Goal: Task Accomplishment & Management: Manage account settings

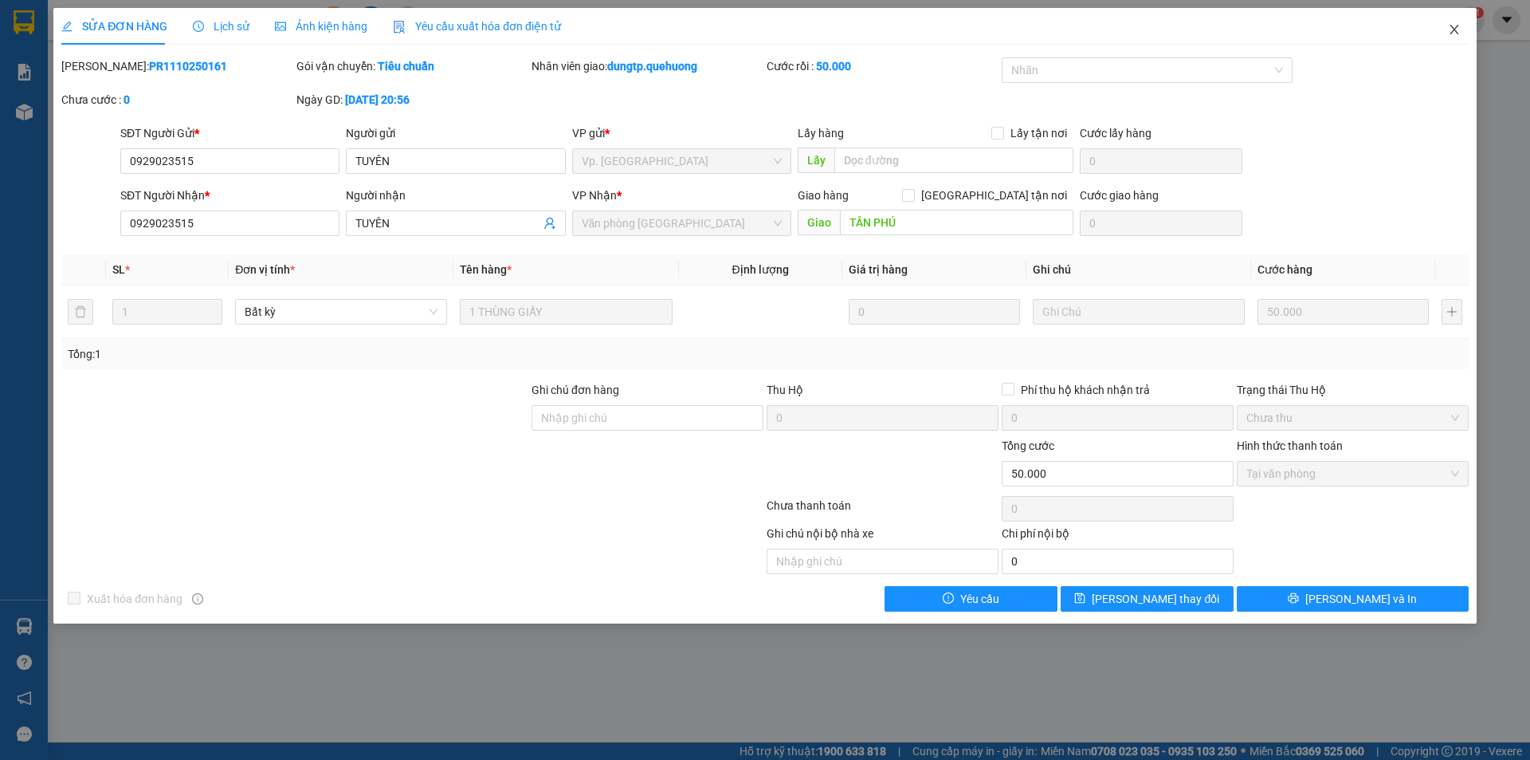
click at [1456, 29] on icon "close" at bounding box center [1454, 29] width 13 height 13
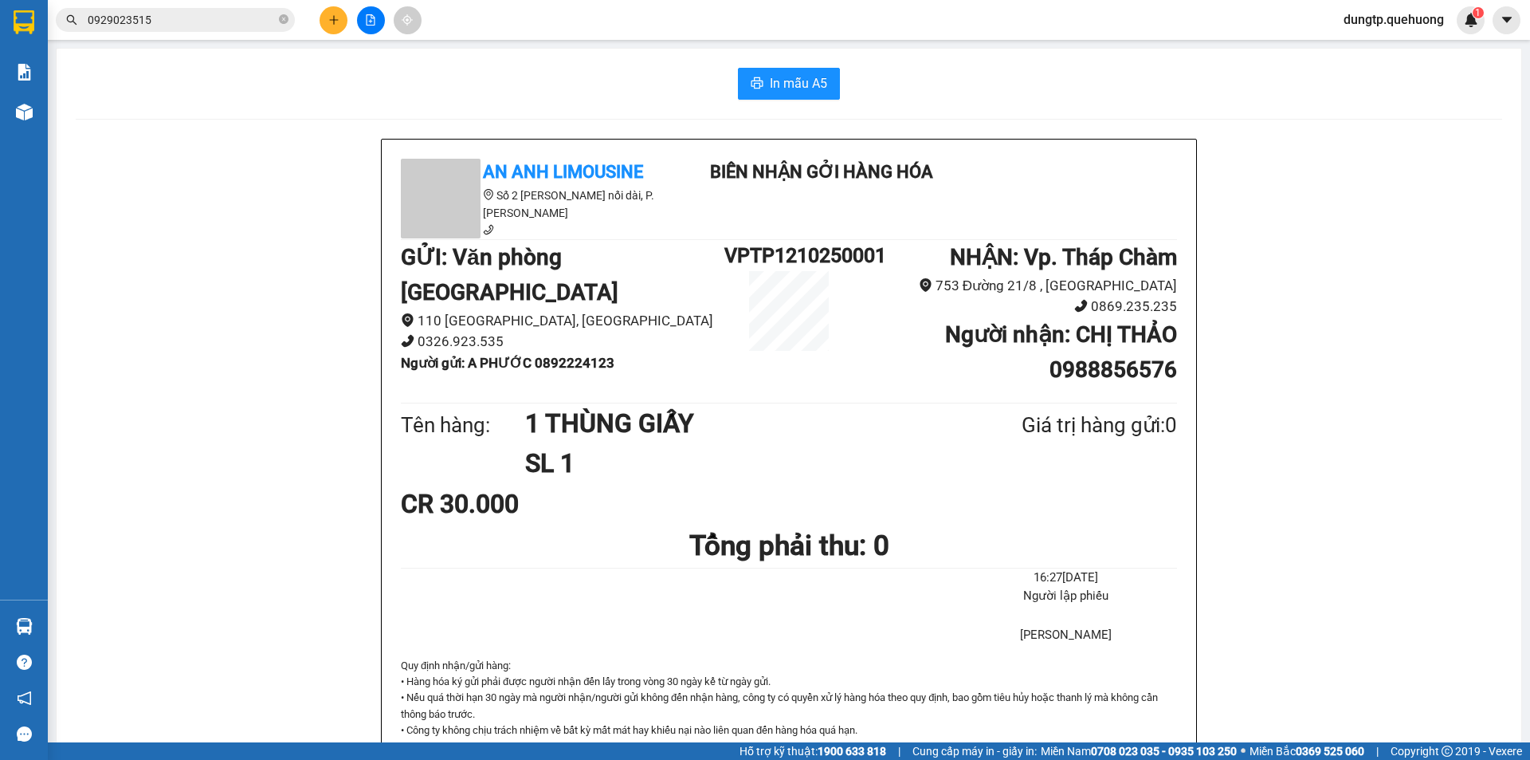
click at [339, 18] on icon "plus" at bounding box center [333, 19] width 11 height 11
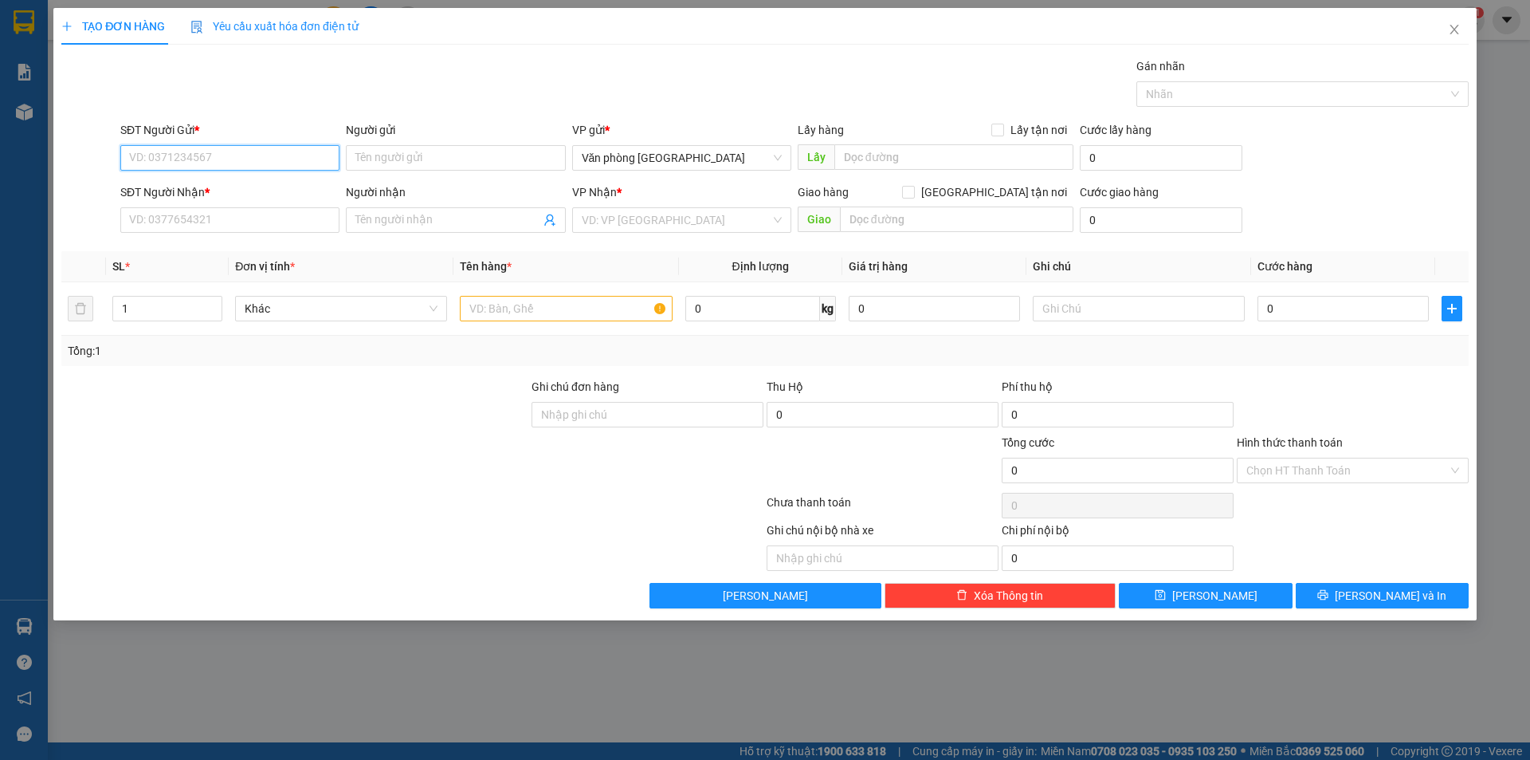
click at [244, 151] on input "SĐT Người Gửi *" at bounding box center [229, 158] width 219 height 26
type input "0933461331"
click at [378, 161] on input "Người gửi" at bounding box center [455, 158] width 219 height 26
type input "công phót"
click at [261, 223] on input "SĐT Người Nhận *" at bounding box center [229, 220] width 219 height 26
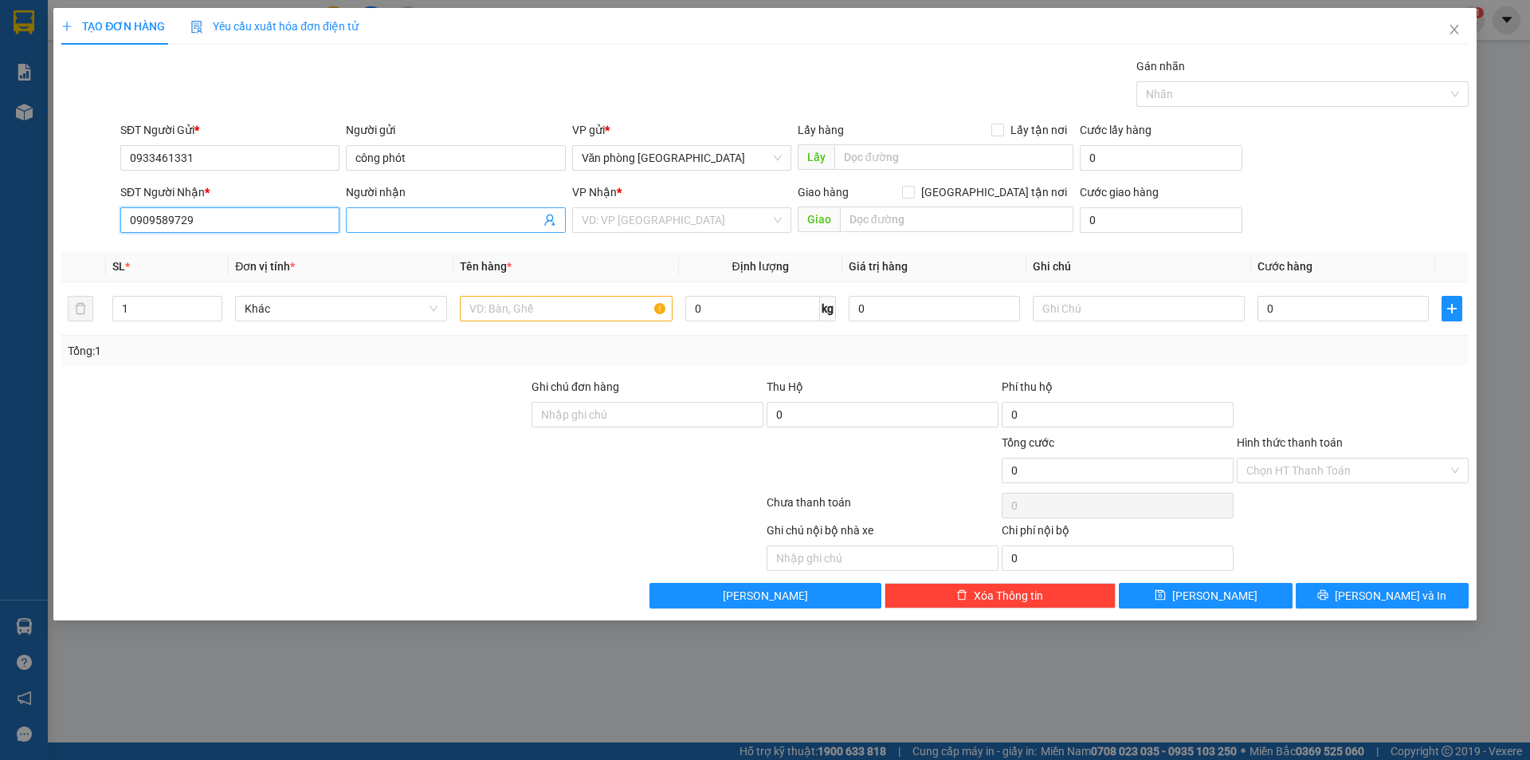
type input "0909589729"
click at [369, 221] on input "Người nhận" at bounding box center [447, 220] width 184 height 18
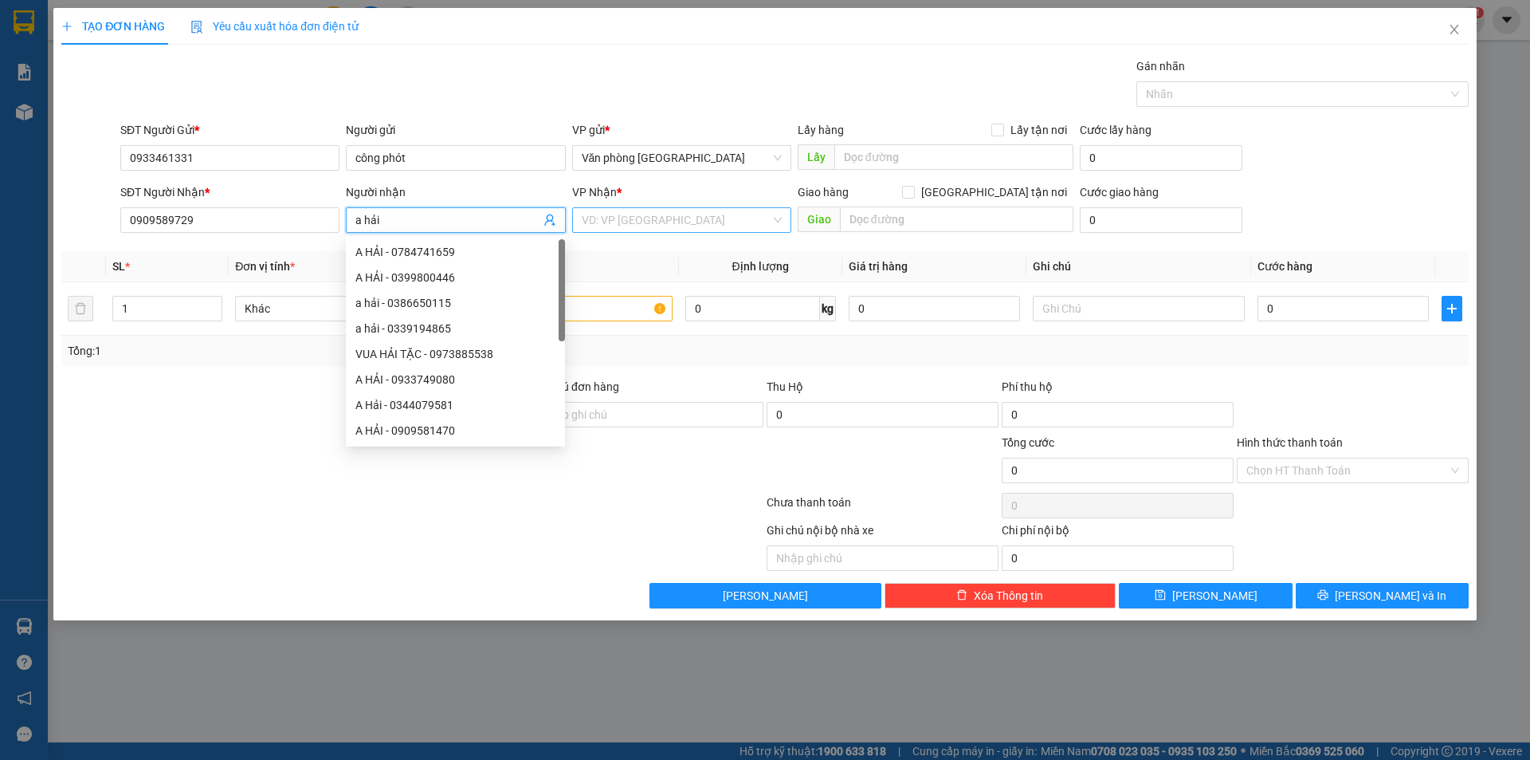
type input "a hải"
click at [662, 210] on input "search" at bounding box center [676, 220] width 189 height 24
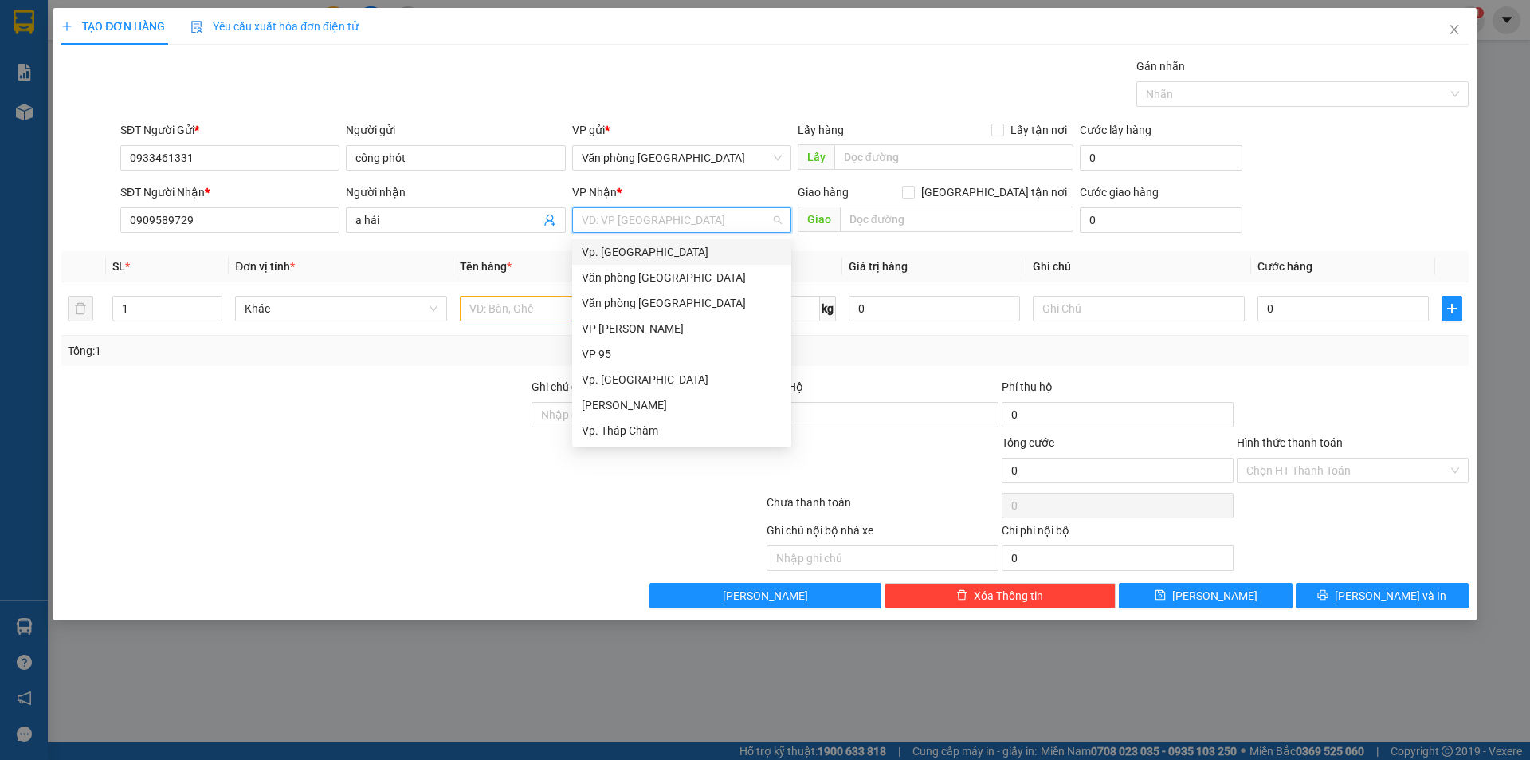
click at [653, 249] on div "Vp. [GEOGRAPHIC_DATA]" at bounding box center [682, 252] width 200 height 18
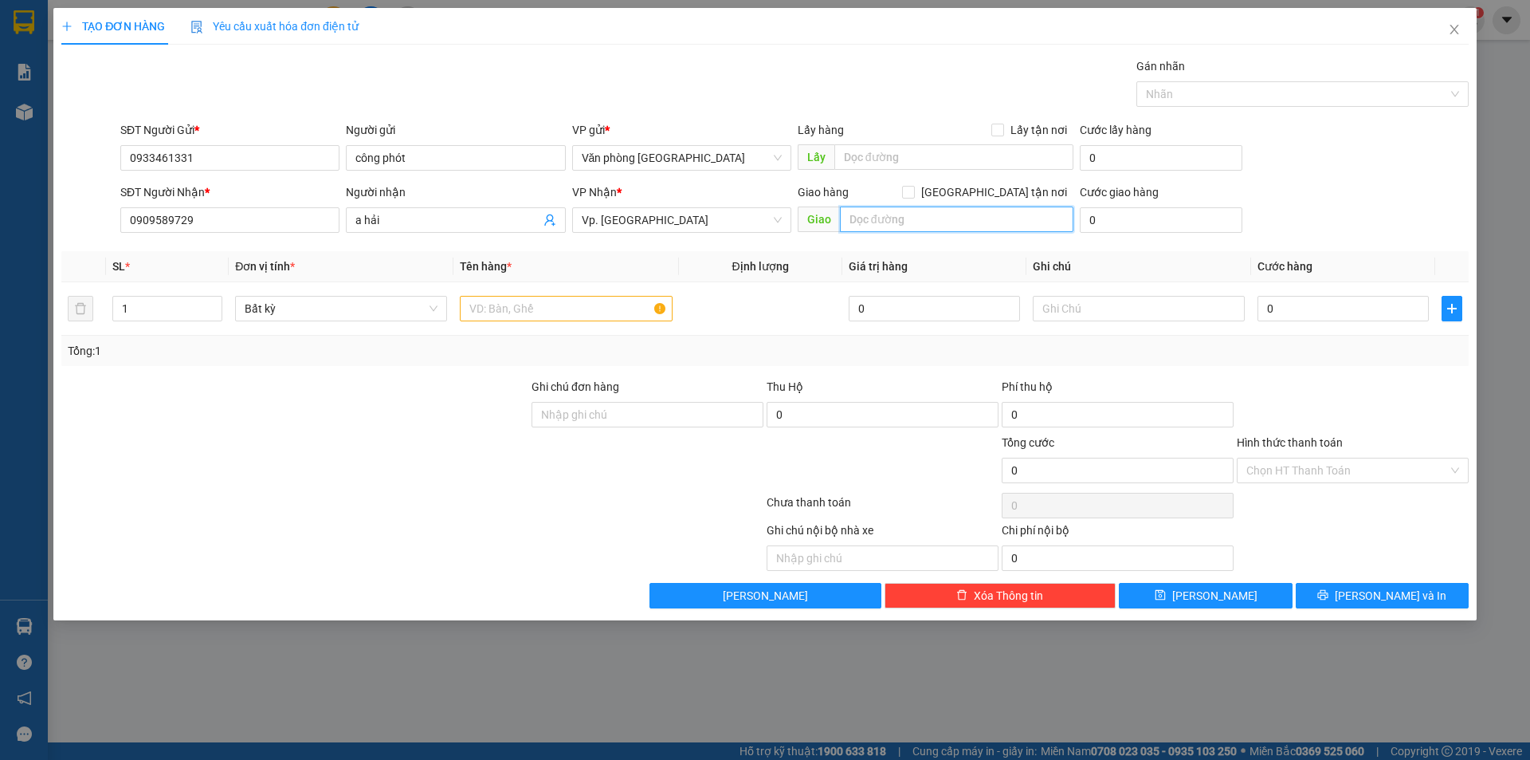
click at [877, 226] on input "text" at bounding box center [957, 219] width 234 height 26
type input "nha hố"
click at [591, 313] on input "text" at bounding box center [566, 309] width 212 height 26
click at [650, 218] on span "Vp. [GEOGRAPHIC_DATA]" at bounding box center [682, 220] width 200 height 24
type input "1 bịch đen"
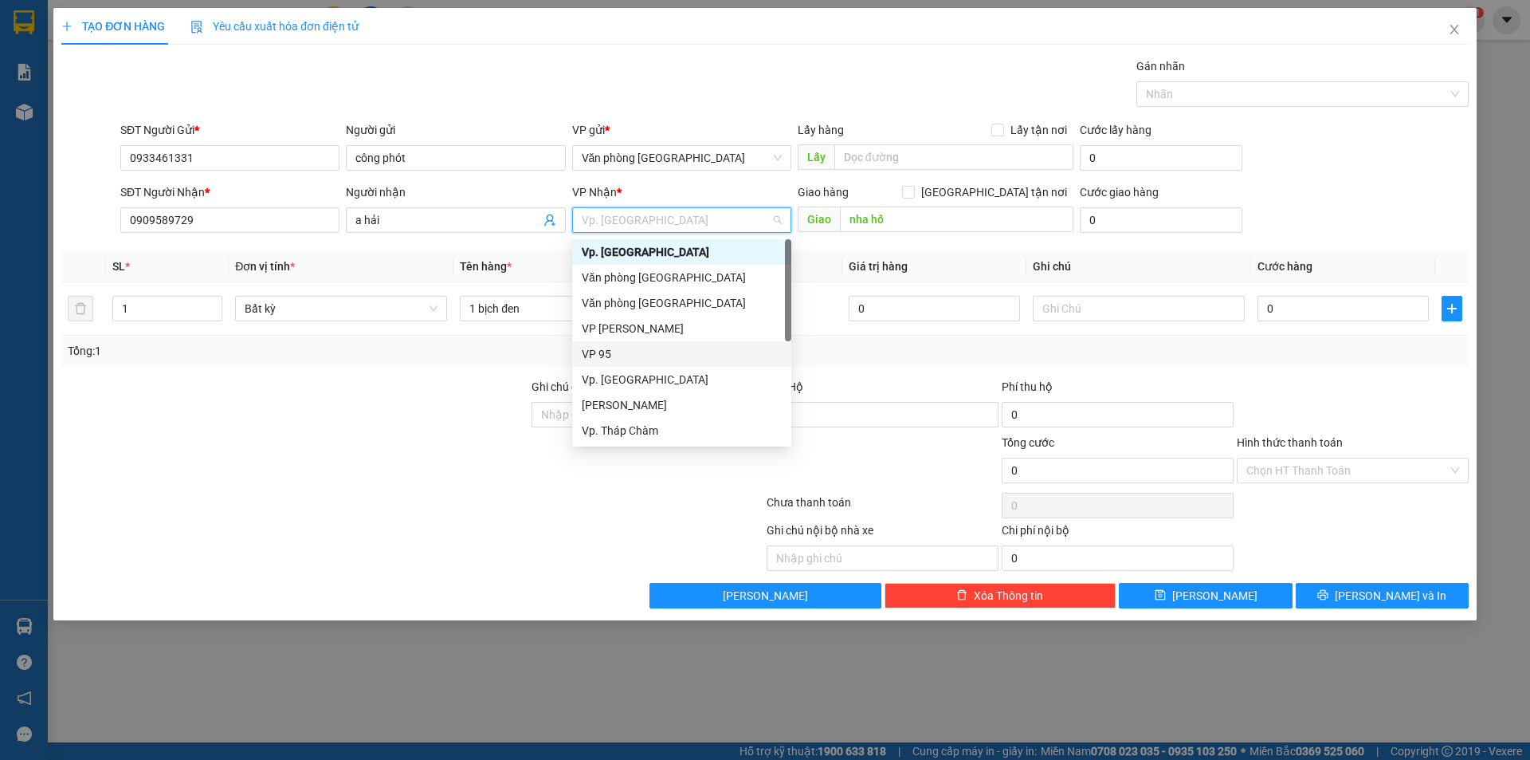
scroll to position [128, 0]
click at [634, 378] on div "BX. [GEOGRAPHIC_DATA]" at bounding box center [682, 380] width 200 height 18
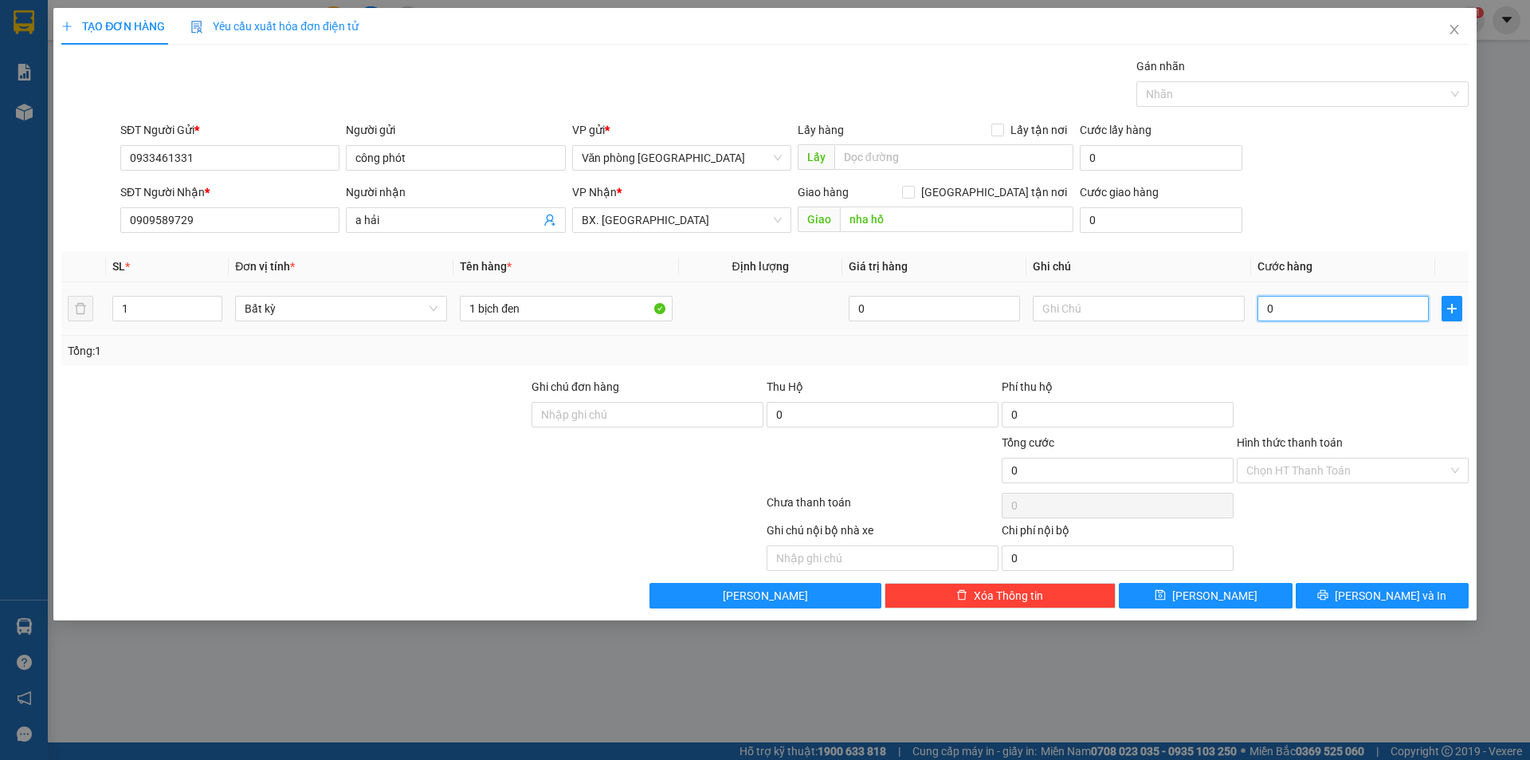
click at [1313, 320] on input "0" at bounding box center [1343, 309] width 171 height 26
type input "4"
type input "40"
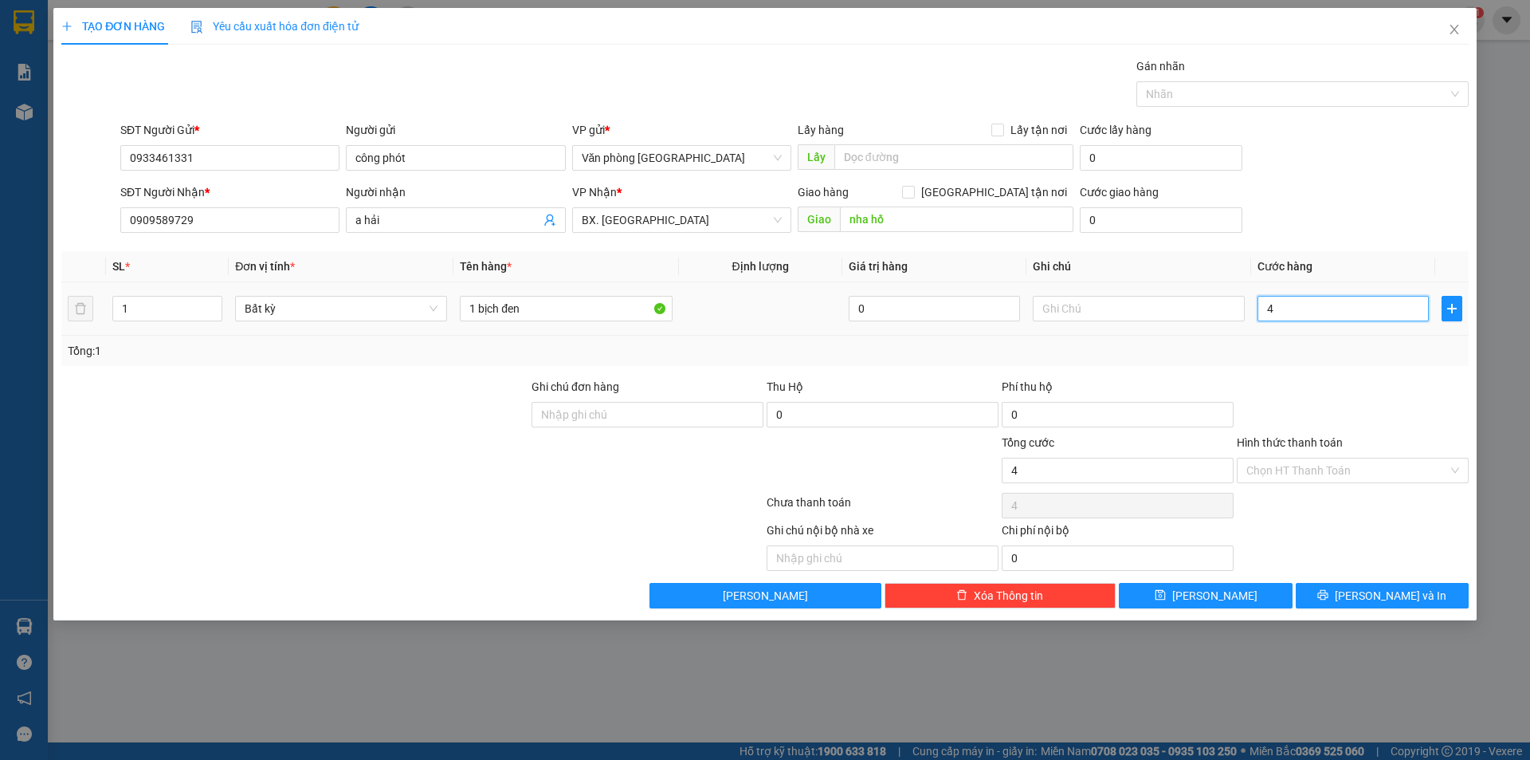
type input "40"
type input "40.000"
click at [1316, 367] on div "Transit Pickup Surcharge Ids Transit Deliver Surcharge Ids Transit Deliver Surc…" at bounding box center [765, 332] width 1408 height 551
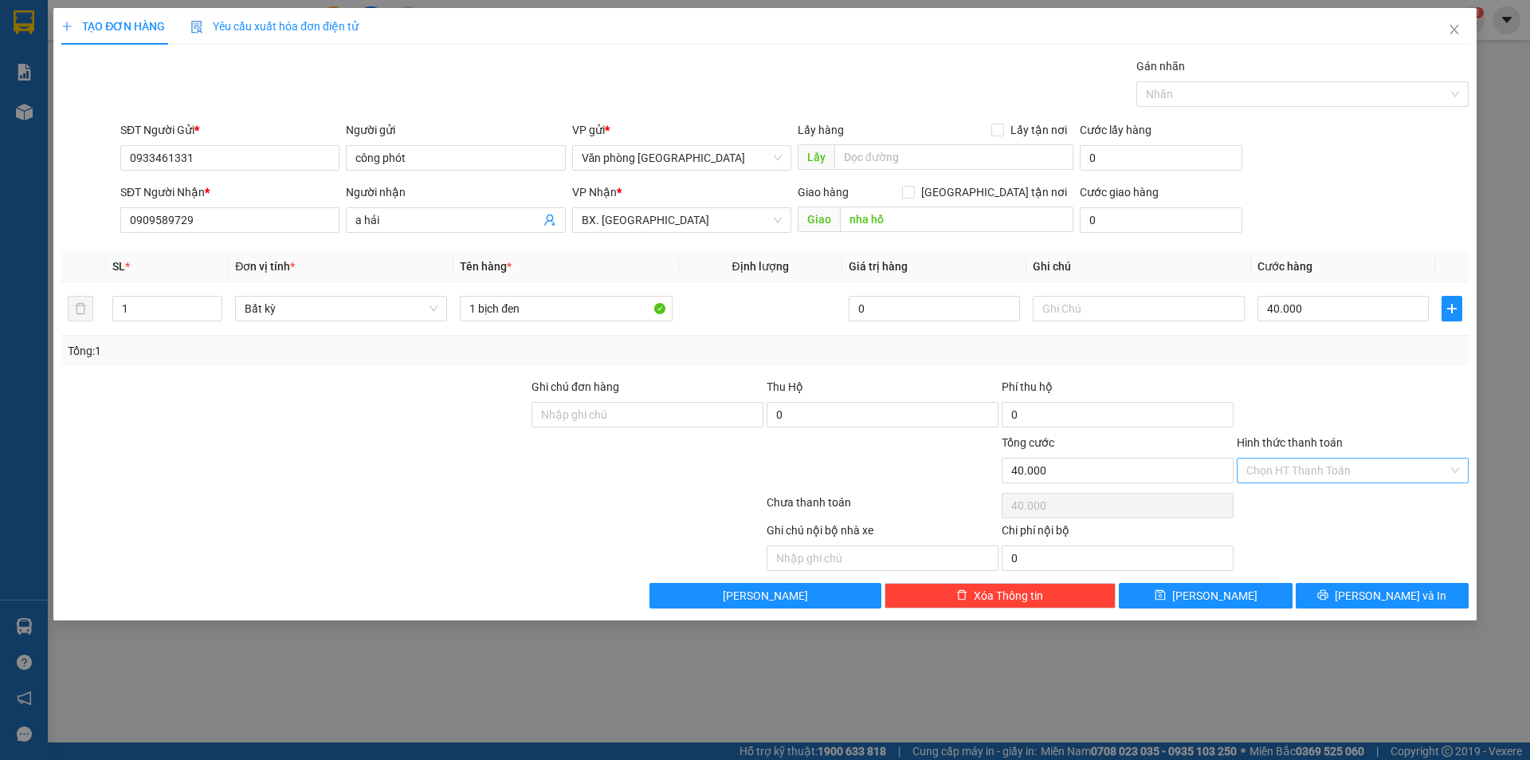
click at [1306, 462] on input "Hình thức thanh toán" at bounding box center [1348, 470] width 202 height 24
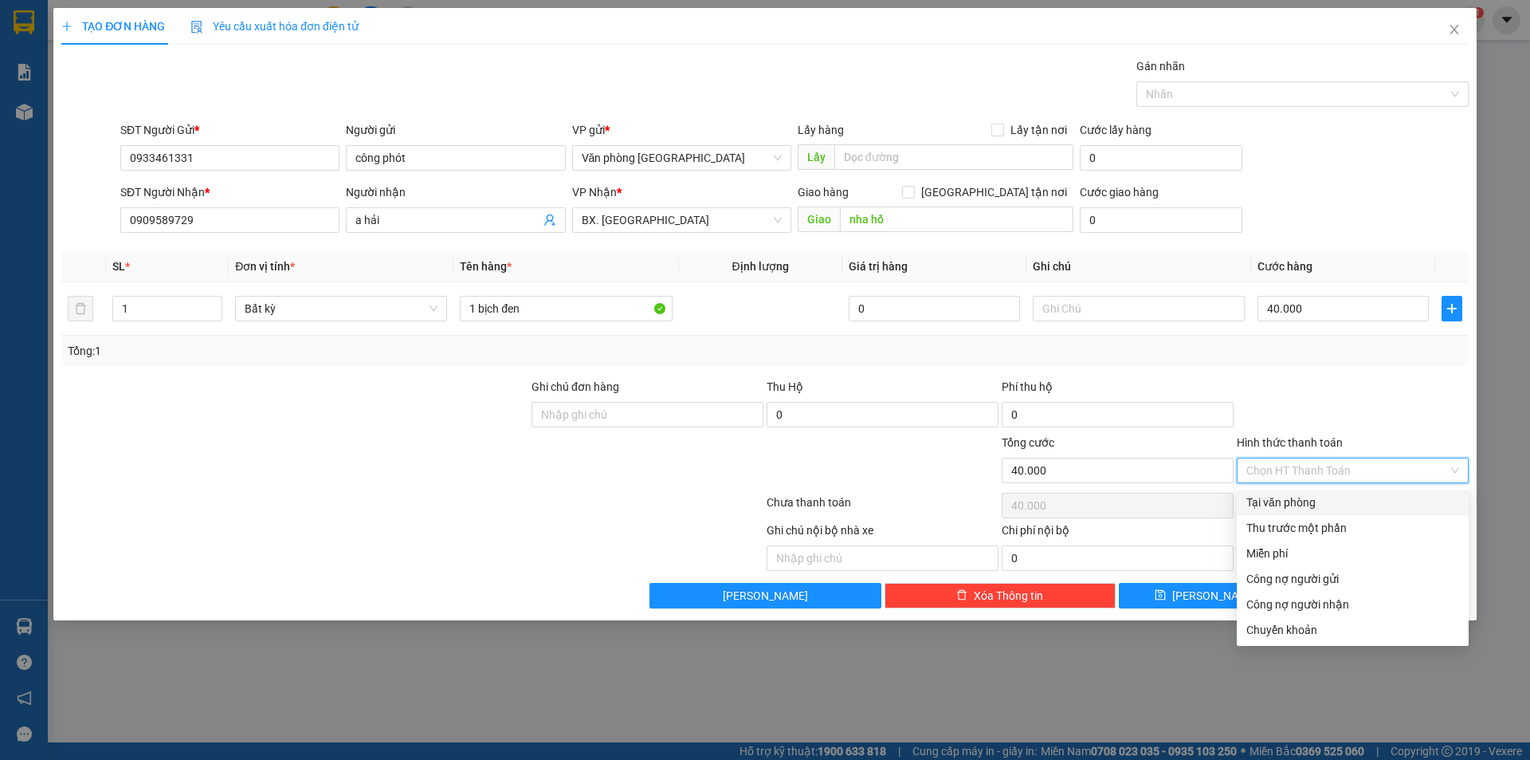
click at [1306, 503] on div "Tại văn phòng" at bounding box center [1353, 502] width 213 height 18
type input "0"
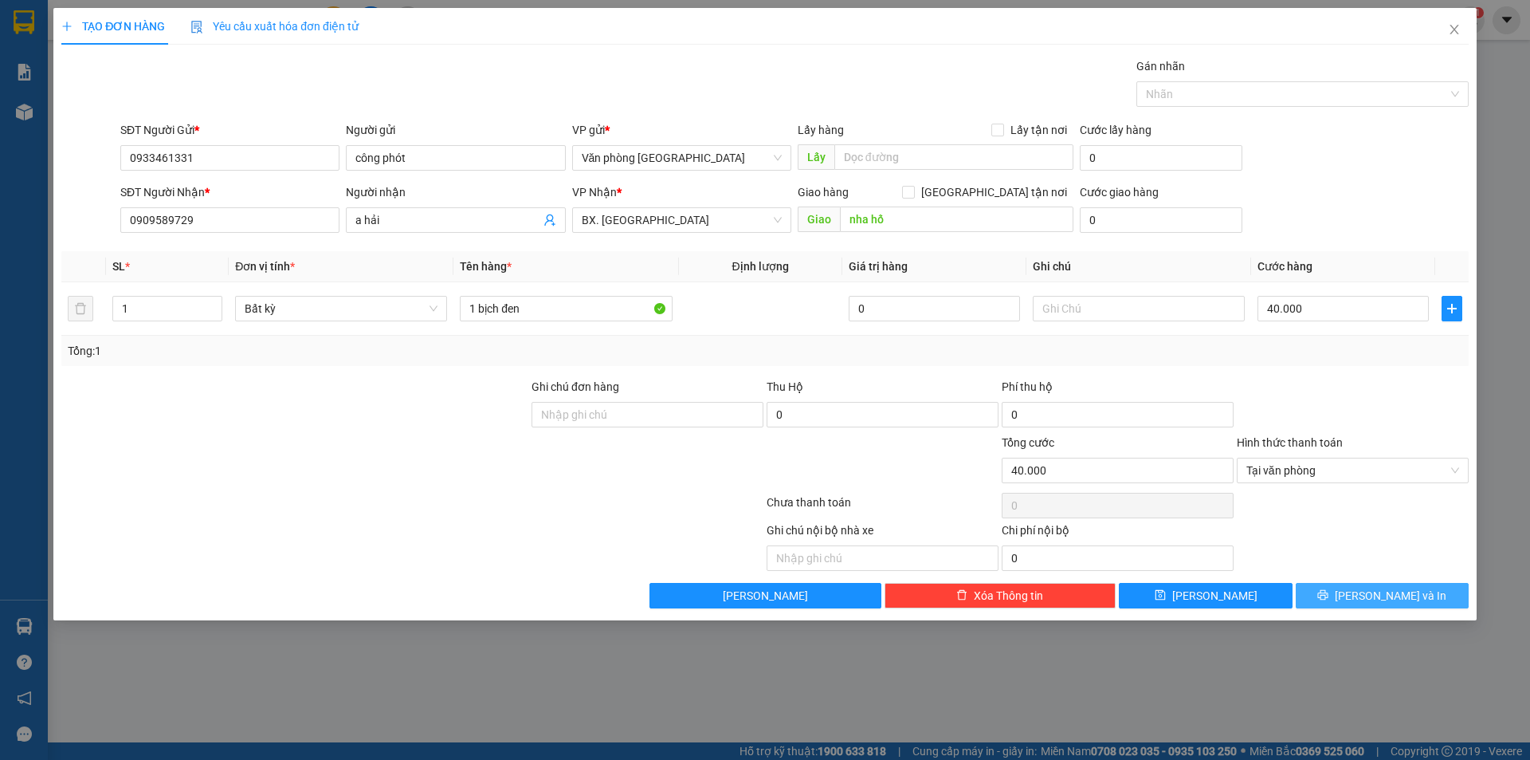
click at [1331, 595] on button "[PERSON_NAME] và In" at bounding box center [1382, 596] width 173 height 26
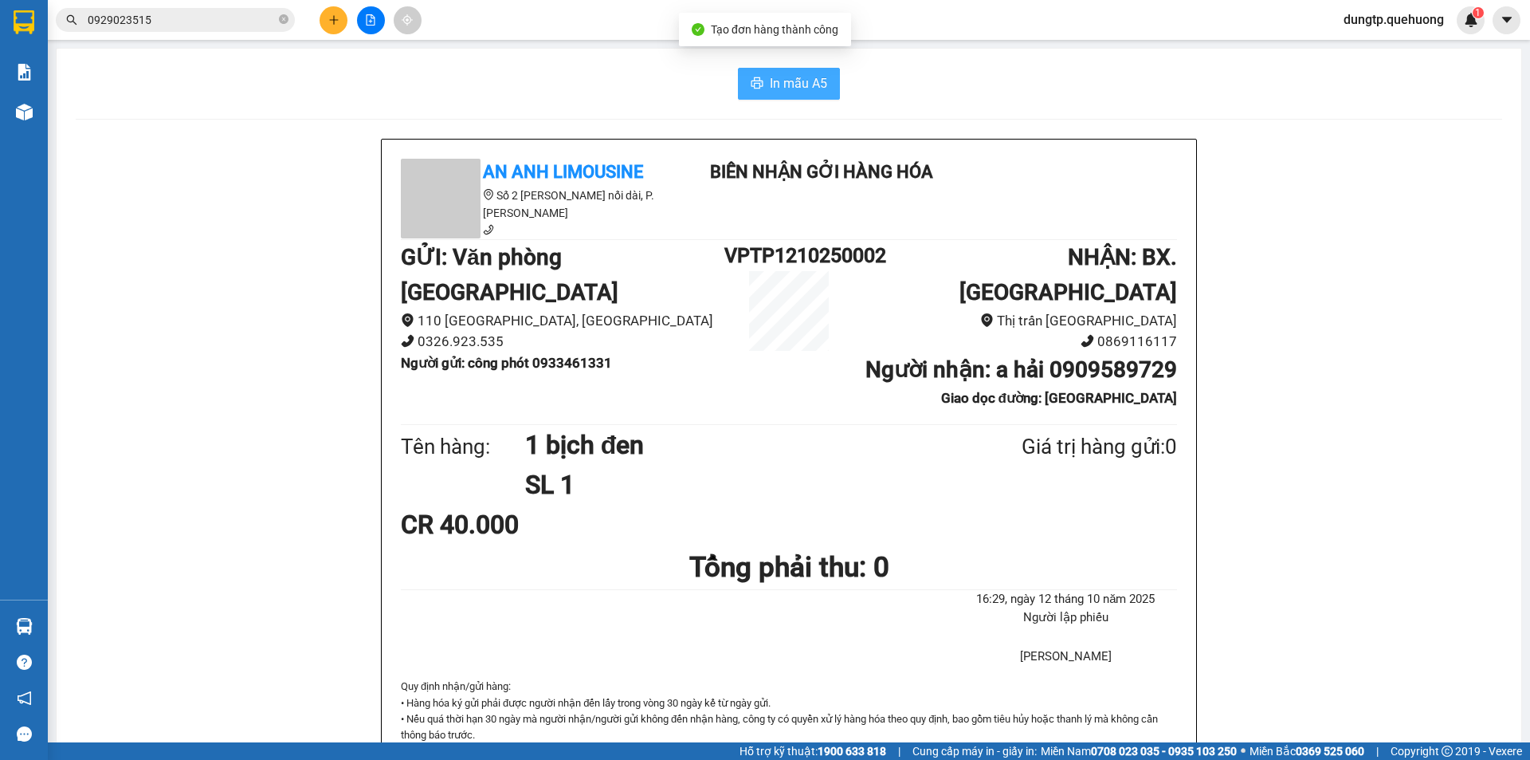
click at [788, 70] on button "In mẫu A5" at bounding box center [789, 84] width 102 height 32
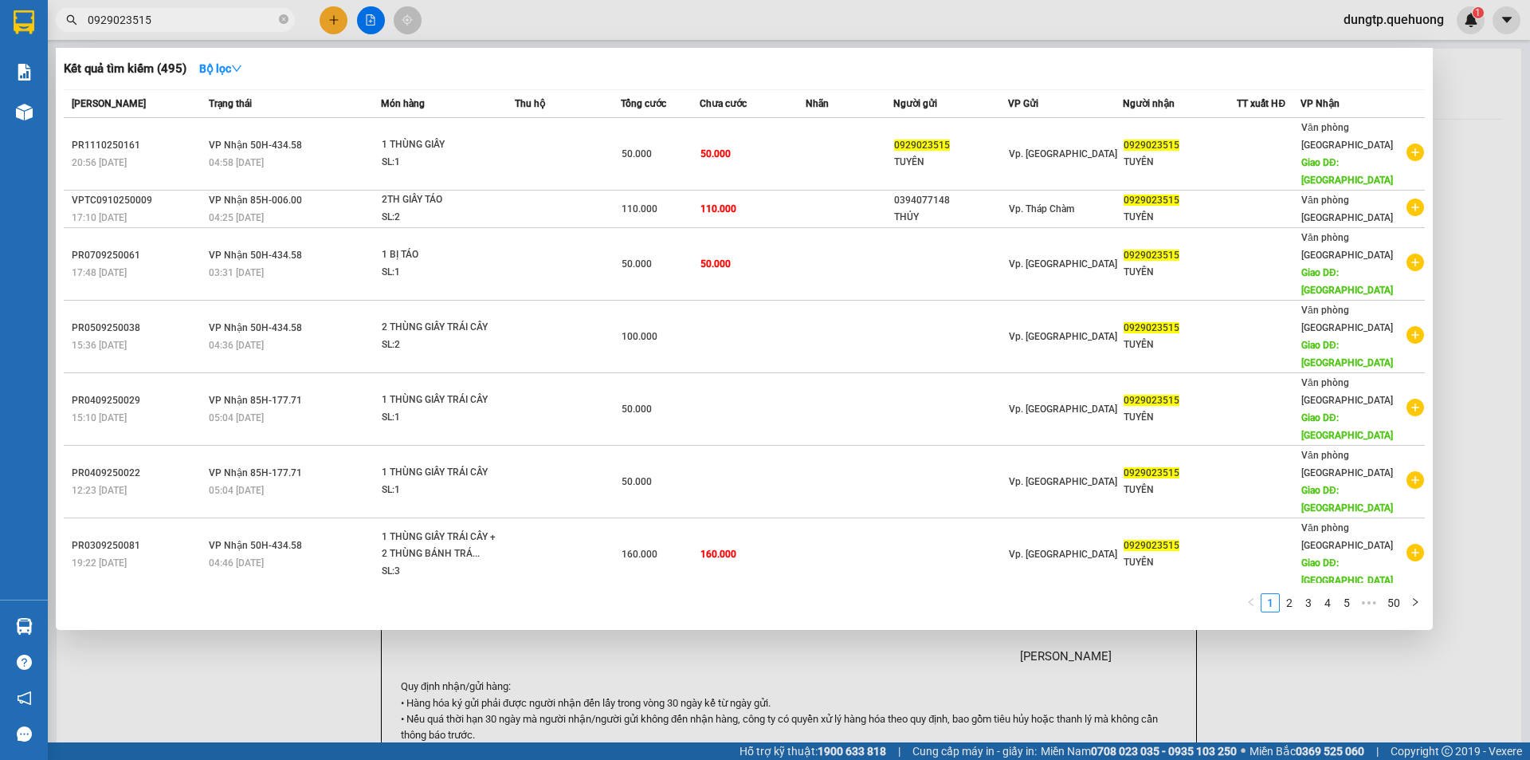
click at [205, 16] on input "0929023515" at bounding box center [182, 20] width 188 height 18
type input "0"
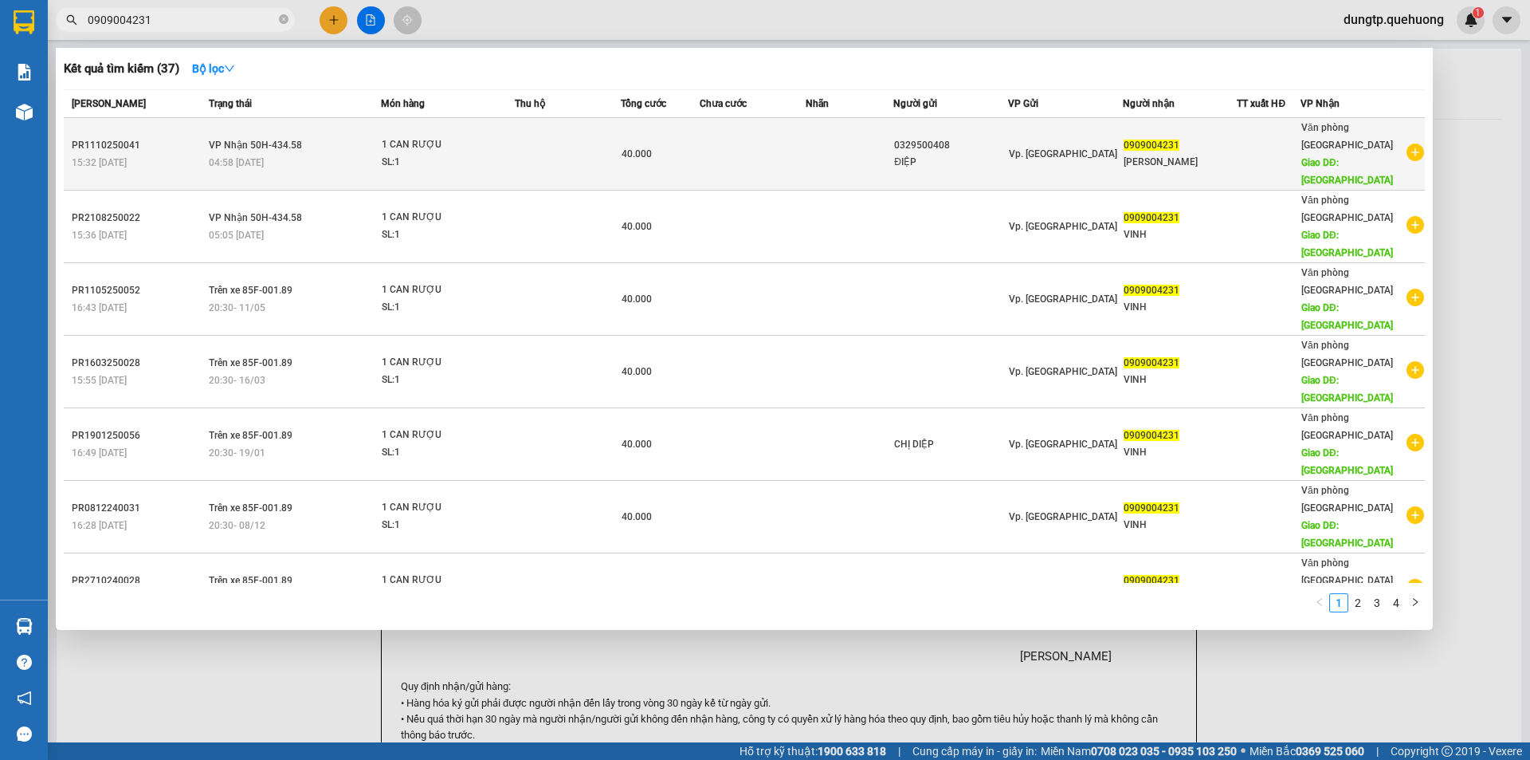
type input "0909004231"
click at [308, 154] on div "04:58 [DATE]" at bounding box center [294, 163] width 171 height 18
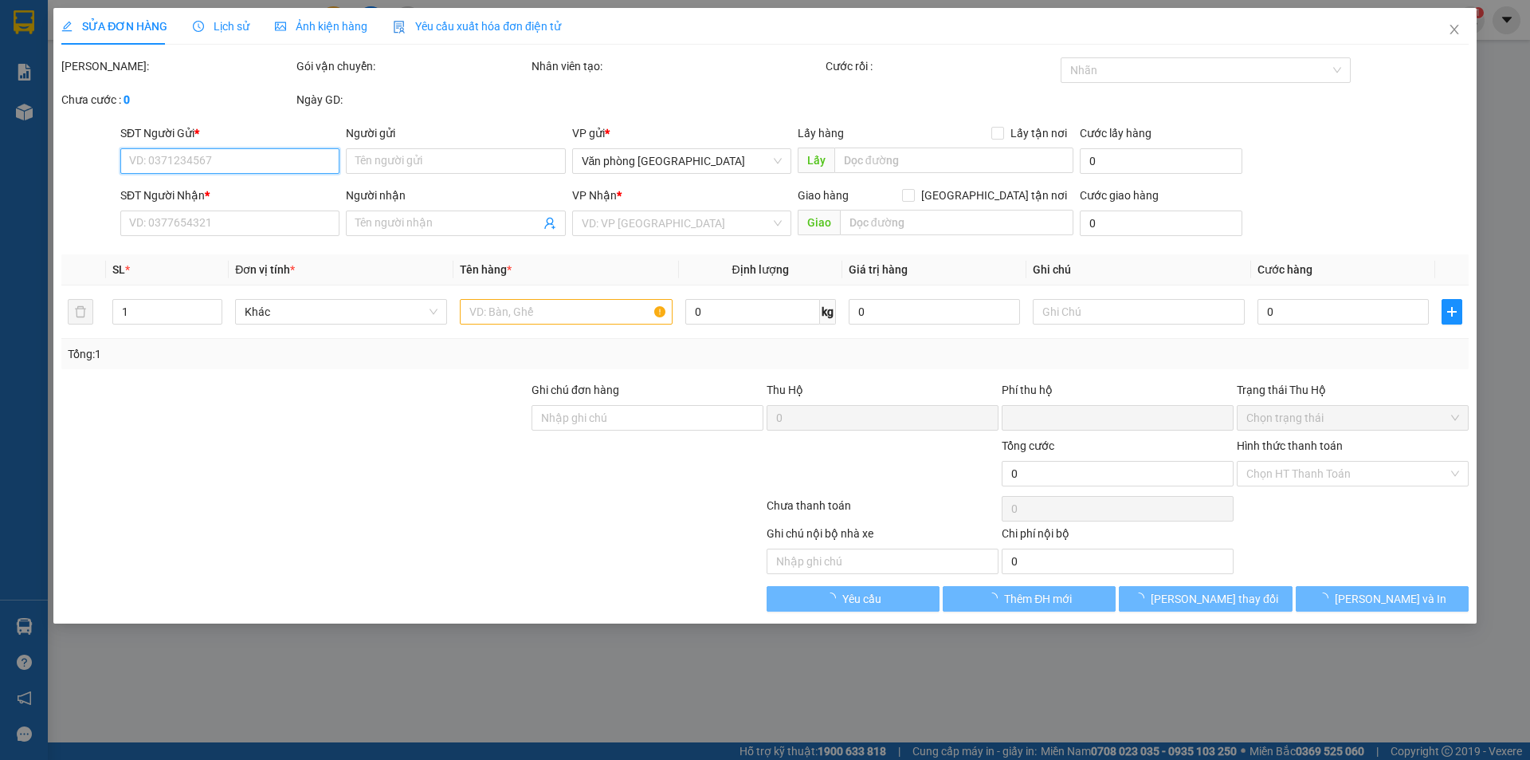
type input "0329500408"
type input "ĐIỆP"
type input "0909004231"
type input "[PERSON_NAME]"
type input "TÂN PHÚ"
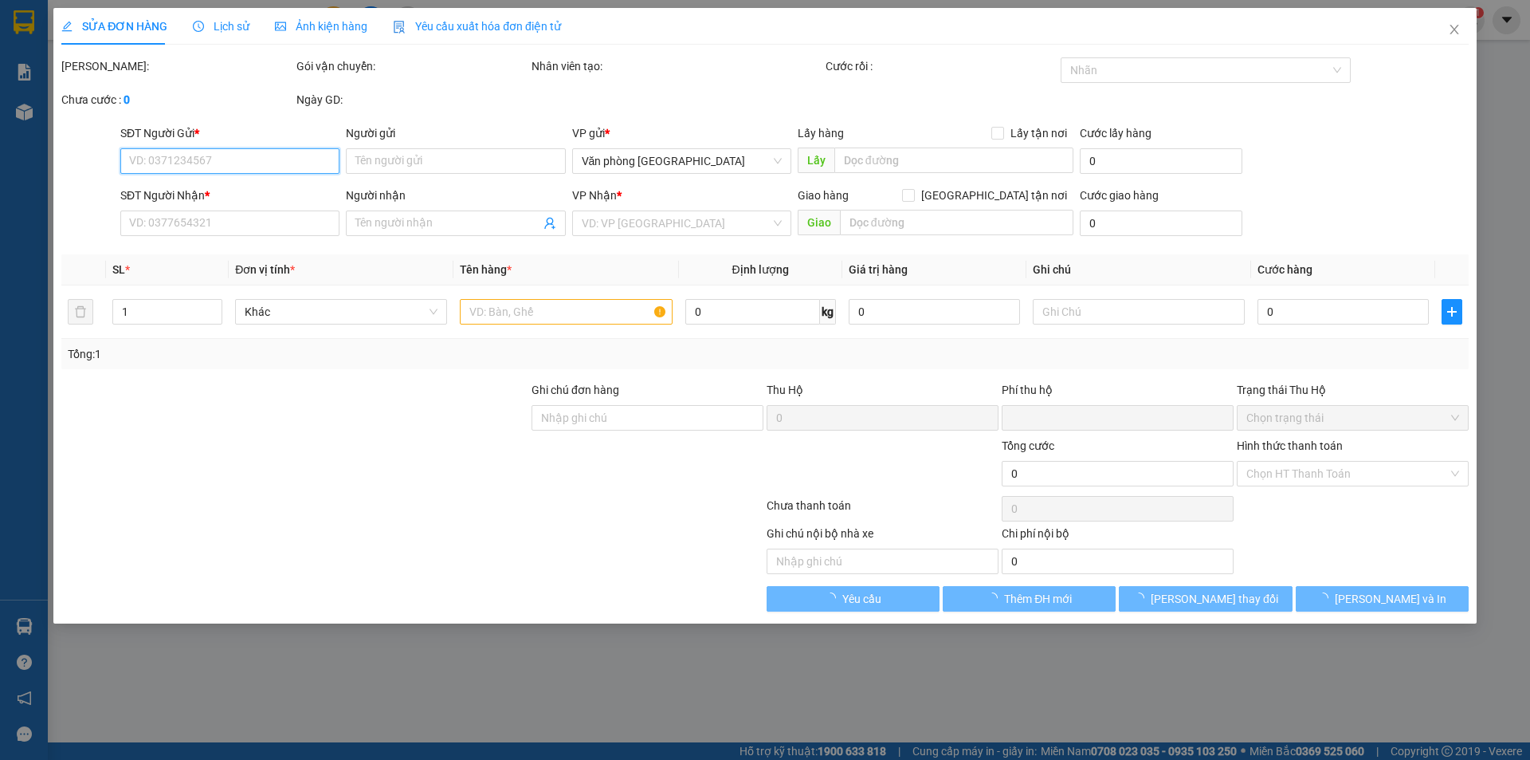
type input "0"
type input "40.000"
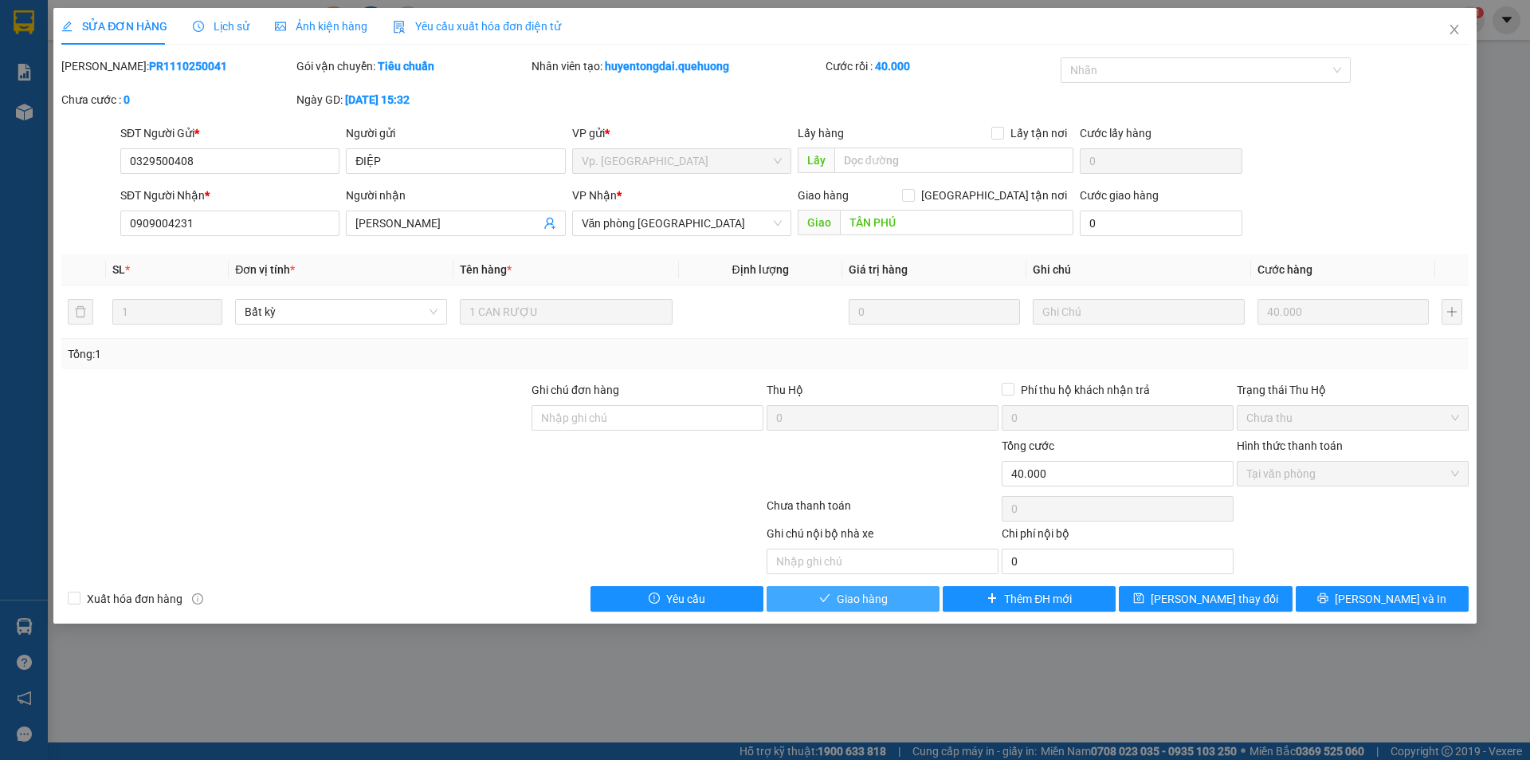
click at [867, 596] on span "Giao hàng" at bounding box center [862, 599] width 51 height 18
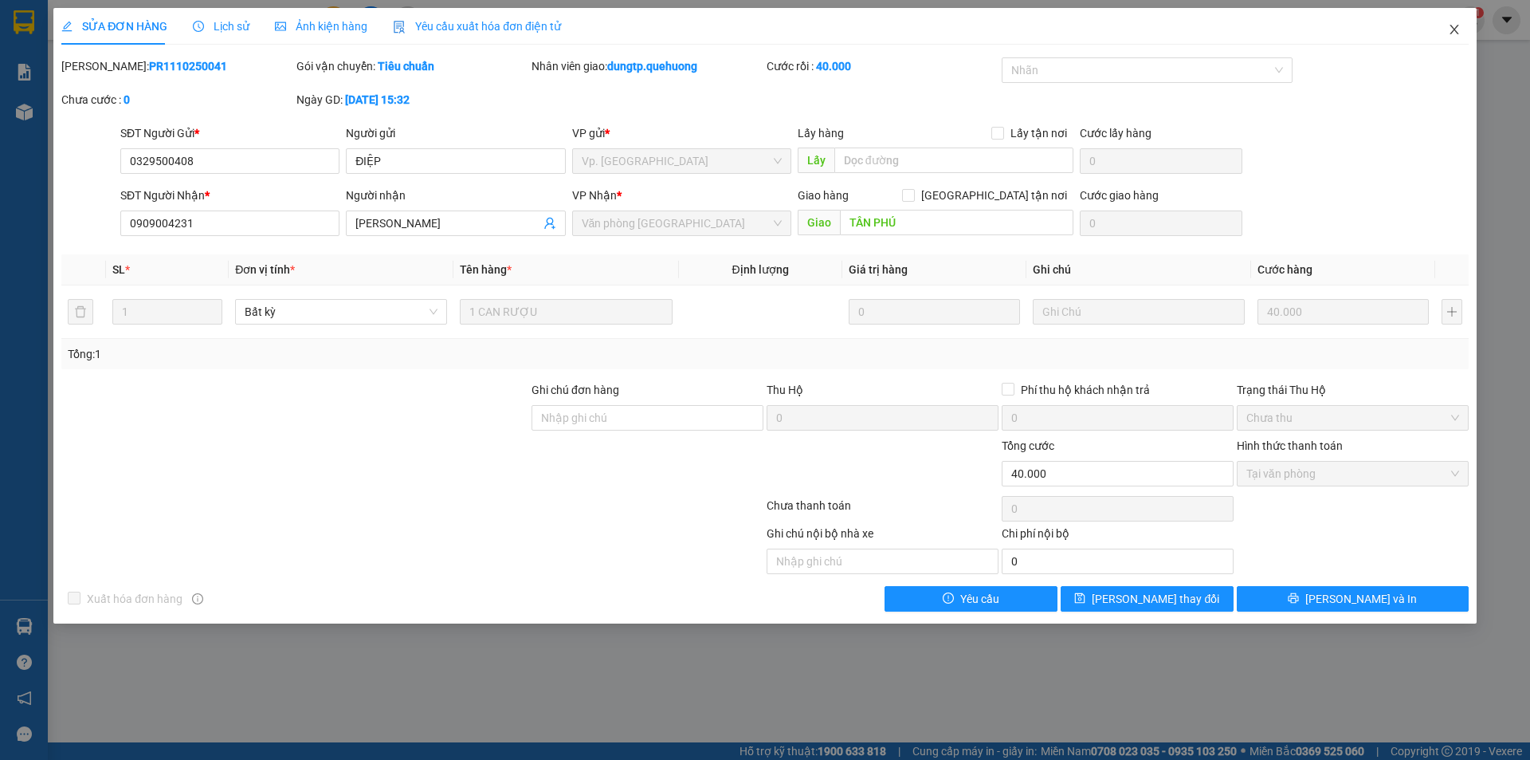
click at [1449, 22] on span "Close" at bounding box center [1454, 30] width 45 height 45
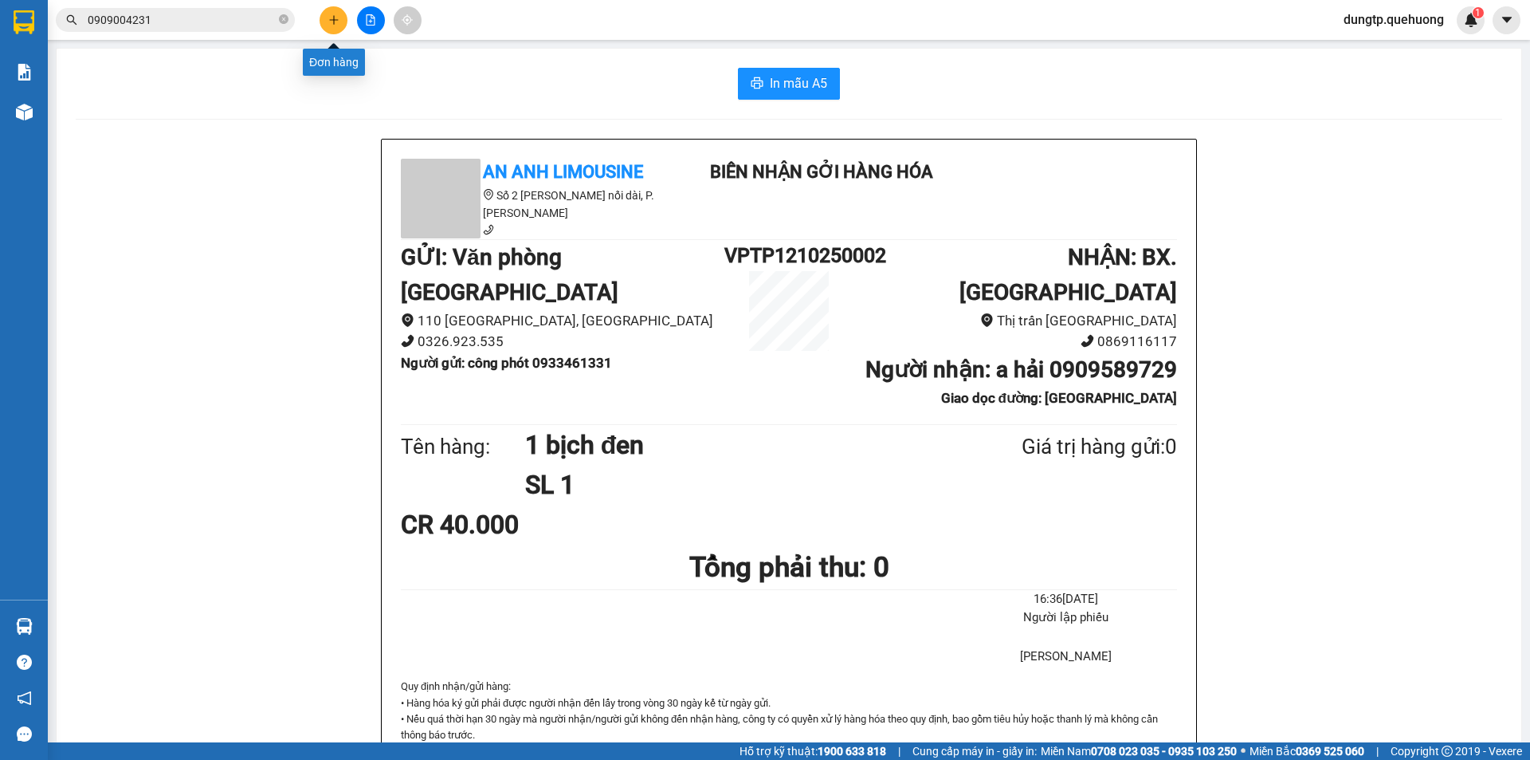
click at [324, 24] on button at bounding box center [334, 20] width 28 height 28
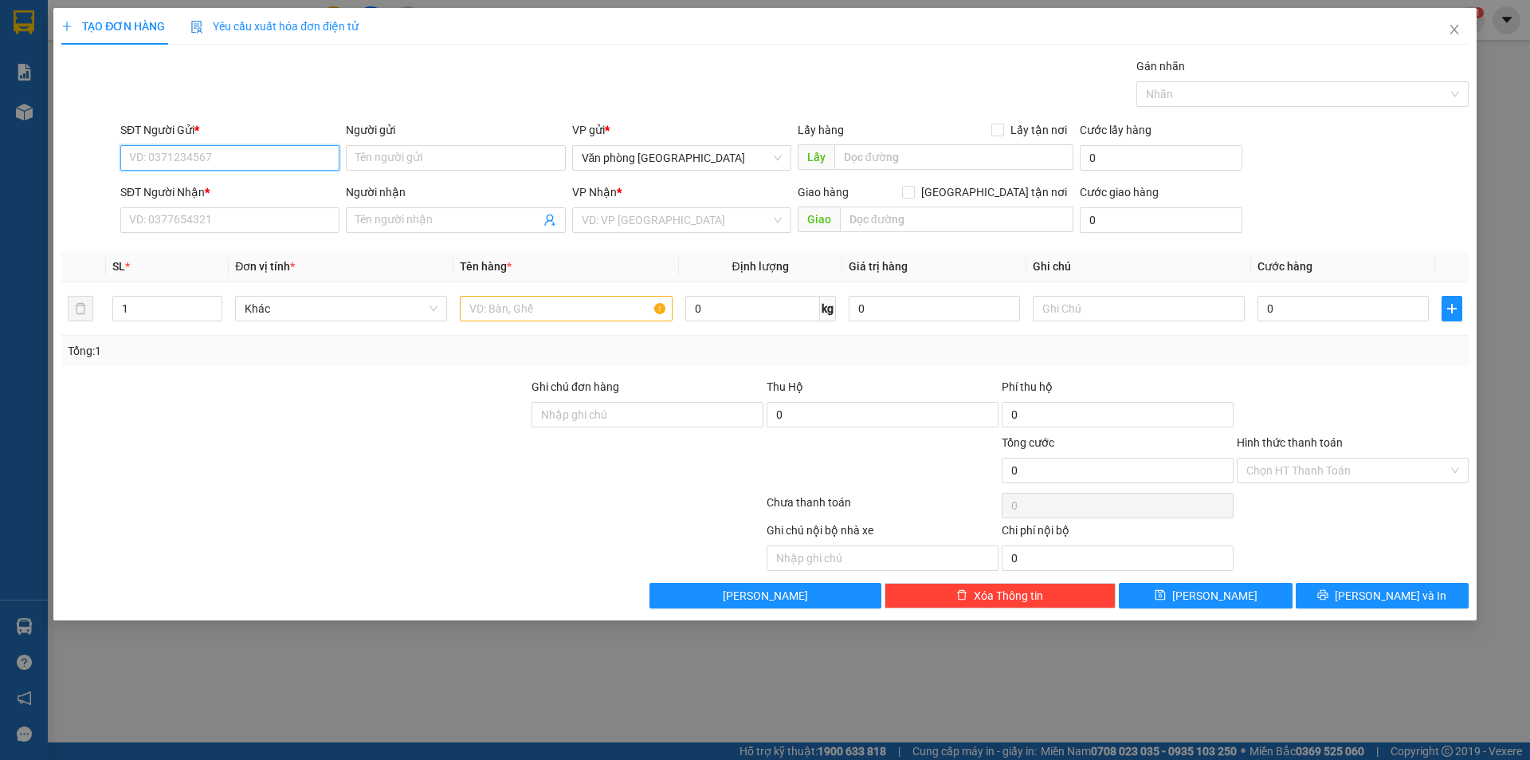
click at [233, 154] on input "SĐT Người Gửi *" at bounding box center [229, 158] width 219 height 26
type input "0522995474"
click at [368, 154] on input "Người gửi" at bounding box center [455, 158] width 219 height 26
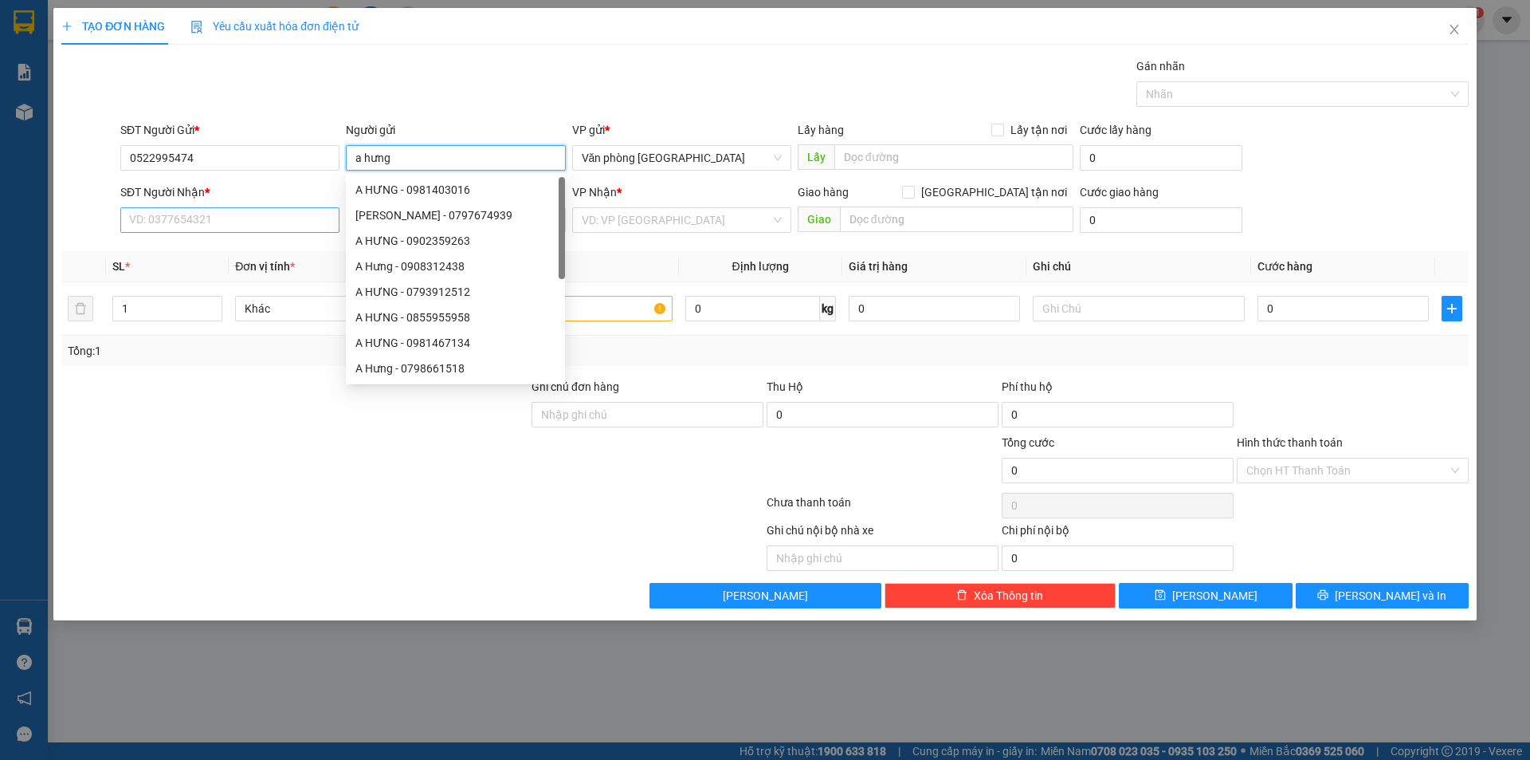
type input "a hưng"
click at [300, 218] on input "SĐT Người Nhận *" at bounding box center [229, 220] width 219 height 26
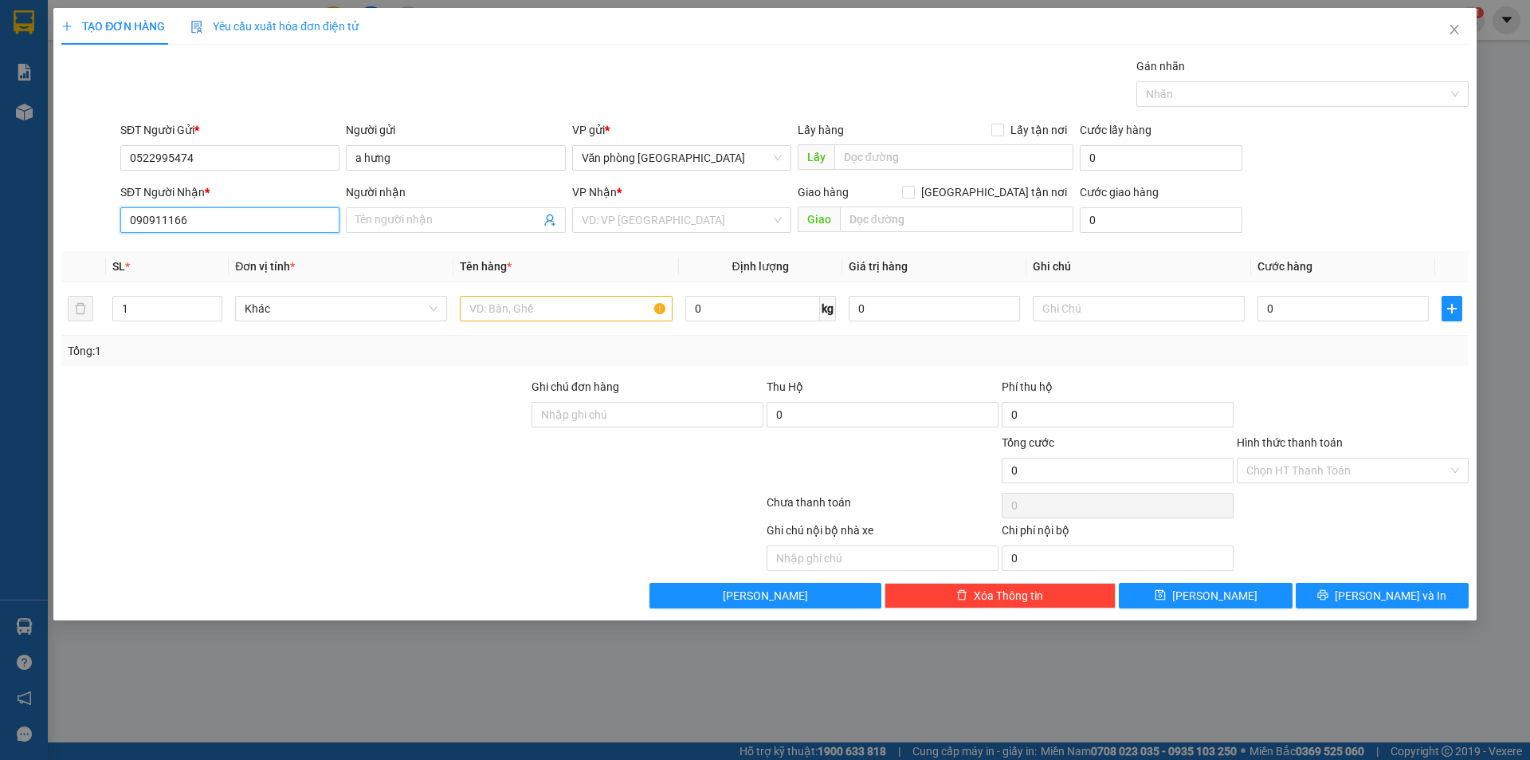
type input "0909111661"
click at [301, 261] on div "0909111661 - CHỊ HẠNH" at bounding box center [229, 252] width 219 height 26
type input "CHỊ HẠNH"
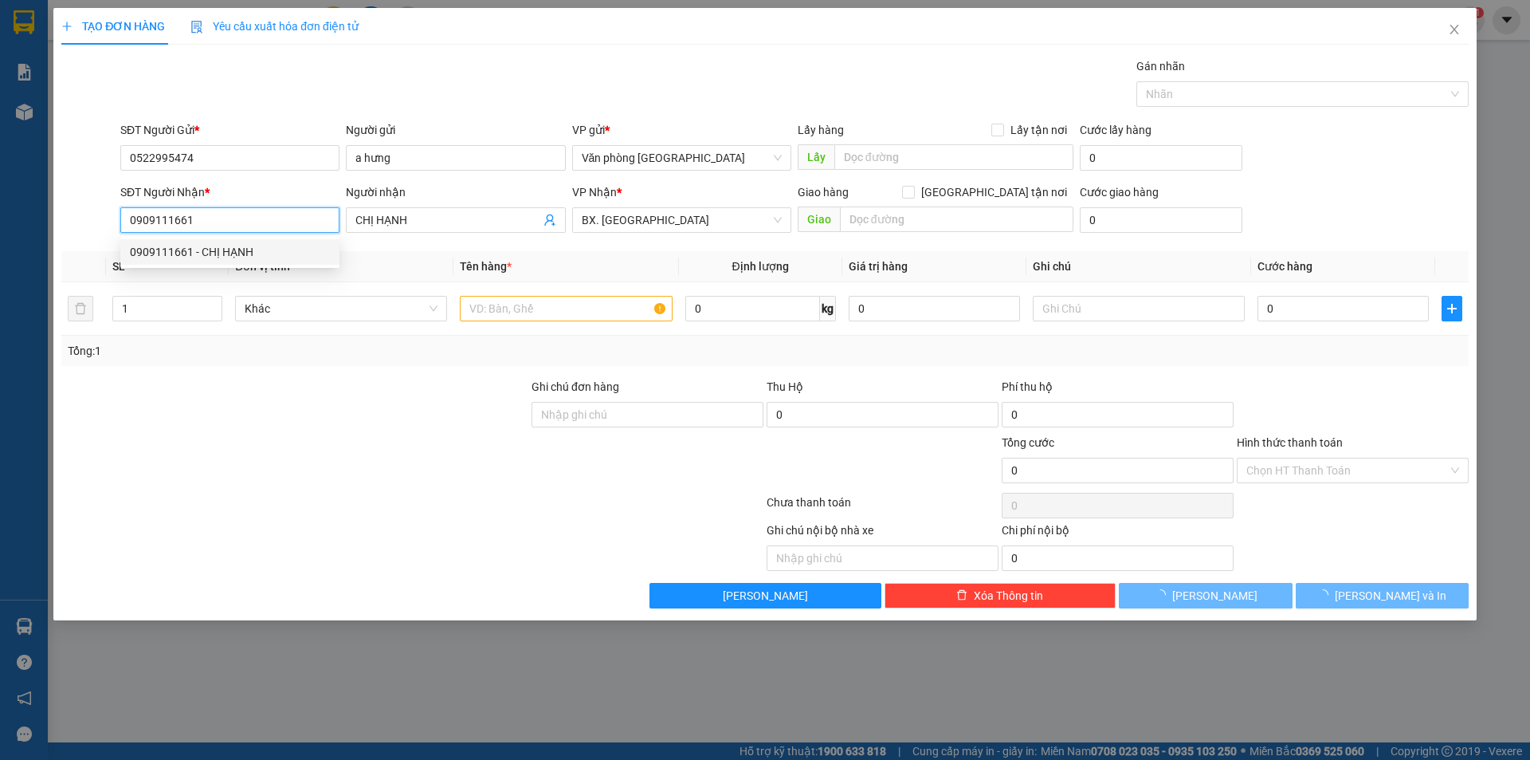
type input "50.000"
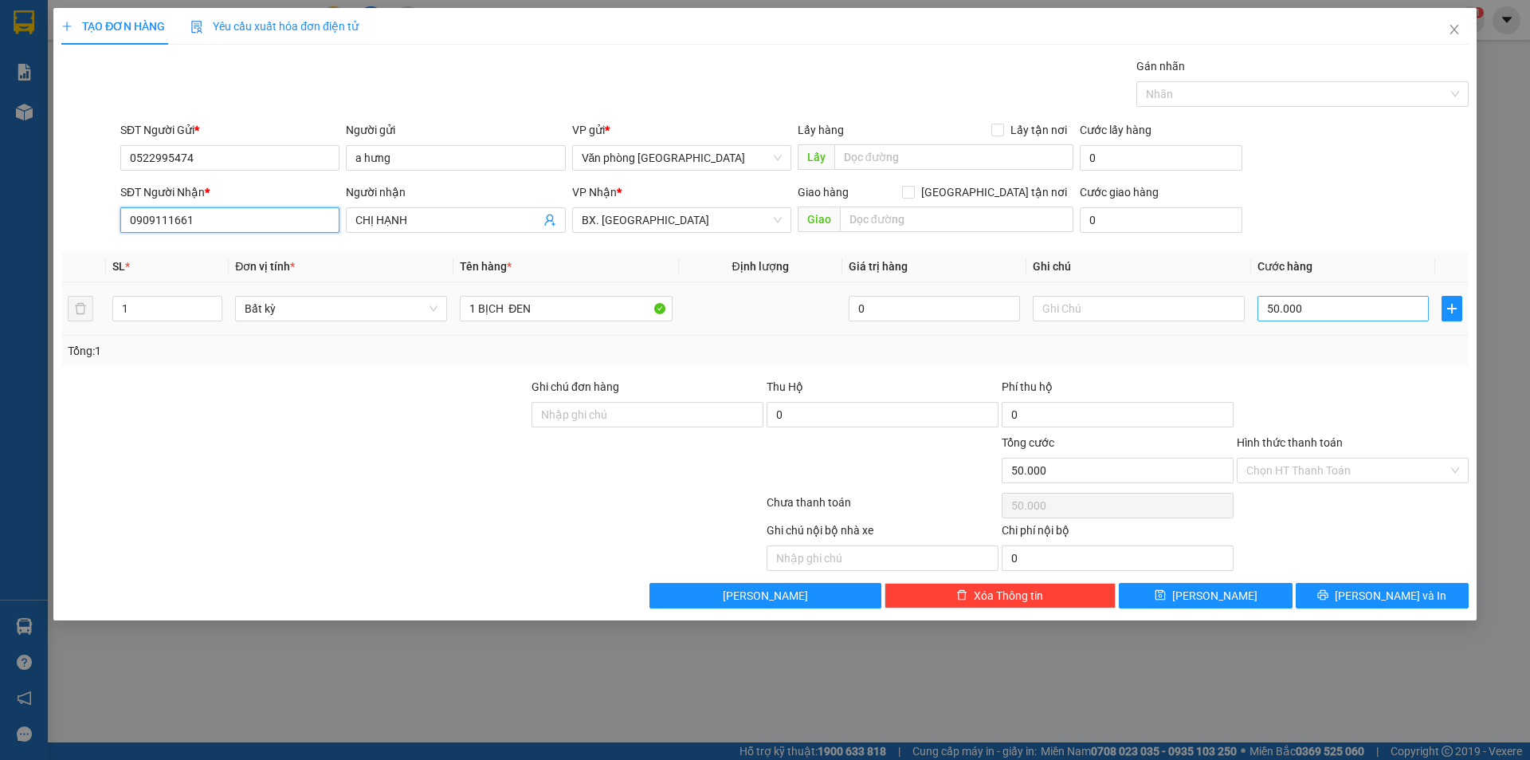
type input "0909111661"
click at [1304, 312] on input "50.000" at bounding box center [1343, 309] width 171 height 26
type input "0"
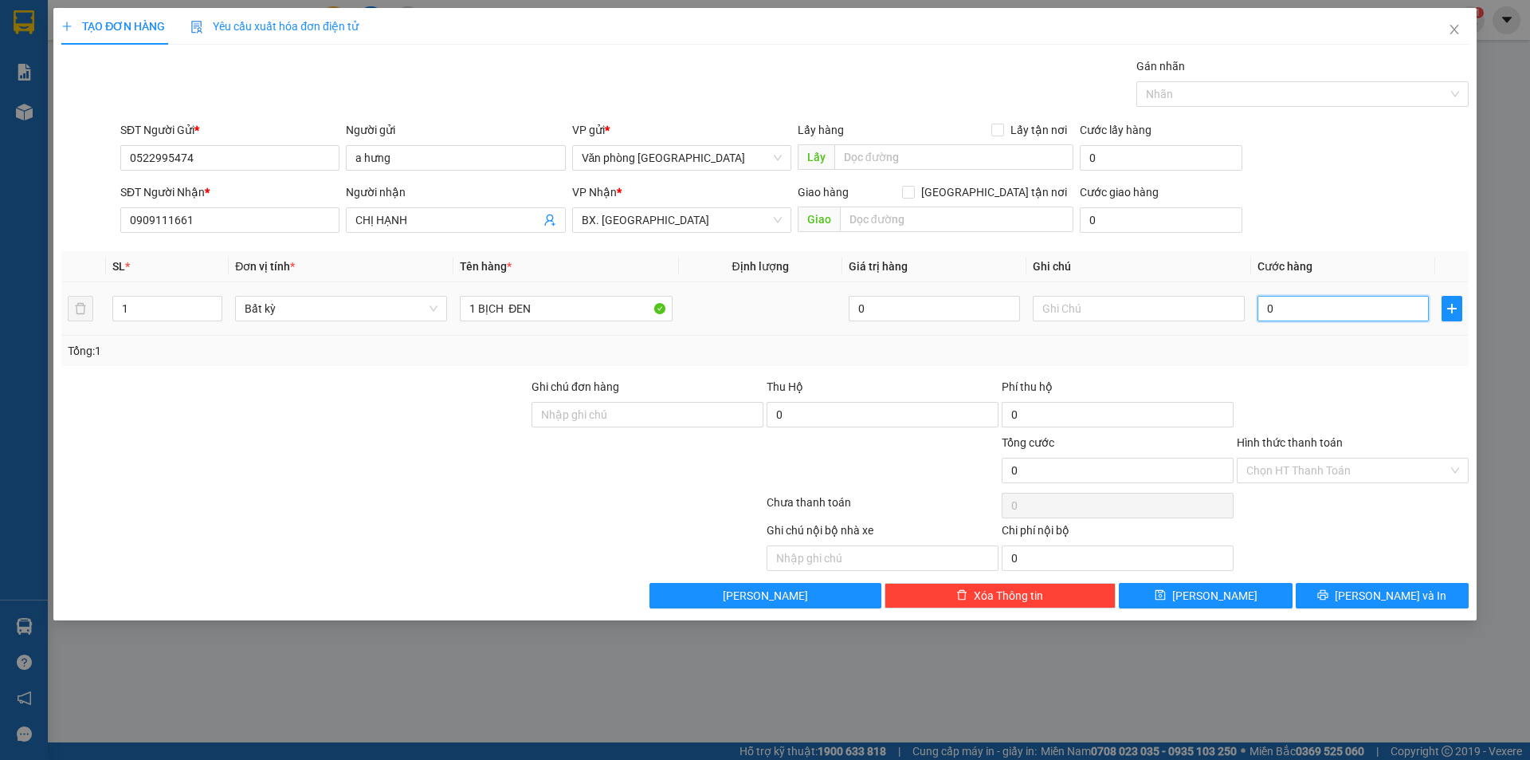
type input "1"
type input "01"
type input "11"
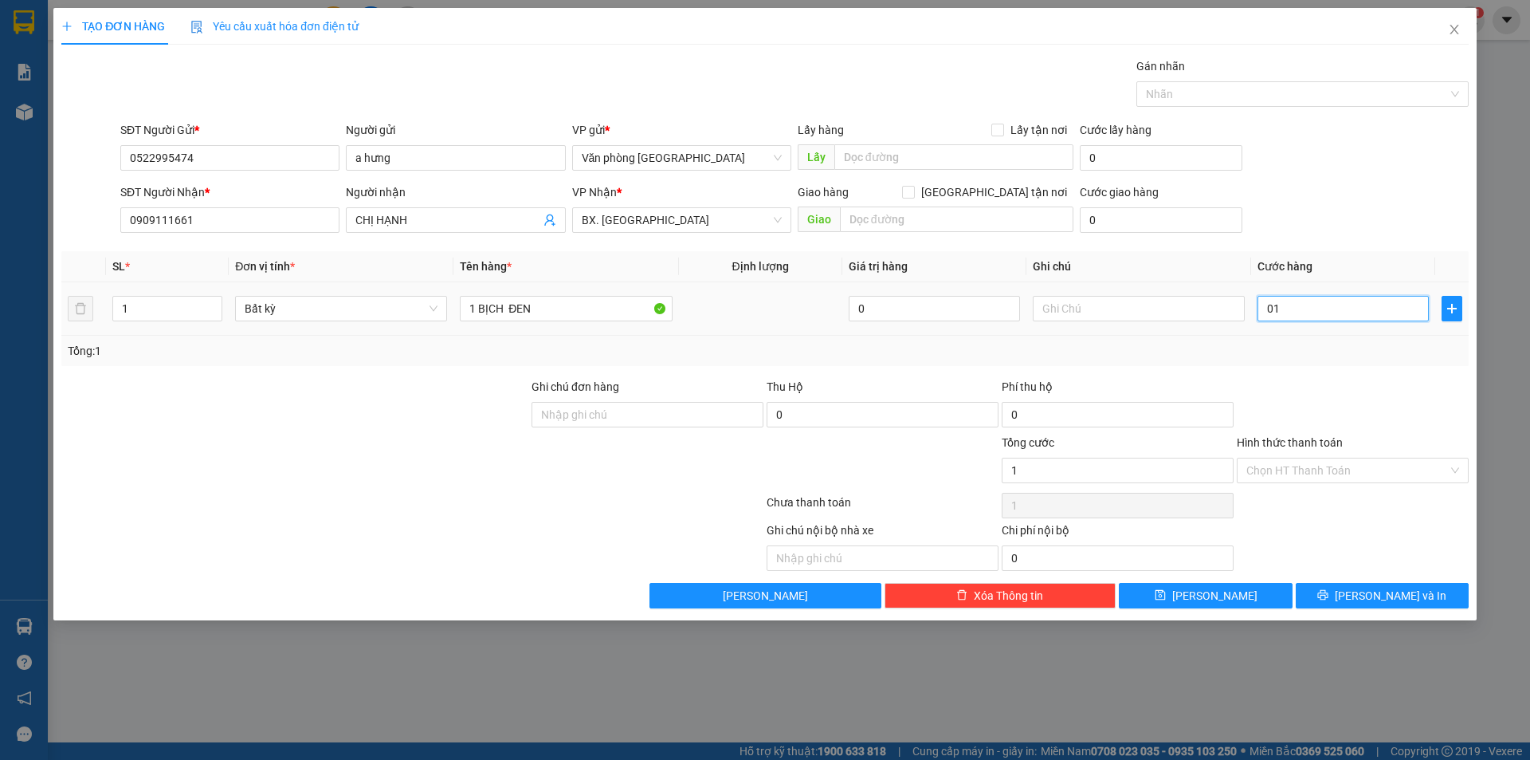
type input "011"
type input "110"
type input "0.110"
type input "110.000"
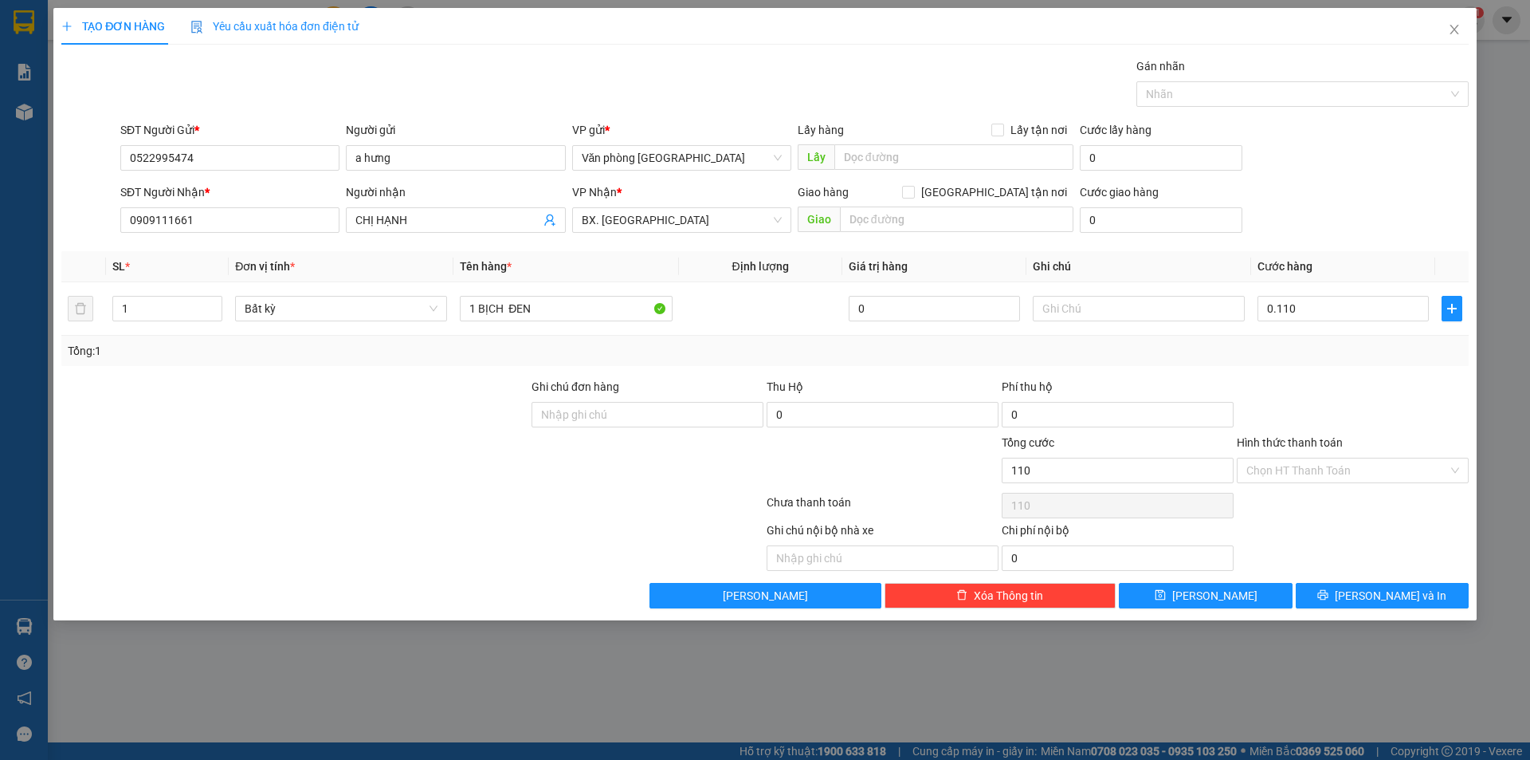
type input "110.000"
click at [1283, 380] on div at bounding box center [1352, 406] width 235 height 56
click at [1307, 465] on input "Hình thức thanh toán" at bounding box center [1348, 470] width 202 height 24
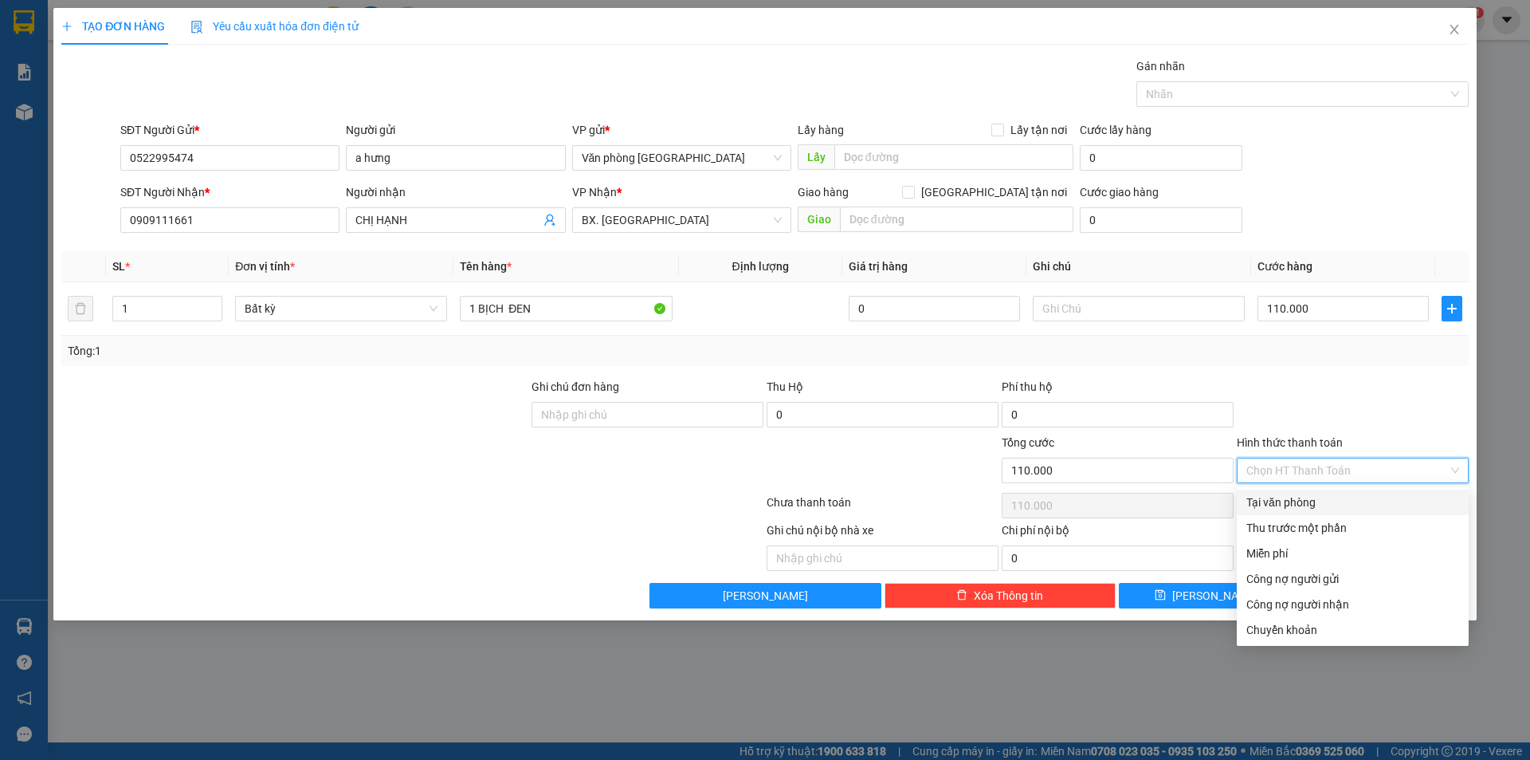
click at [1304, 494] on div "Tại văn phòng" at bounding box center [1353, 502] width 213 height 18
type input "0"
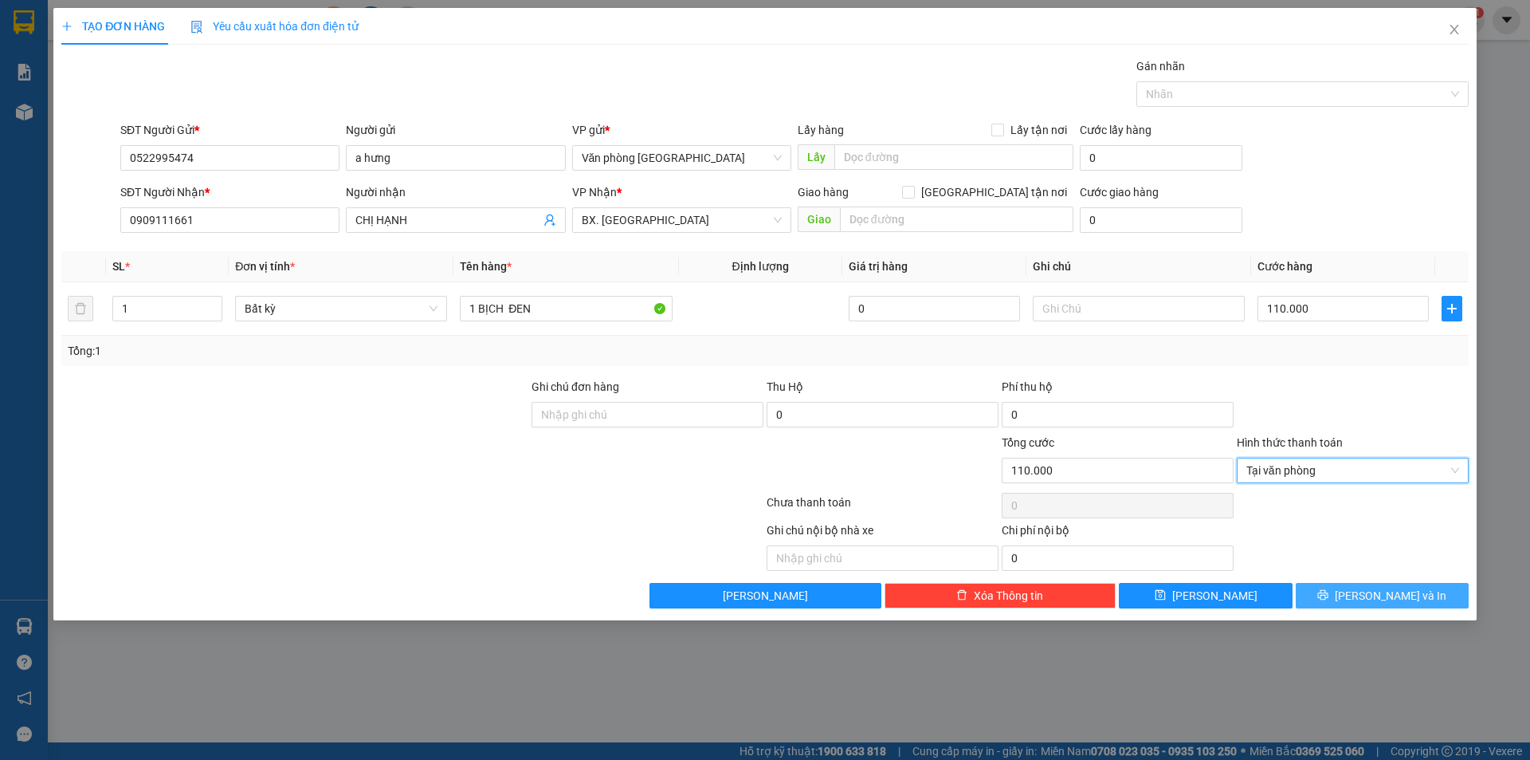
click at [1345, 595] on button "[PERSON_NAME] và In" at bounding box center [1382, 596] width 173 height 26
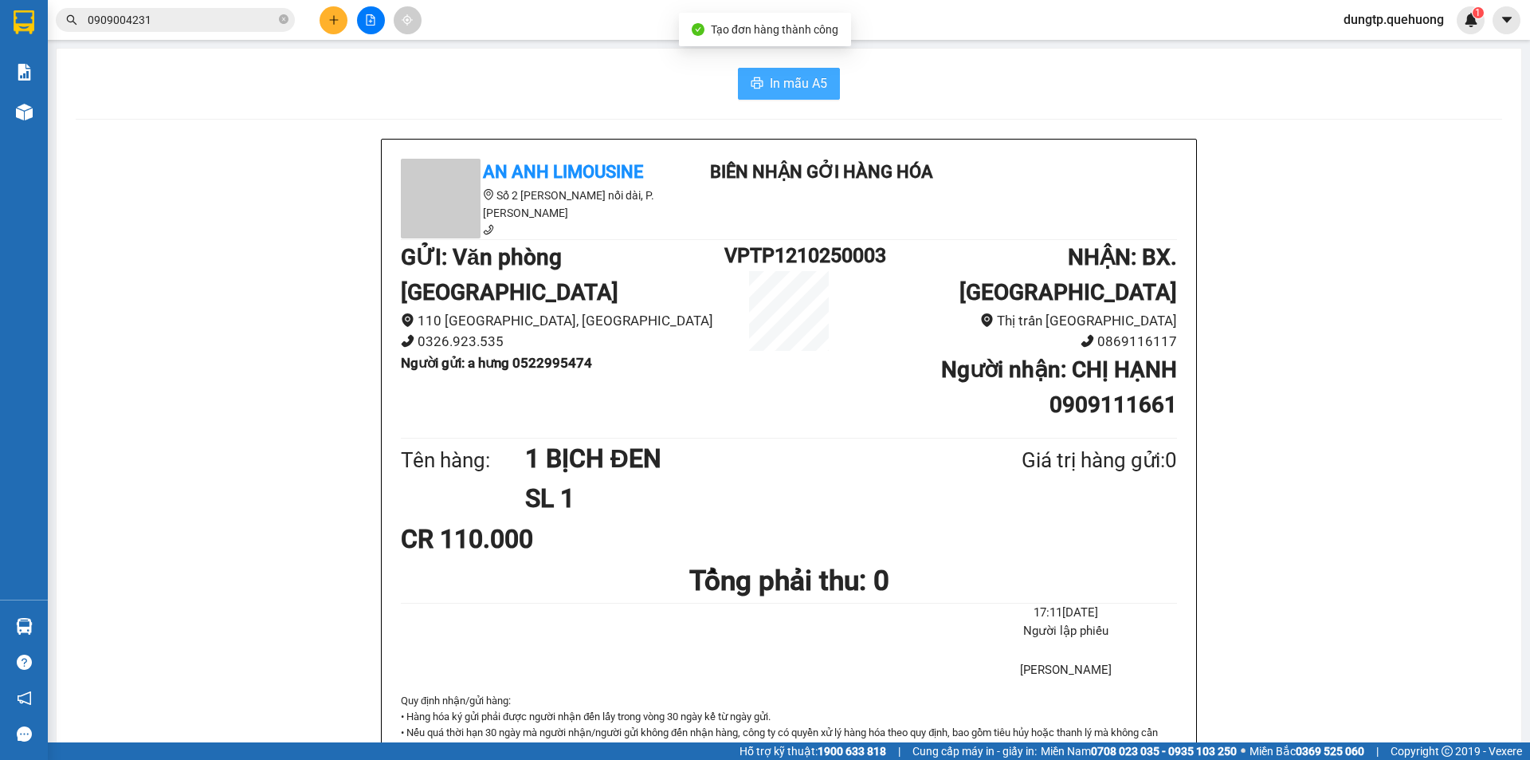
click at [822, 85] on button "In mẫu A5" at bounding box center [789, 84] width 102 height 32
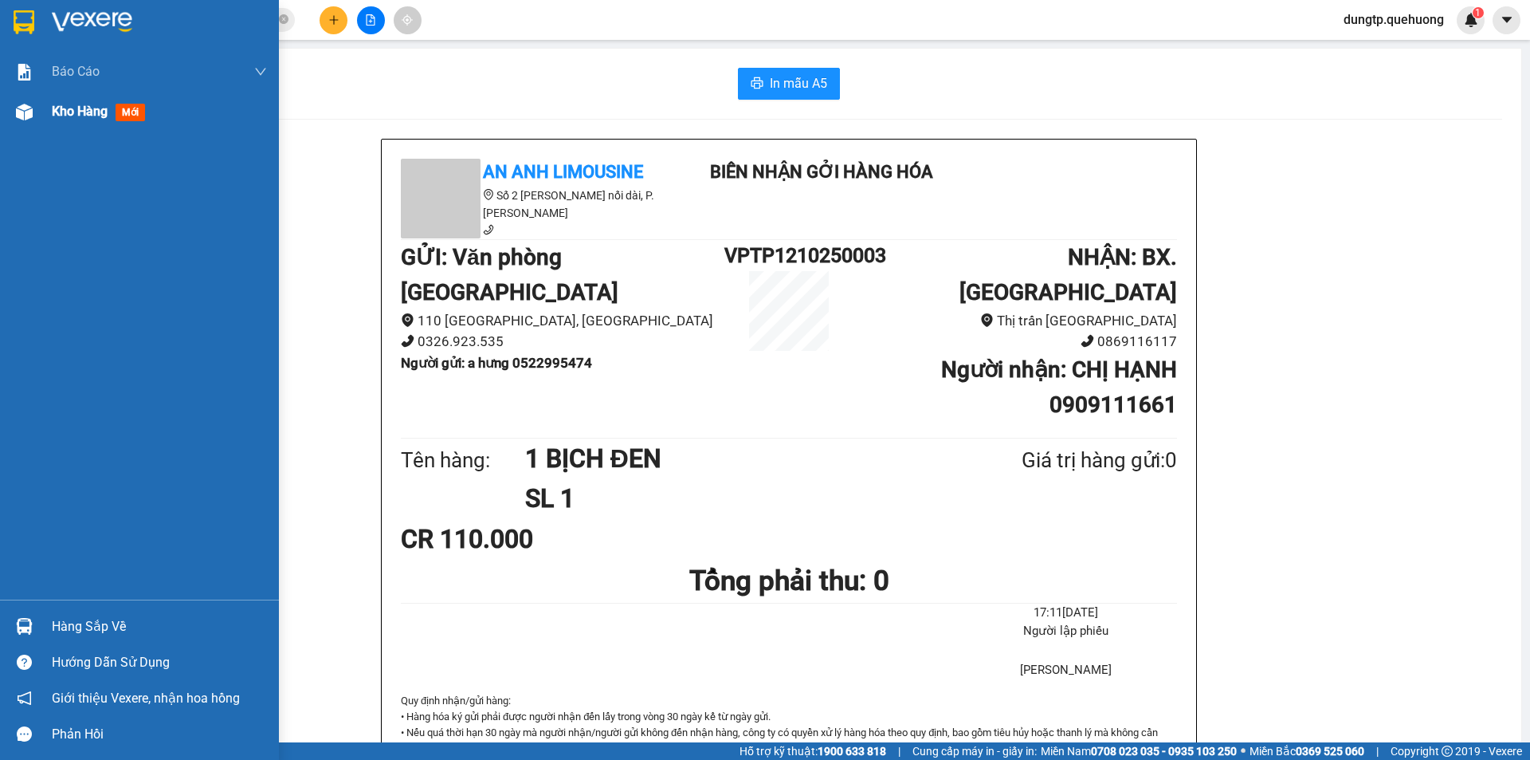
click at [86, 115] on span "Kho hàng" at bounding box center [80, 111] width 56 height 15
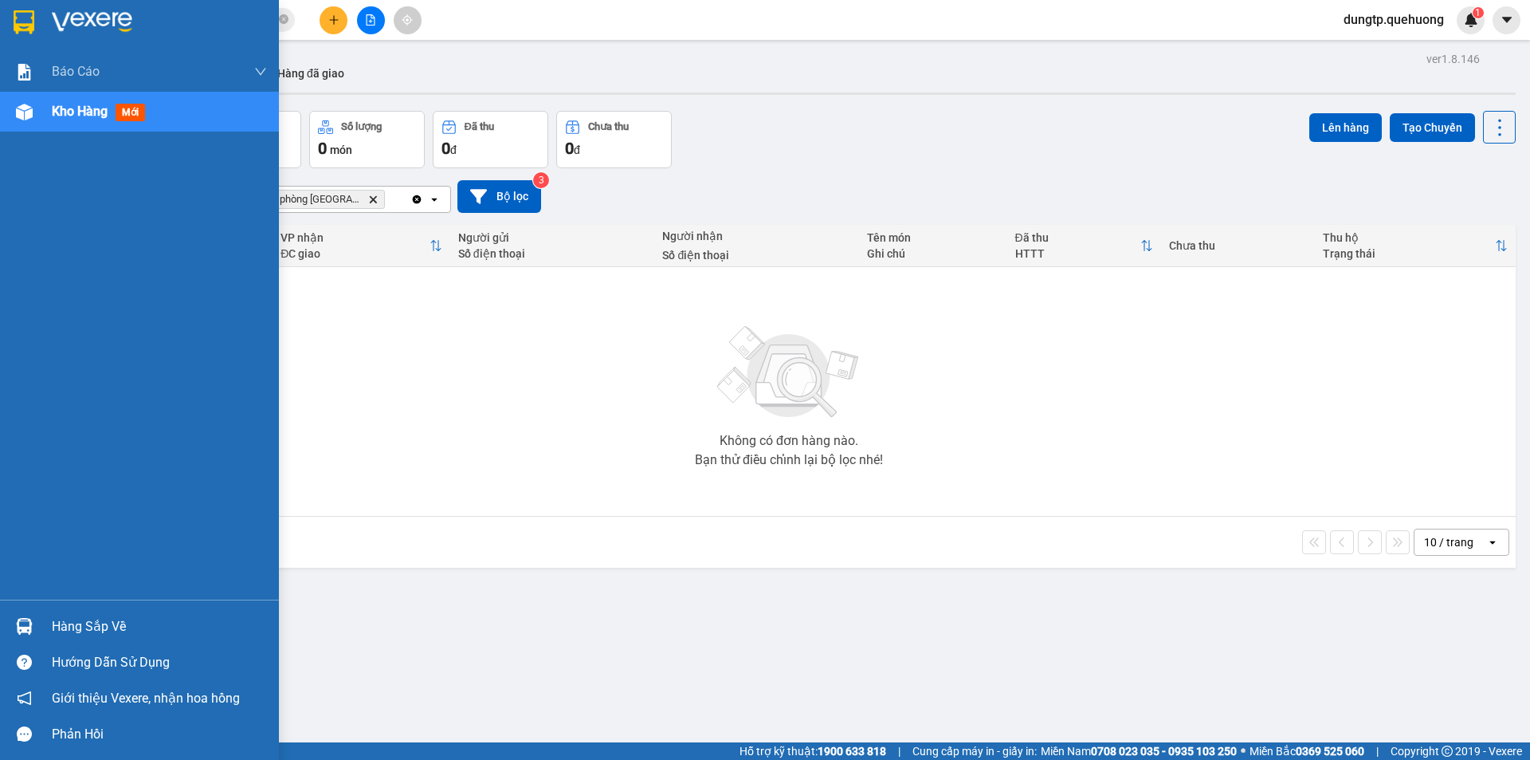
click at [78, 120] on div "Kho hàng mới" at bounding box center [102, 111] width 100 height 20
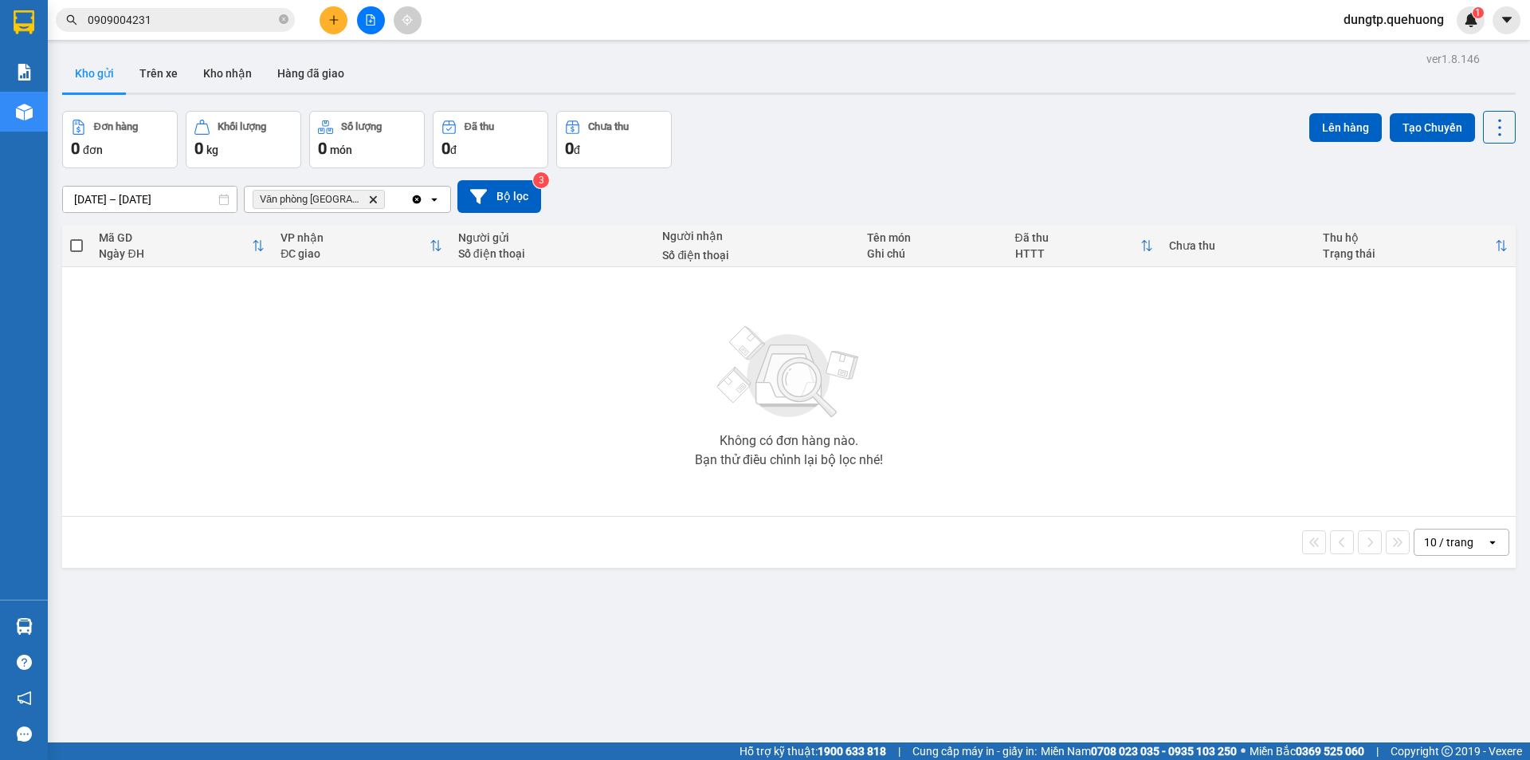
click at [99, 75] on button "Kho gửi" at bounding box center [94, 73] width 65 height 38
click at [100, 73] on button "Kho gửi" at bounding box center [94, 73] width 65 height 38
click at [151, 75] on button "Trên xe" at bounding box center [159, 73] width 64 height 38
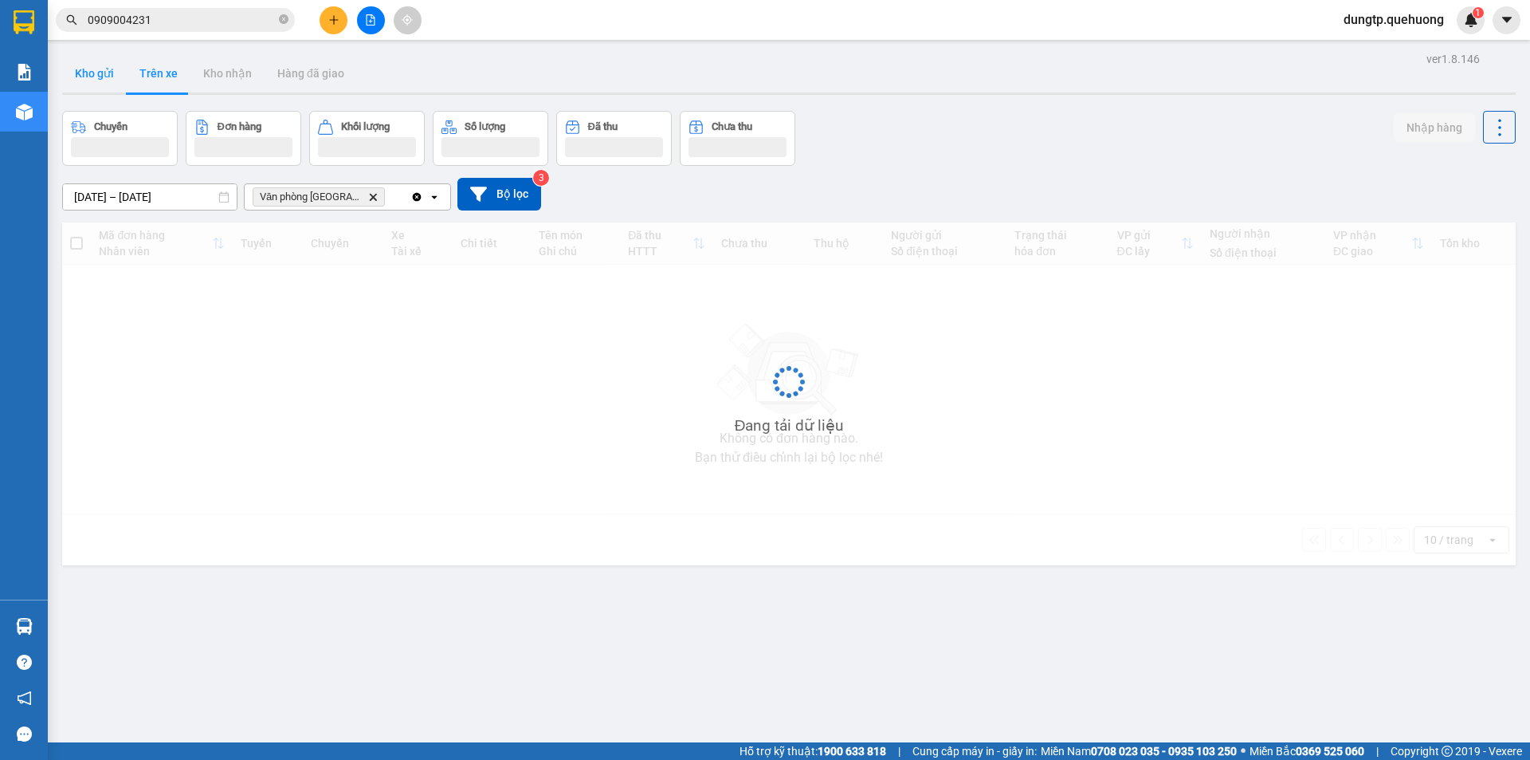
click at [87, 73] on button "Kho gửi" at bounding box center [94, 73] width 65 height 38
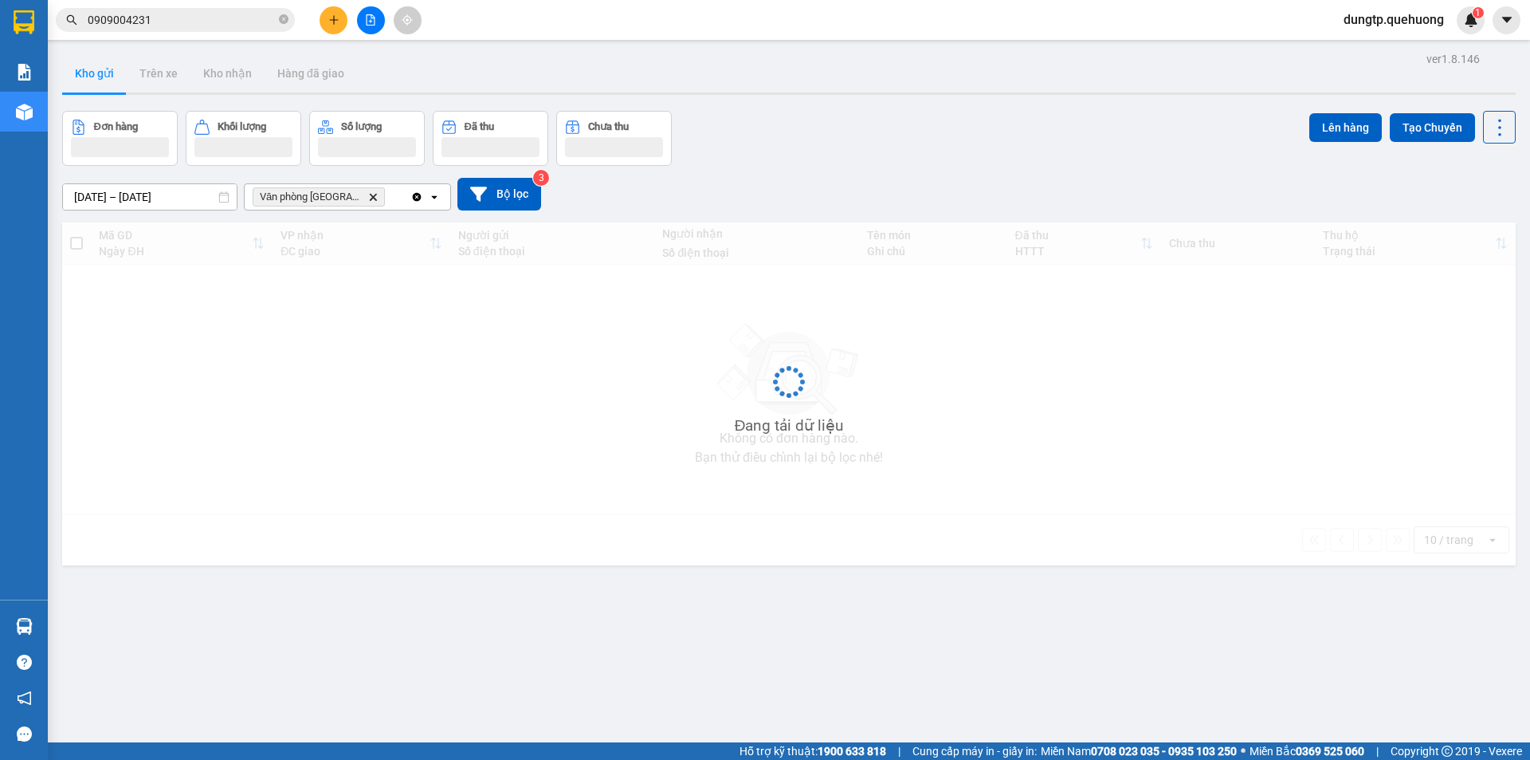
click at [87, 77] on button "Kho gửi" at bounding box center [94, 73] width 65 height 38
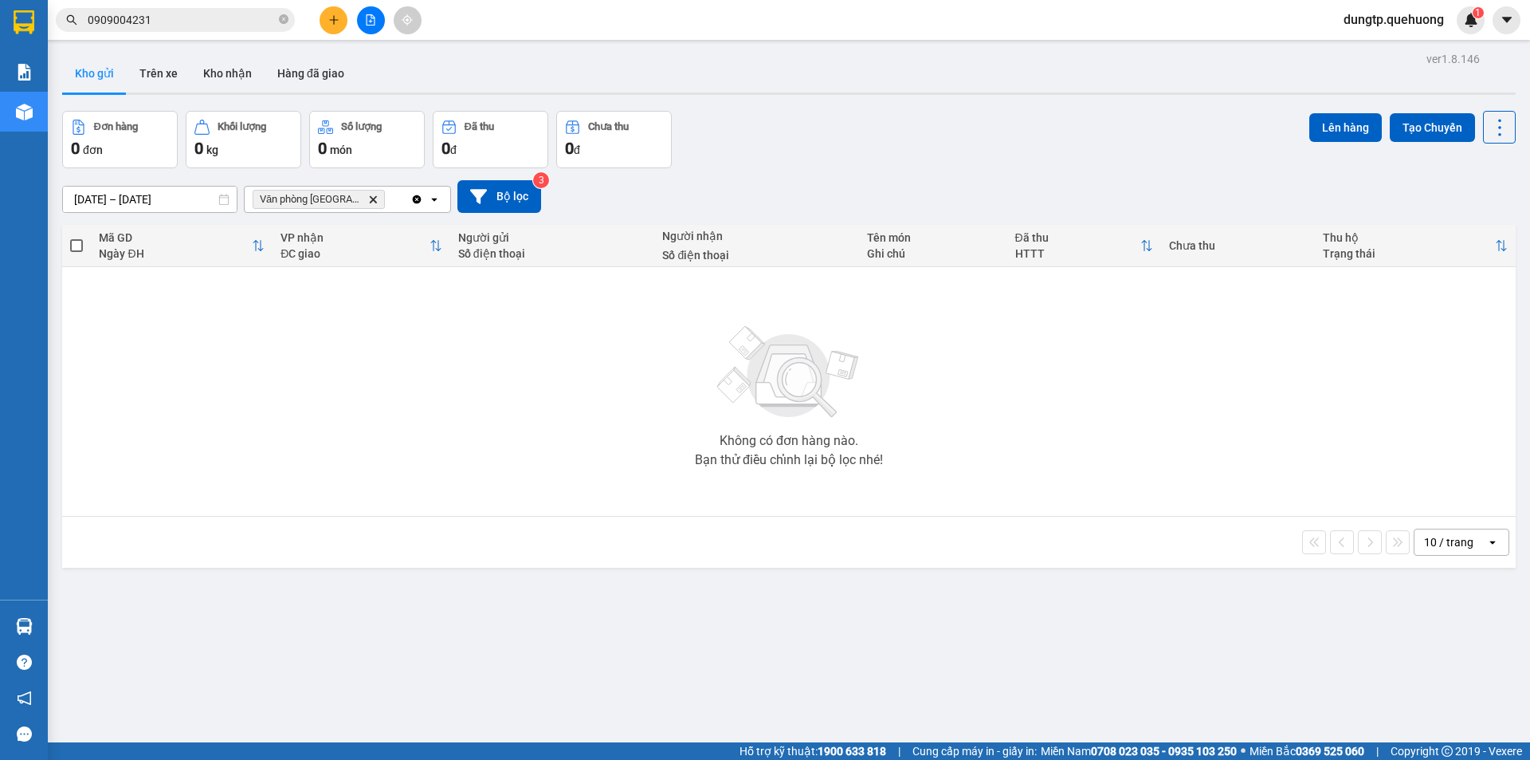
click at [87, 77] on button "Kho gửi" at bounding box center [94, 73] width 65 height 38
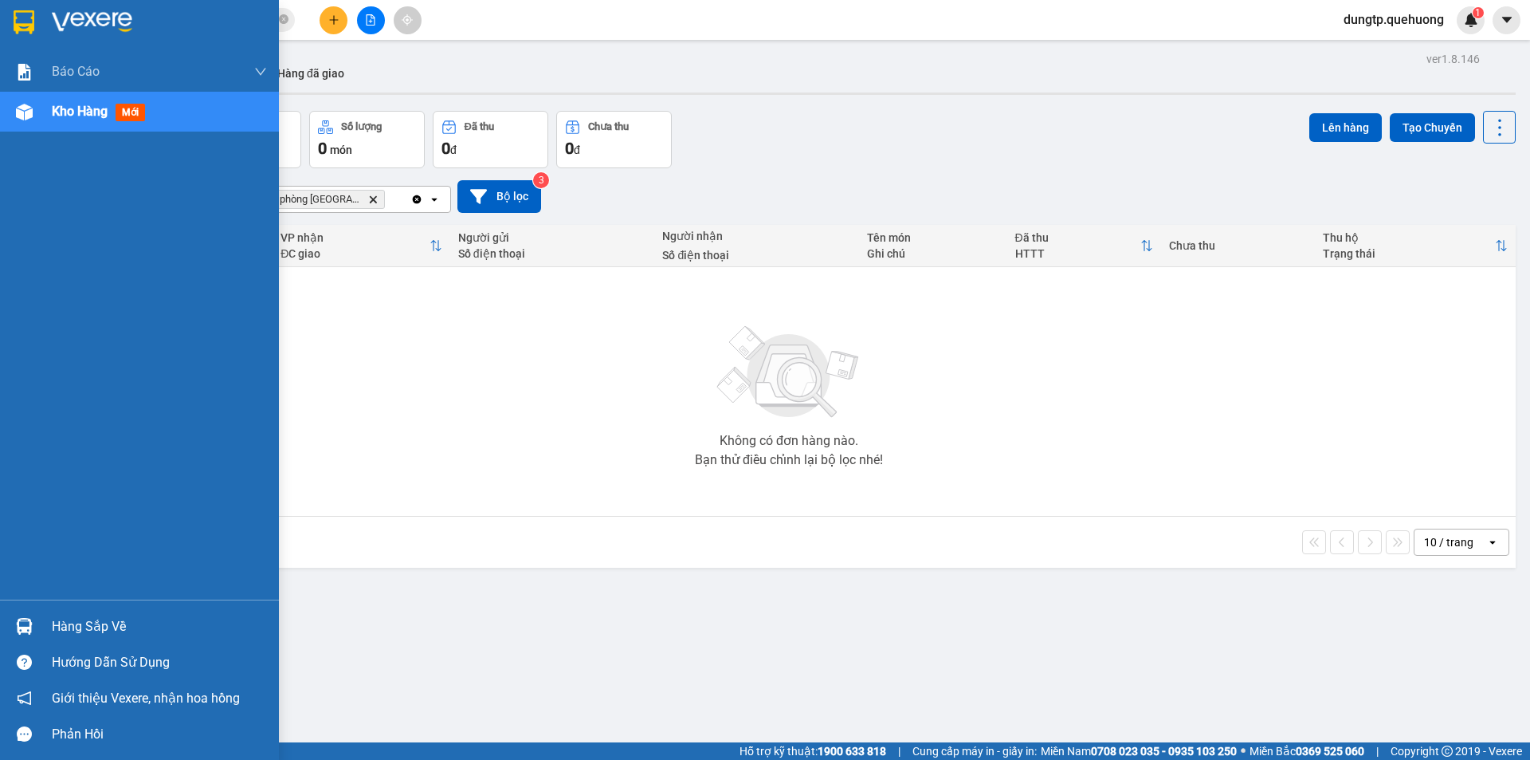
click at [31, 116] on img at bounding box center [24, 112] width 17 height 17
click at [29, 115] on img at bounding box center [24, 112] width 17 height 17
click at [37, 110] on div at bounding box center [24, 112] width 28 height 28
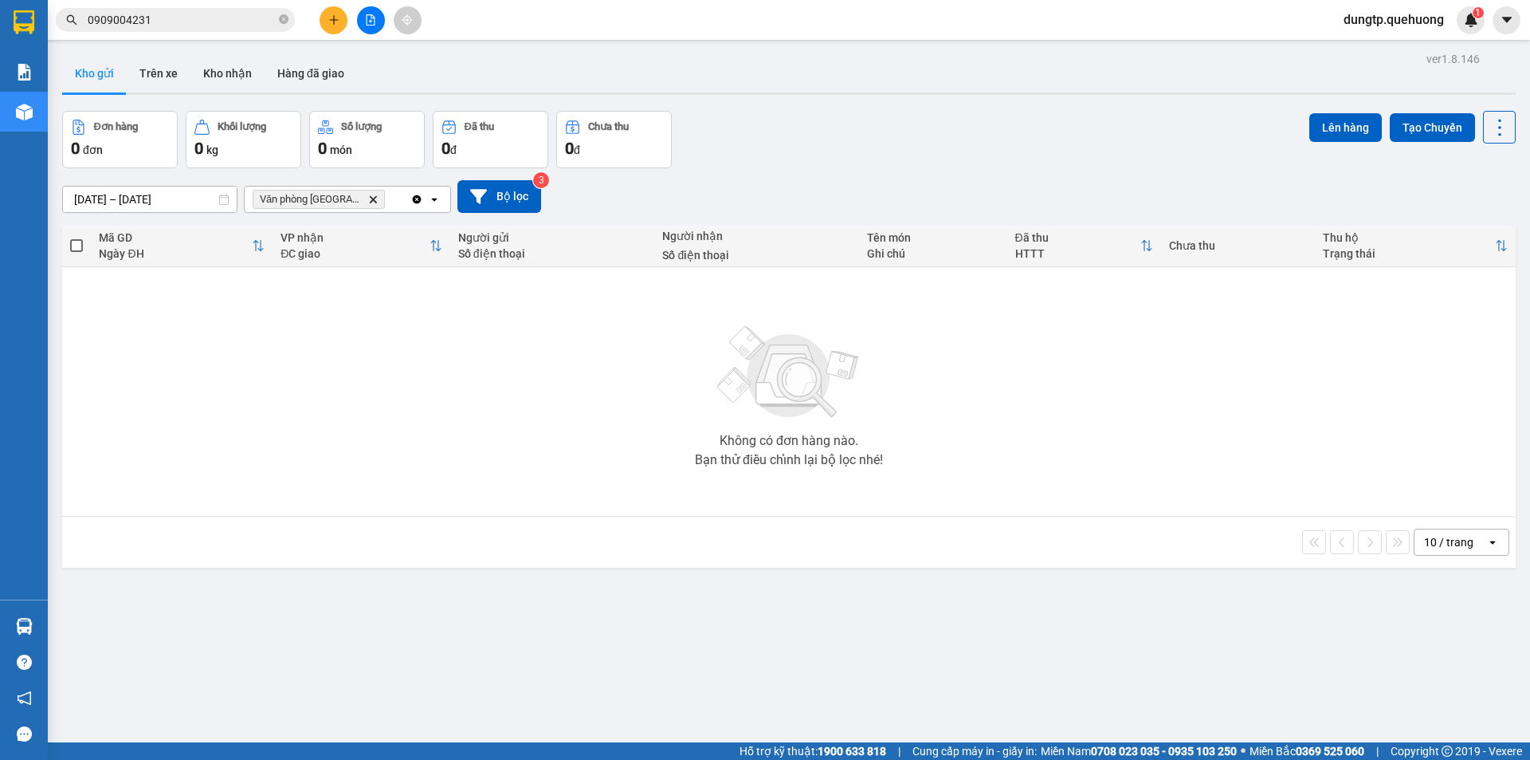
click at [370, 465] on div "Không có đơn hàng nào. Bạn thử điều chỉnh lại bộ lọc nhé!" at bounding box center [789, 391] width 1438 height 239
click at [368, 199] on icon "Delete" at bounding box center [373, 199] width 10 height 10
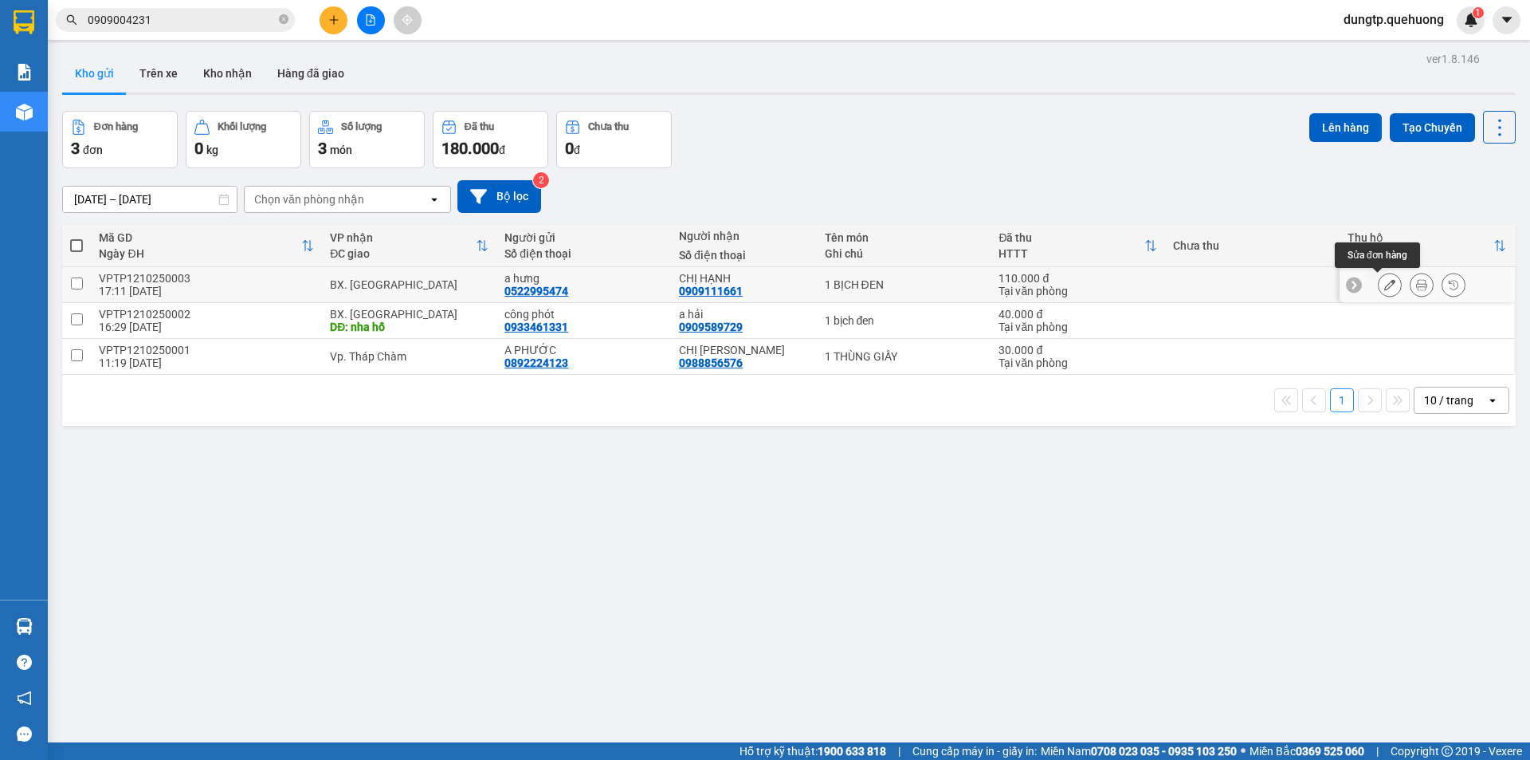
click at [1382, 294] on button at bounding box center [1390, 285] width 22 height 28
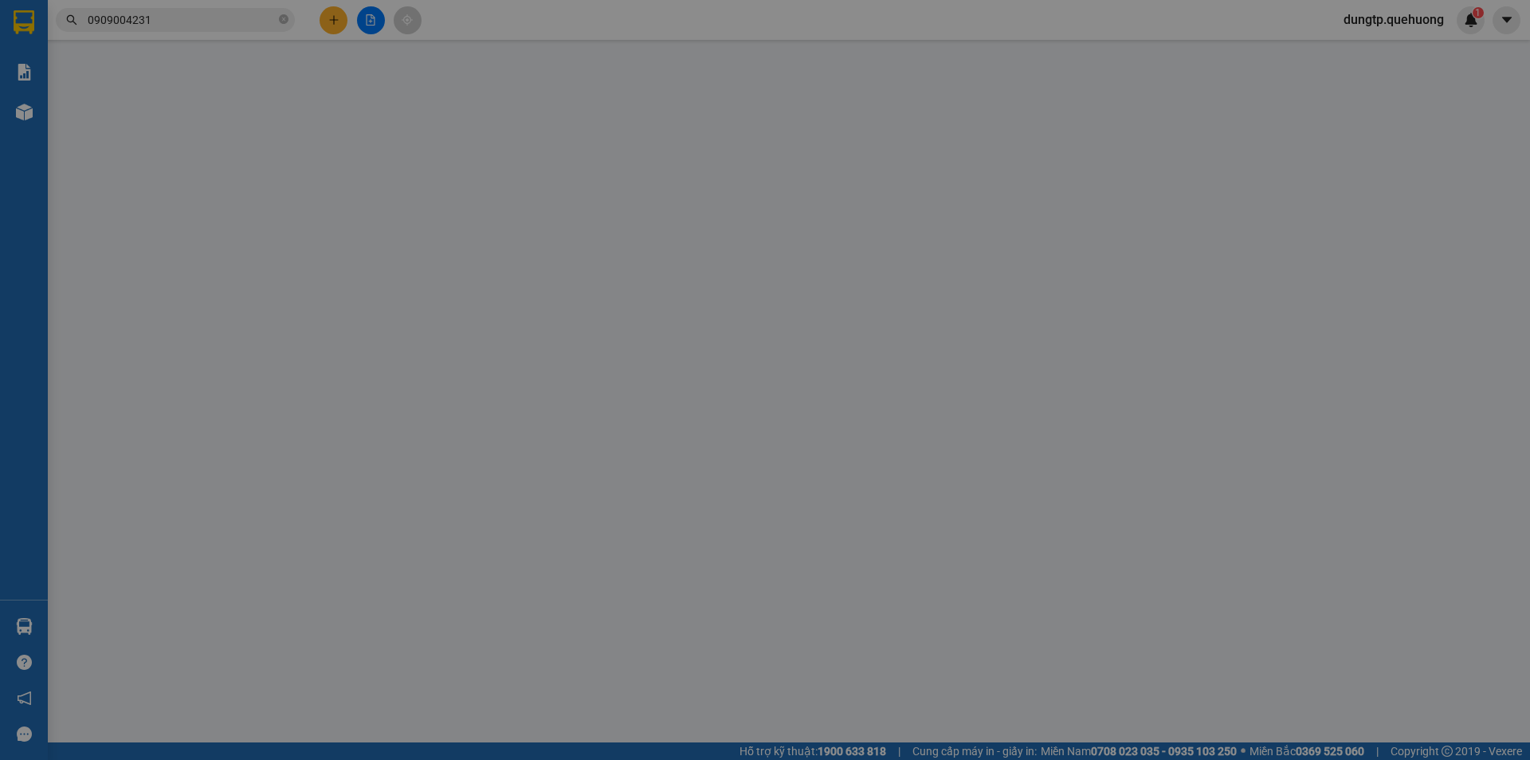
type input "0522995474"
type input "a hưng"
type input "0909111661"
type input "CHỊ HẠNH"
type input "0"
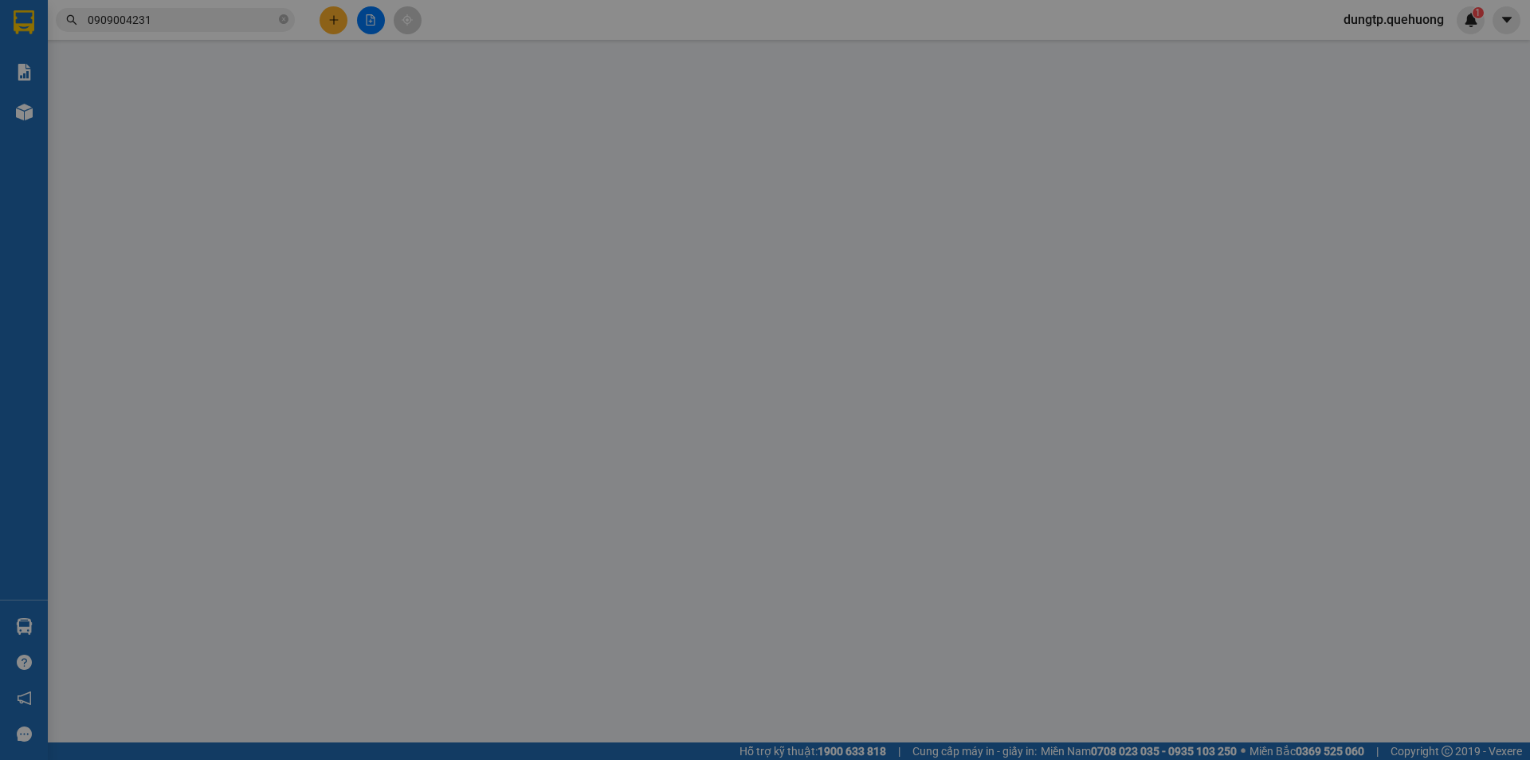
type input "110.000"
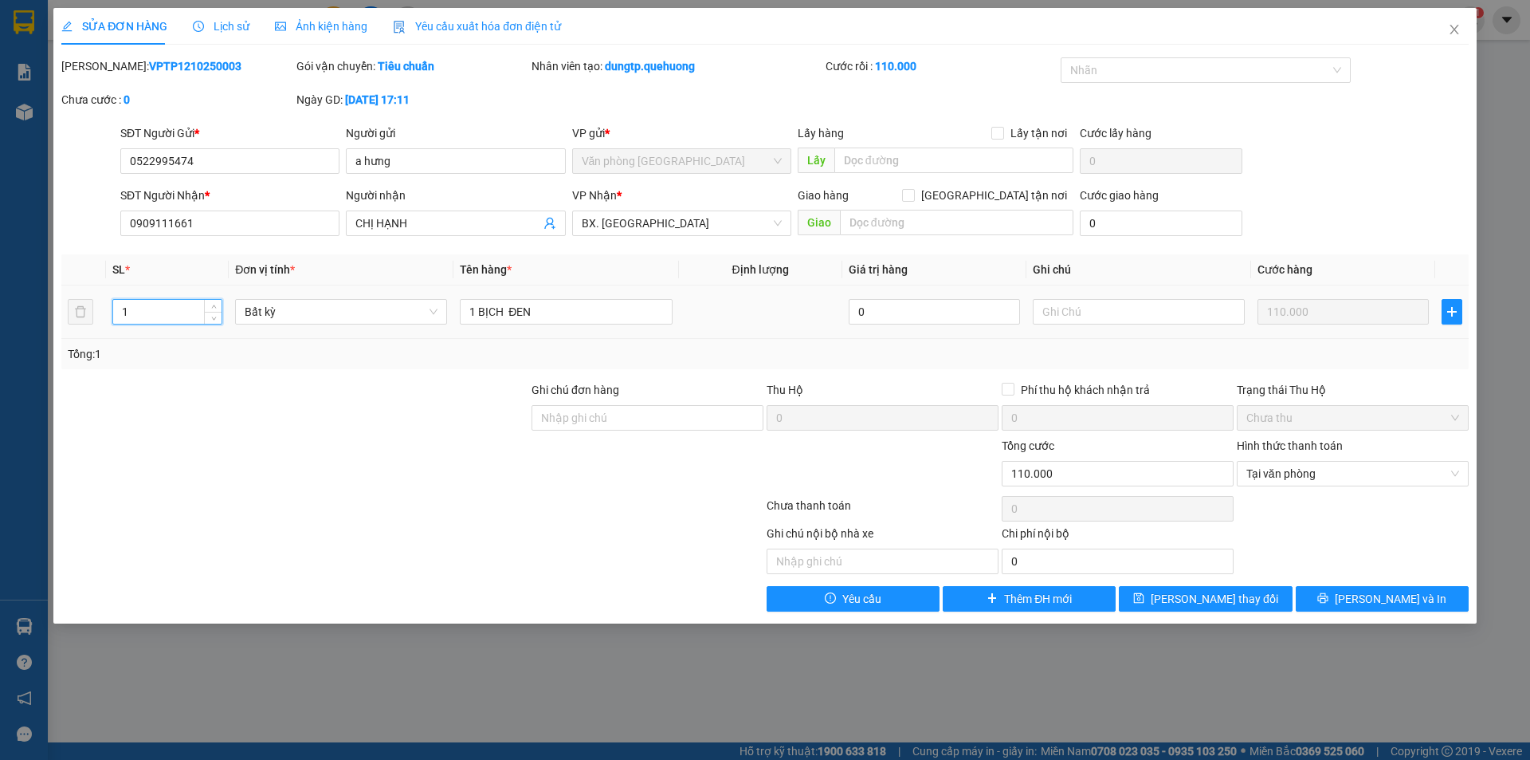
click at [183, 308] on input "1" at bounding box center [167, 312] width 108 height 24
type input "2"
click at [563, 312] on input "1 BỊCH ĐEN" at bounding box center [566, 312] width 212 height 26
type input "1"
type input "1 bao đỏ + bịch trắng nhỏ"
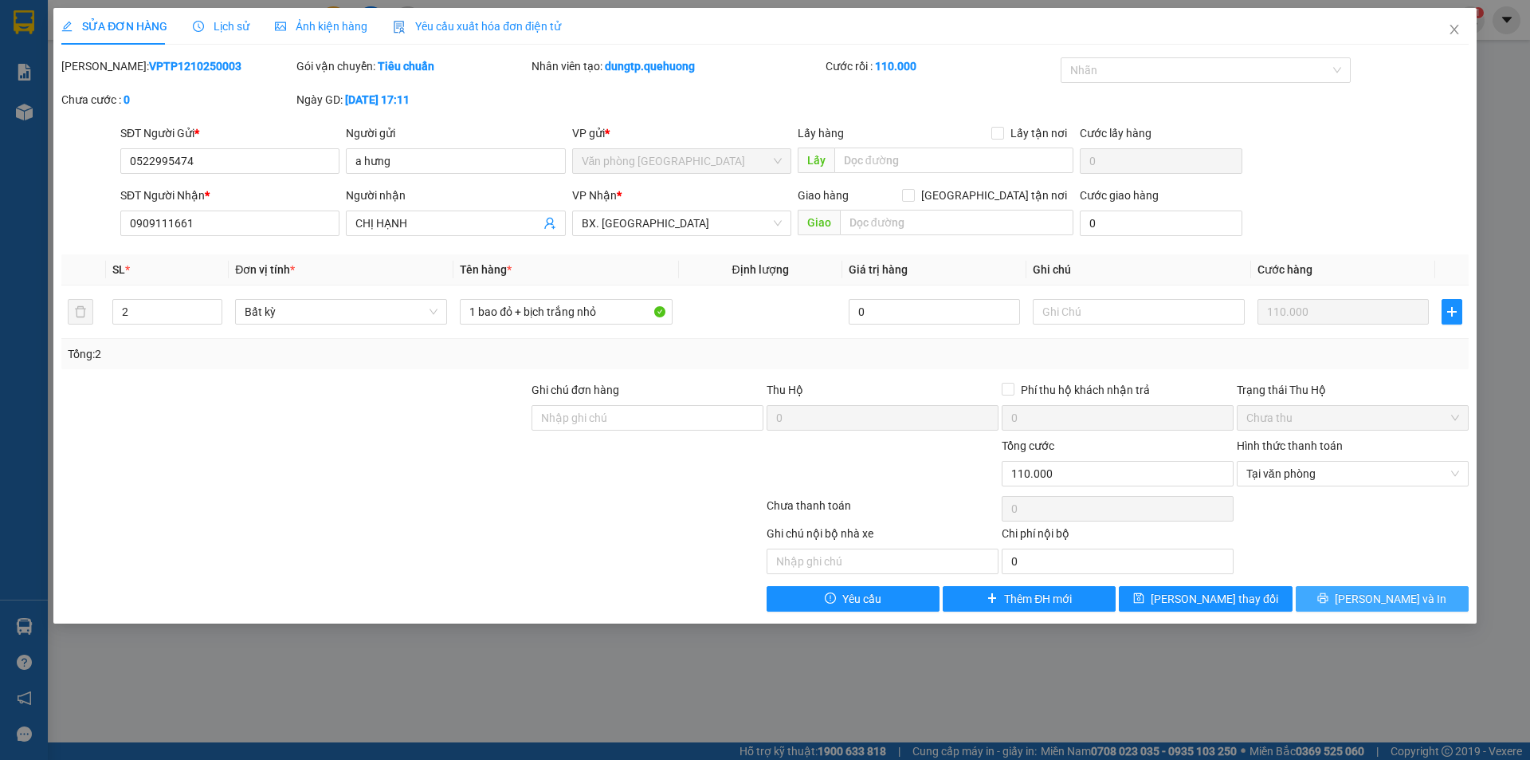
click at [1348, 595] on button "[PERSON_NAME] và In" at bounding box center [1382, 599] width 173 height 26
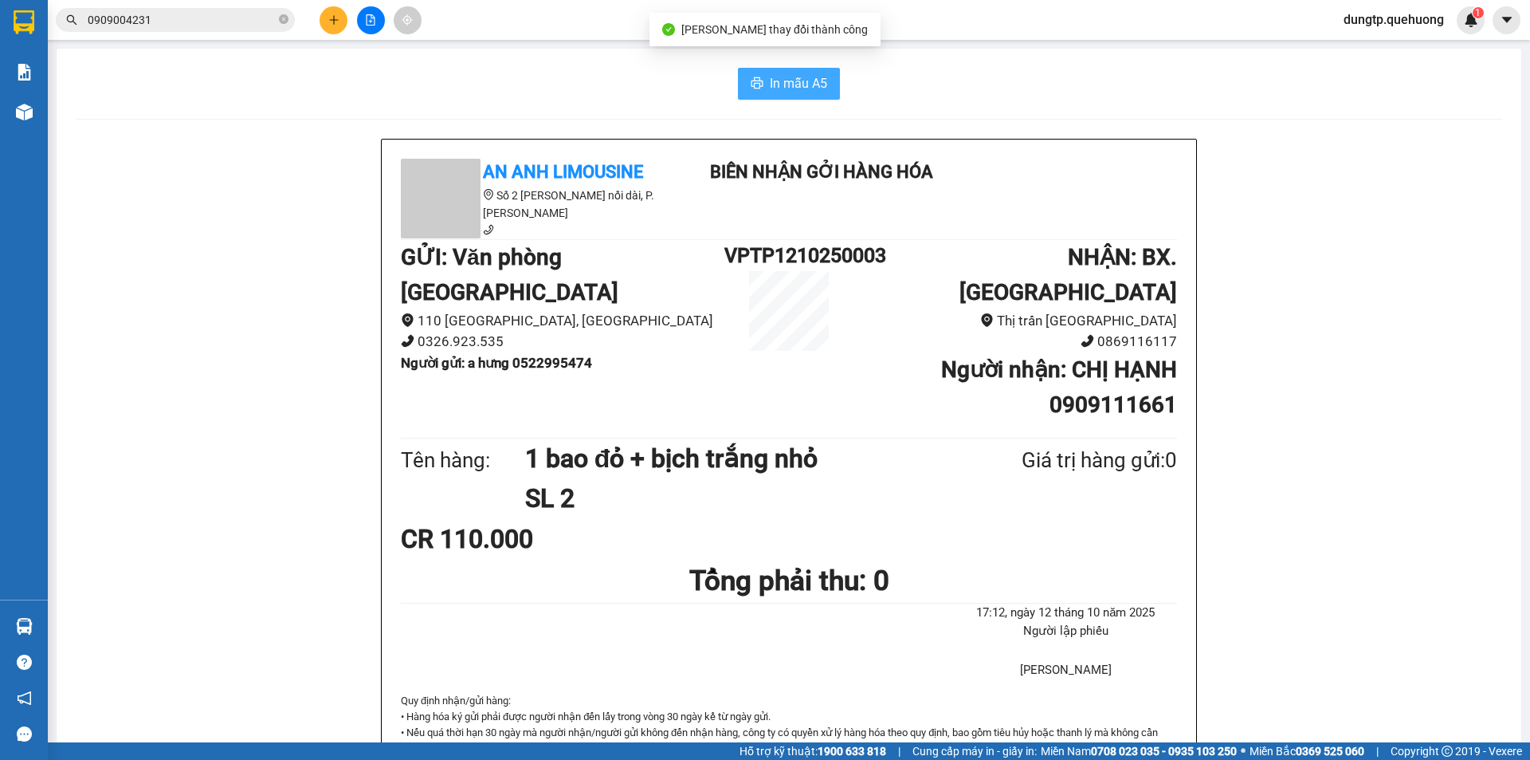
click at [803, 88] on span "In mẫu A5" at bounding box center [798, 83] width 57 height 20
click at [332, 23] on icon "plus" at bounding box center [333, 19] width 11 height 11
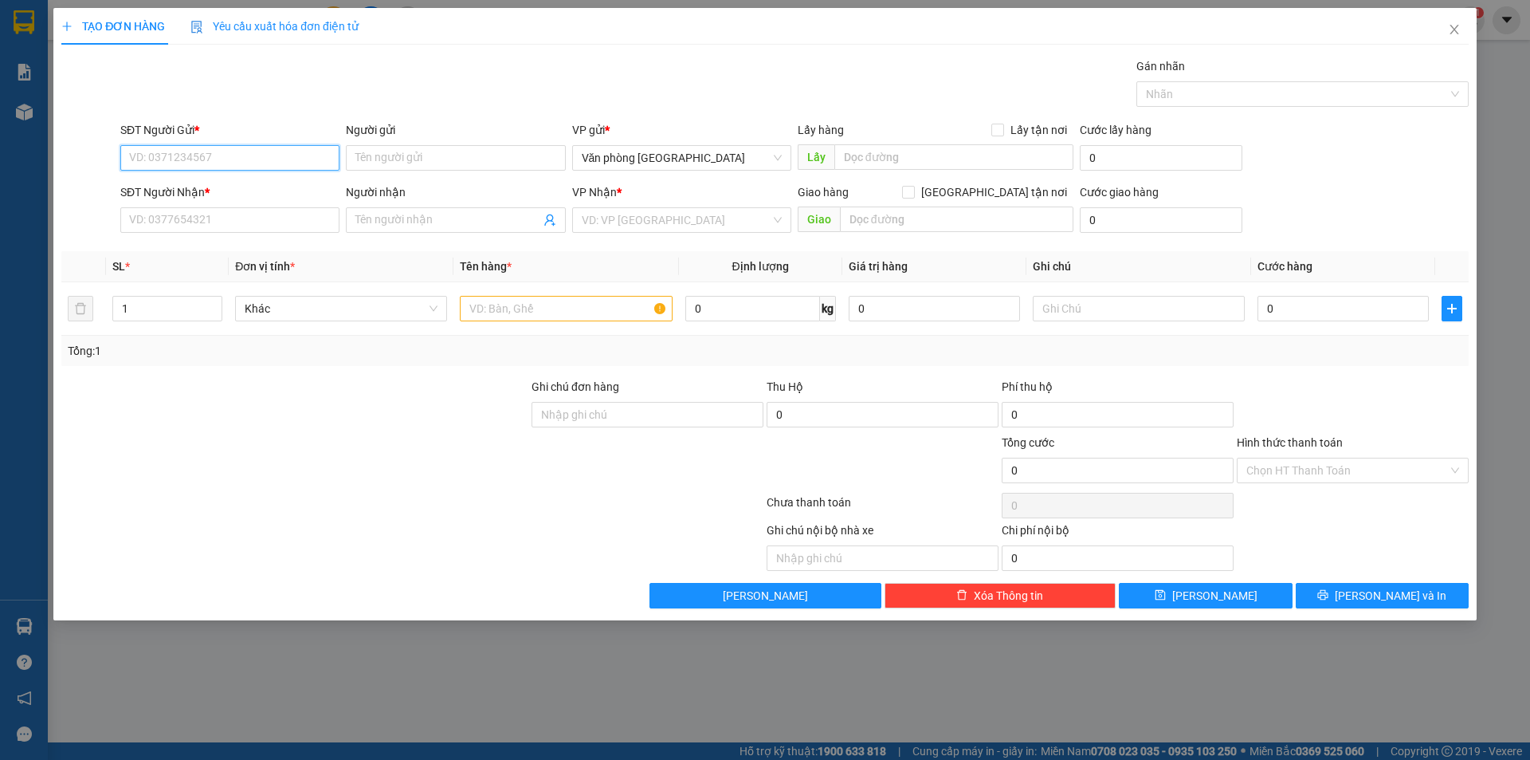
click at [225, 163] on input "SĐT Người Gửi *" at bounding box center [229, 158] width 219 height 26
paste input "0909326768"
type input "0909326768"
click at [263, 187] on div "0909326768 - CHỊ THÙY" at bounding box center [230, 190] width 200 height 18
type input "CHỊ [PERSON_NAME]"
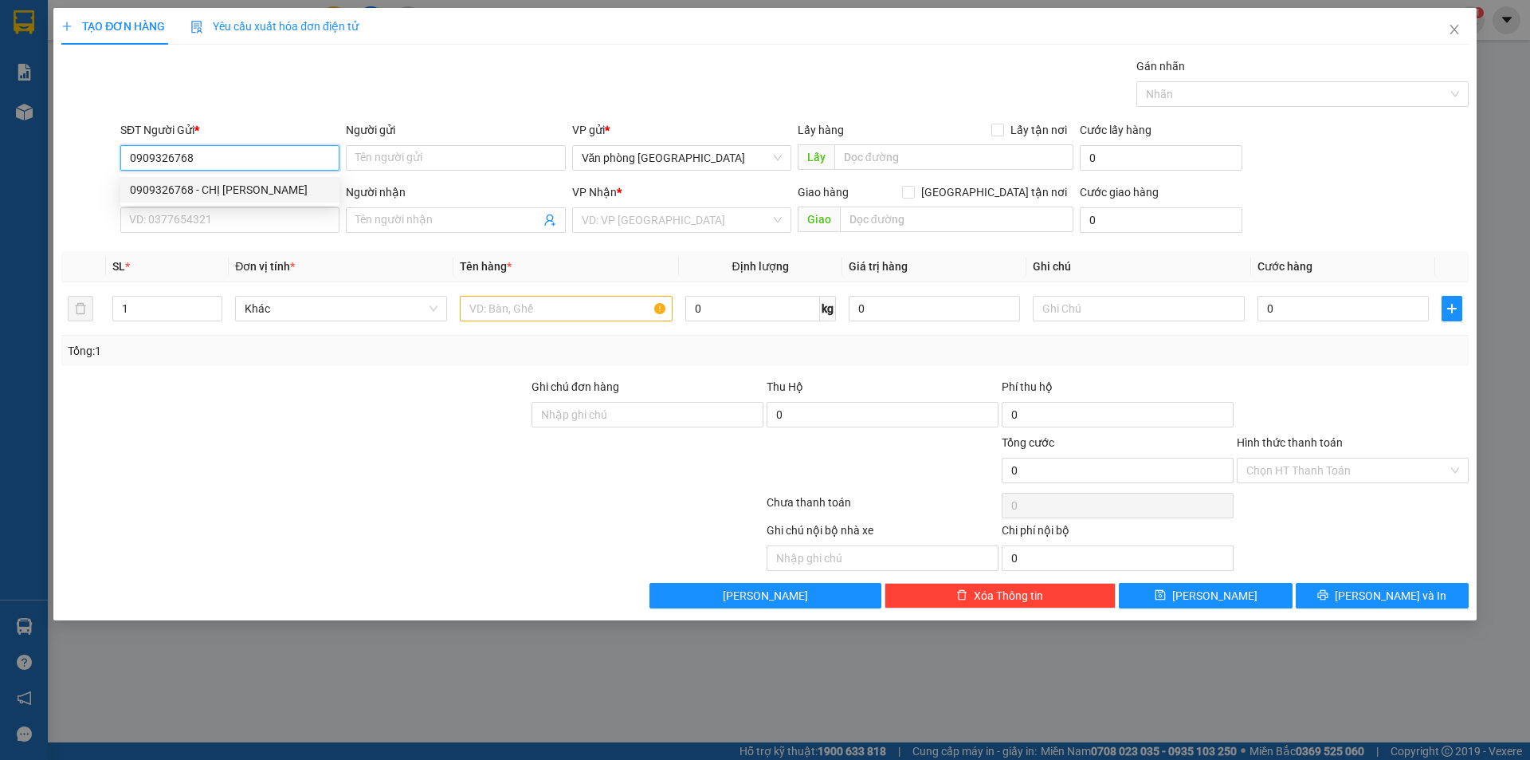
type input "0908908947"
type input "CHÚ THƯ"
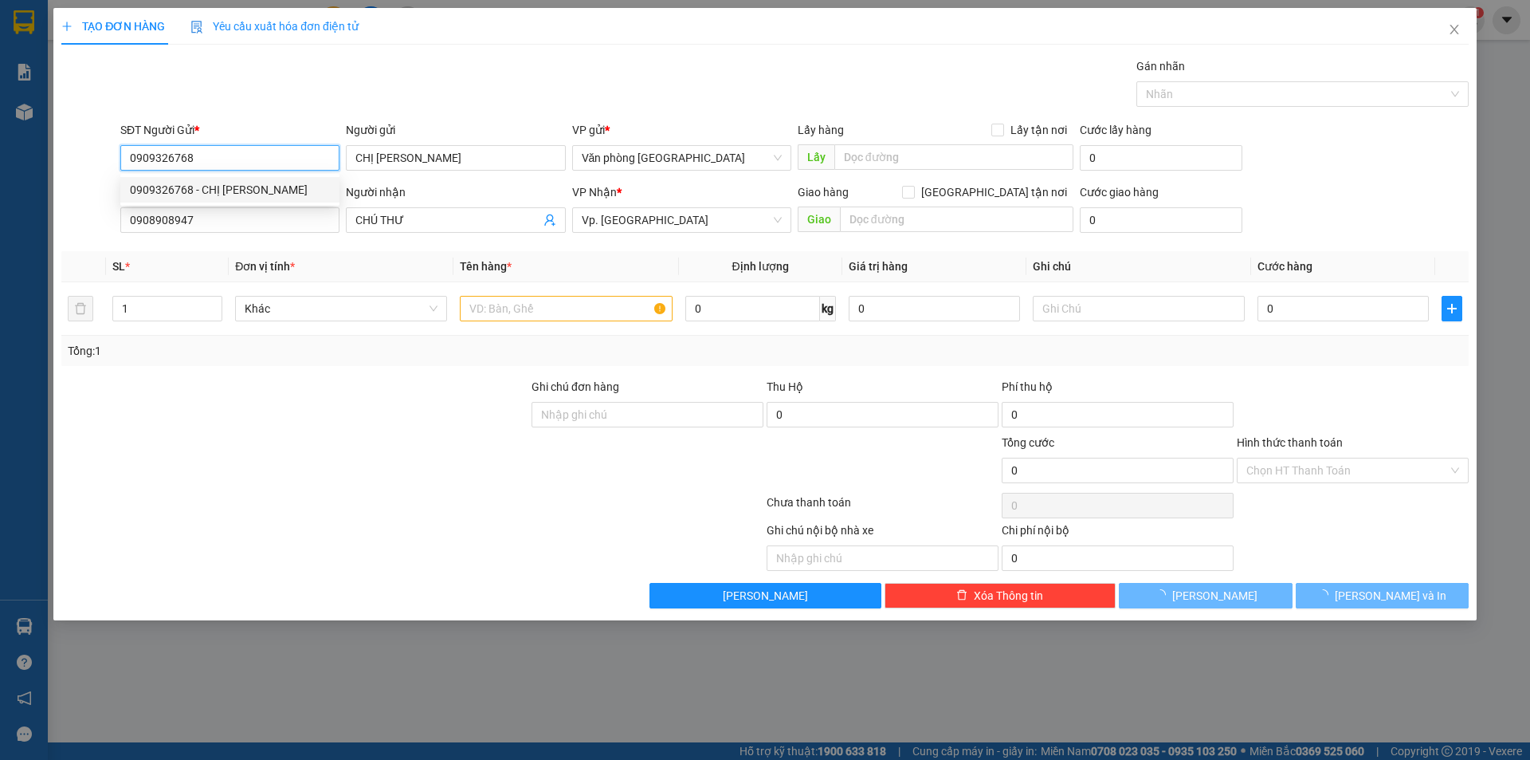
type input "290.000"
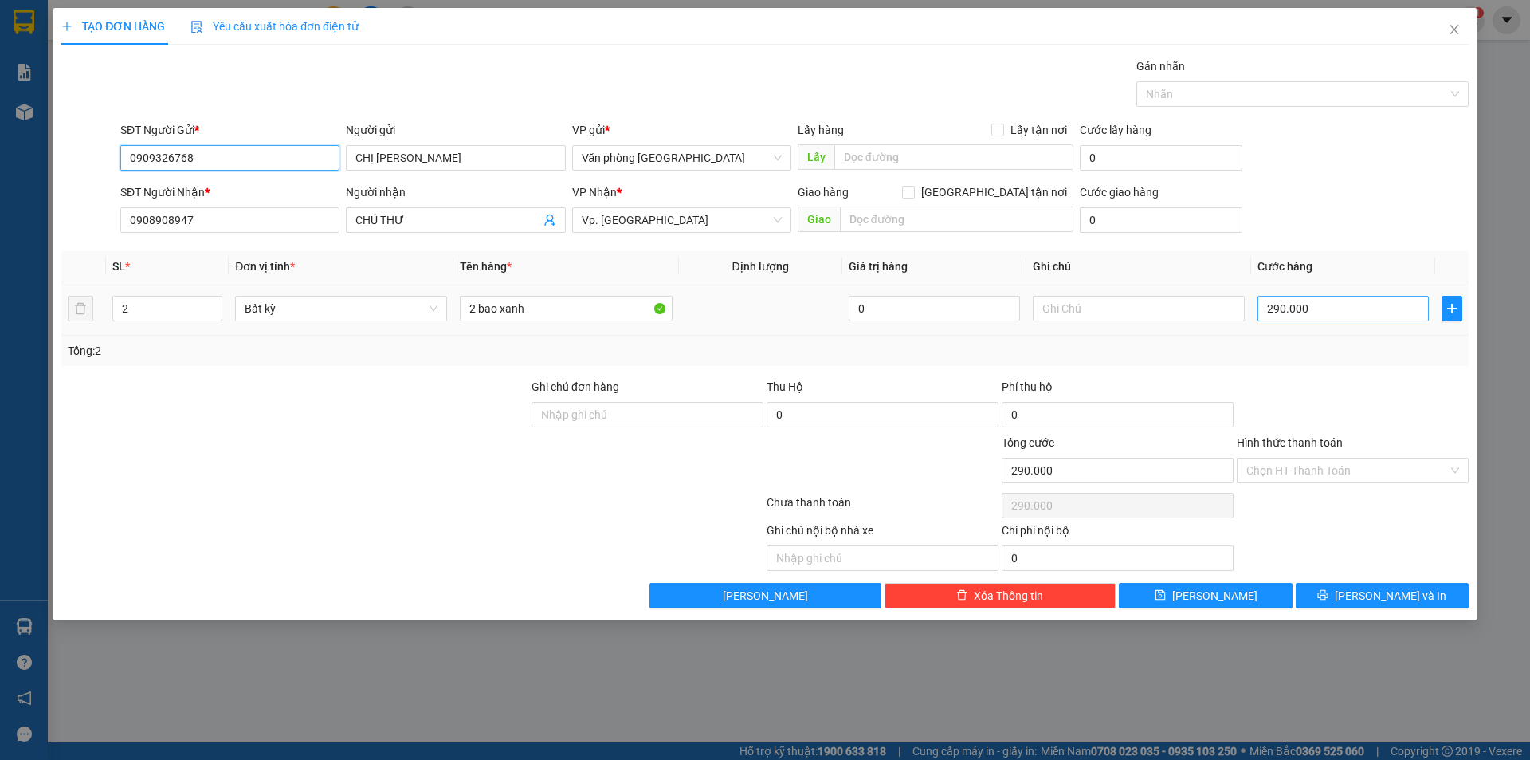
type input "0909326768"
click at [1313, 304] on input "290.000" at bounding box center [1343, 309] width 171 height 26
type input "0"
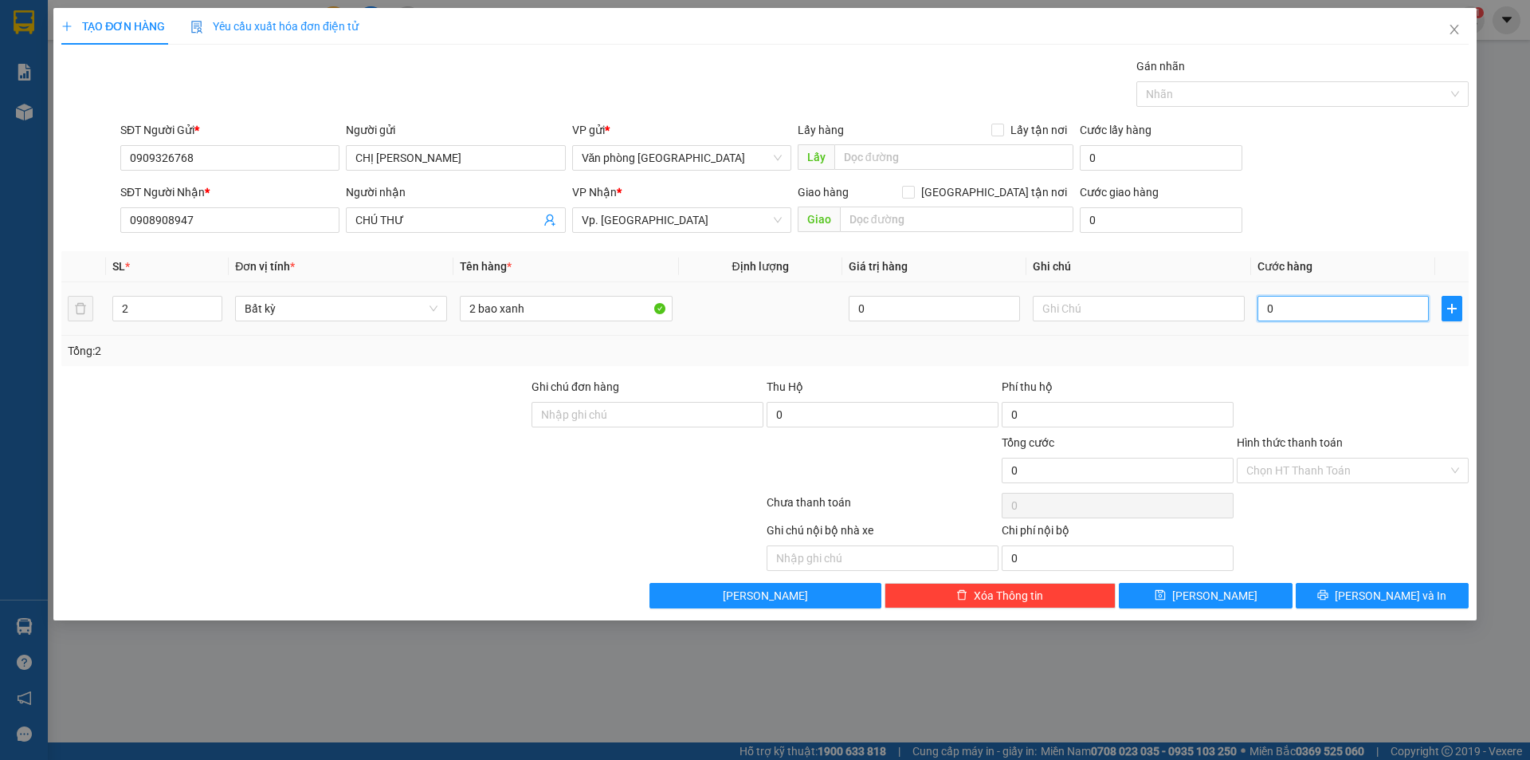
type input "3"
type input "03"
type input "32"
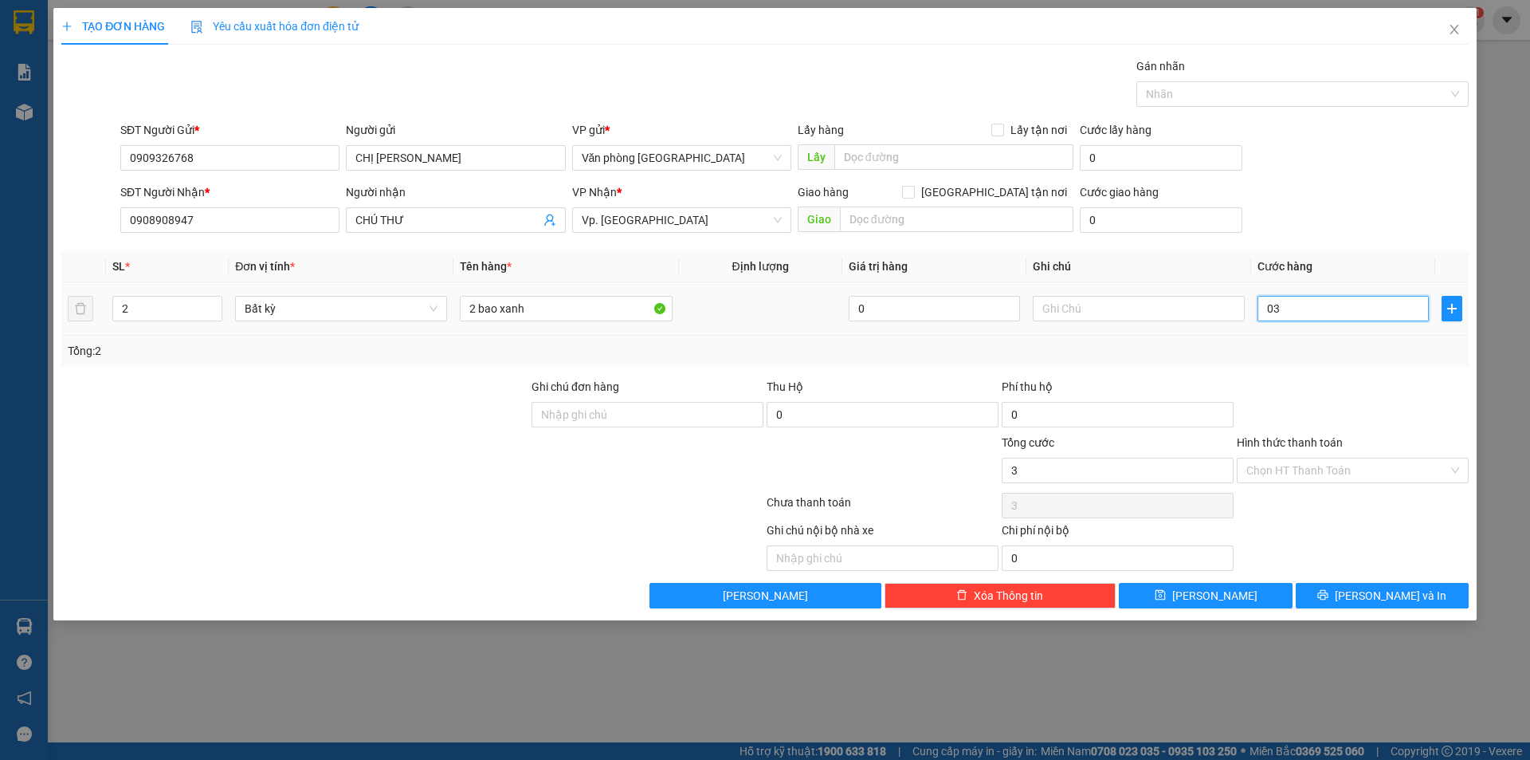
type input "032"
type input "320"
type input "0.320"
type input "320.000"
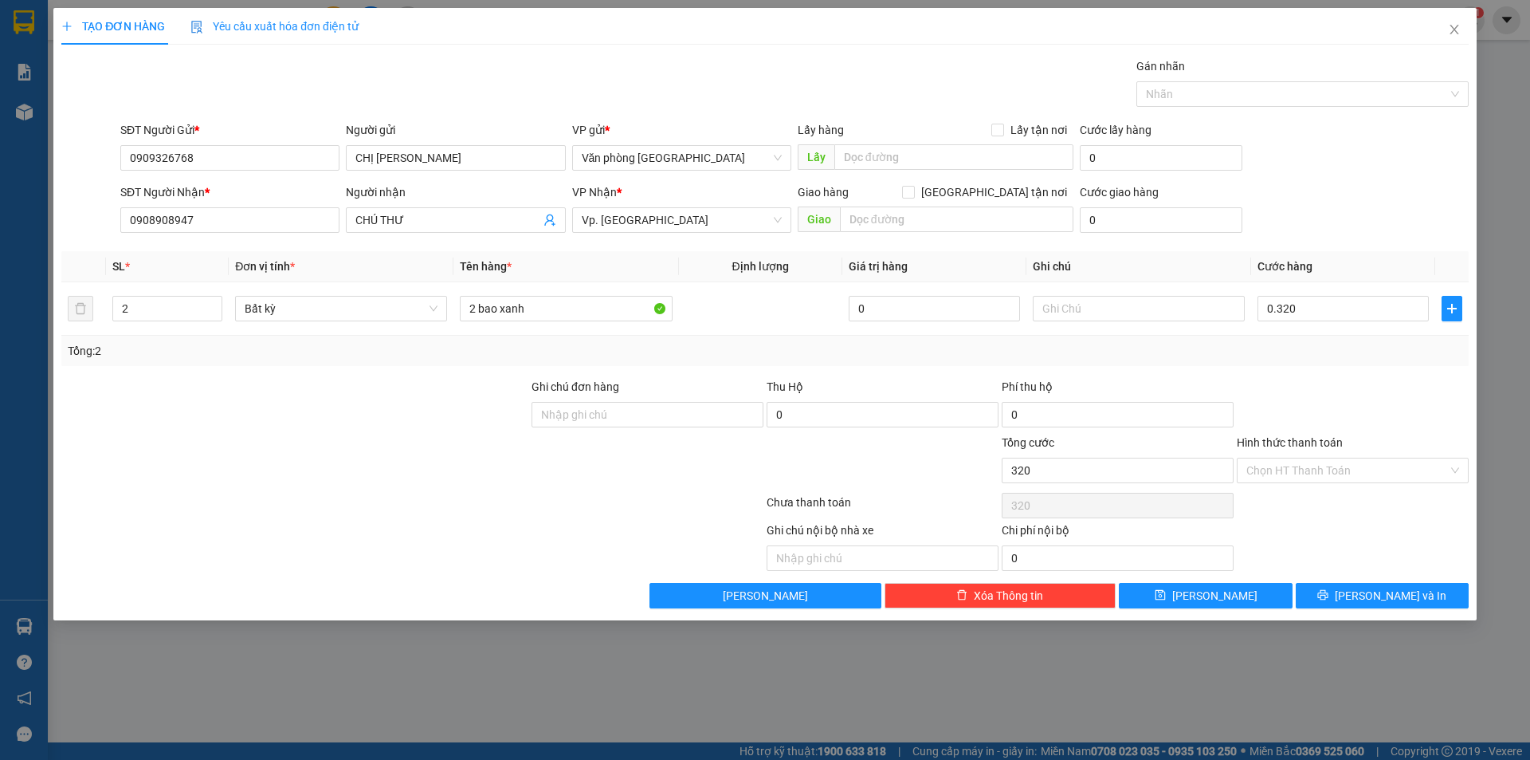
type input "320.000"
click at [1296, 391] on div at bounding box center [1352, 406] width 235 height 56
click at [1325, 465] on input "Hình thức thanh toán" at bounding box center [1348, 470] width 202 height 24
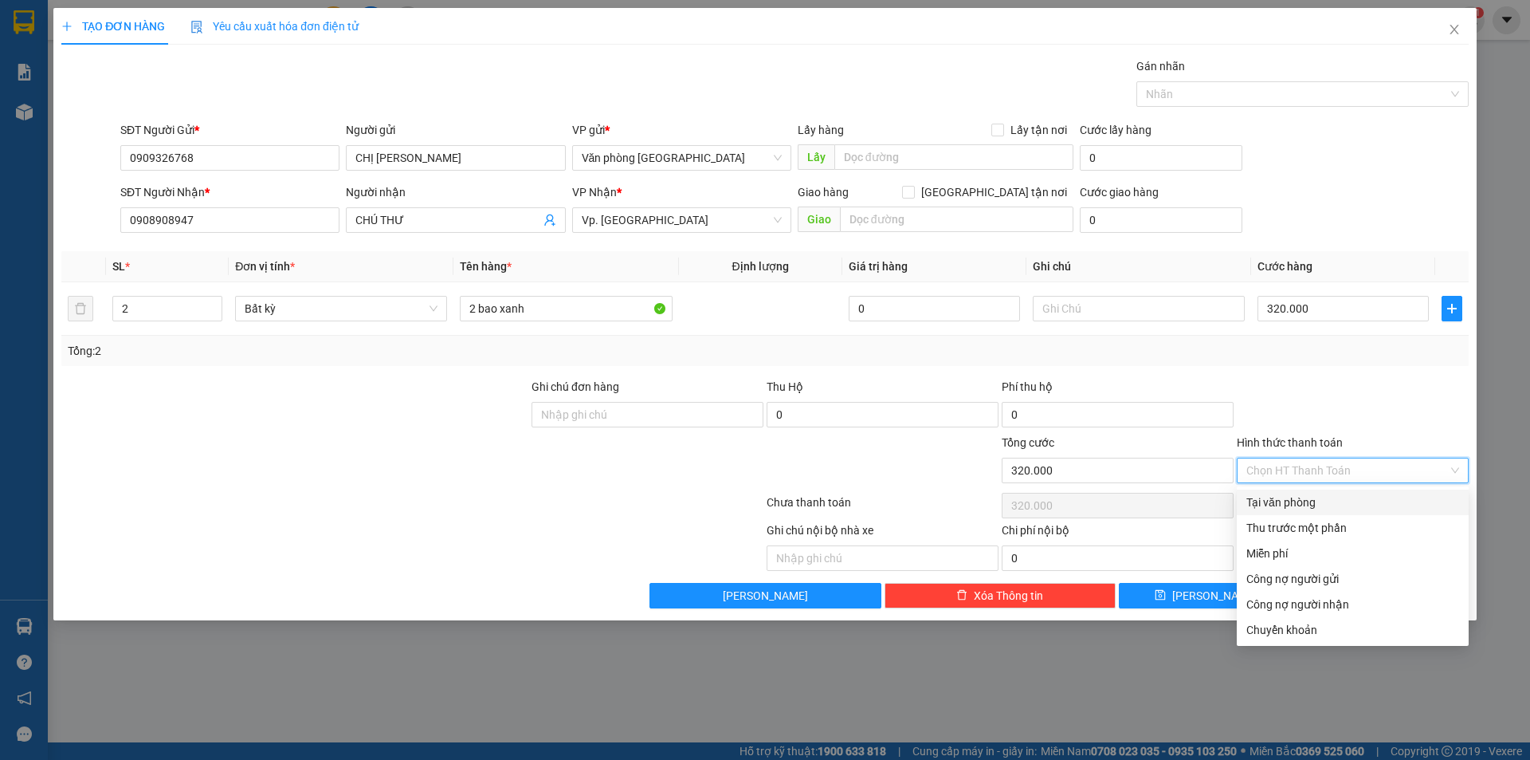
click at [1306, 499] on div "Tại văn phòng" at bounding box center [1353, 502] width 213 height 18
type input "0"
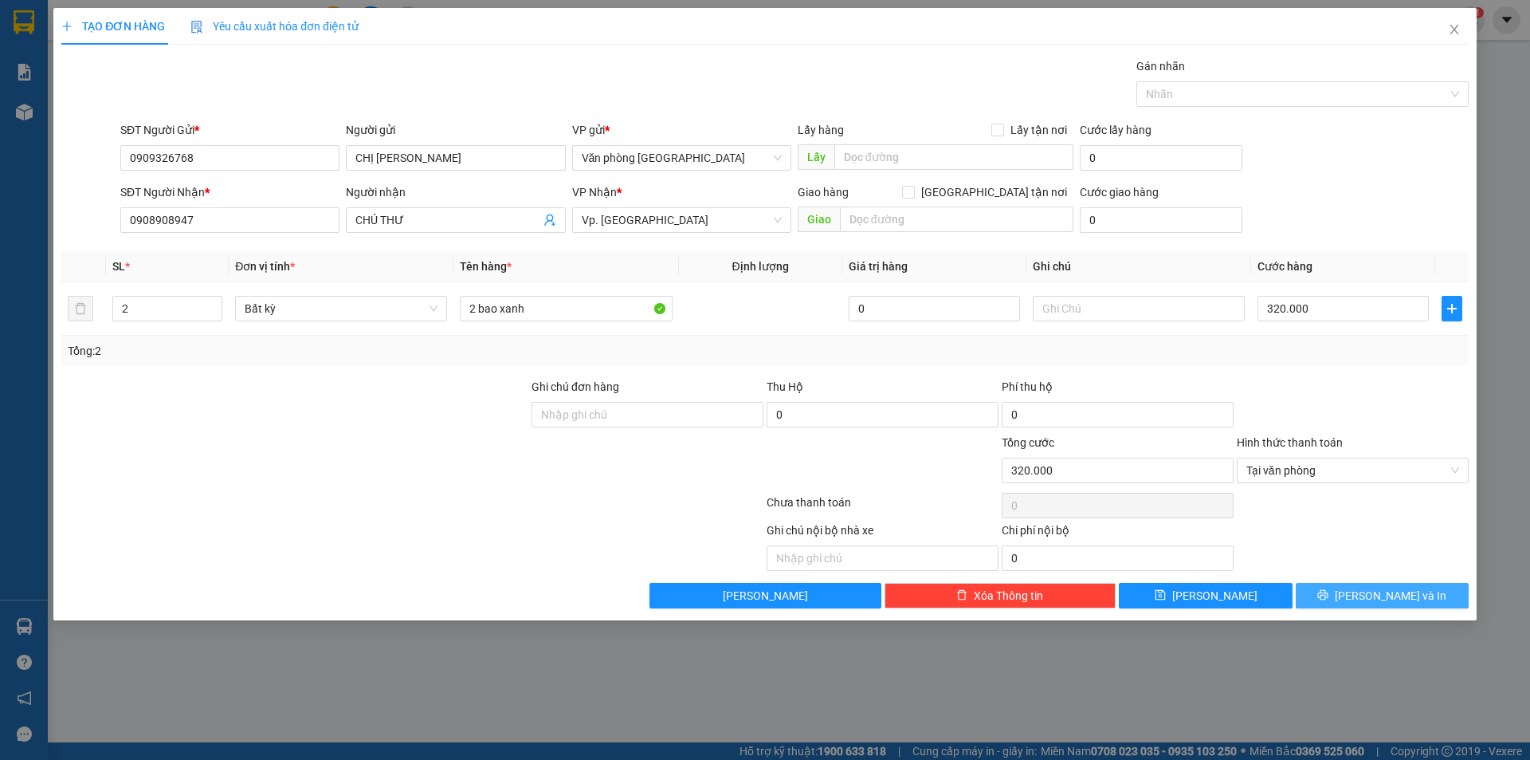
click at [1329, 592] on icon "printer" at bounding box center [1323, 594] width 11 height 11
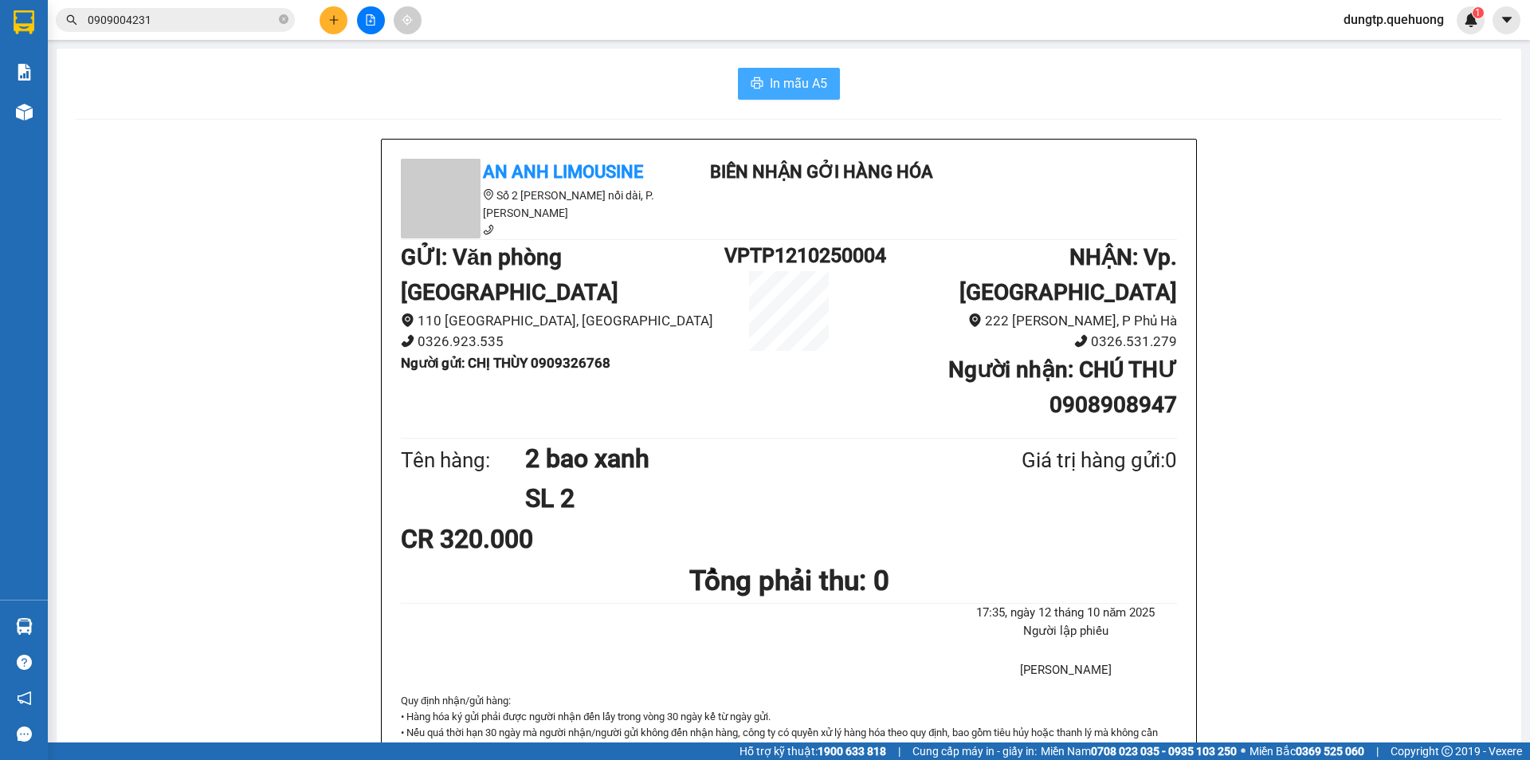
click at [774, 77] on span "In mẫu A5" at bounding box center [798, 83] width 57 height 20
click at [798, 85] on span "In mẫu A5" at bounding box center [798, 83] width 57 height 20
click at [780, 88] on span "In mẫu A5" at bounding box center [798, 83] width 57 height 20
click at [332, 20] on icon "plus" at bounding box center [333, 19] width 9 height 1
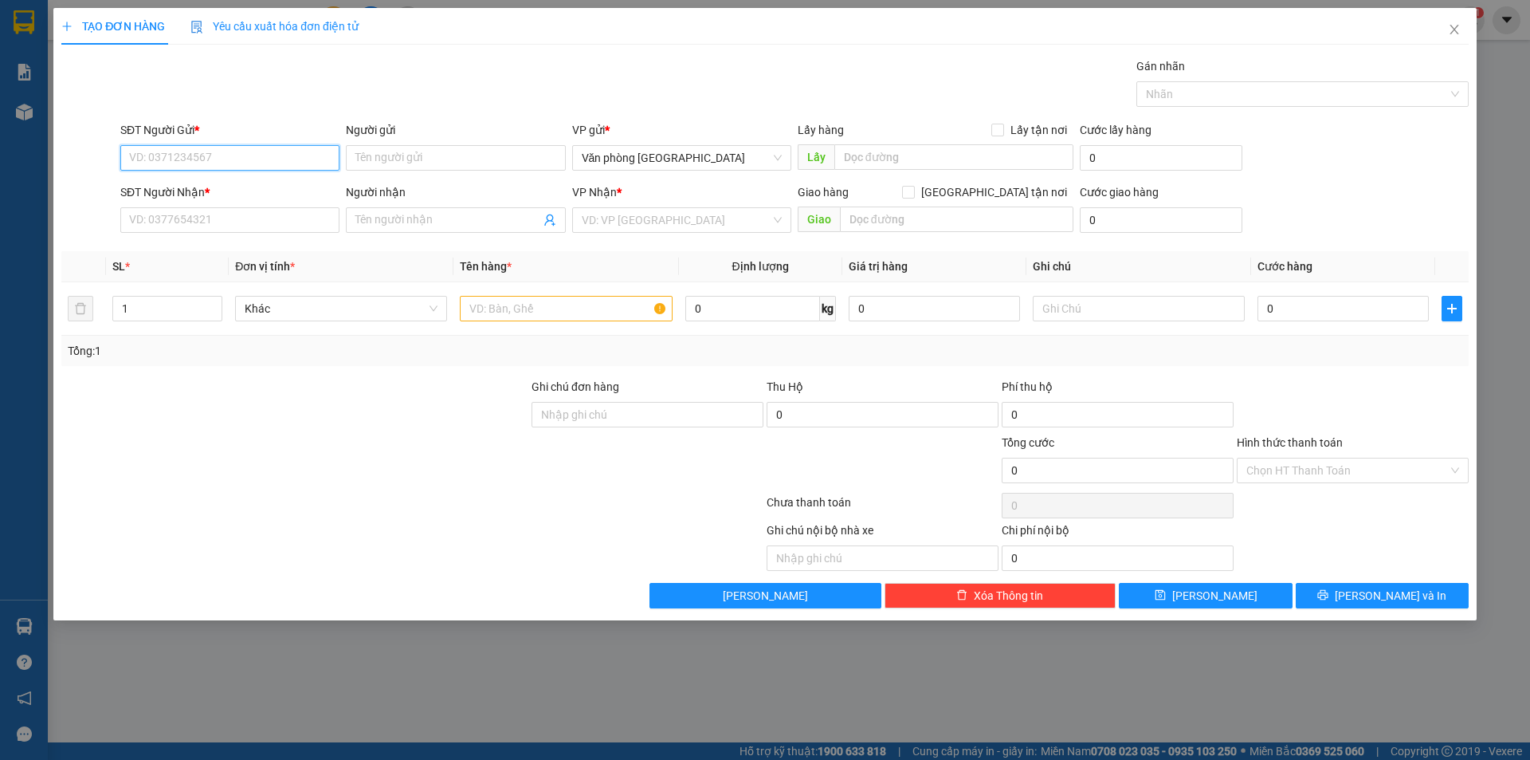
click at [264, 158] on input "SĐT Người Gửi *" at bounding box center [229, 158] width 219 height 26
click at [16, 122] on div "TẠO ĐƠN HÀNG Yêu cầu xuất hóa đơn điện tử Transit Pickup Surcharge Ids Transit …" at bounding box center [765, 380] width 1530 height 760
click at [159, 150] on input "SĐT Người Gửi *" at bounding box center [229, 158] width 219 height 26
type input "0336801885"
click at [371, 151] on input "Người gửi" at bounding box center [455, 158] width 219 height 26
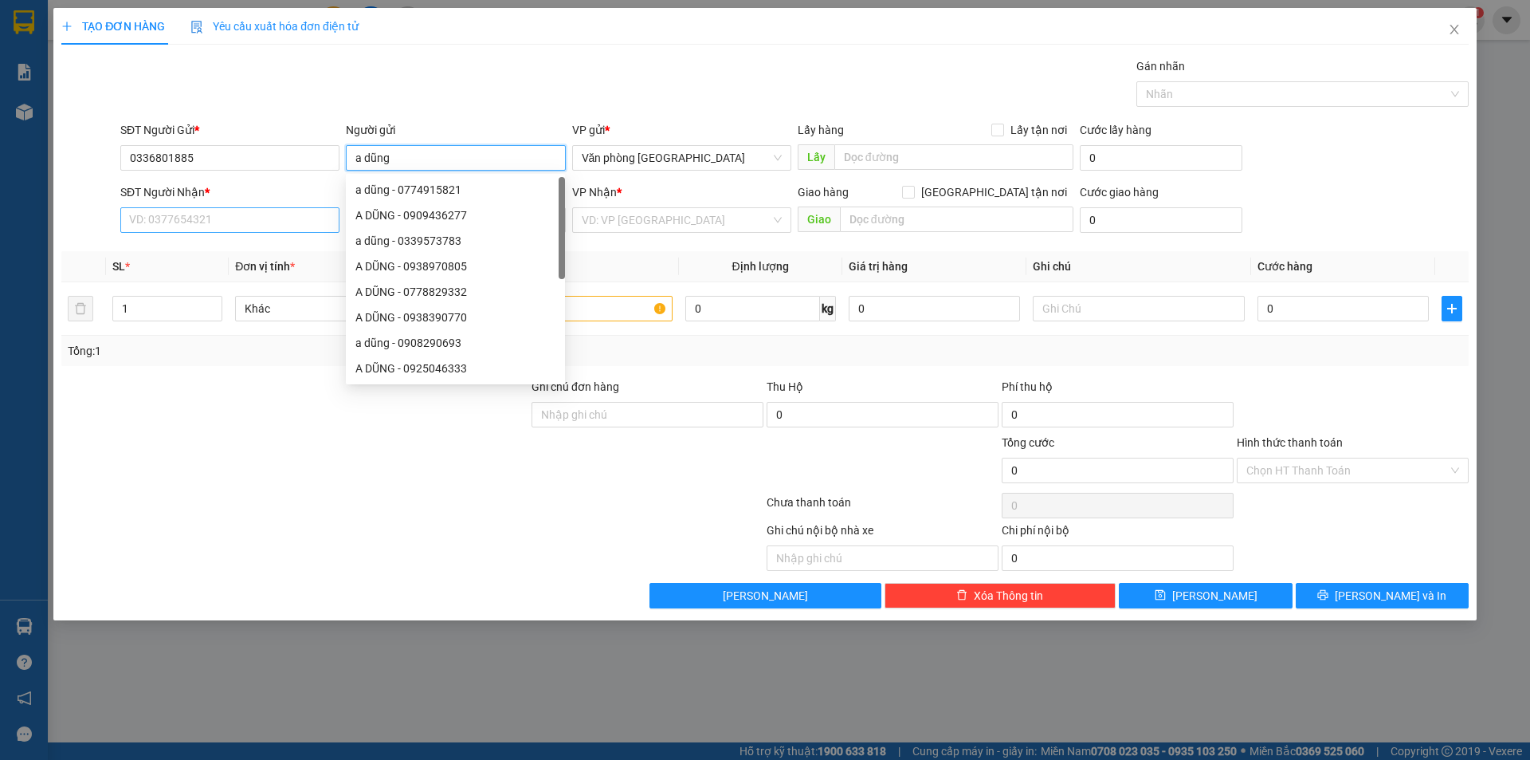
type input "a dũng"
click at [265, 224] on input "SĐT Người Nhận *" at bounding box center [229, 220] width 219 height 26
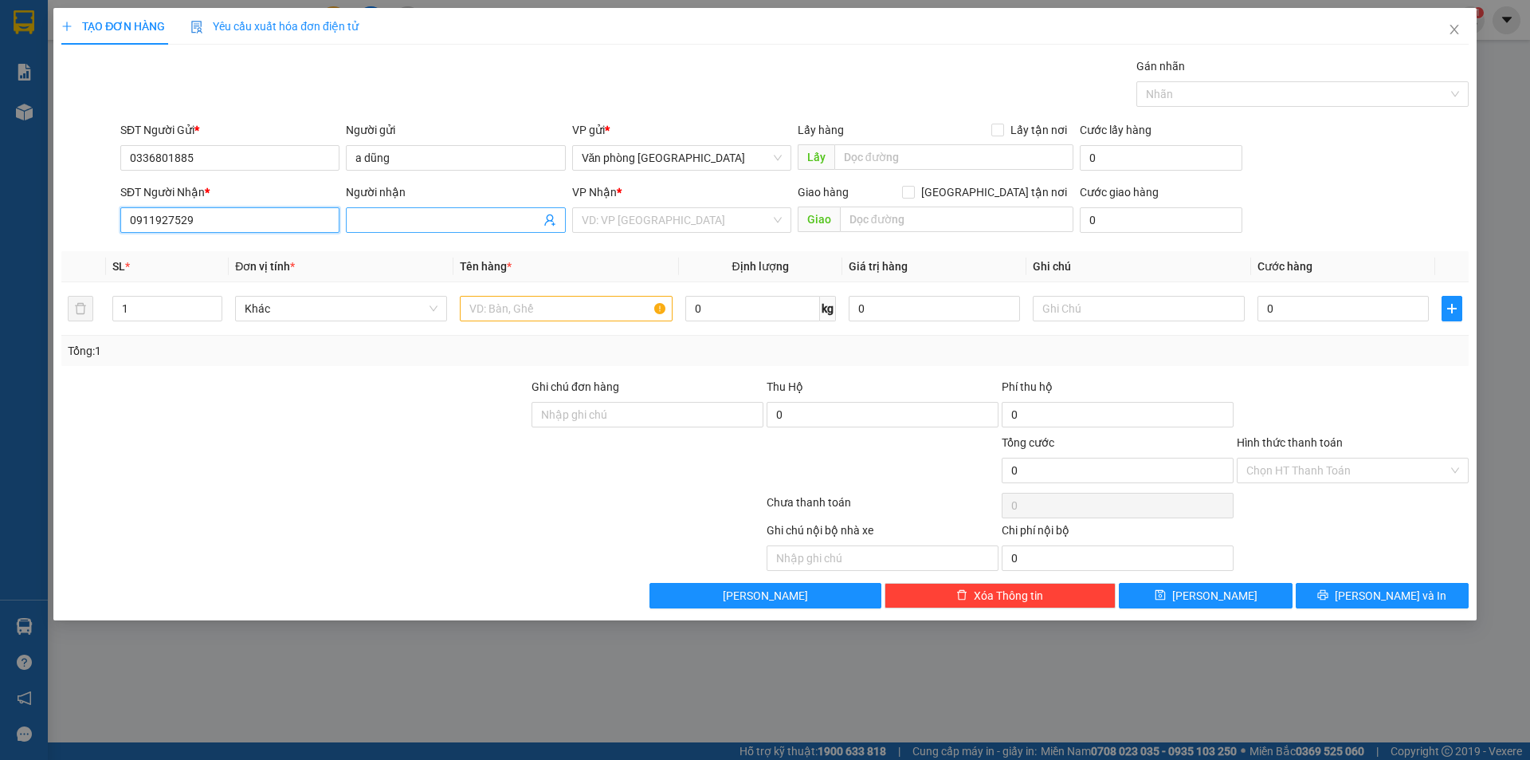
type input "0911927529"
click at [397, 212] on input "Người nhận" at bounding box center [447, 220] width 184 height 18
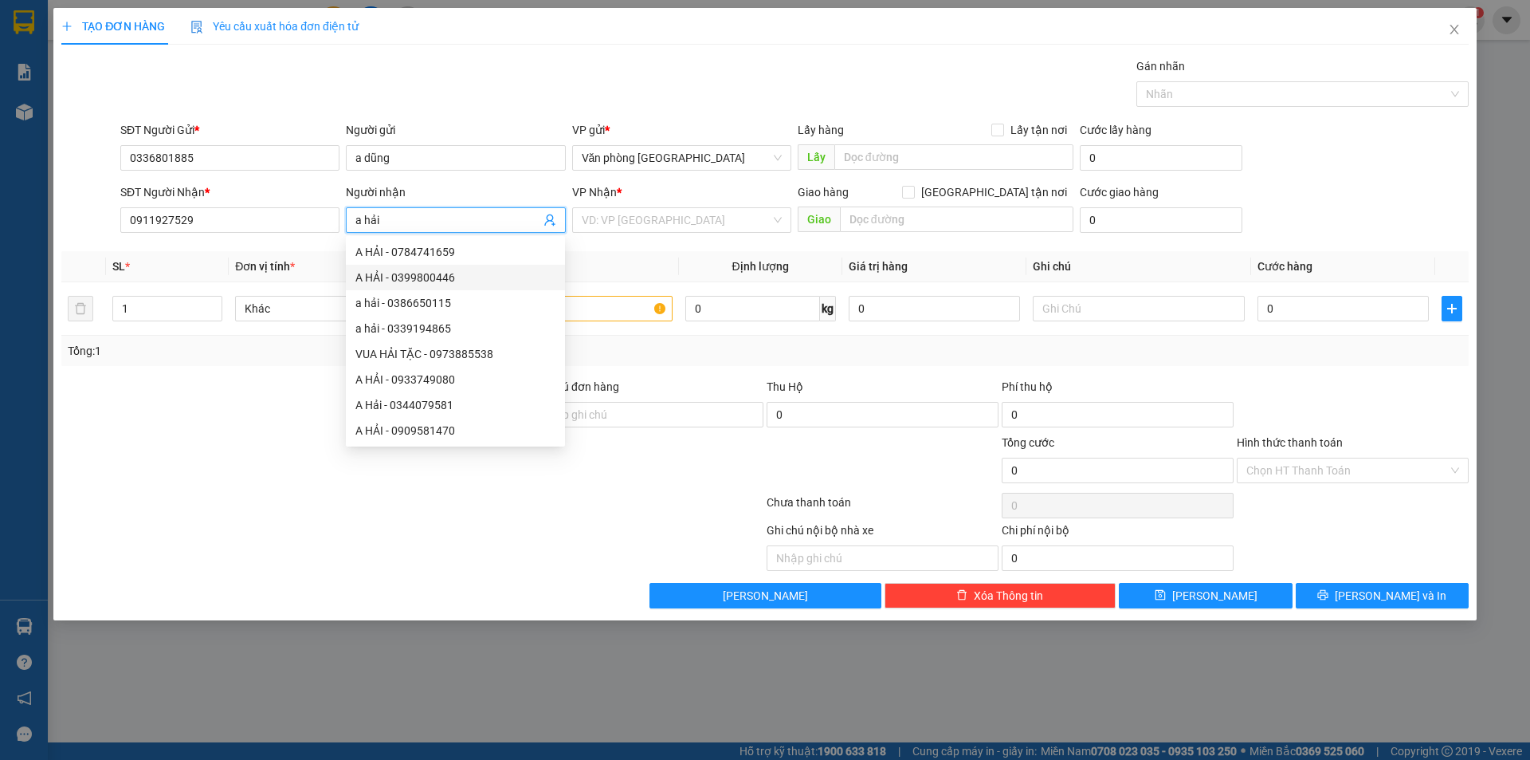
type input "a hải"
click at [222, 416] on div at bounding box center [295, 406] width 470 height 56
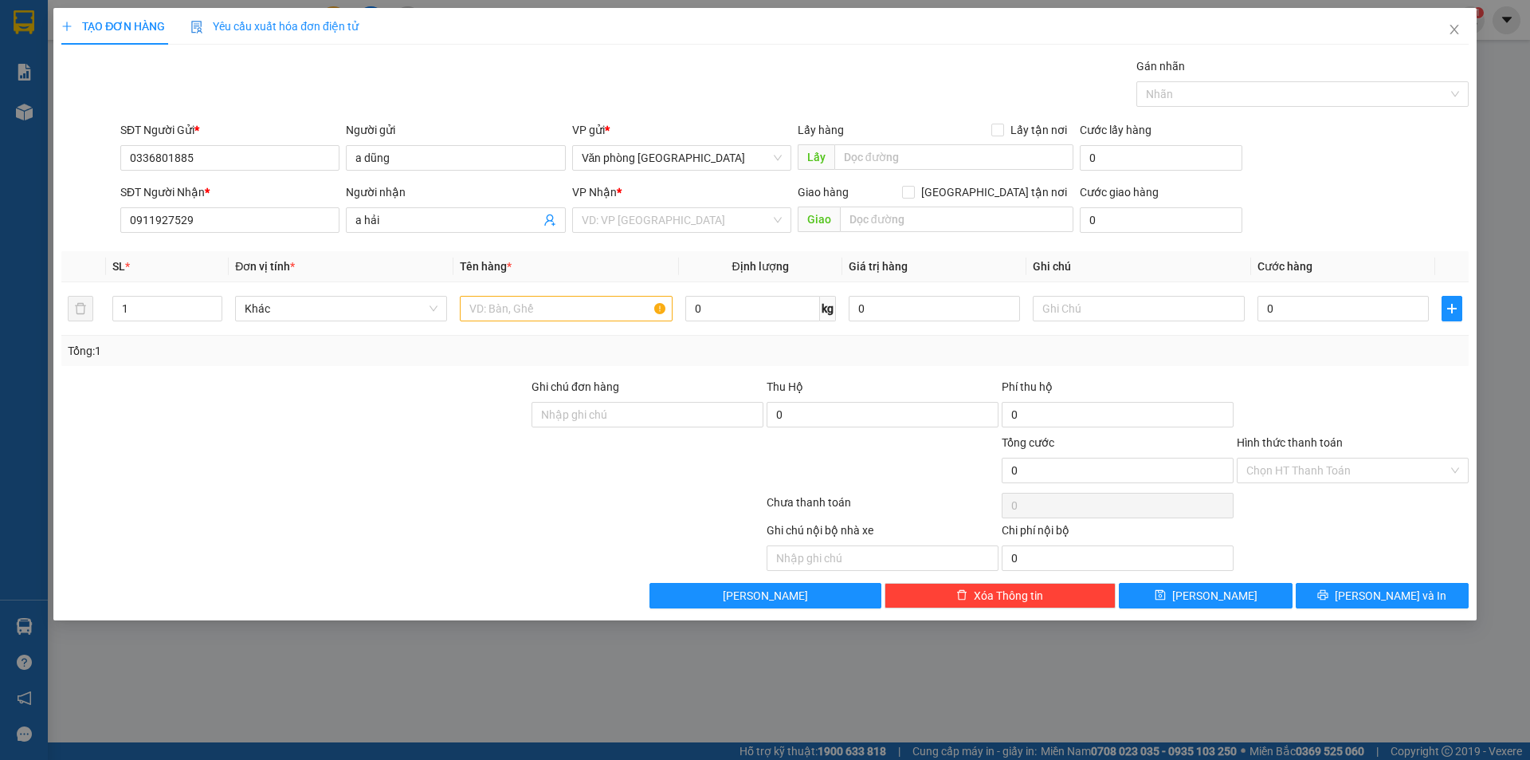
click at [209, 418] on div at bounding box center [295, 406] width 470 height 56
click at [689, 221] on input "search" at bounding box center [676, 220] width 189 height 24
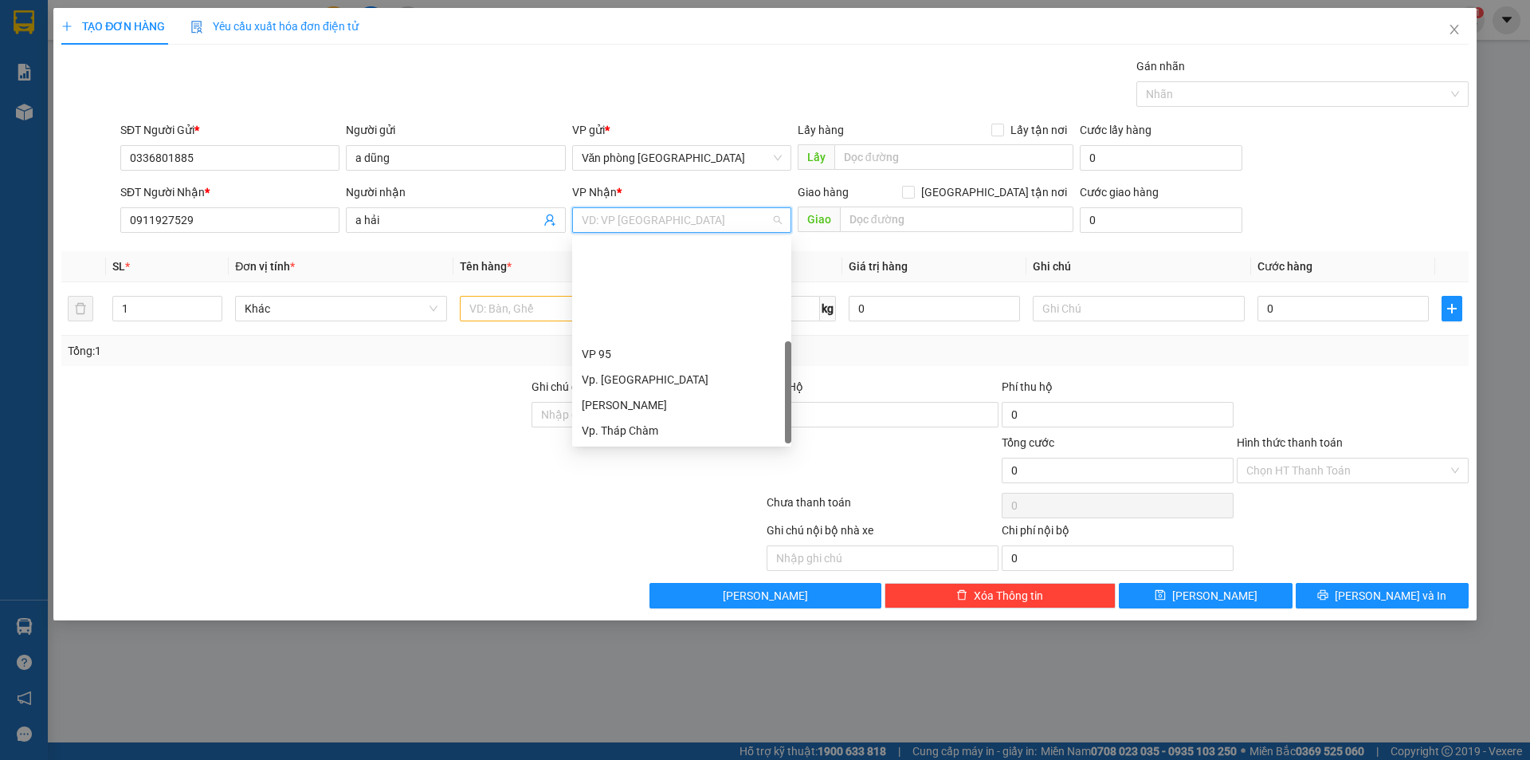
click at [624, 498] on div "BX. [GEOGRAPHIC_DATA]" at bounding box center [682, 507] width 200 height 18
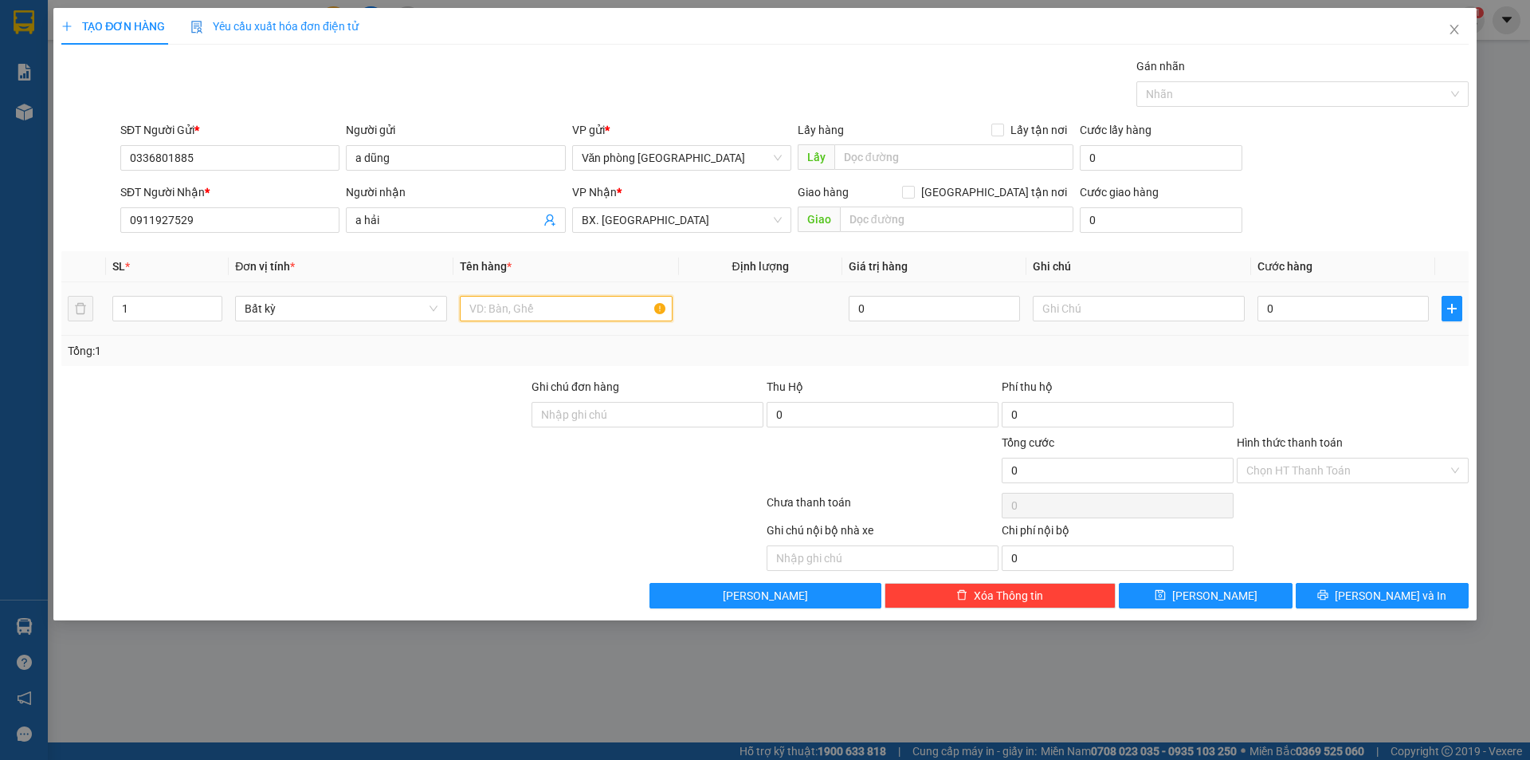
click at [544, 314] on input "text" at bounding box center [566, 309] width 212 height 26
type input "1 bọc trúng phụ kiện"
click at [1294, 320] on input "0" at bounding box center [1343, 309] width 171 height 26
type input "4"
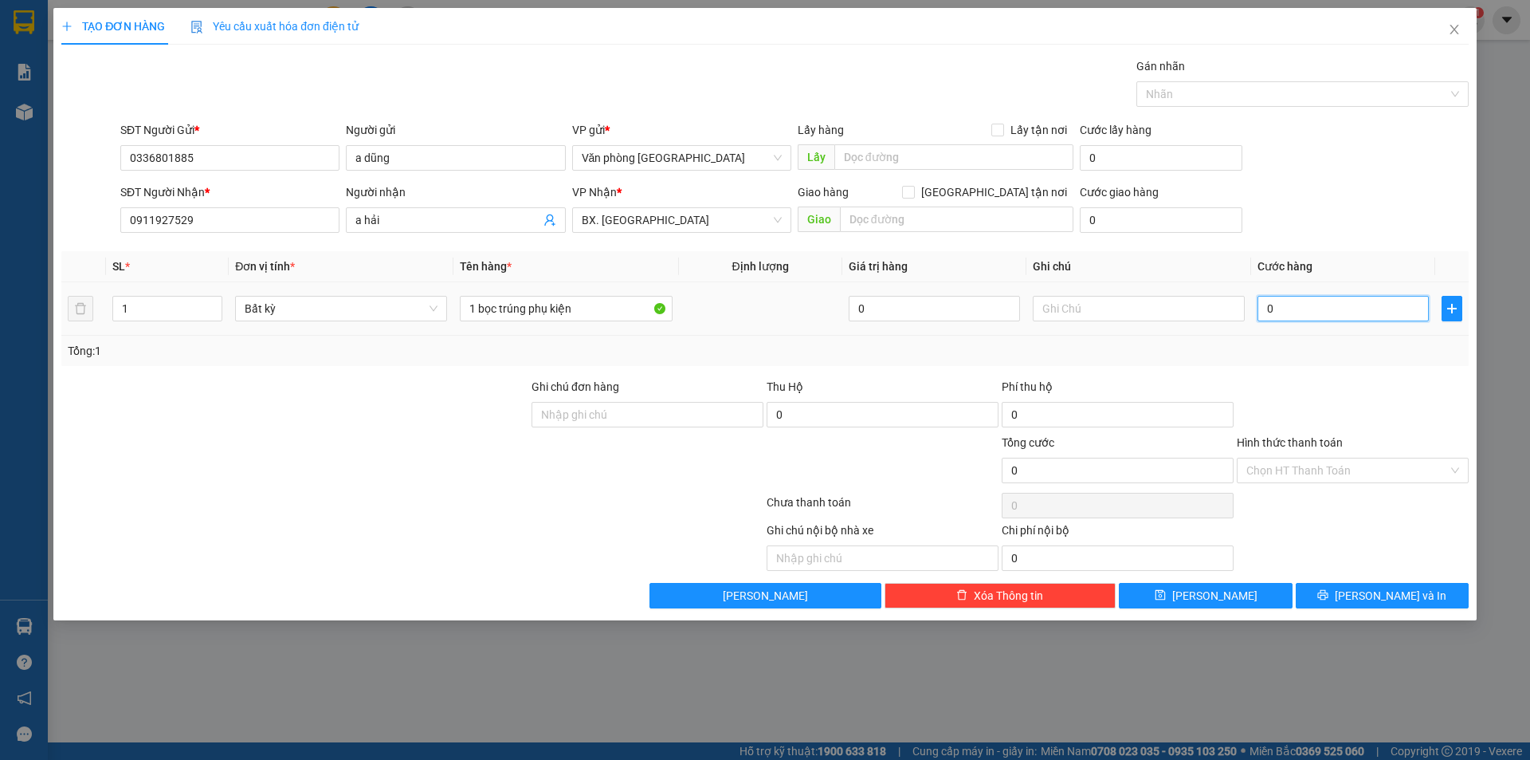
type input "4"
type input "40"
click at [1381, 602] on span "[PERSON_NAME] và In" at bounding box center [1391, 596] width 112 height 18
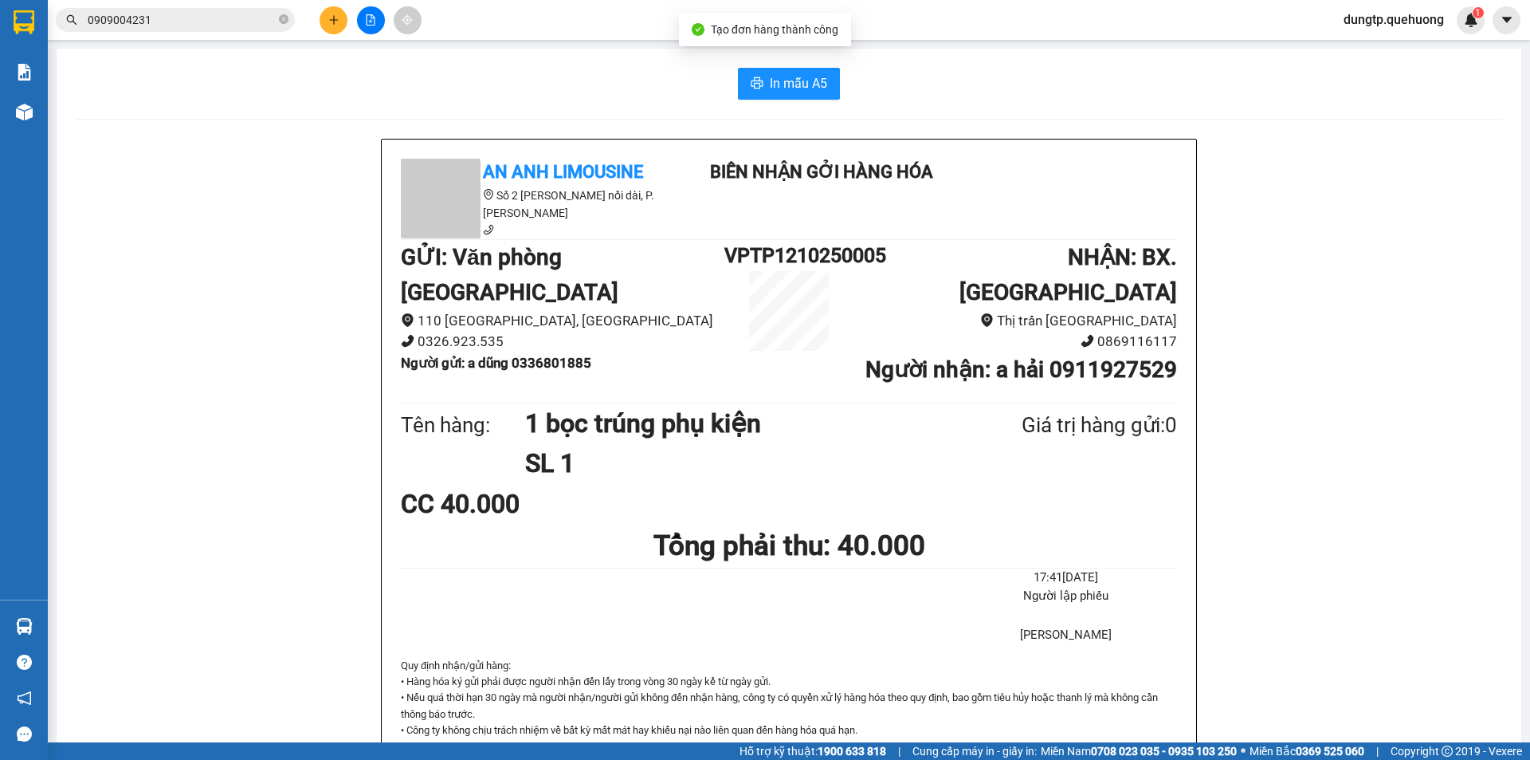
click at [794, 61] on div "In mẫu A5 An Anh Limousine Số 2 Nguyễn Tri Phương nối dài, P. Văn Hải Biên nhận…" at bounding box center [789, 709] width 1465 height 1321
click at [783, 100] on div "In mẫu A5 An Anh Limousine Số 2 Nguyễn Tri Phương nối dài, P. Văn Hải Biên nhận…" at bounding box center [789, 709] width 1465 height 1321
click at [798, 77] on span "In mẫu A5" at bounding box center [798, 83] width 57 height 20
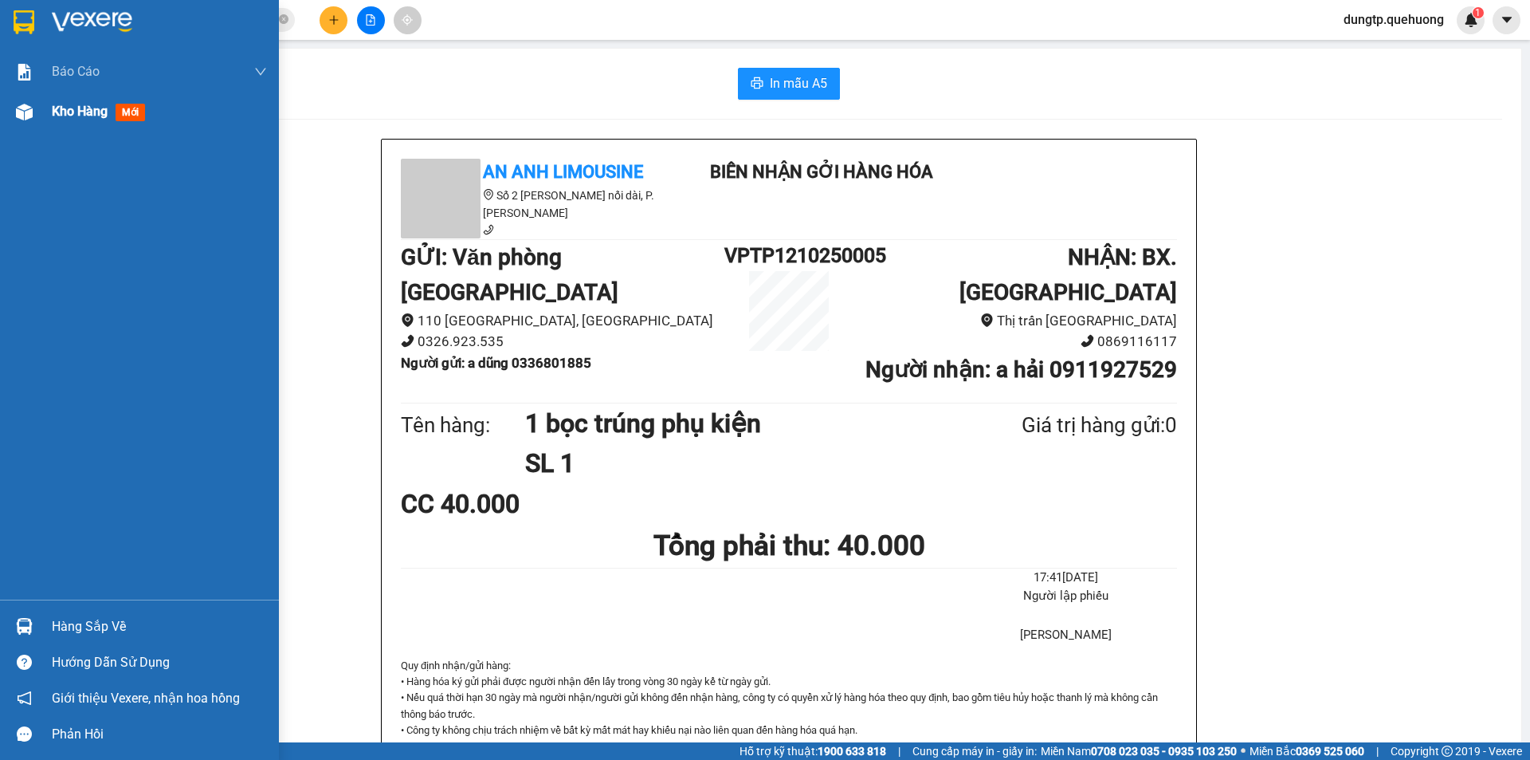
click at [68, 111] on span "Kho hàng" at bounding box center [80, 111] width 56 height 15
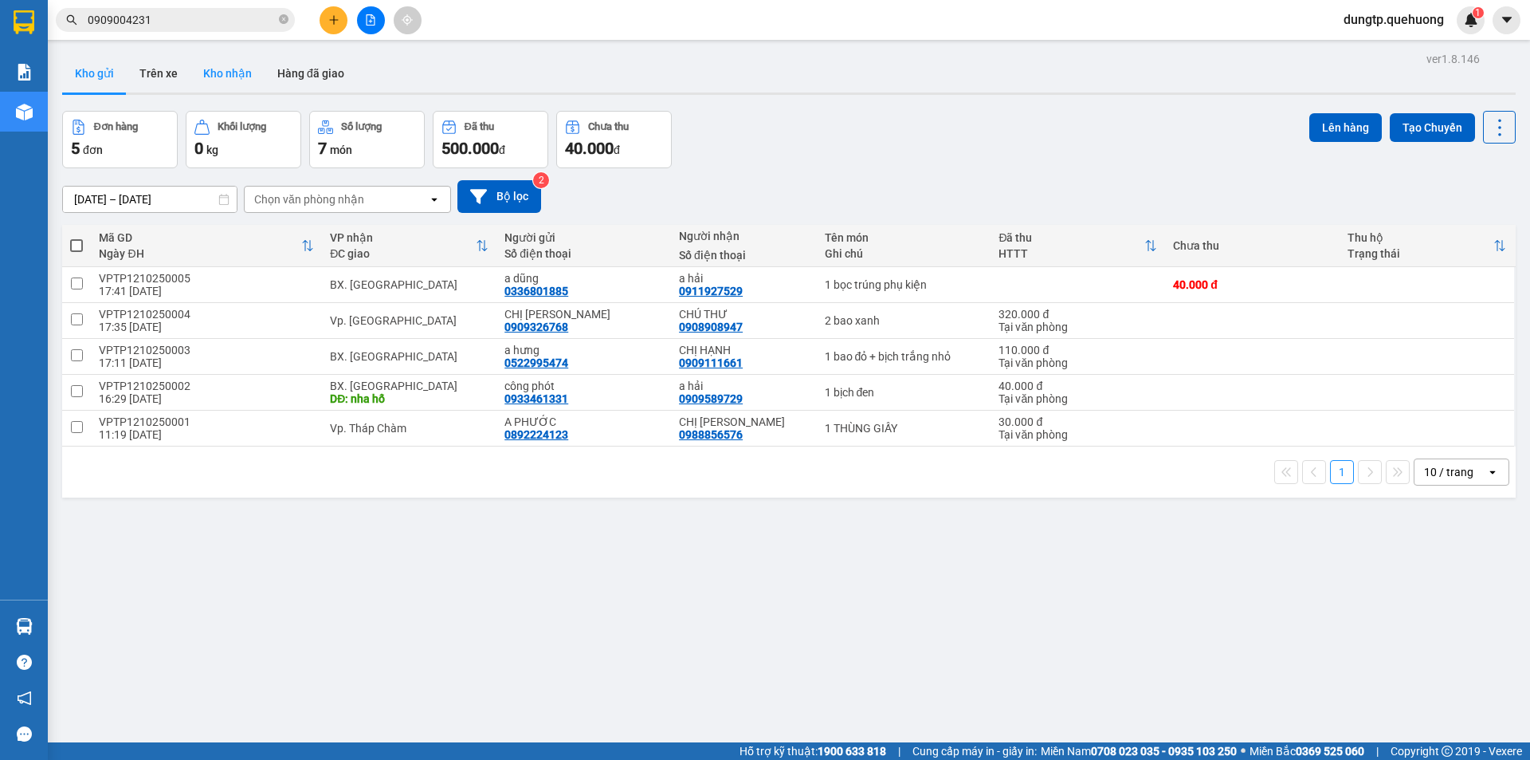
click at [239, 72] on button "Kho nhận" at bounding box center [227, 73] width 74 height 38
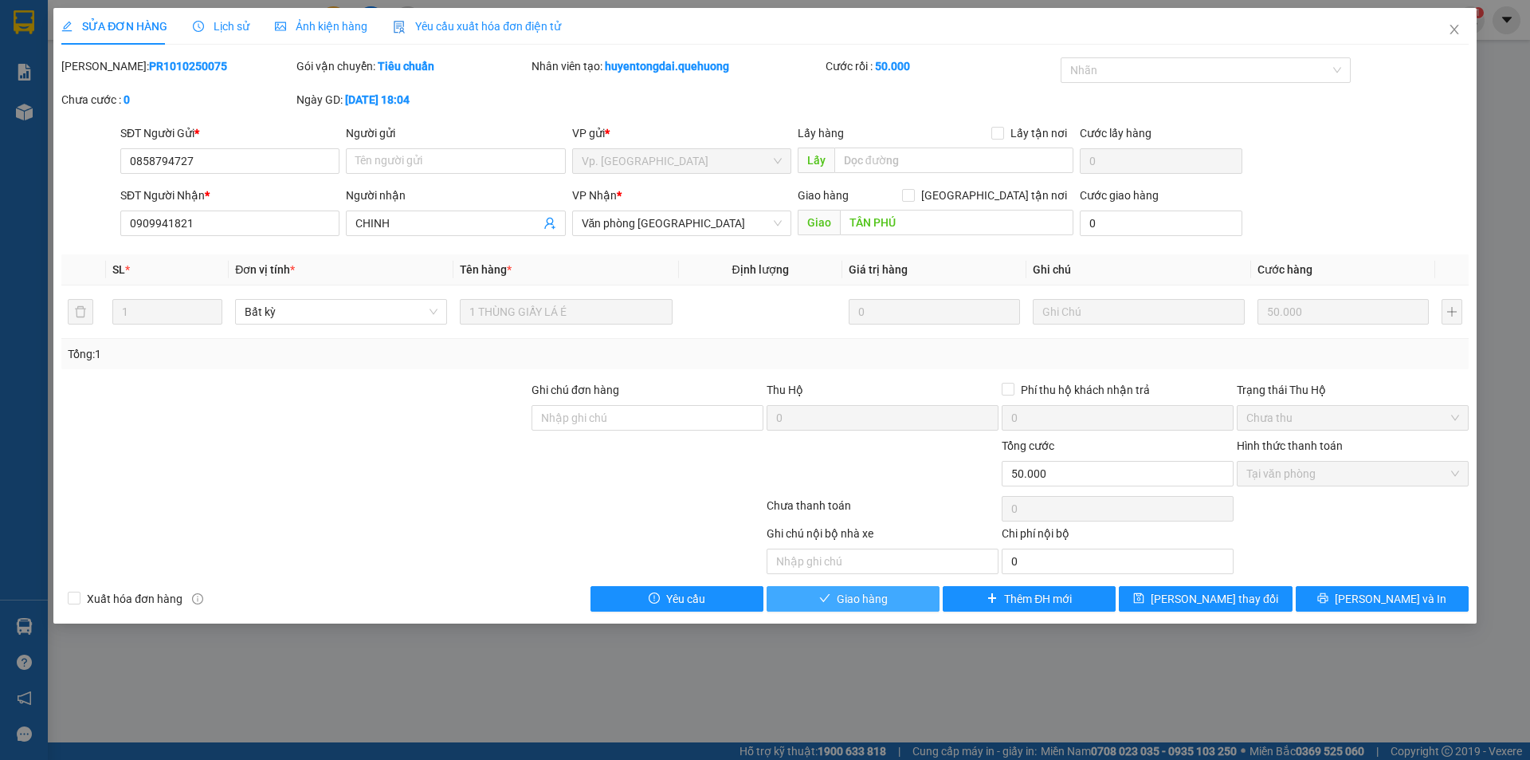
click at [918, 593] on button "Giao hàng" at bounding box center [853, 599] width 173 height 26
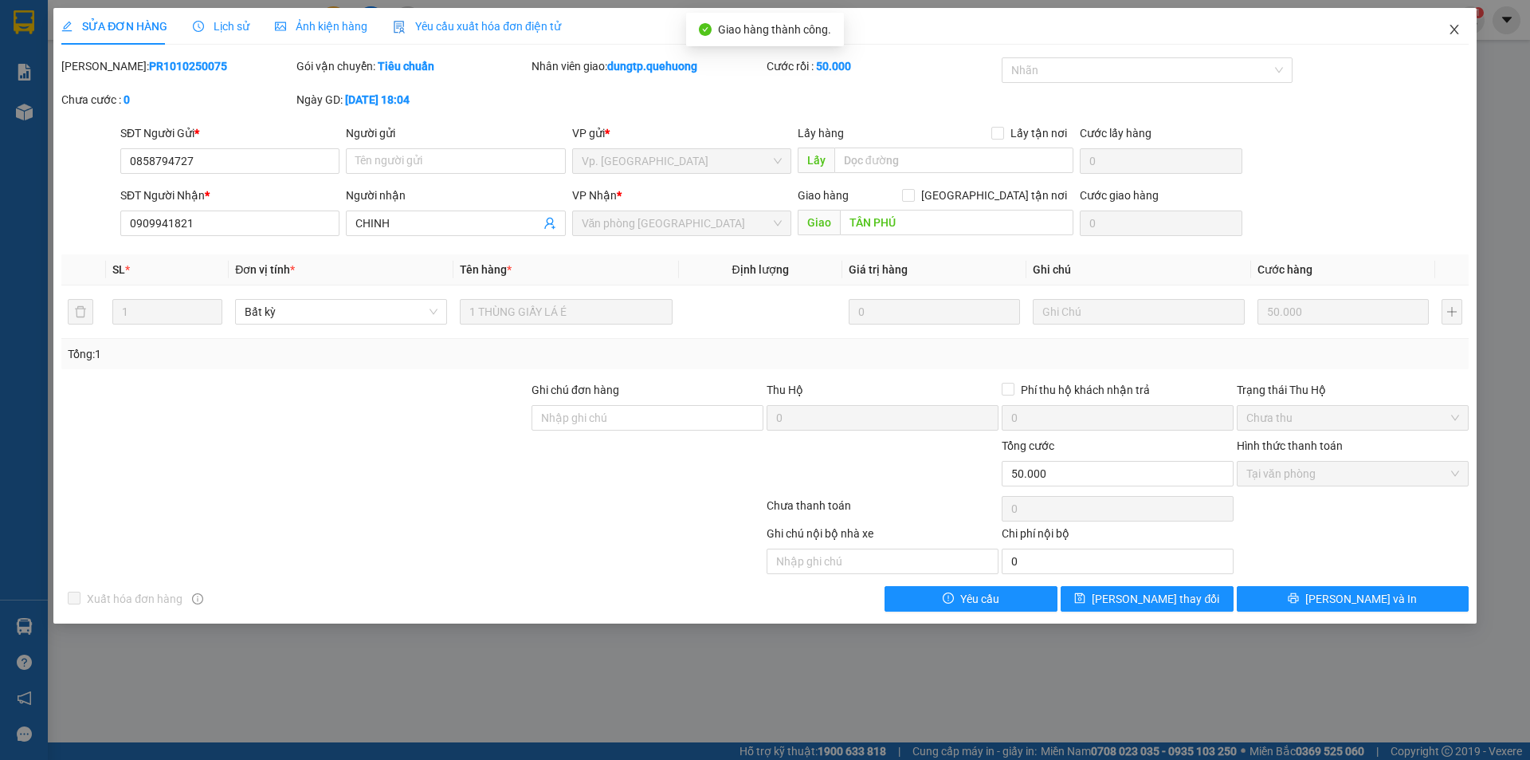
click at [1448, 26] on icon "close" at bounding box center [1454, 29] width 13 height 13
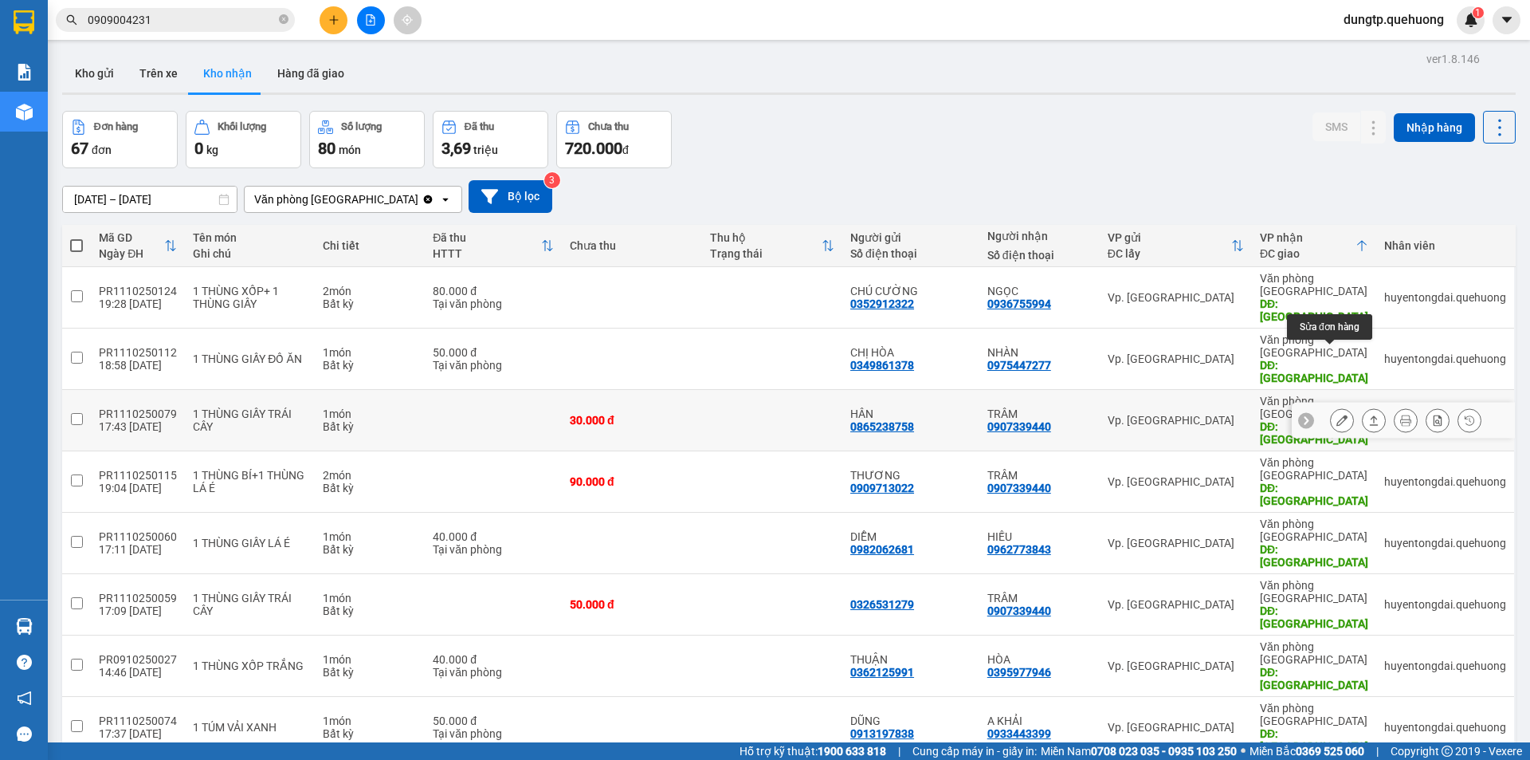
click at [1335, 406] on button at bounding box center [1342, 420] width 22 height 28
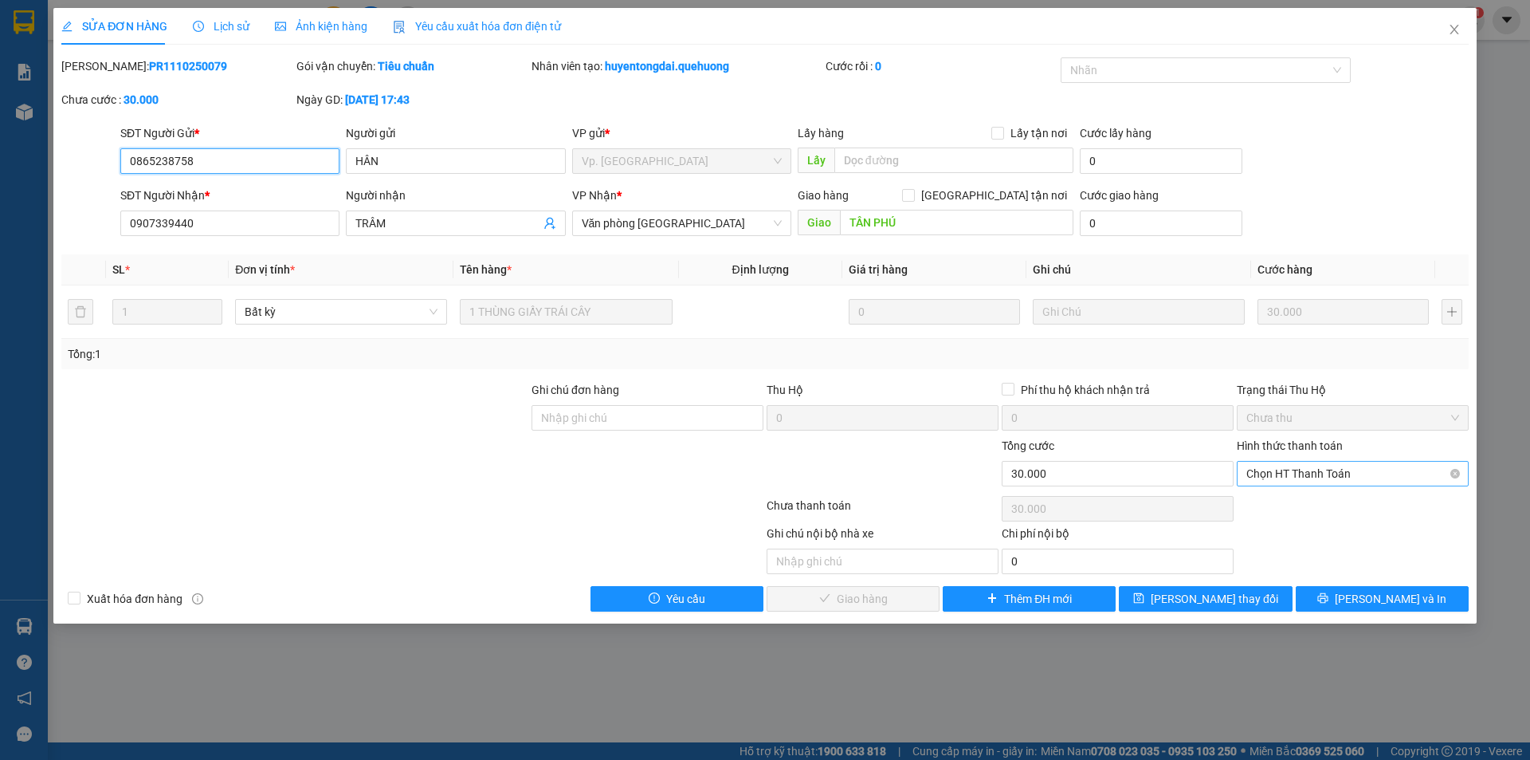
click at [1333, 475] on span "Chọn HT Thanh Toán" at bounding box center [1353, 473] width 213 height 24
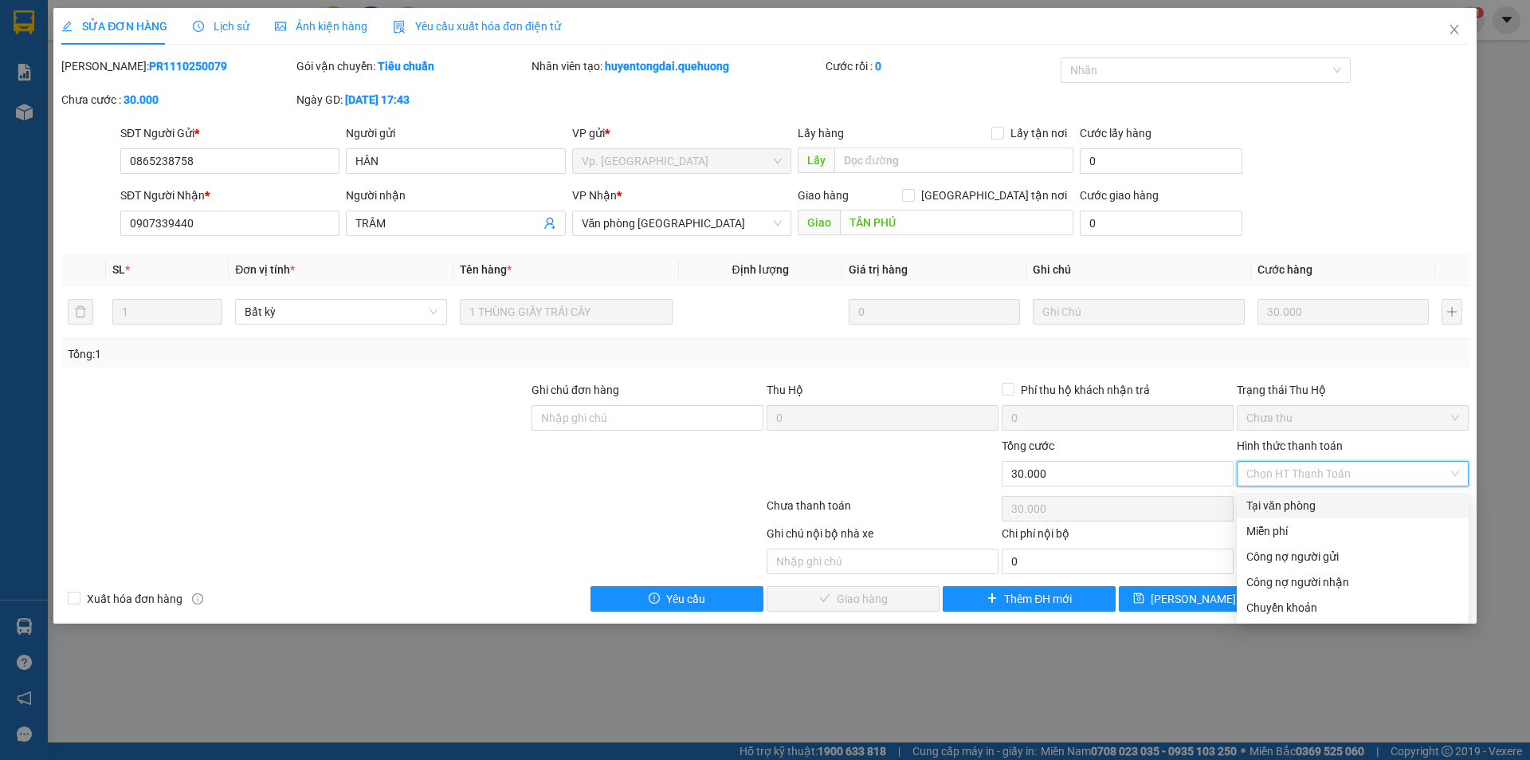
click at [1302, 509] on div "Tại văn phòng" at bounding box center [1353, 506] width 213 height 18
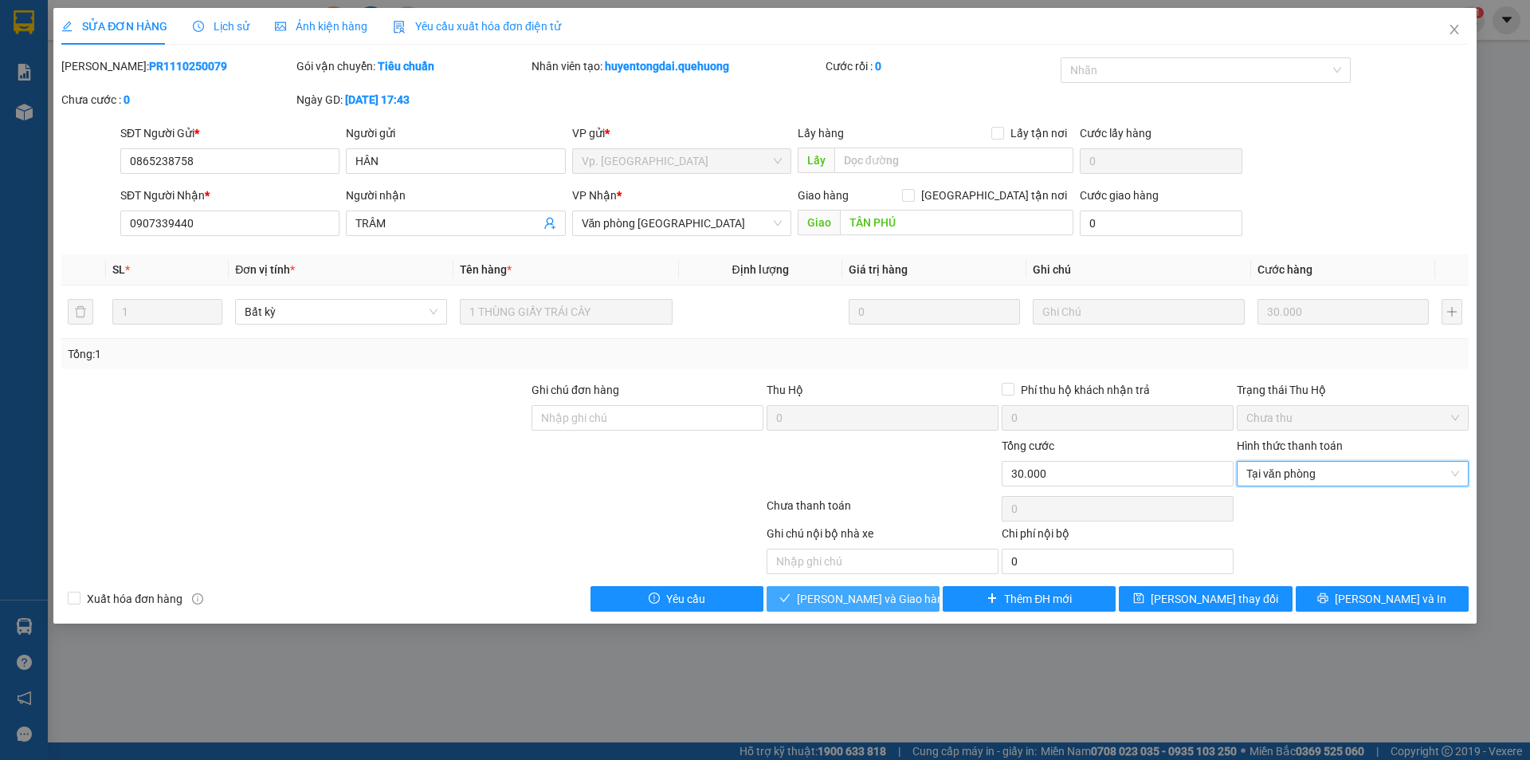
click at [906, 599] on button "[PERSON_NAME] và Giao hàng" at bounding box center [853, 599] width 173 height 26
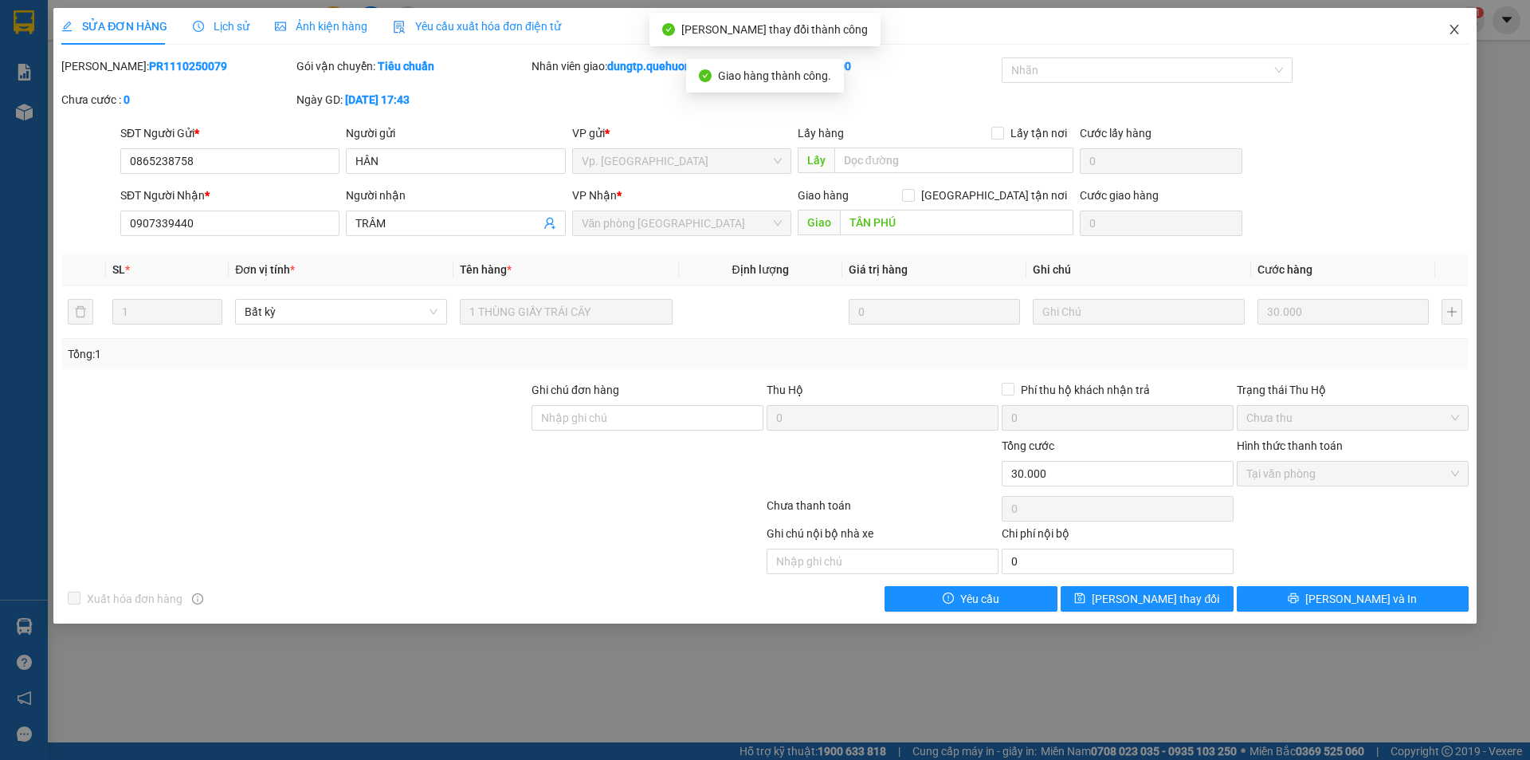
click at [1465, 28] on span "Close" at bounding box center [1454, 30] width 45 height 45
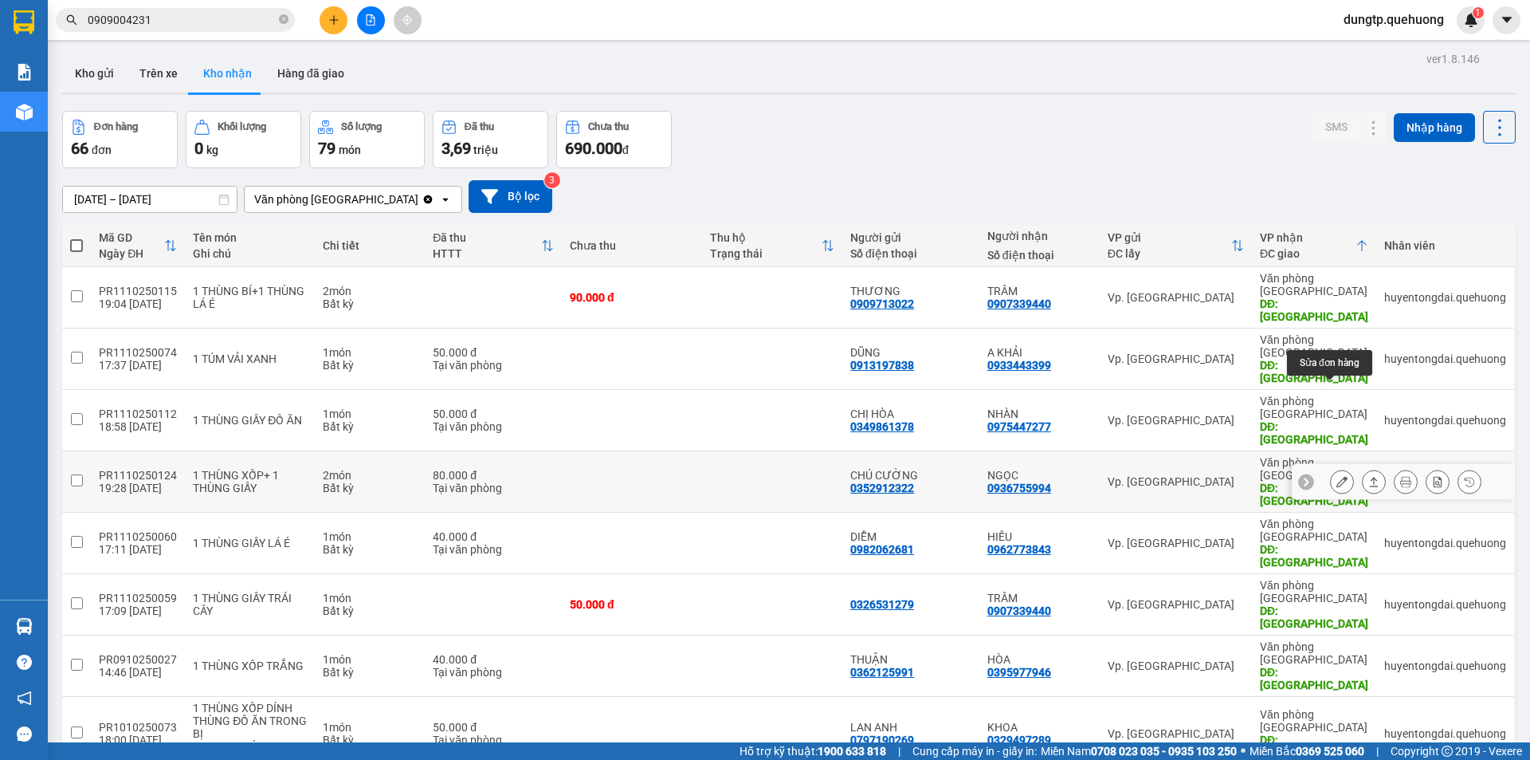
click at [1337, 476] on icon at bounding box center [1342, 481] width 11 height 11
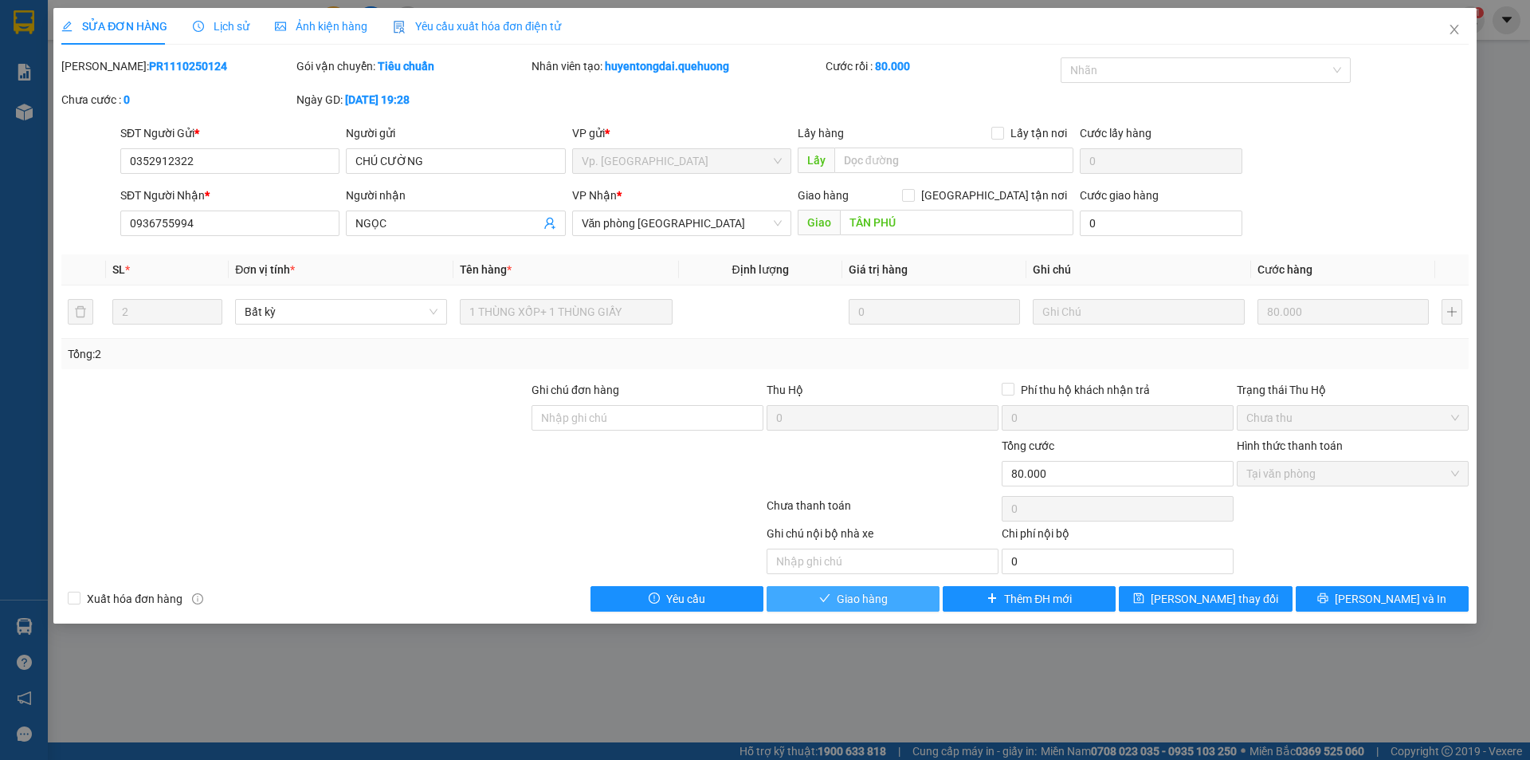
click at [906, 595] on button "Giao hàng" at bounding box center [853, 599] width 173 height 26
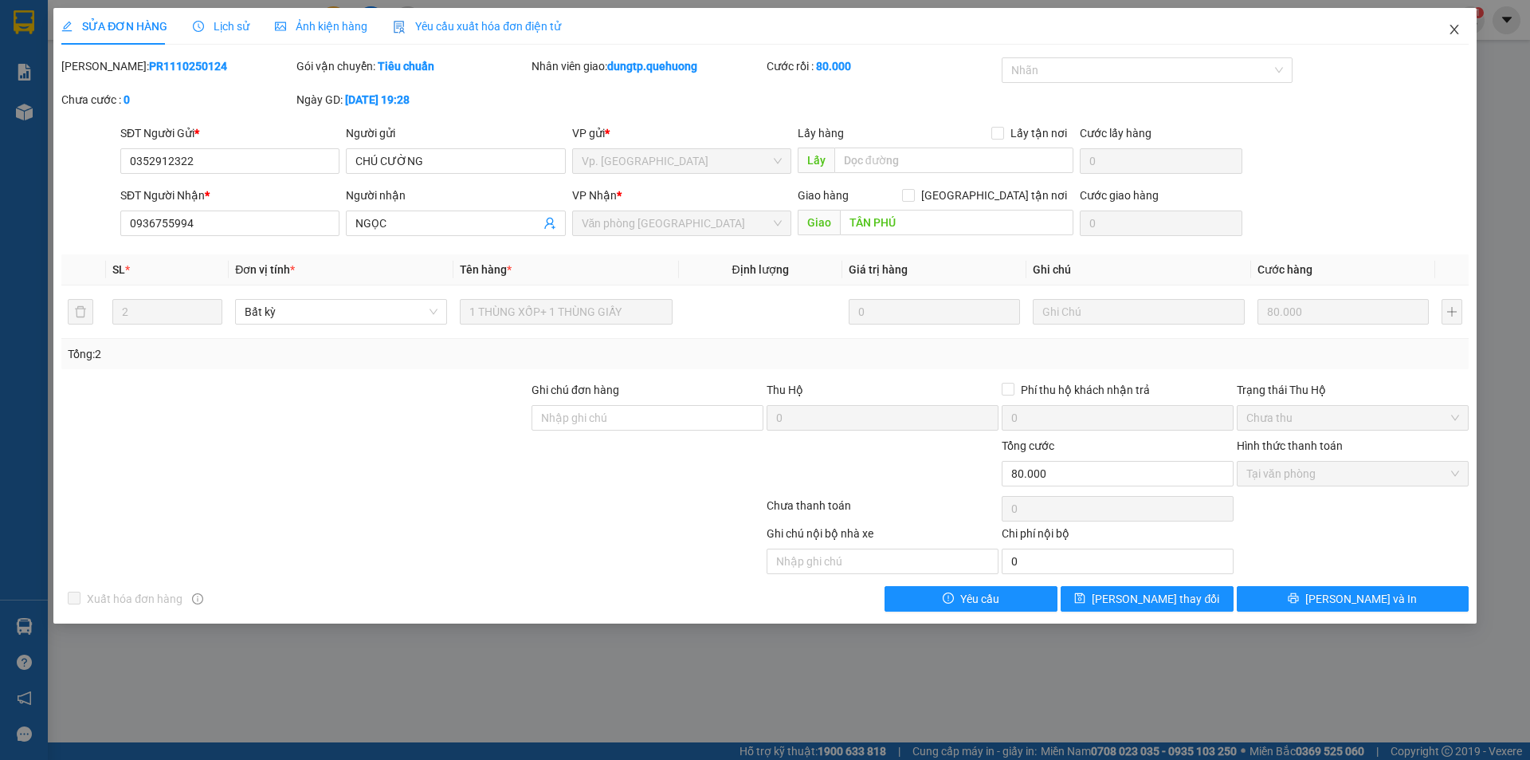
click at [1457, 29] on icon "close" at bounding box center [1454, 29] width 13 height 13
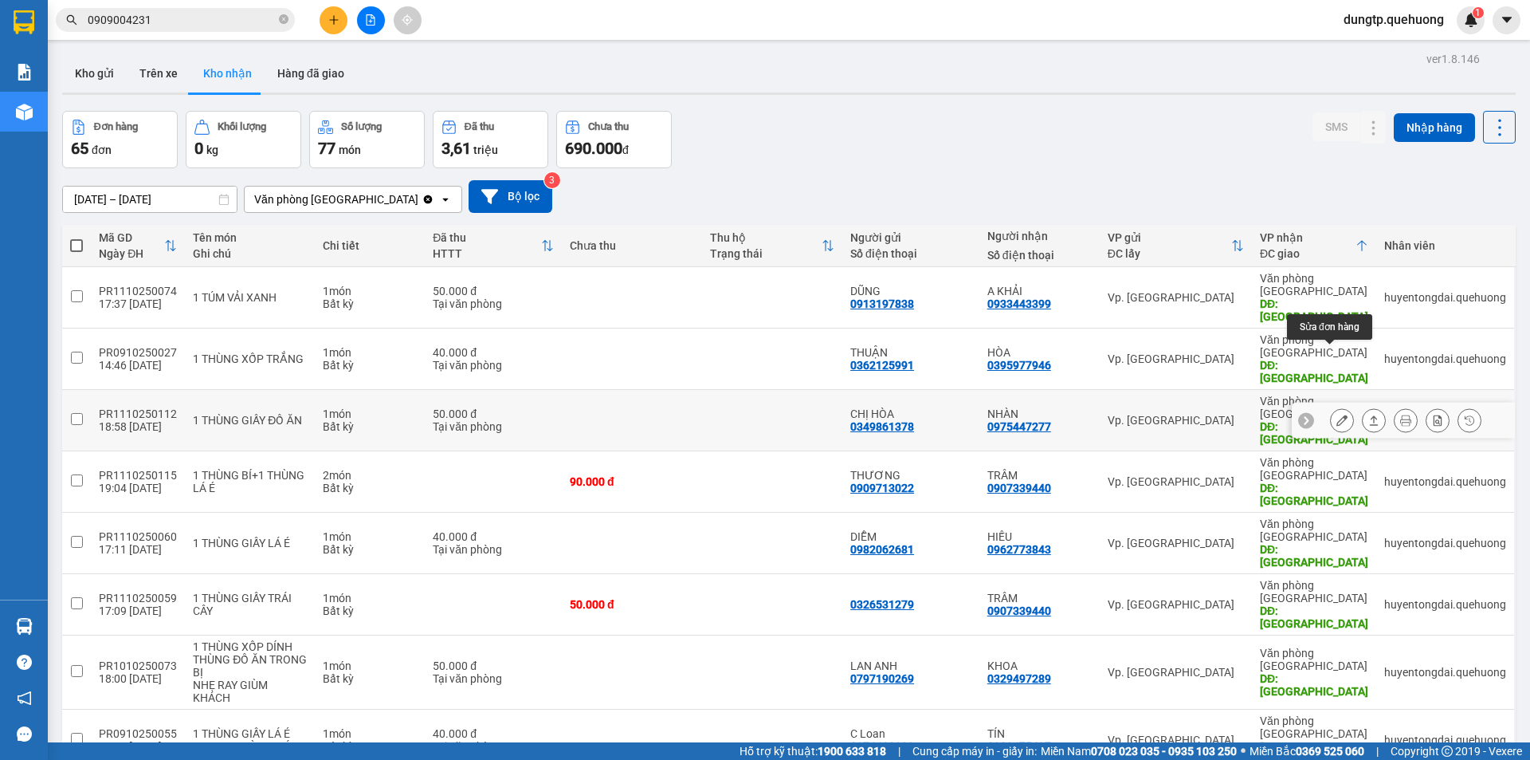
click at [1337, 414] on icon at bounding box center [1342, 419] width 11 height 11
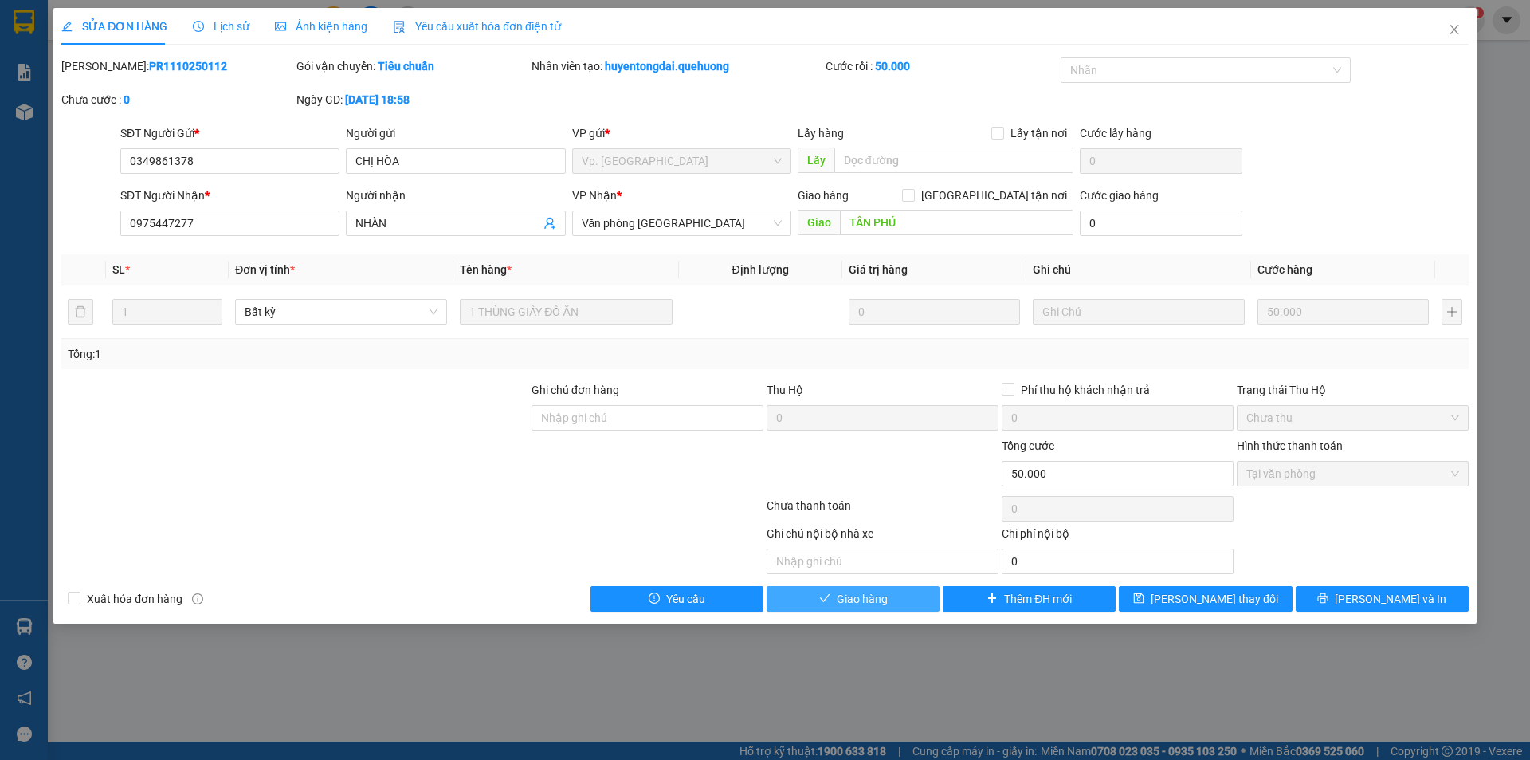
click at [868, 596] on span "Giao hàng" at bounding box center [862, 599] width 51 height 18
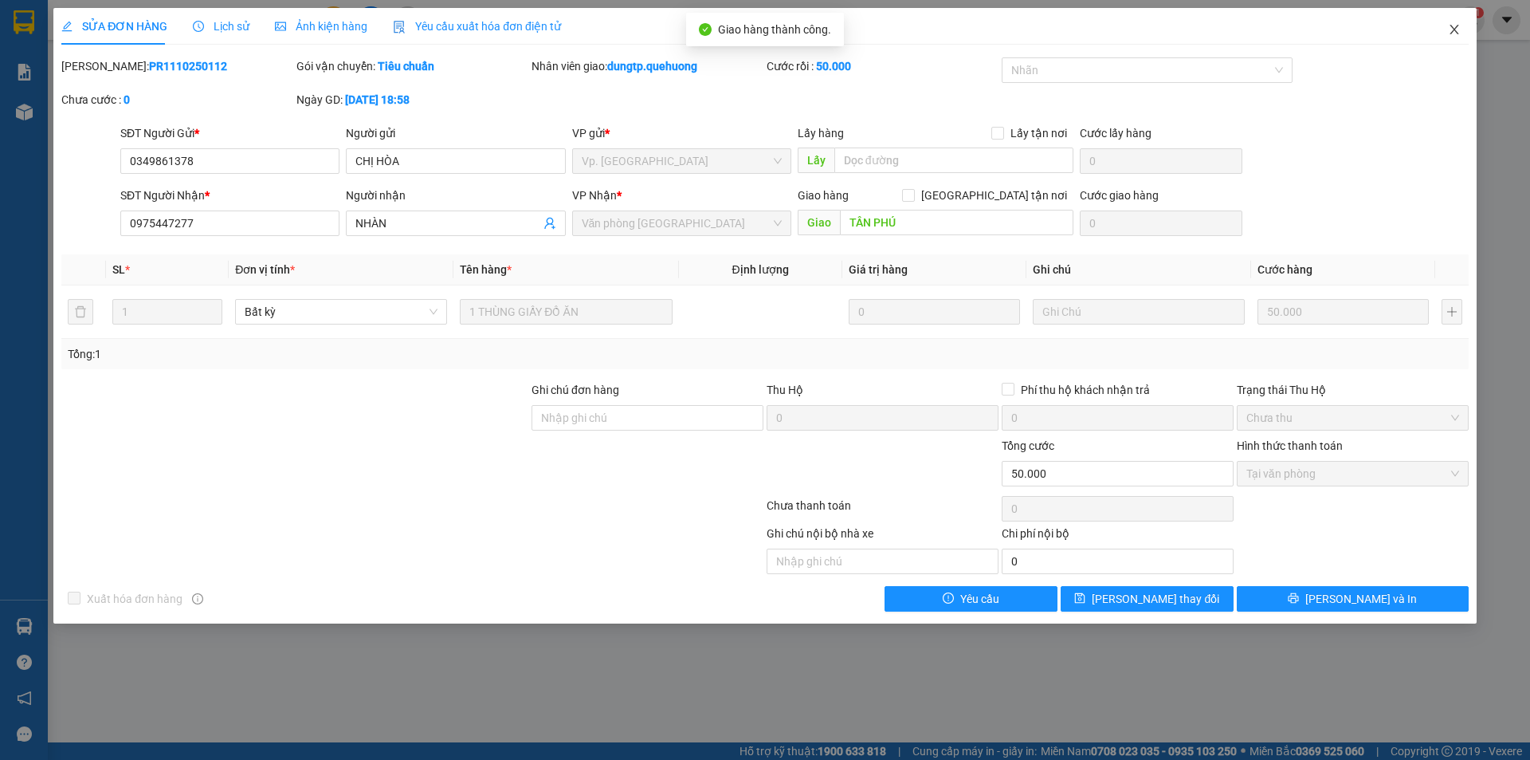
click at [1451, 32] on icon "close" at bounding box center [1454, 29] width 13 height 13
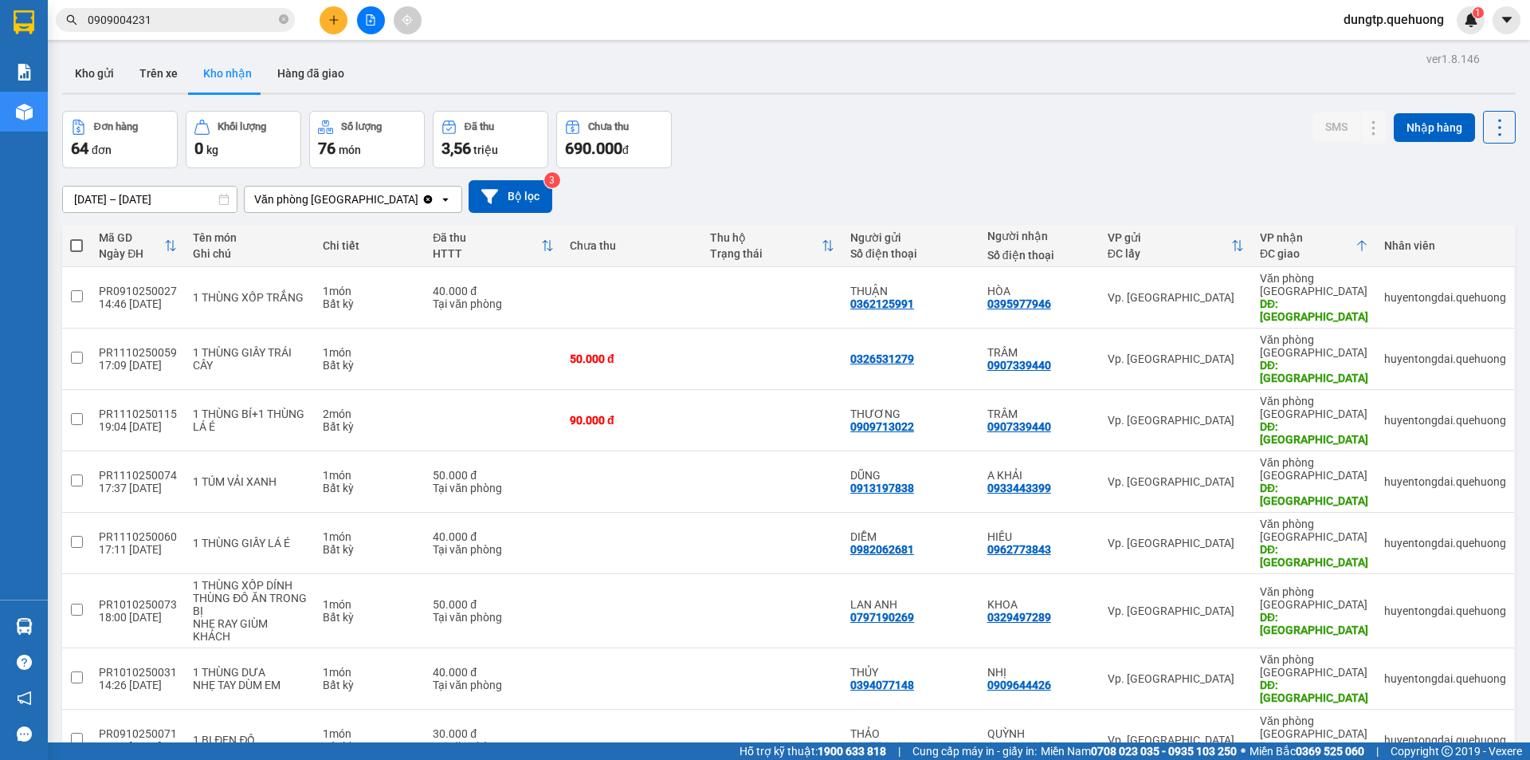
click at [175, 22] on input "0909004231" at bounding box center [182, 20] width 188 height 18
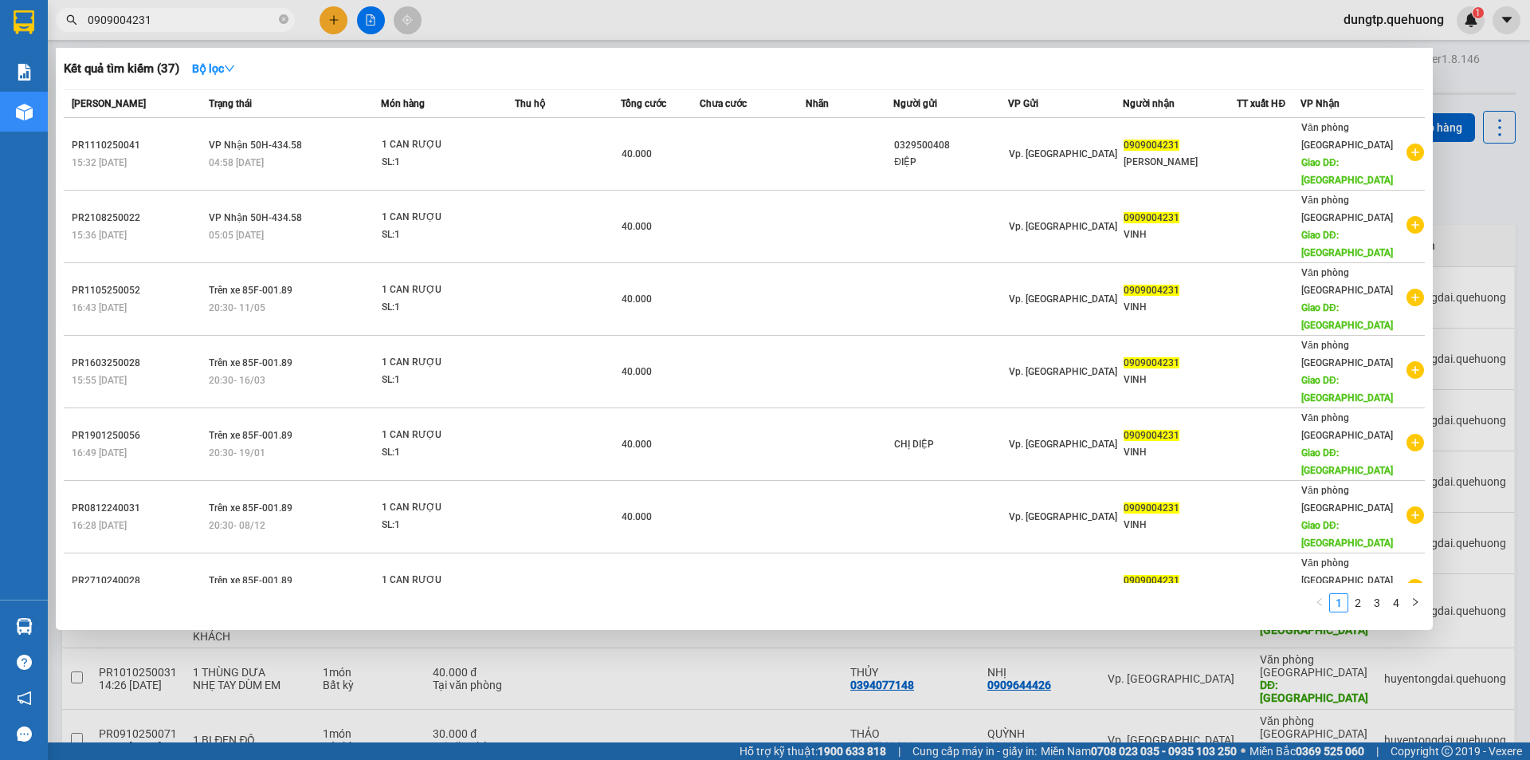
click at [611, 644] on div at bounding box center [765, 380] width 1530 height 760
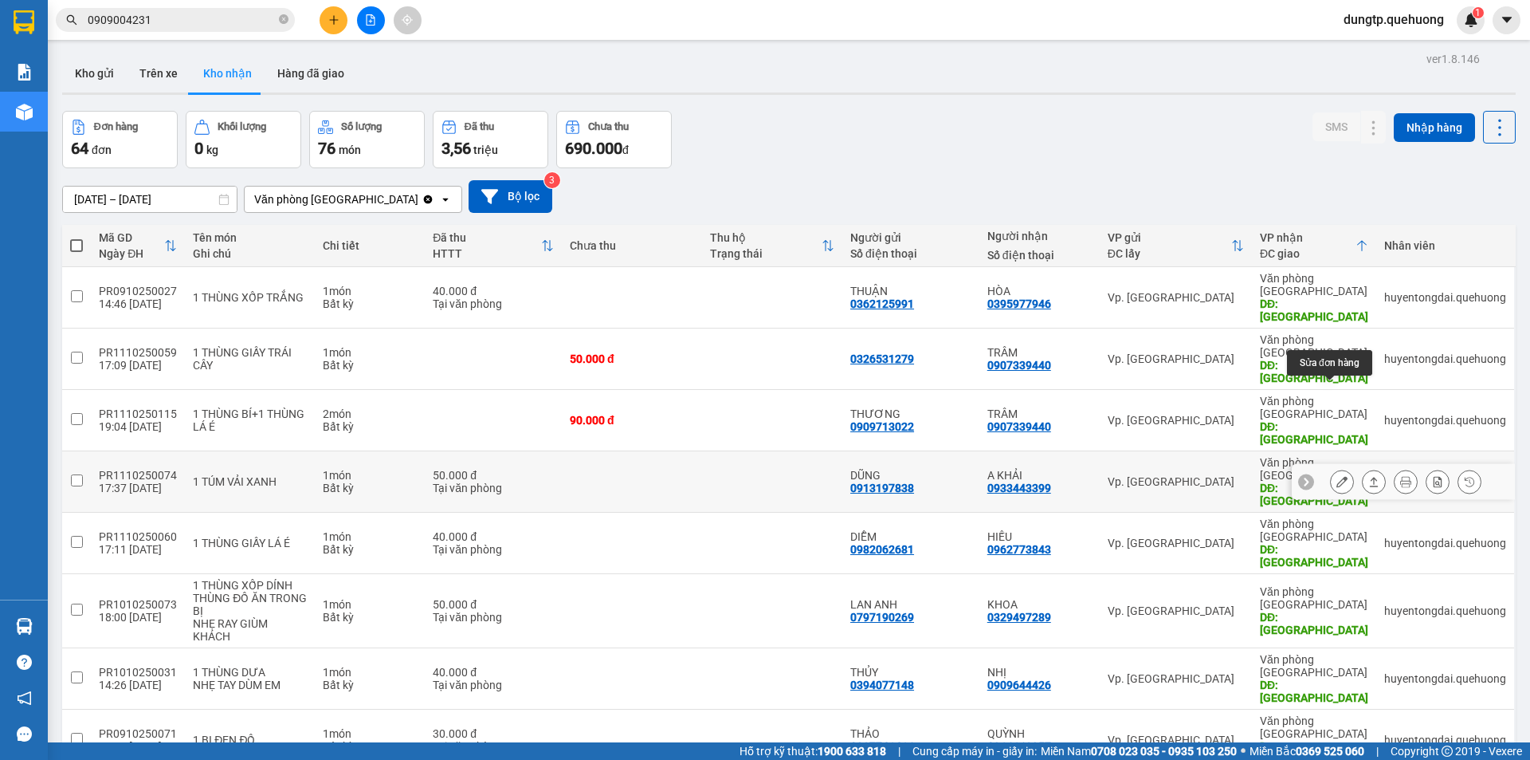
click at [1337, 476] on icon at bounding box center [1342, 481] width 11 height 11
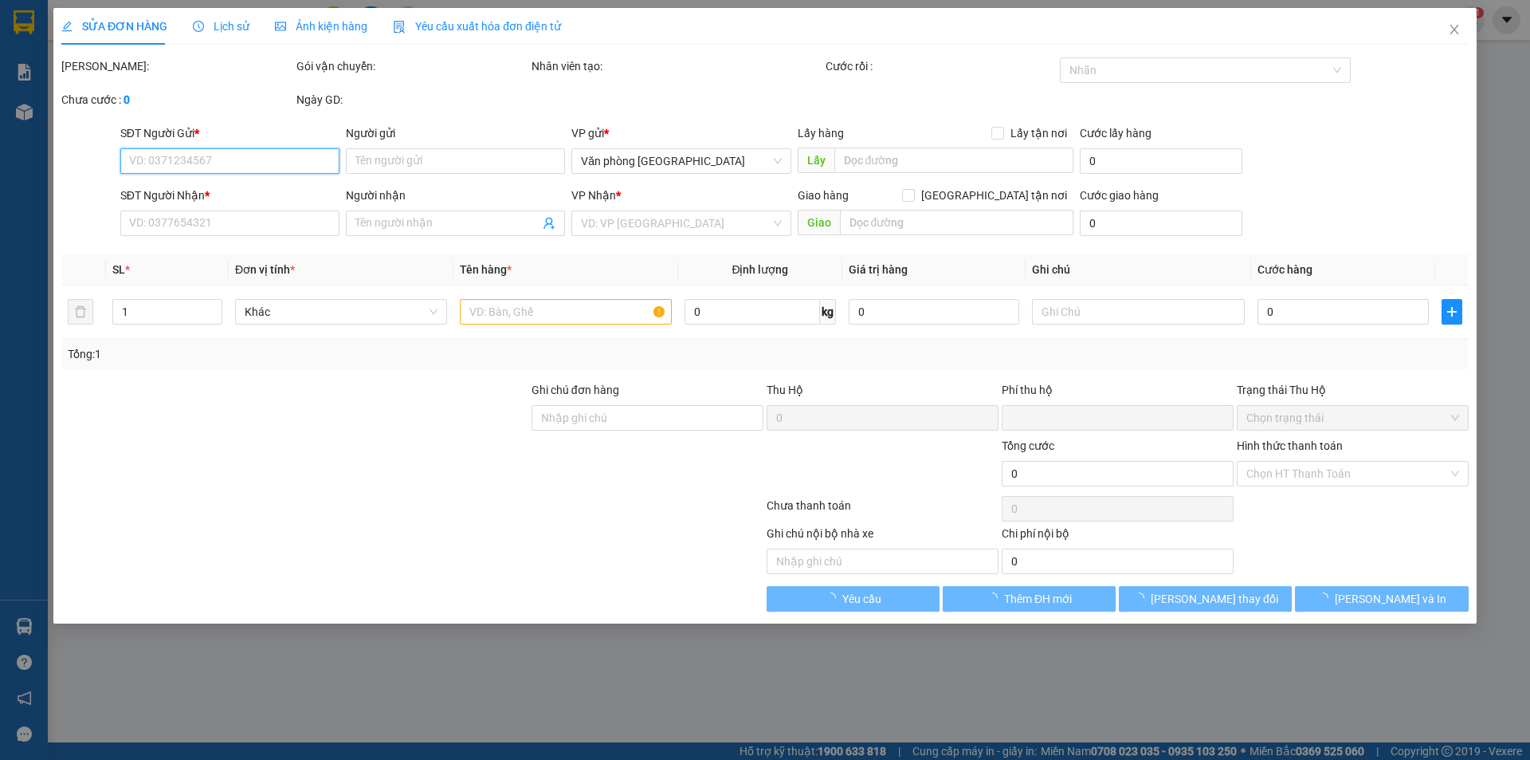
type input "0913197838"
type input "DŨNG"
type input "0933443399"
type input "A KHẢI"
type input "TÂN PHÚ"
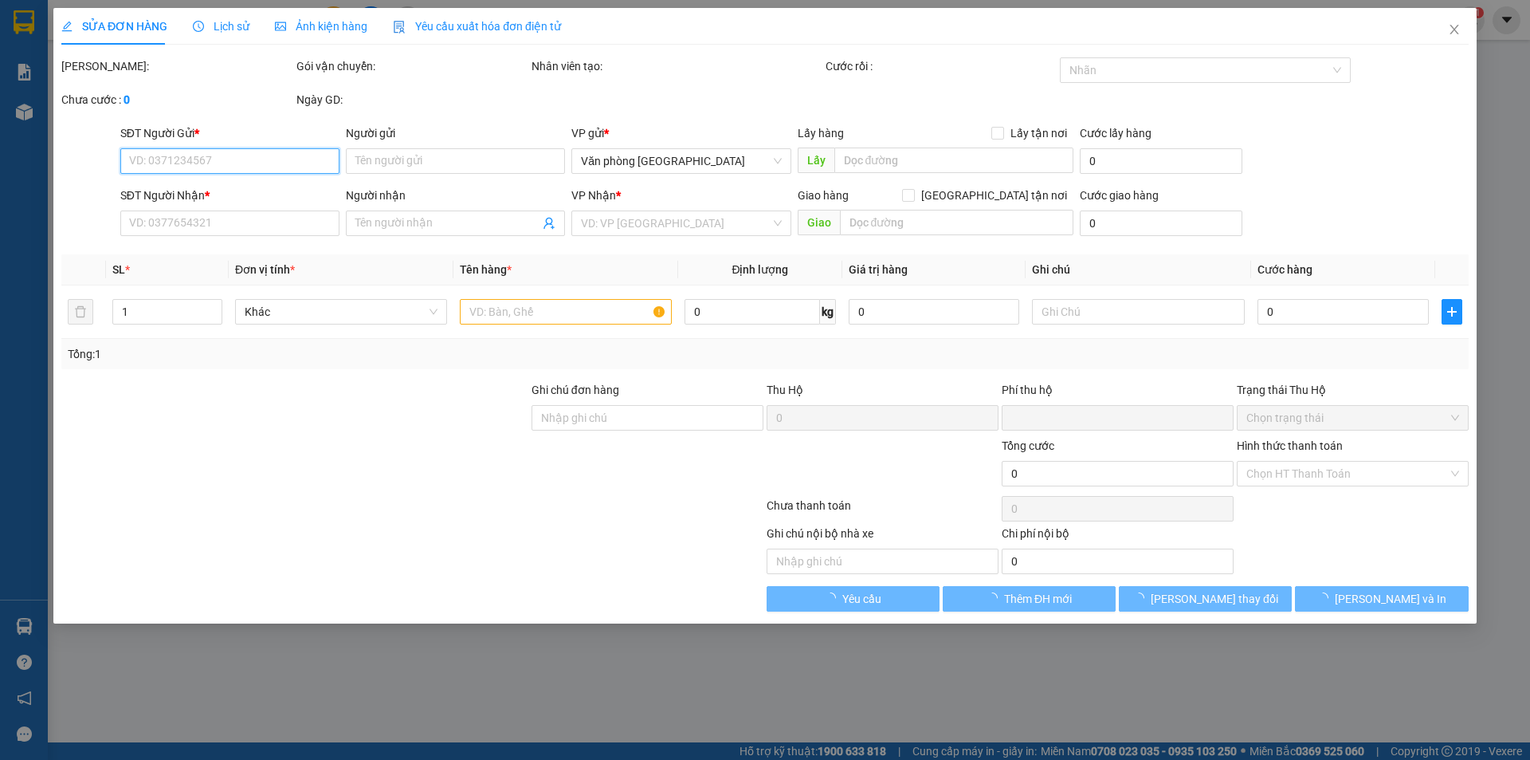
type input "0"
type input "50.000"
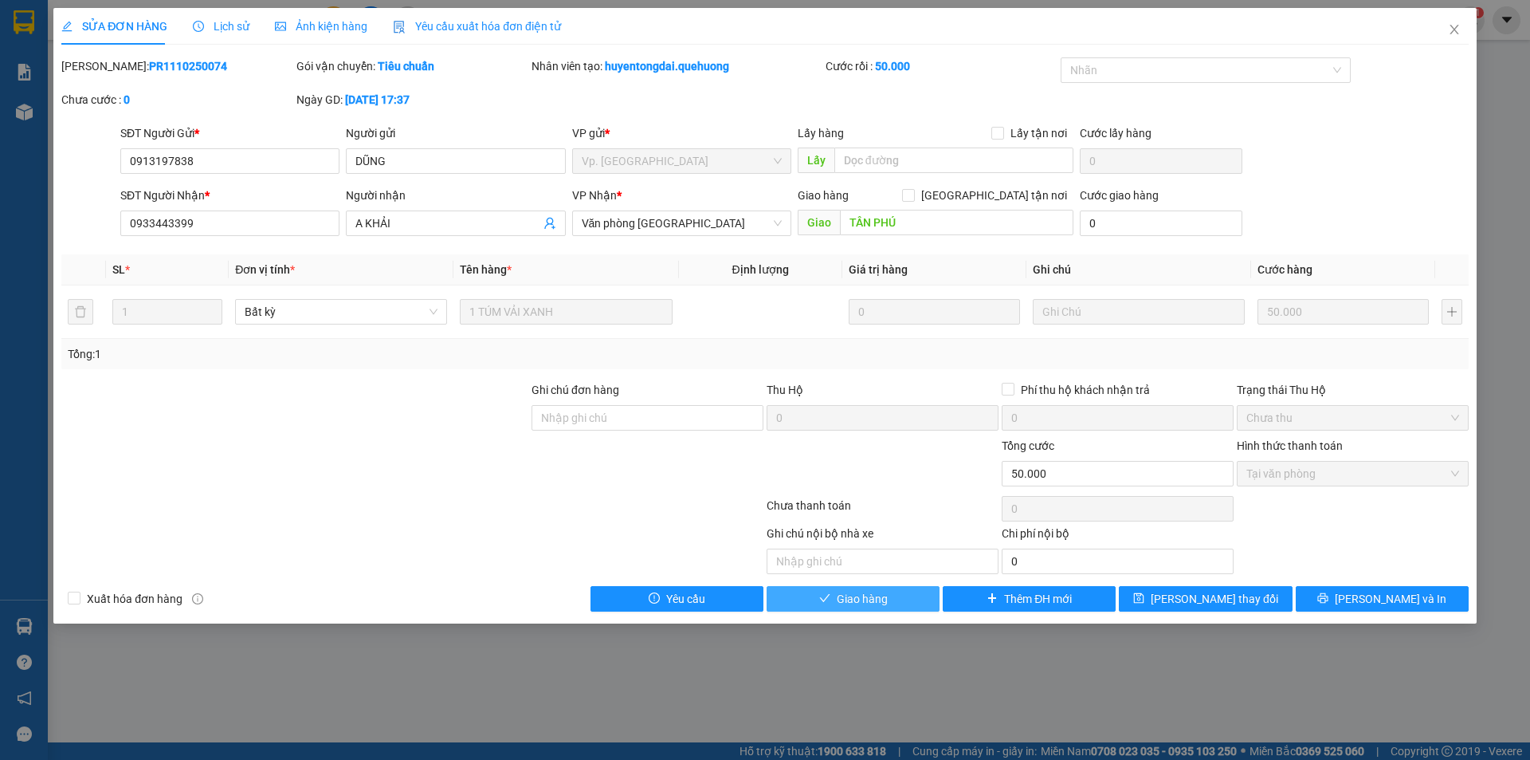
click at [872, 602] on span "Giao hàng" at bounding box center [862, 599] width 51 height 18
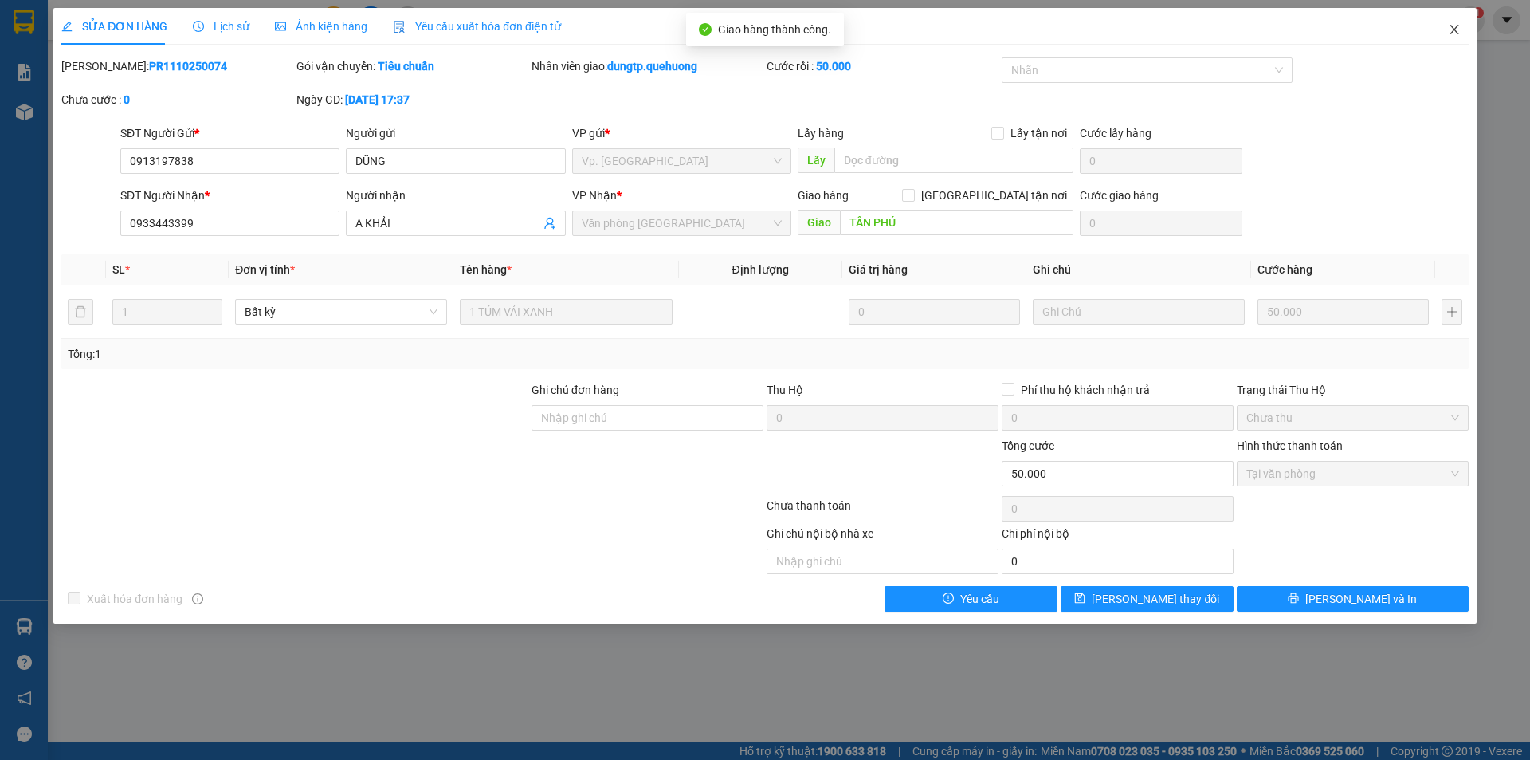
click at [1459, 28] on icon "close" at bounding box center [1454, 29] width 13 height 13
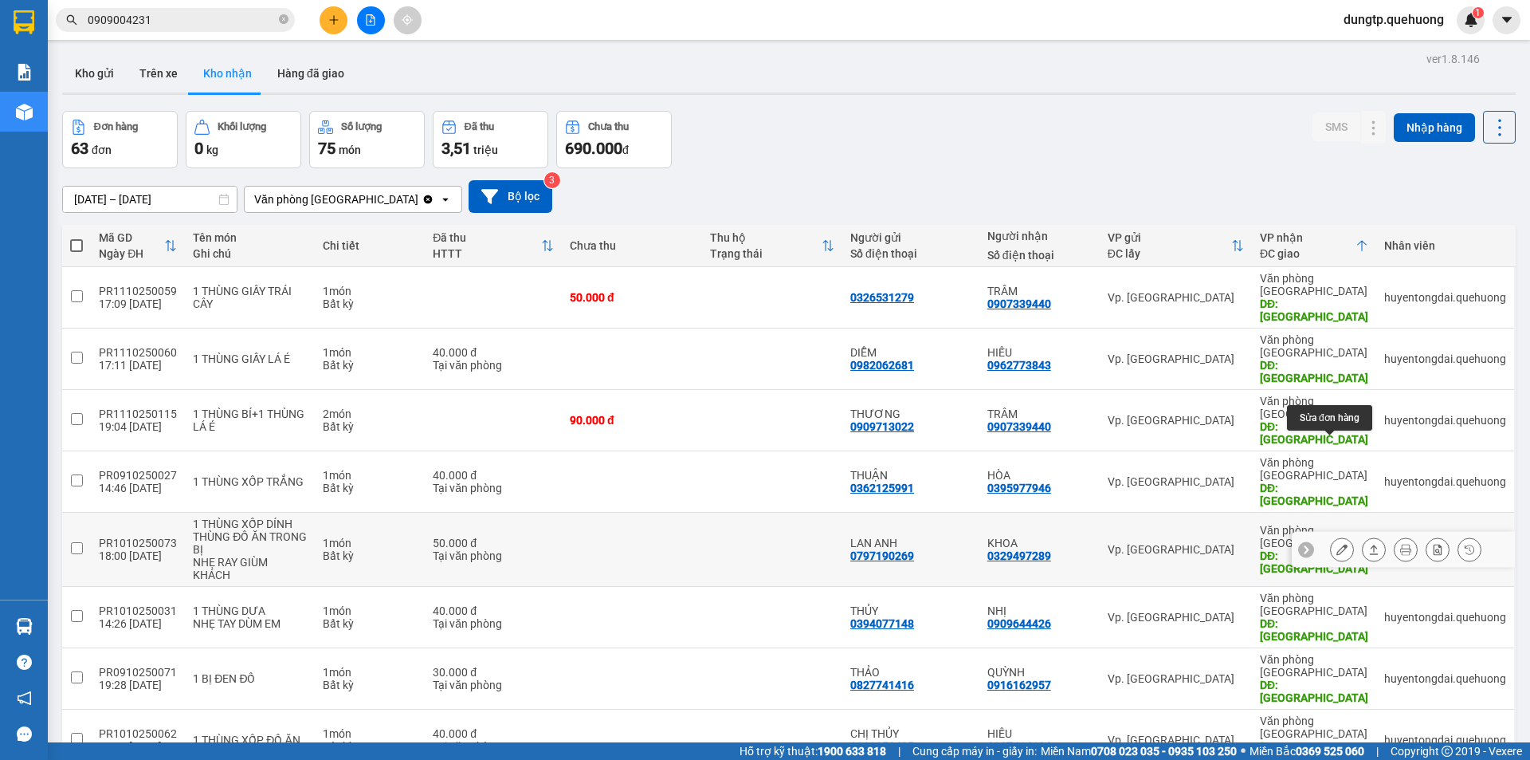
click at [1337, 544] on icon at bounding box center [1342, 549] width 11 height 11
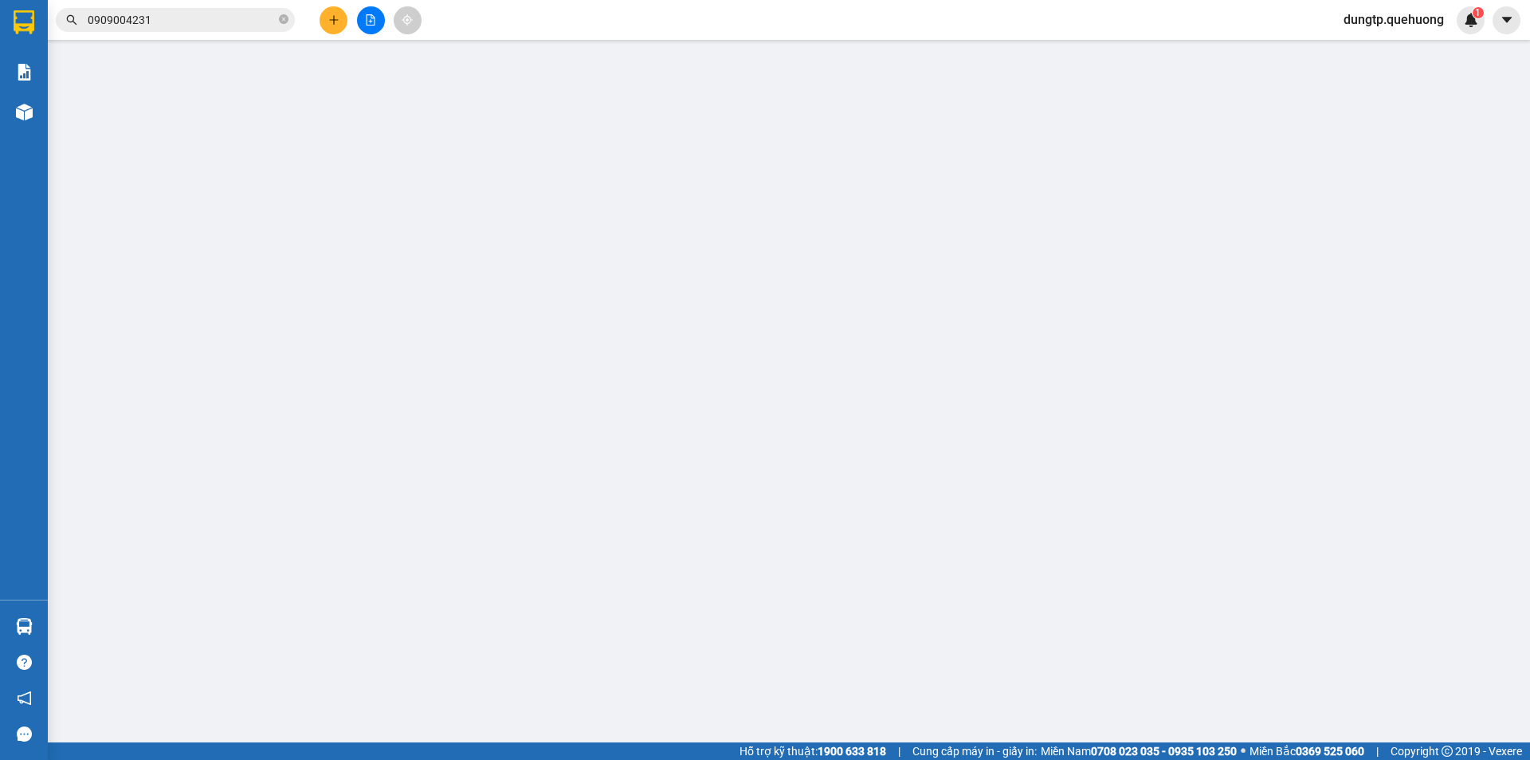
type input "0797190269"
type input "LAN ANH"
type input "0329497289"
type input "KHOA"
type input "TÂN PHÚ"
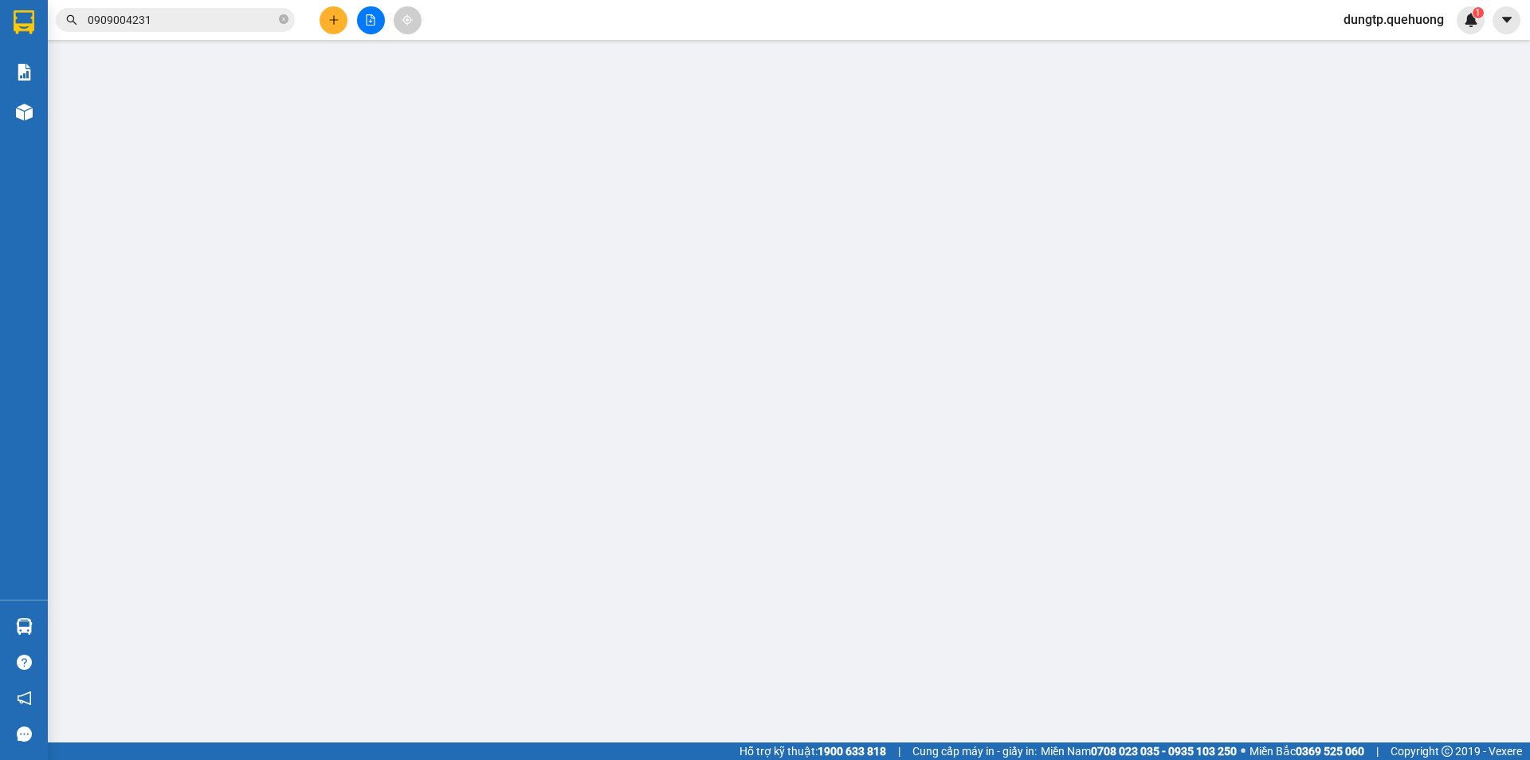
type input "0"
type input "50.000"
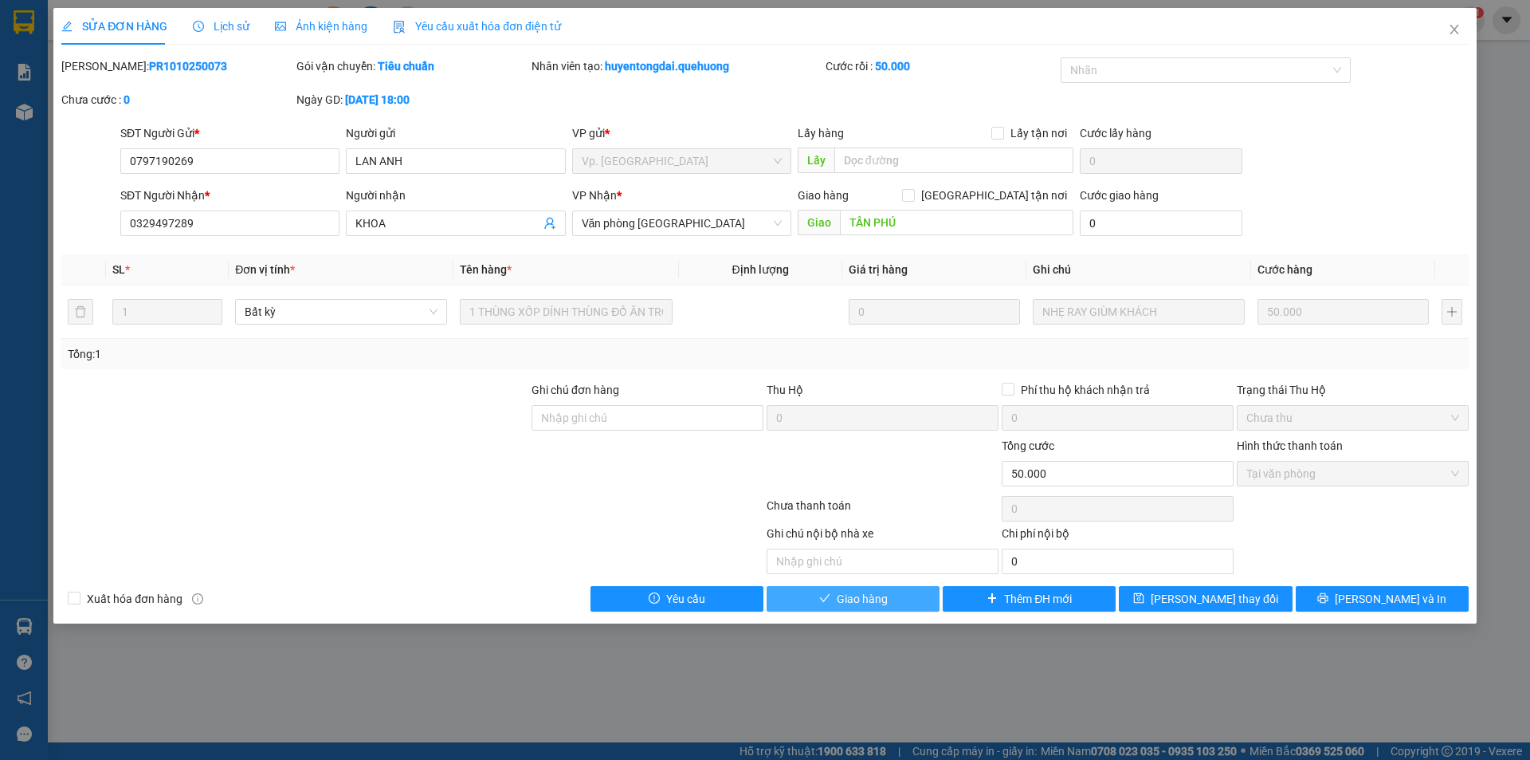
click at [905, 595] on button "Giao hàng" at bounding box center [853, 599] width 173 height 26
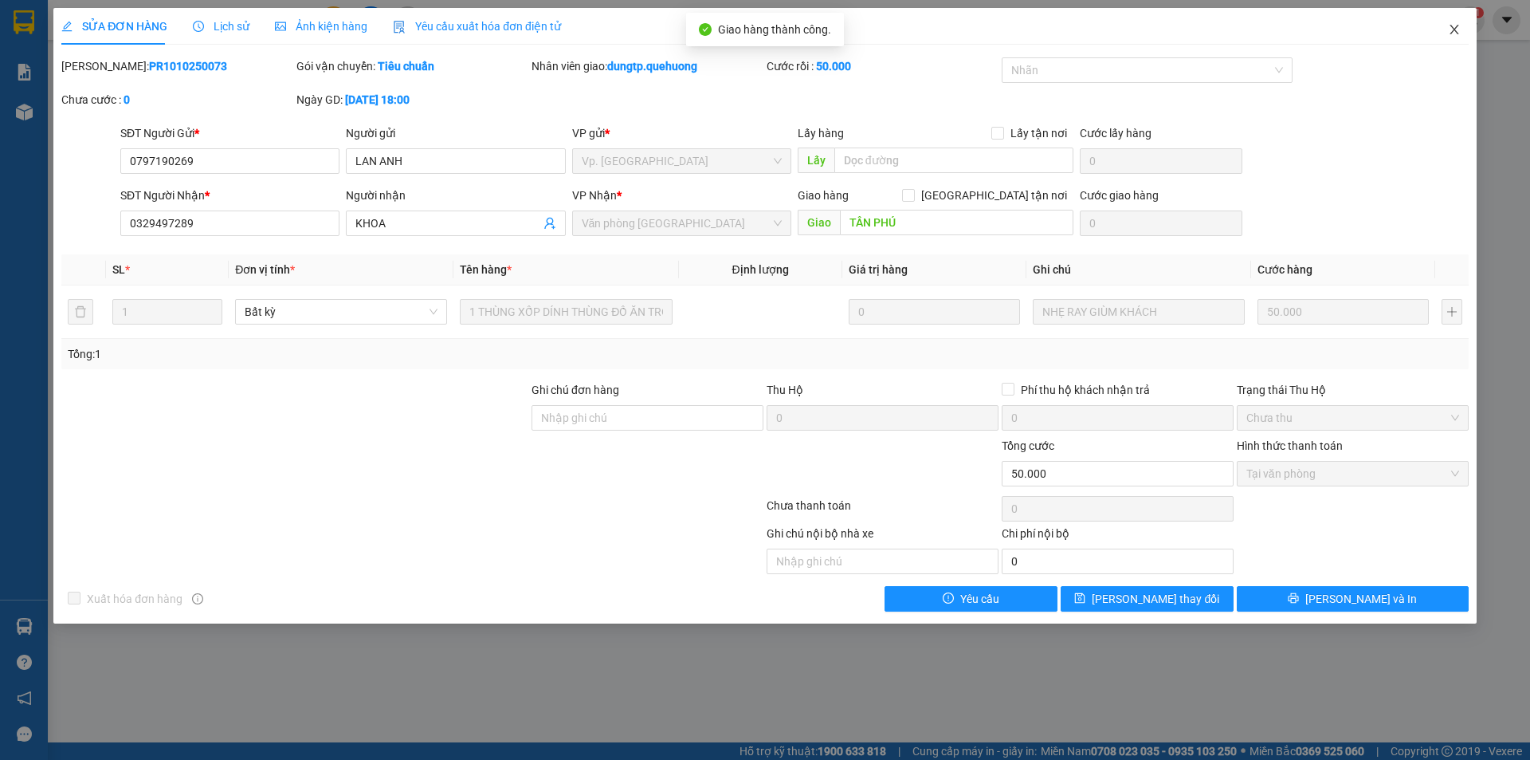
click at [1453, 27] on icon "close" at bounding box center [1454, 29] width 13 height 13
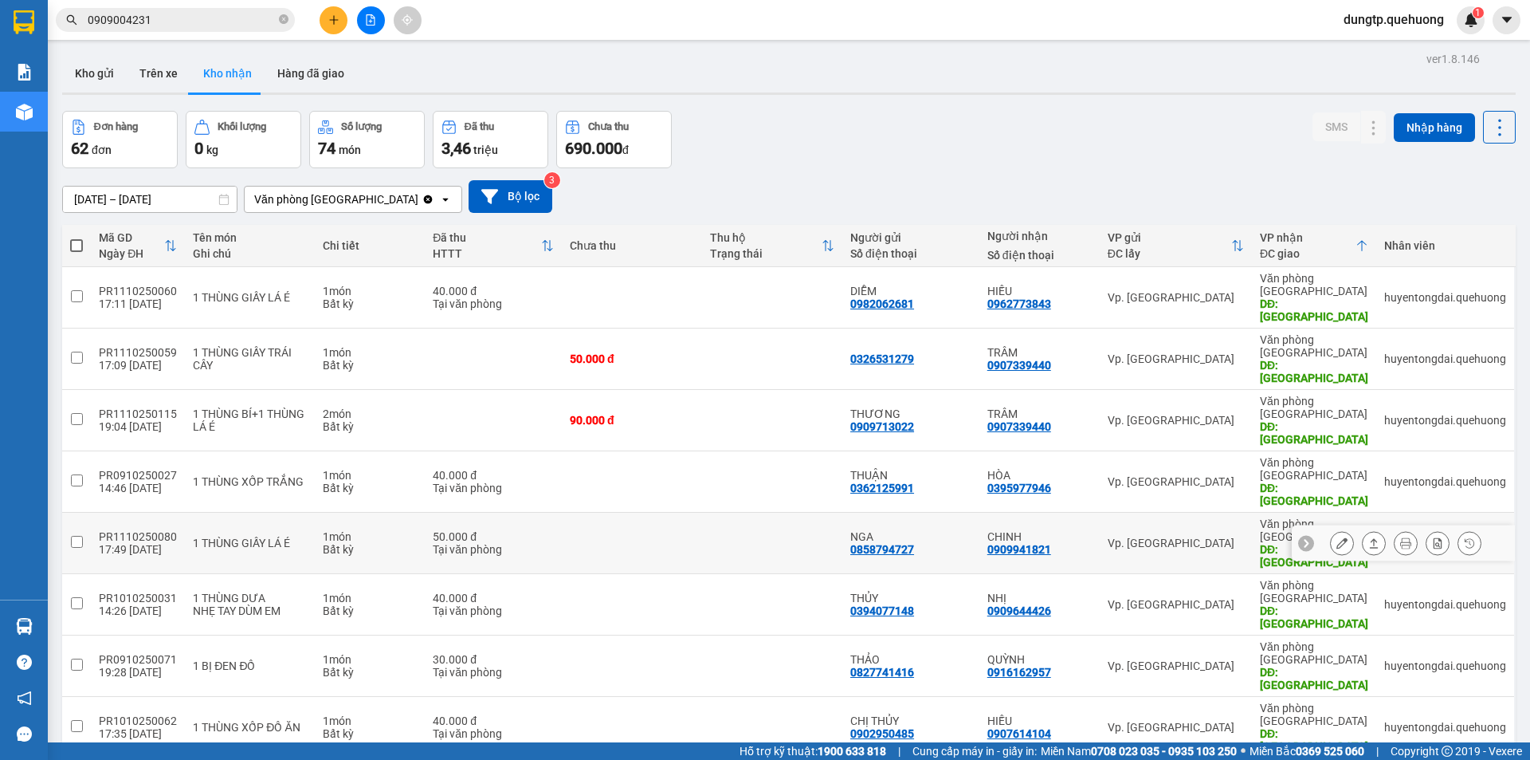
click at [1331, 529] on button at bounding box center [1342, 543] width 22 height 28
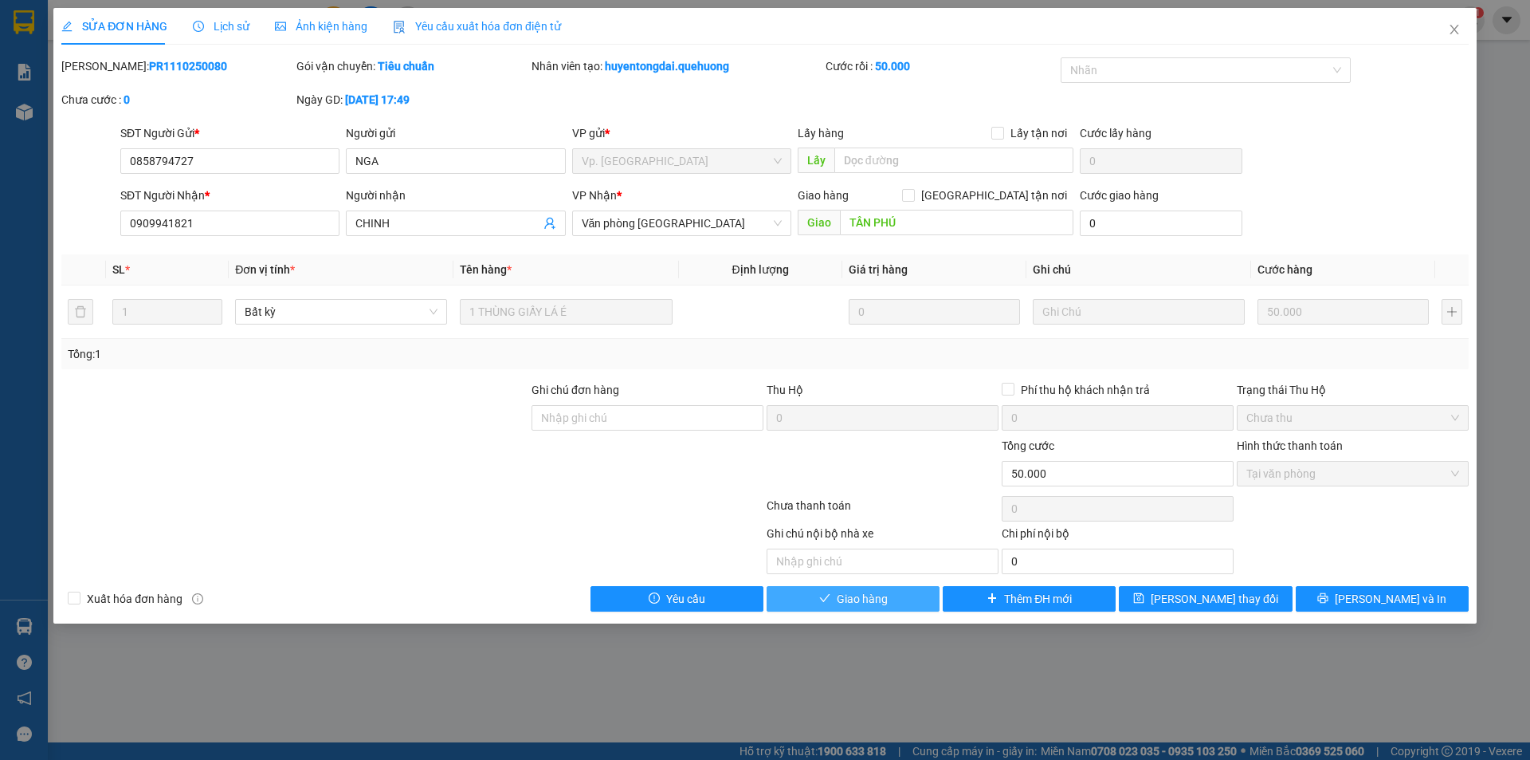
click at [876, 603] on span "Giao hàng" at bounding box center [862, 599] width 51 height 18
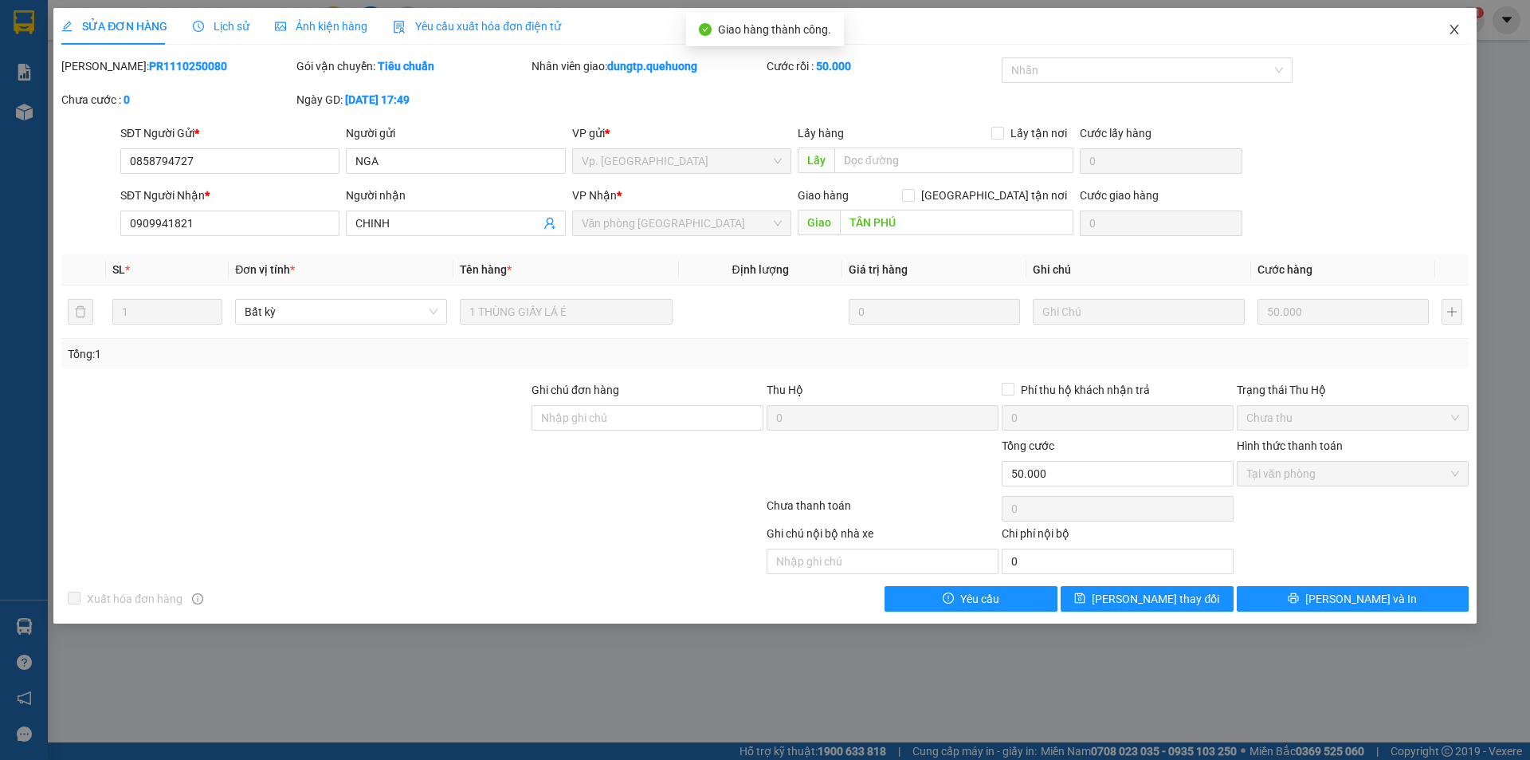
click at [1456, 29] on icon "close" at bounding box center [1454, 30] width 9 height 10
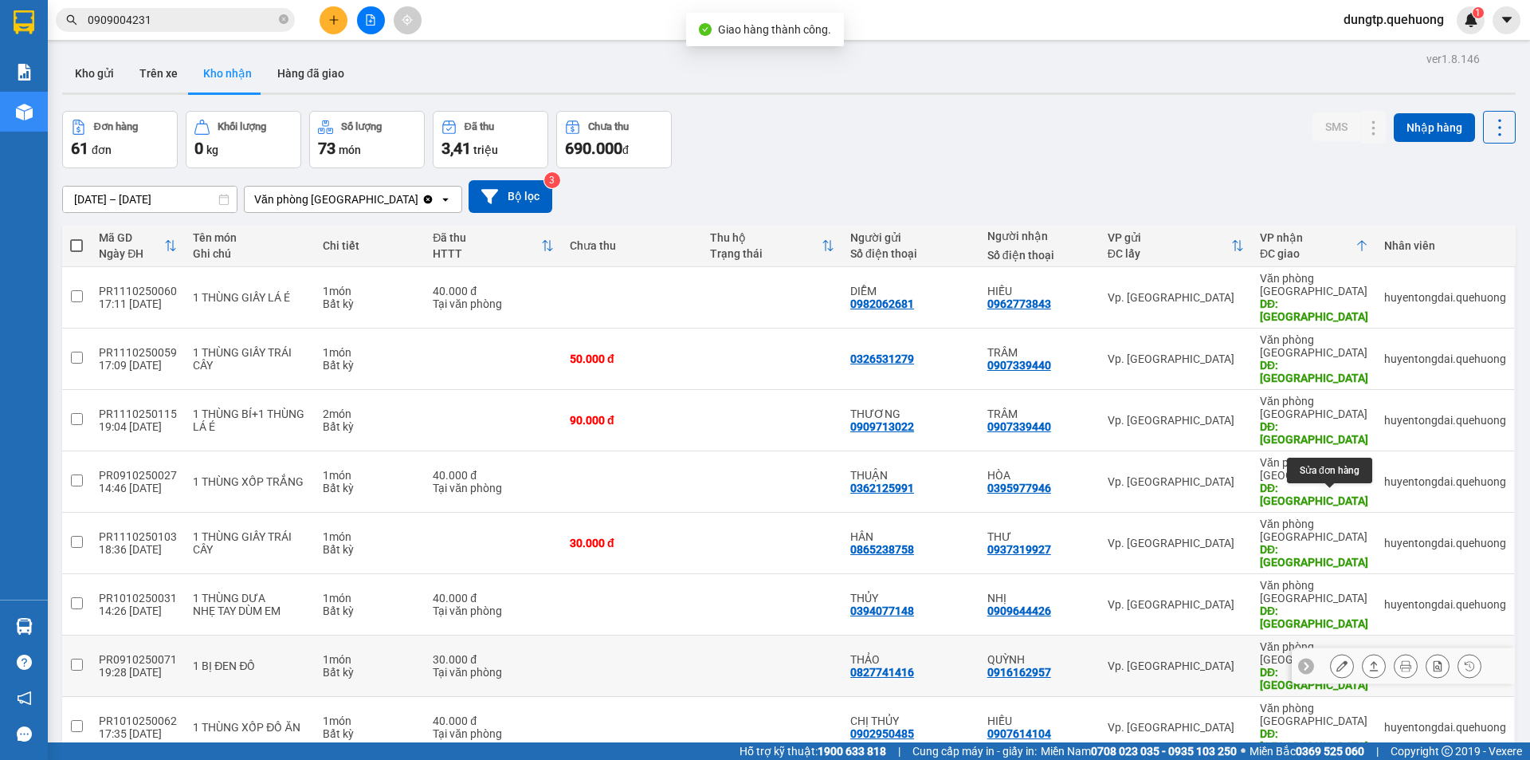
click at [1337, 660] on icon at bounding box center [1342, 665] width 11 height 11
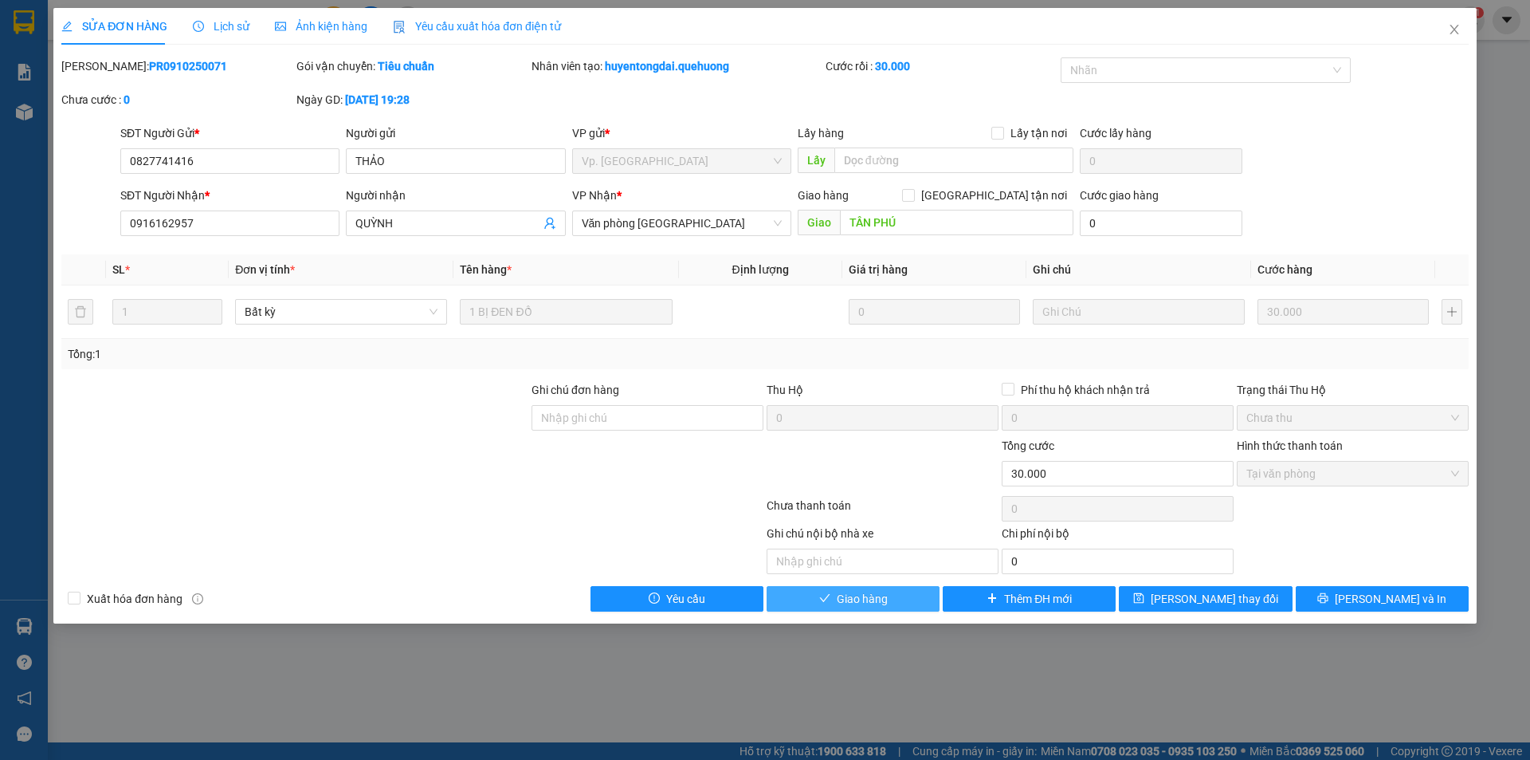
click at [869, 609] on button "Giao hàng" at bounding box center [853, 599] width 173 height 26
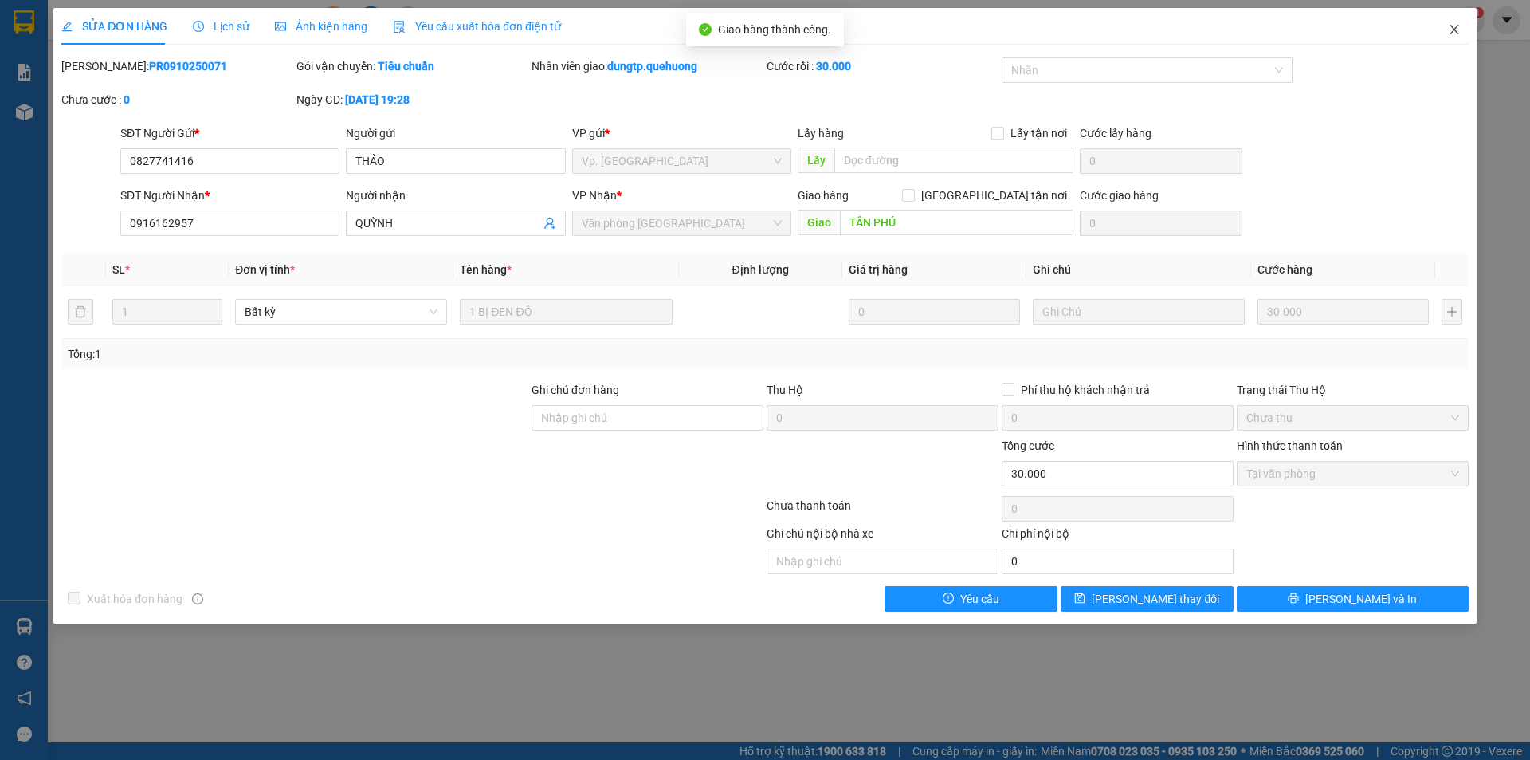
click at [1458, 33] on icon "close" at bounding box center [1454, 30] width 9 height 10
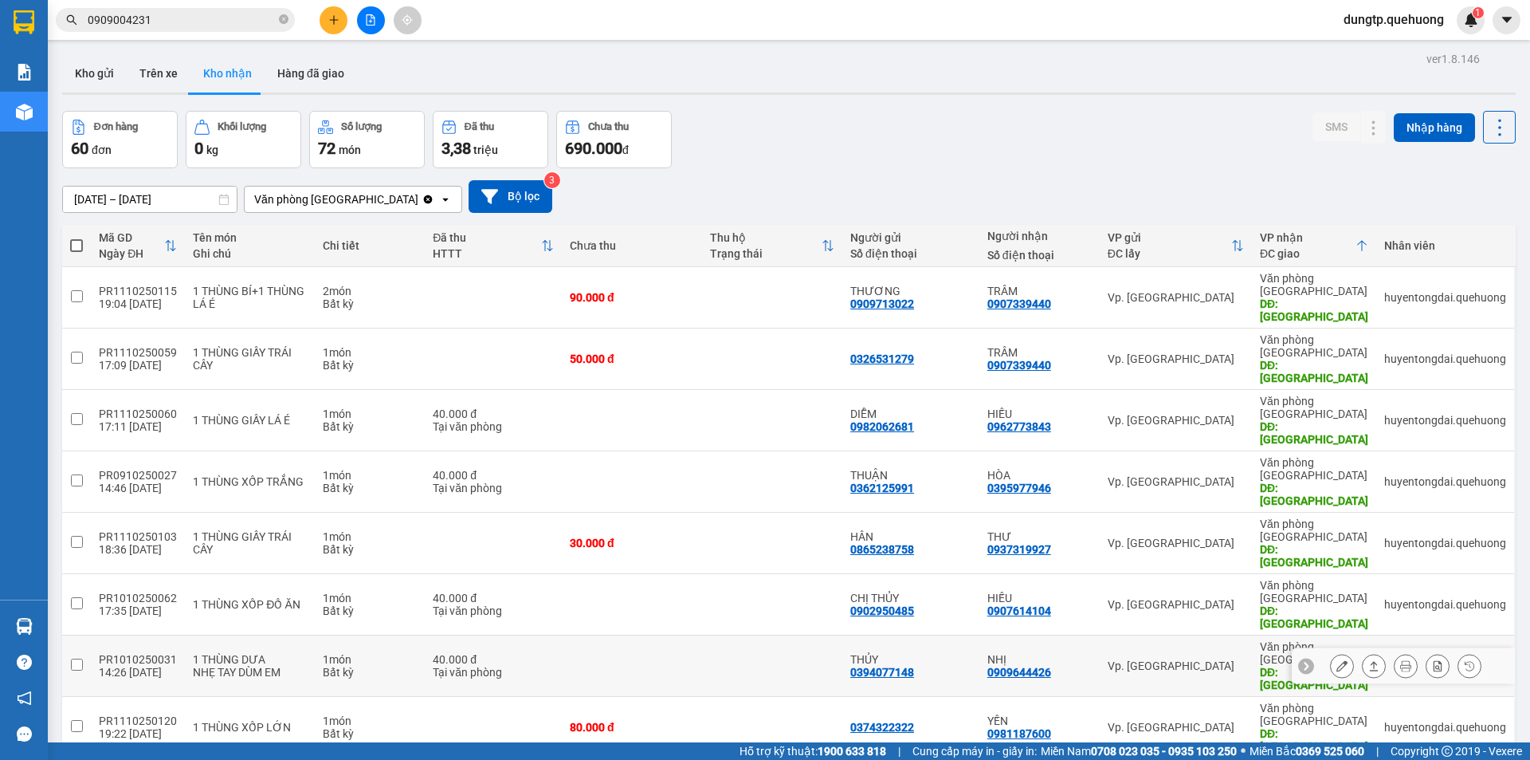
click at [1337, 660] on icon at bounding box center [1342, 665] width 11 height 11
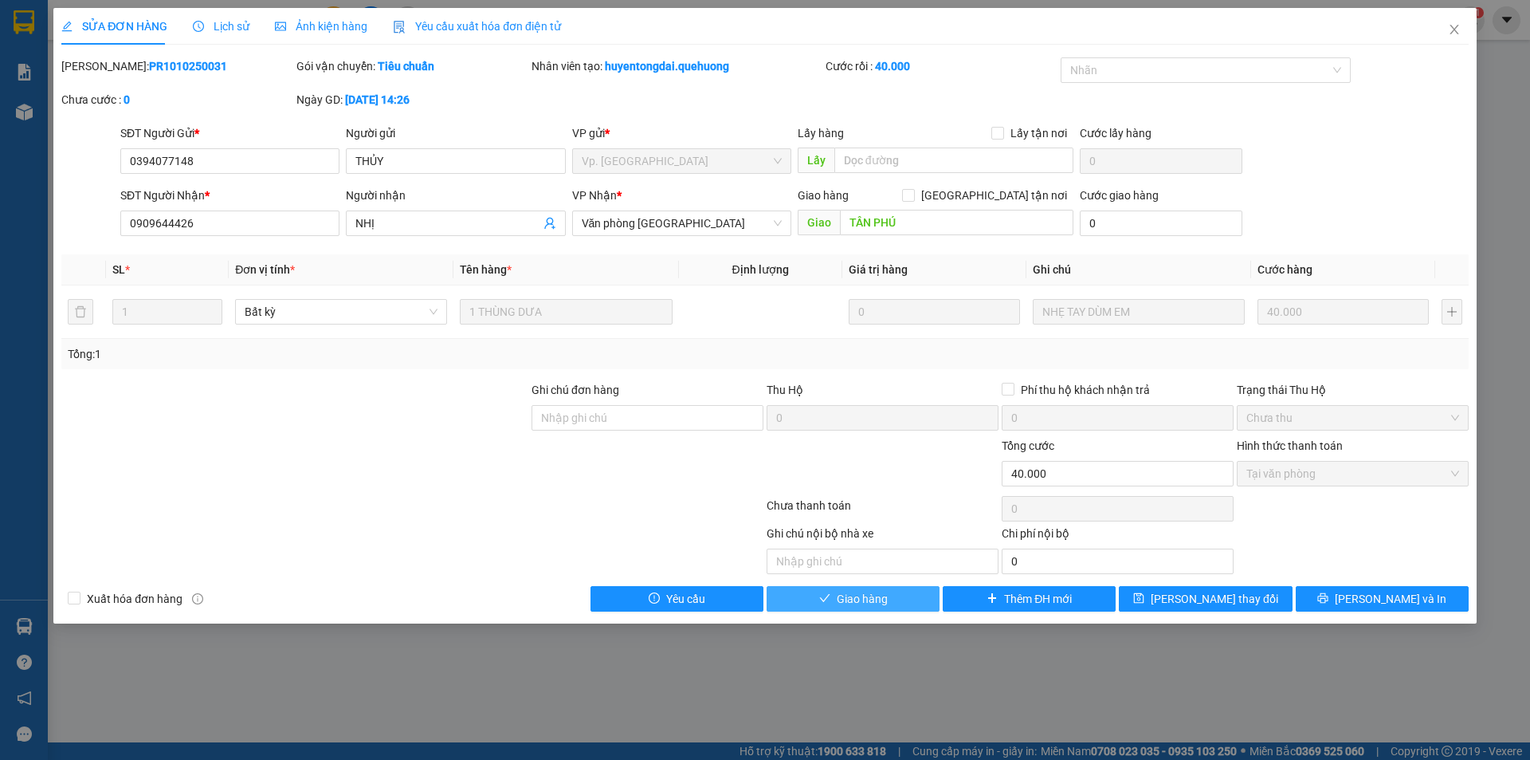
click at [904, 599] on button "Giao hàng" at bounding box center [853, 599] width 173 height 26
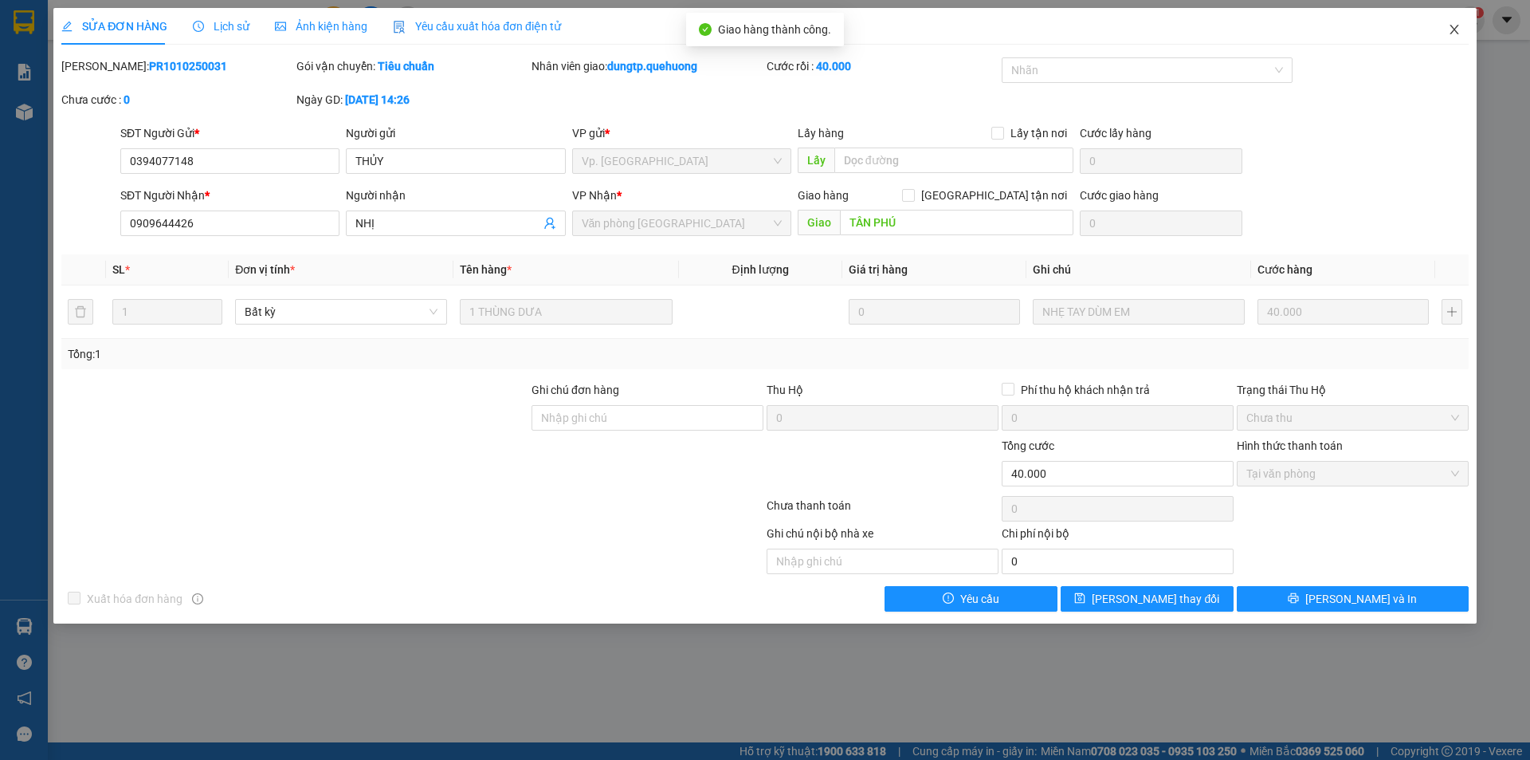
click at [1450, 32] on icon "close" at bounding box center [1454, 29] width 13 height 13
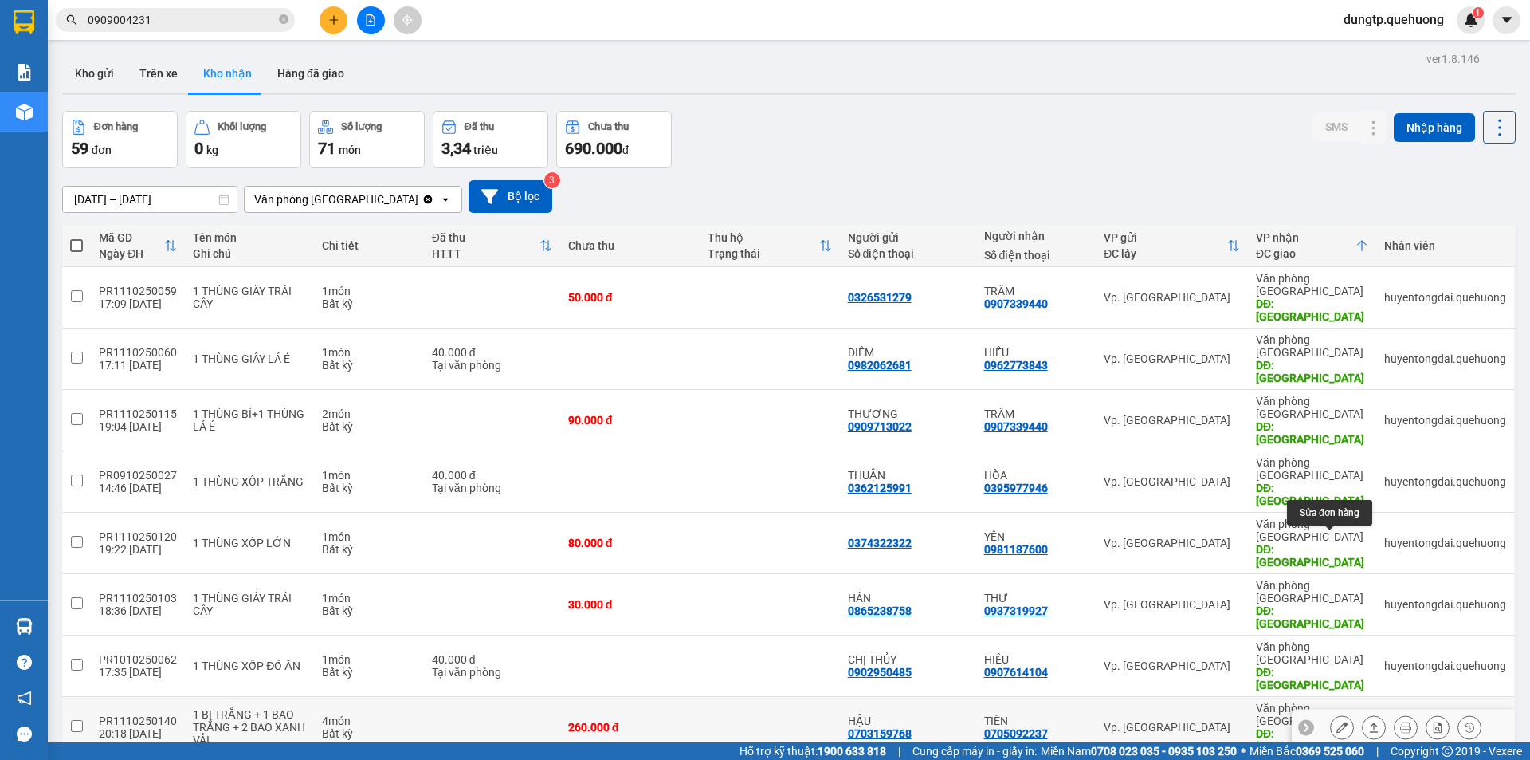
click at [1337, 721] on icon at bounding box center [1342, 726] width 11 height 11
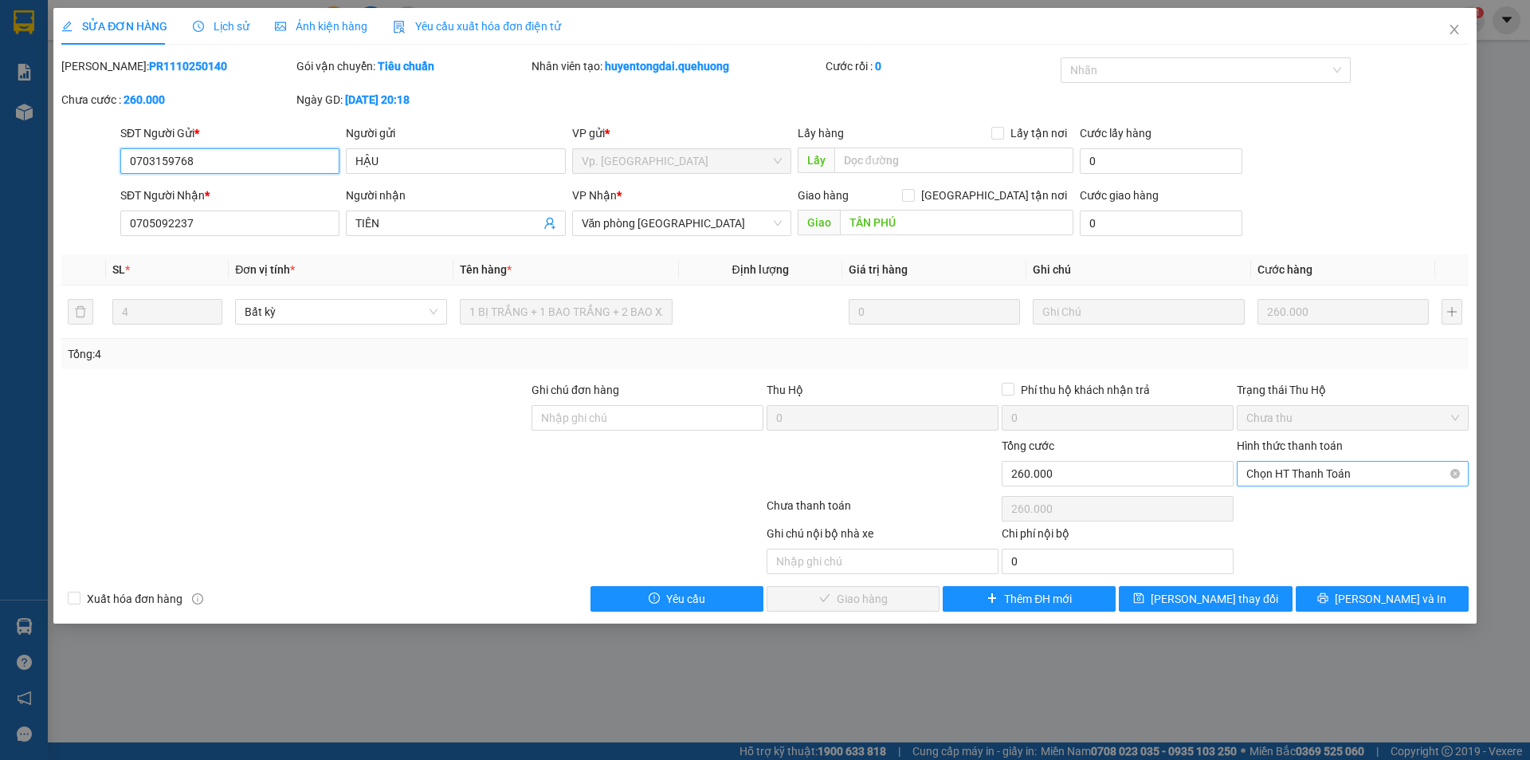
click at [1306, 471] on span "Chọn HT Thanh Toán" at bounding box center [1353, 473] width 213 height 24
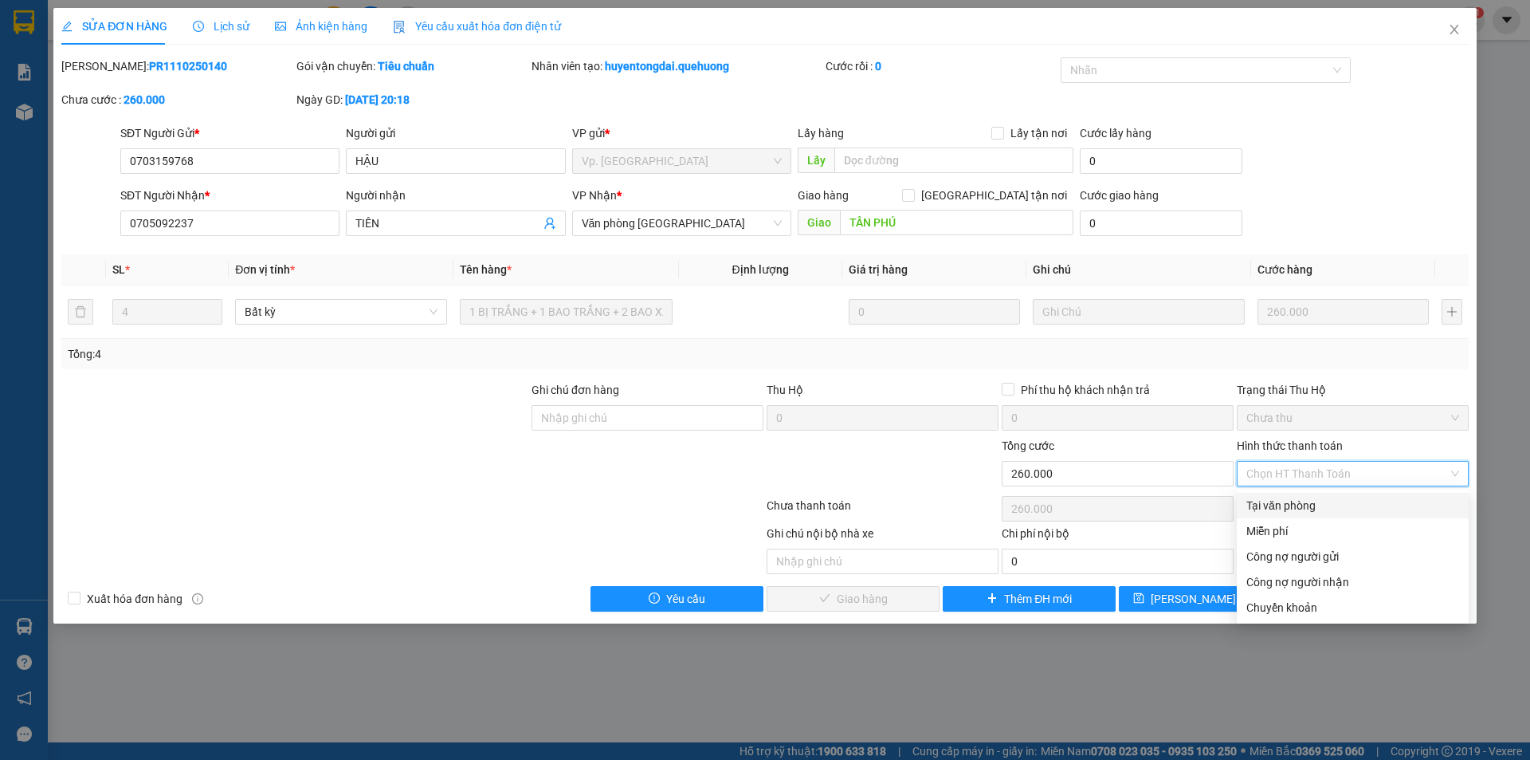
click at [1285, 507] on div "Tại văn phòng" at bounding box center [1353, 506] width 213 height 18
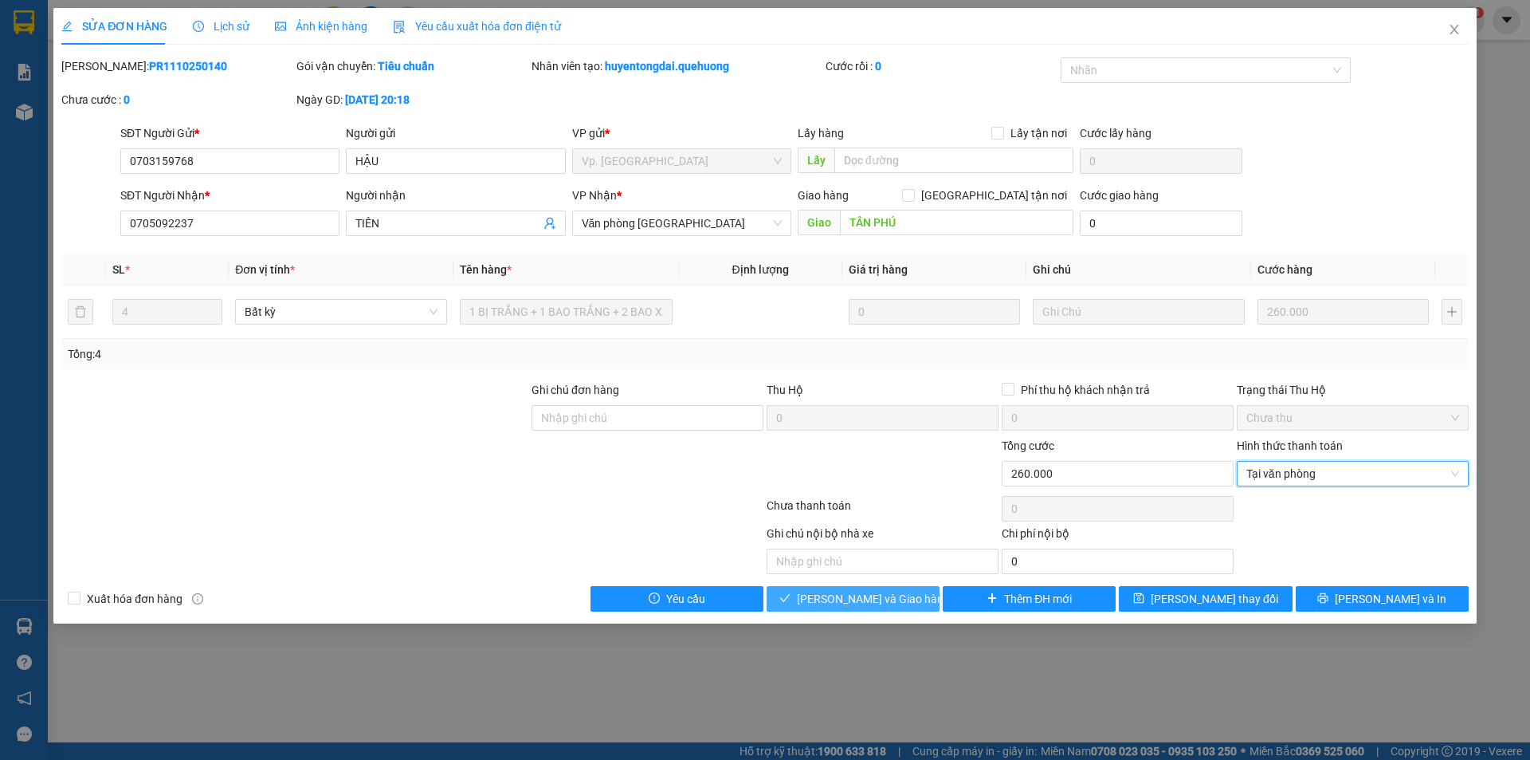
click at [885, 601] on span "[PERSON_NAME] và Giao hàng" at bounding box center [873, 599] width 153 height 18
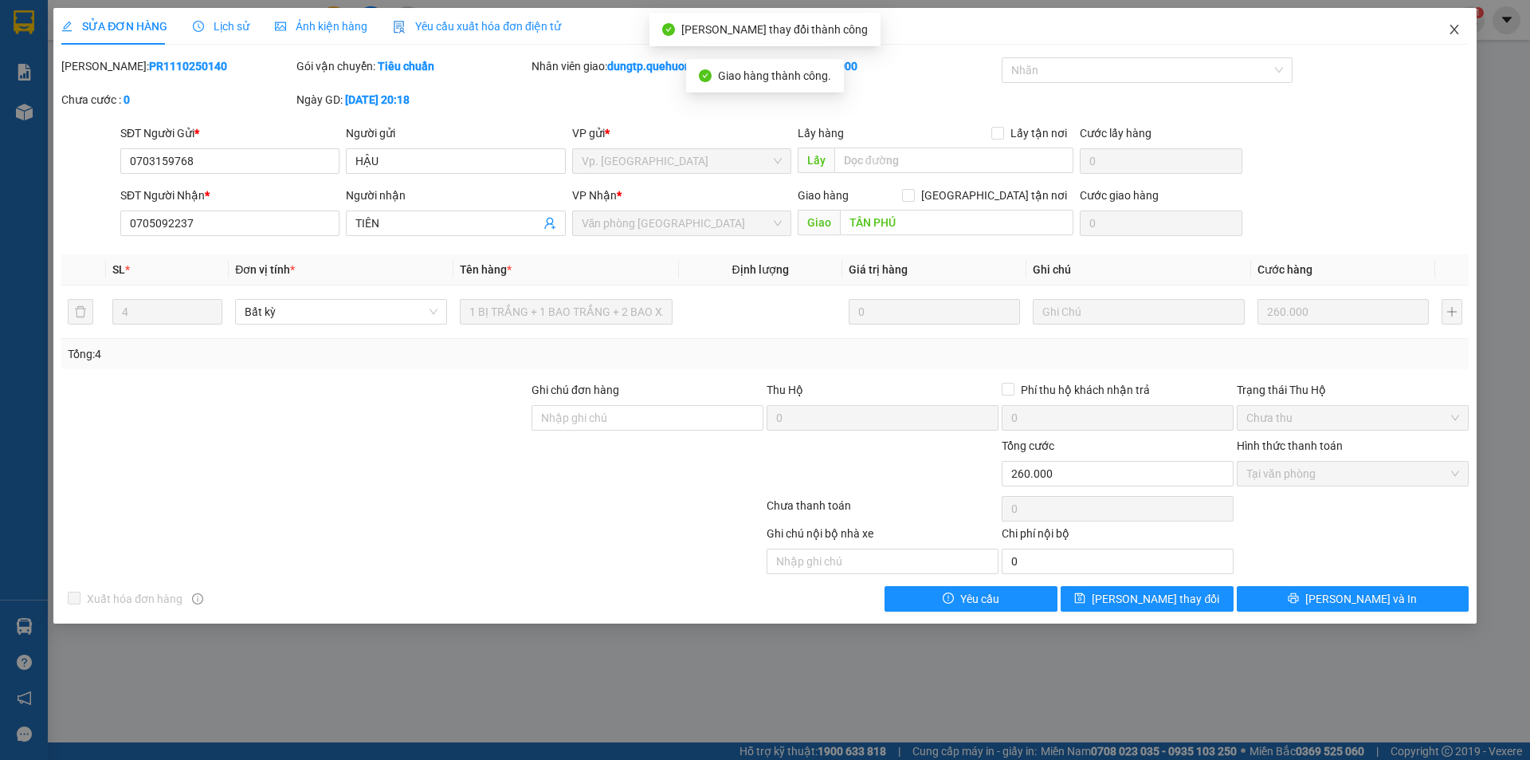
click at [1453, 36] on icon "close" at bounding box center [1454, 29] width 13 height 13
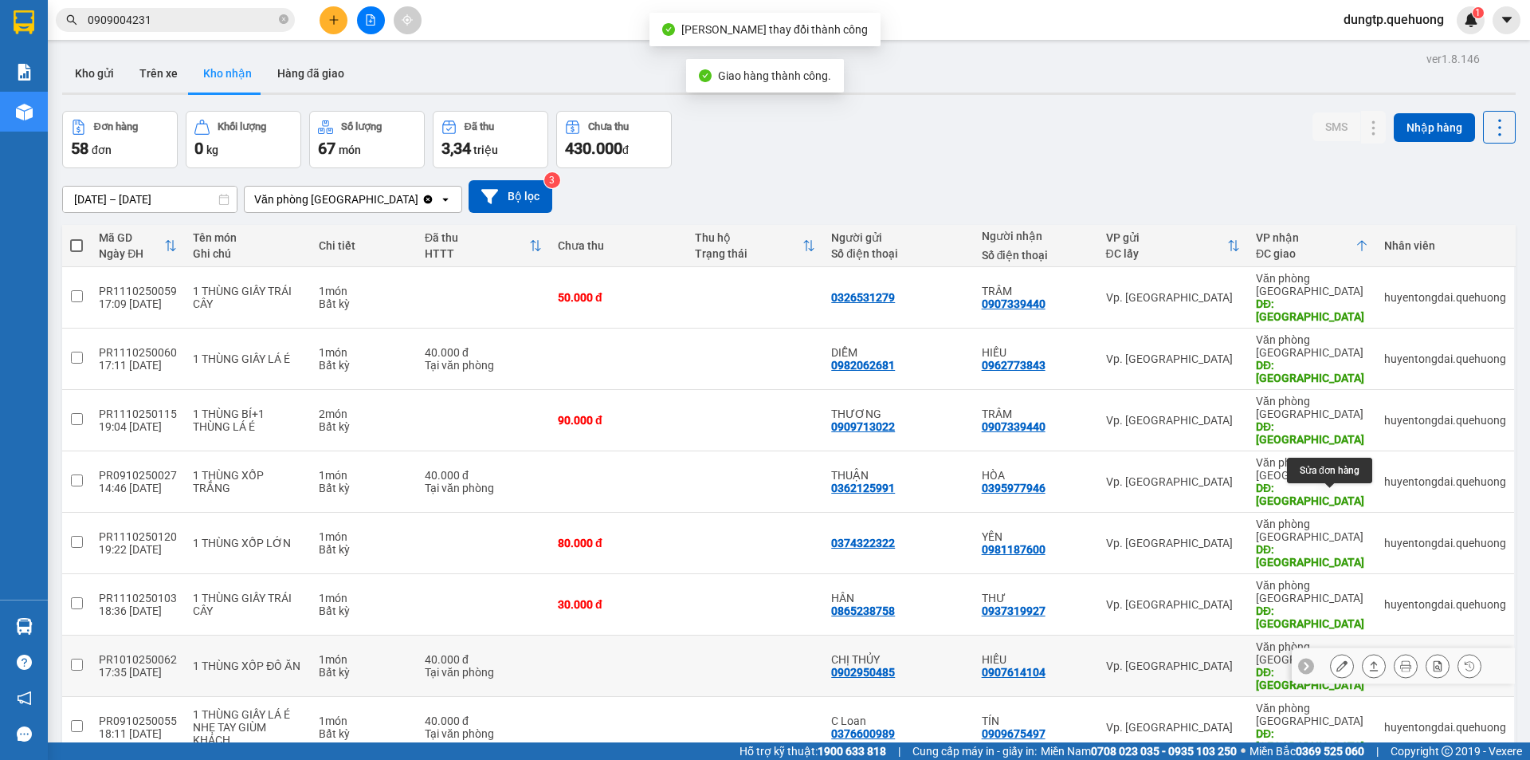
click at [1337, 660] on icon at bounding box center [1342, 665] width 11 height 11
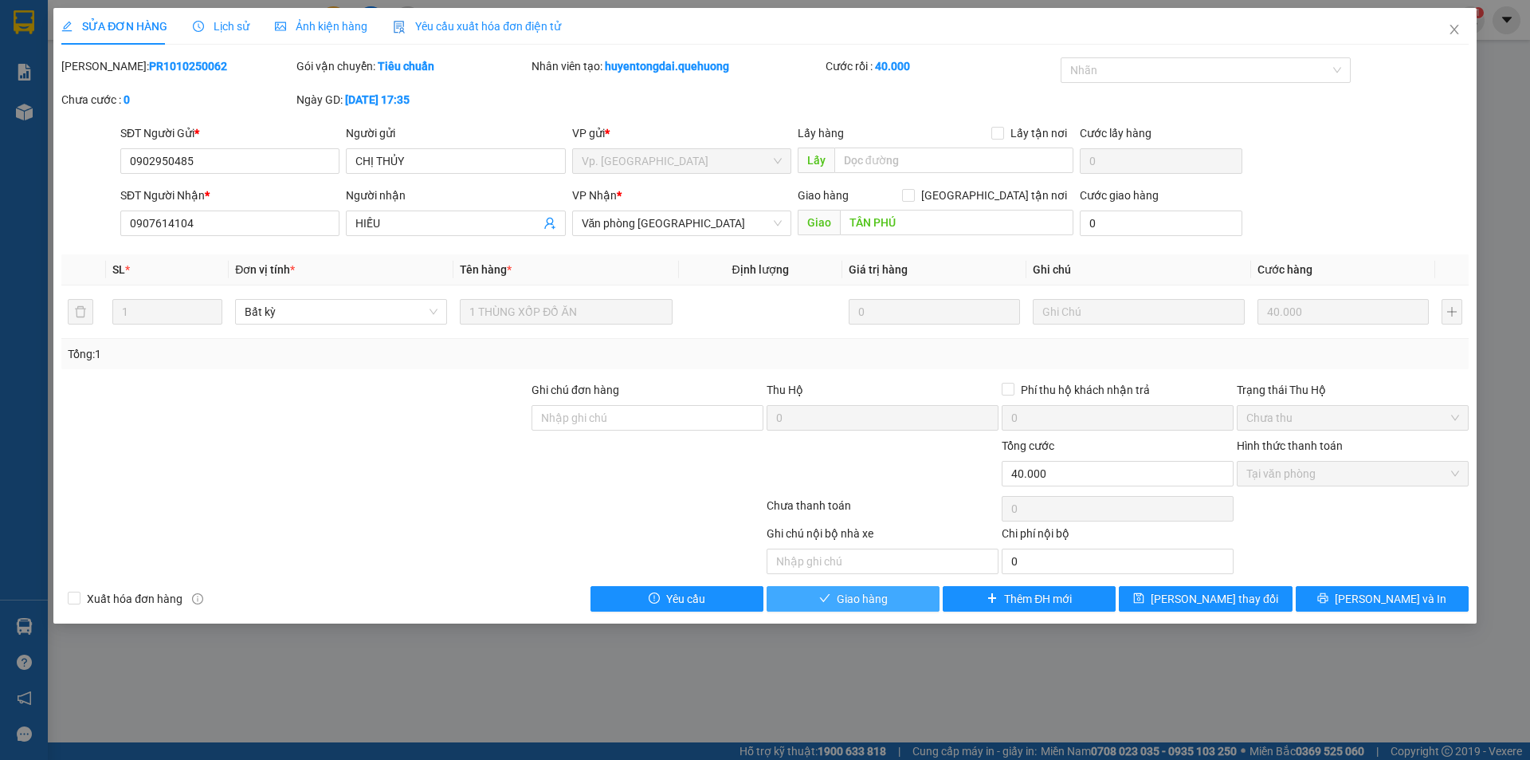
click at [895, 609] on button "Giao hàng" at bounding box center [853, 599] width 173 height 26
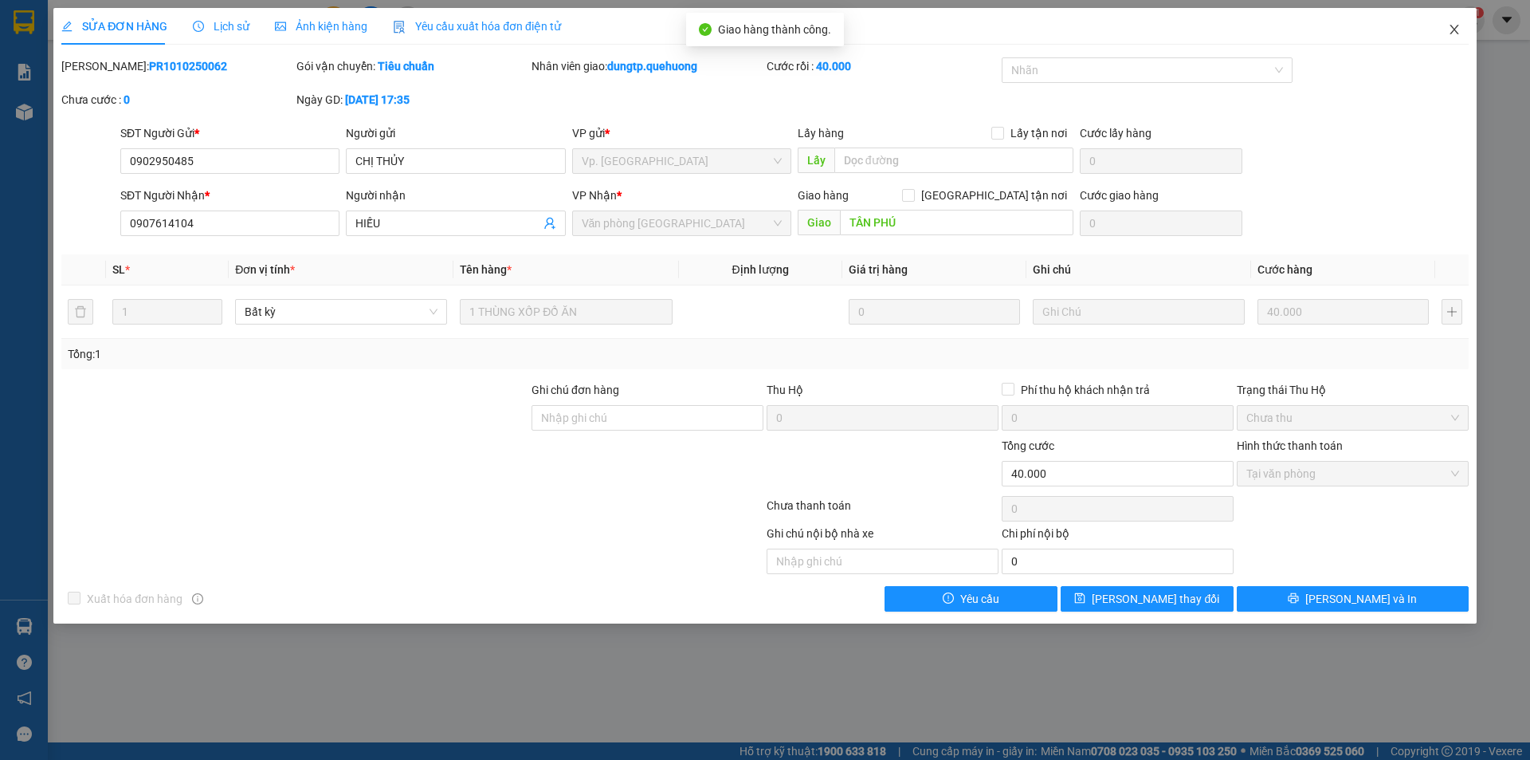
click at [1451, 31] on icon "close" at bounding box center [1454, 29] width 13 height 13
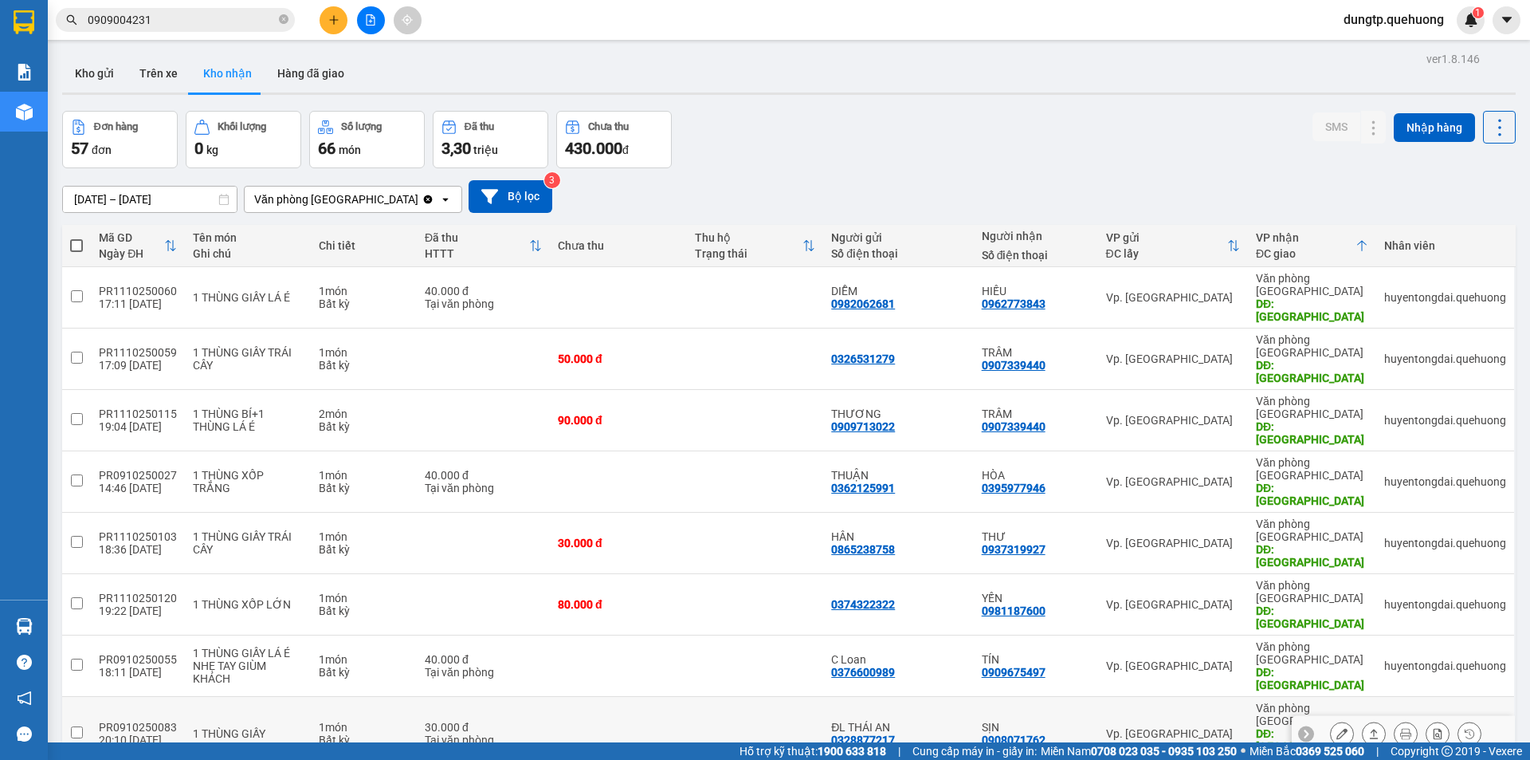
click at [1337, 728] on icon at bounding box center [1342, 733] width 11 height 11
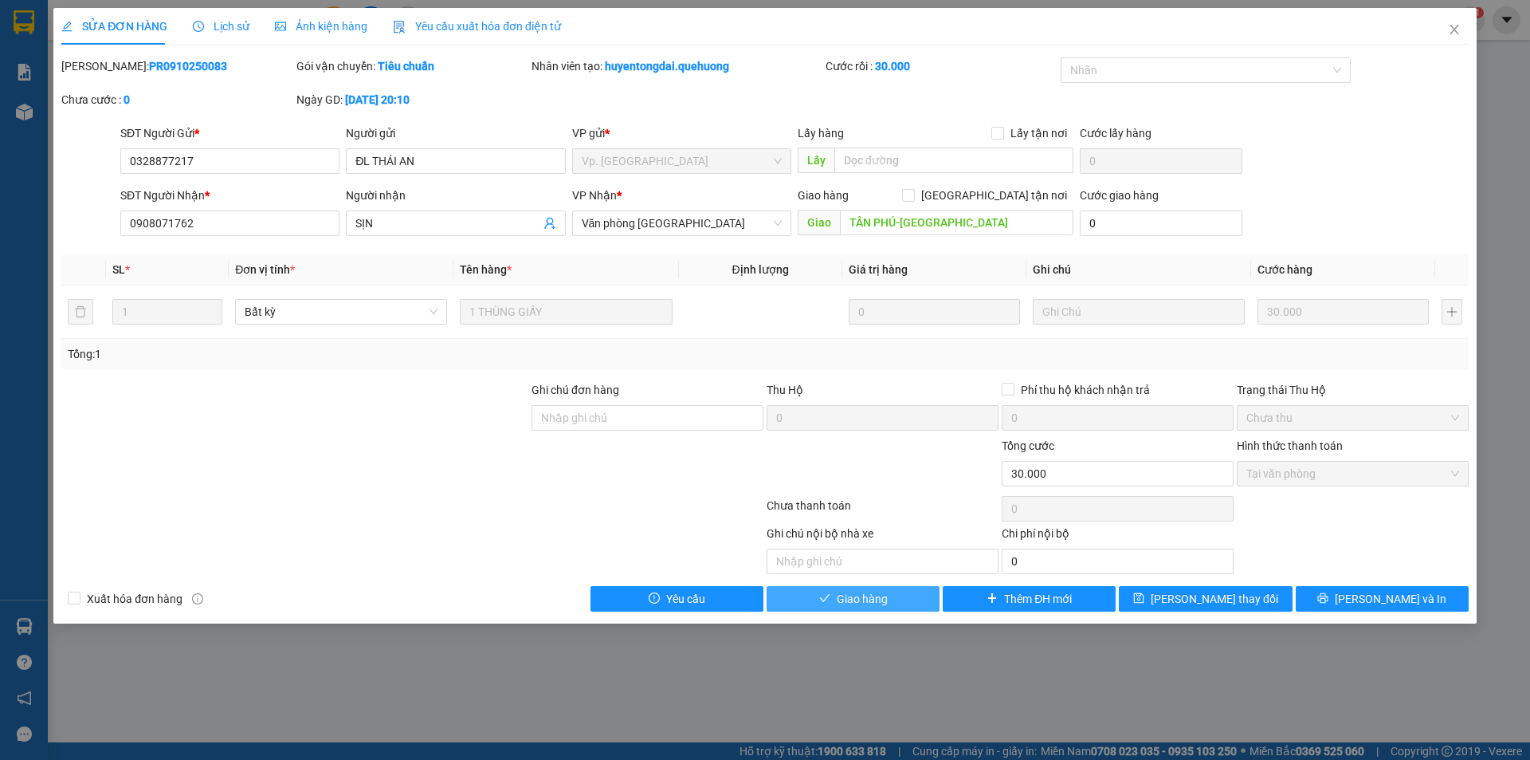
click at [918, 603] on button "Giao hàng" at bounding box center [853, 599] width 173 height 26
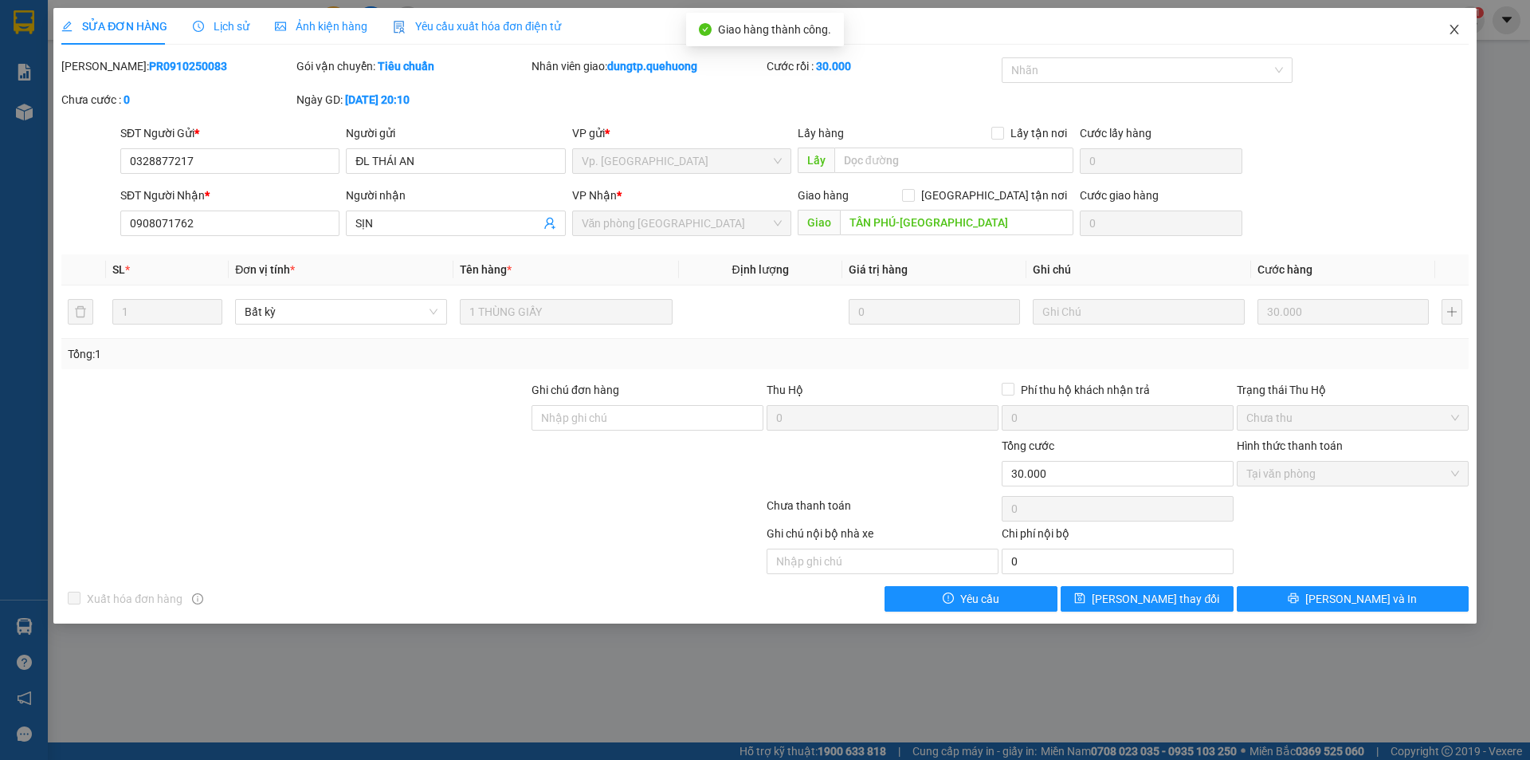
click at [1459, 34] on icon "close" at bounding box center [1454, 29] width 13 height 13
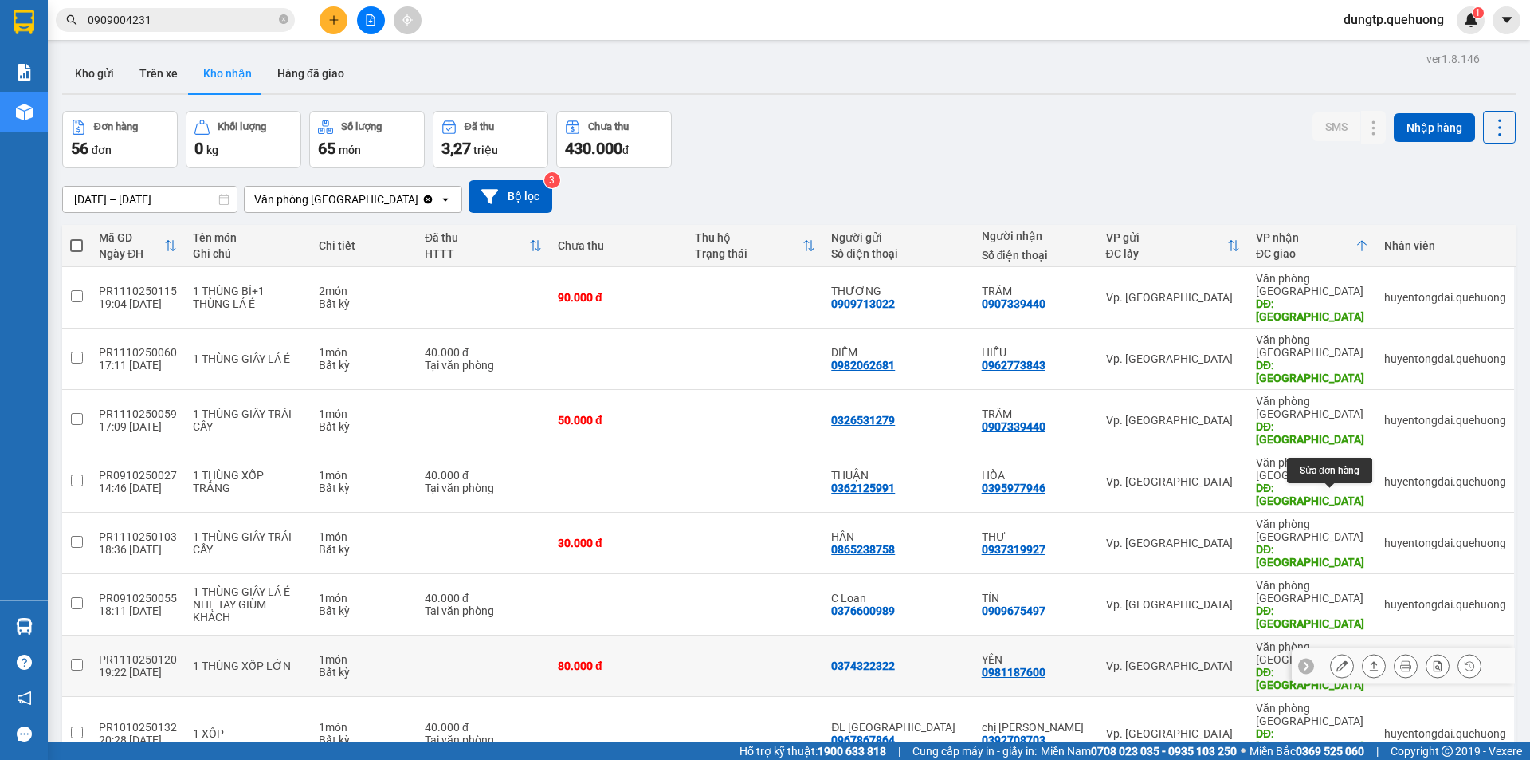
click at [1331, 652] on button at bounding box center [1342, 666] width 22 height 28
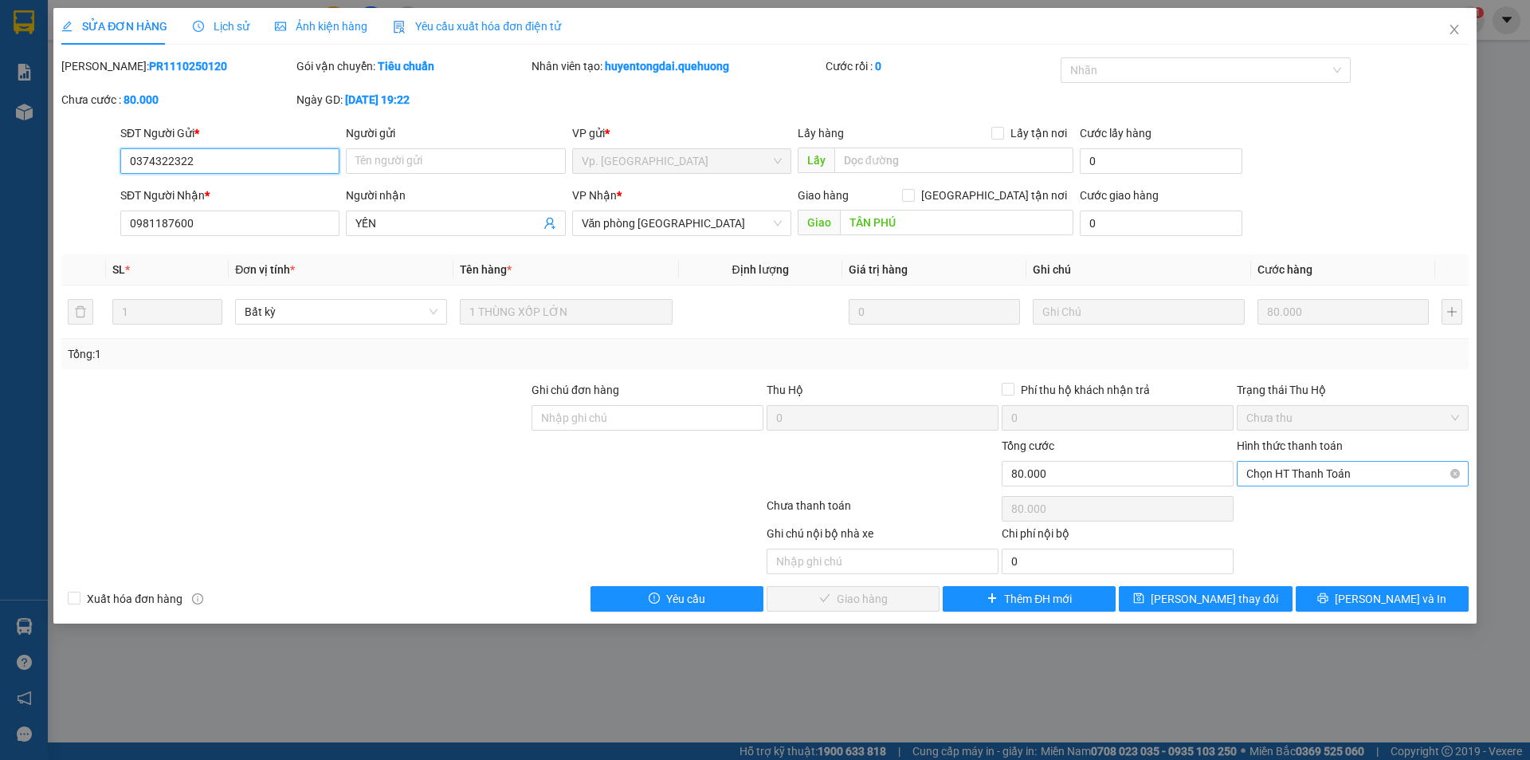
click at [1308, 477] on span "Chọn HT Thanh Toán" at bounding box center [1353, 473] width 213 height 24
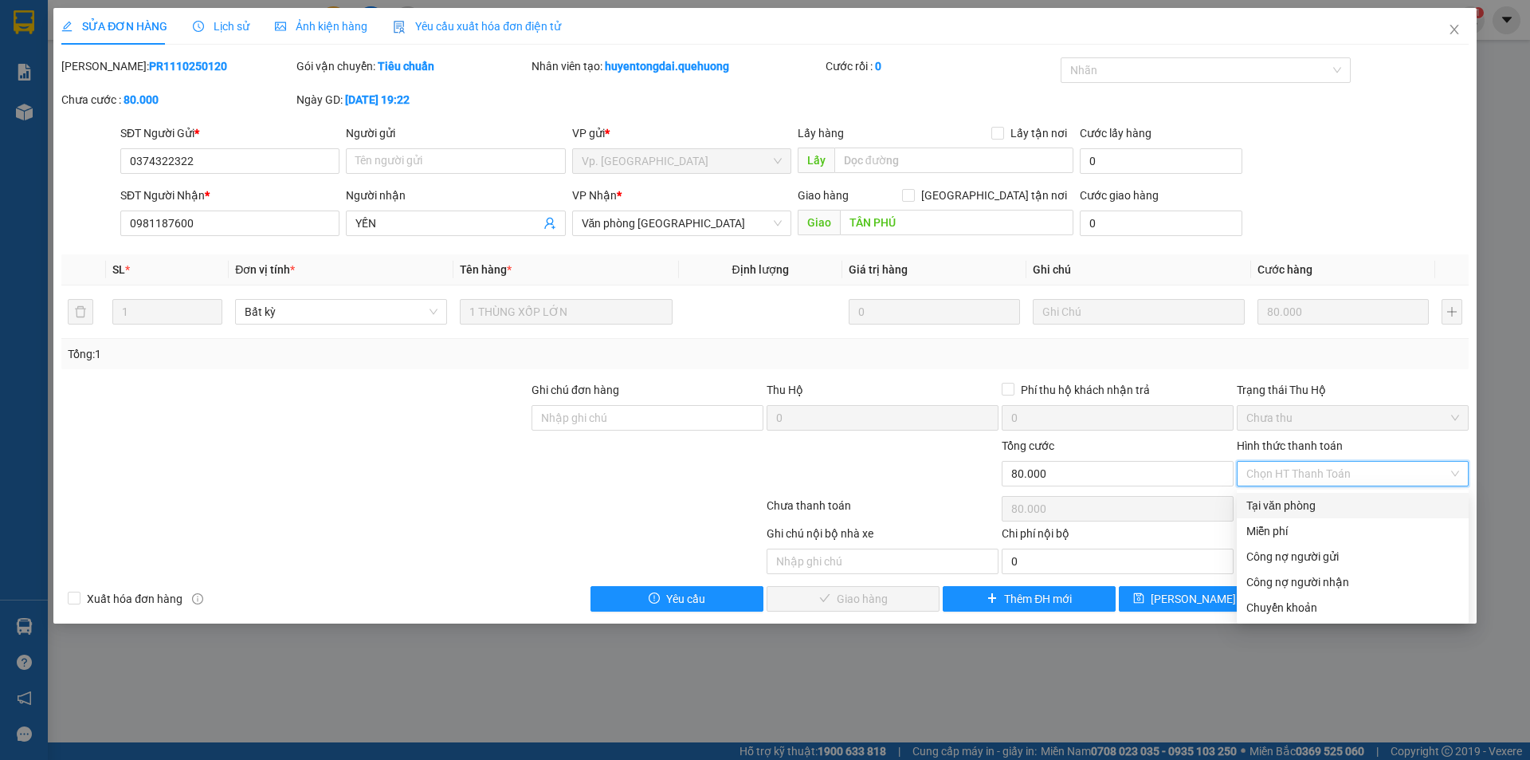
click at [1296, 509] on div "Tại văn phòng" at bounding box center [1353, 506] width 213 height 18
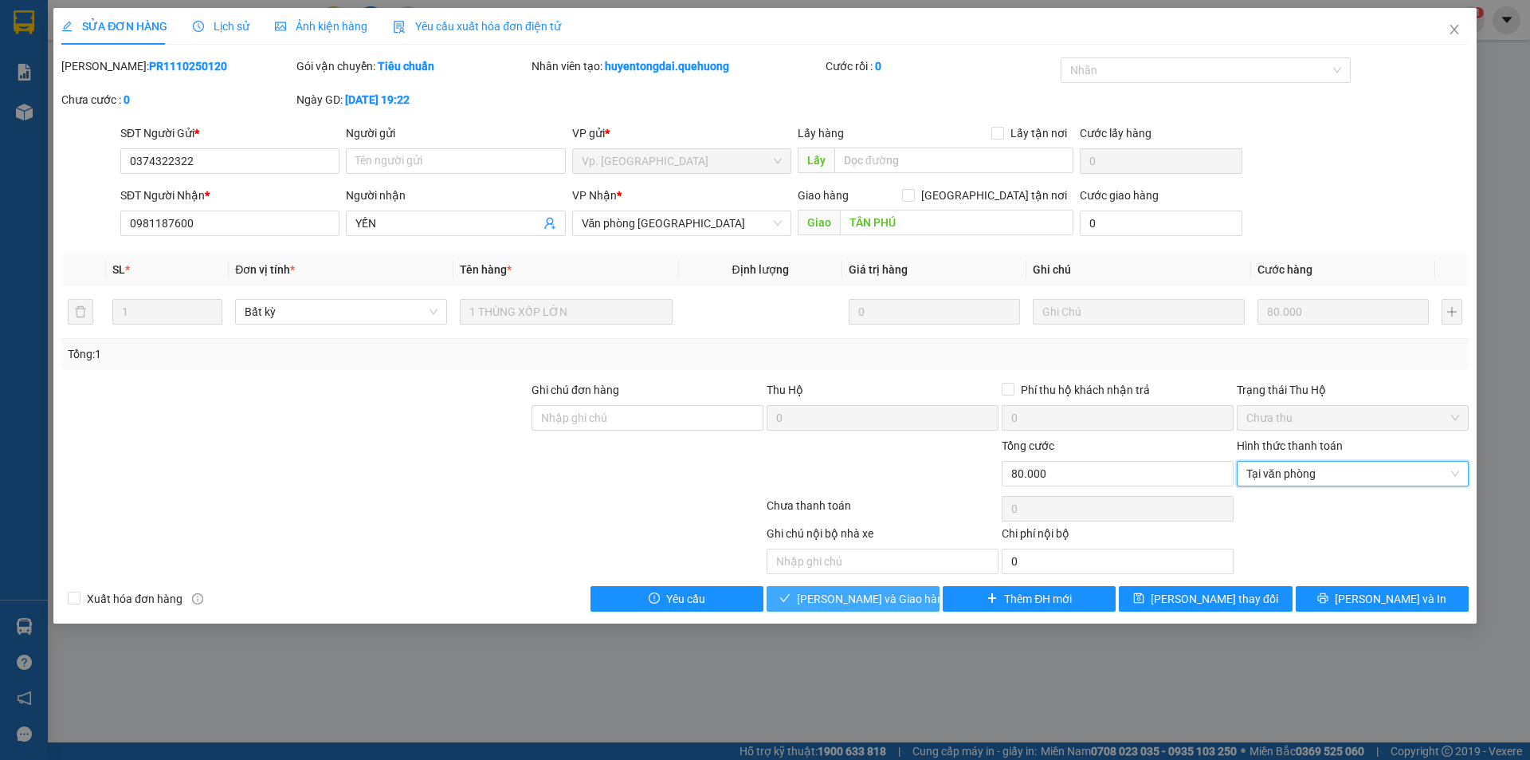
click at [895, 605] on span "[PERSON_NAME] và Giao hàng" at bounding box center [873, 599] width 153 height 18
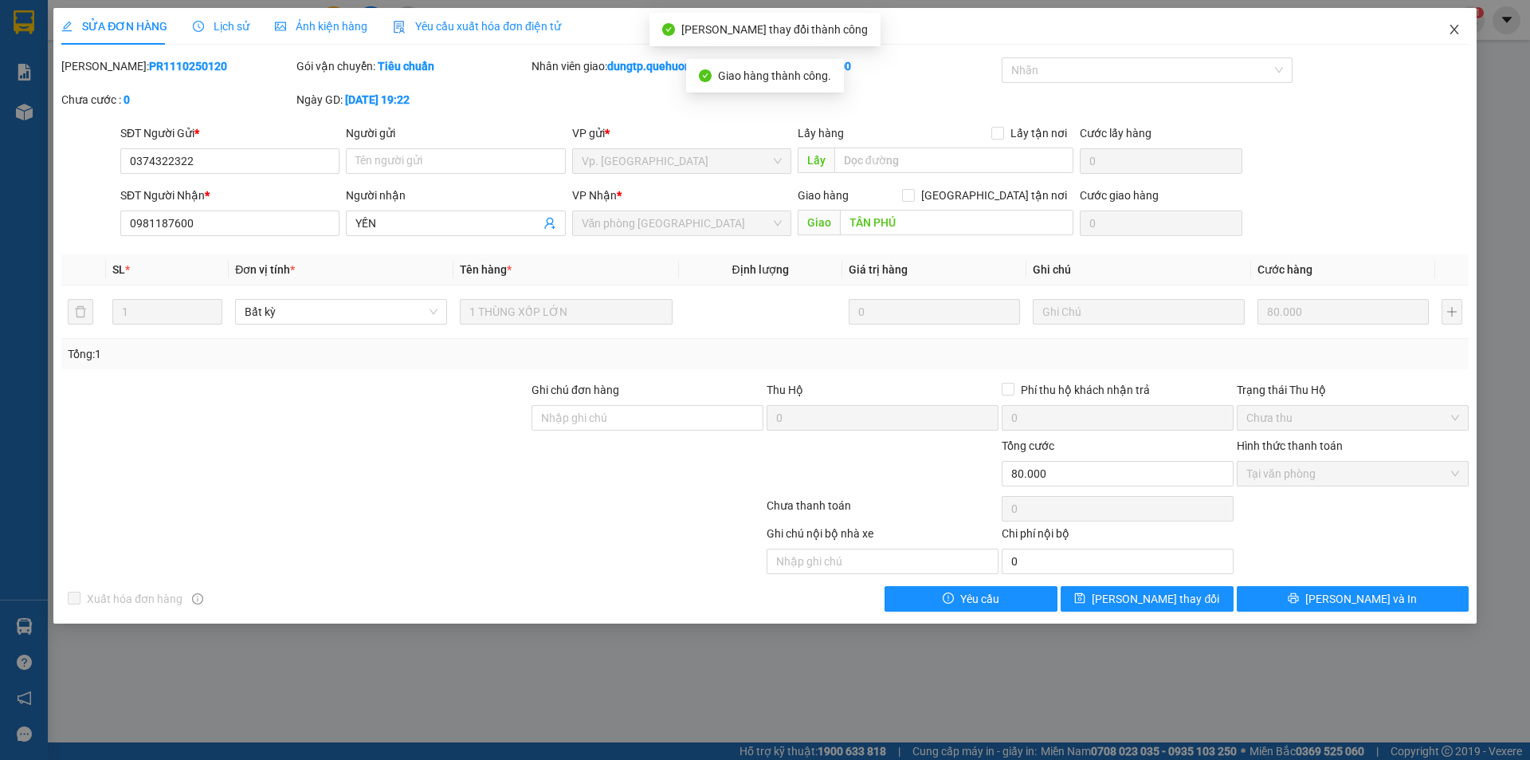
click at [1451, 37] on span "Close" at bounding box center [1454, 30] width 45 height 45
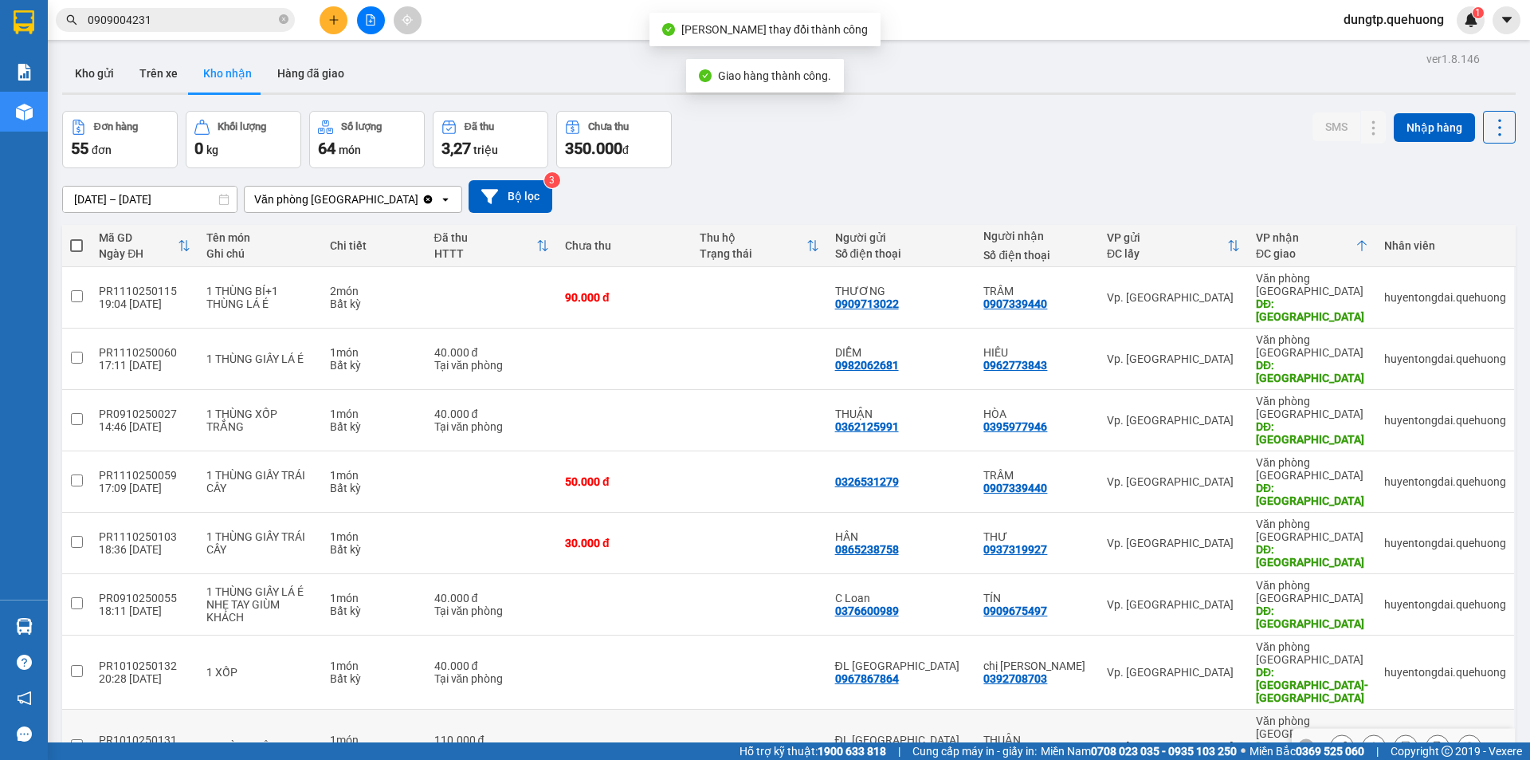
click at [1034, 733] on div "THUẬN" at bounding box center [1038, 739] width 108 height 13
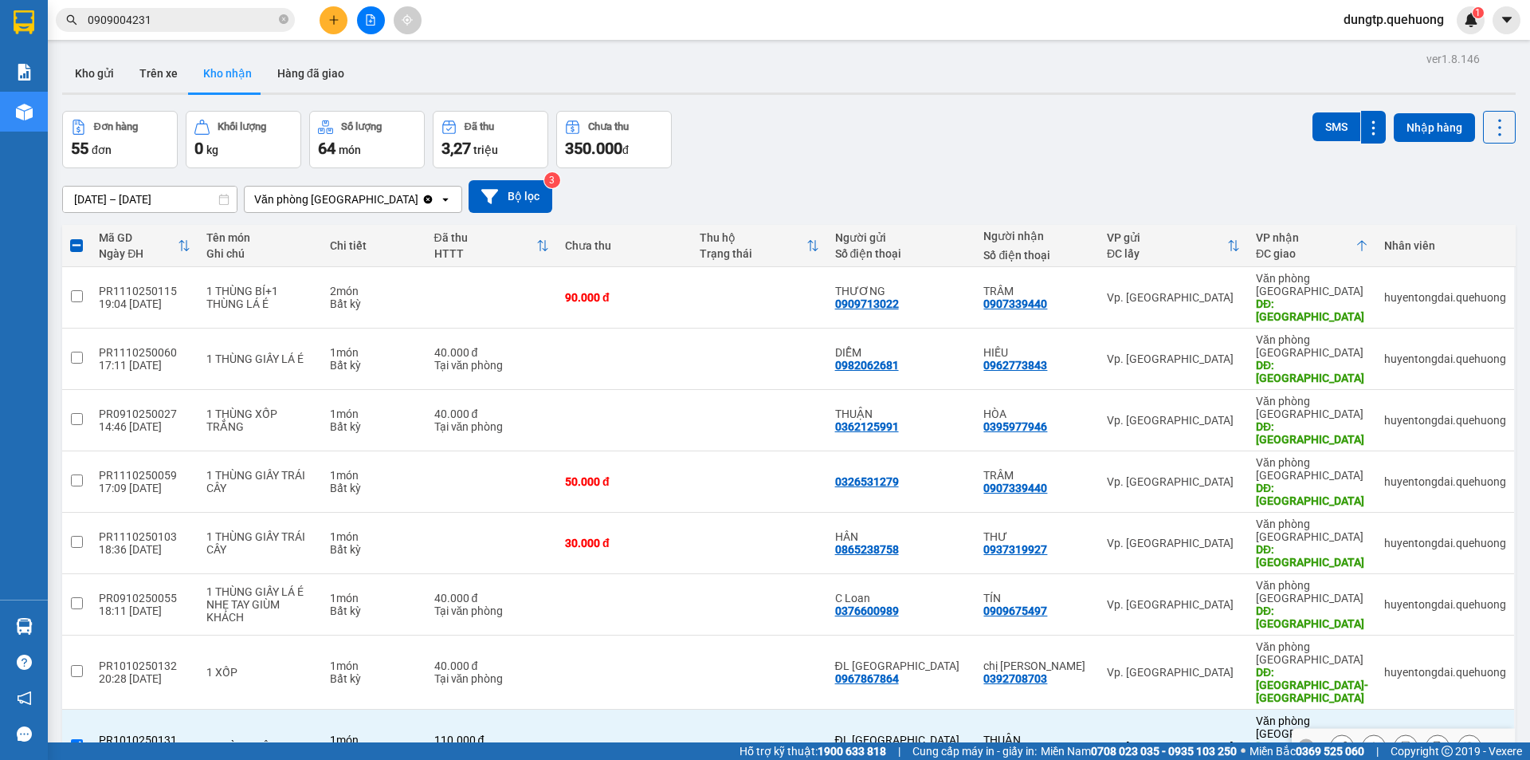
click at [1331, 732] on button at bounding box center [1342, 746] width 22 height 28
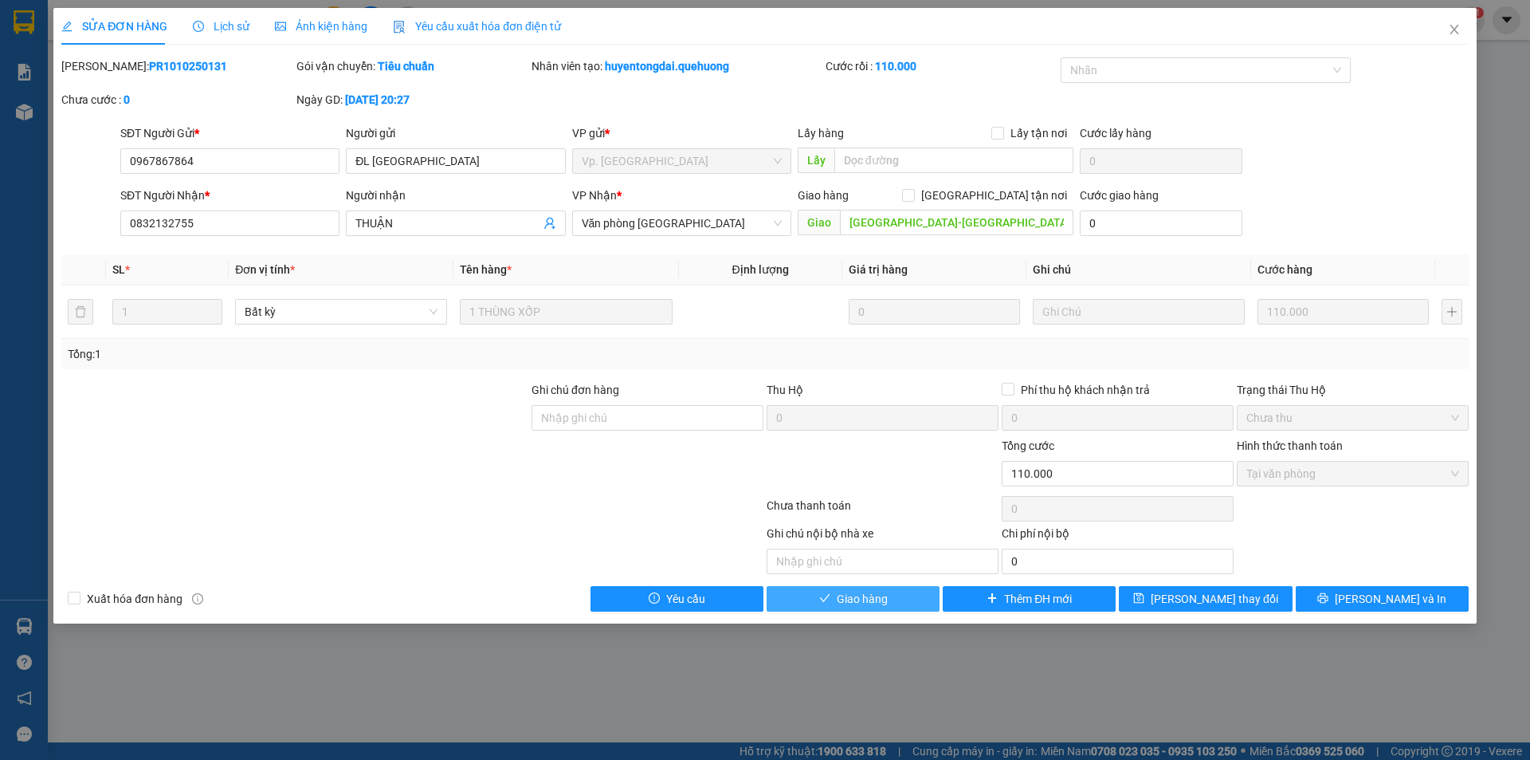
click at [916, 606] on button "Giao hàng" at bounding box center [853, 599] width 173 height 26
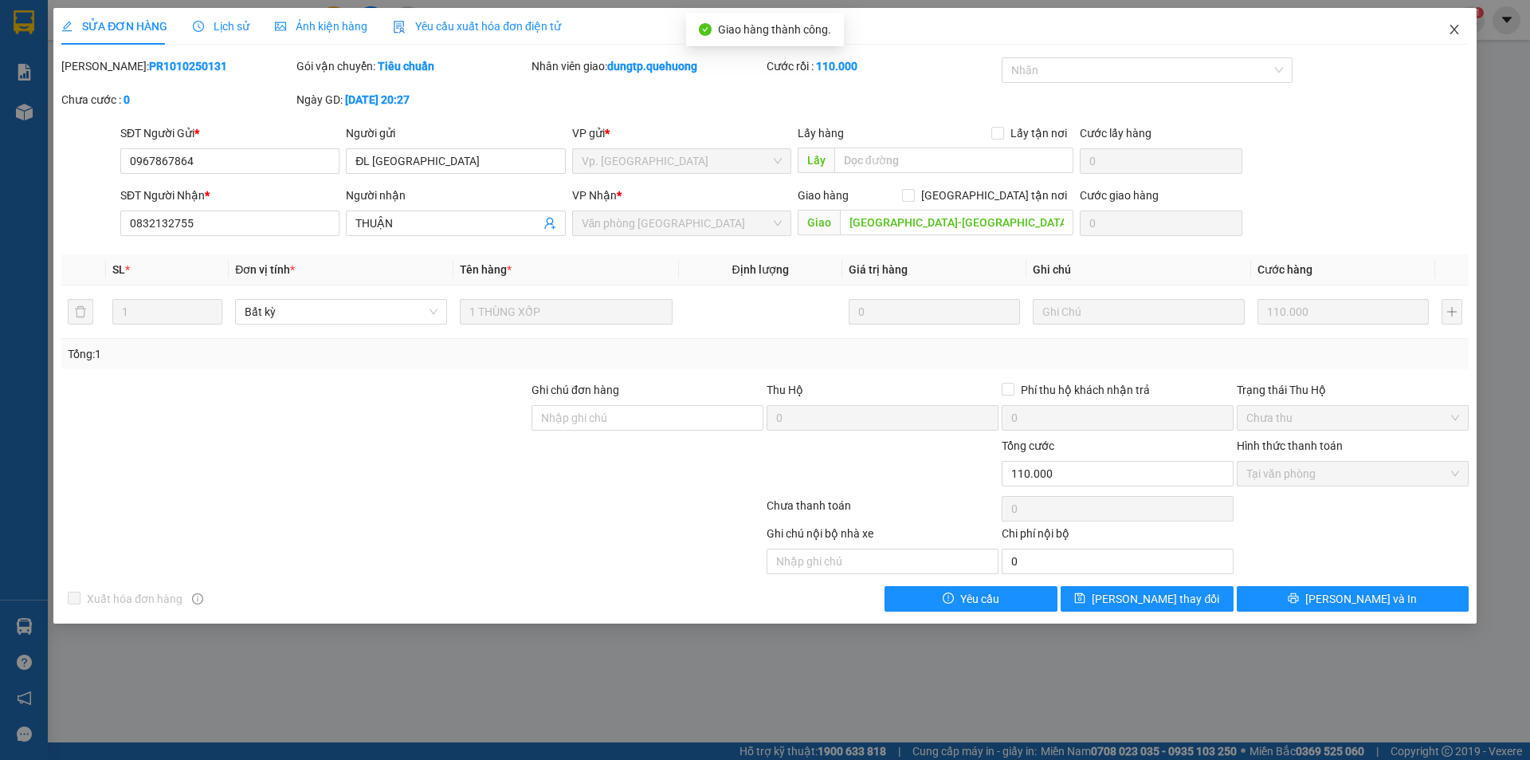
click at [1455, 33] on icon "close" at bounding box center [1454, 29] width 13 height 13
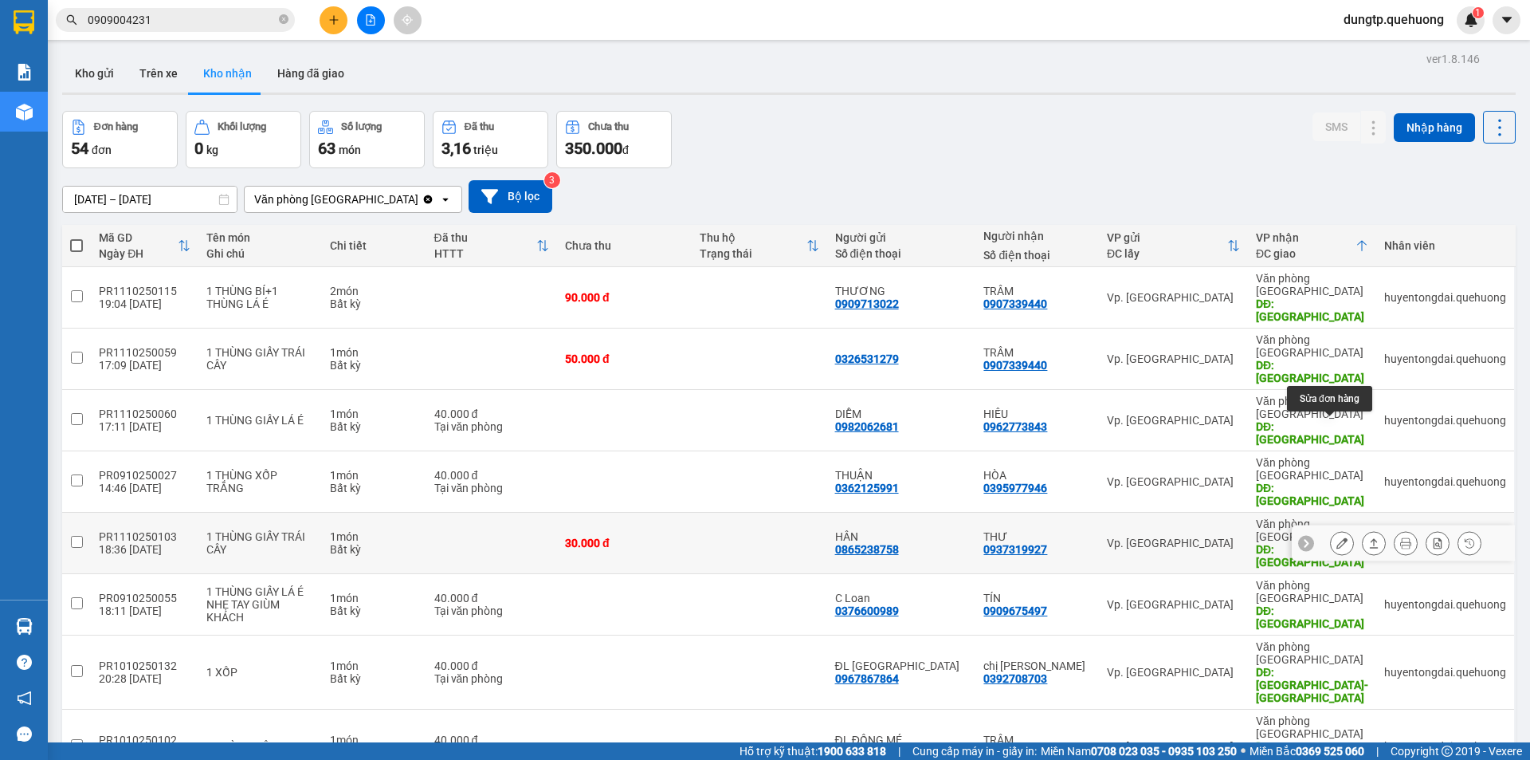
click at [1337, 529] on button at bounding box center [1342, 543] width 22 height 28
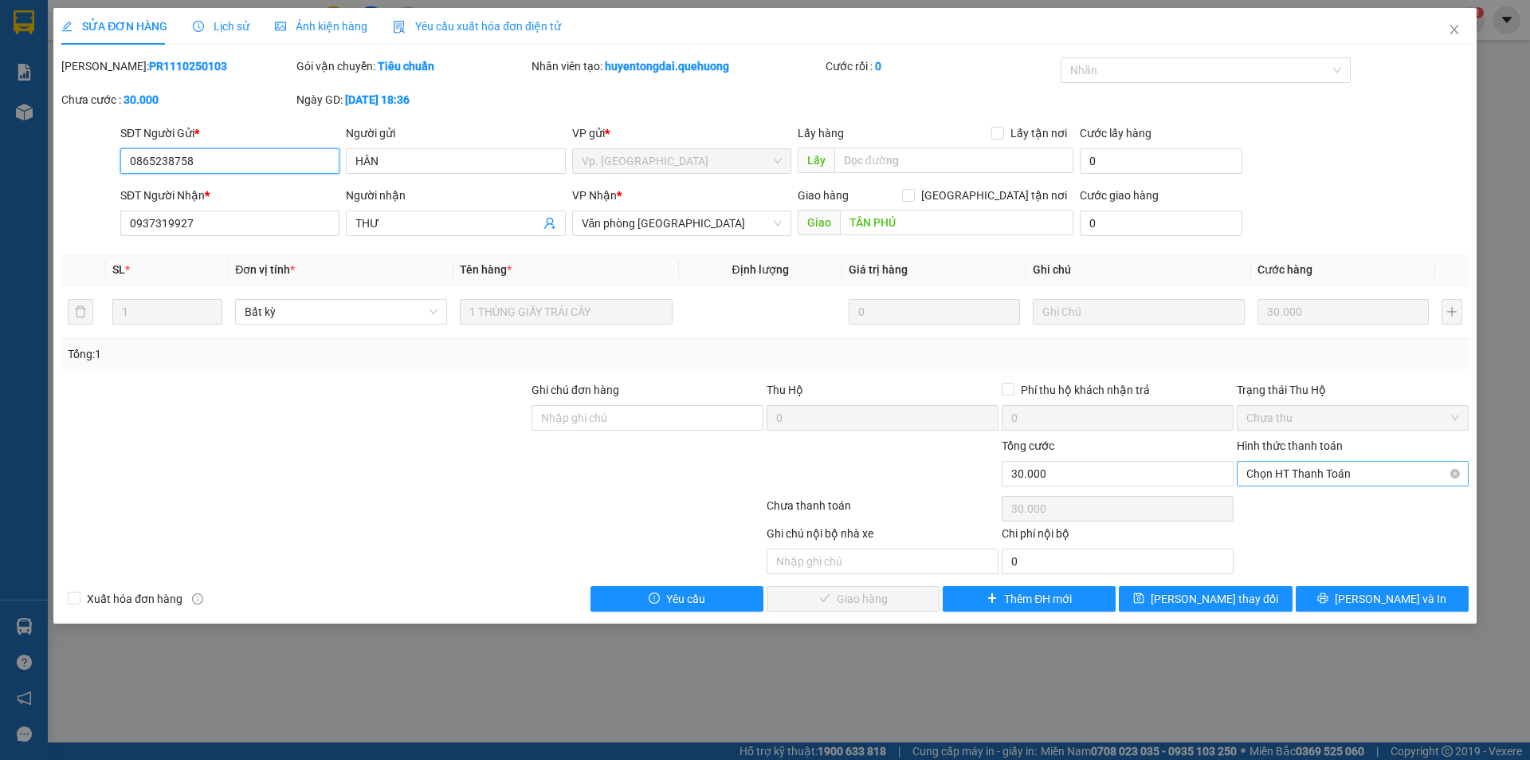
click at [1376, 481] on span "Chọn HT Thanh Toán" at bounding box center [1353, 473] width 213 height 24
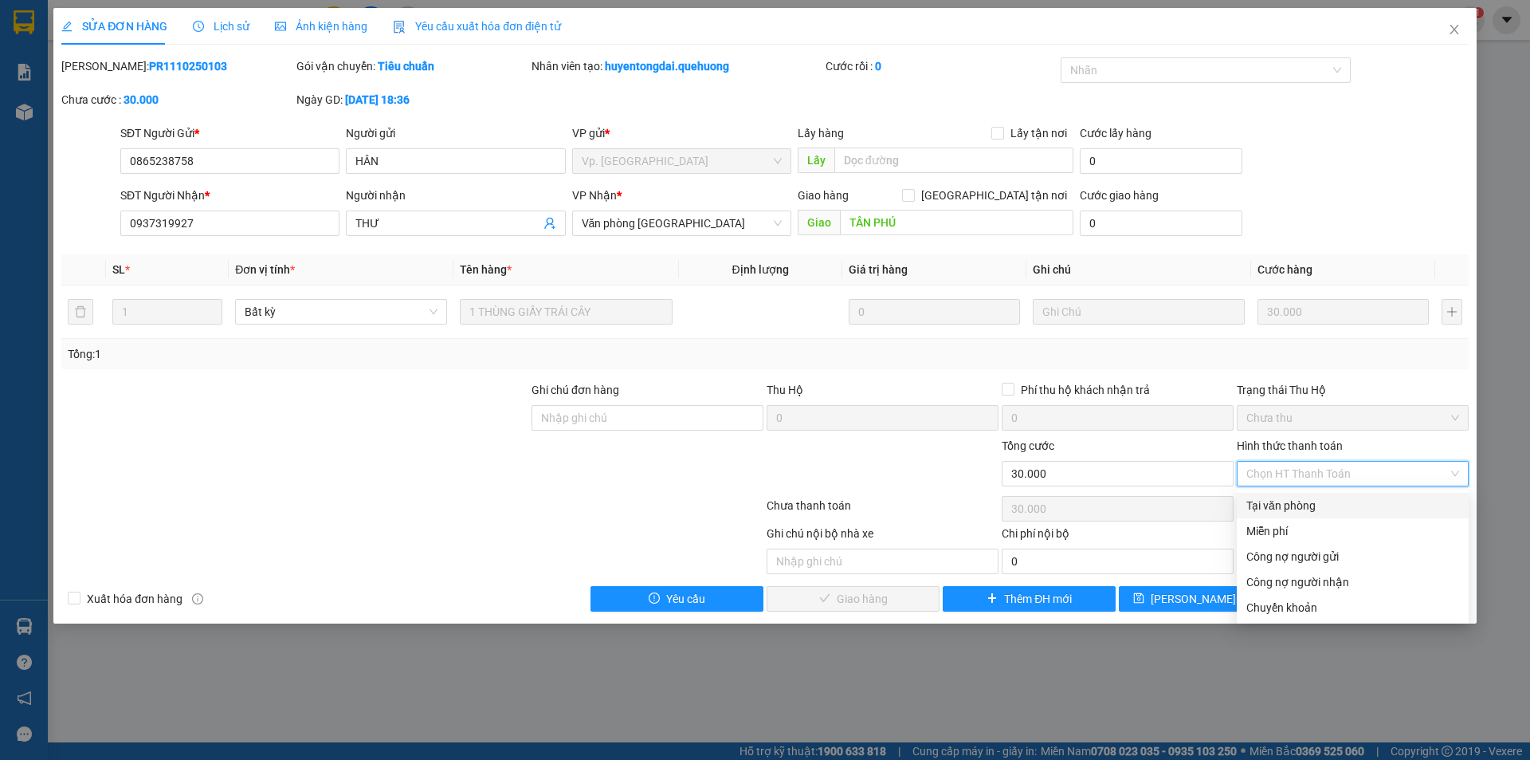
click at [1306, 506] on div "Tại văn phòng" at bounding box center [1353, 506] width 213 height 18
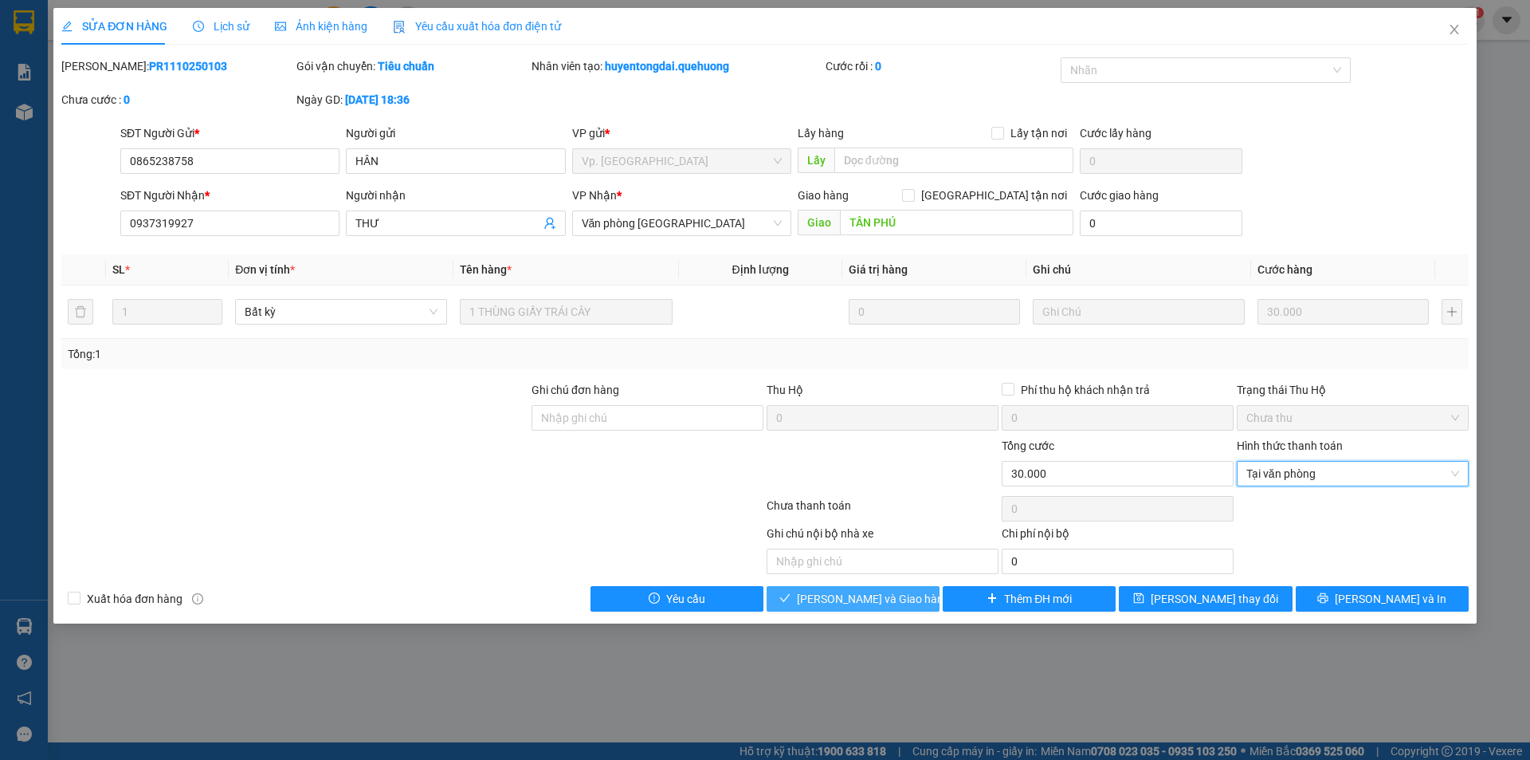
click at [892, 600] on span "[PERSON_NAME] và Giao hàng" at bounding box center [873, 599] width 153 height 18
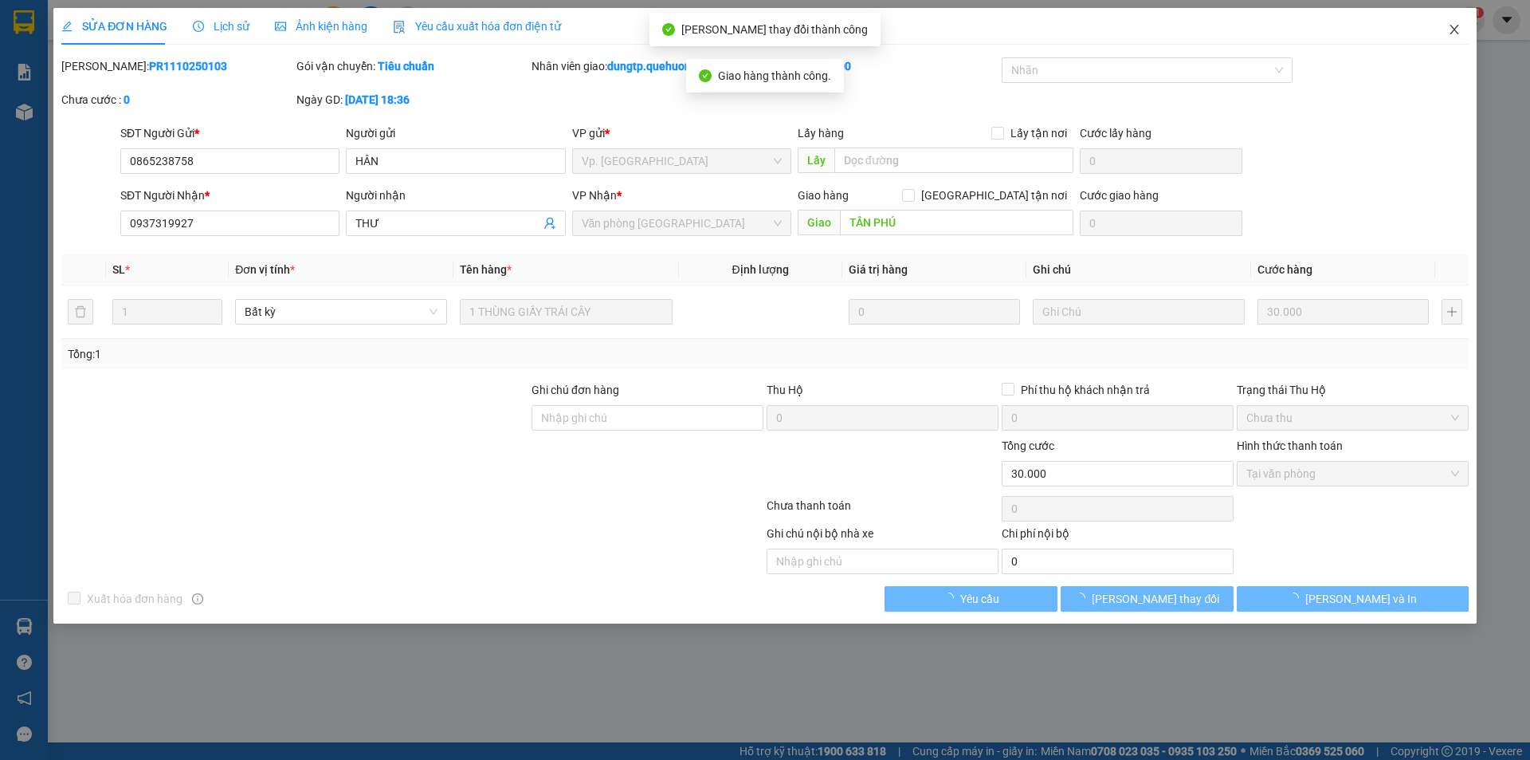
click at [1462, 32] on span "Close" at bounding box center [1454, 30] width 45 height 45
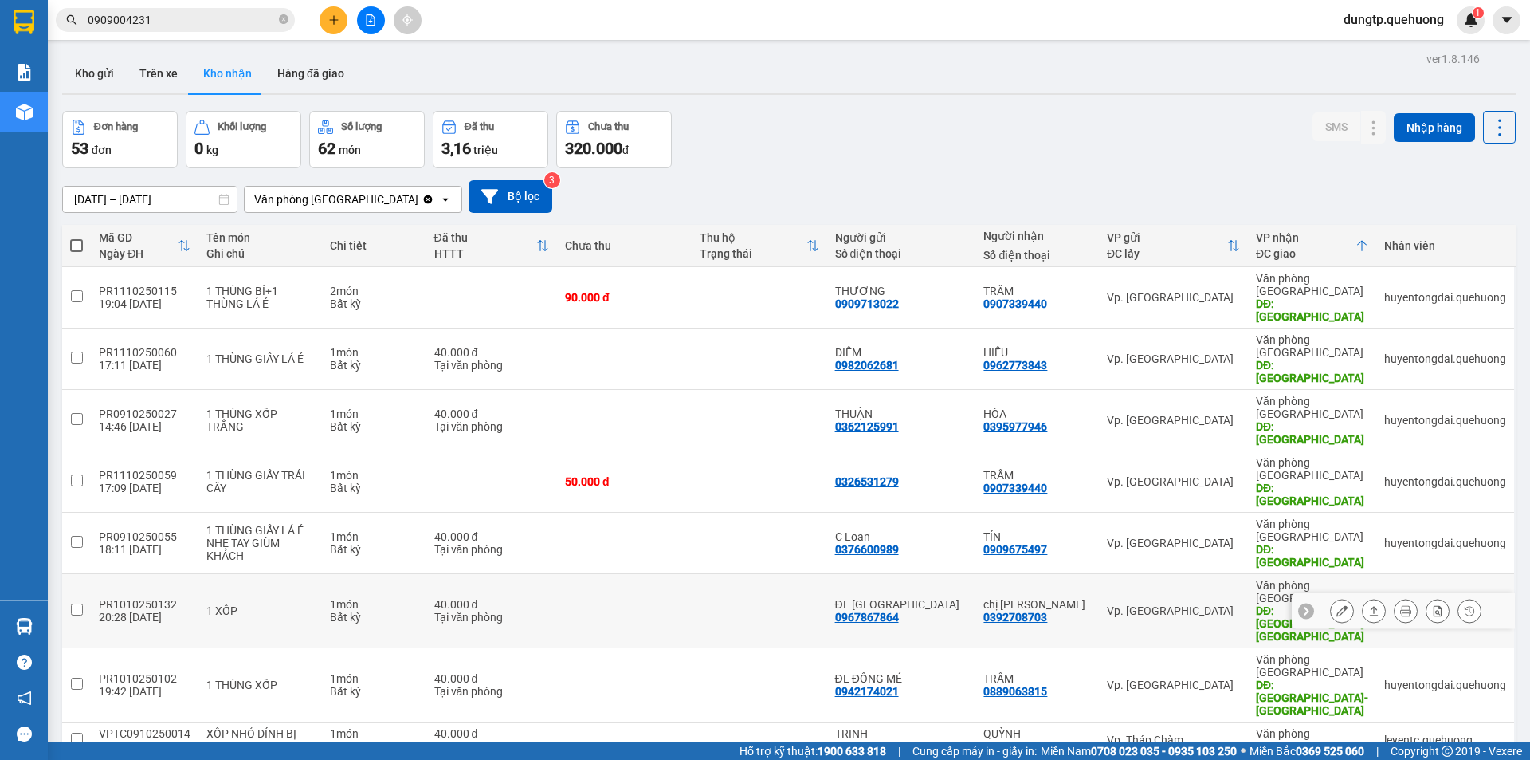
click at [1331, 597] on button at bounding box center [1342, 611] width 22 height 28
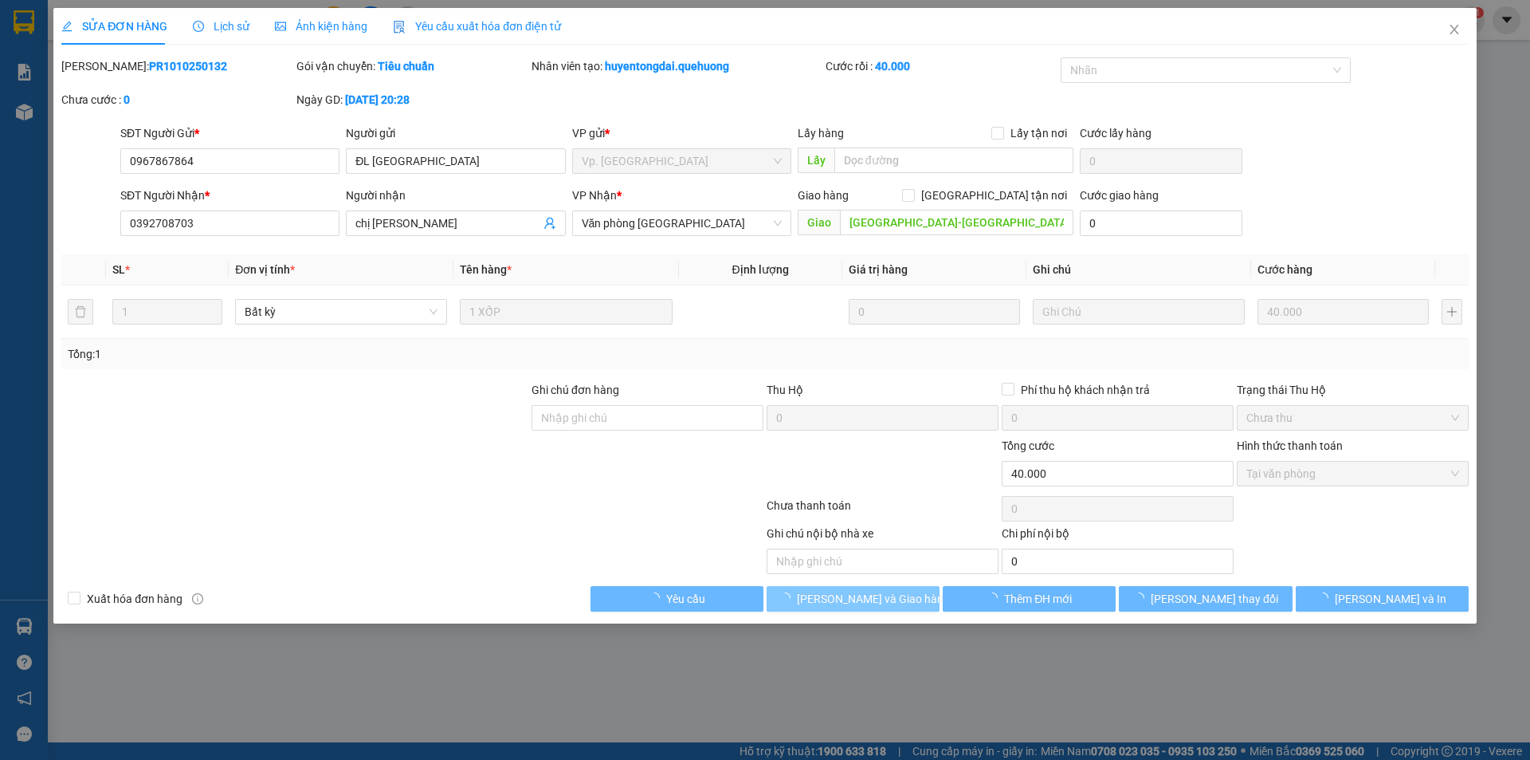
click at [909, 603] on button "[PERSON_NAME] và Giao hàng" at bounding box center [853, 599] width 173 height 26
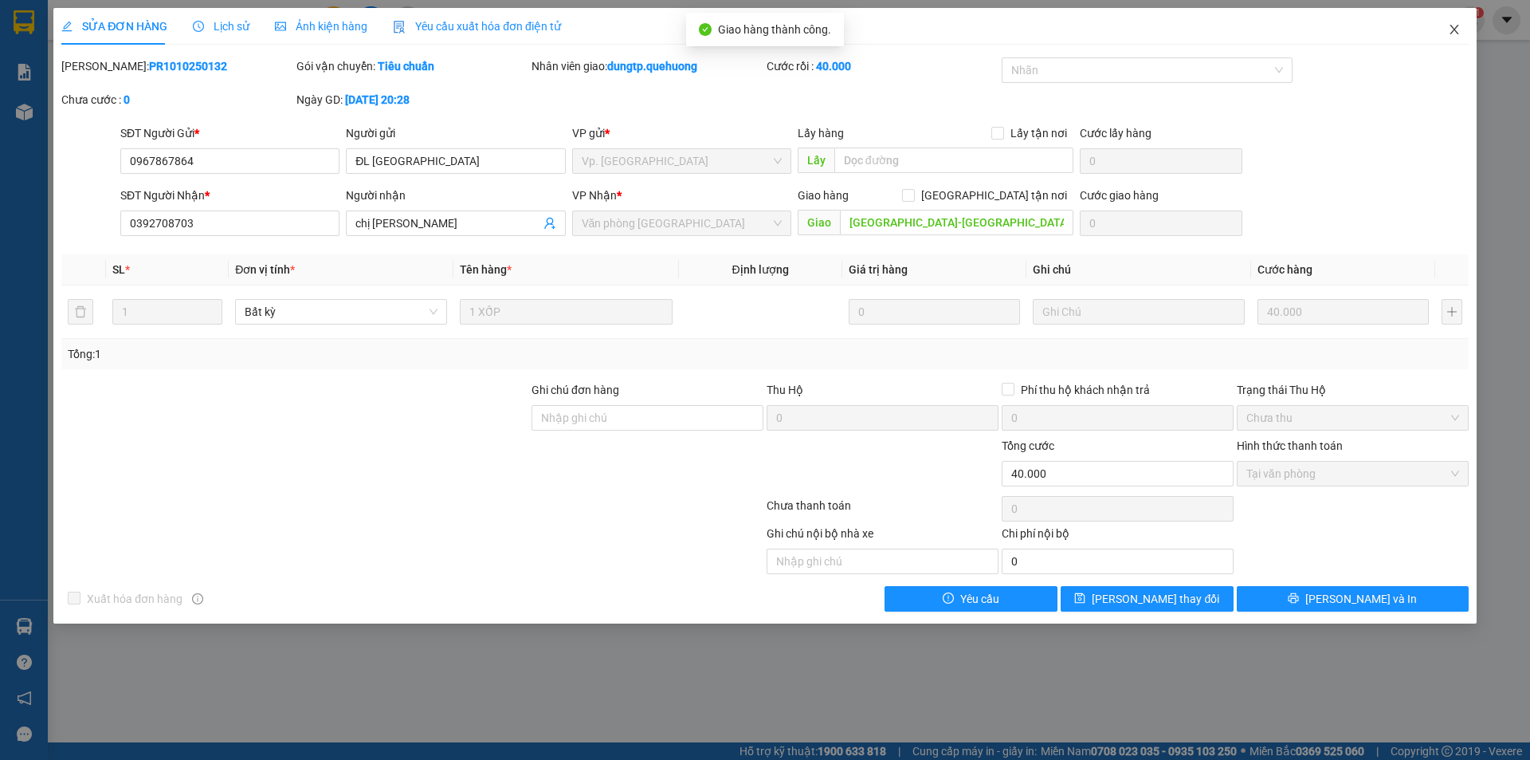
click at [1453, 33] on icon "close" at bounding box center [1454, 30] width 9 height 10
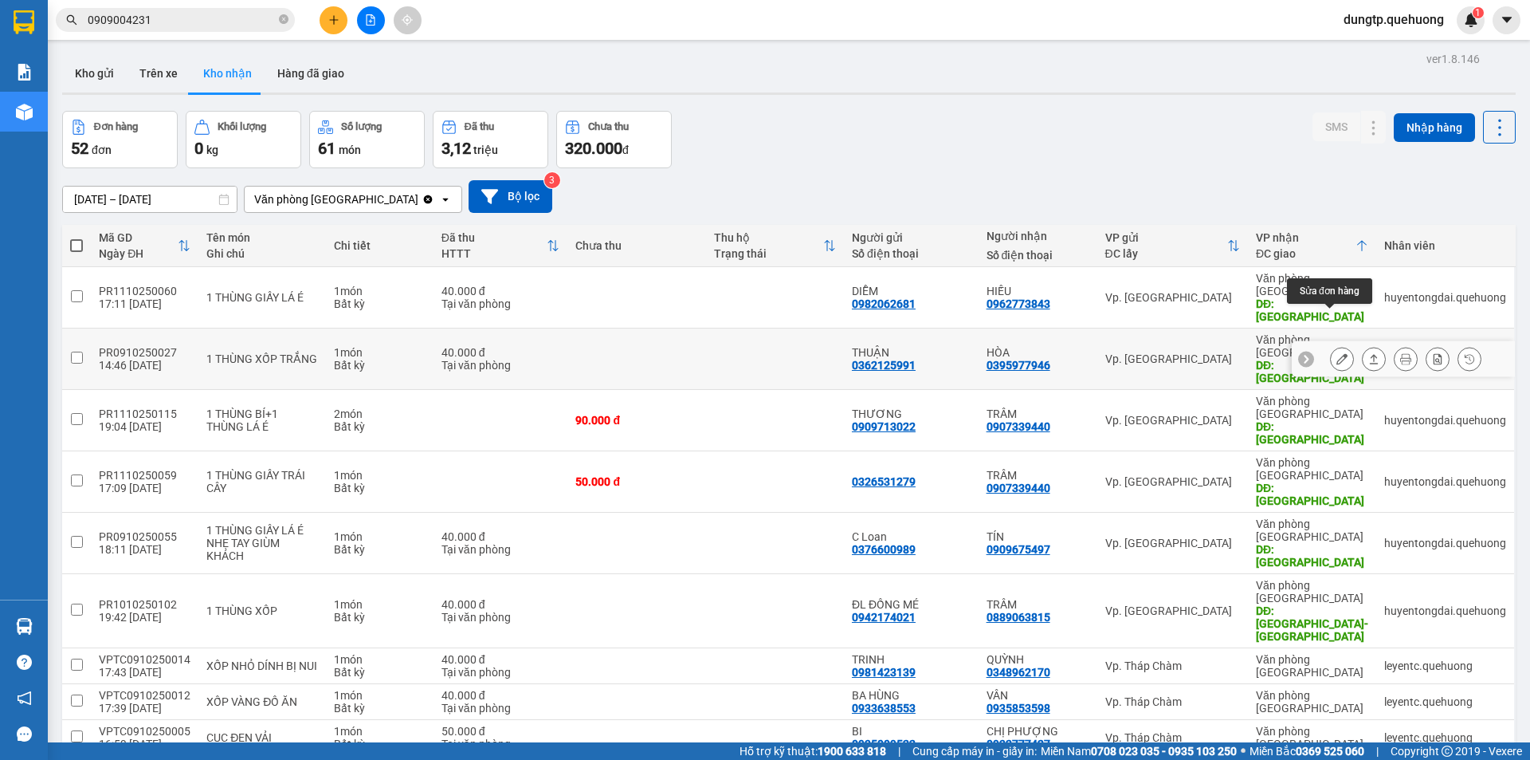
click at [1331, 345] on button at bounding box center [1342, 359] width 22 height 28
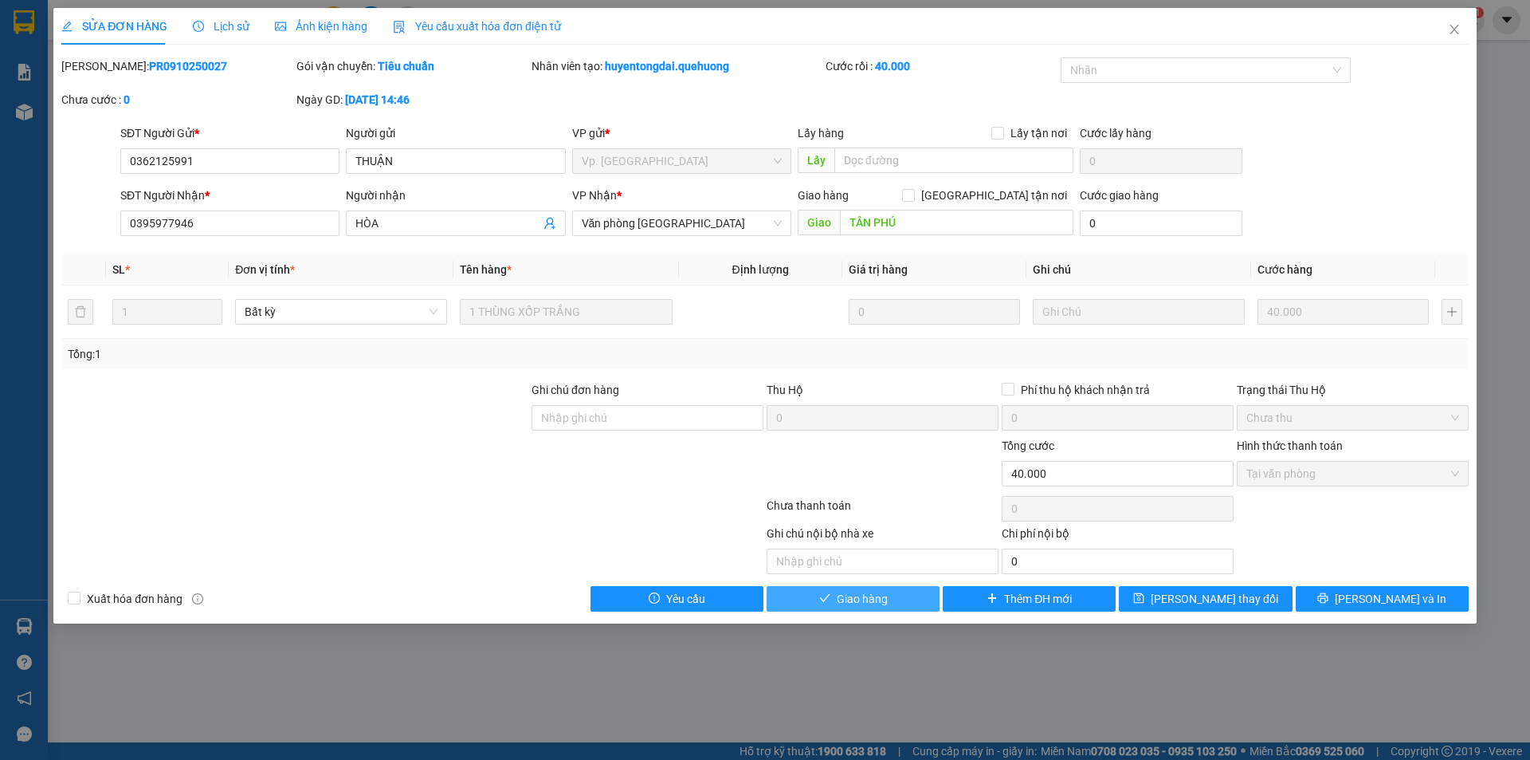
click at [915, 604] on button "Giao hàng" at bounding box center [853, 599] width 173 height 26
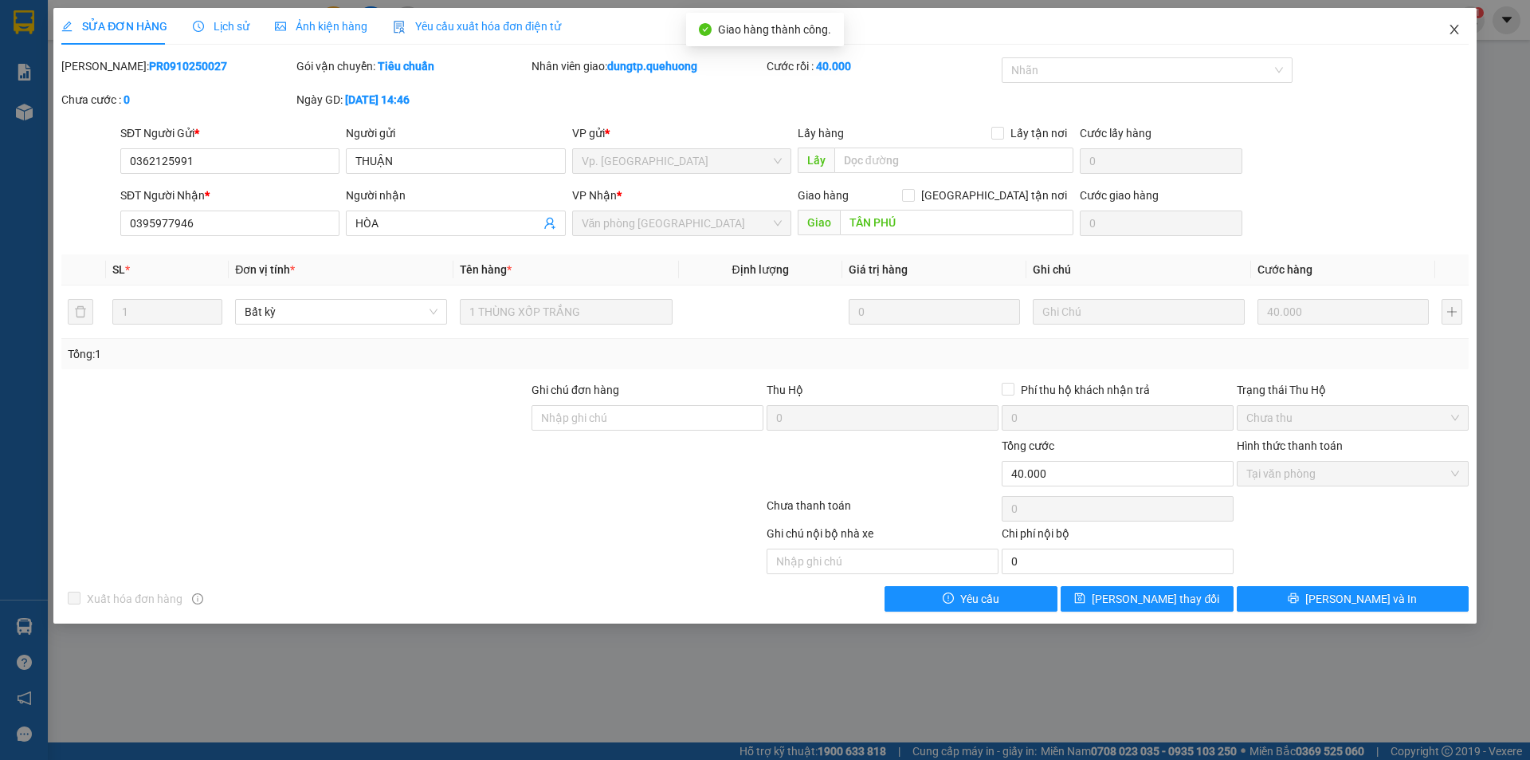
click at [1454, 33] on icon "close" at bounding box center [1454, 29] width 13 height 13
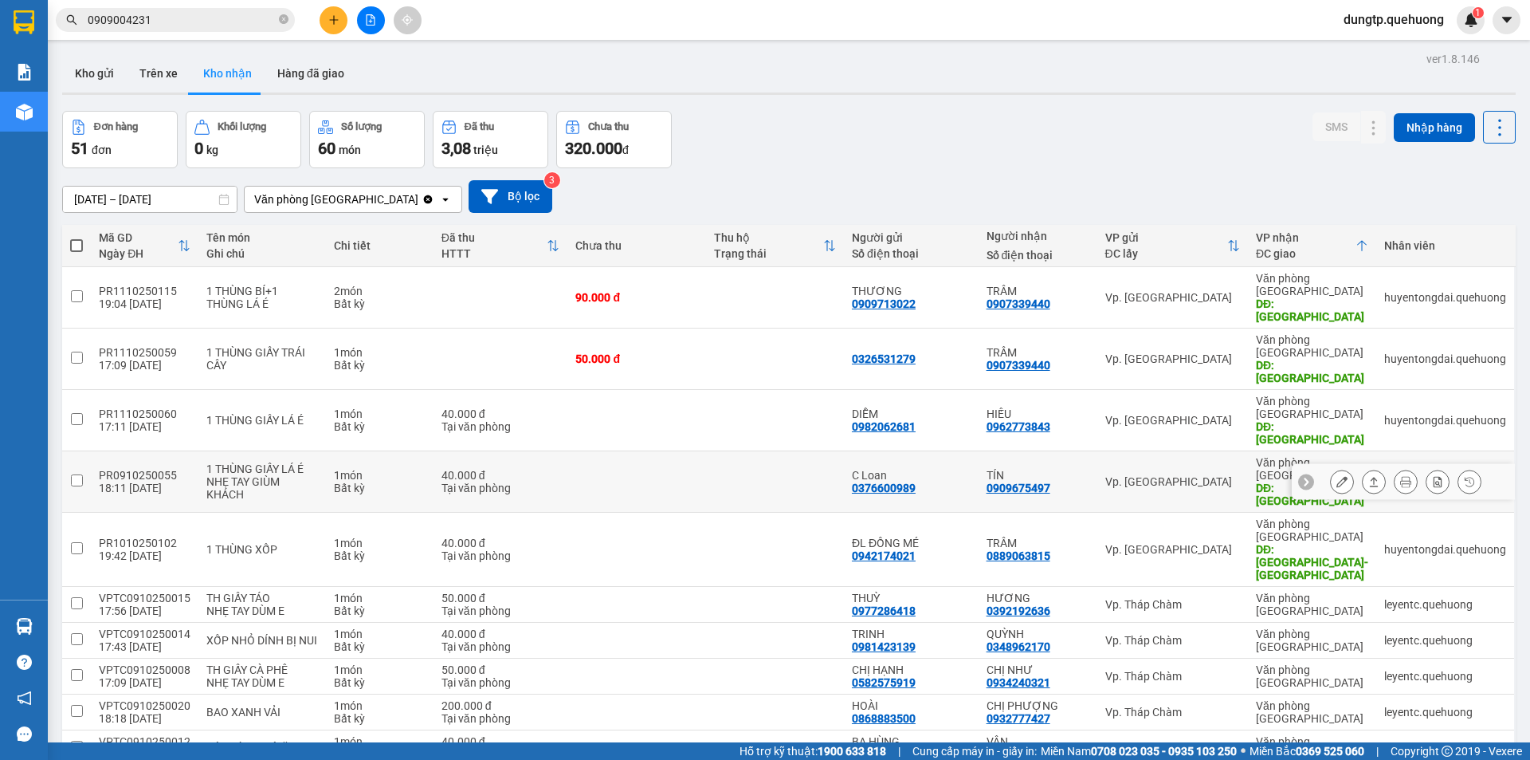
click at [1254, 451] on td "Văn phòng Tân Phú DĐ: TÂN PHÚ" at bounding box center [1312, 481] width 128 height 61
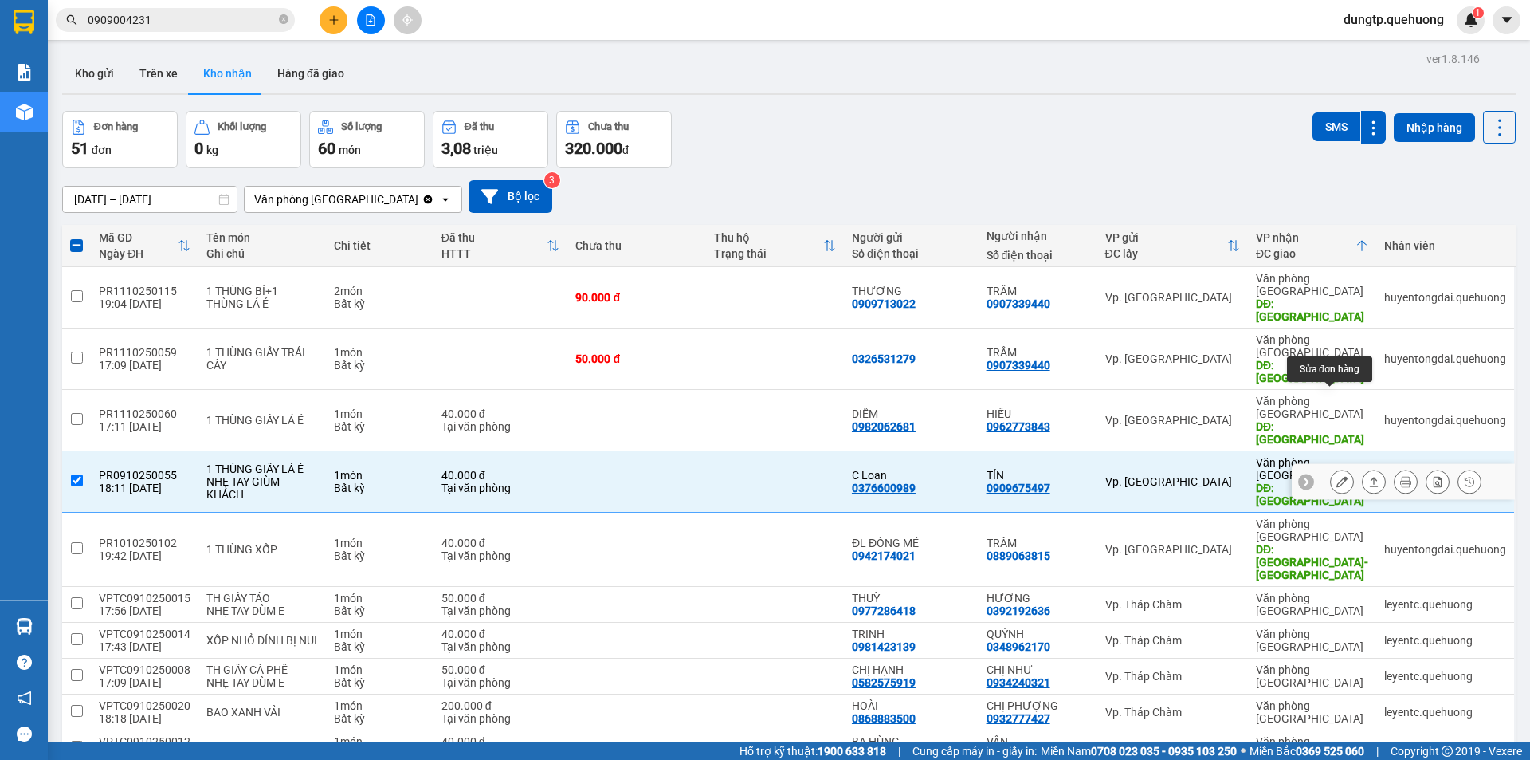
click at [1337, 476] on icon at bounding box center [1342, 481] width 11 height 11
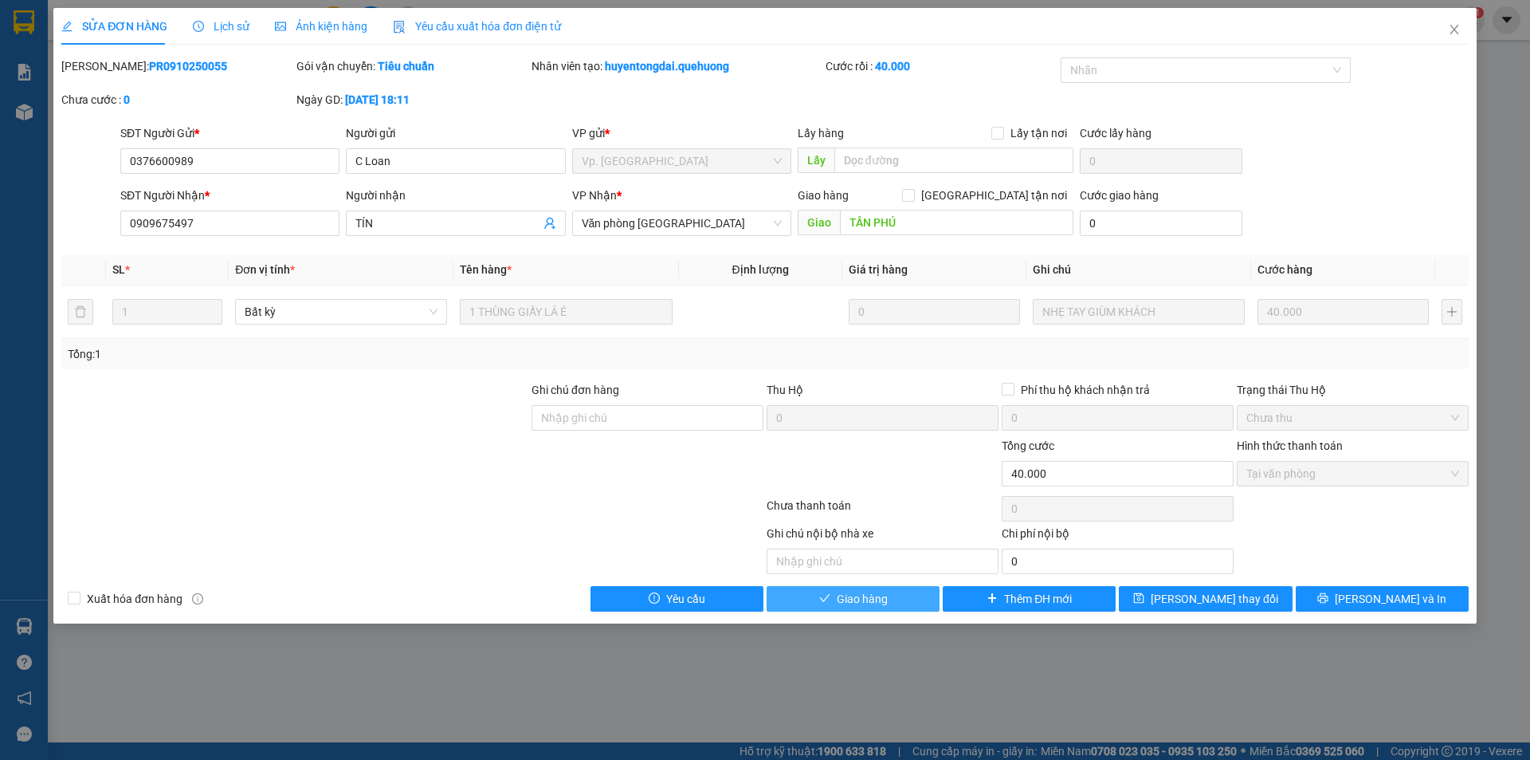
click at [882, 608] on button "Giao hàng" at bounding box center [853, 599] width 173 height 26
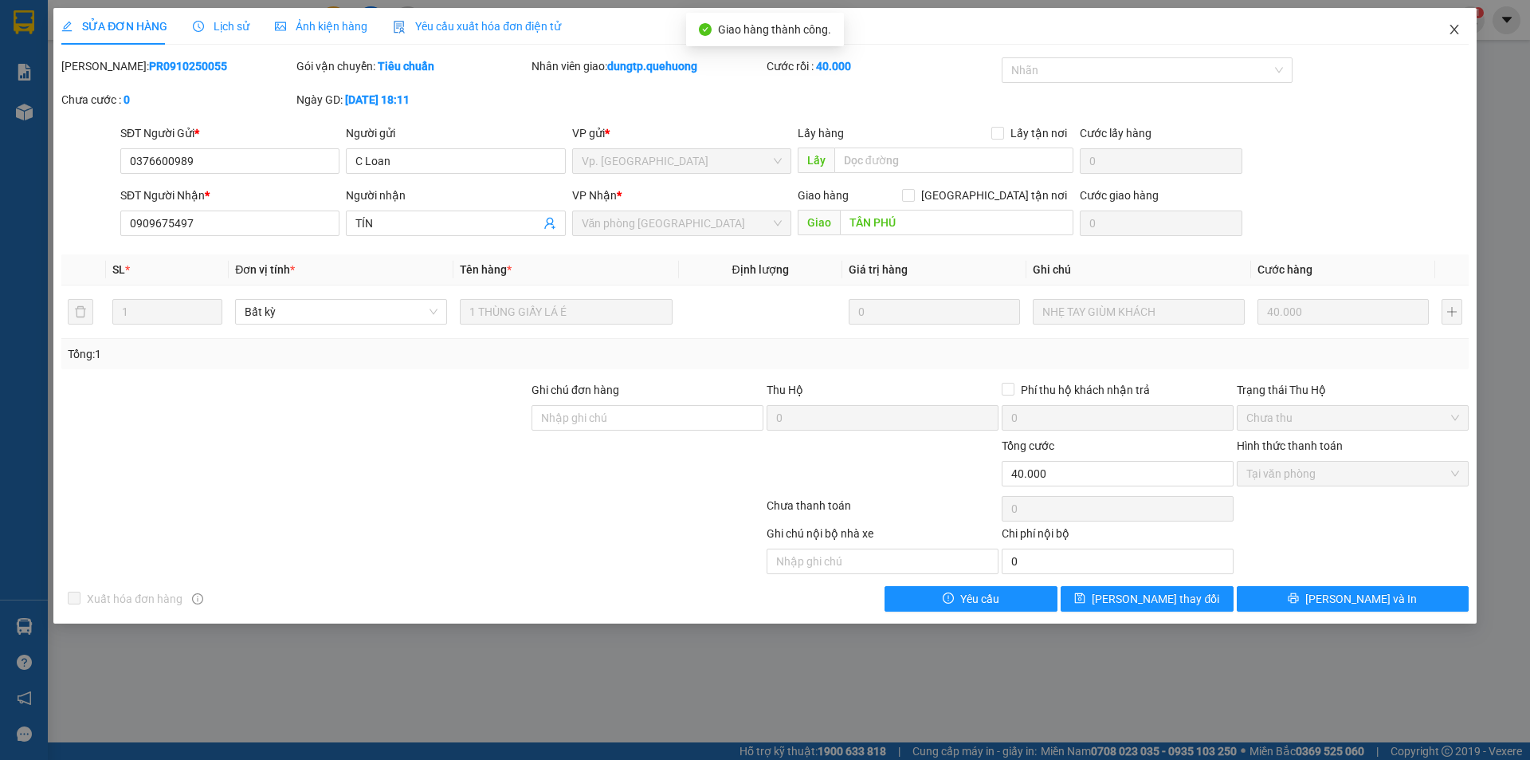
click at [1456, 29] on icon "close" at bounding box center [1454, 30] width 9 height 10
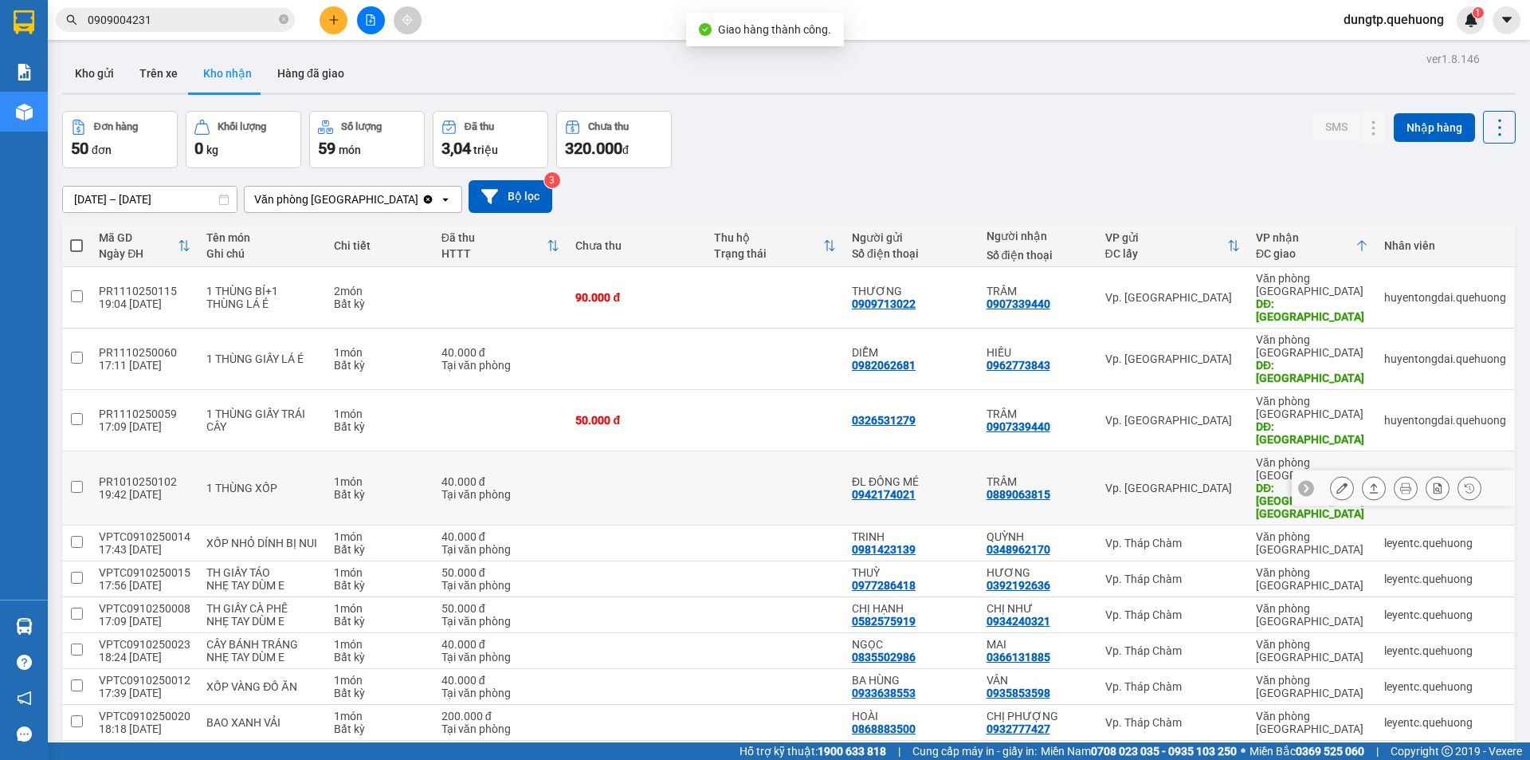
click at [1331, 474] on button at bounding box center [1342, 488] width 22 height 28
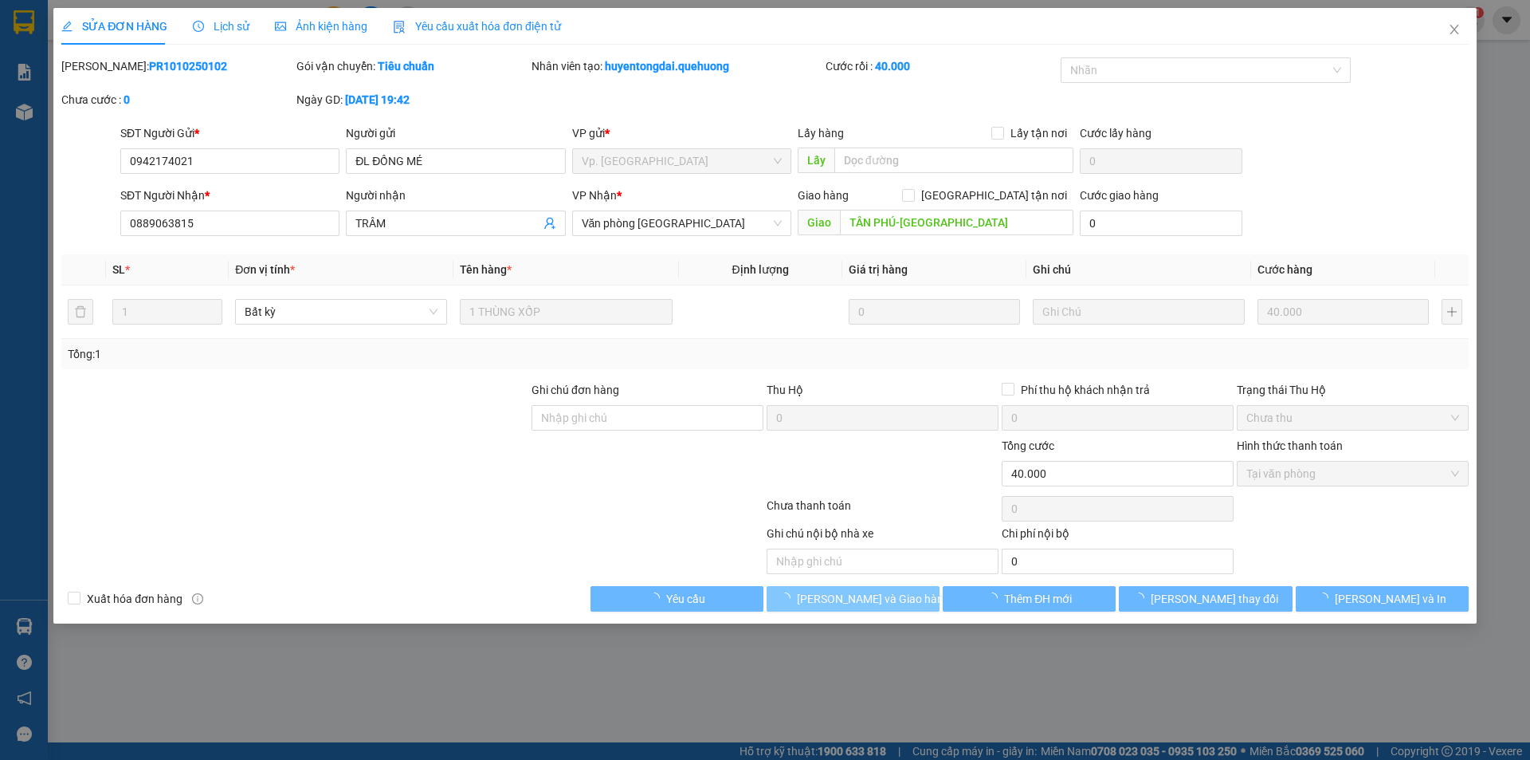
click at [887, 595] on span "[PERSON_NAME] và Giao hàng" at bounding box center [873, 599] width 153 height 18
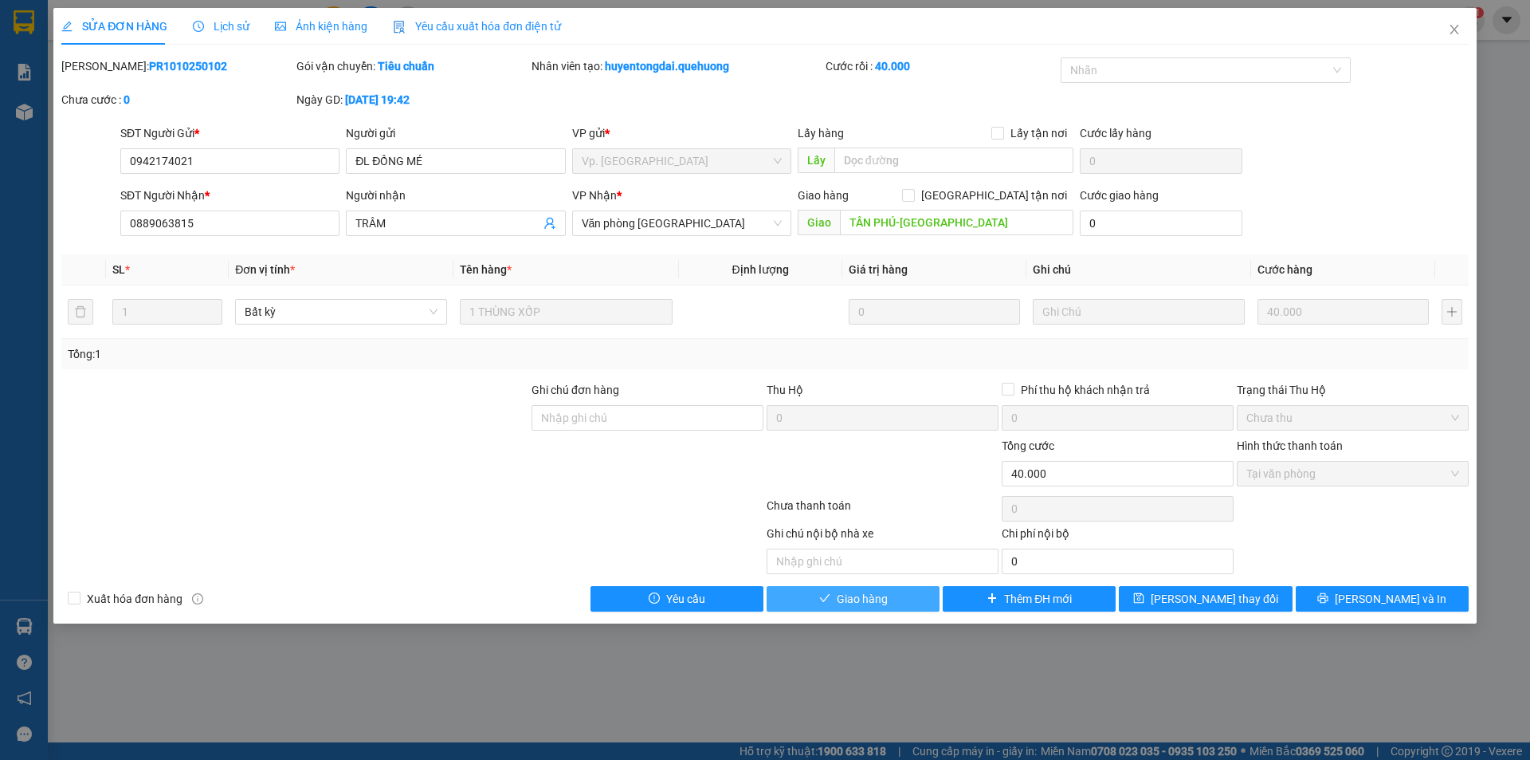
click at [863, 608] on button "Giao hàng" at bounding box center [853, 599] width 173 height 26
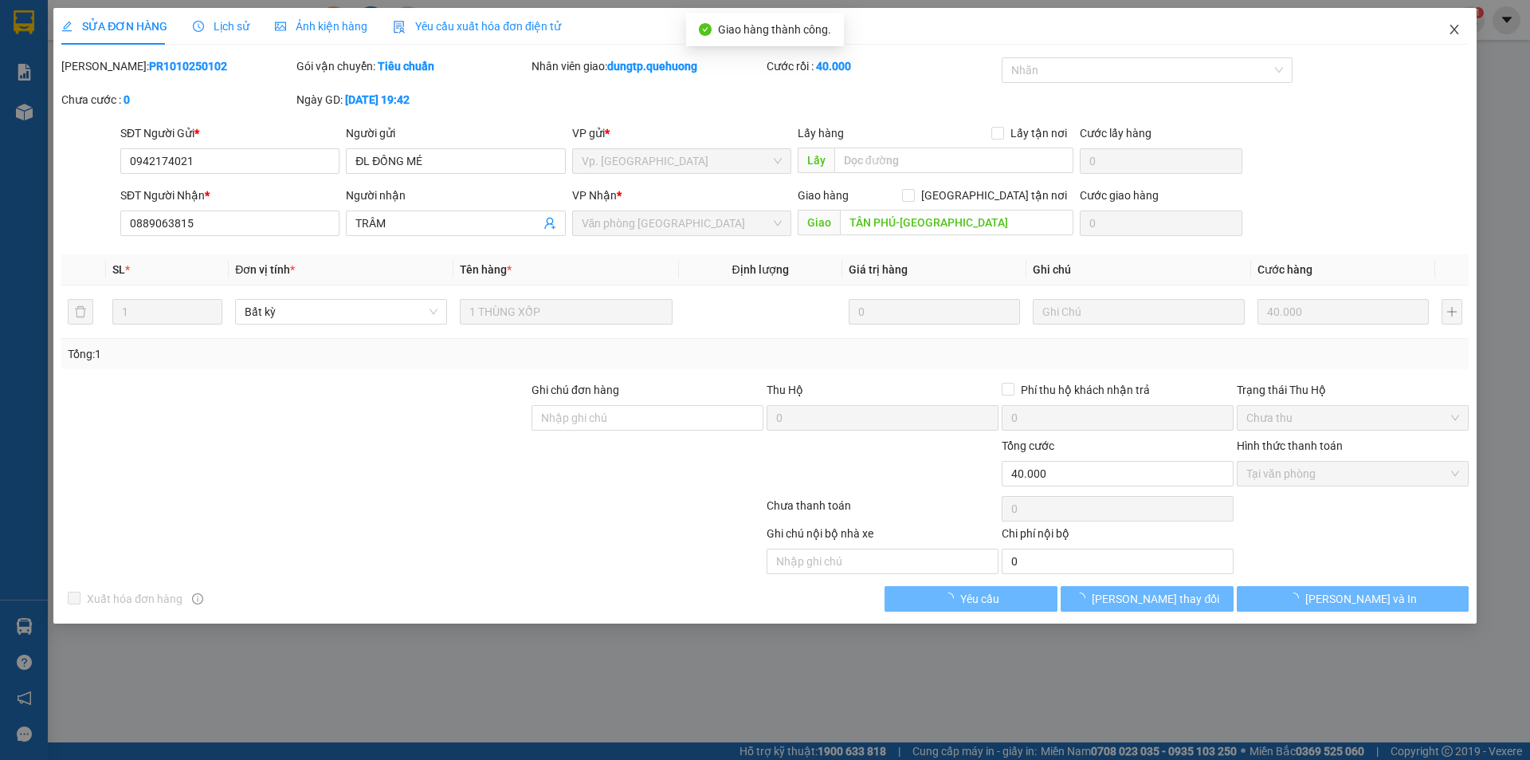
click at [1452, 34] on icon "close" at bounding box center [1454, 29] width 13 height 13
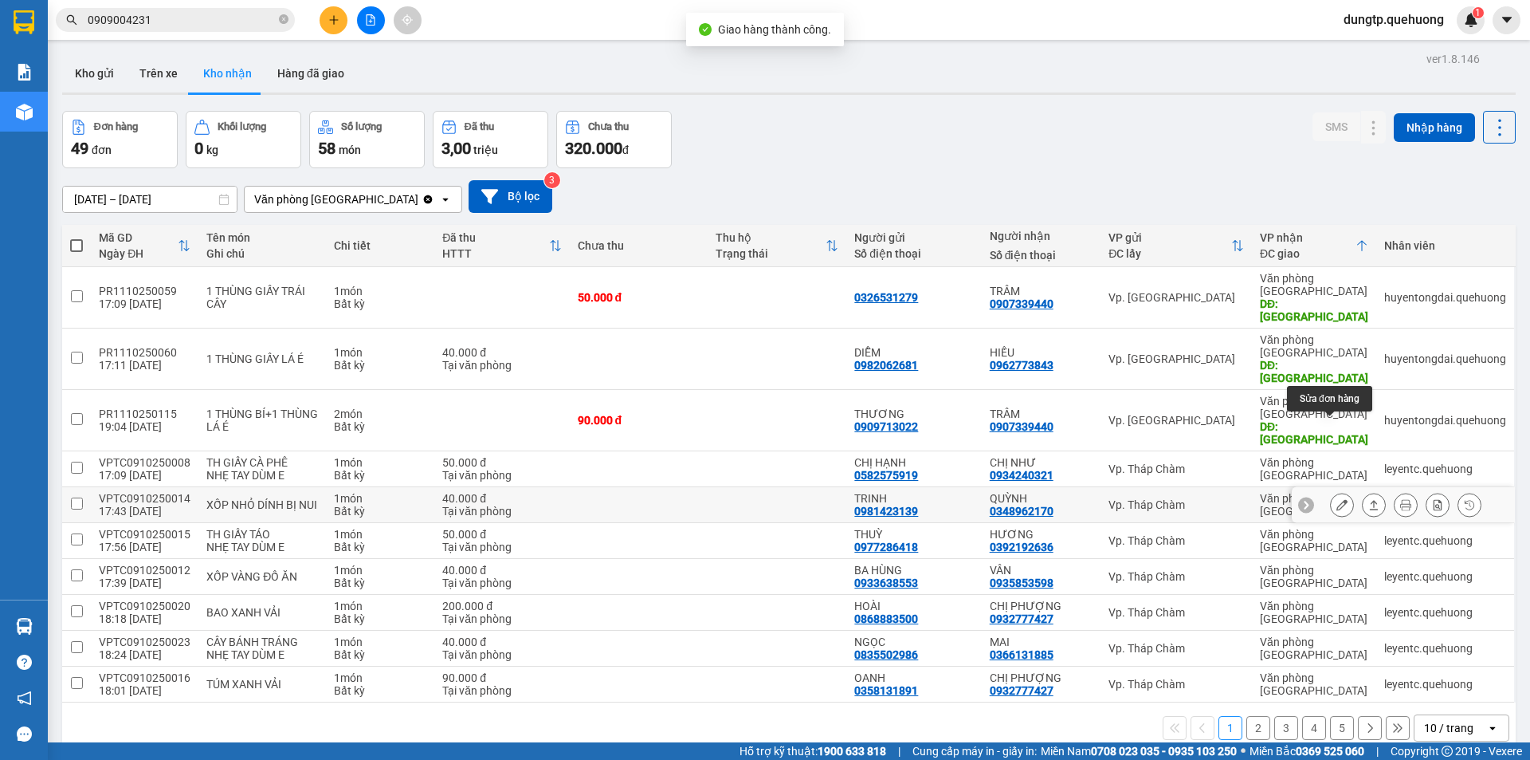
click at [1337, 499] on icon at bounding box center [1342, 504] width 11 height 11
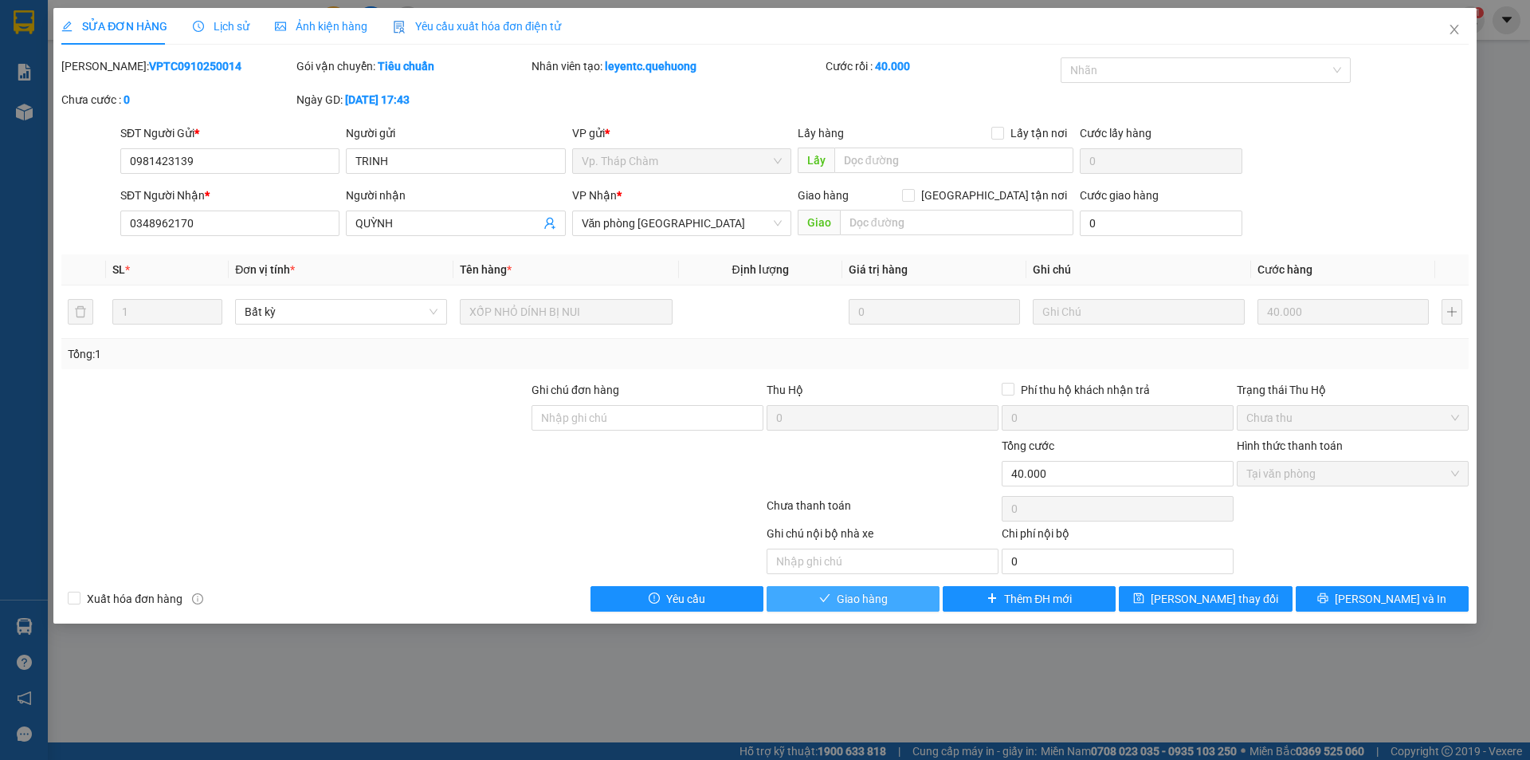
click at [881, 599] on span "Giao hàng" at bounding box center [862, 599] width 51 height 18
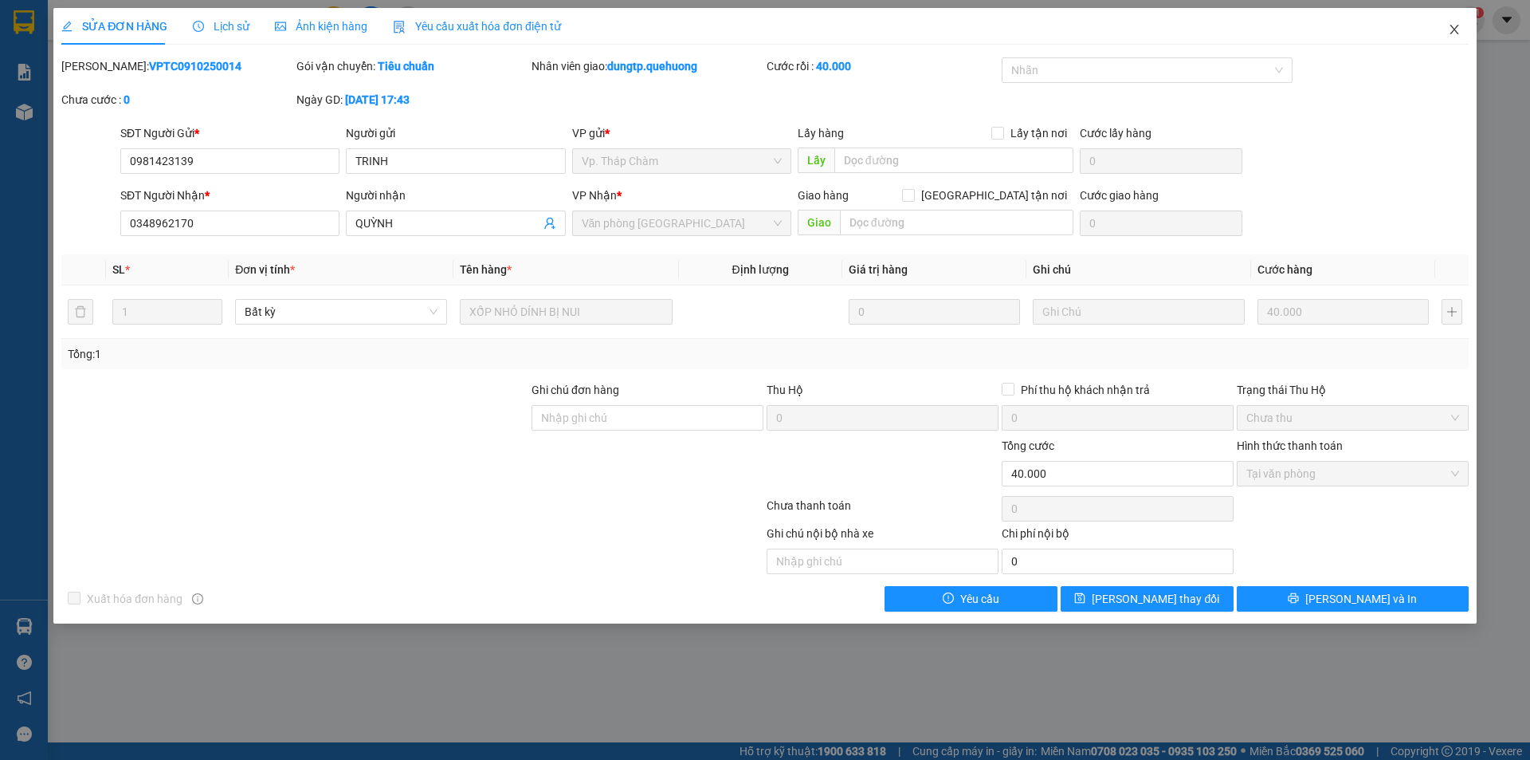
click at [1451, 34] on icon "close" at bounding box center [1454, 30] width 9 height 10
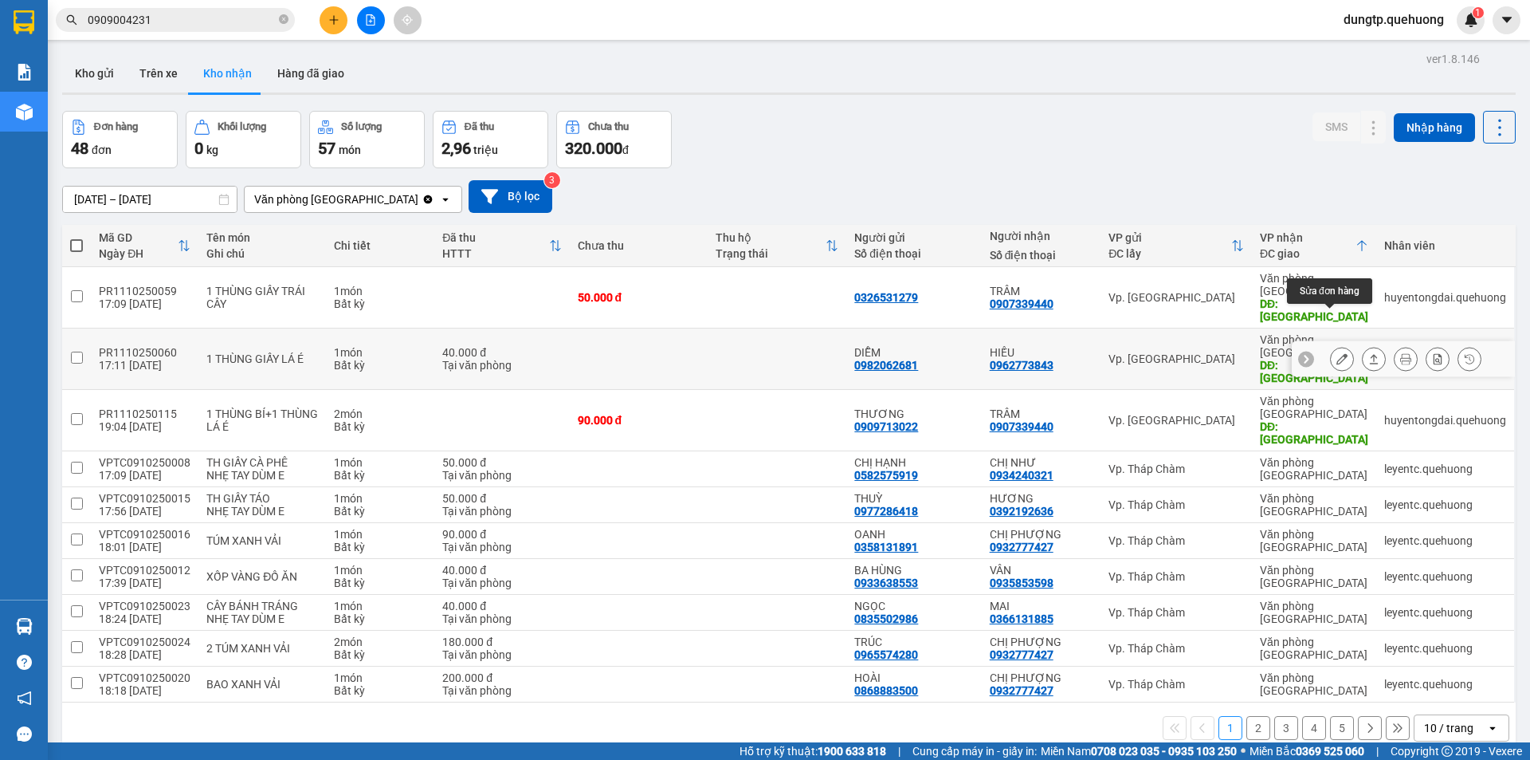
click at [1337, 353] on icon at bounding box center [1342, 358] width 11 height 11
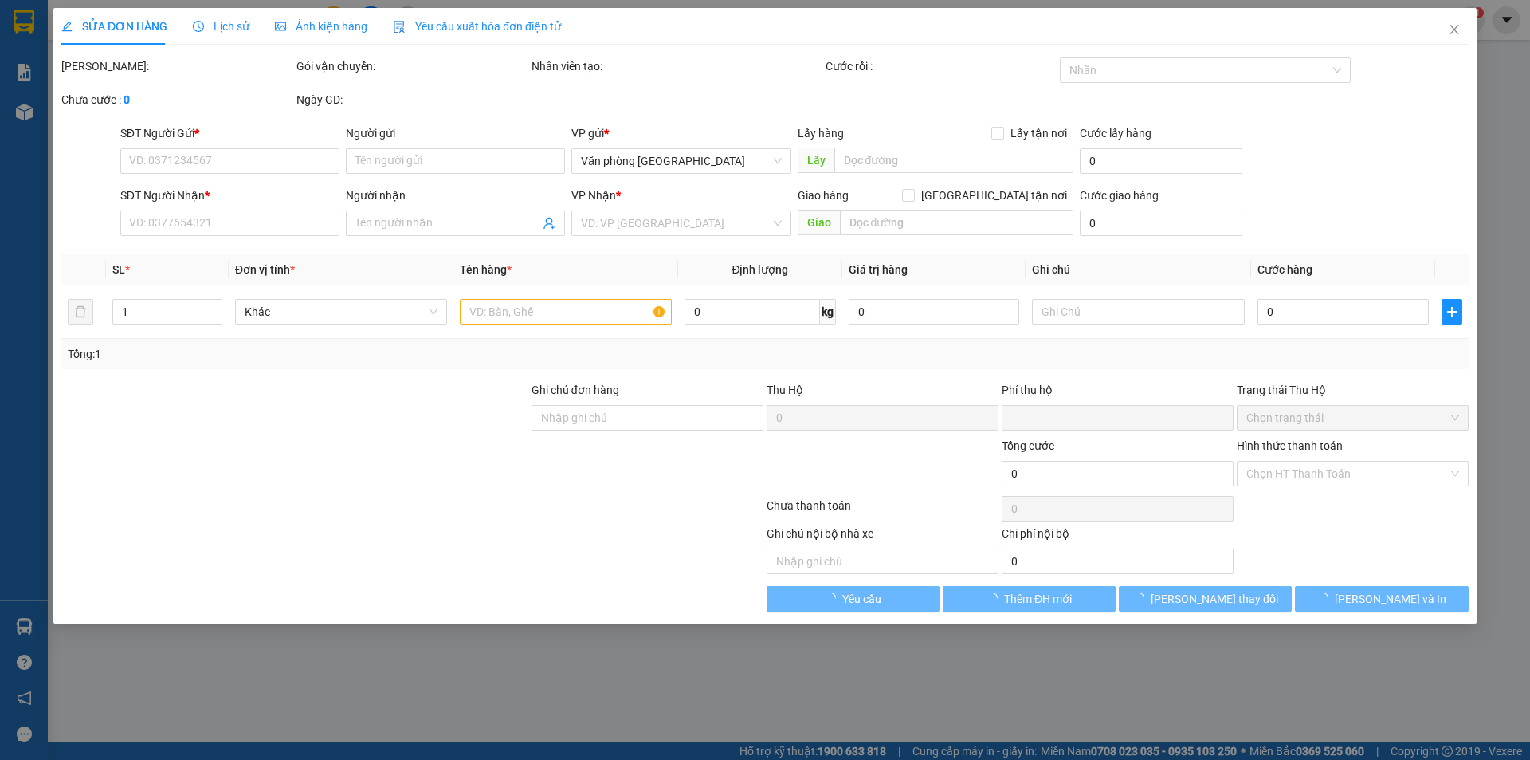
type input "0982062681"
type input "DIỄM"
type input "0962773843"
type input "HIẾU"
type input "TÂN PHÚ"
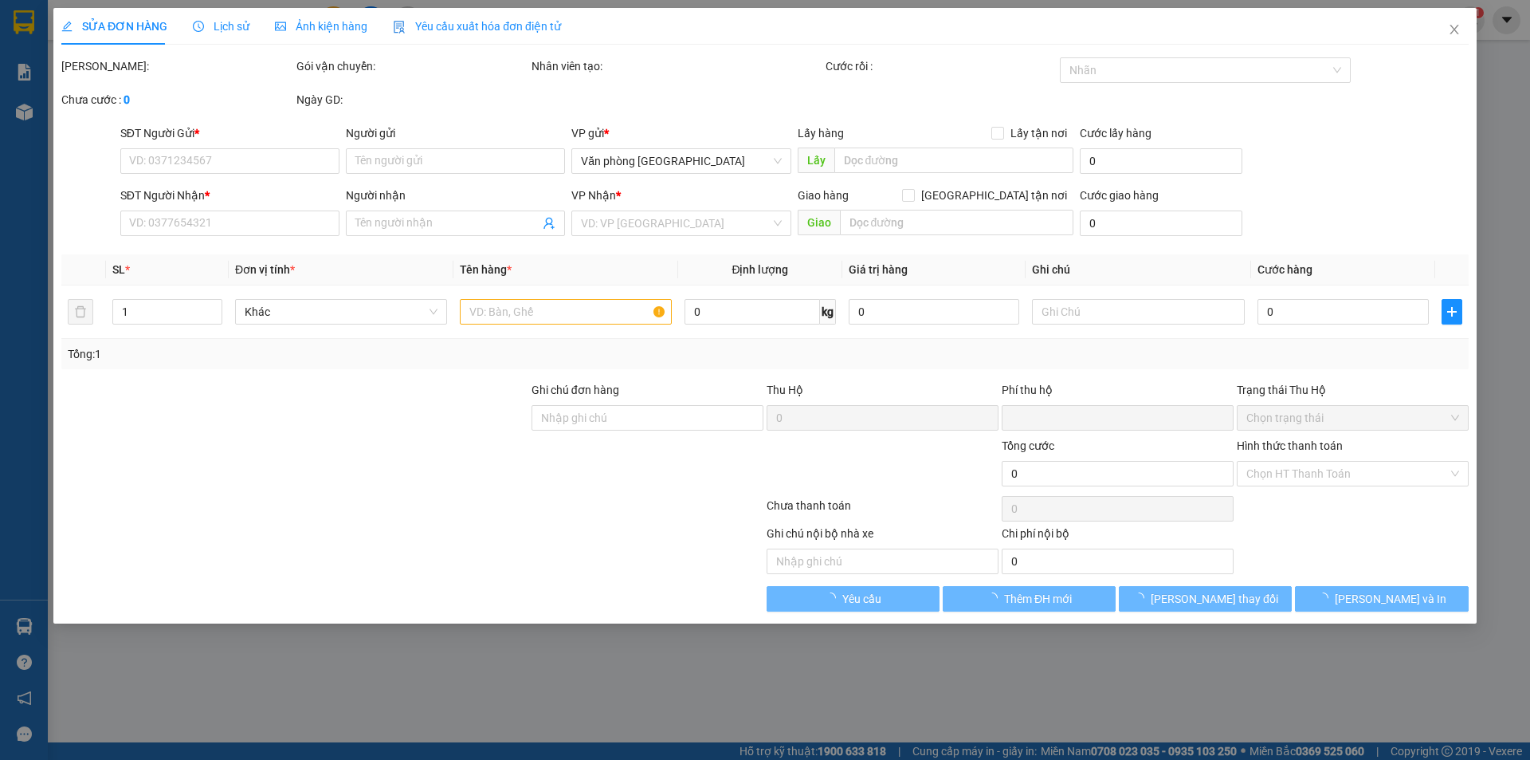
type input "0"
type input "40.000"
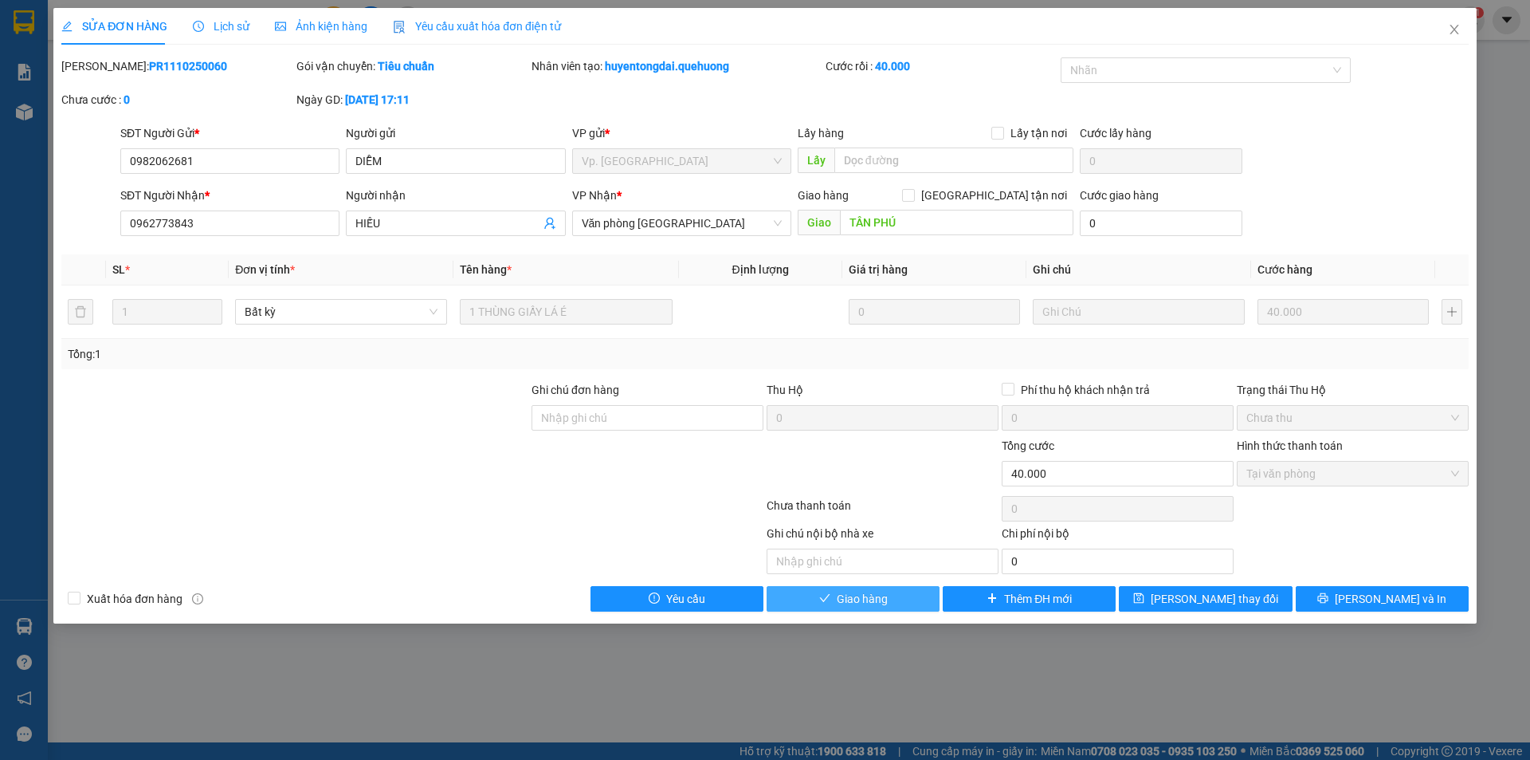
click at [907, 603] on button "Giao hàng" at bounding box center [853, 599] width 173 height 26
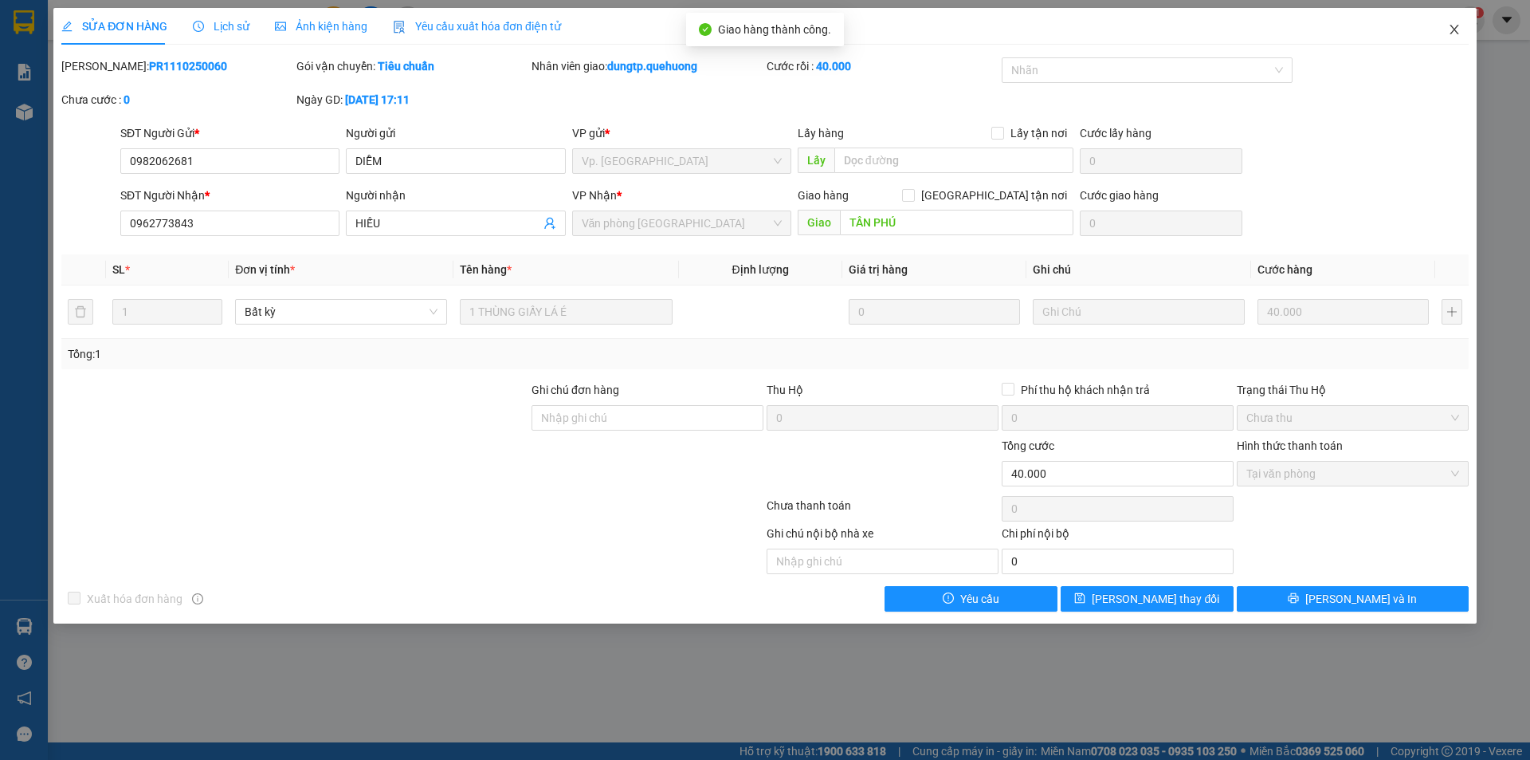
click at [1453, 28] on icon "close" at bounding box center [1454, 30] width 9 height 10
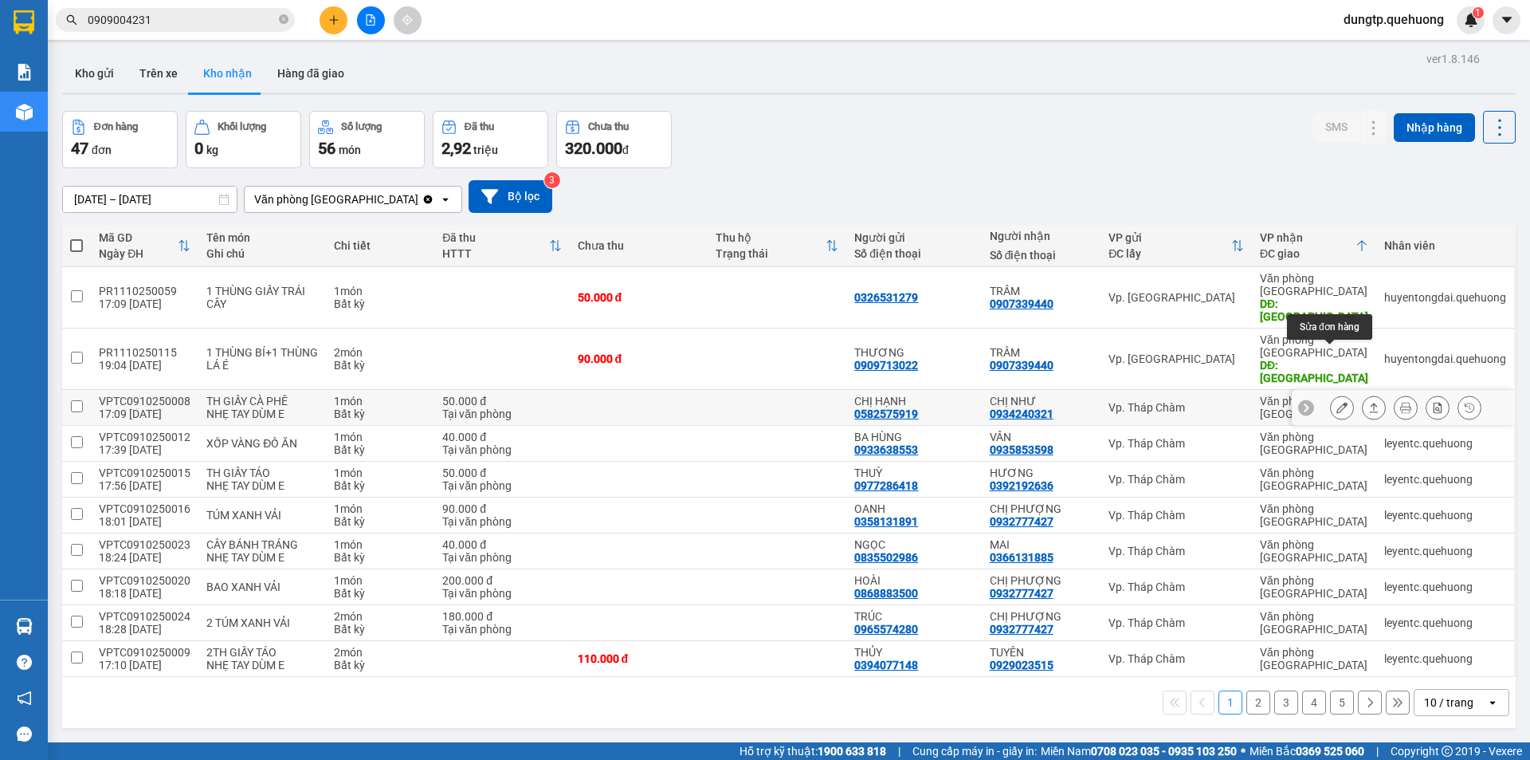
click at [1337, 402] on icon at bounding box center [1342, 407] width 11 height 11
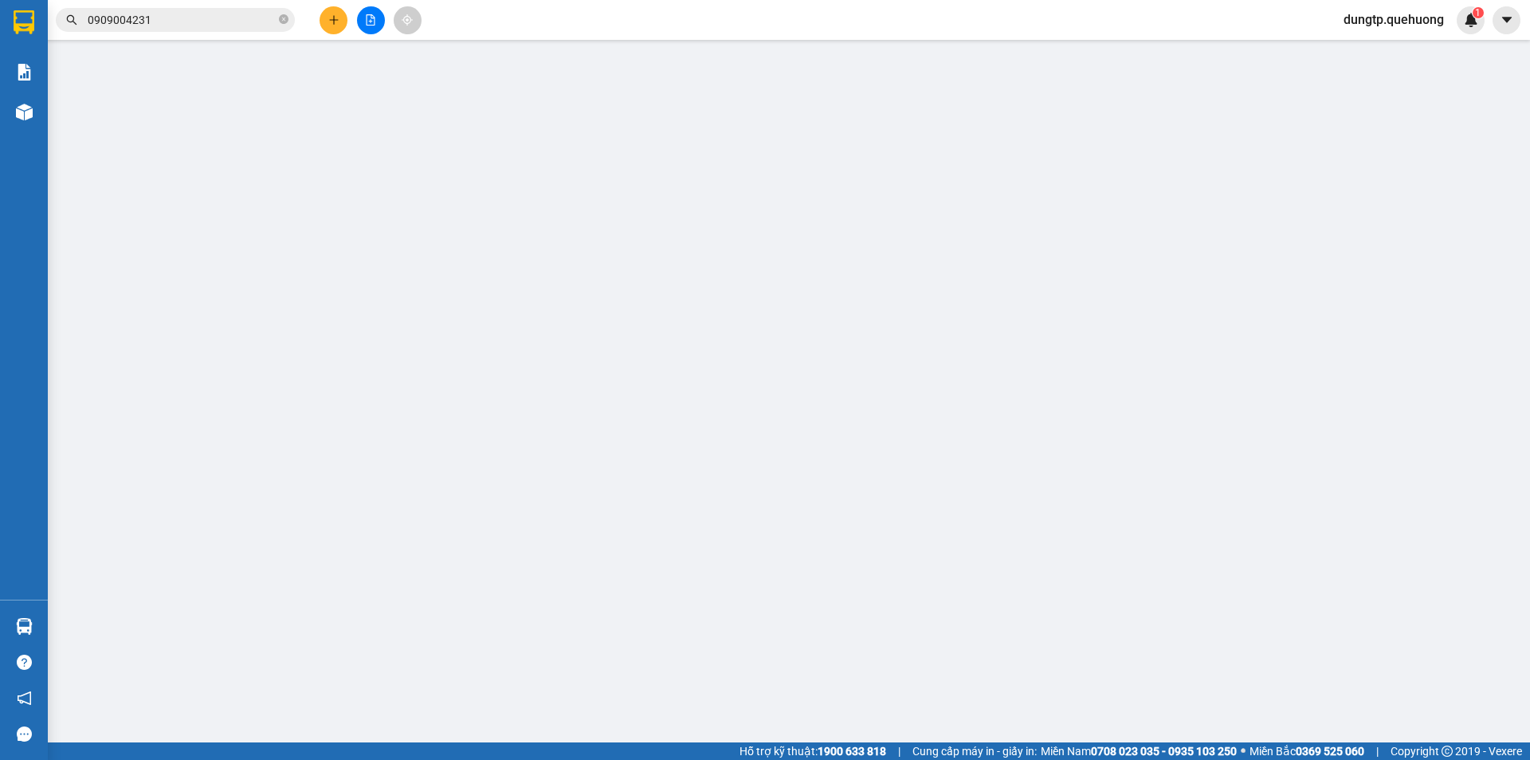
type input "0582575919"
type input "CHỊ HẠNH"
type input "0934240321"
type input "CHỊ NHƯ"
type input "0"
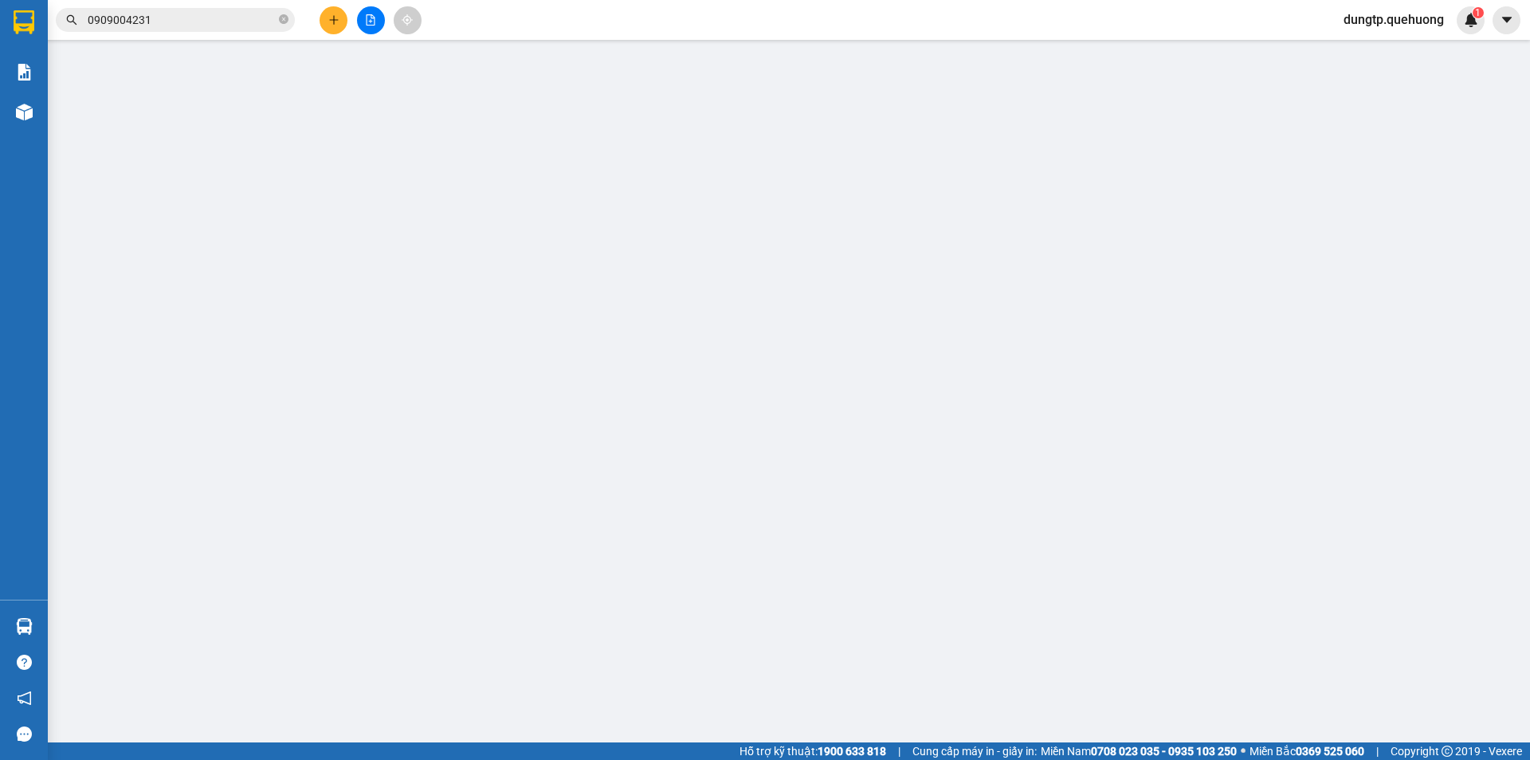
type input "50.000"
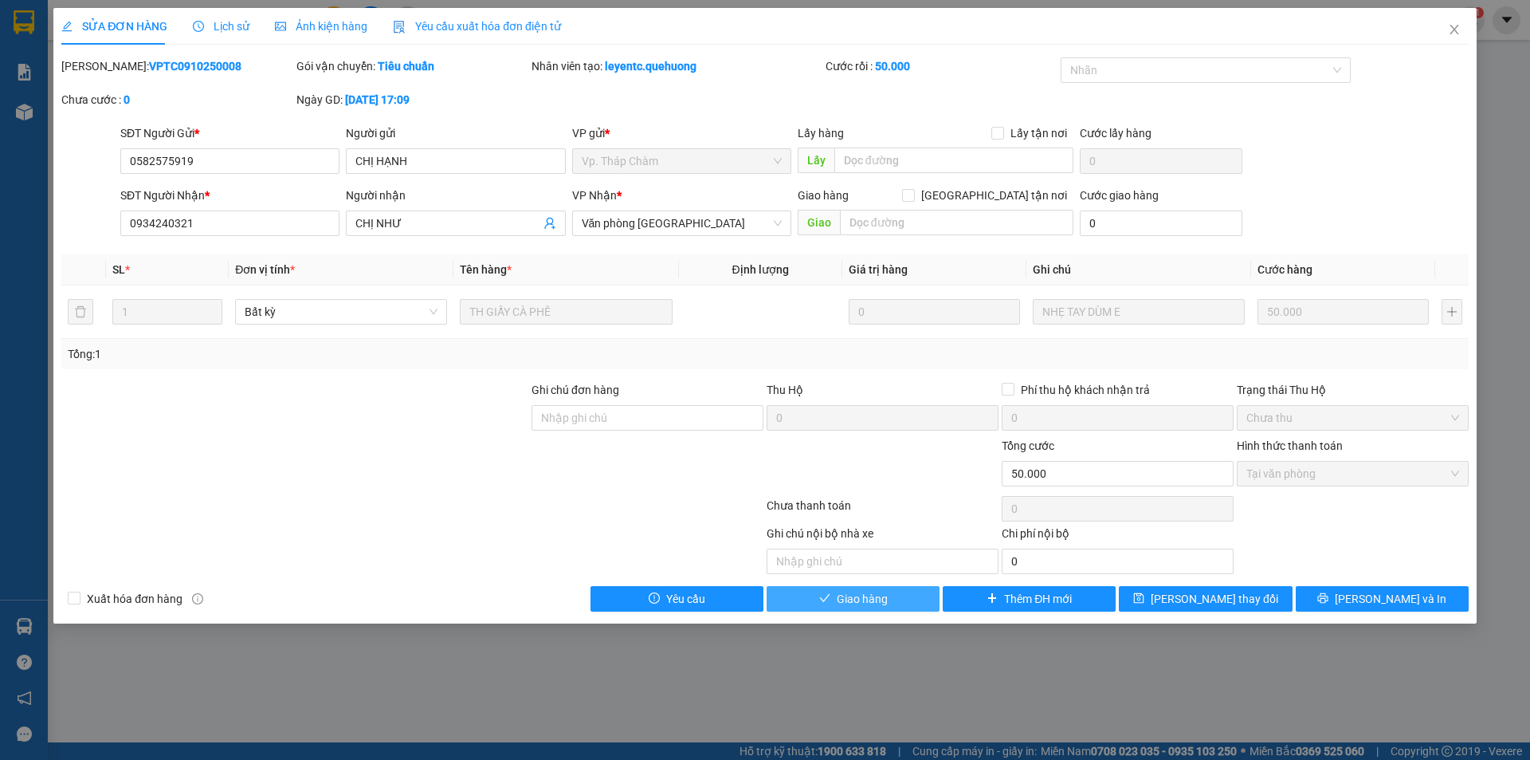
click at [901, 599] on button "Giao hàng" at bounding box center [853, 599] width 173 height 26
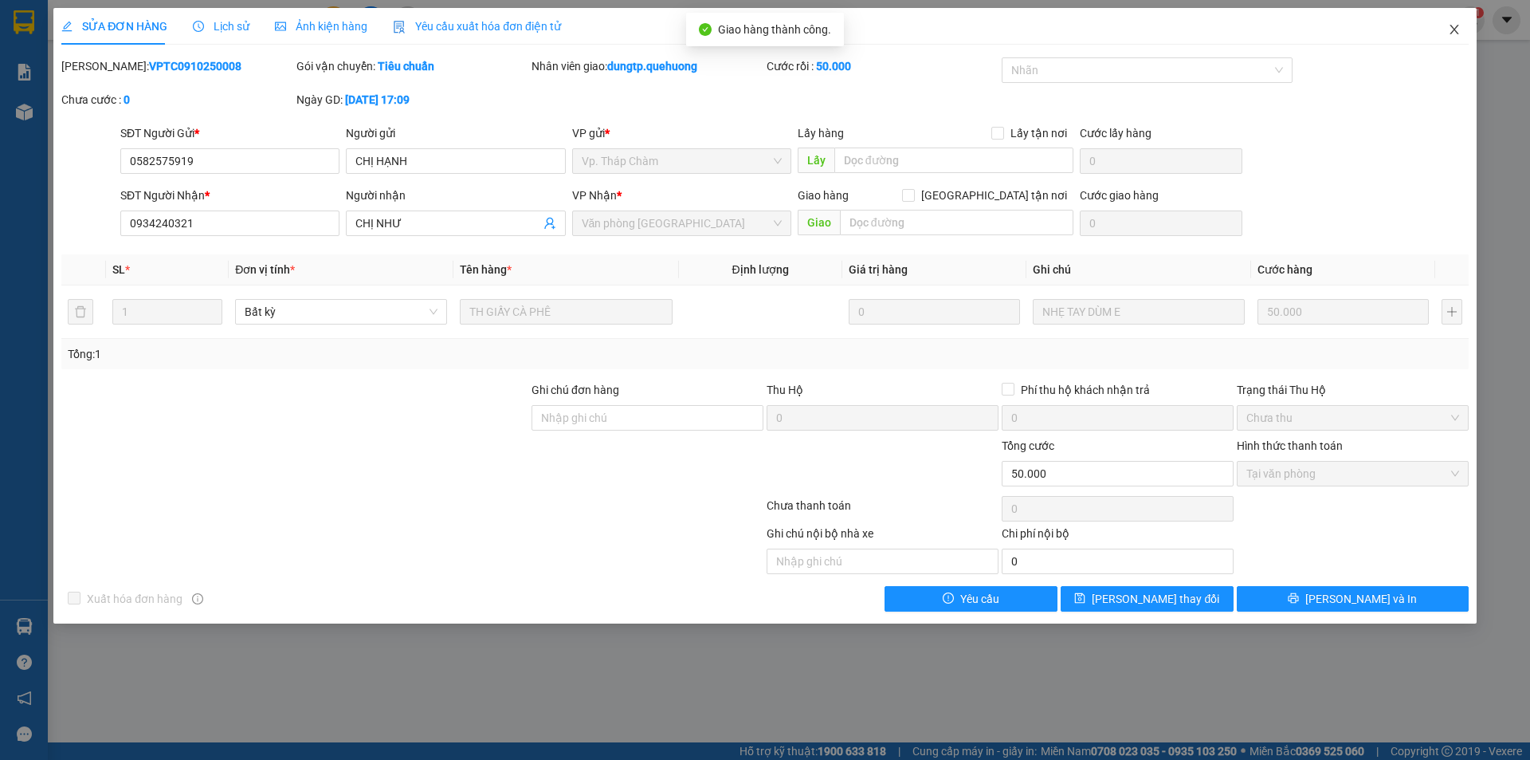
click at [1451, 26] on icon "close" at bounding box center [1454, 29] width 13 height 13
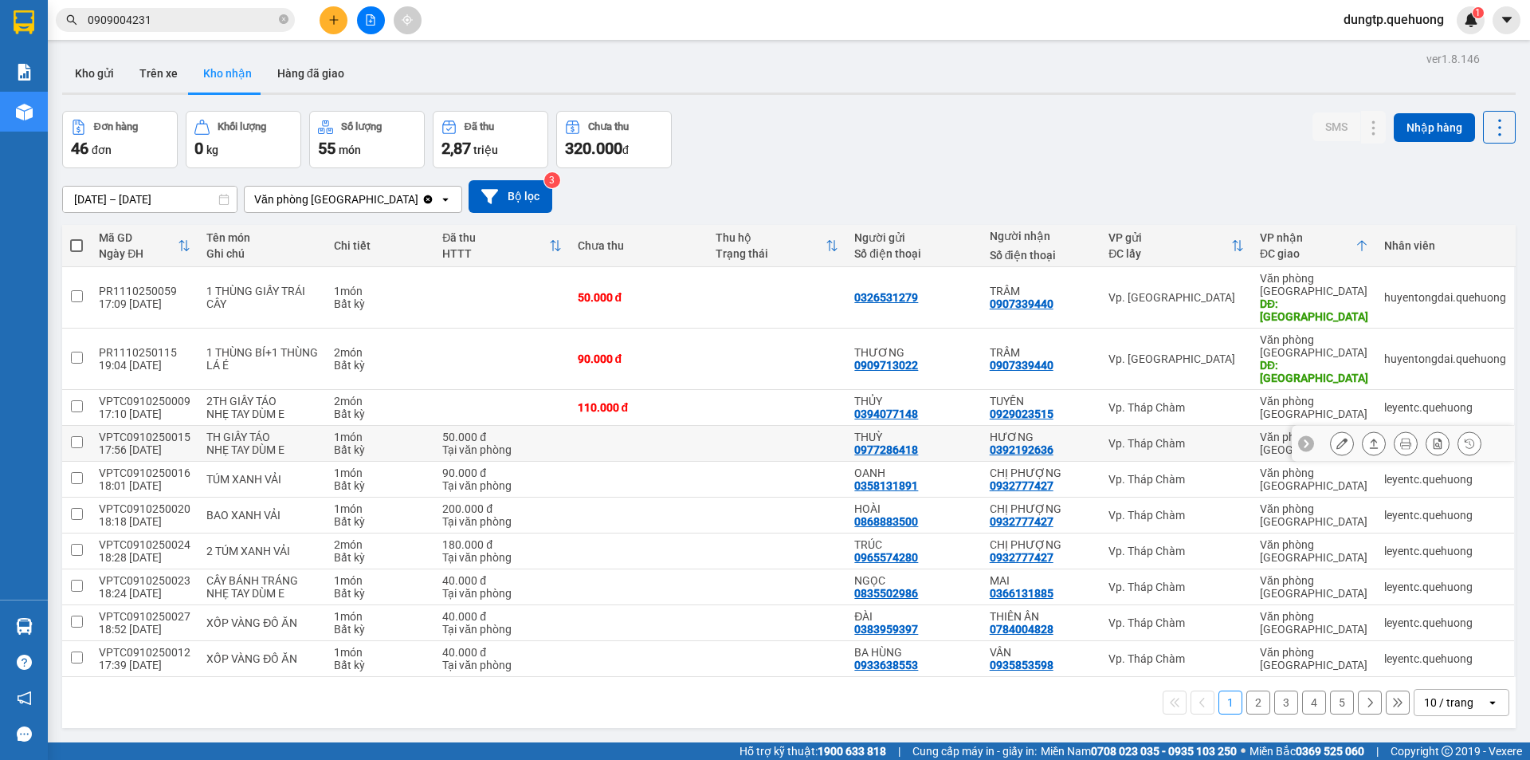
click at [1337, 438] on icon at bounding box center [1342, 443] width 11 height 11
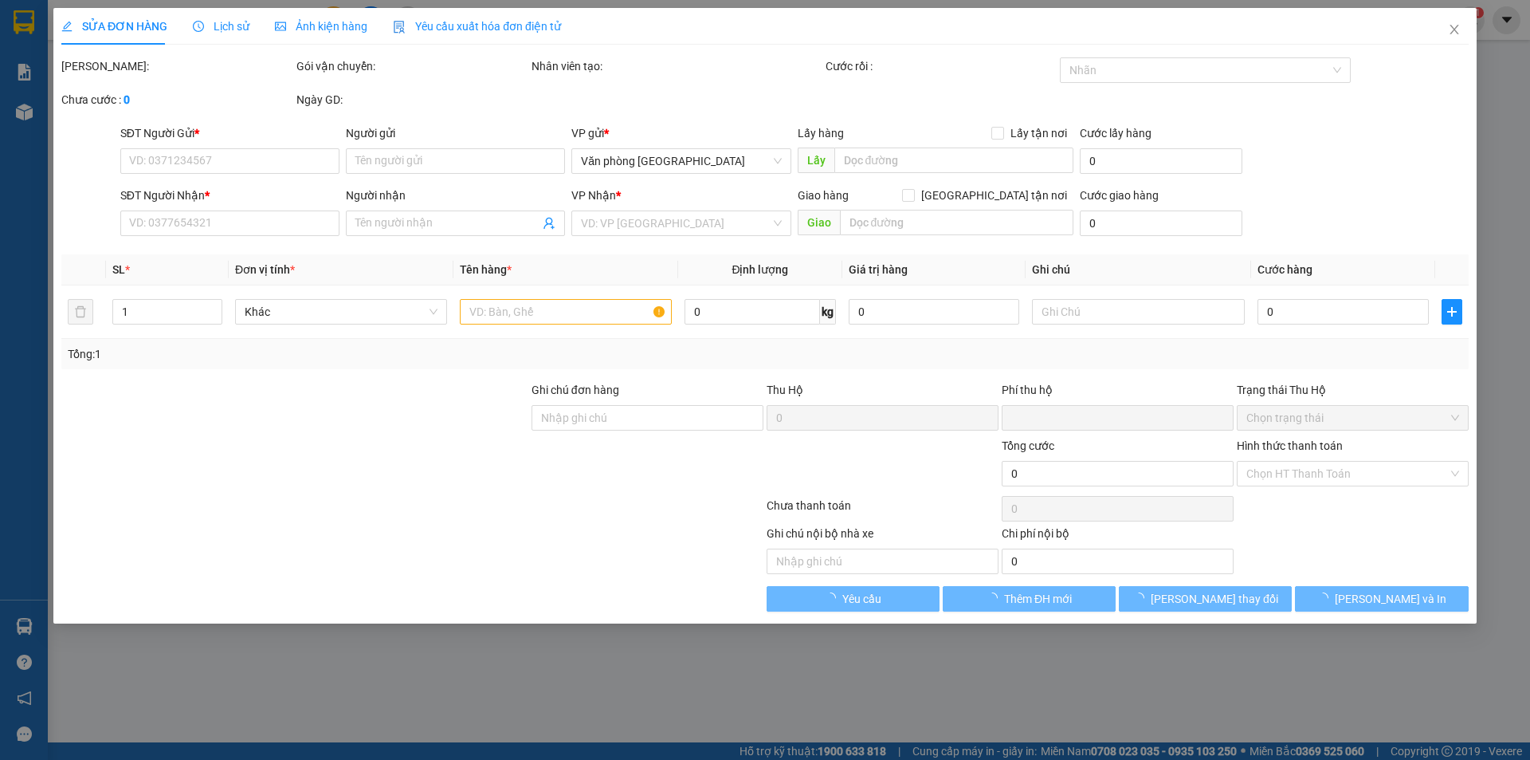
type input "0977286418"
type input "THUỲ"
type input "0392192636"
type input "HƯƠNG"
type input "0"
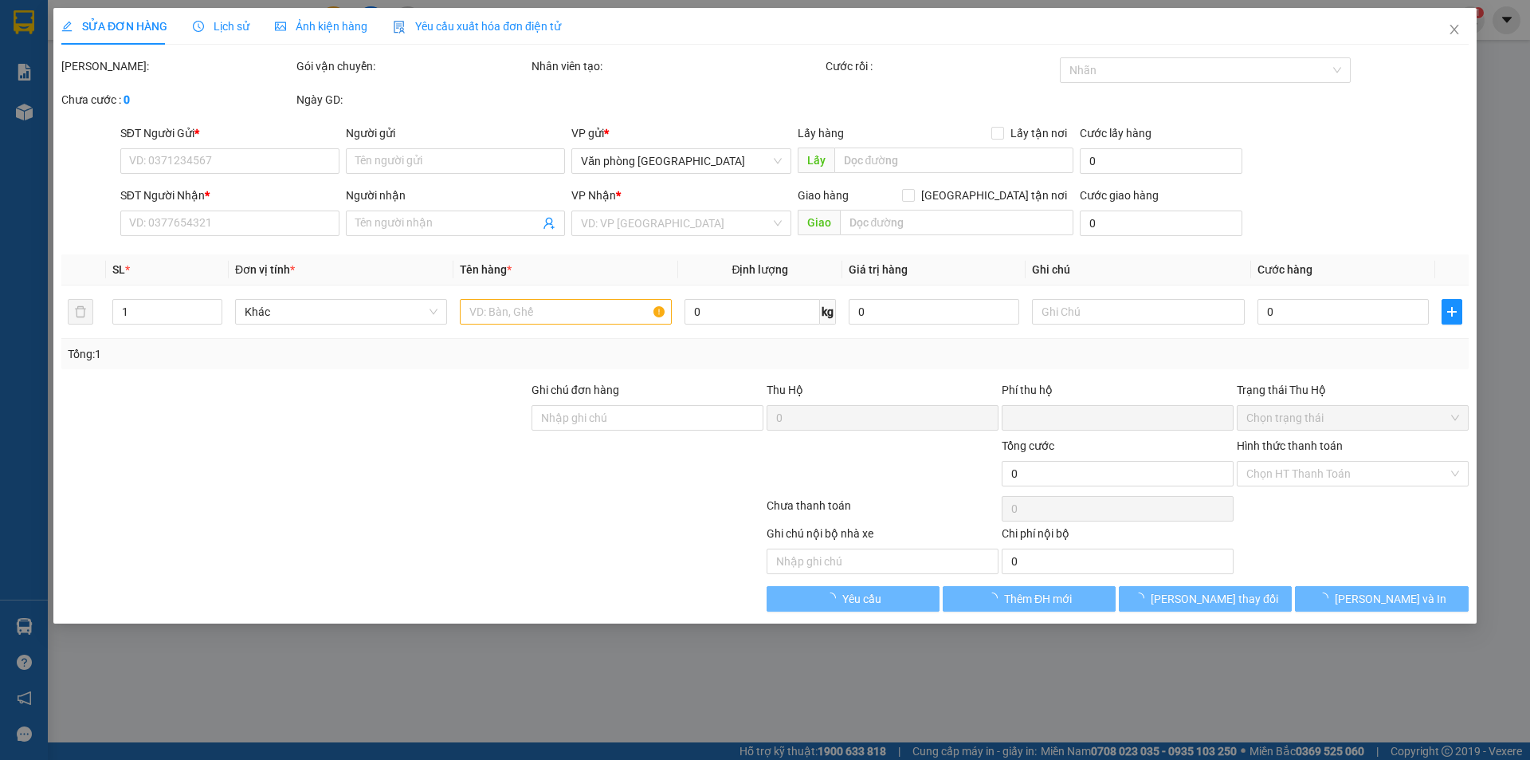
type input "50.000"
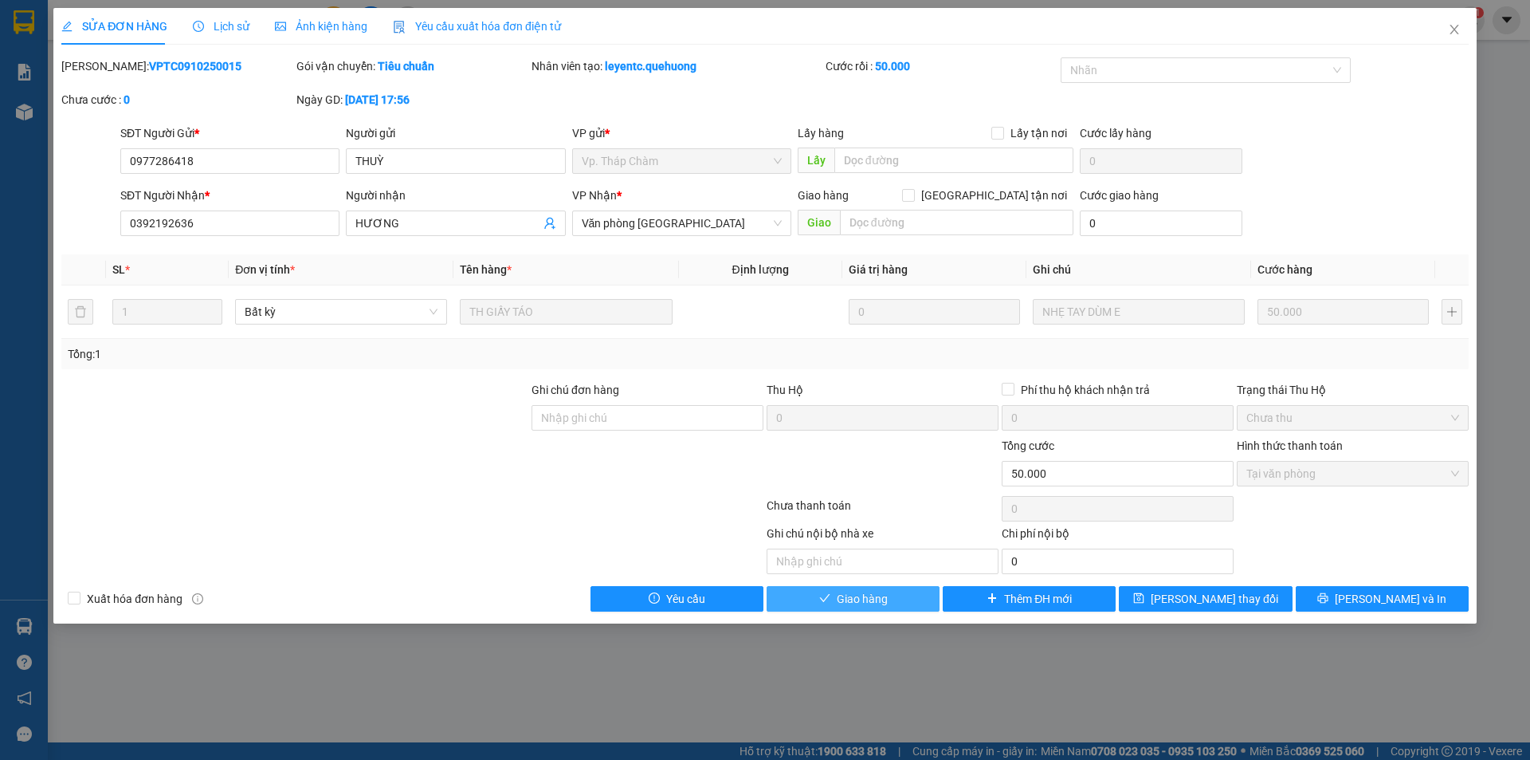
click at [894, 593] on button "Giao hàng" at bounding box center [853, 599] width 173 height 26
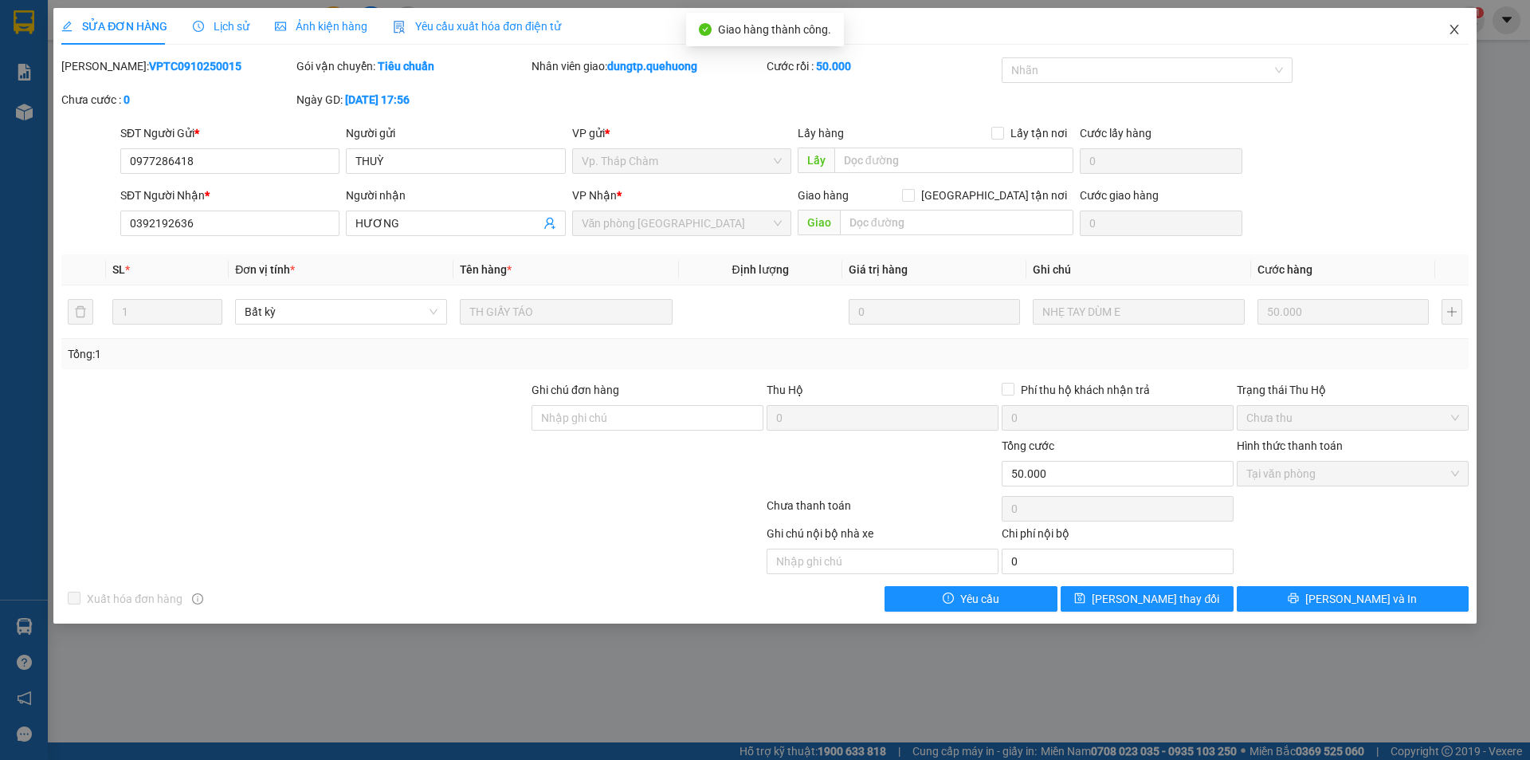
click at [1458, 24] on icon "close" at bounding box center [1454, 29] width 13 height 13
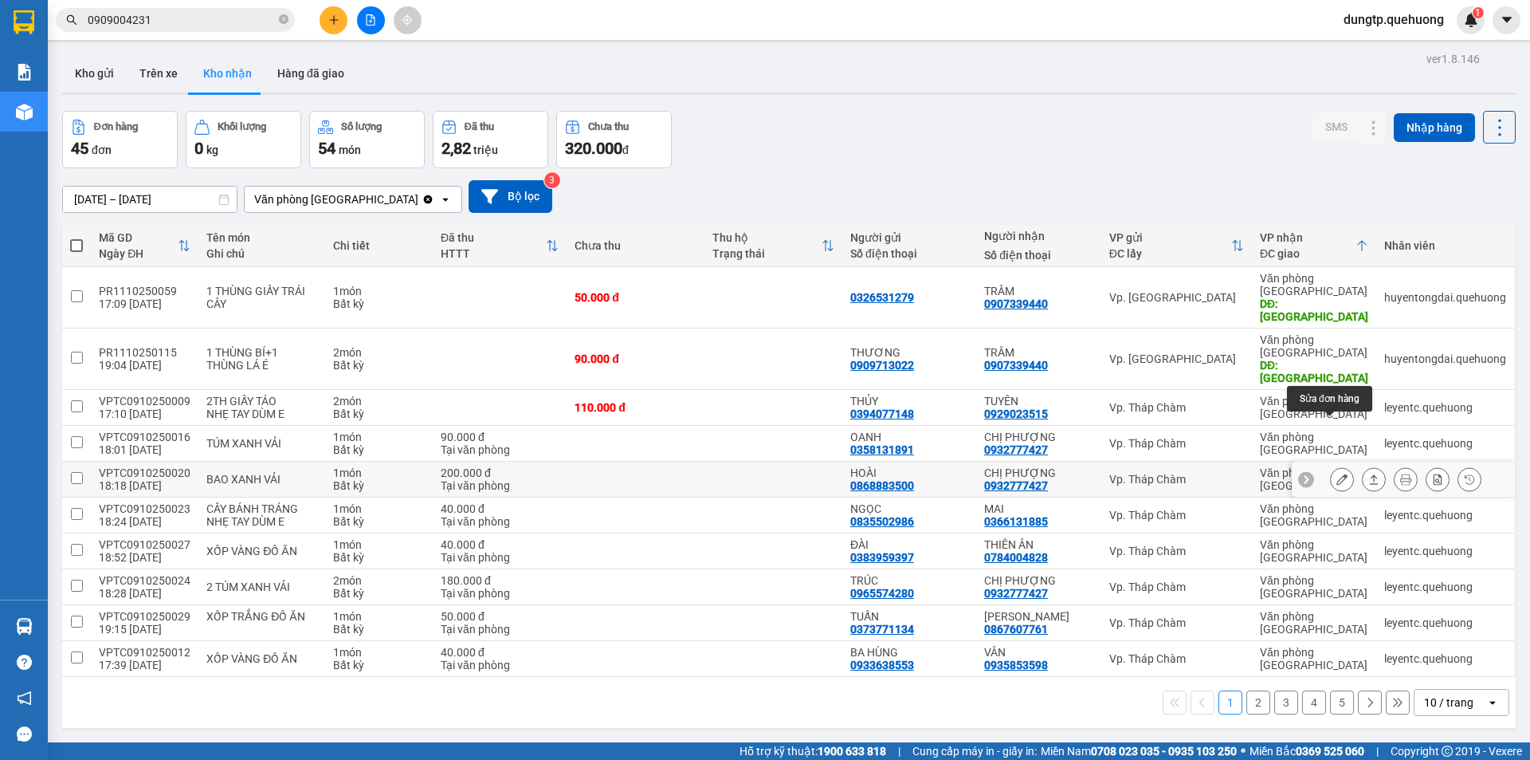
click at [1337, 465] on button at bounding box center [1342, 479] width 22 height 28
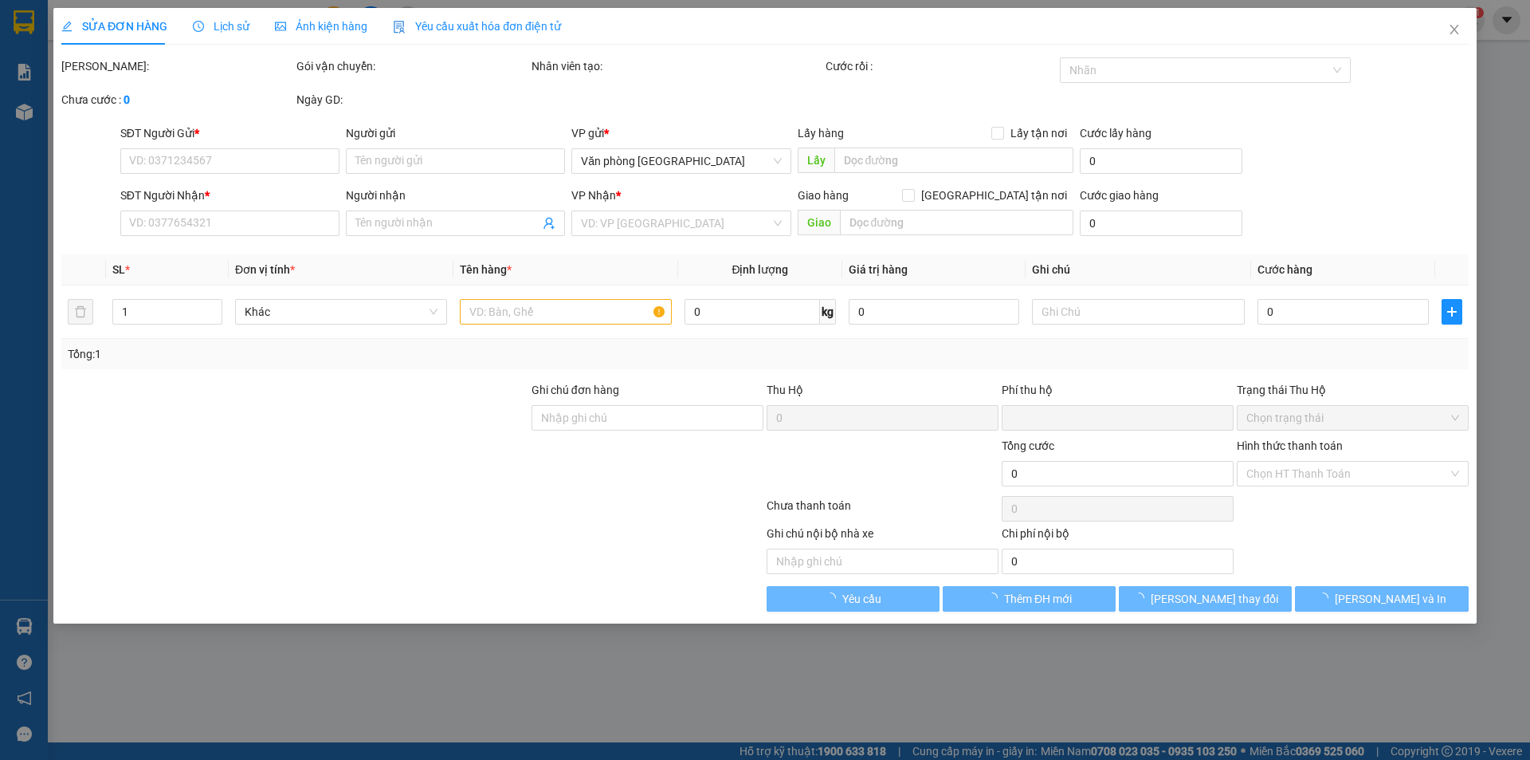
type input "0868883500"
type input "HOÀI"
type input "0932777427"
type input "CHỊ PHƯỢNG"
type input "0"
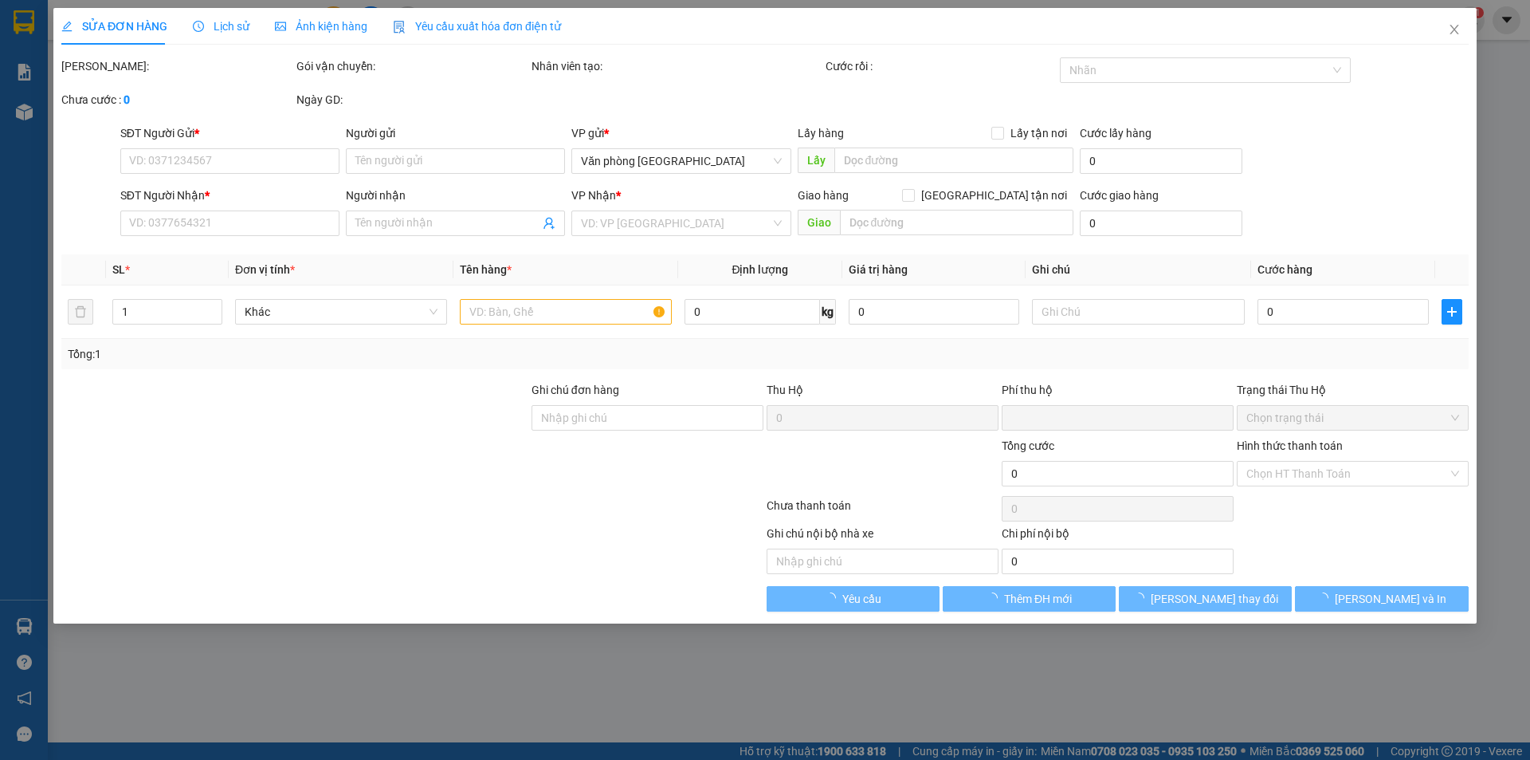
type input "200.000"
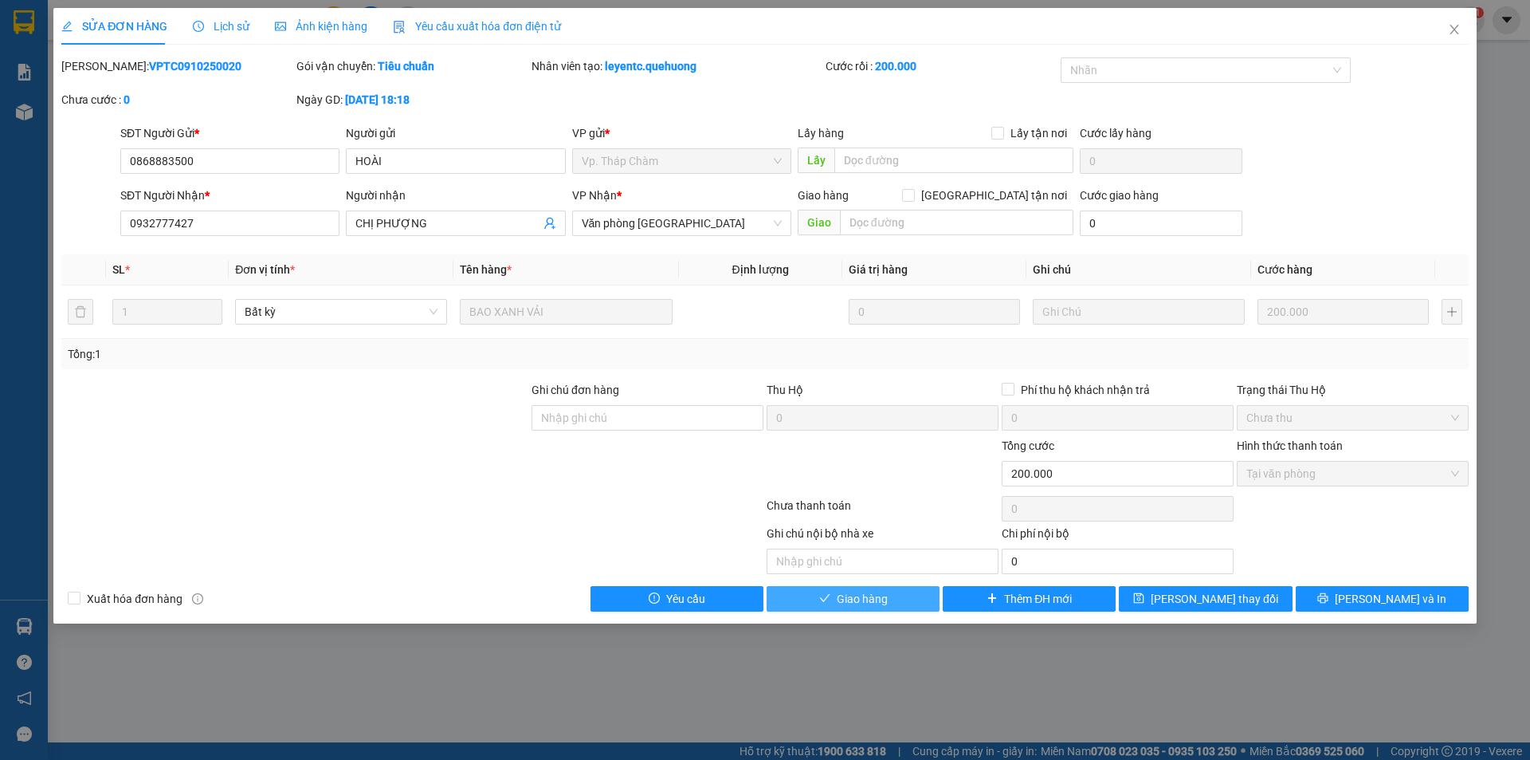
click at [886, 598] on span "Giao hàng" at bounding box center [862, 599] width 51 height 18
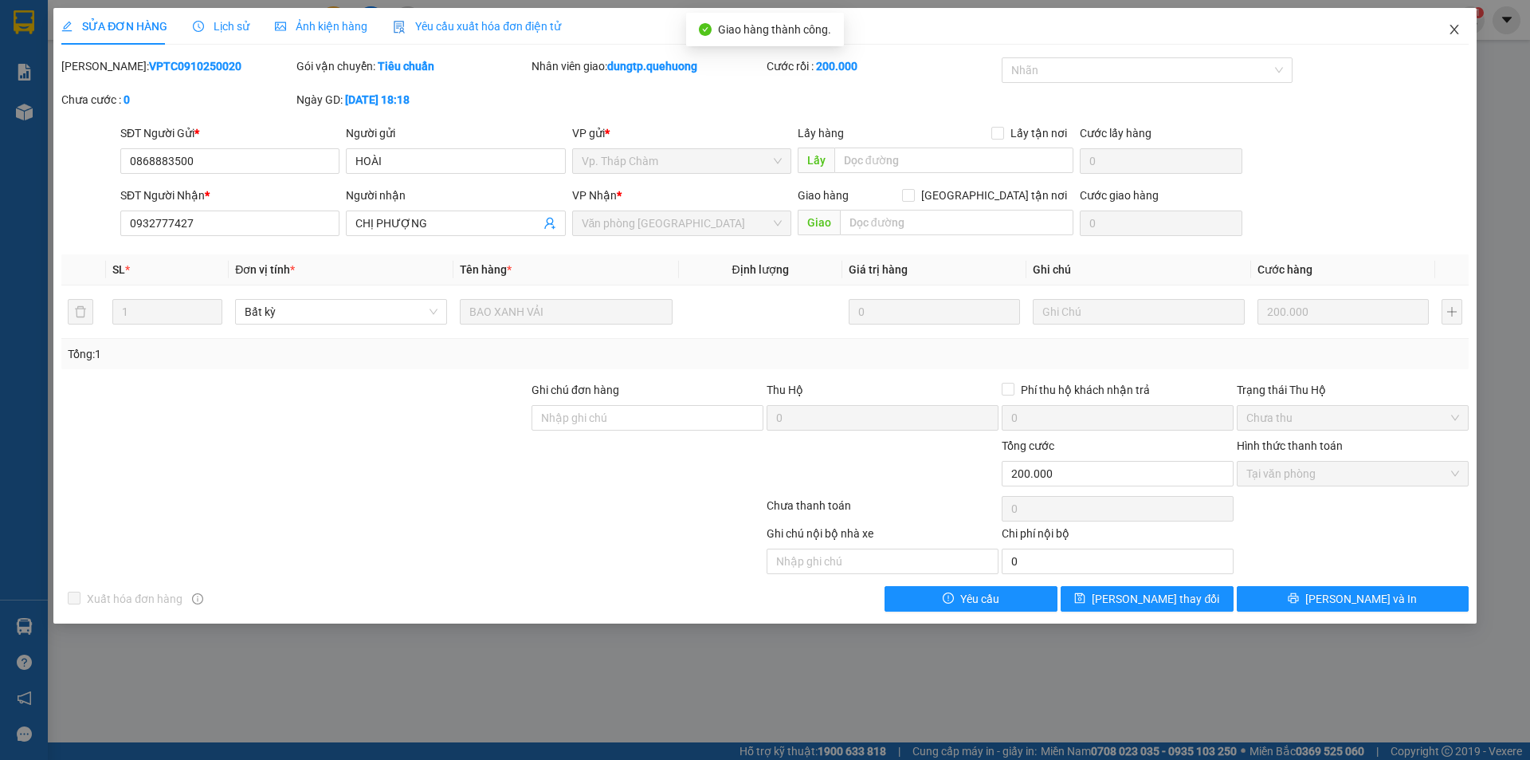
click at [1457, 33] on icon "close" at bounding box center [1454, 30] width 9 height 10
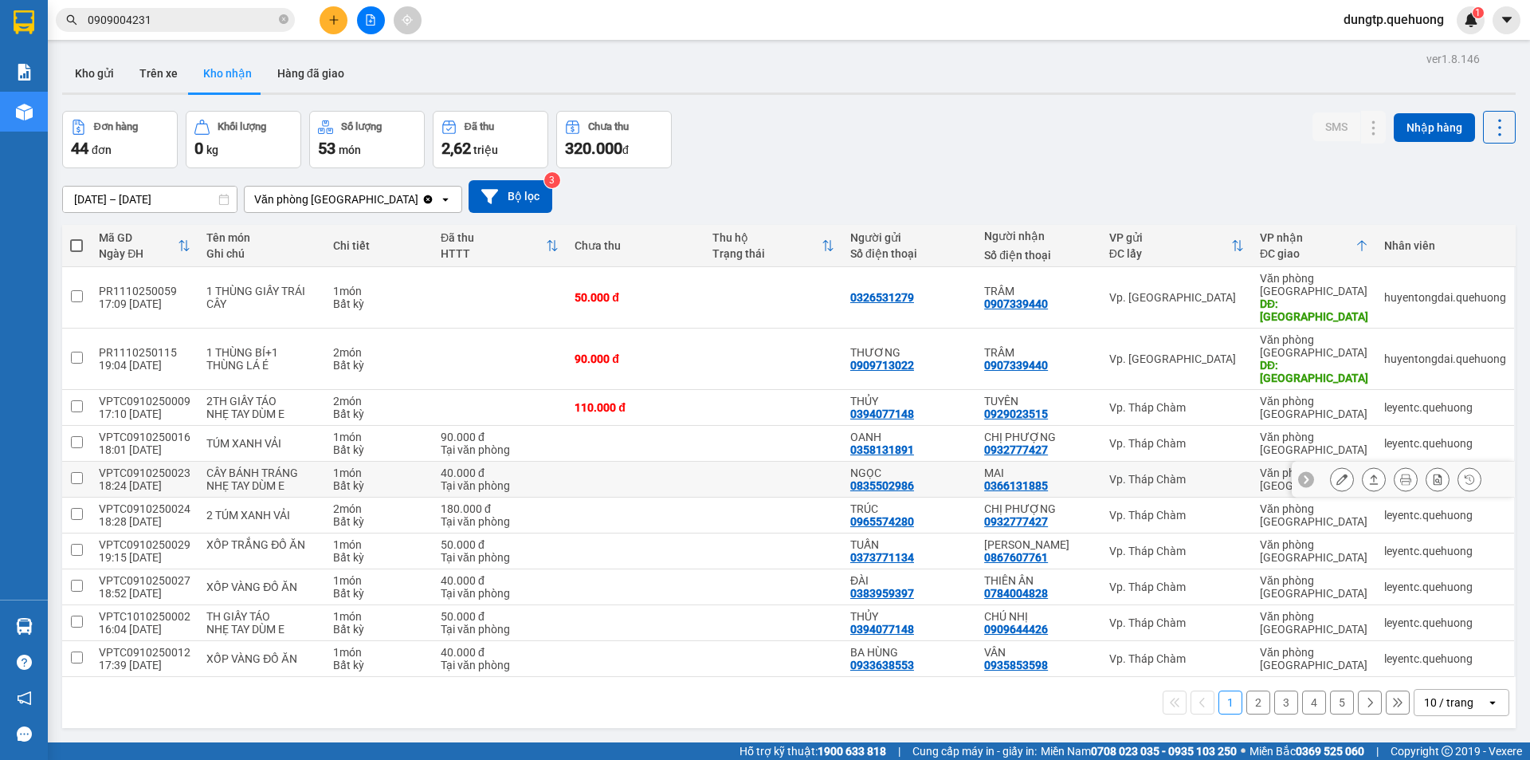
click at [1331, 465] on button at bounding box center [1342, 479] width 22 height 28
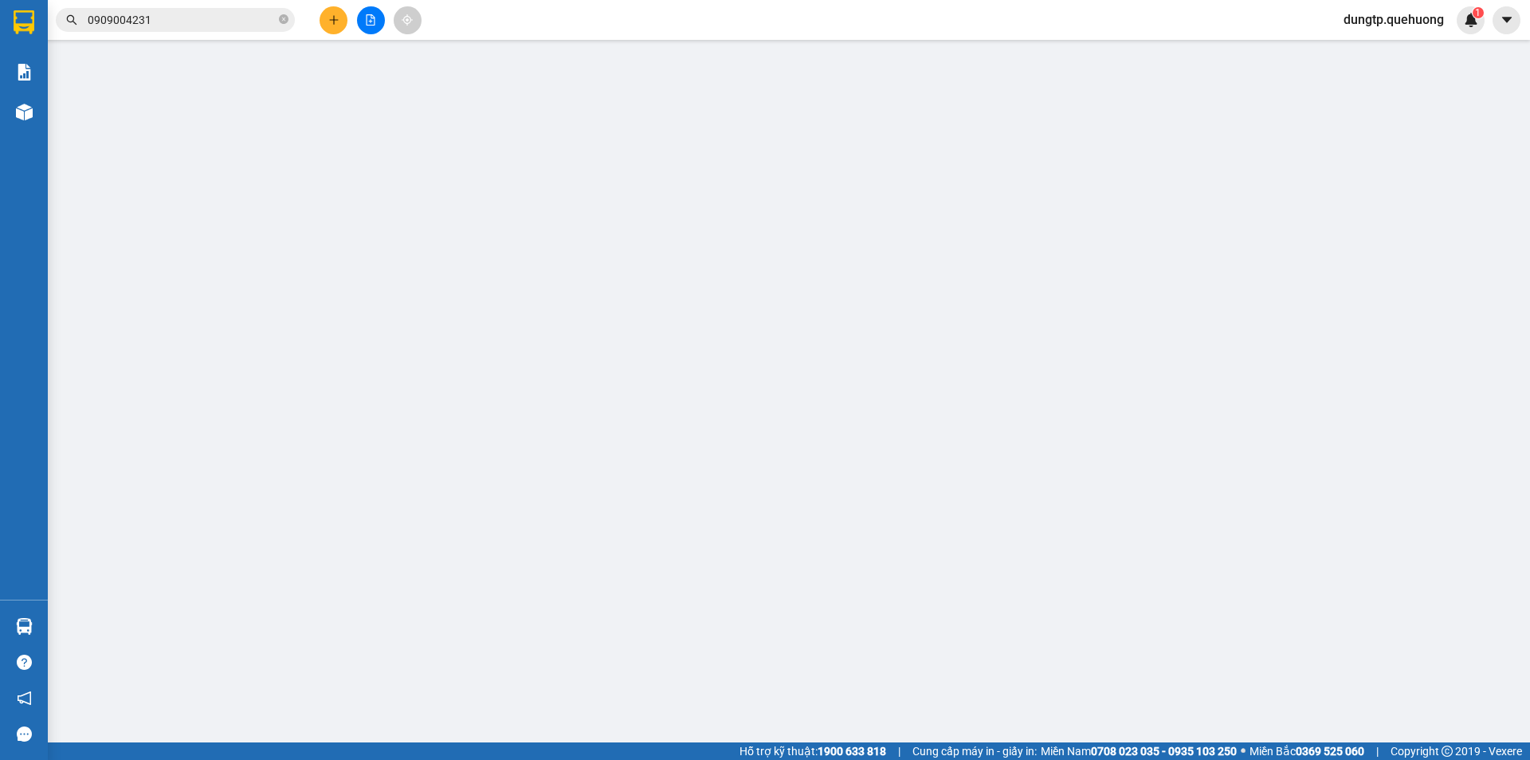
type input "0835502986"
type input "NGỌC"
type input "0366131885"
type input "MAI"
type input "0"
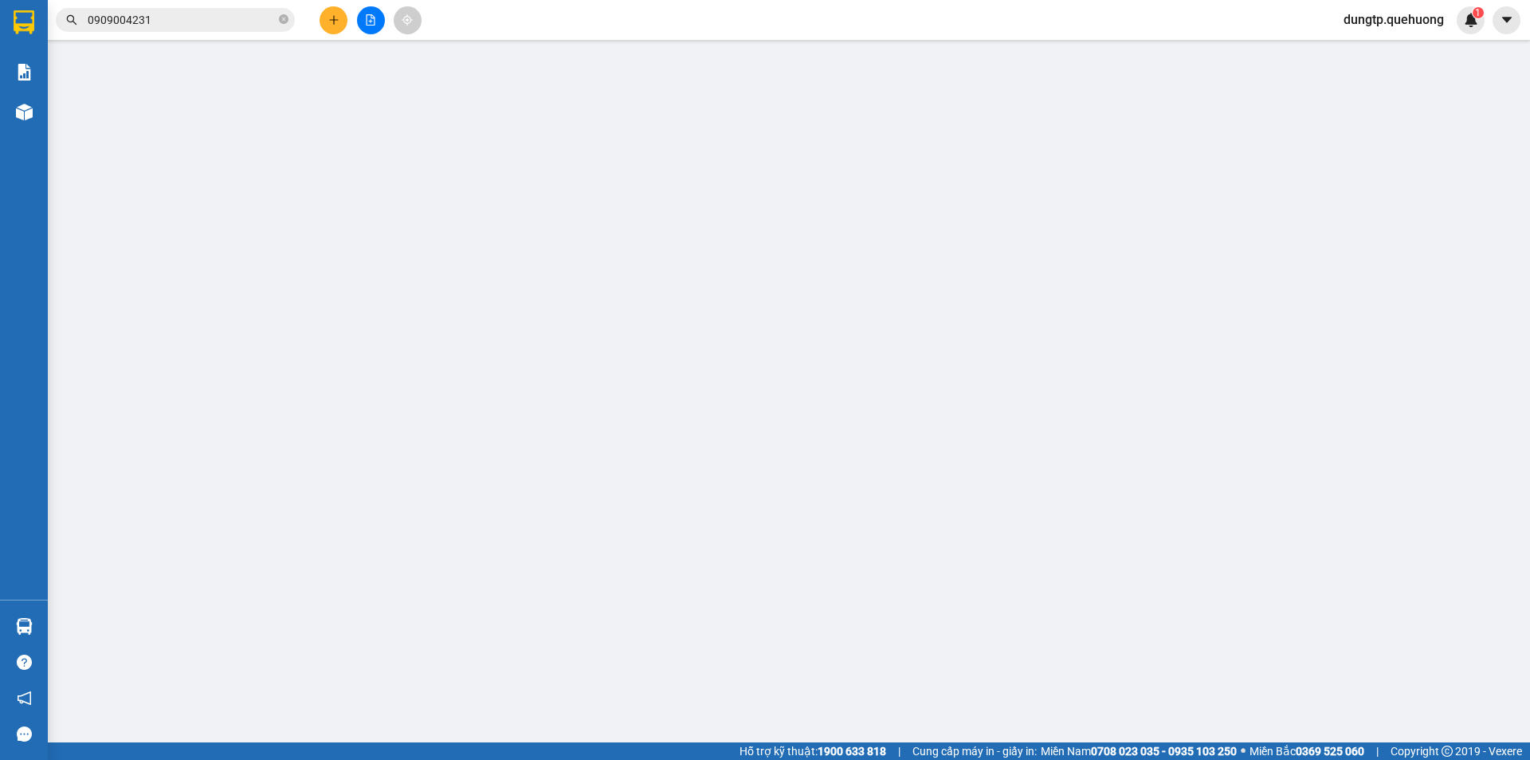
type input "40.000"
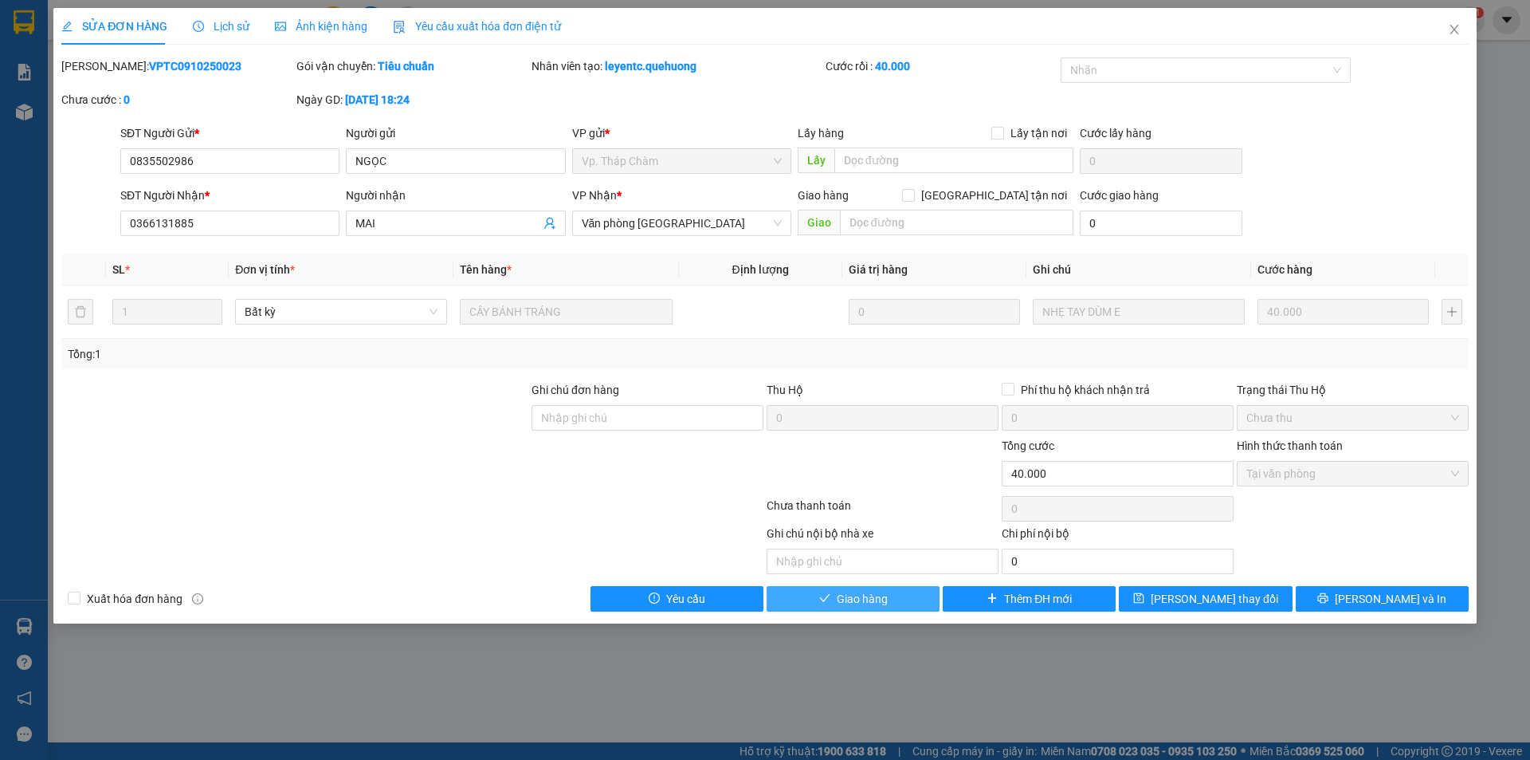
click at [881, 598] on span "Giao hàng" at bounding box center [862, 599] width 51 height 18
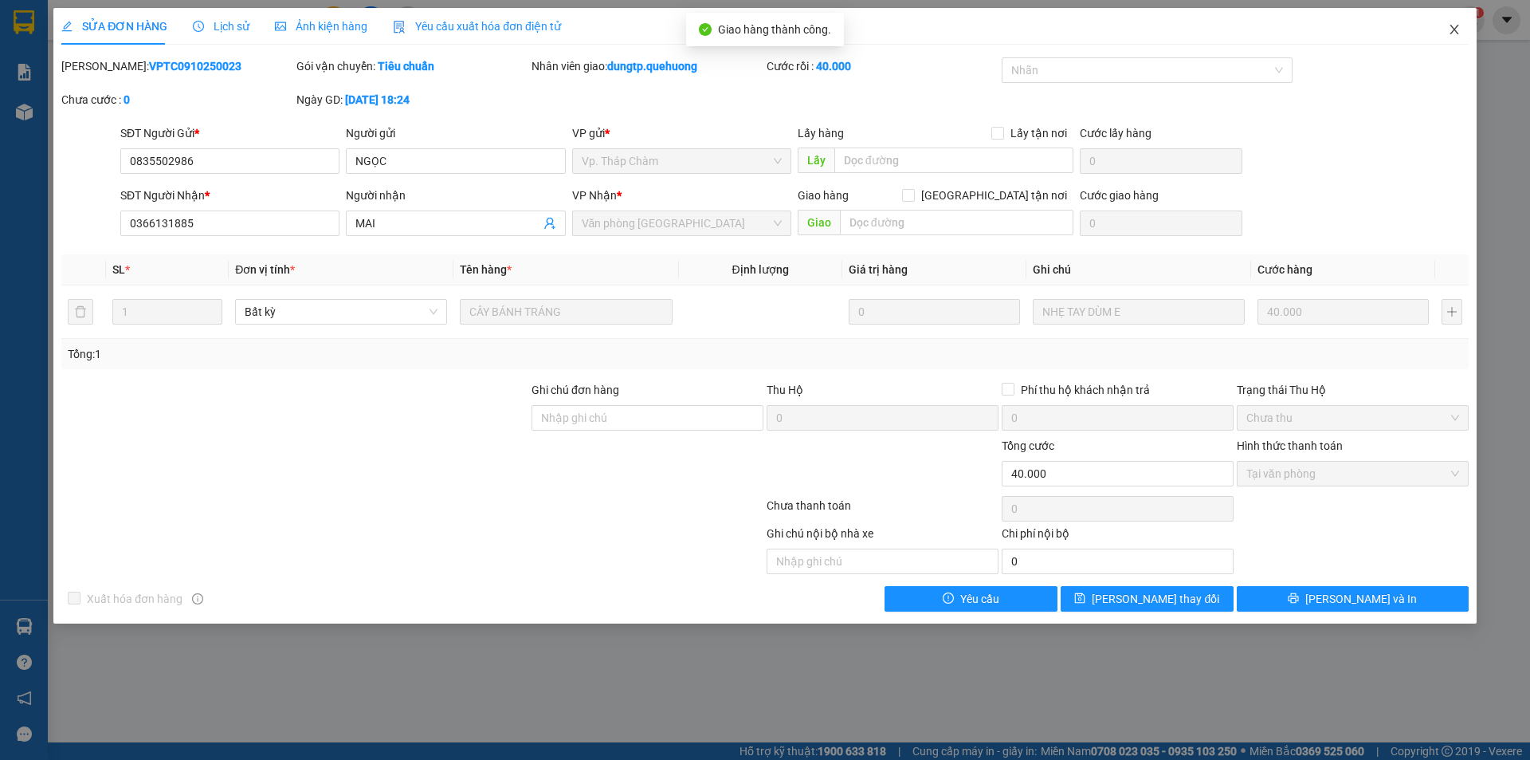
click at [1457, 32] on icon "close" at bounding box center [1454, 29] width 13 height 13
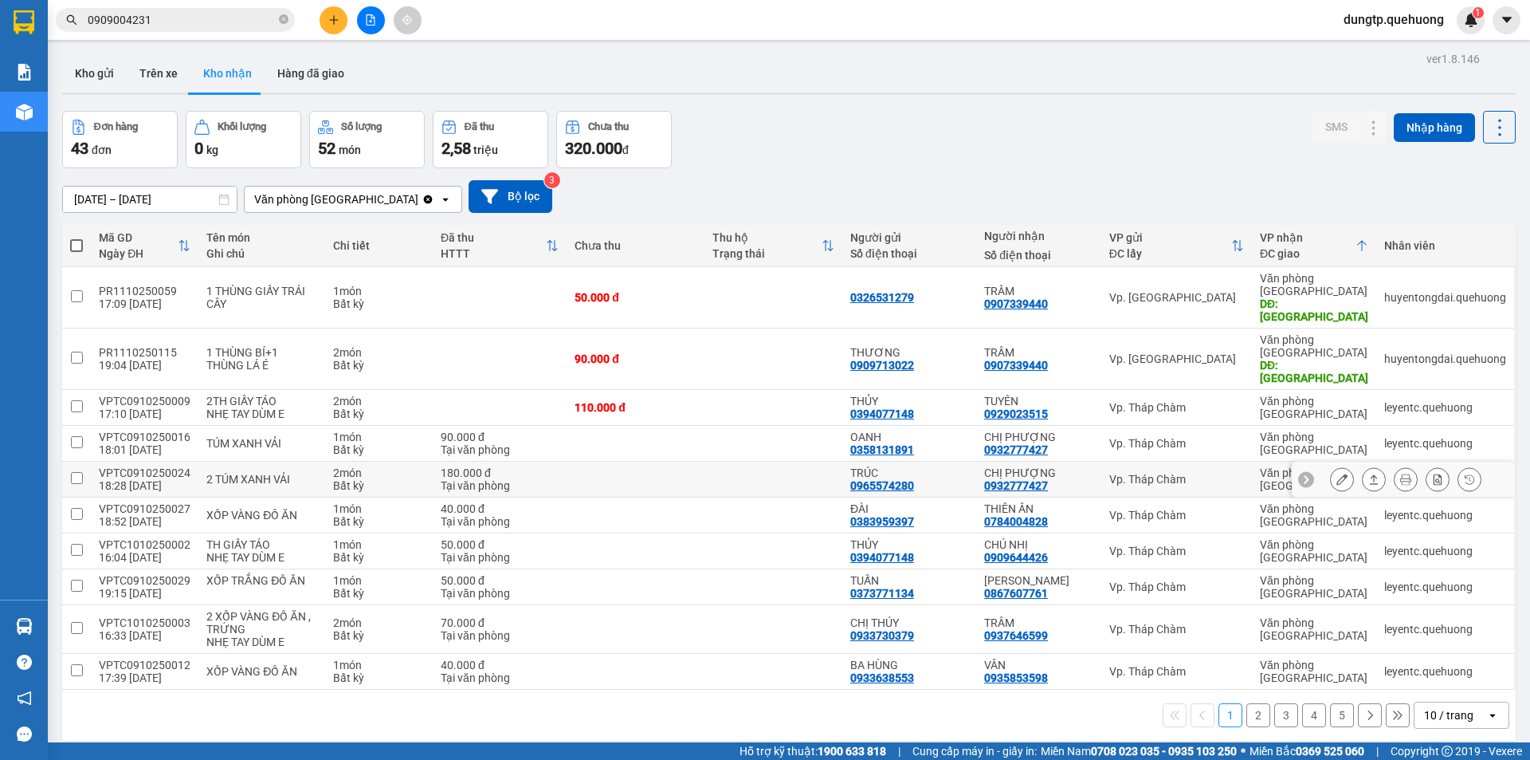
click at [1335, 465] on button at bounding box center [1342, 479] width 22 height 28
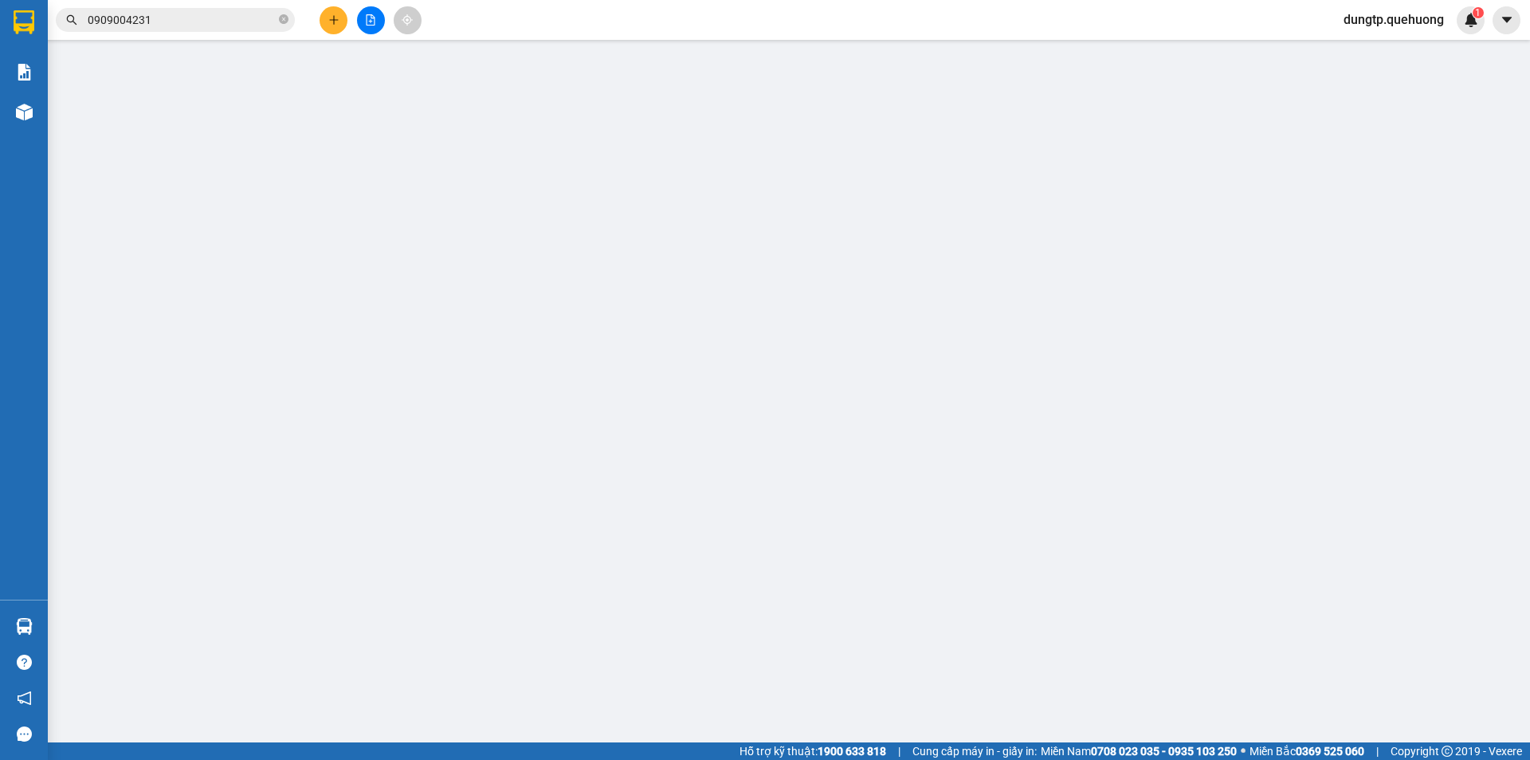
type input "0965574280"
type input "TRÚC"
type input "0932777427"
type input "CHỊ PHƯỢNG"
type input "0"
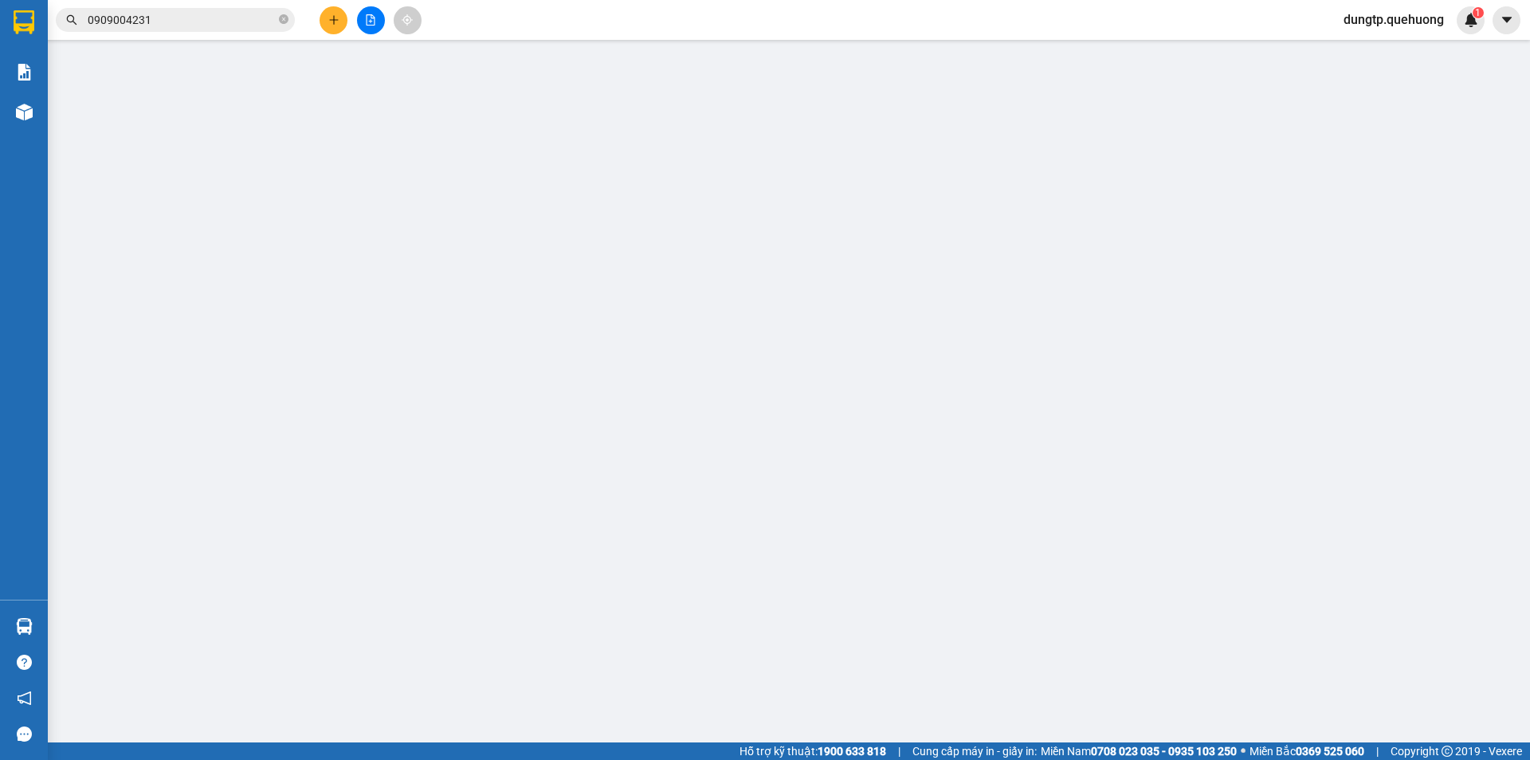
type input "180.000"
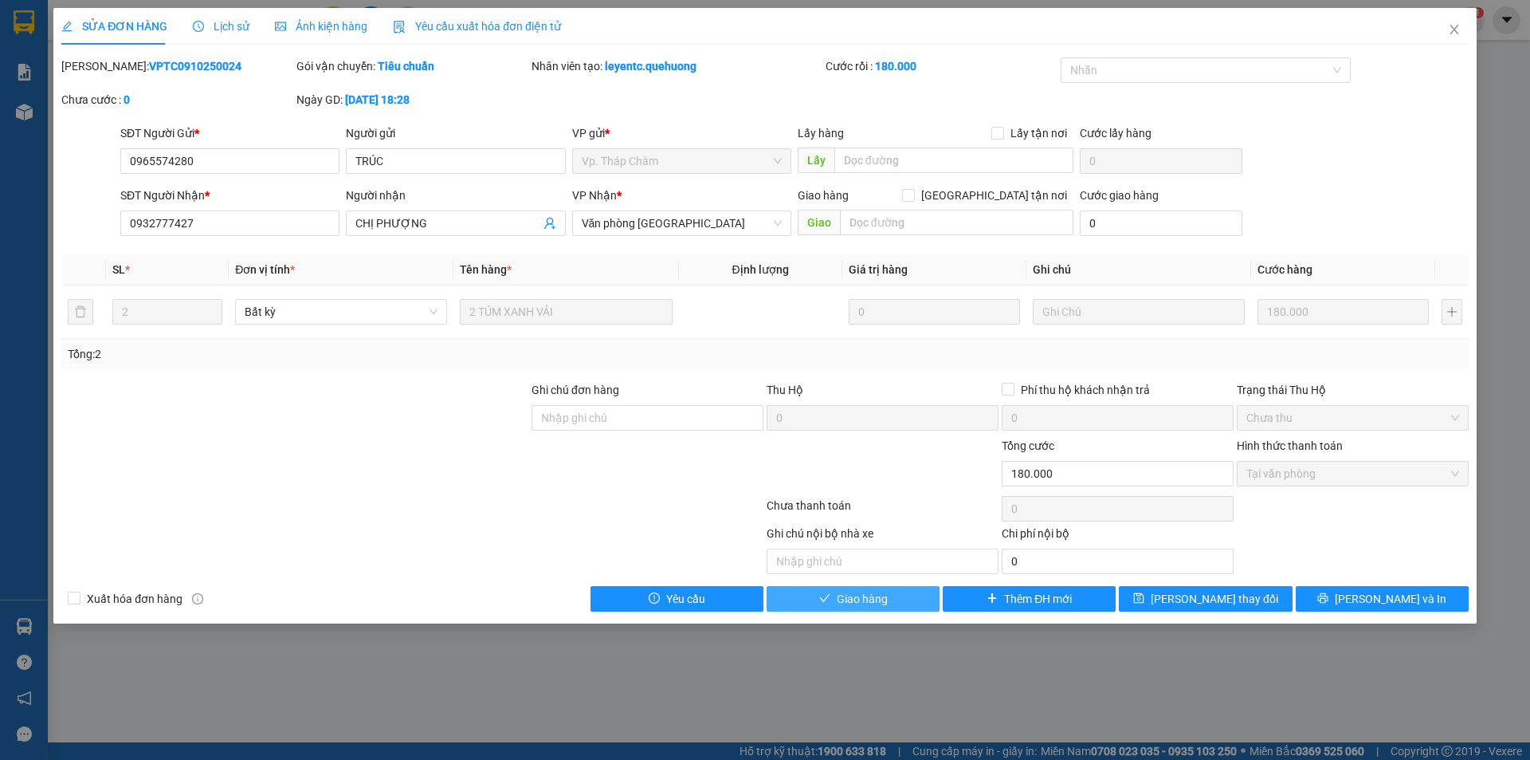
click at [884, 592] on span "Giao hàng" at bounding box center [862, 599] width 51 height 18
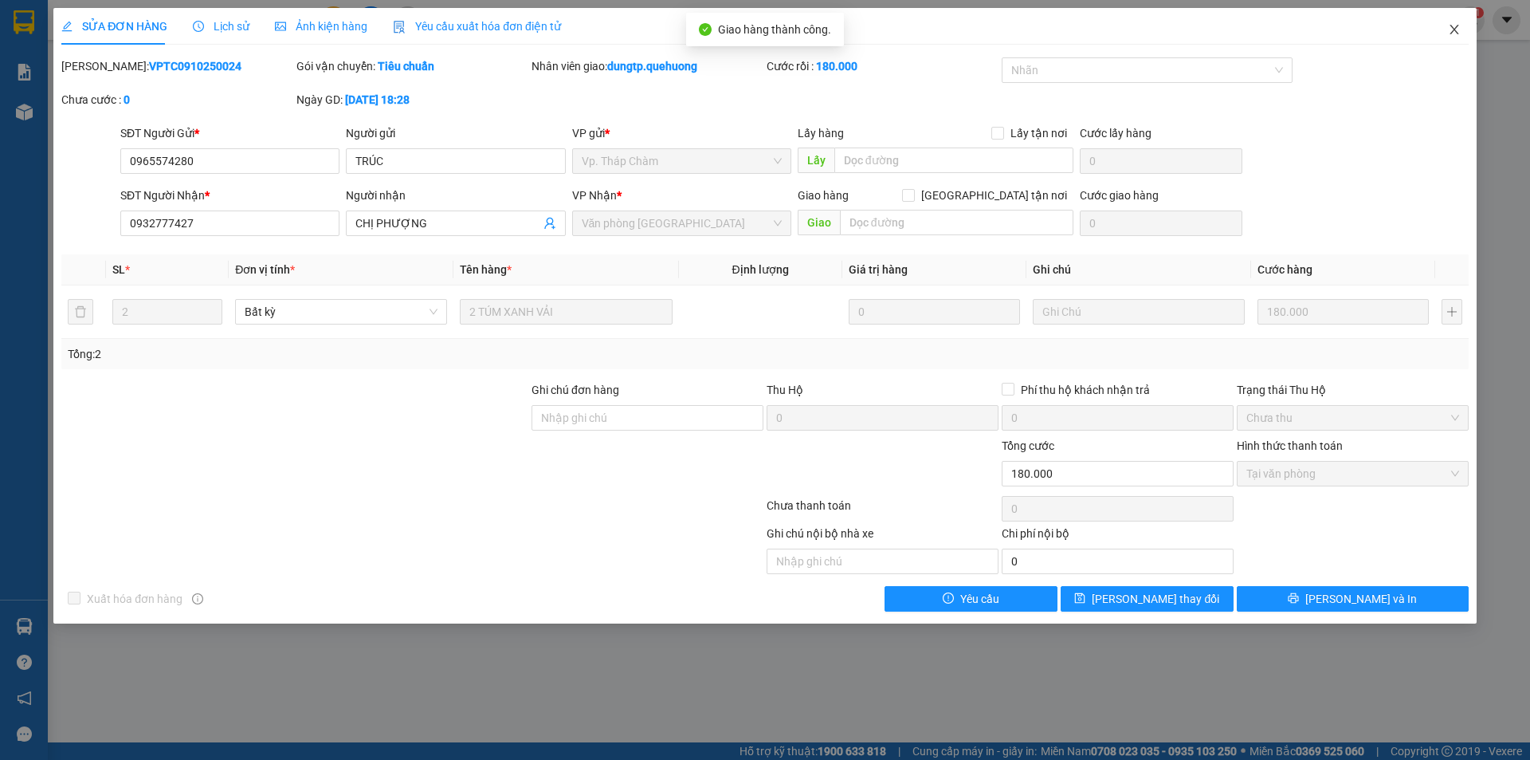
click at [1462, 32] on span "Close" at bounding box center [1454, 30] width 45 height 45
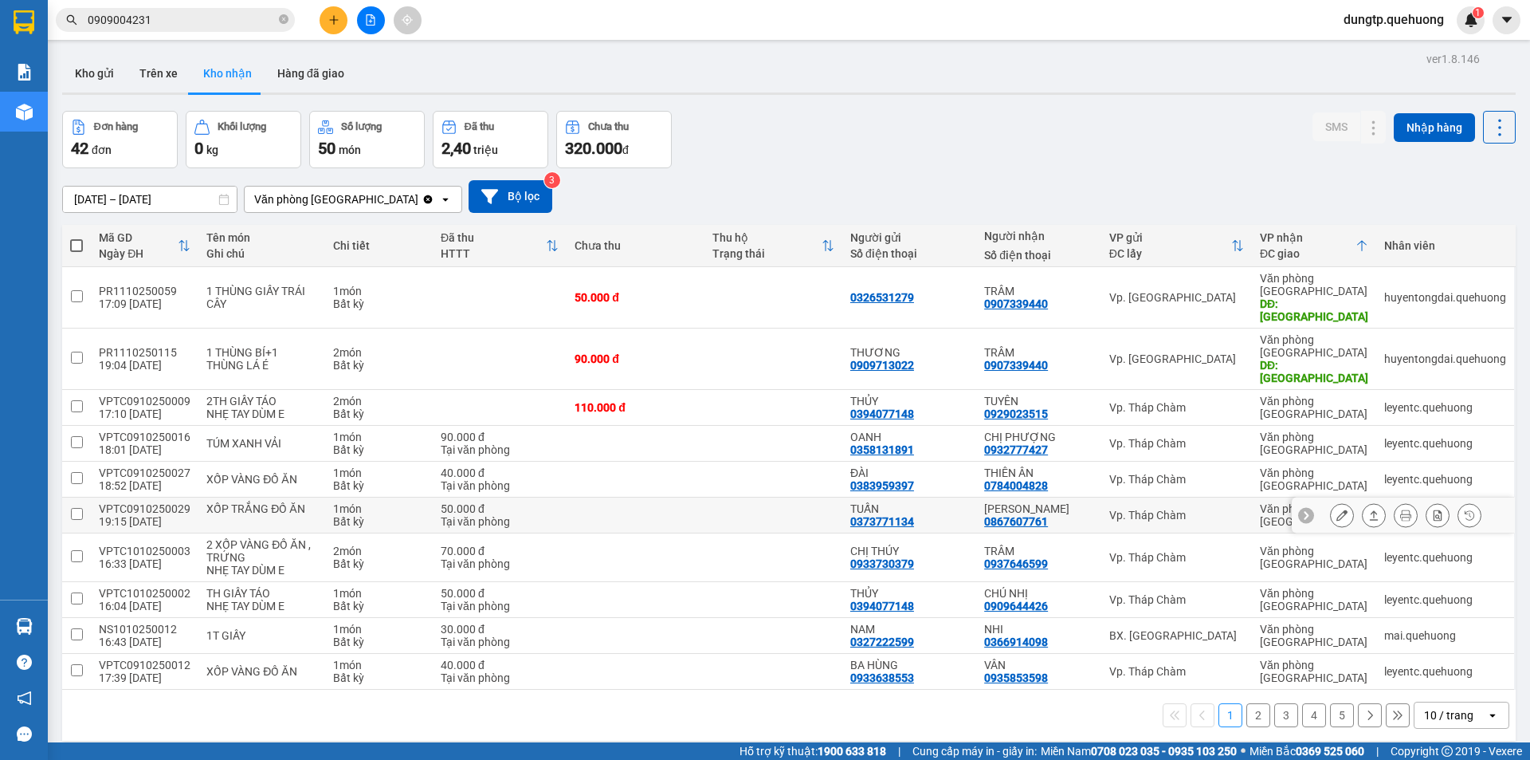
click at [1332, 501] on button at bounding box center [1342, 515] width 22 height 28
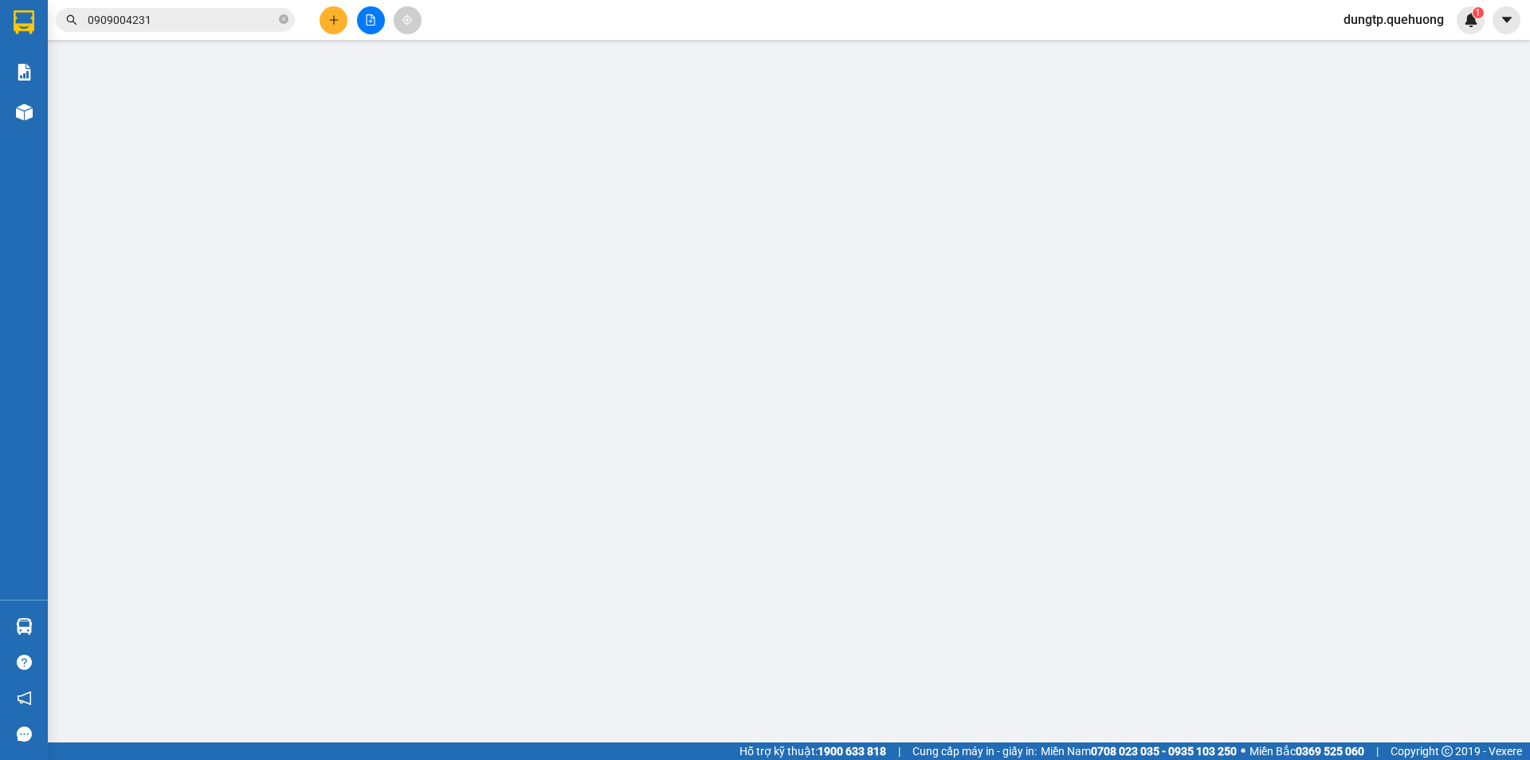
type input "0373771134"
type input "TUẤN"
type input "0867607761"
type input "[PERSON_NAME]"
type input "0"
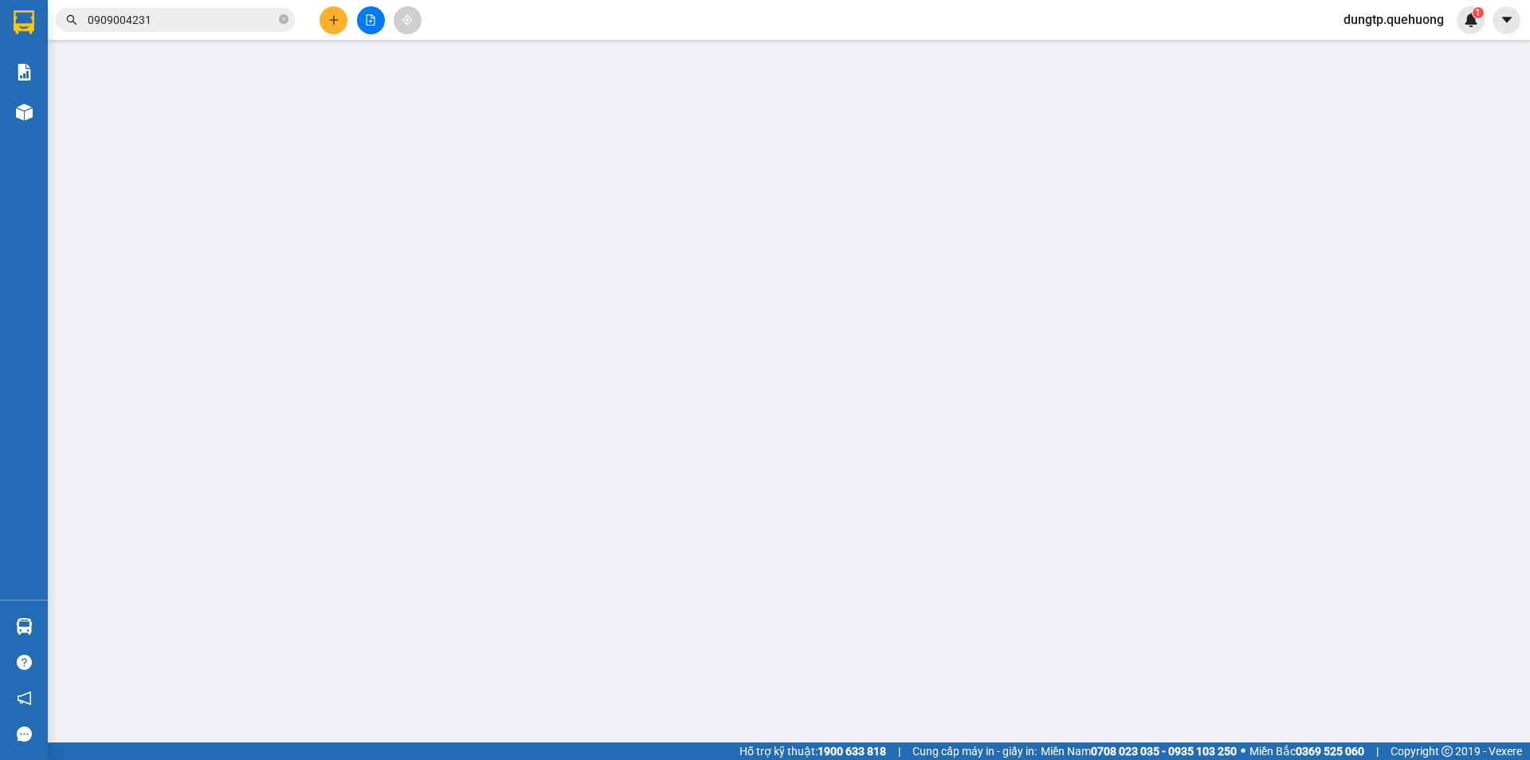
type input "50.000"
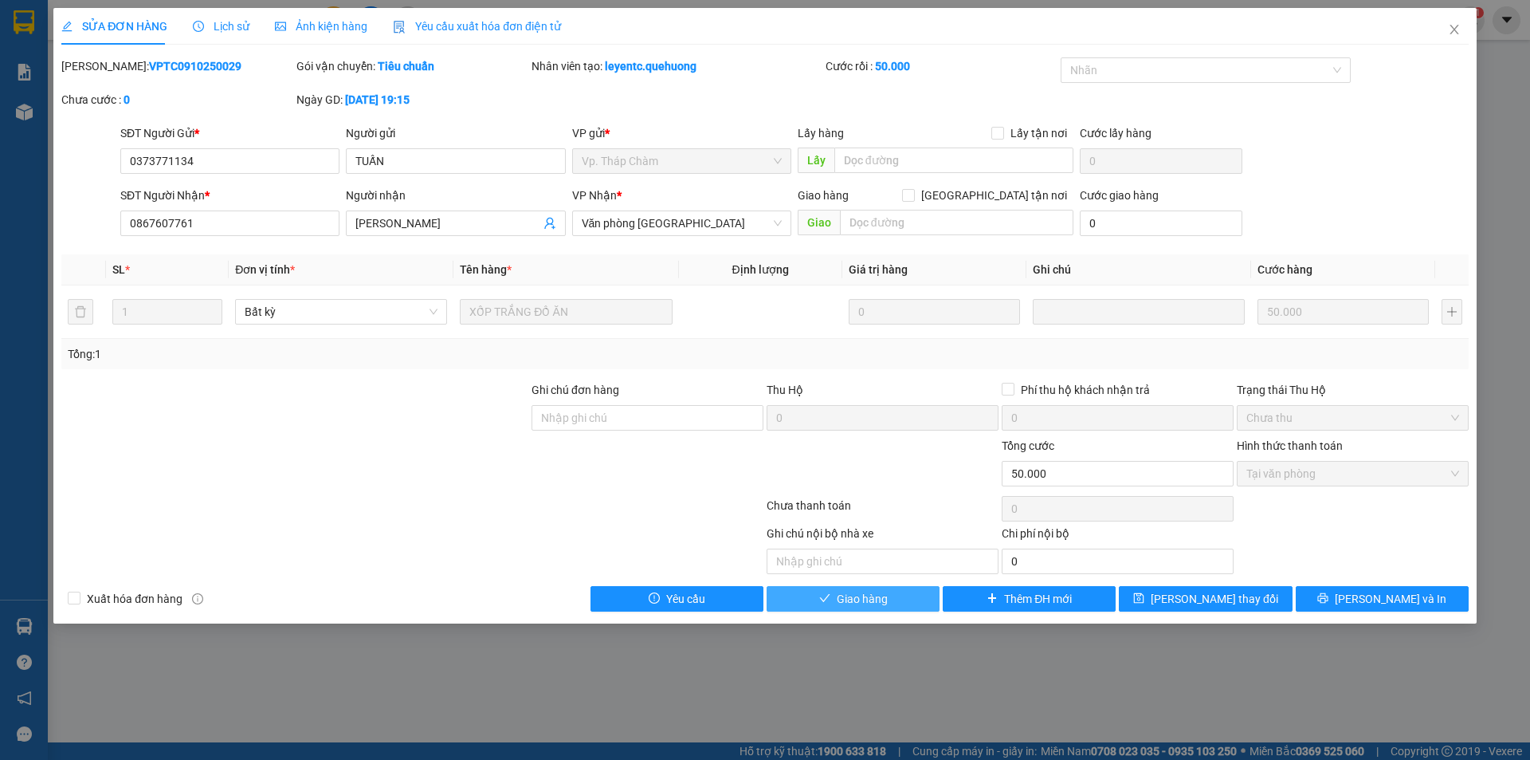
click at [887, 603] on span "Giao hàng" at bounding box center [862, 599] width 51 height 18
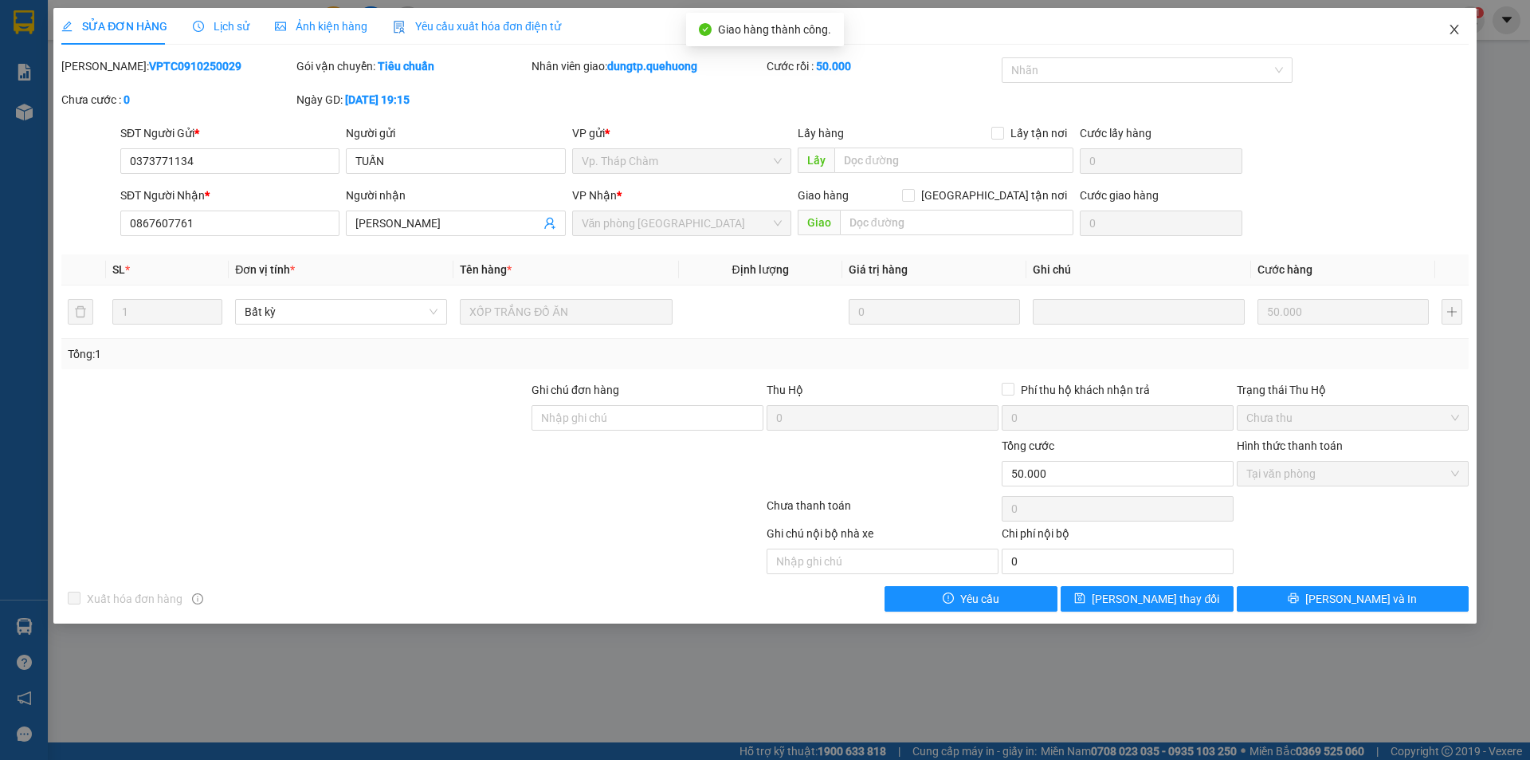
click at [1453, 32] on icon "close" at bounding box center [1454, 30] width 9 height 10
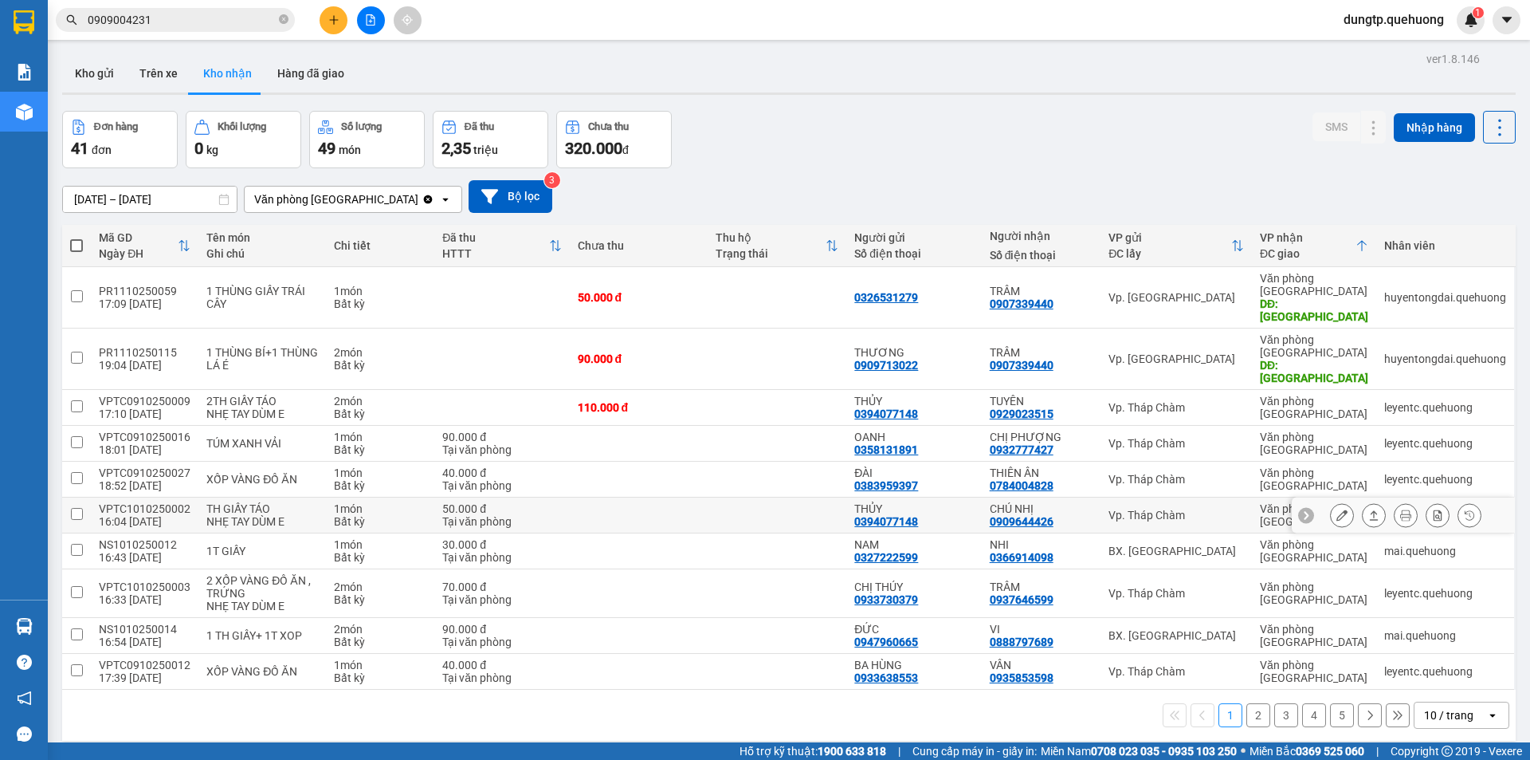
click at [1331, 501] on button at bounding box center [1342, 515] width 22 height 28
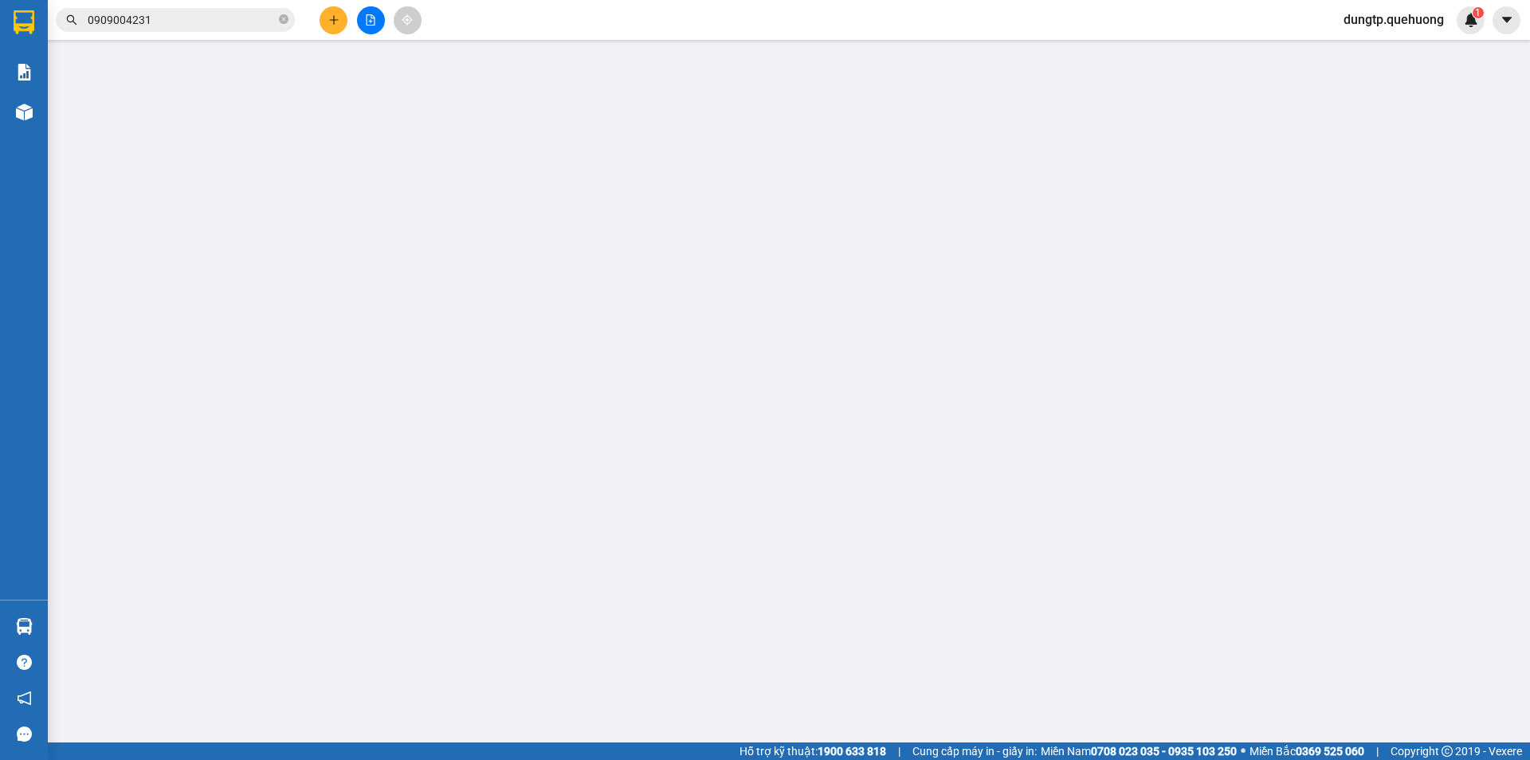
type input "0394077148"
type input "THỦY"
type input "0909644426"
type input "CHÚ NHỊ"
type input "0"
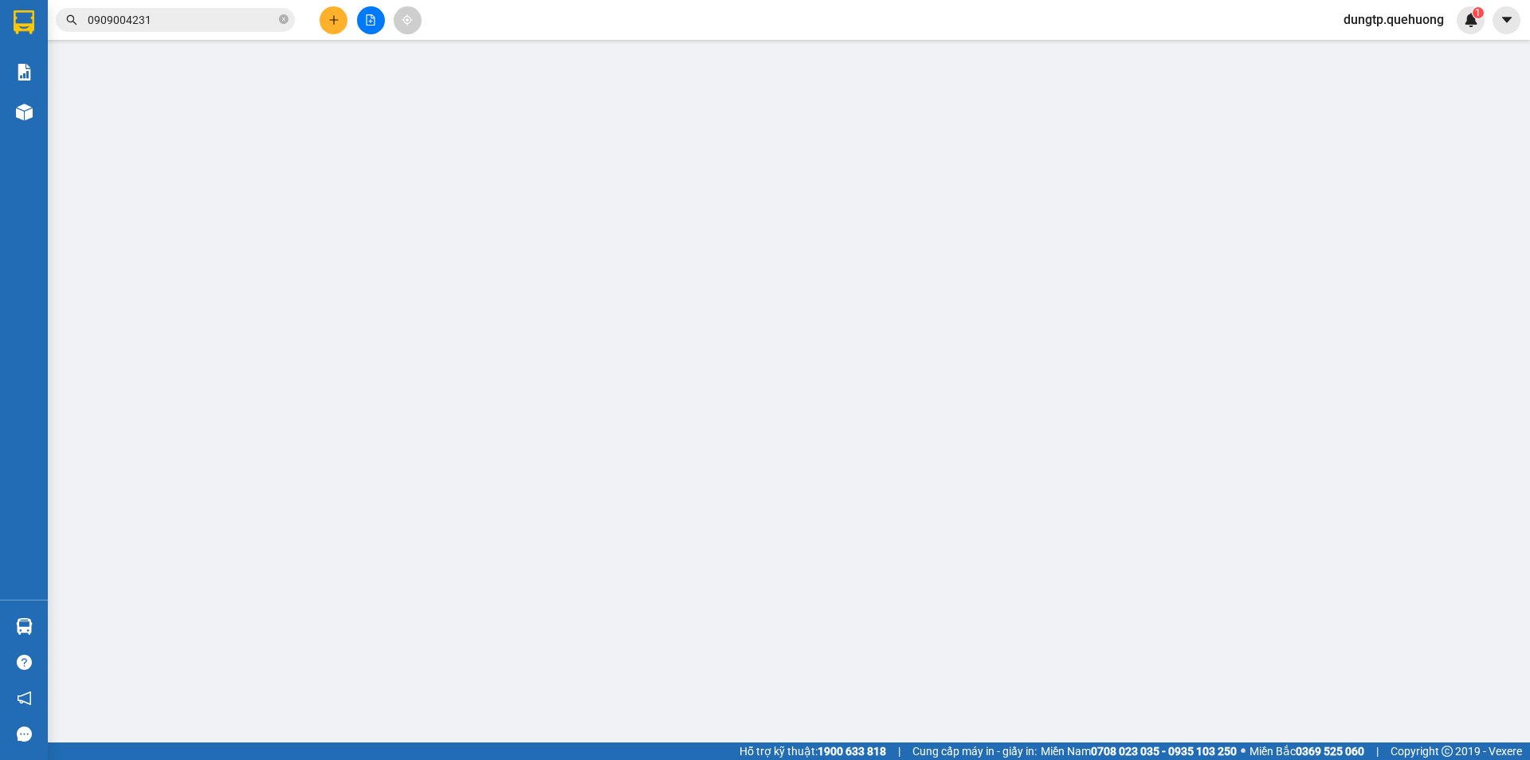
type input "50.000"
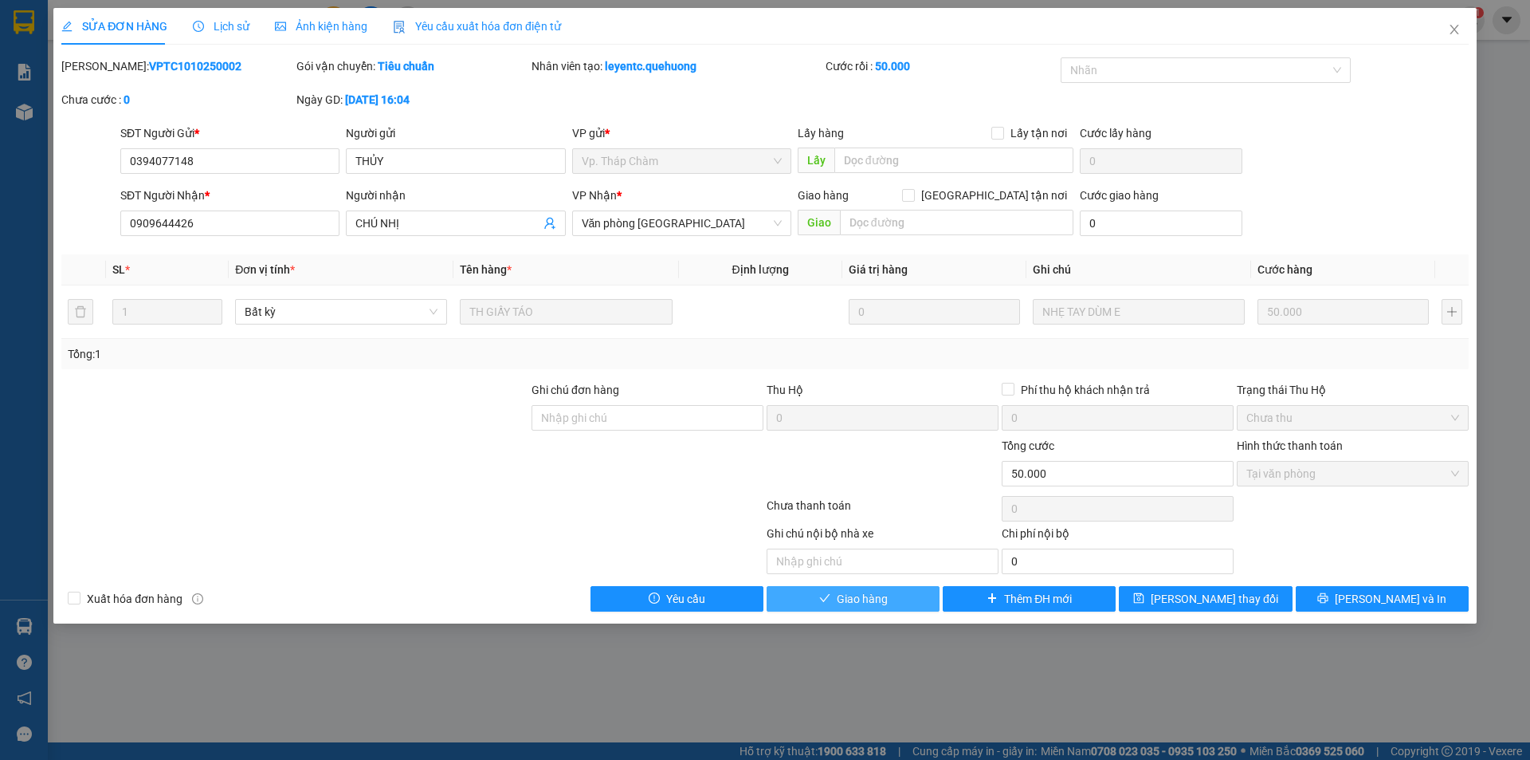
click at [842, 591] on span "Giao hàng" at bounding box center [862, 599] width 51 height 18
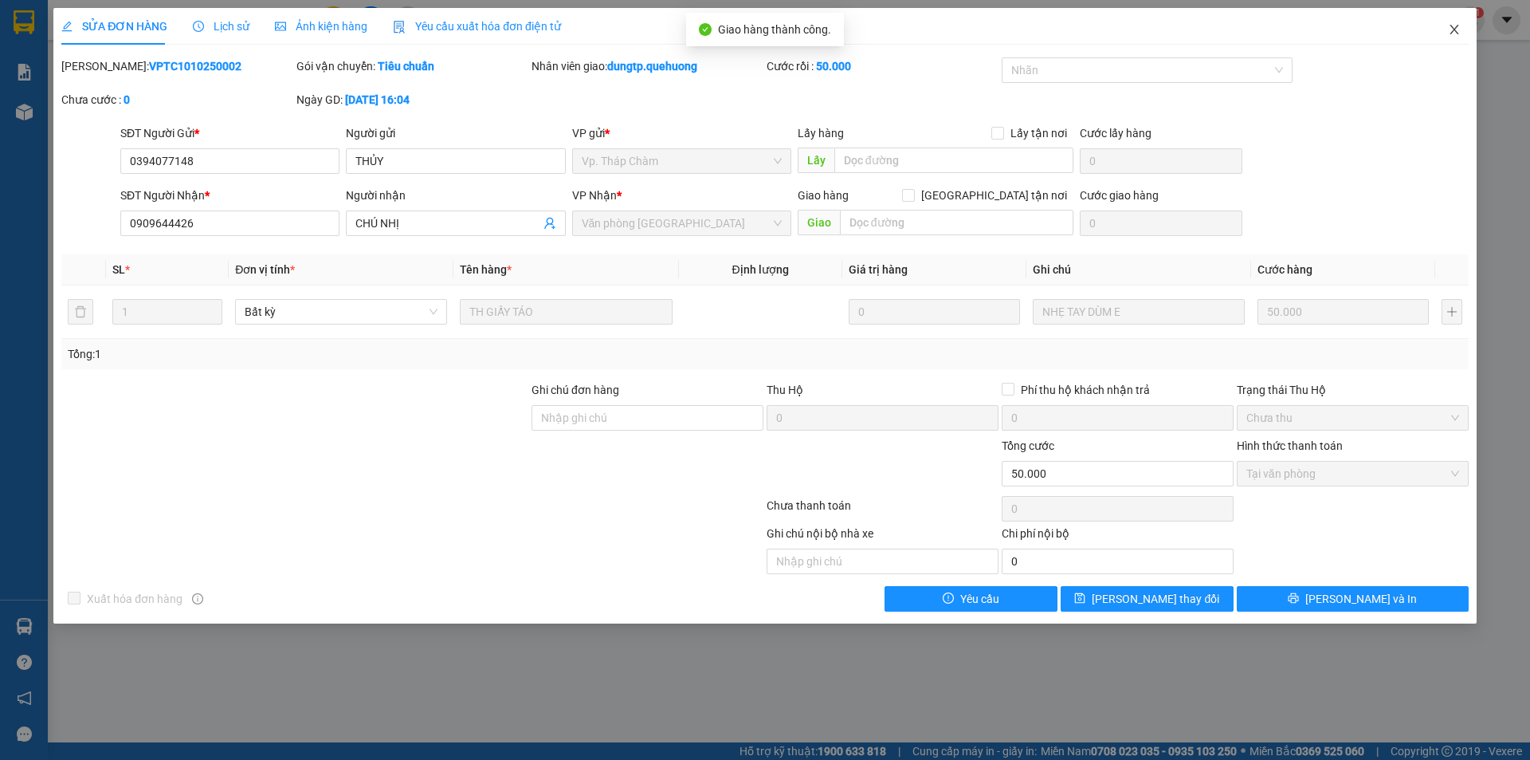
click at [1455, 34] on icon "close" at bounding box center [1454, 29] width 13 height 13
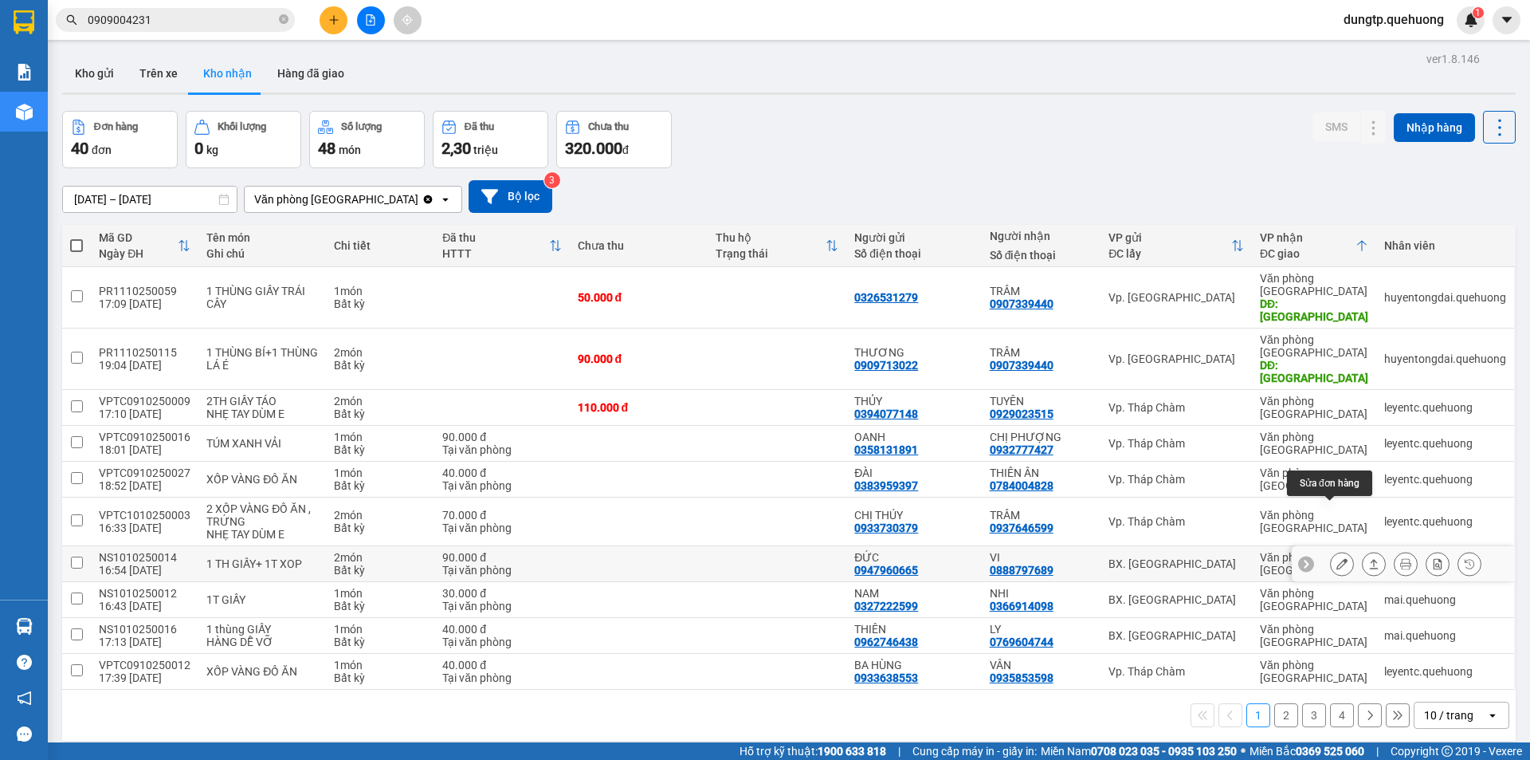
click at [1337, 558] on icon at bounding box center [1342, 563] width 11 height 11
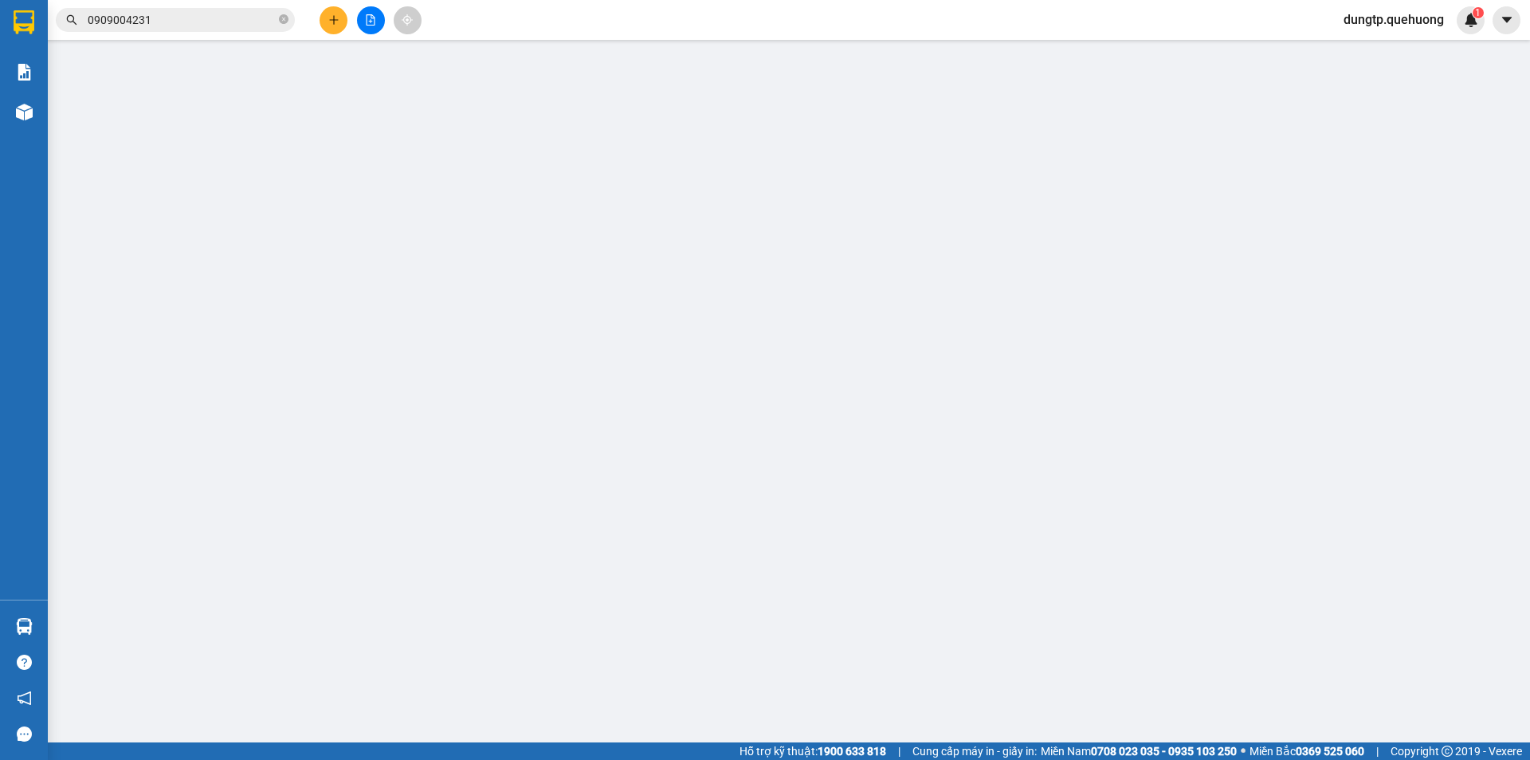
type input "0947960665"
type input "ĐỨC"
type input "0888797689"
type input "VI"
type input "0"
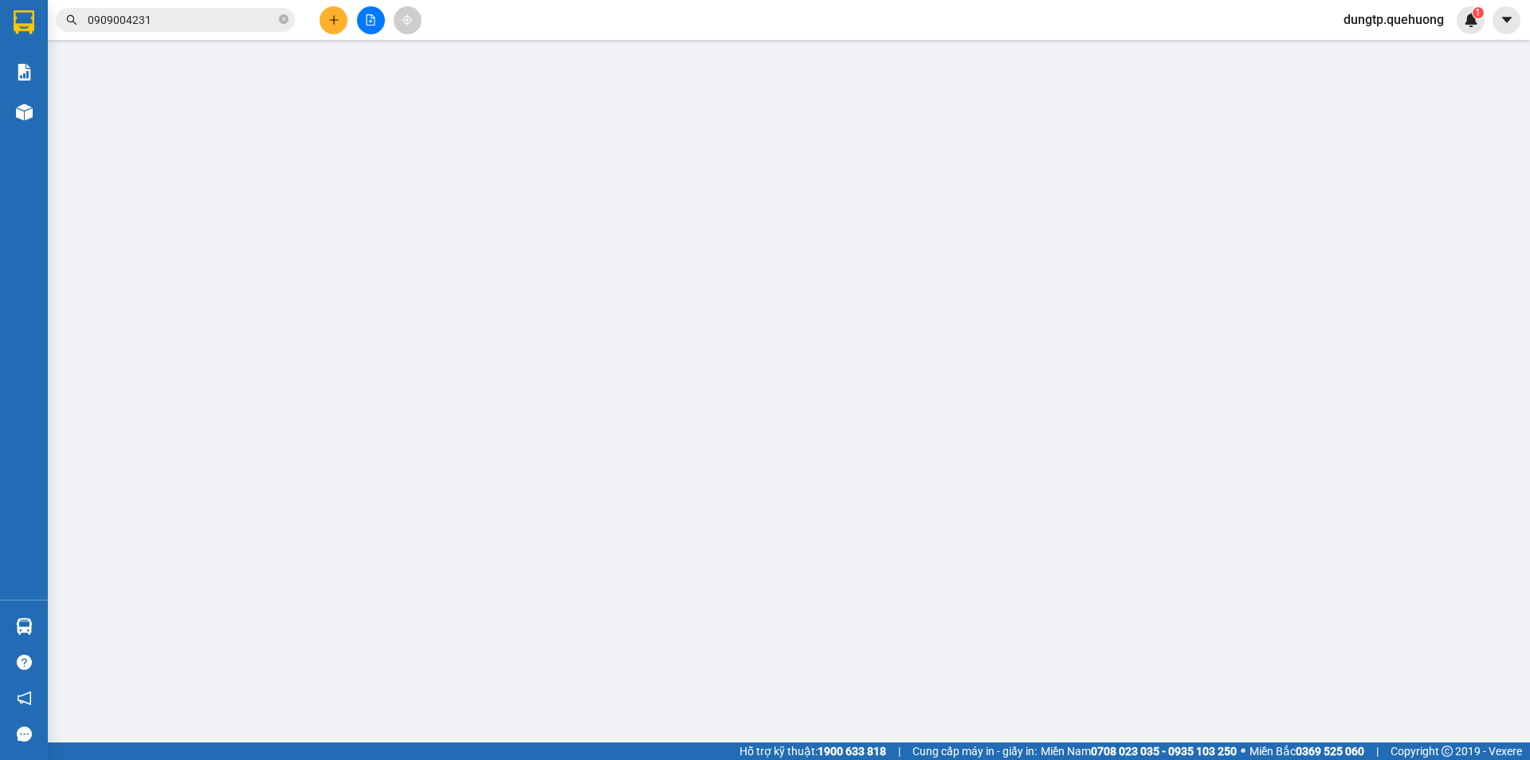
type input "90.000"
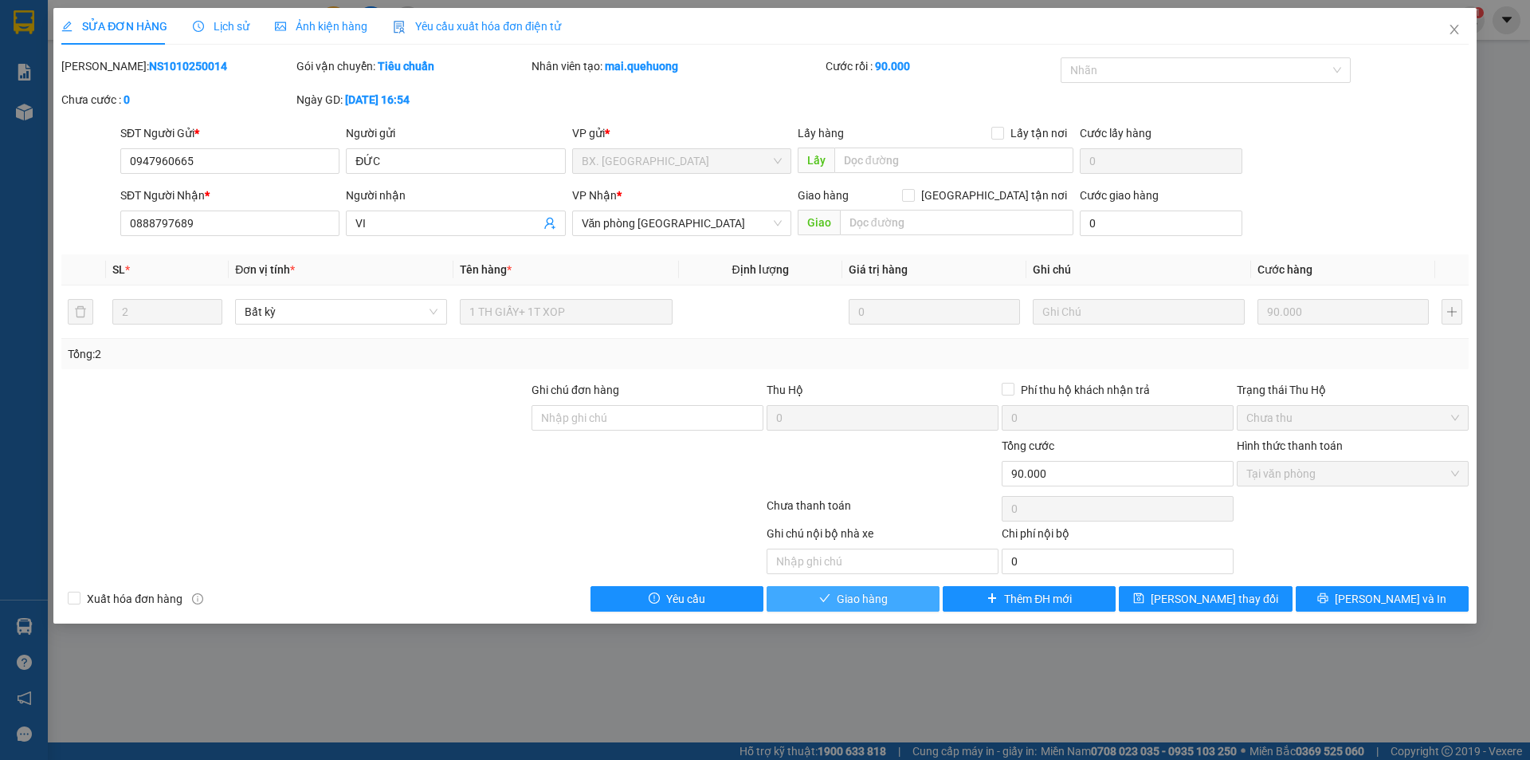
click at [859, 602] on span "Giao hàng" at bounding box center [862, 599] width 51 height 18
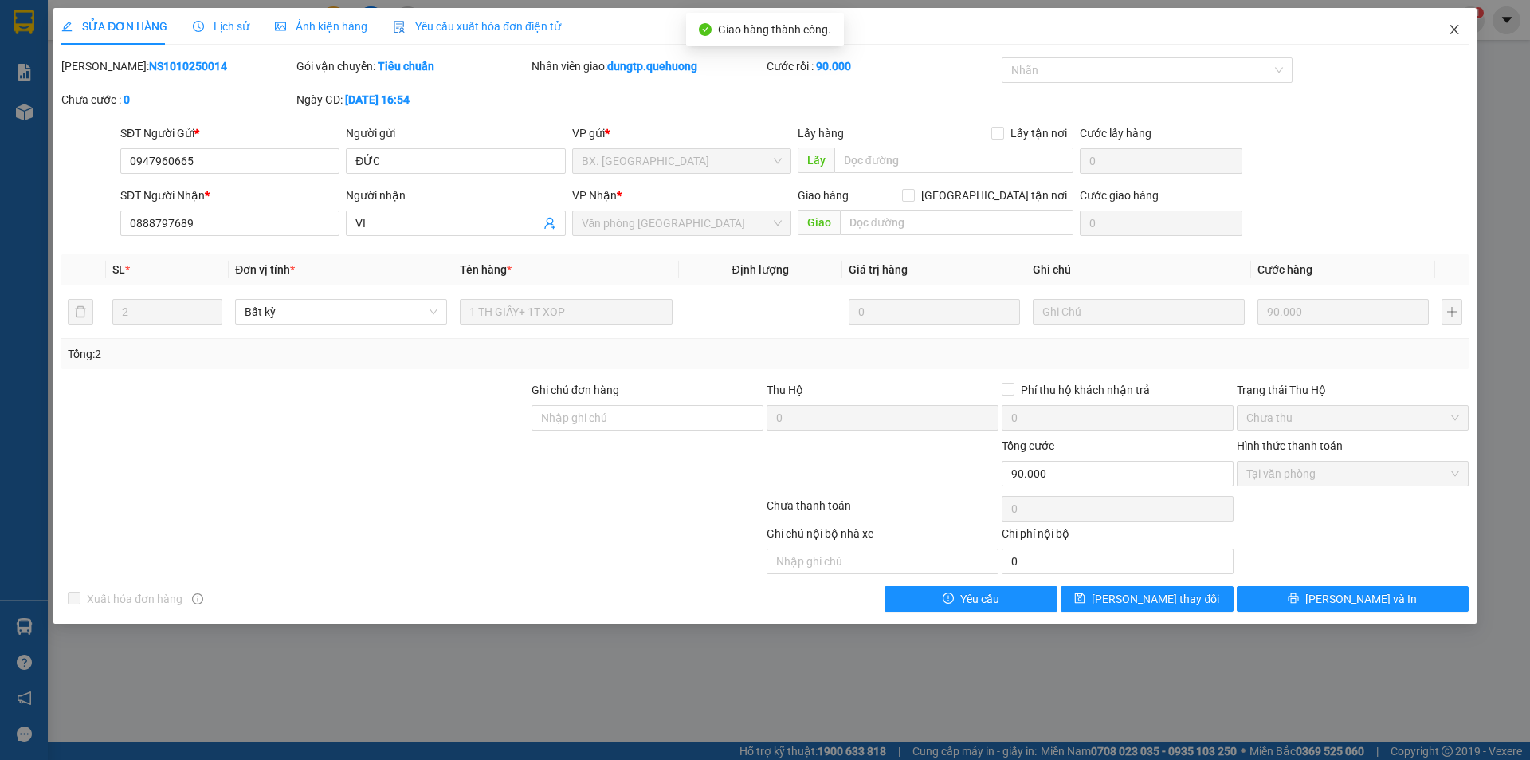
click at [1450, 28] on icon "close" at bounding box center [1454, 29] width 13 height 13
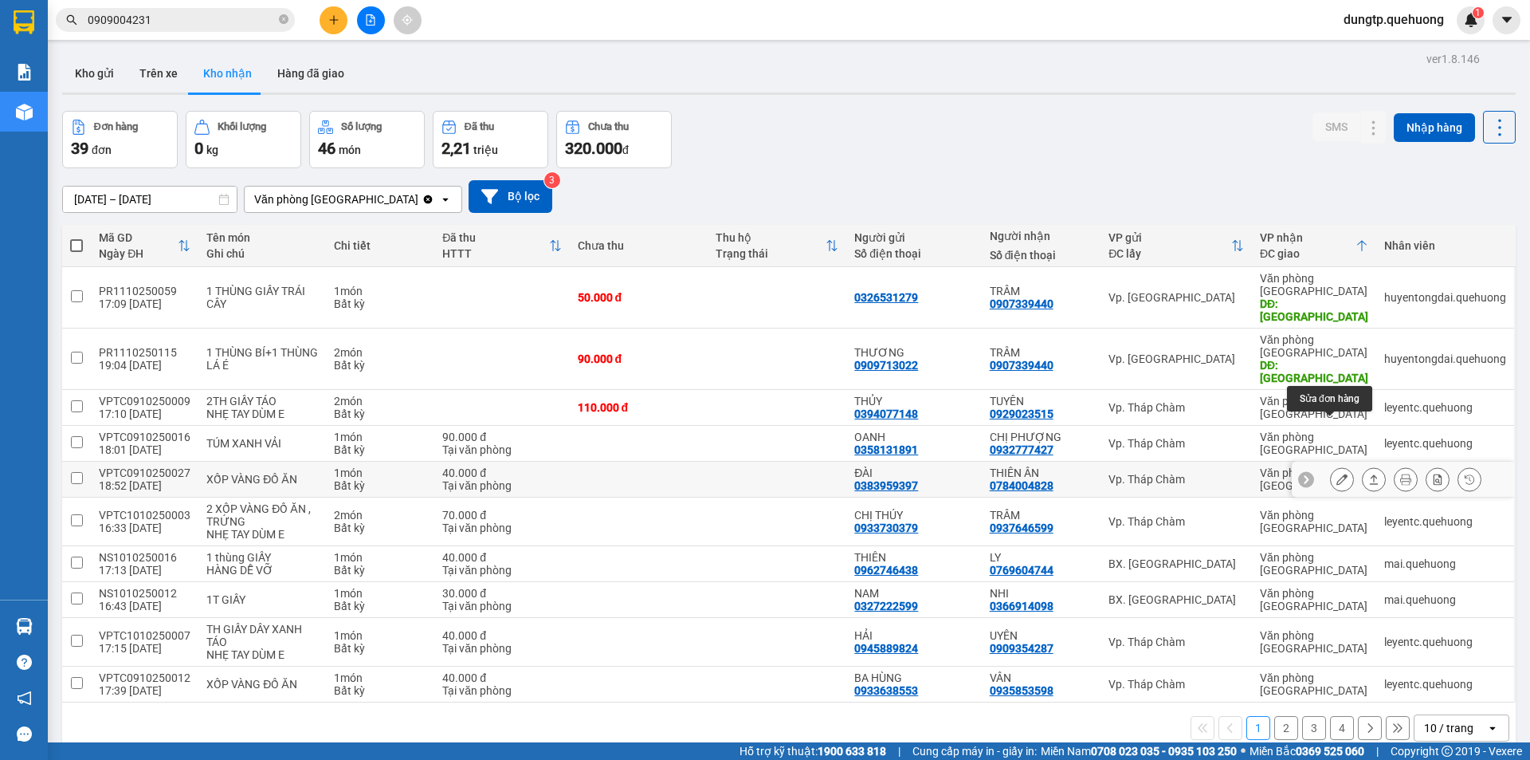
click at [1337, 473] on icon at bounding box center [1342, 478] width 11 height 11
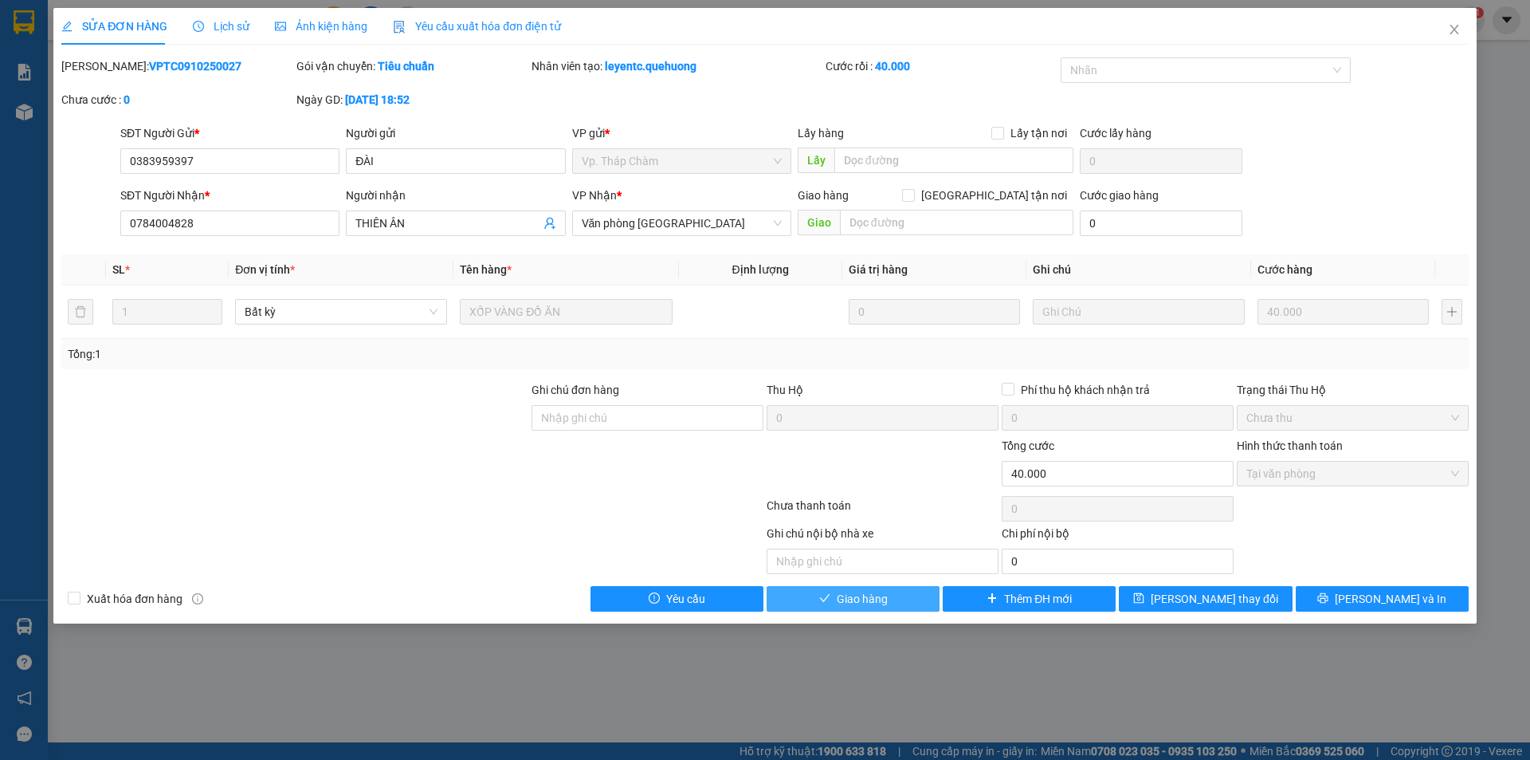
click at [893, 600] on button "Giao hàng" at bounding box center [853, 599] width 173 height 26
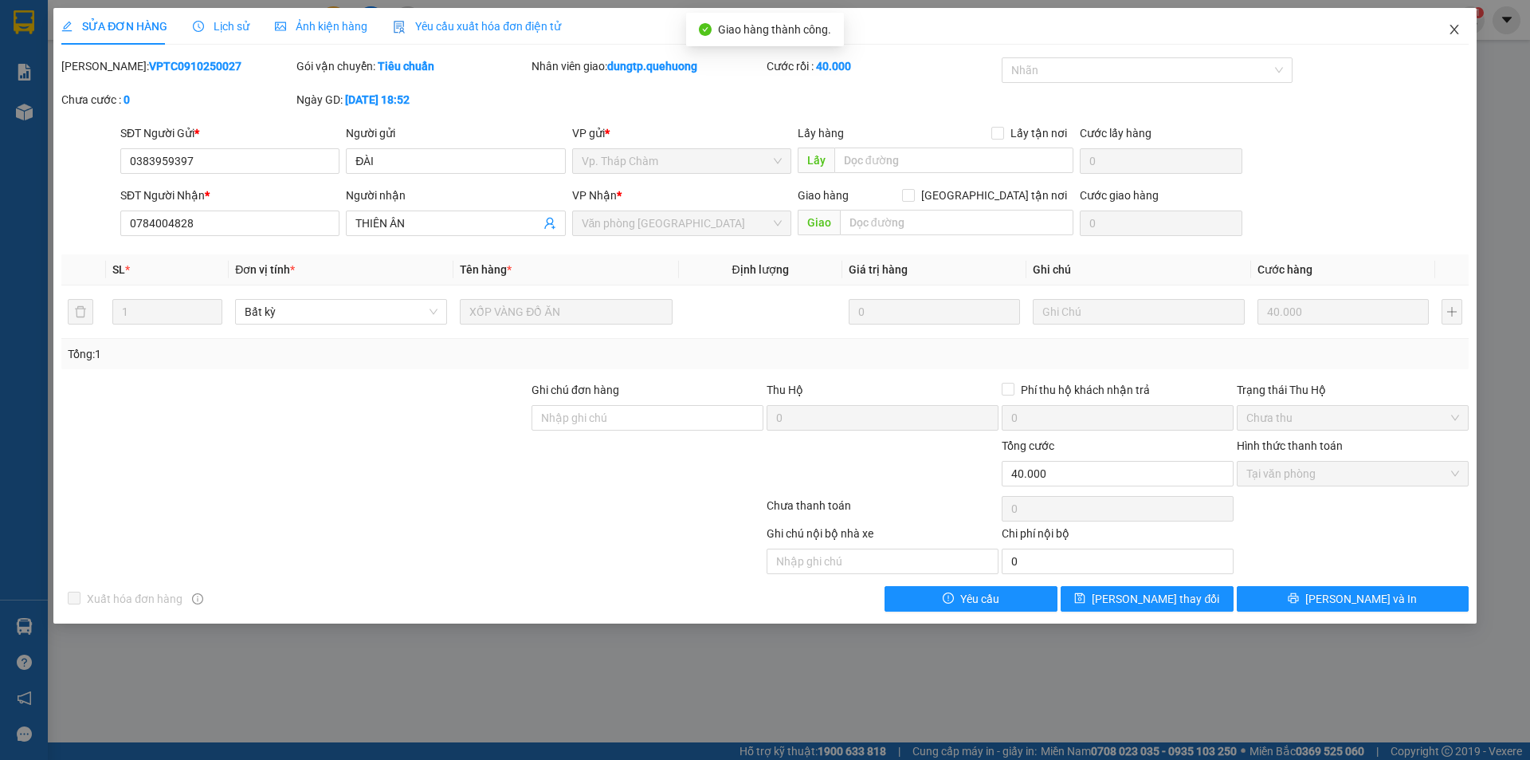
click at [1455, 23] on span "Close" at bounding box center [1454, 30] width 45 height 45
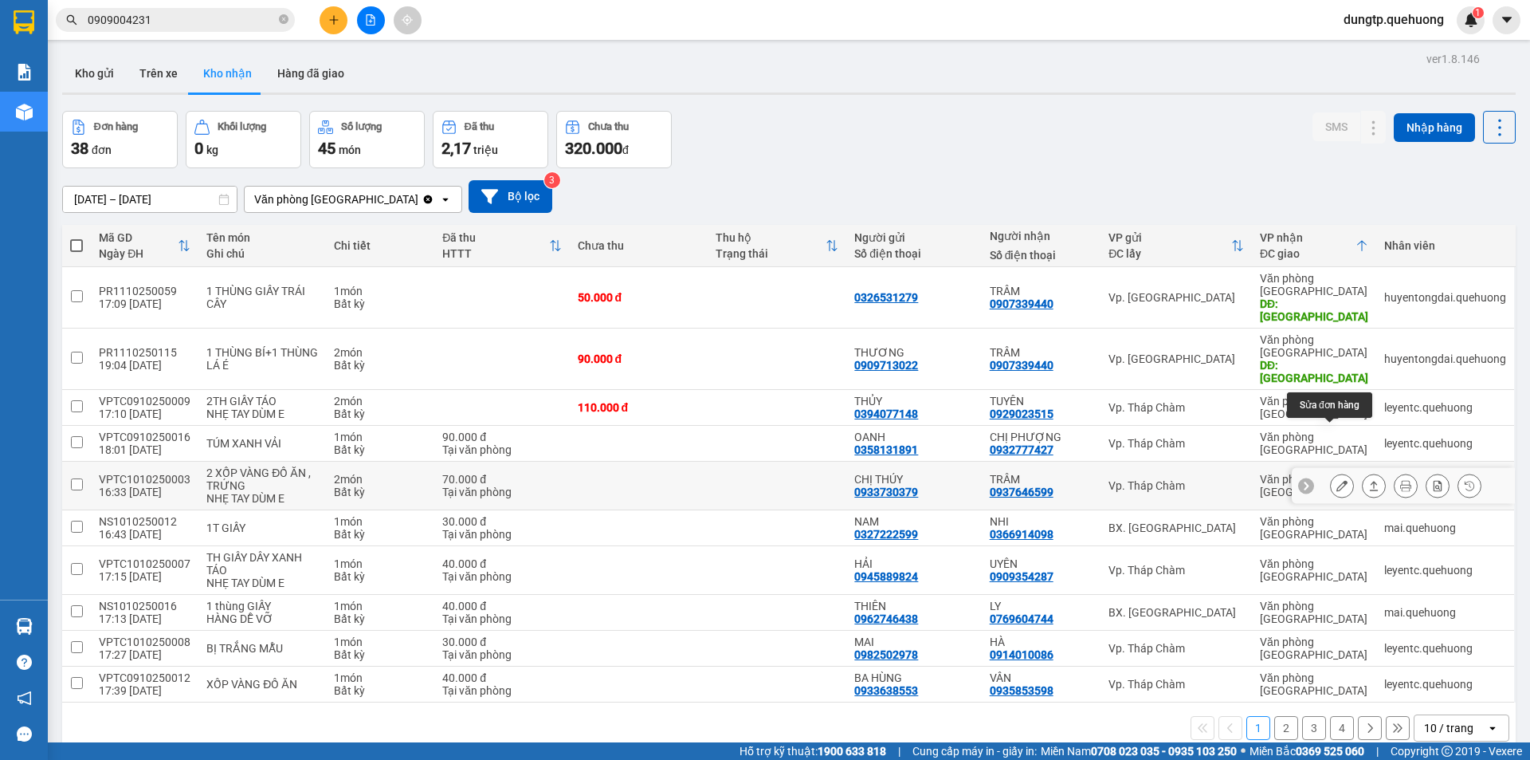
click at [1337, 480] on icon at bounding box center [1342, 485] width 11 height 11
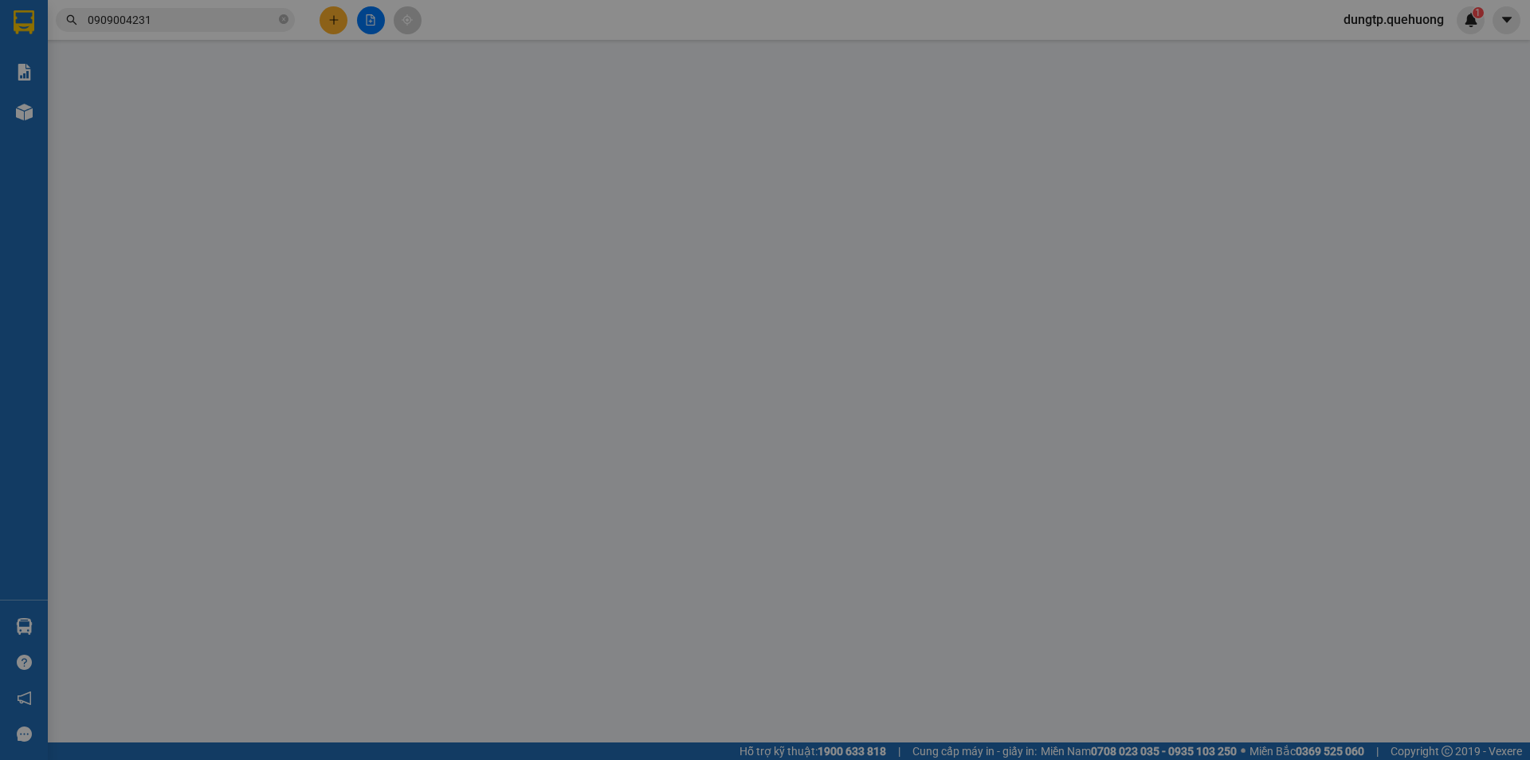
type input "0933730379"
type input "CHỊ THÚY"
type input "0937646599"
type input "TRÂM"
type input "0"
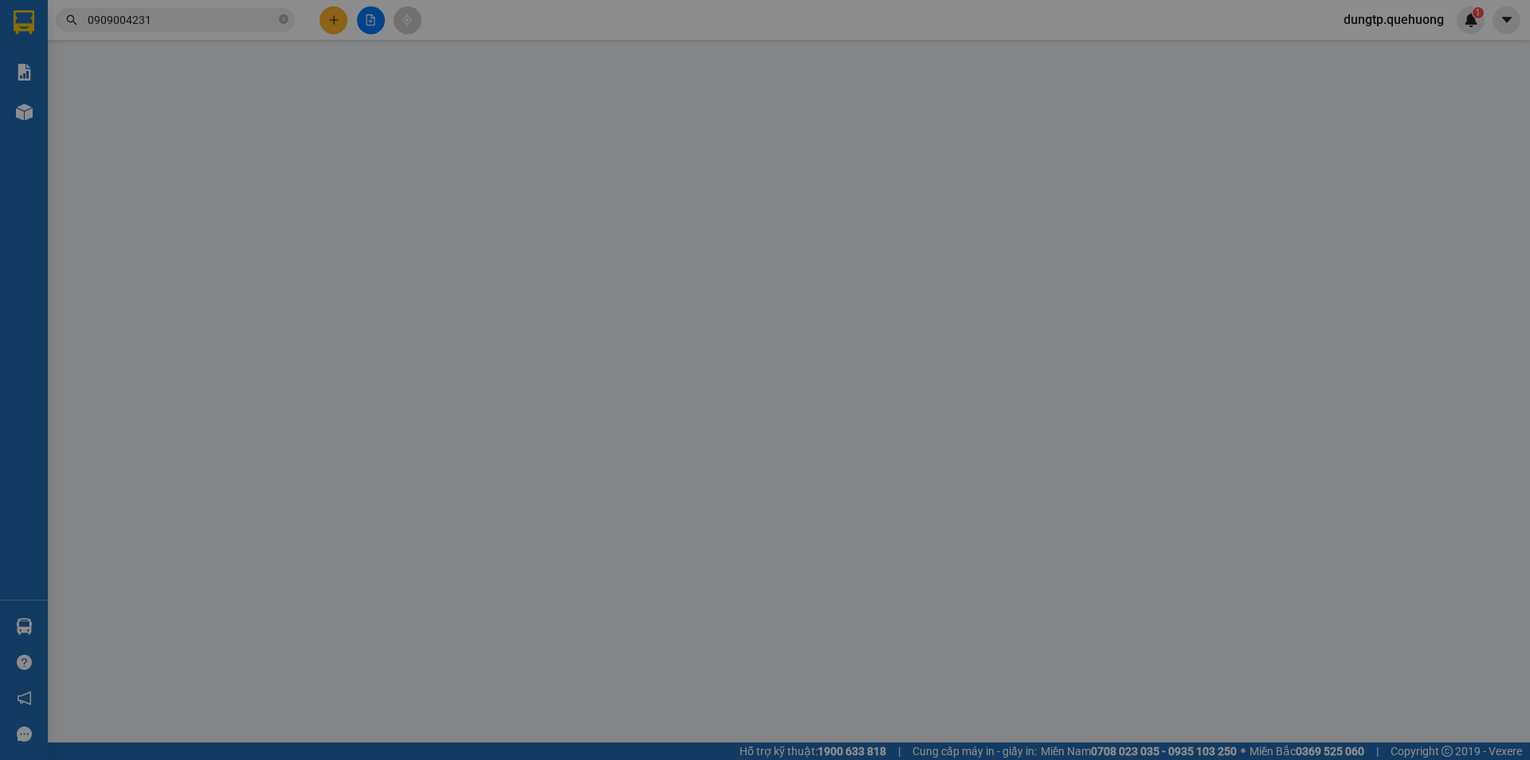
type input "70.000"
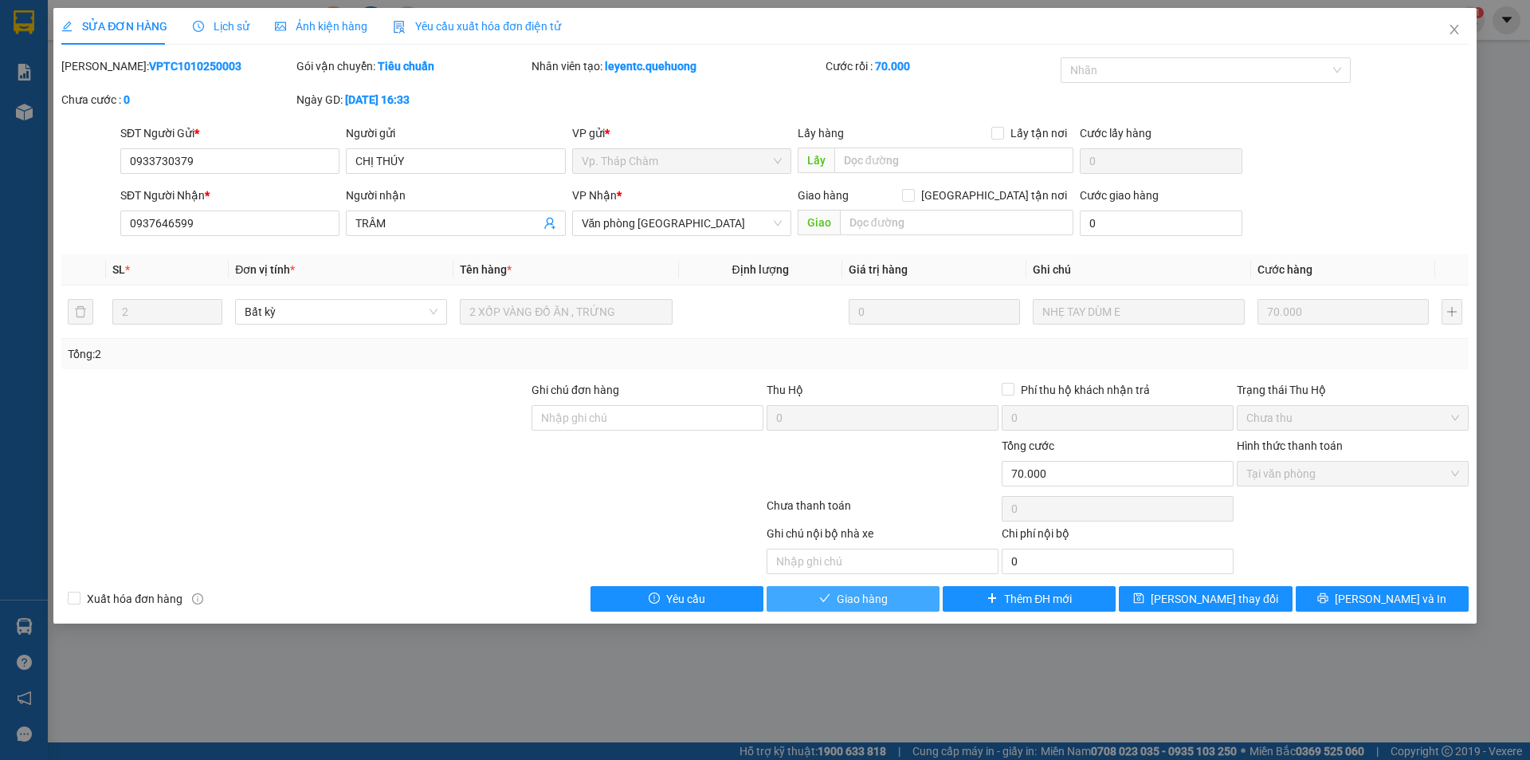
click at [878, 599] on span "Giao hàng" at bounding box center [862, 599] width 51 height 18
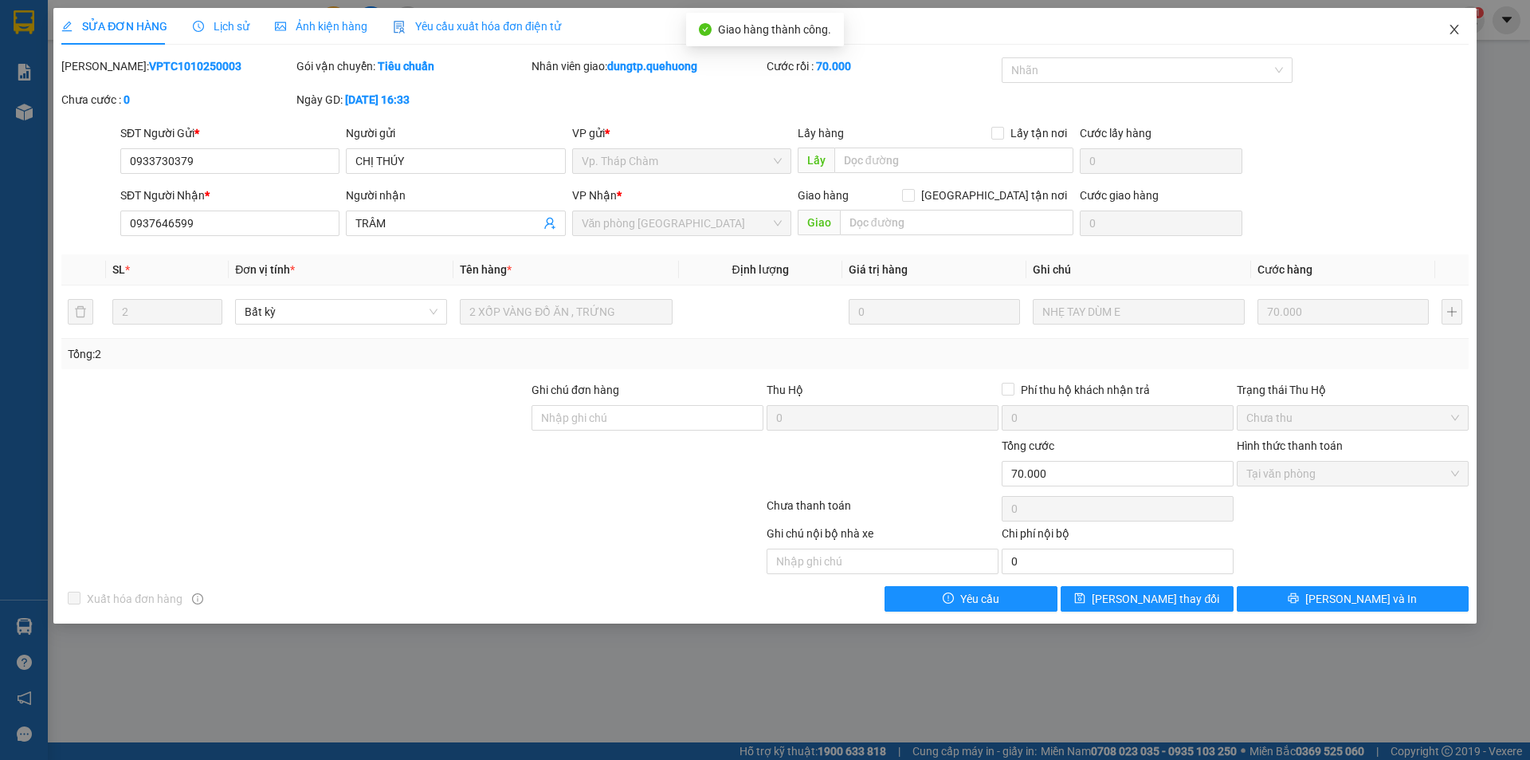
click at [1454, 31] on icon "close" at bounding box center [1454, 30] width 9 height 10
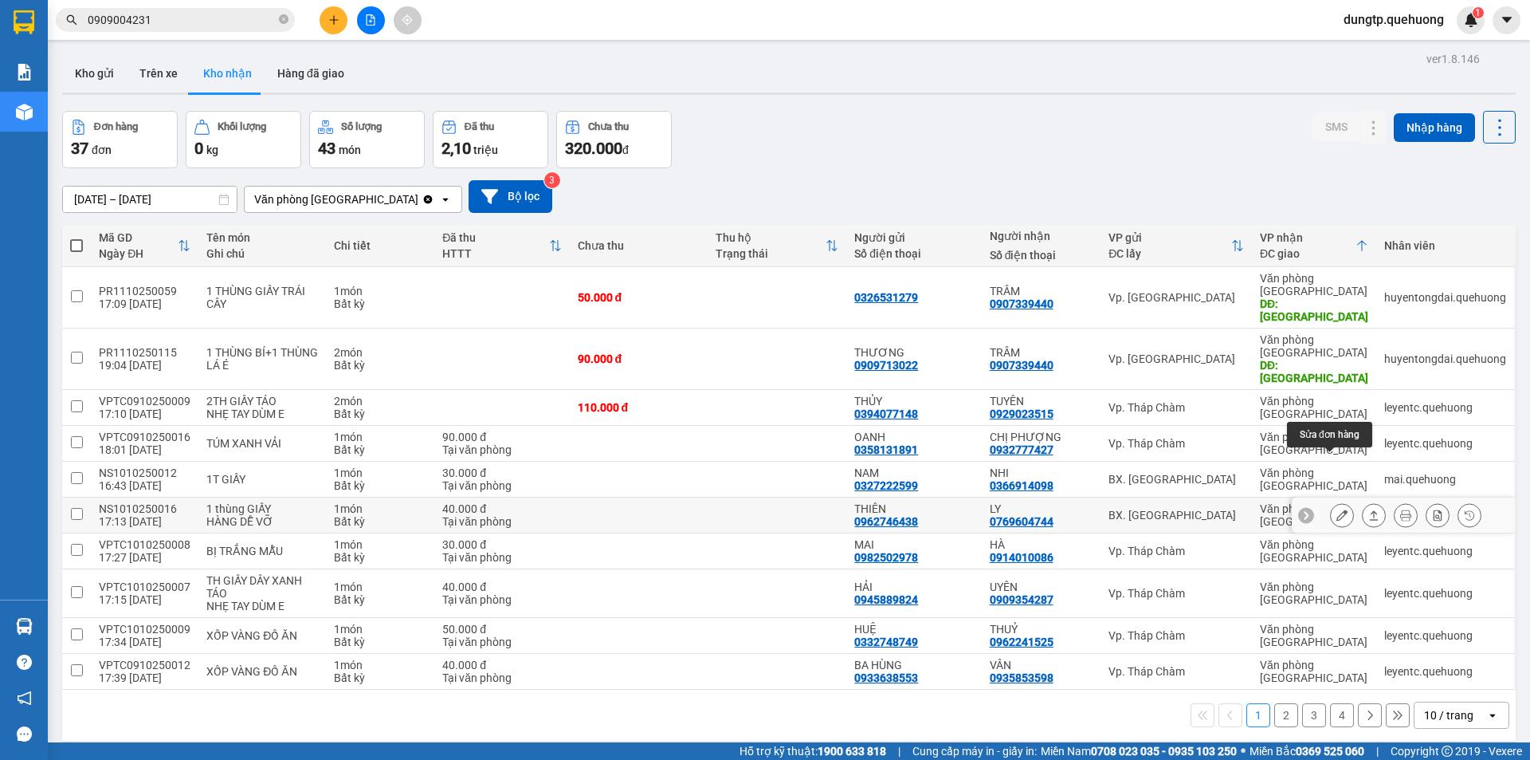
click at [1337, 509] on icon at bounding box center [1342, 514] width 11 height 11
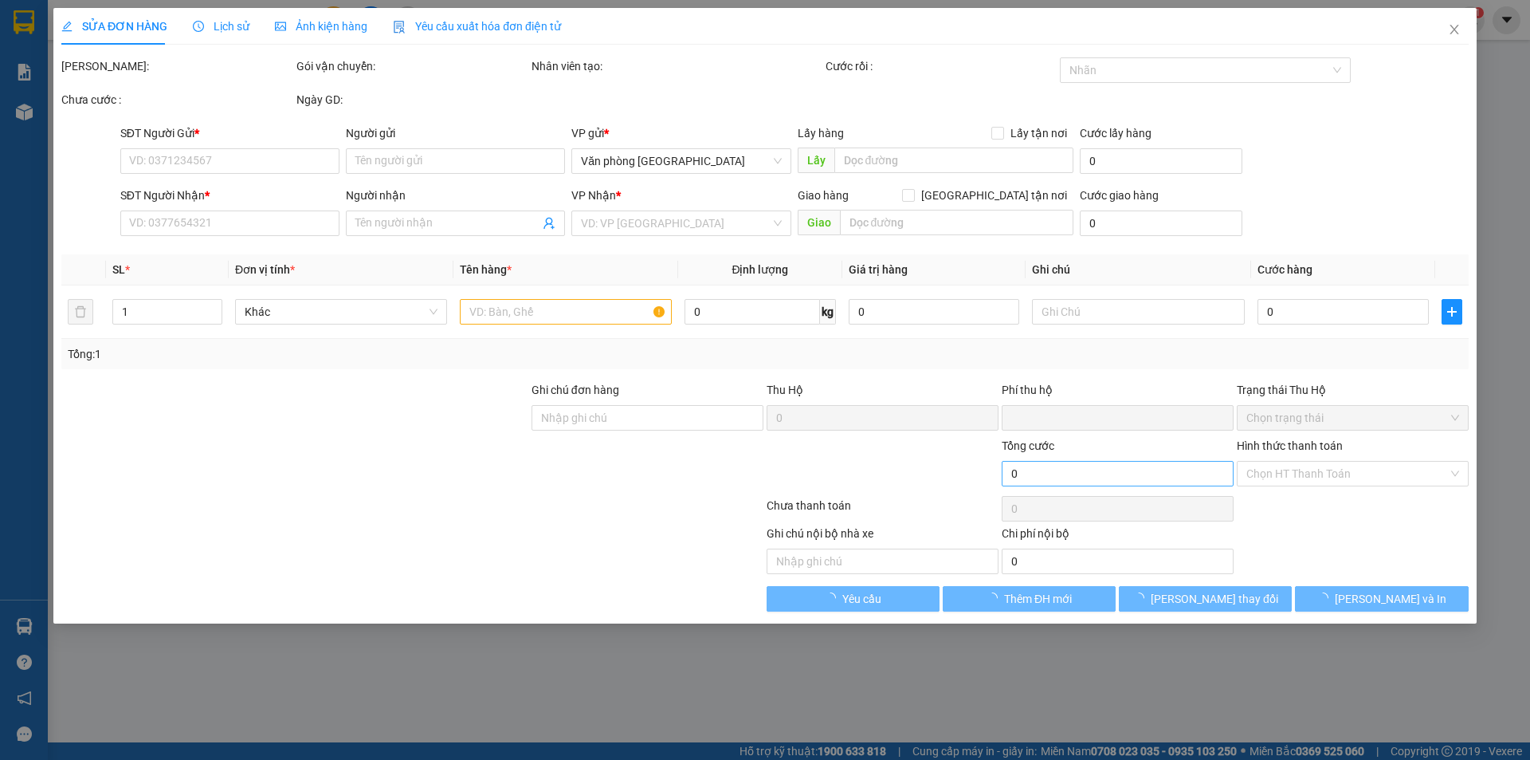
type input "0962746438"
type input "THIÊN"
type input "0769604744"
type input "LY"
type input "0"
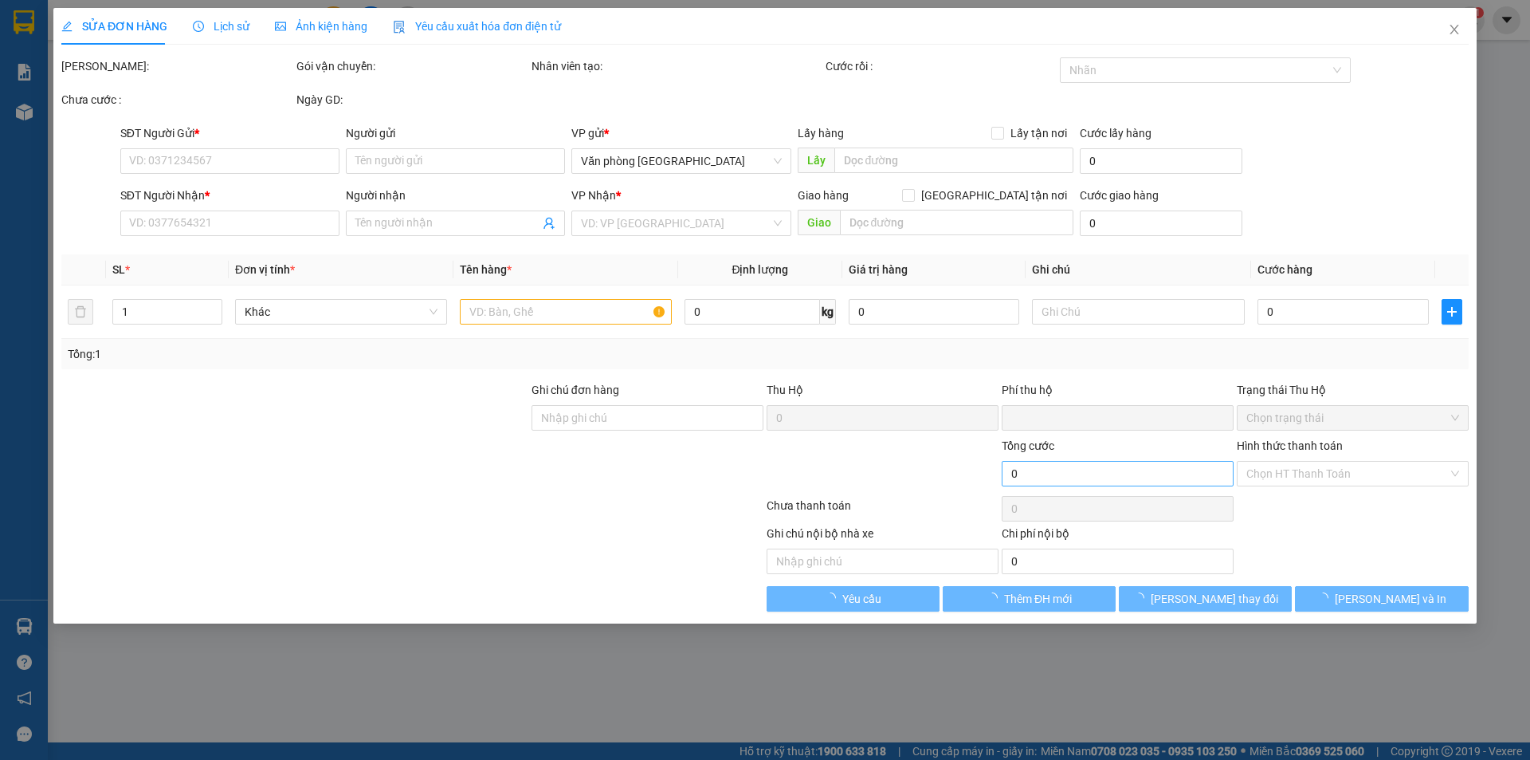
type input "40.000"
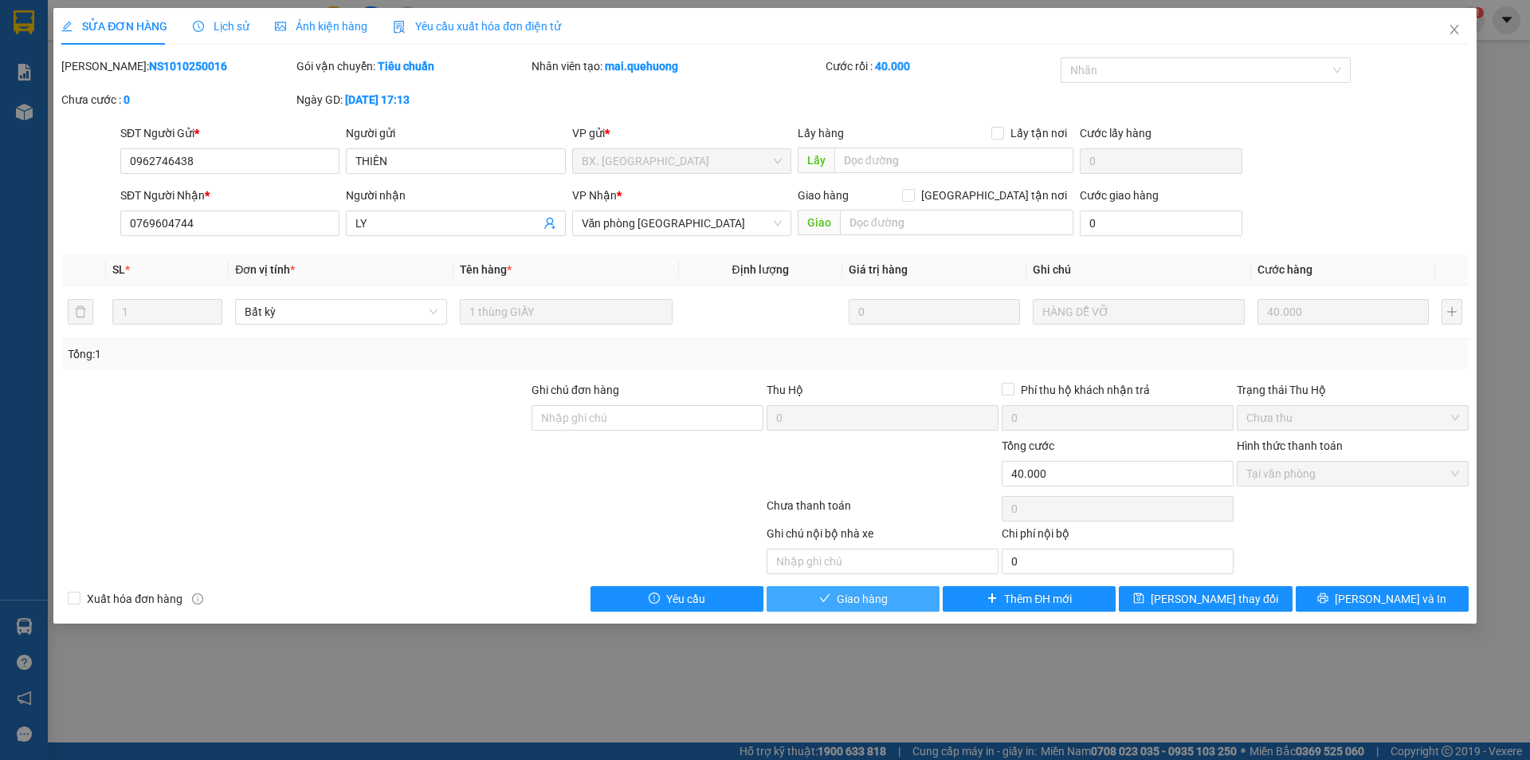
click at [876, 603] on span "Giao hàng" at bounding box center [862, 599] width 51 height 18
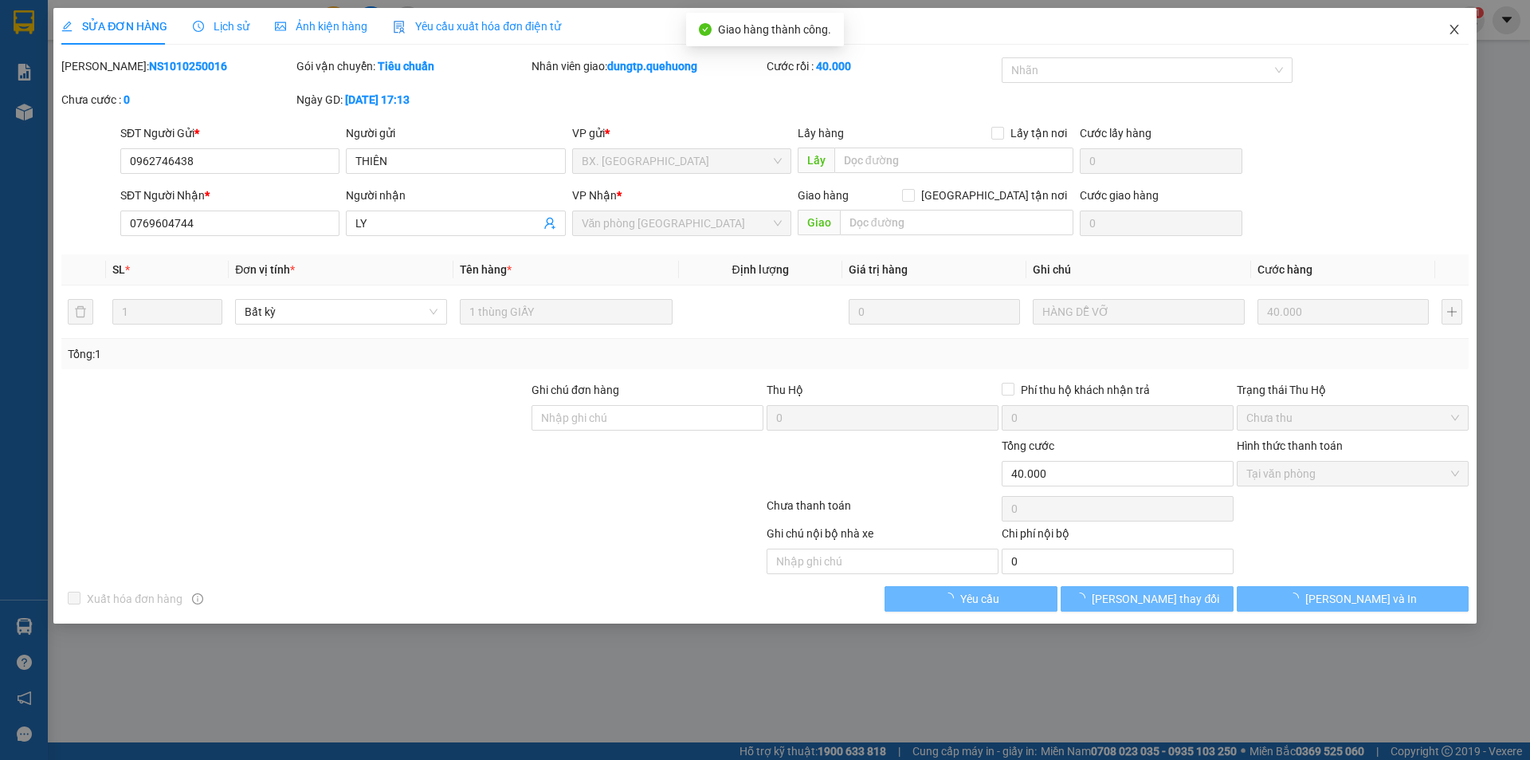
click at [1452, 32] on icon "close" at bounding box center [1454, 29] width 13 height 13
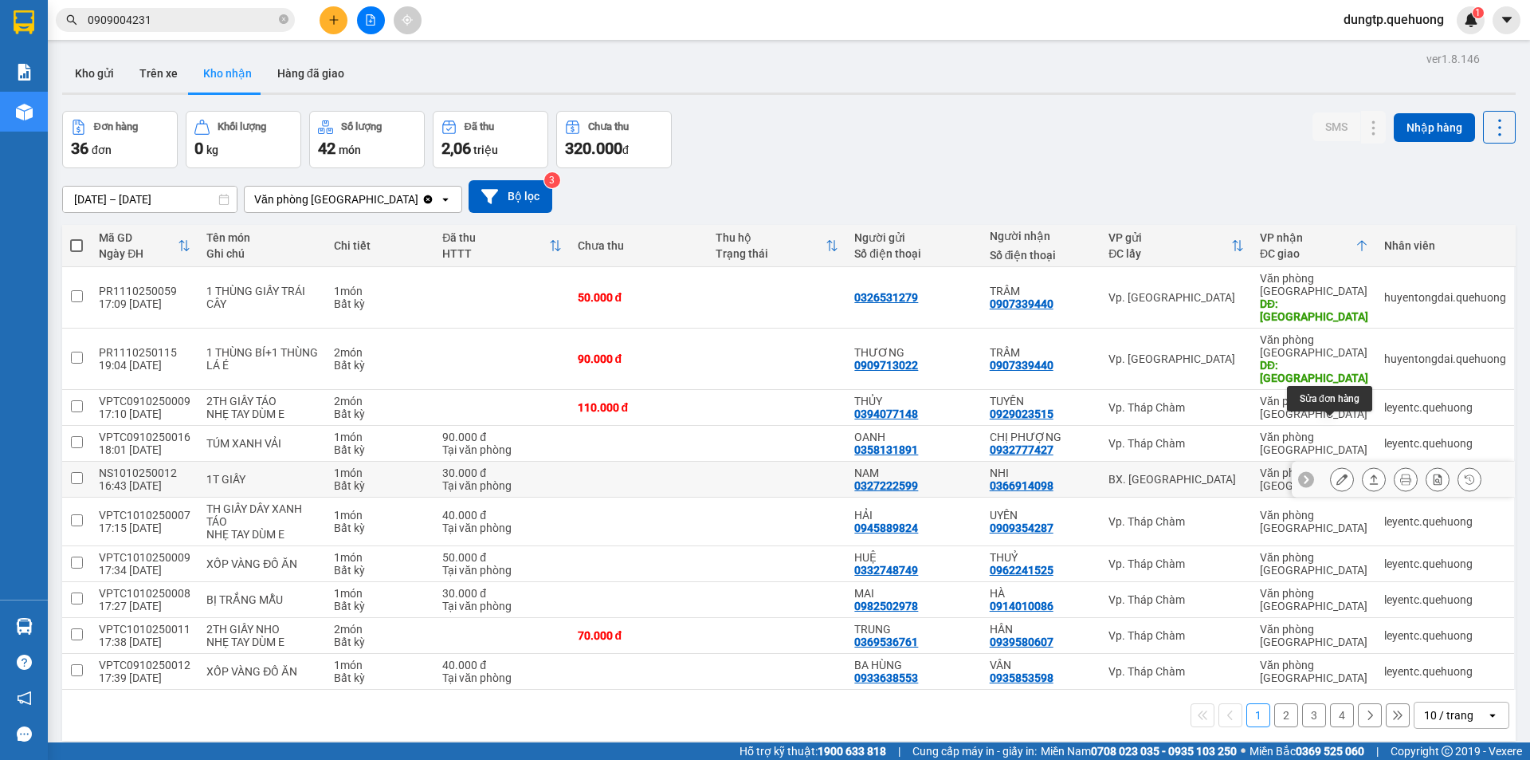
click at [1337, 473] on icon at bounding box center [1342, 478] width 11 height 11
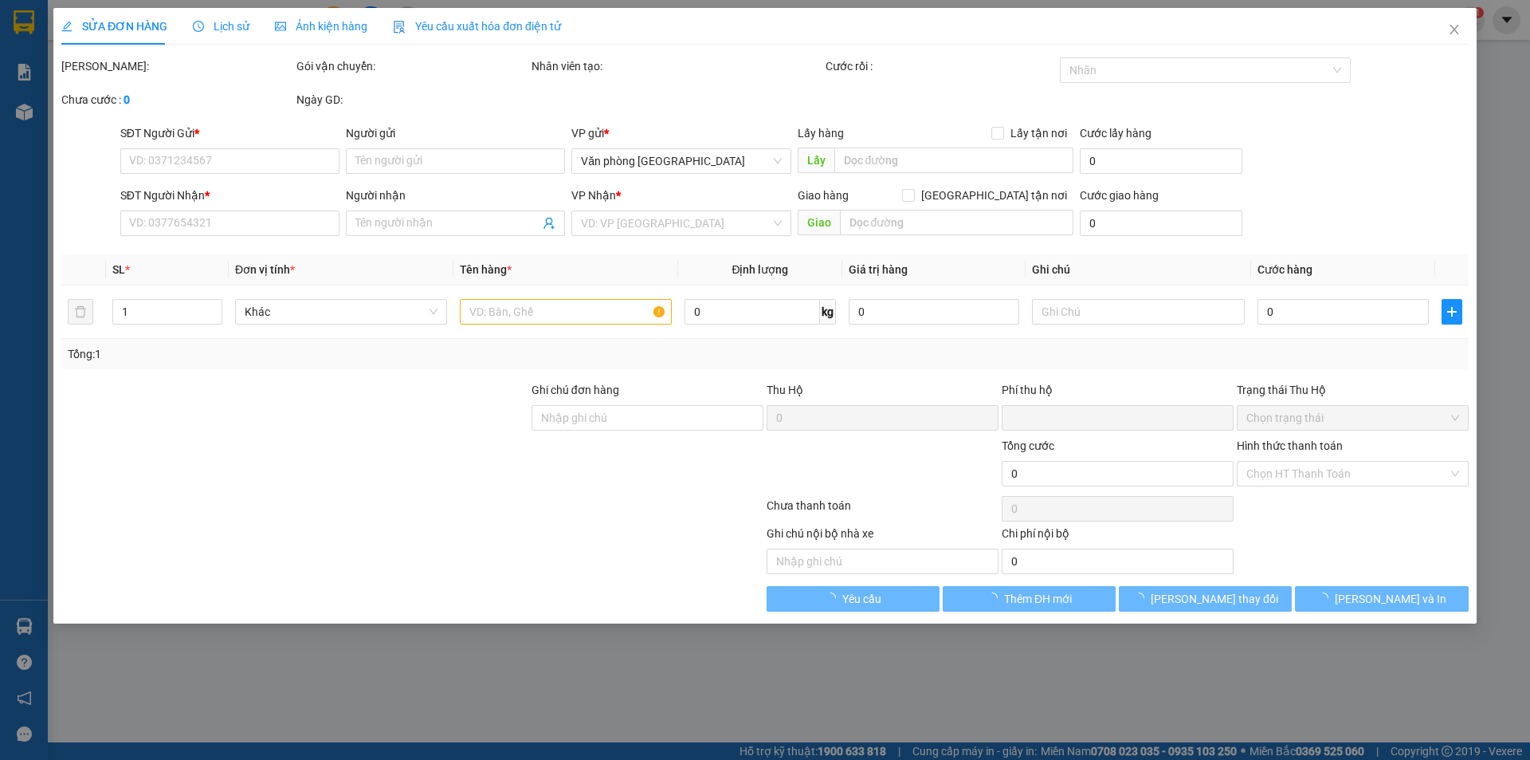
type input "0327222599"
type input "NAM"
type input "0366914098"
type input "NHI"
type input "0"
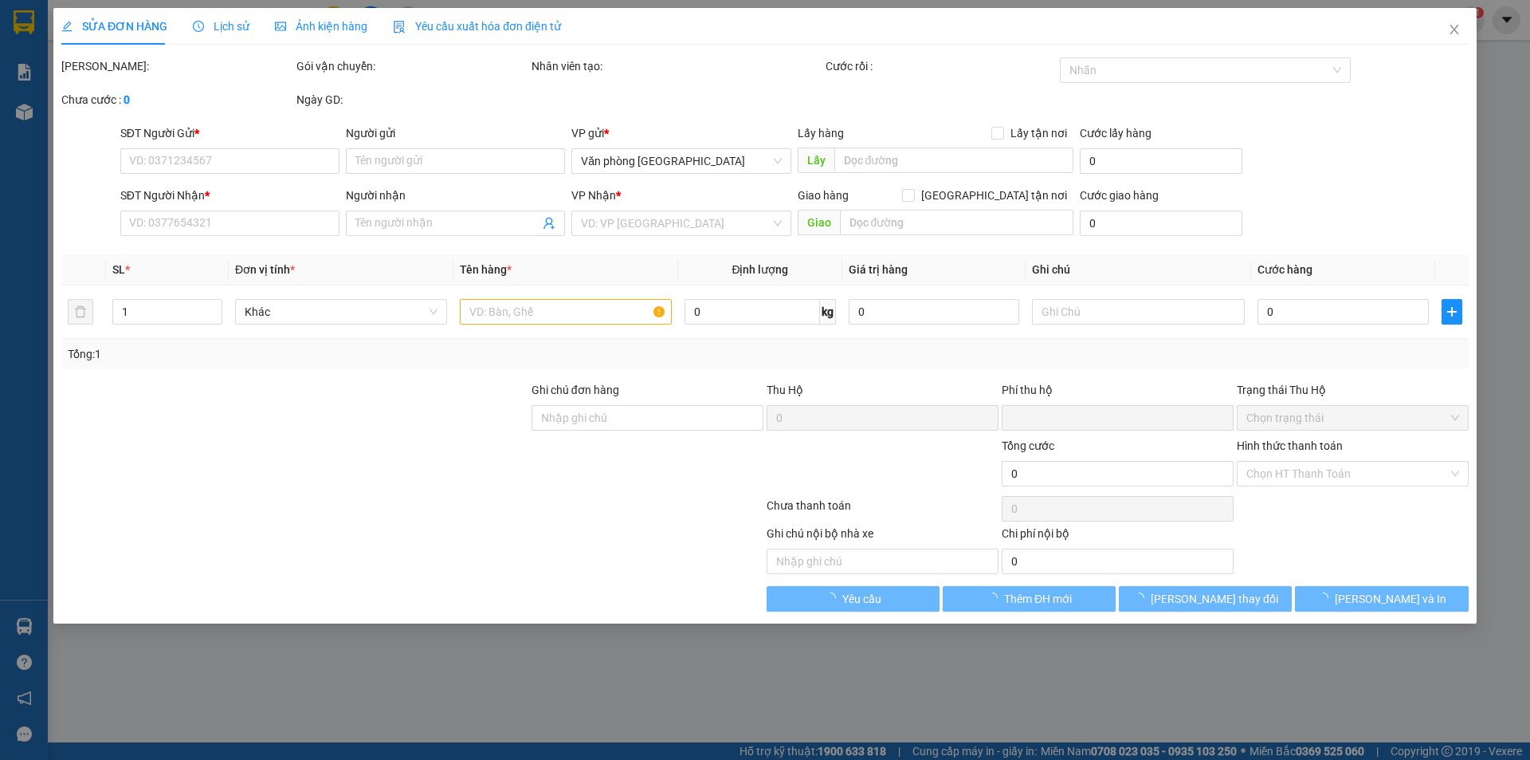
type input "30.000"
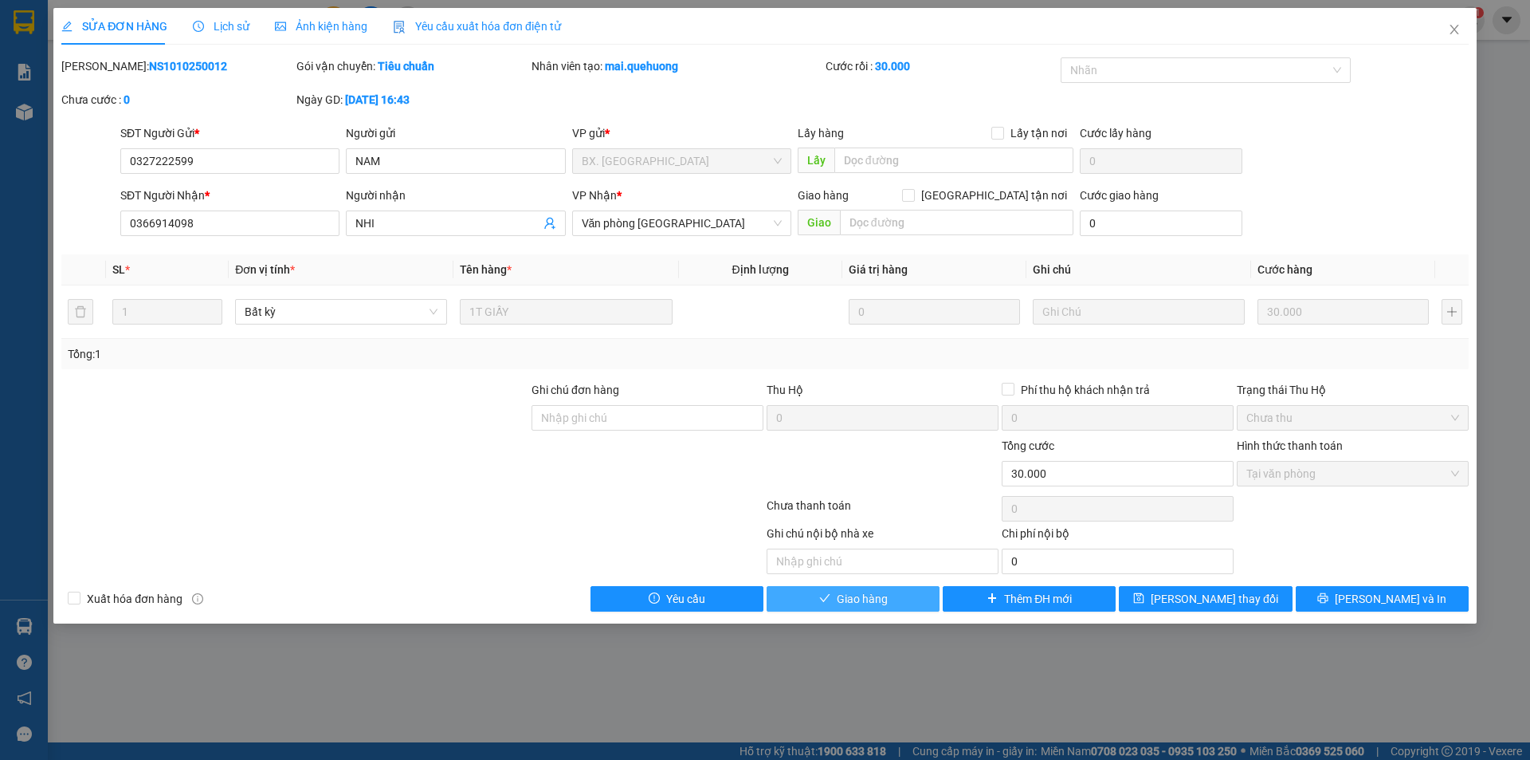
click at [852, 587] on button "Giao hàng" at bounding box center [853, 599] width 173 height 26
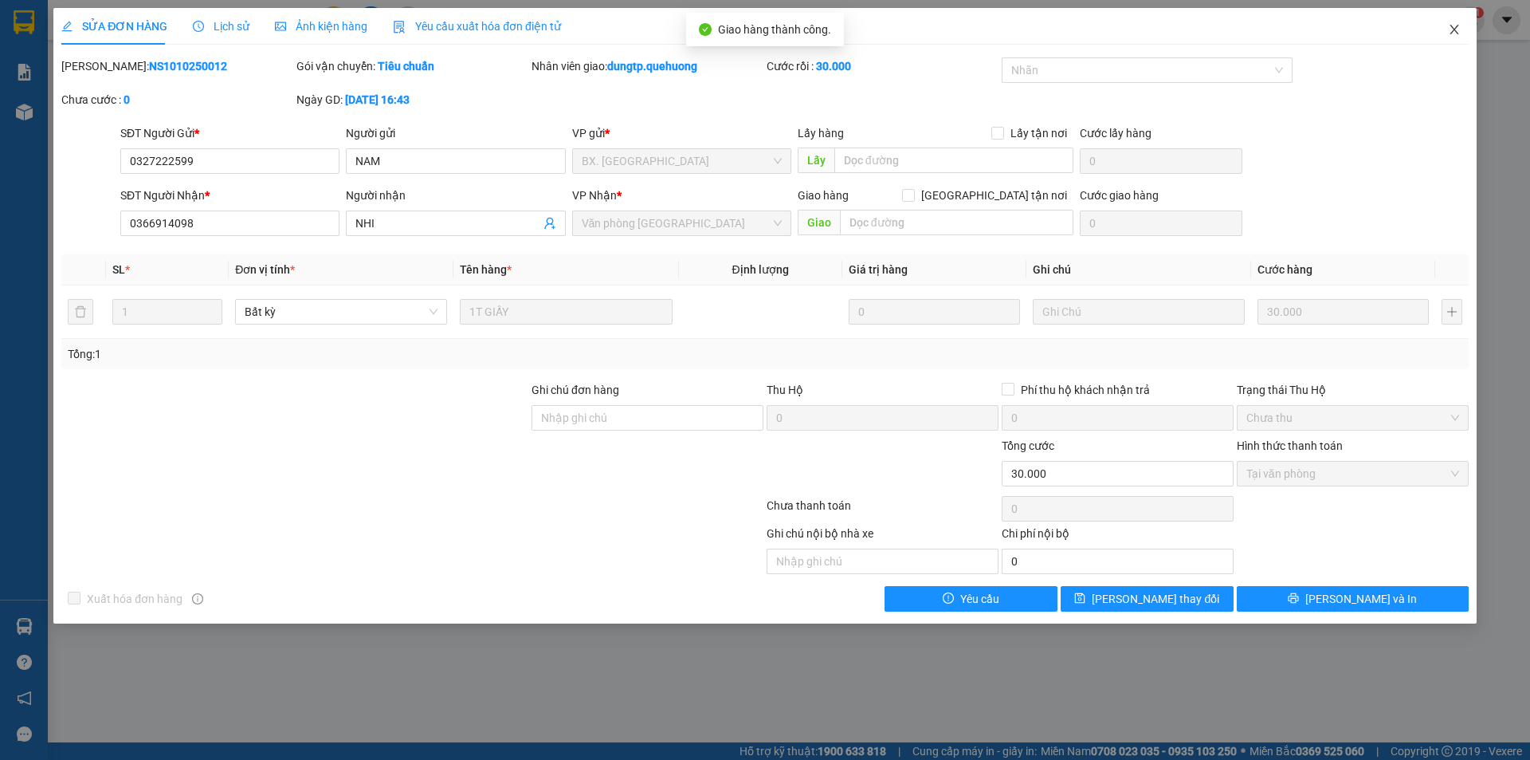
click at [1459, 35] on icon "close" at bounding box center [1454, 29] width 13 height 13
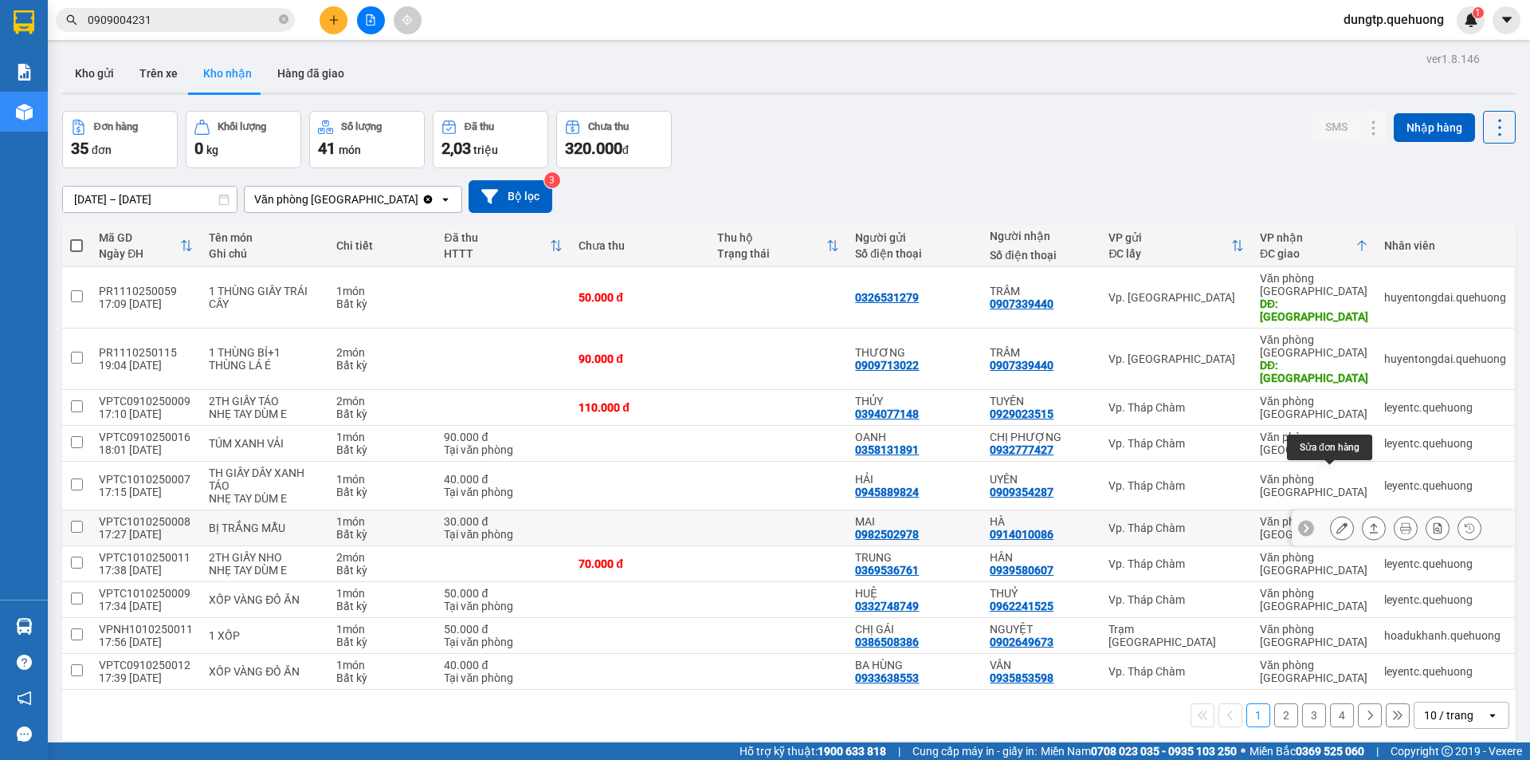
click at [1337, 522] on icon at bounding box center [1342, 527] width 11 height 11
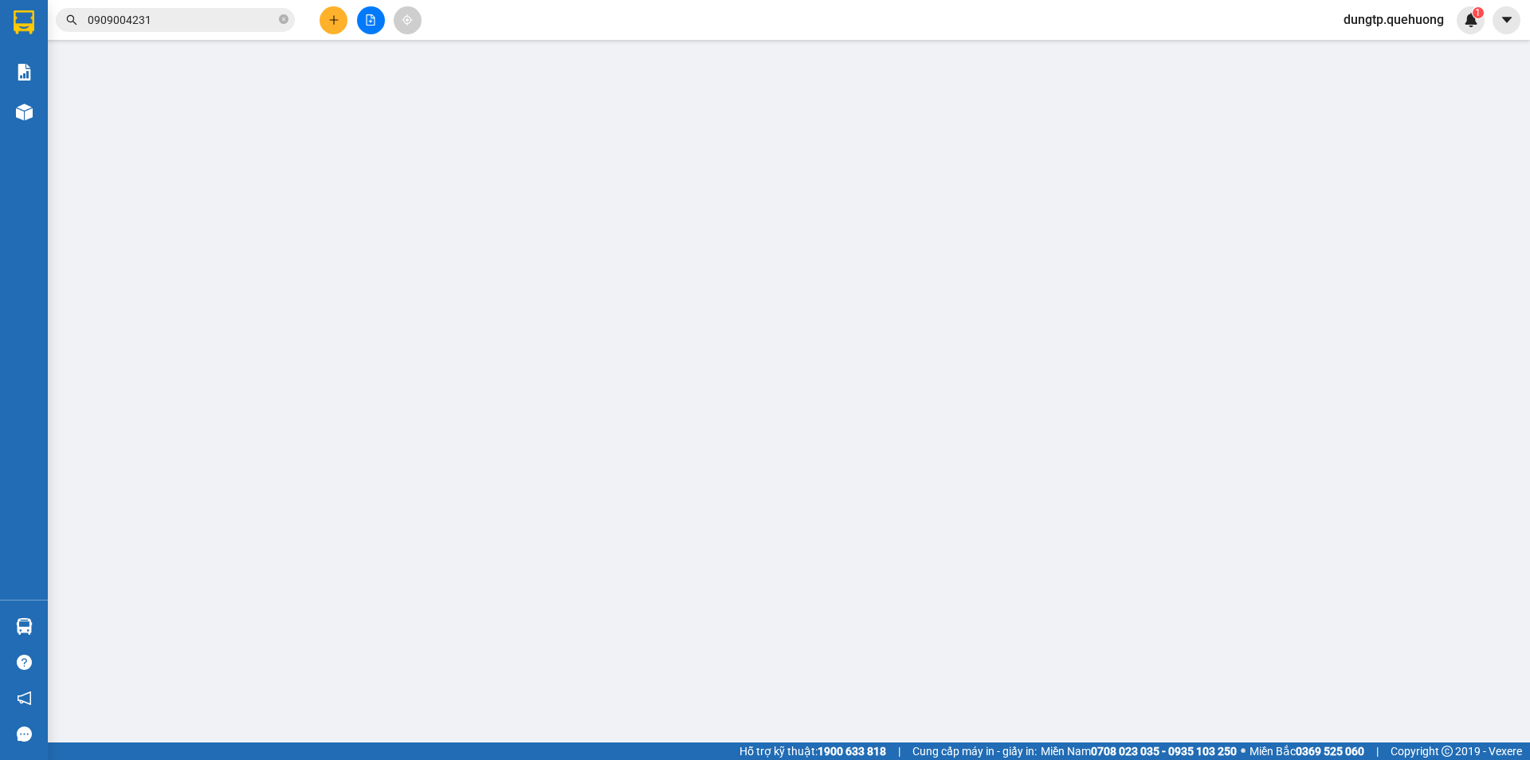
type input "0982502978"
type input "MAI"
type input "0914010086"
type input "HÀ"
type input "0"
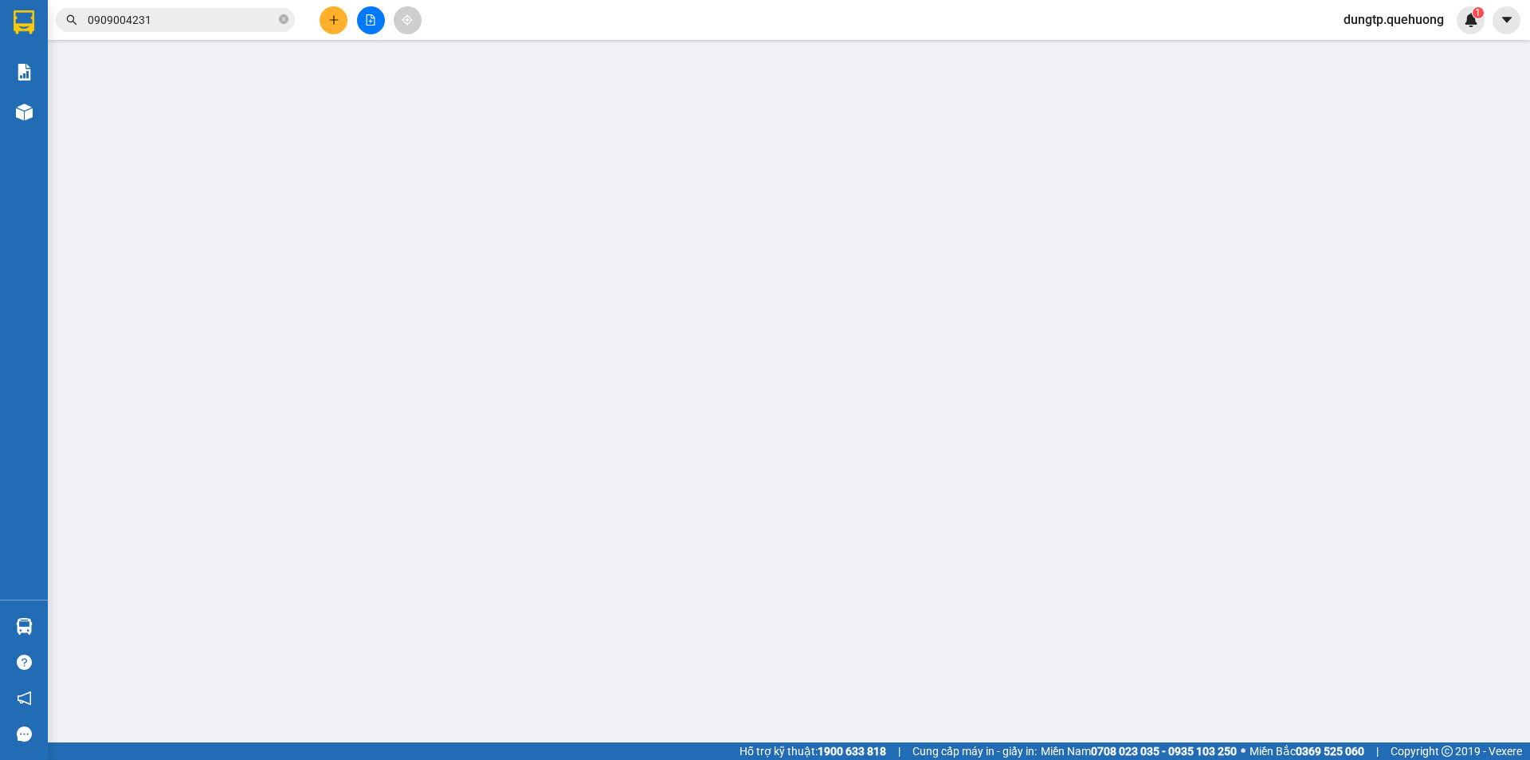
type input "30.000"
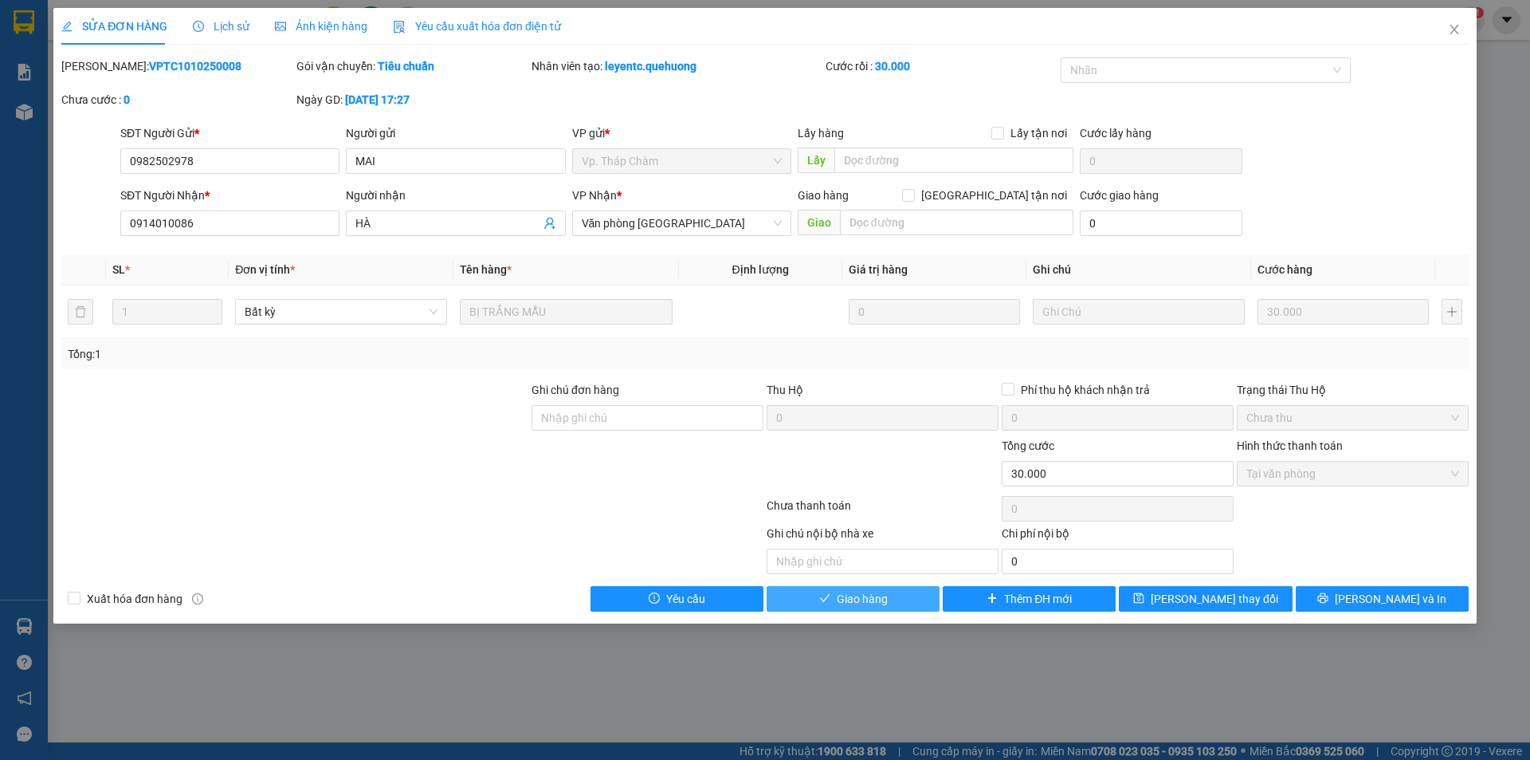
click at [863, 595] on span "Giao hàng" at bounding box center [862, 599] width 51 height 18
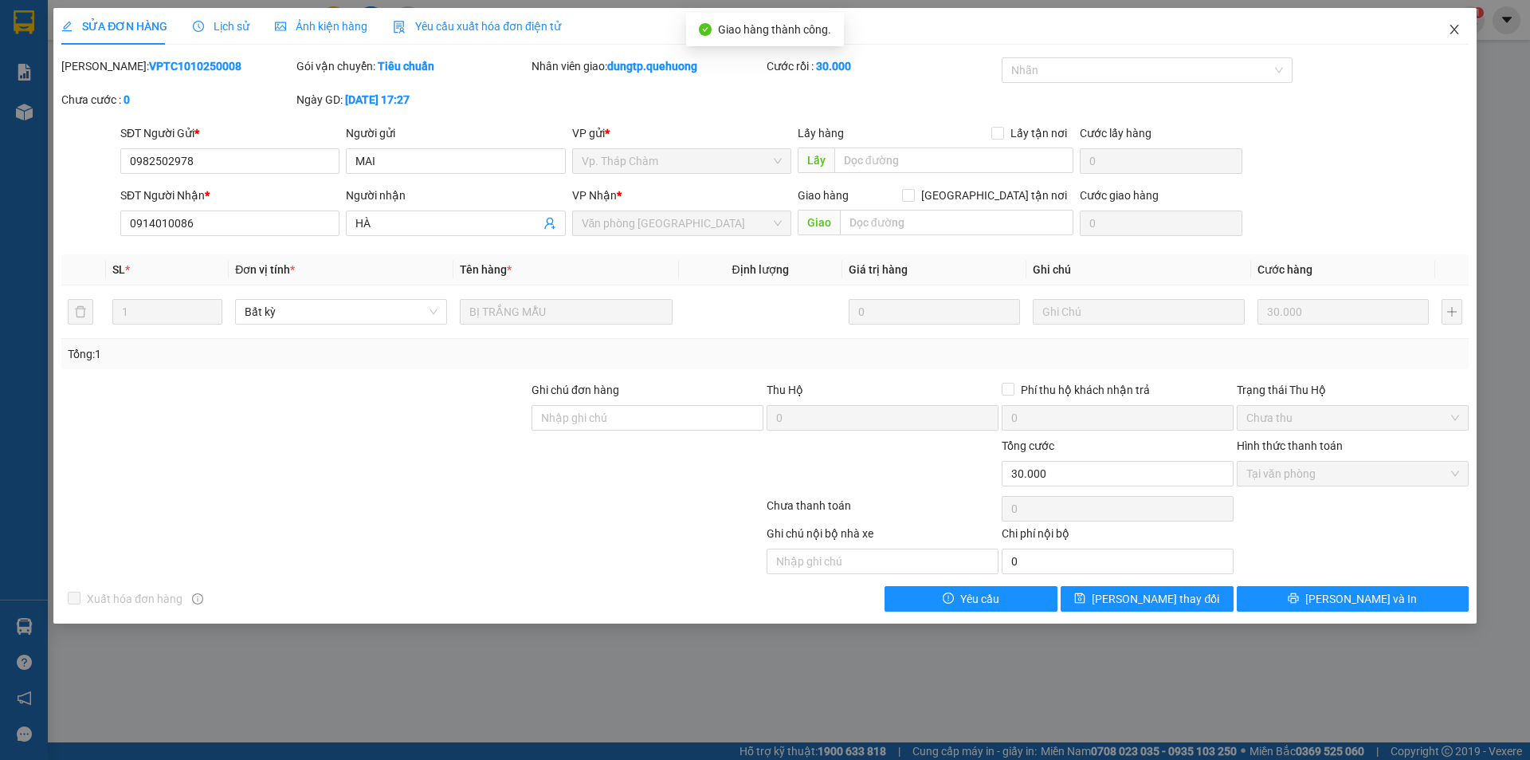
click at [1445, 29] on span "Close" at bounding box center [1454, 30] width 45 height 45
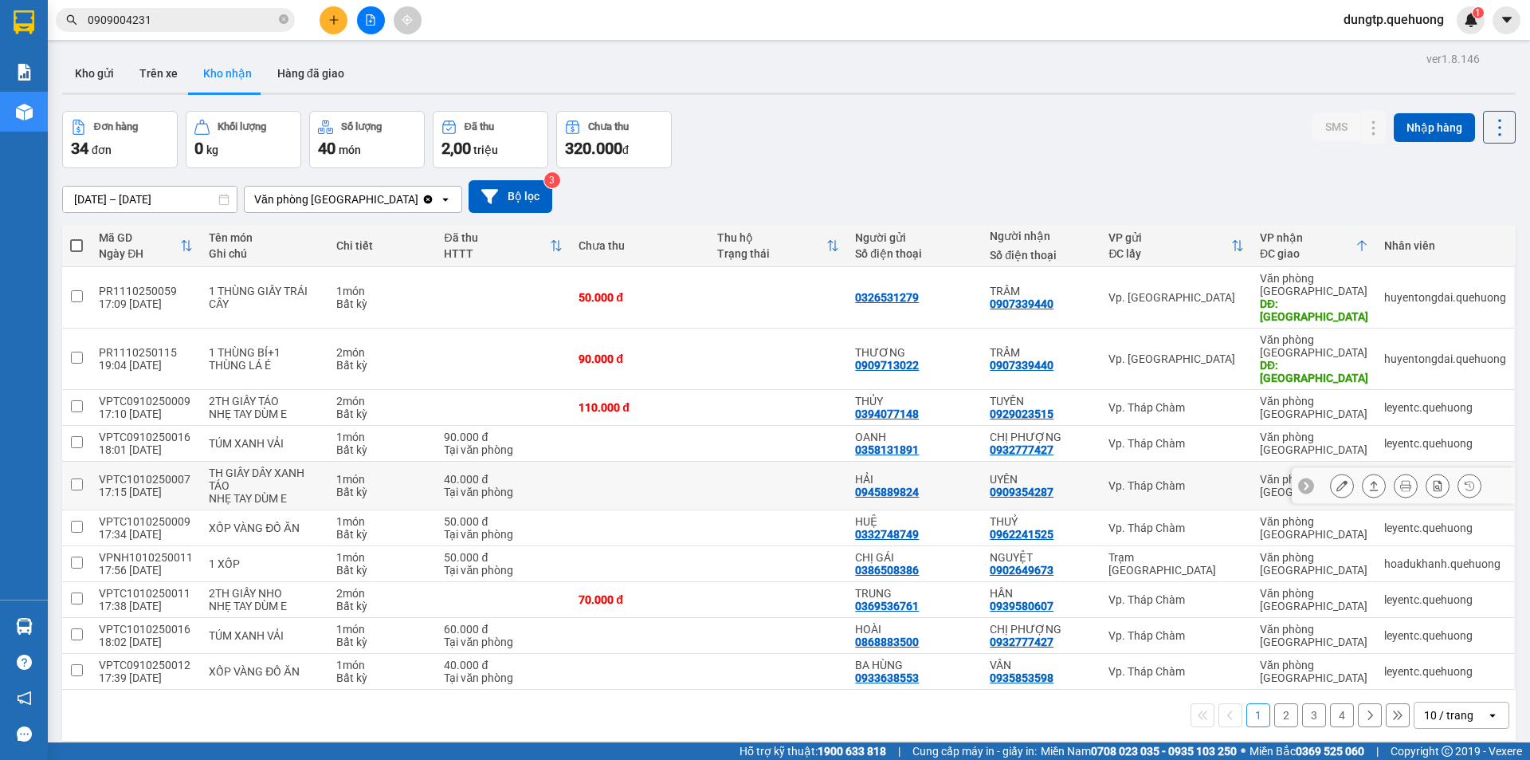
click at [1337, 480] on icon at bounding box center [1342, 485] width 11 height 11
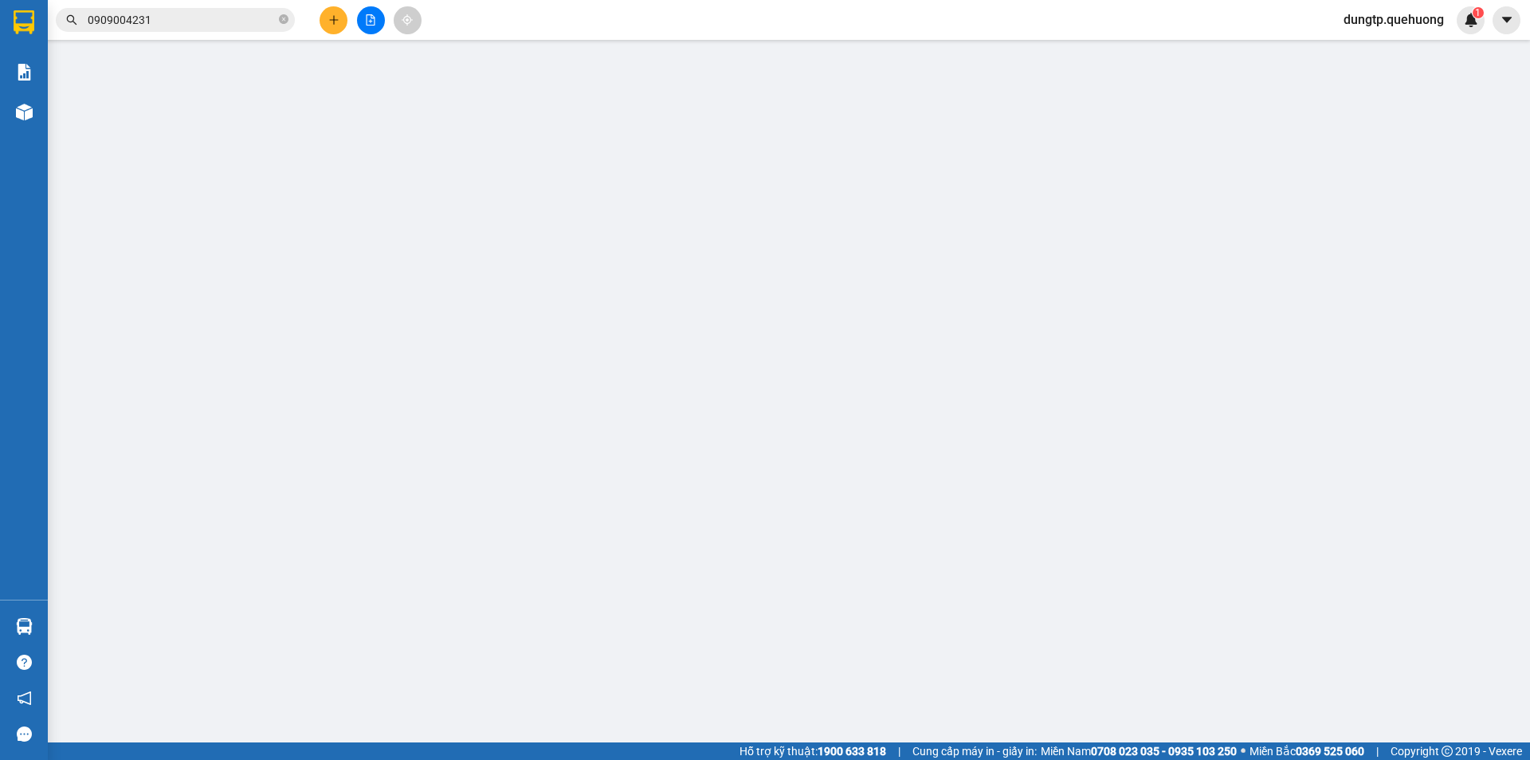
type input "0945889824"
type input "HẢI"
type input "0909354287"
type input "UYÊN"
type input "0"
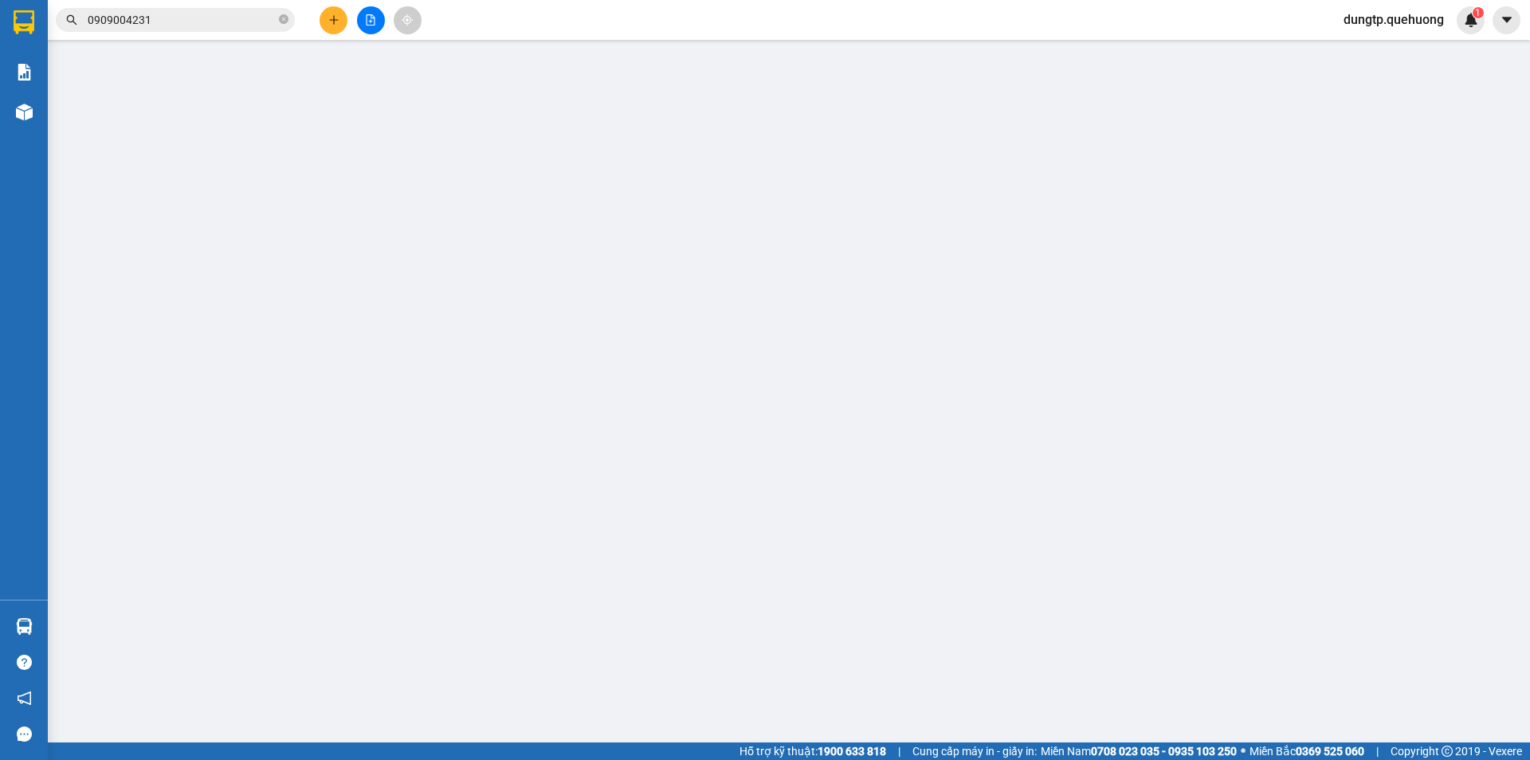
type input "40.000"
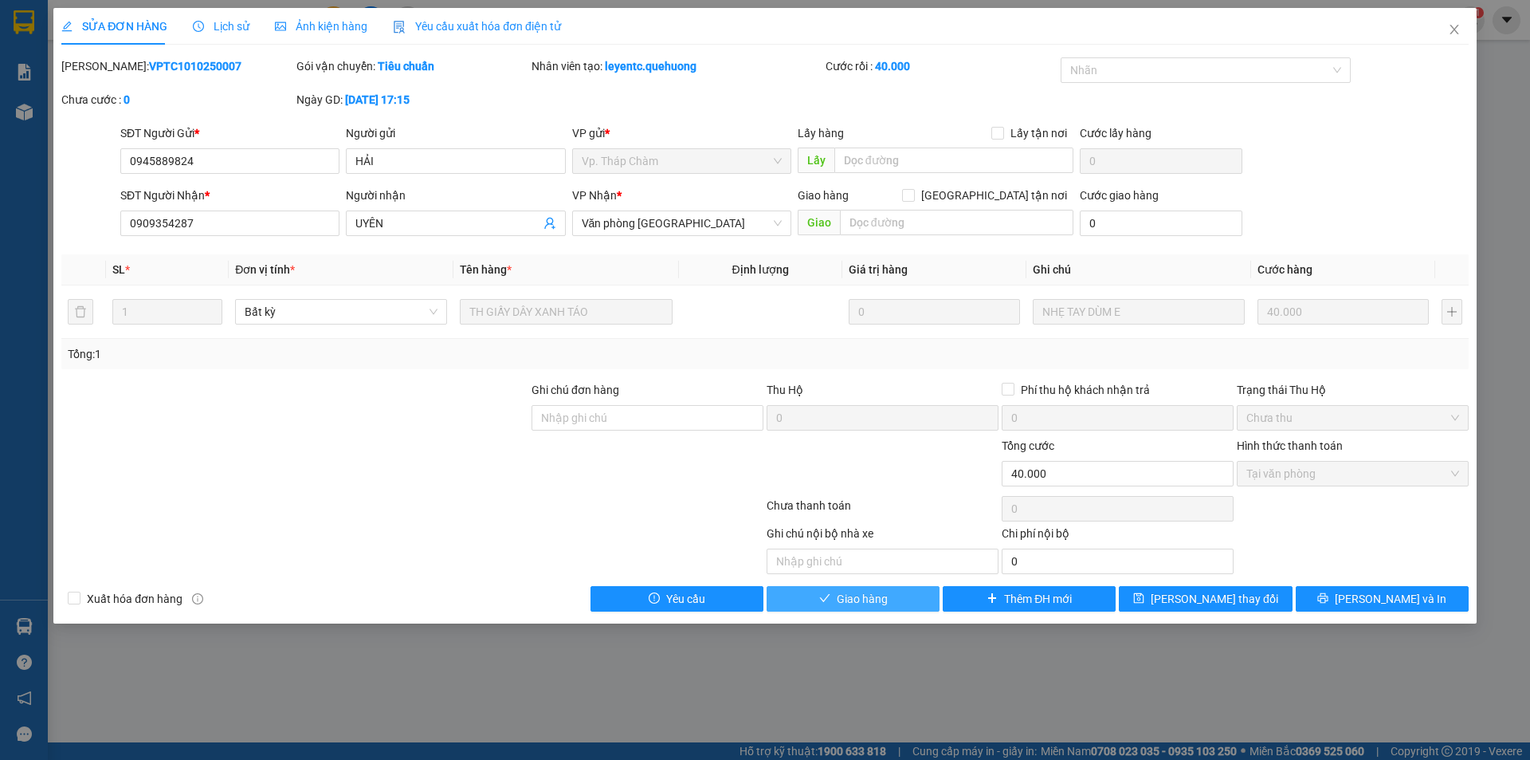
click at [895, 595] on button "Giao hàng" at bounding box center [853, 599] width 173 height 26
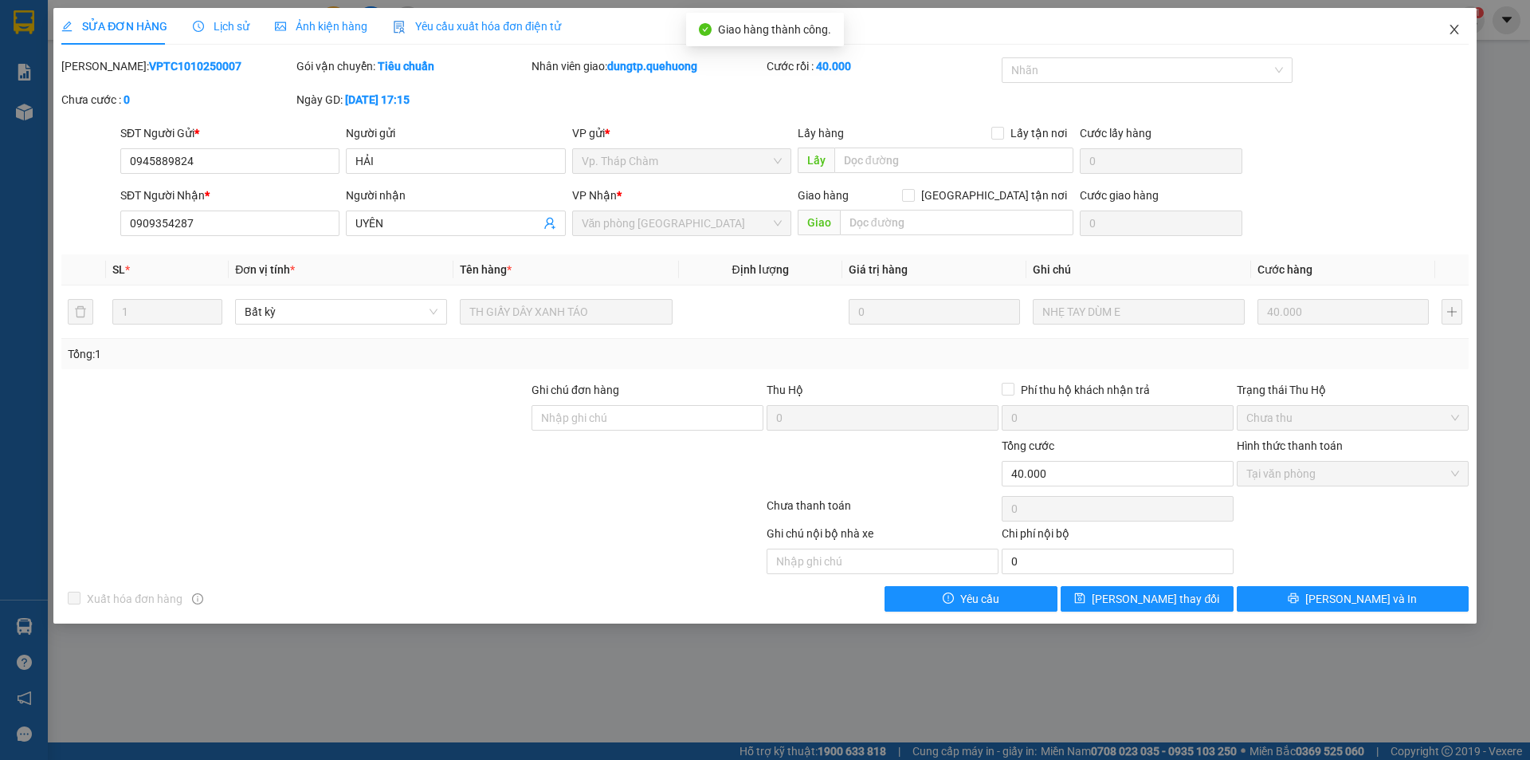
click at [1451, 28] on icon "close" at bounding box center [1454, 29] width 13 height 13
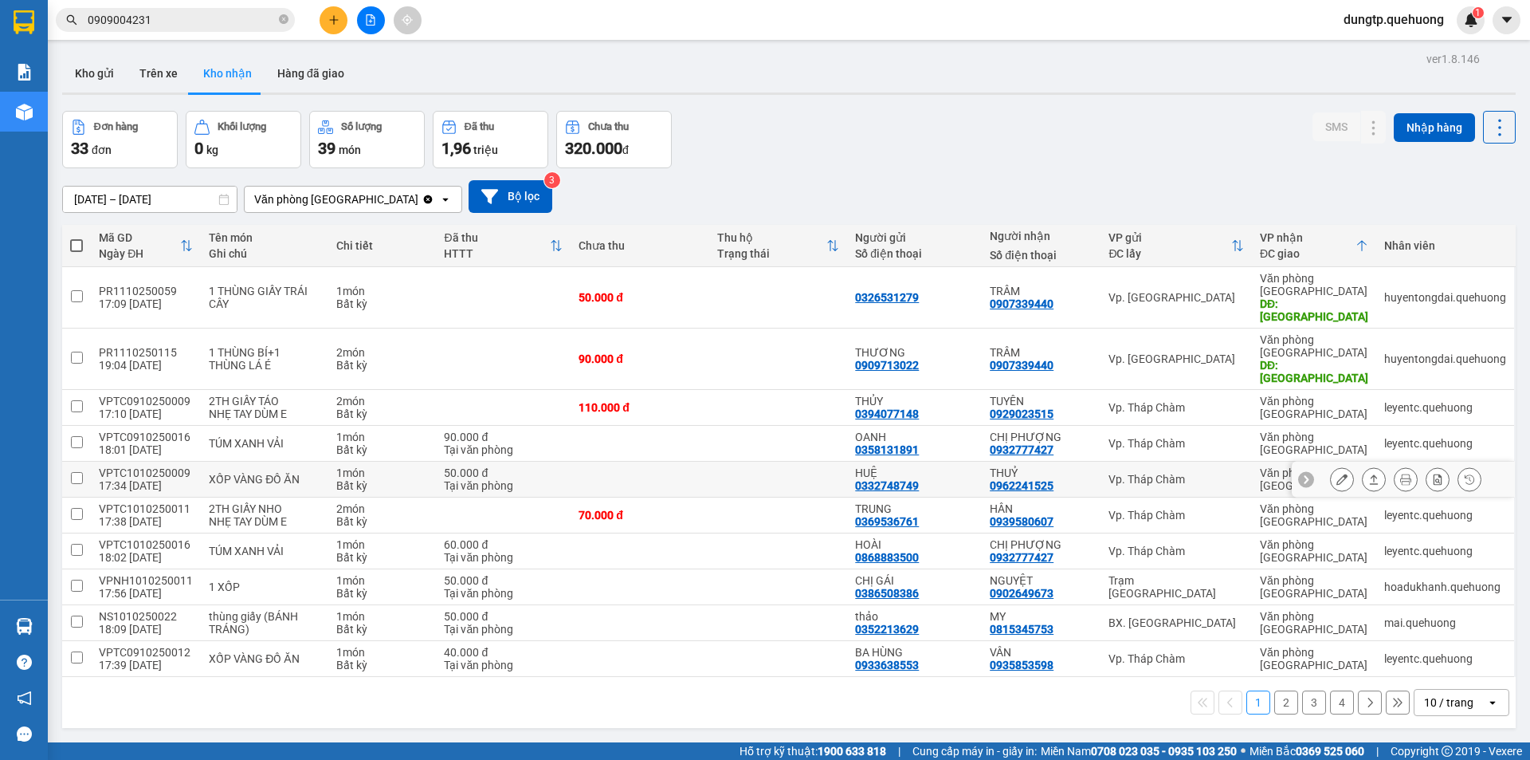
click at [1337, 473] on icon at bounding box center [1342, 478] width 11 height 11
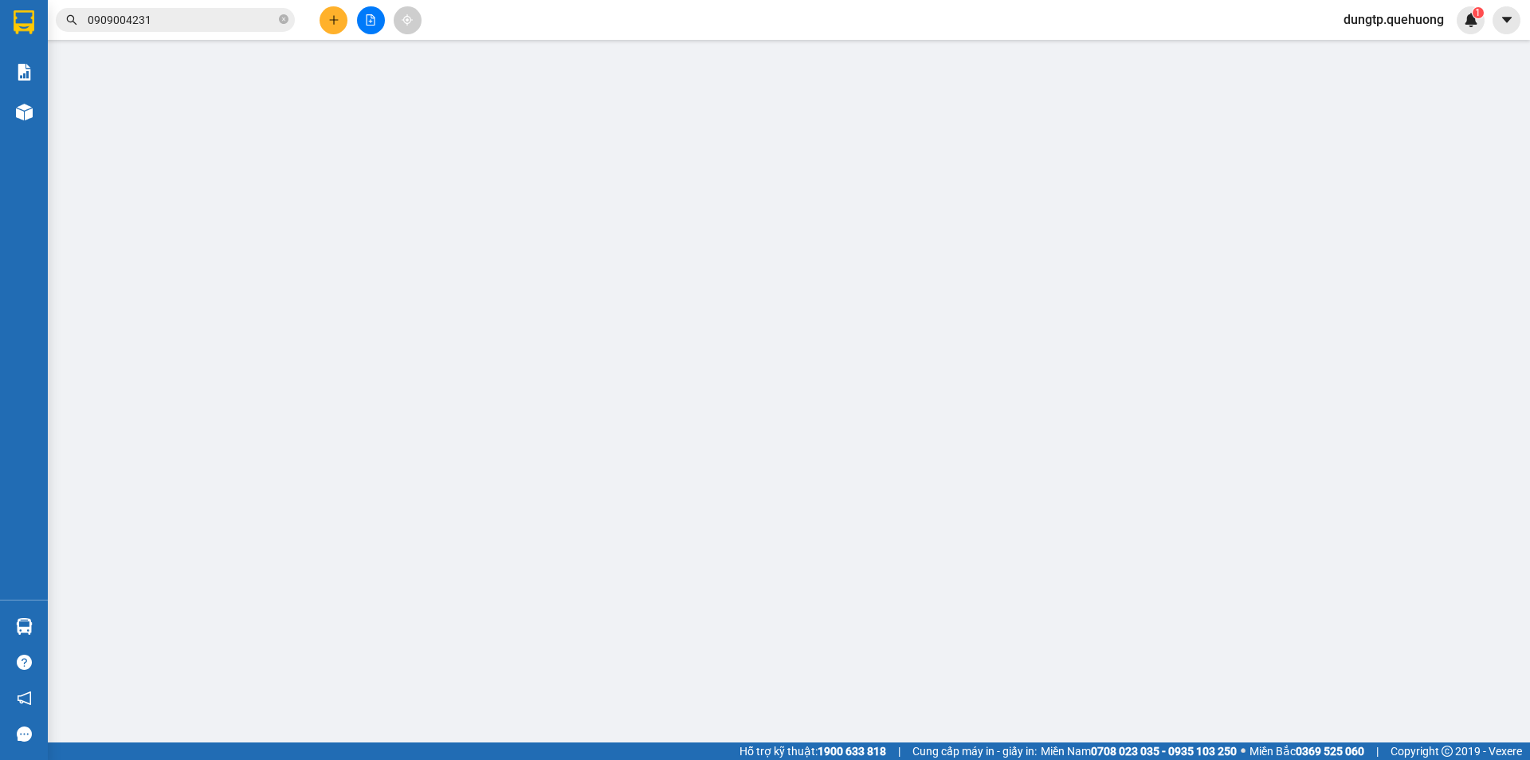
type input "0332748749"
type input "HUỆ"
type input "0962241525"
type input "THUỶ"
type input "0"
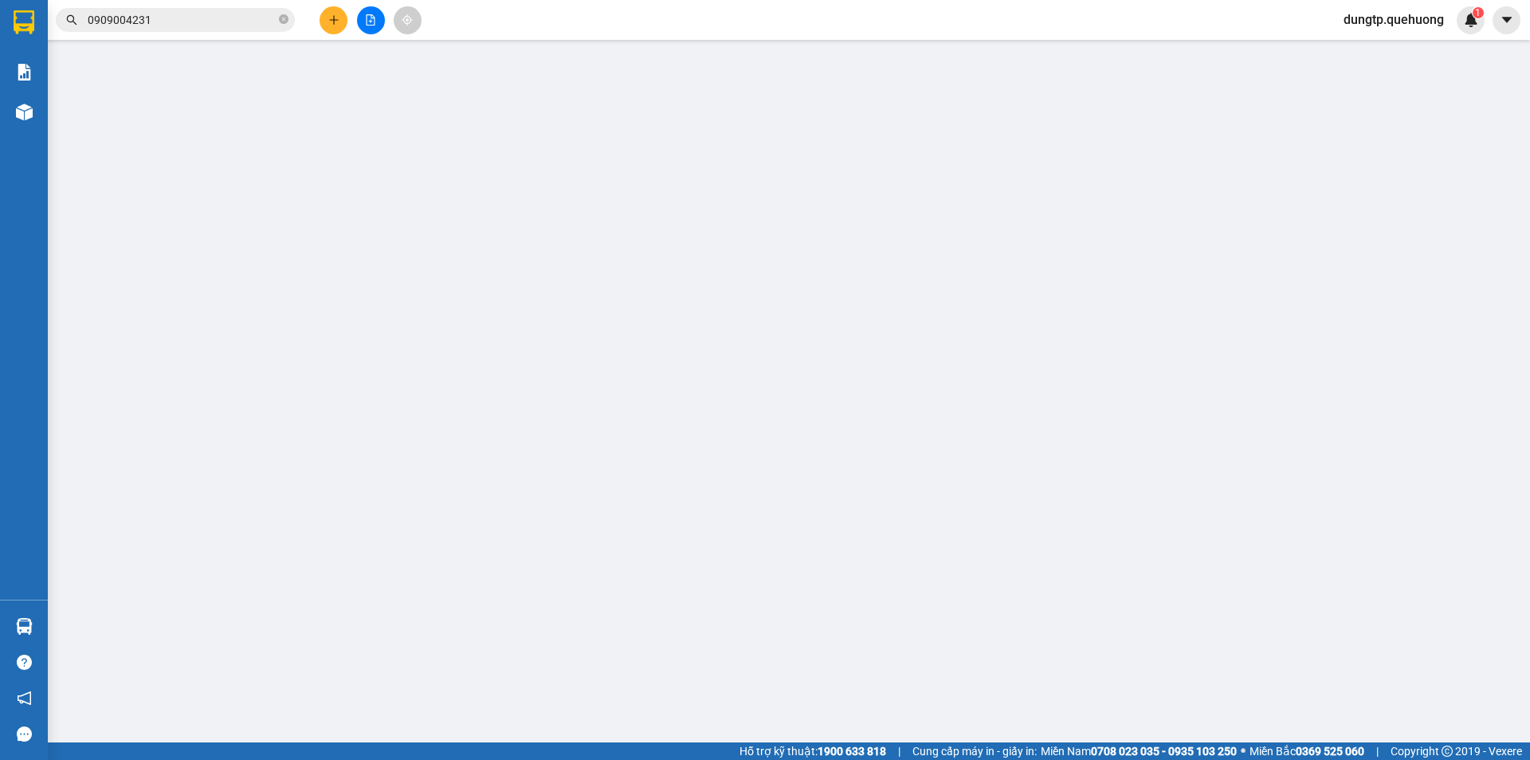
type input "50.000"
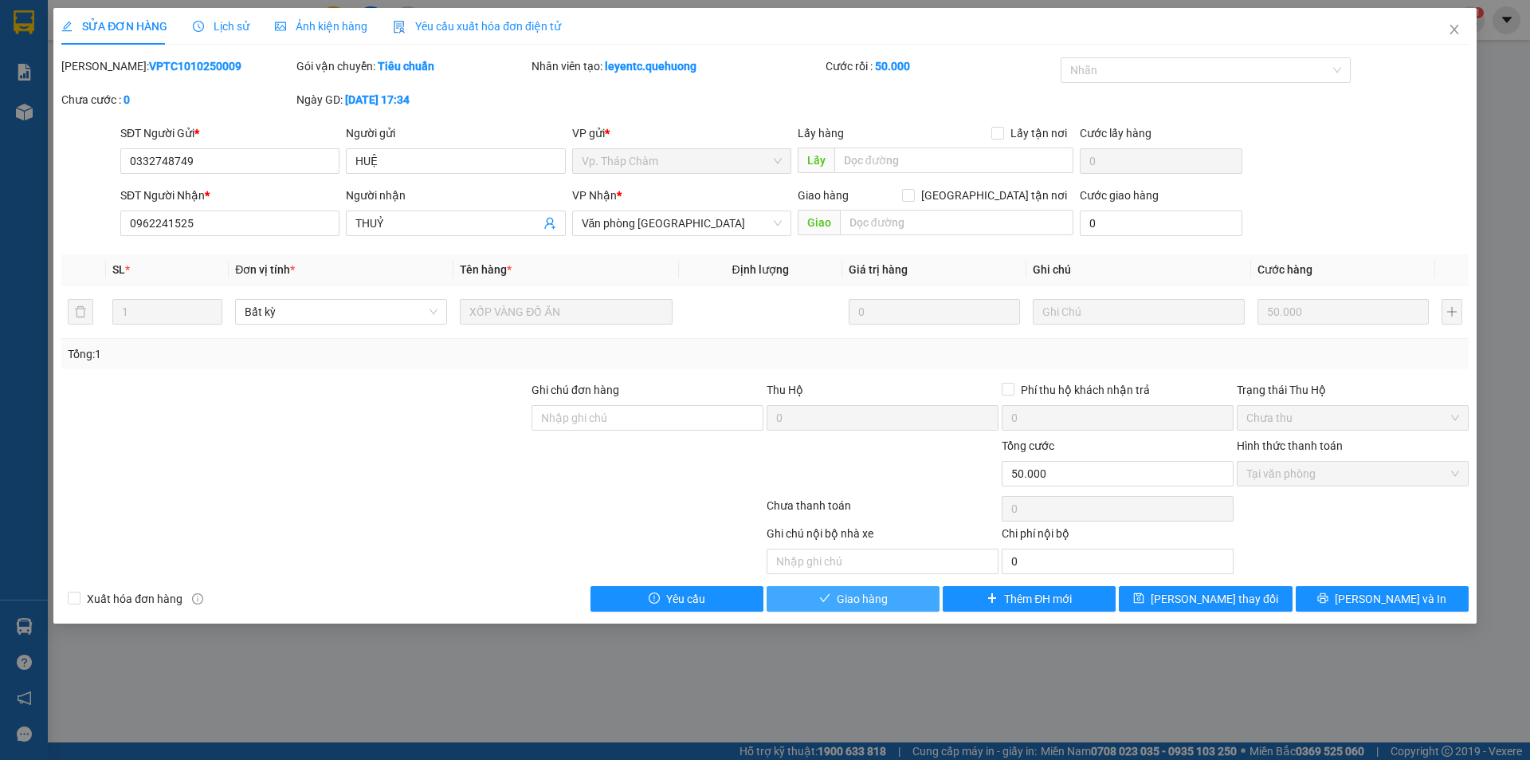
click at [878, 603] on span "Giao hàng" at bounding box center [862, 599] width 51 height 18
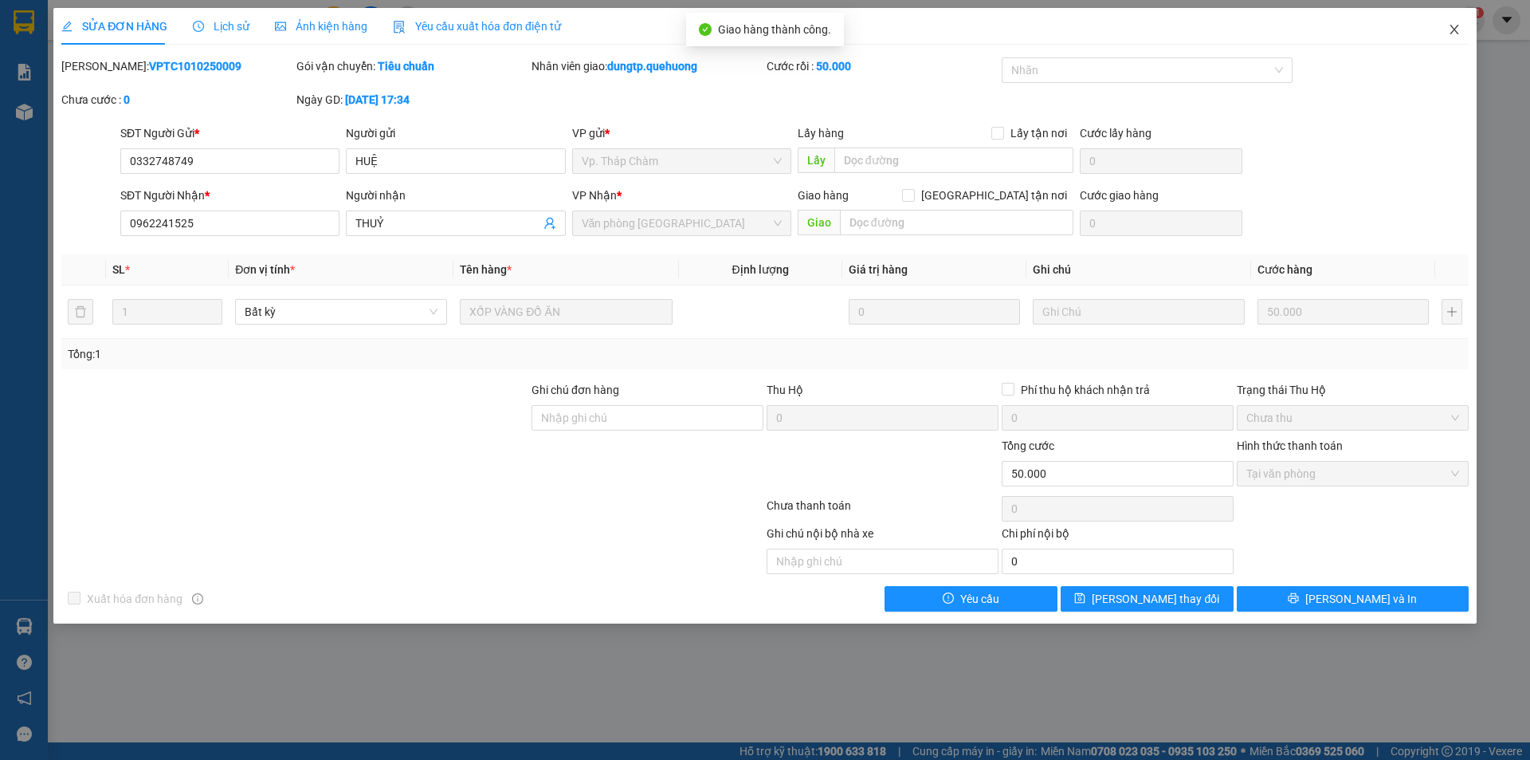
click at [1459, 27] on icon "close" at bounding box center [1454, 29] width 13 height 13
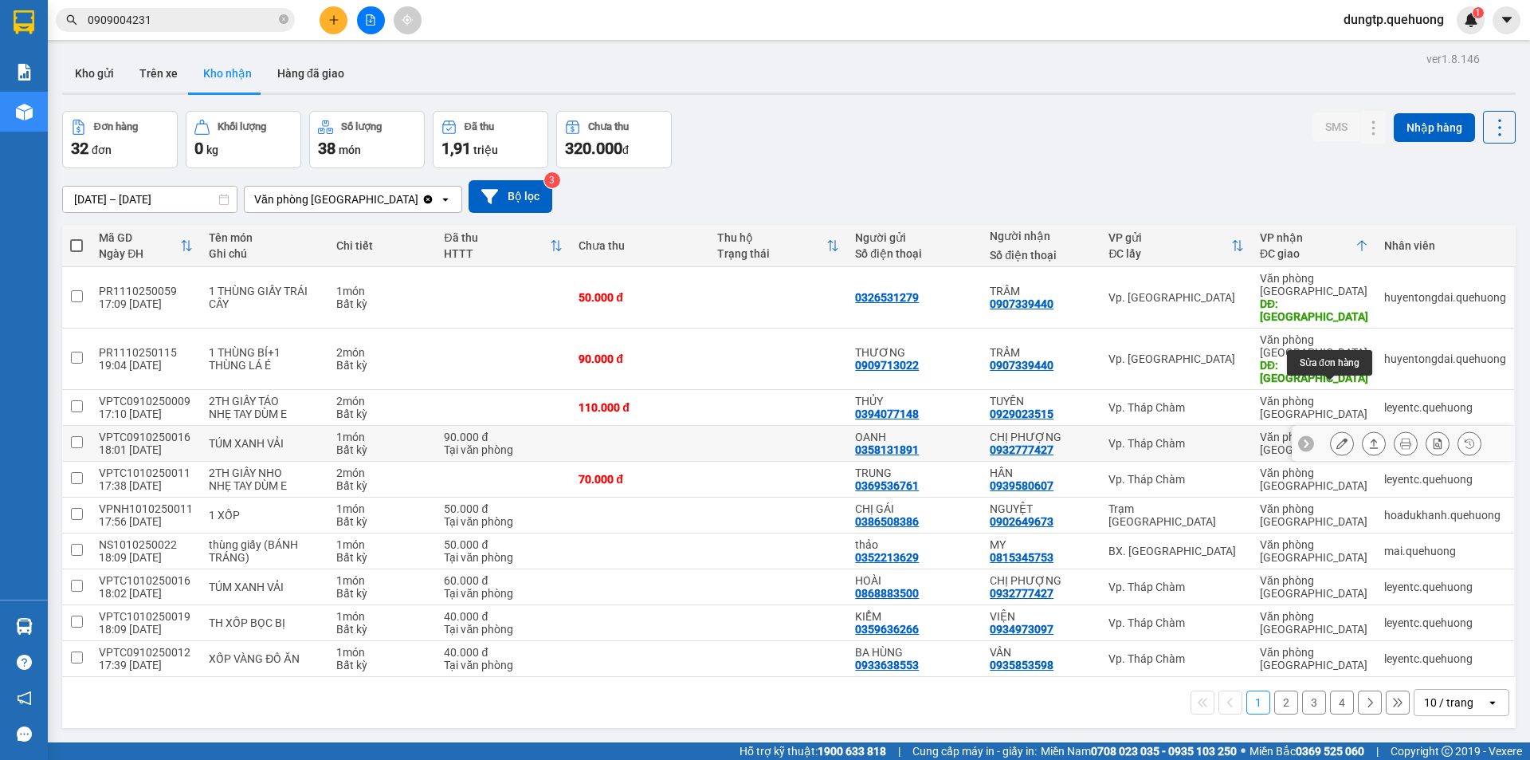
click at [1337, 438] on icon at bounding box center [1342, 443] width 11 height 11
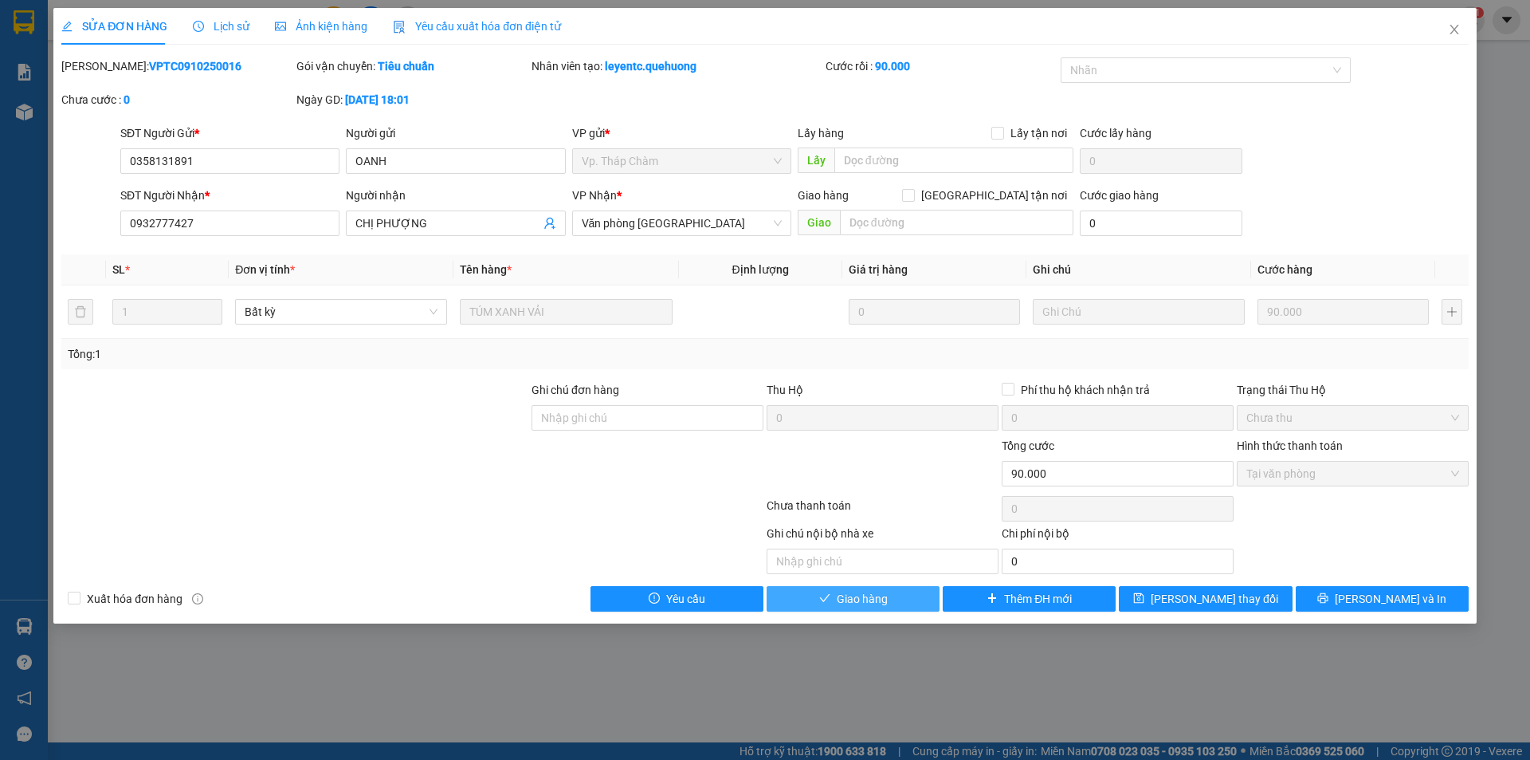
click at [884, 599] on span "Giao hàng" at bounding box center [862, 599] width 51 height 18
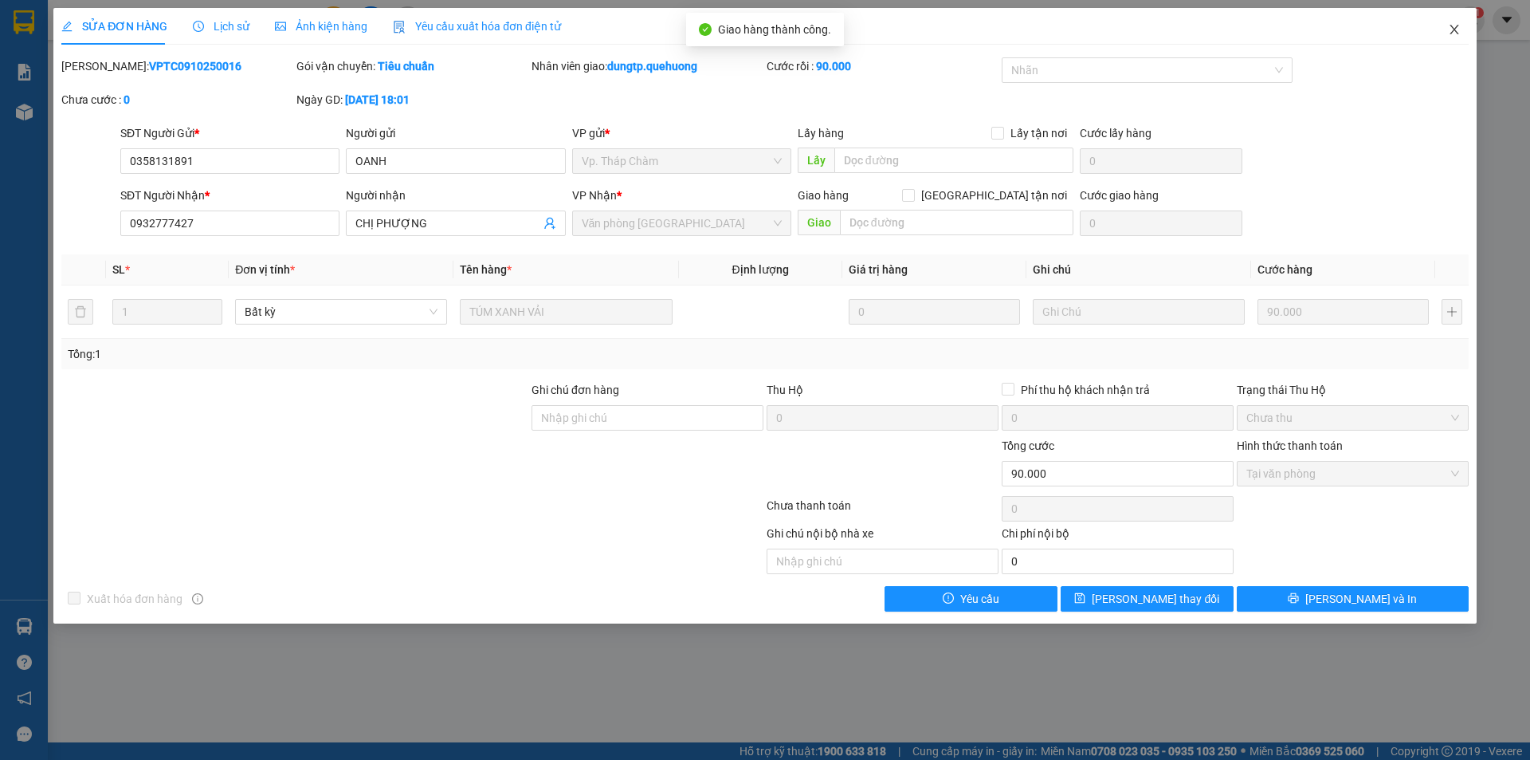
click at [1451, 31] on icon "close" at bounding box center [1454, 29] width 13 height 13
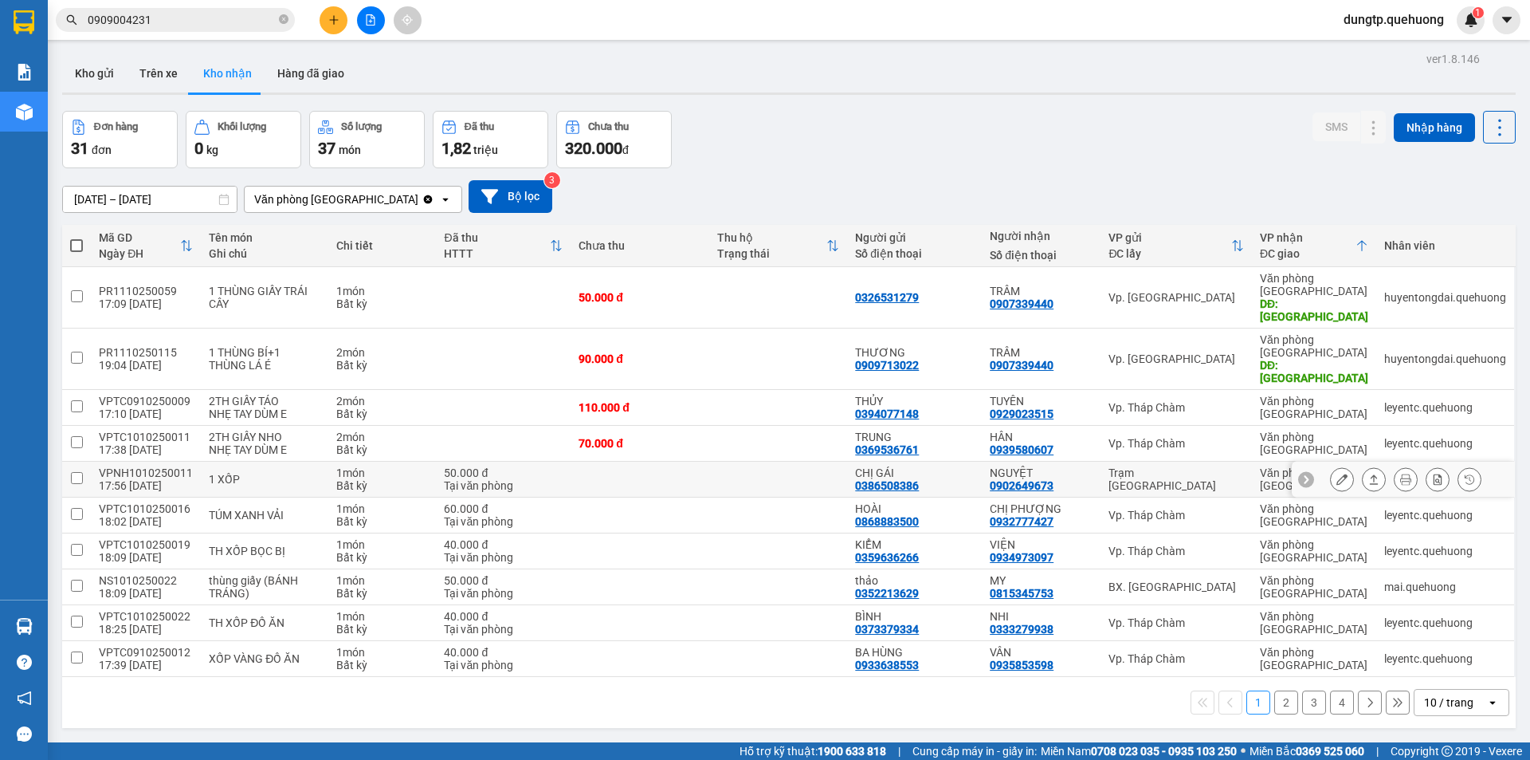
click at [1337, 473] on icon at bounding box center [1342, 478] width 11 height 11
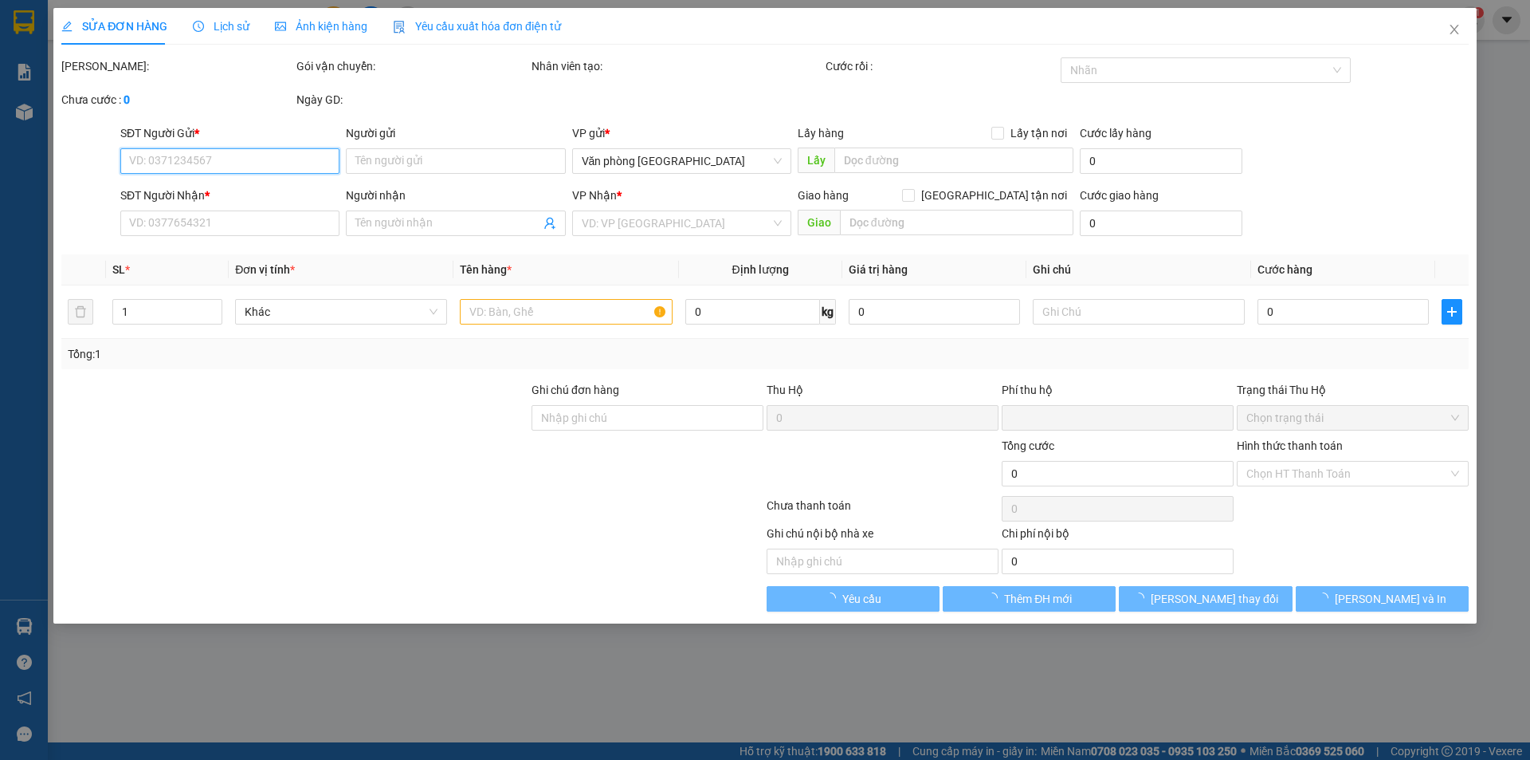
type input "0386508386"
type input "CHỊ GÁI"
type input "0902649673"
type input "NGUYỆT"
type input "0"
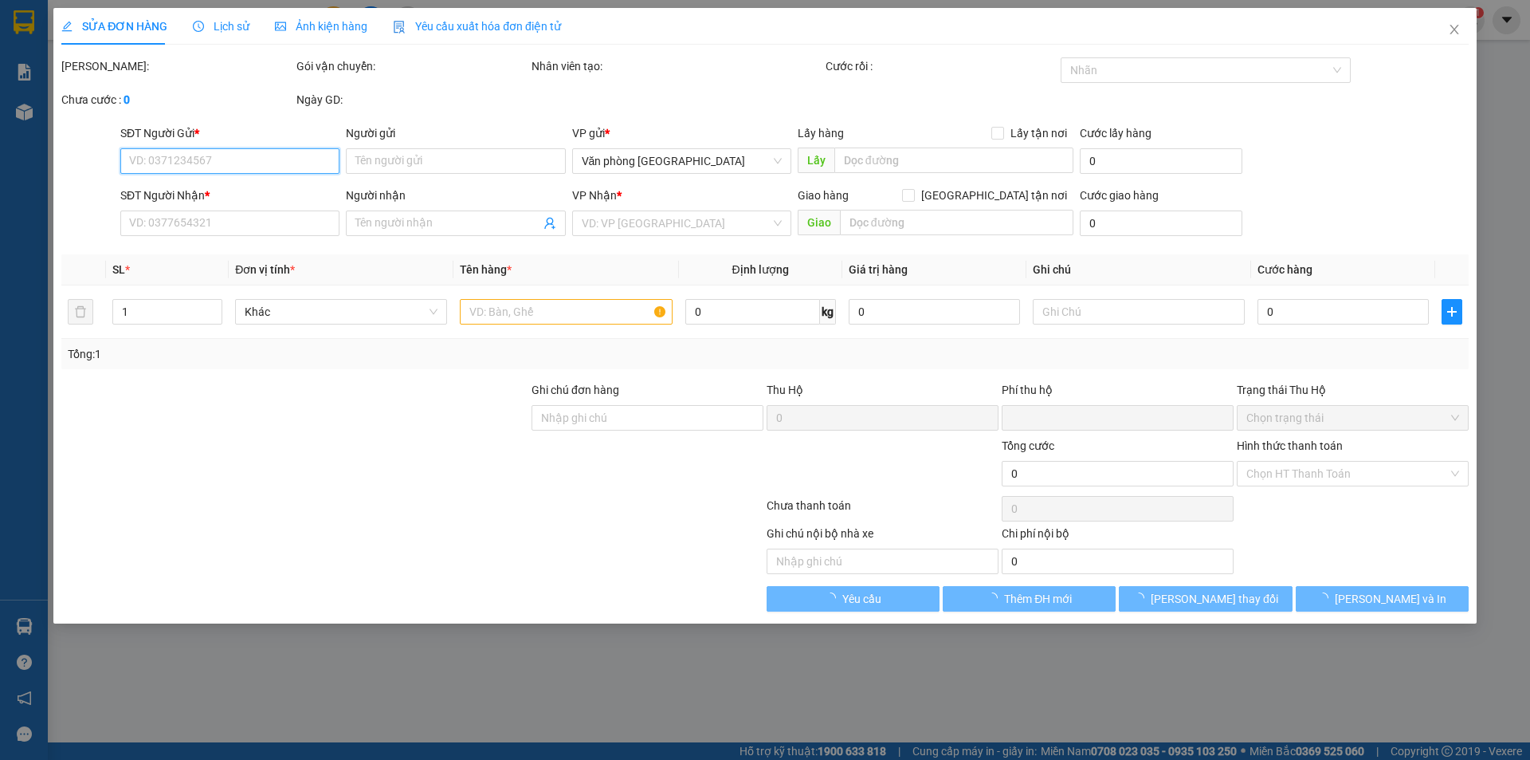
type input "50.000"
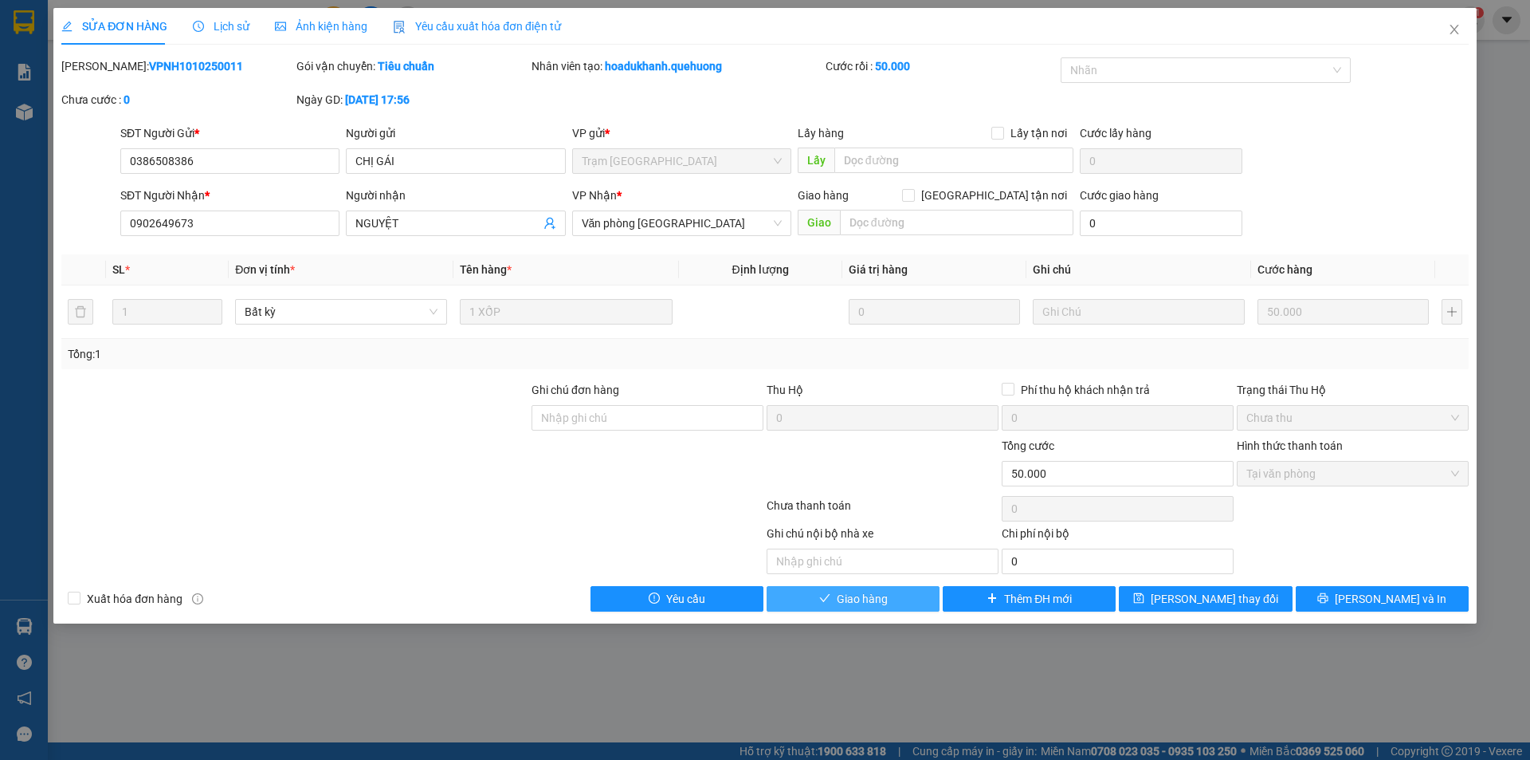
click at [897, 599] on button "Giao hàng" at bounding box center [853, 599] width 173 height 26
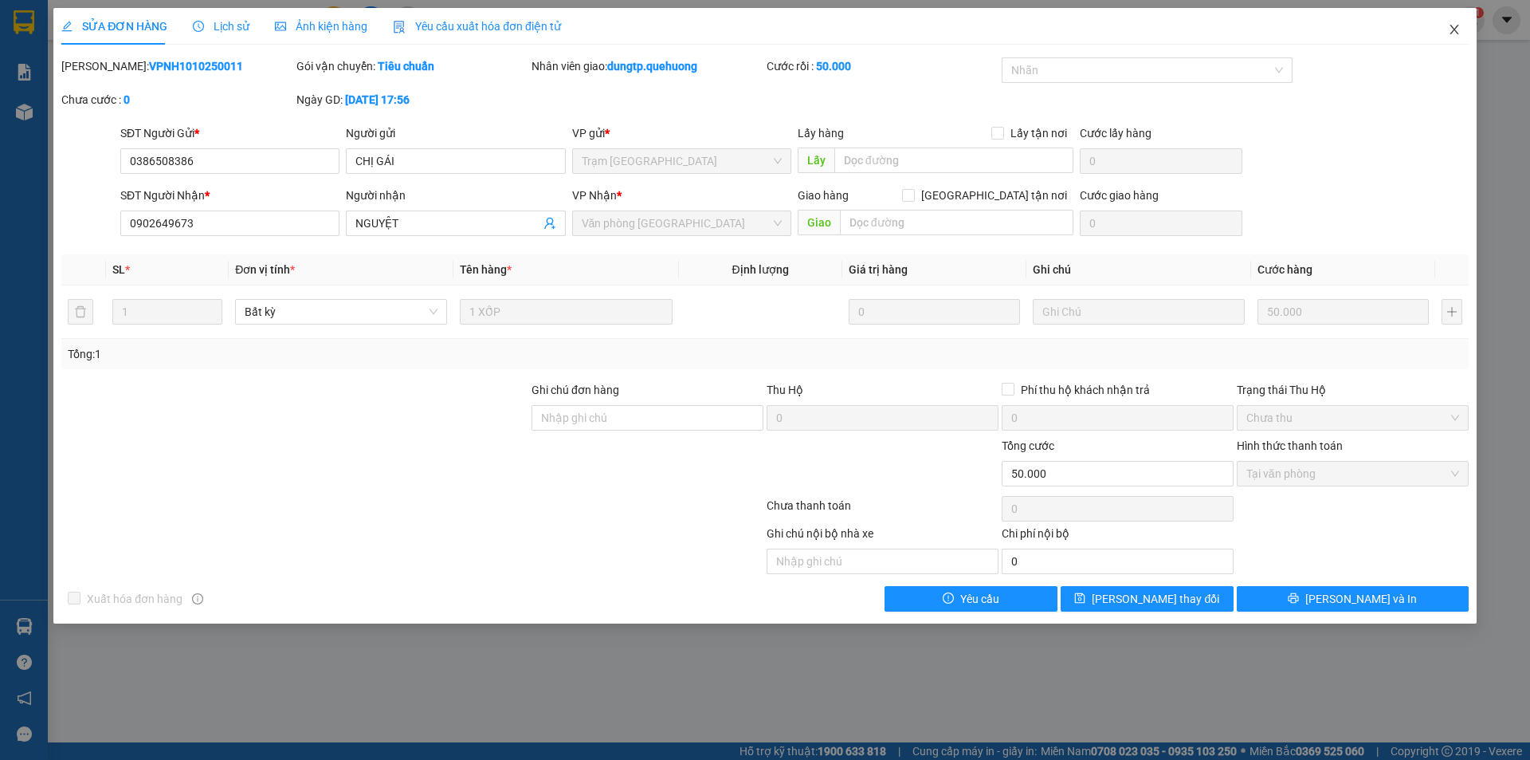
click at [1448, 35] on icon "close" at bounding box center [1454, 29] width 13 height 13
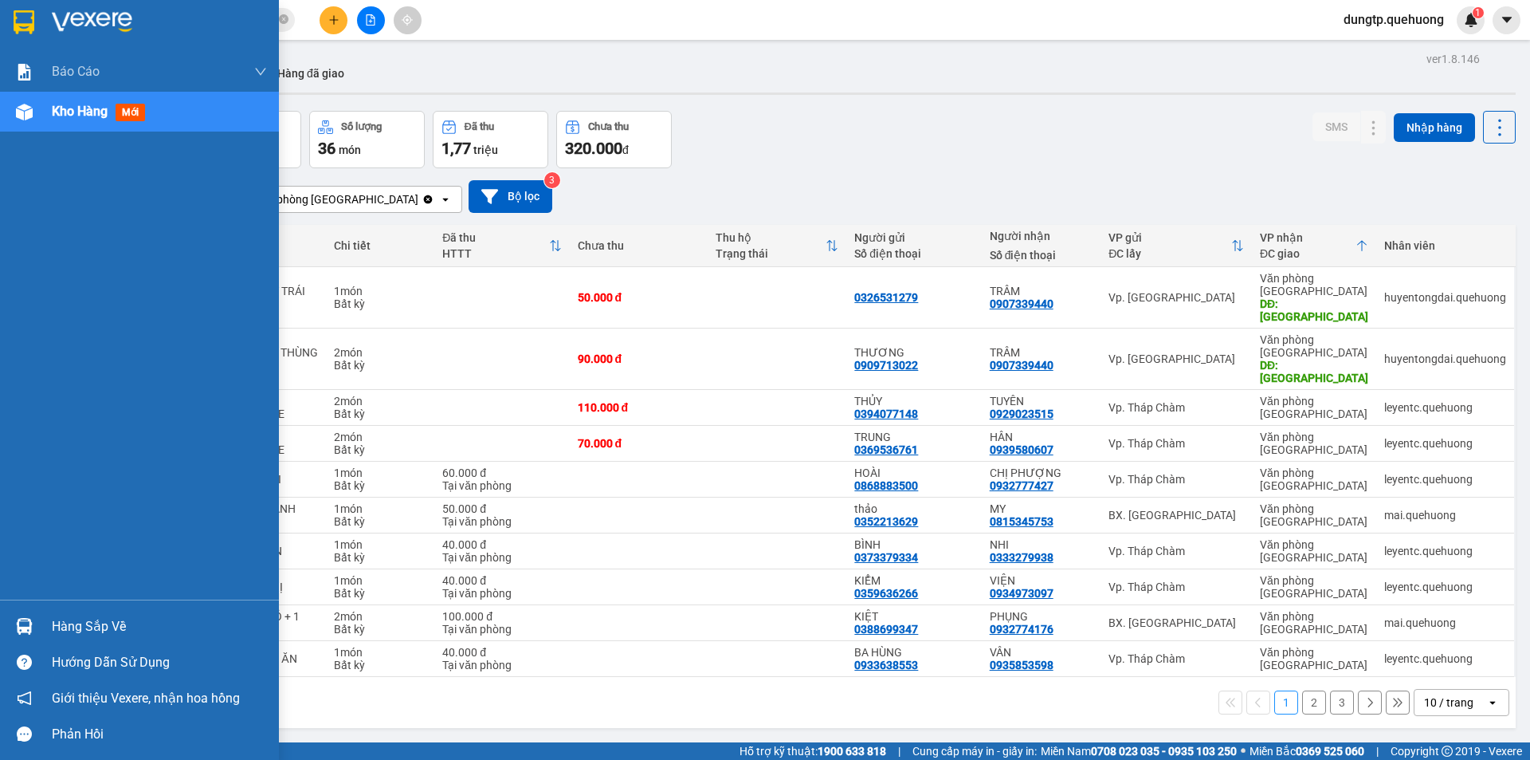
click at [63, 122] on div "Kho hàng mới" at bounding box center [159, 112] width 215 height 40
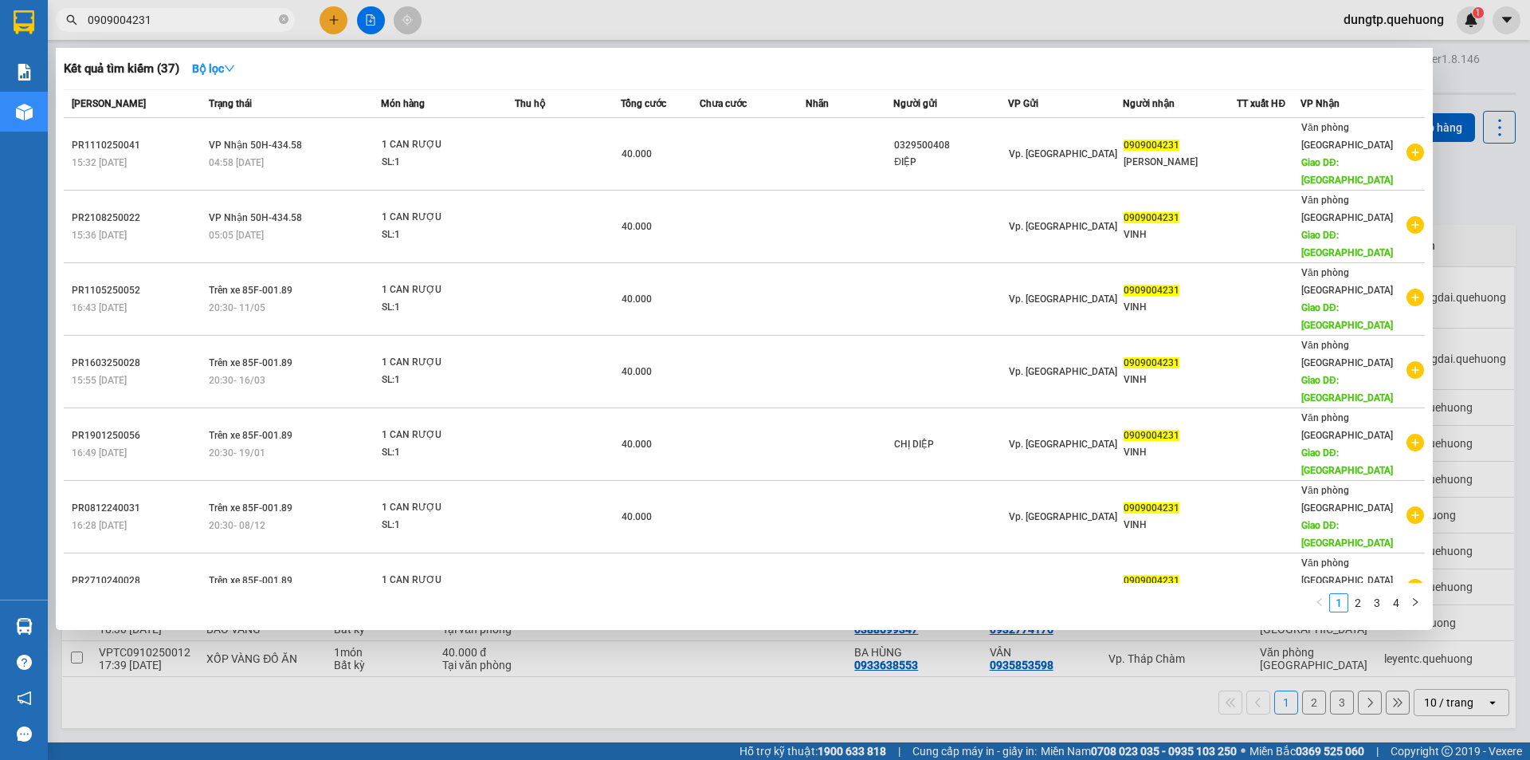
click at [167, 22] on input "0909004231" at bounding box center [182, 20] width 188 height 18
click at [331, 15] on div at bounding box center [765, 380] width 1530 height 760
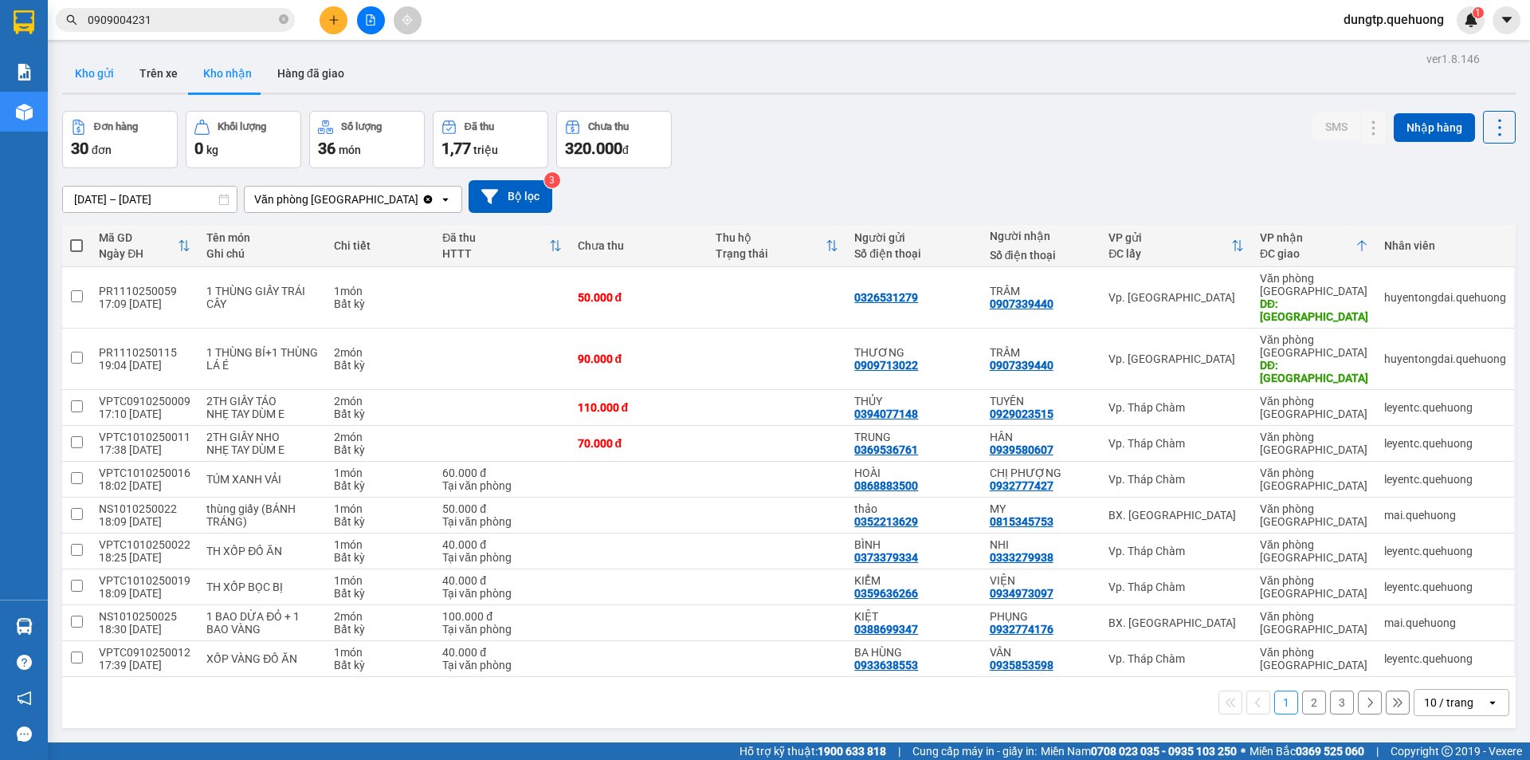
click at [94, 77] on button "Kho gửi" at bounding box center [94, 73] width 65 height 38
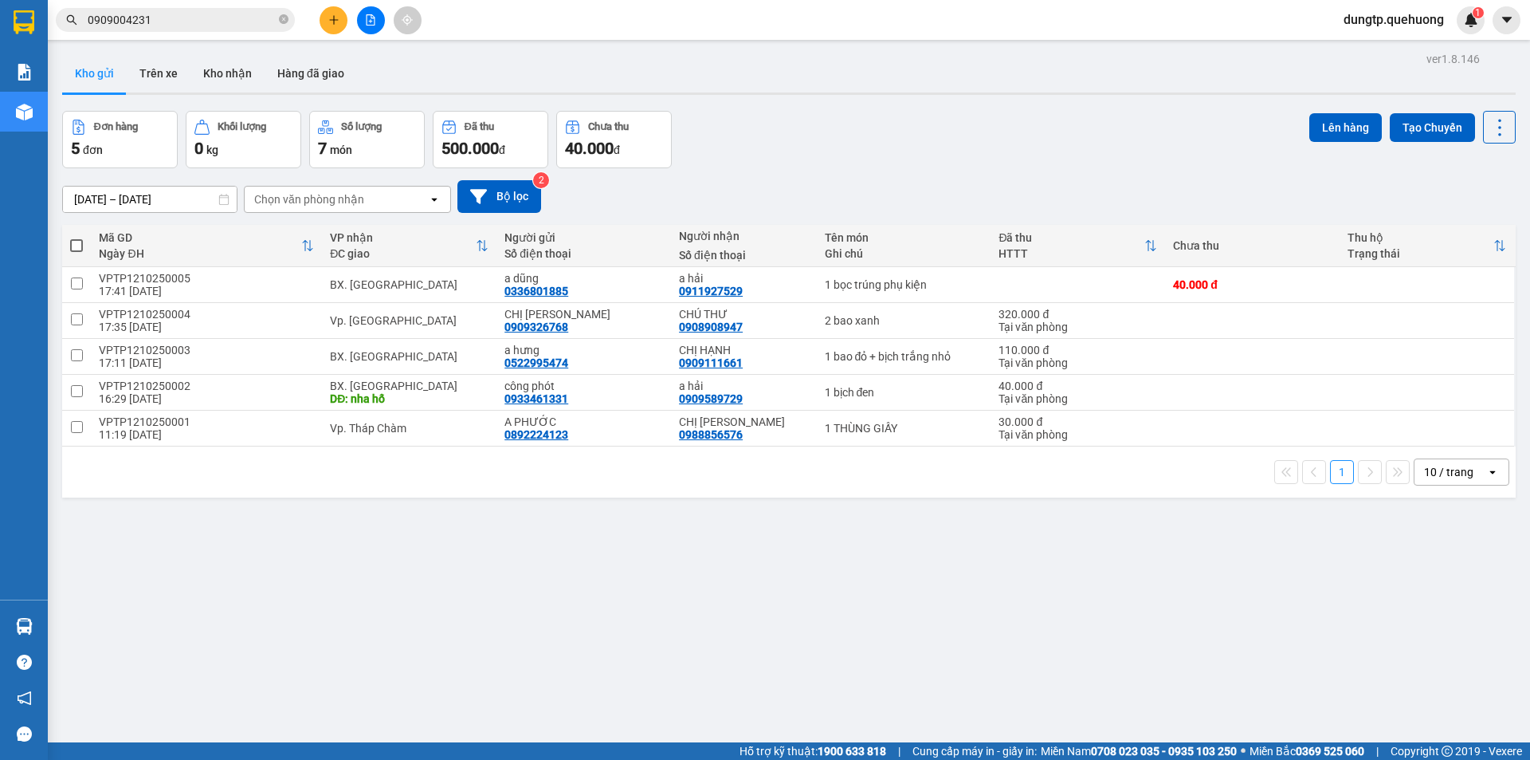
click at [324, 23] on button at bounding box center [334, 20] width 28 height 28
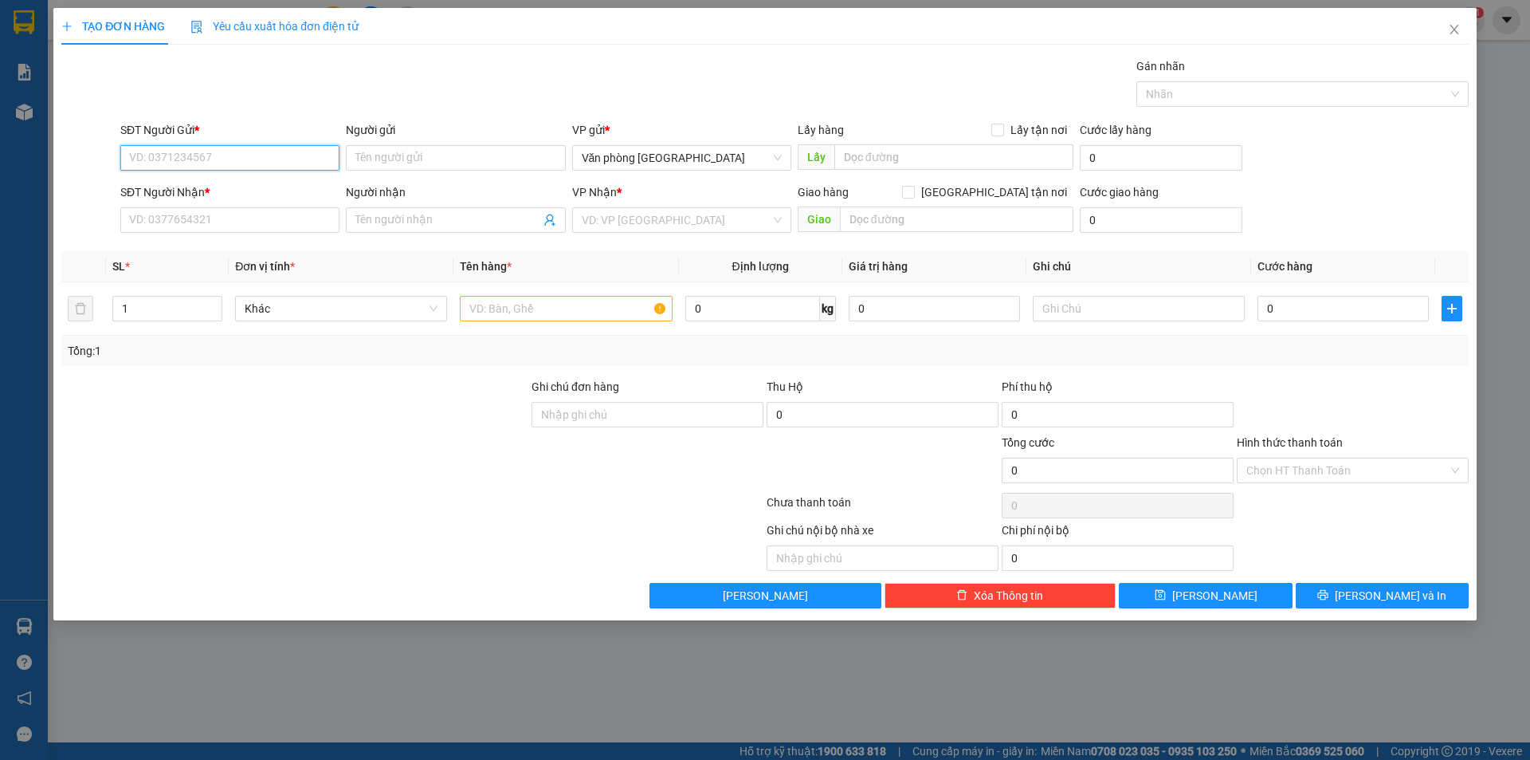
drag, startPoint x: 188, startPoint y: 162, endPoint x: 190, endPoint y: 145, distance: 16.9
click at [188, 160] on input "SĐT Người Gửi *" at bounding box center [229, 158] width 219 height 26
type input "0862020834"
click at [218, 184] on div "0862020834 - TUYẾT" at bounding box center [230, 190] width 200 height 18
type input "TUYẾT"
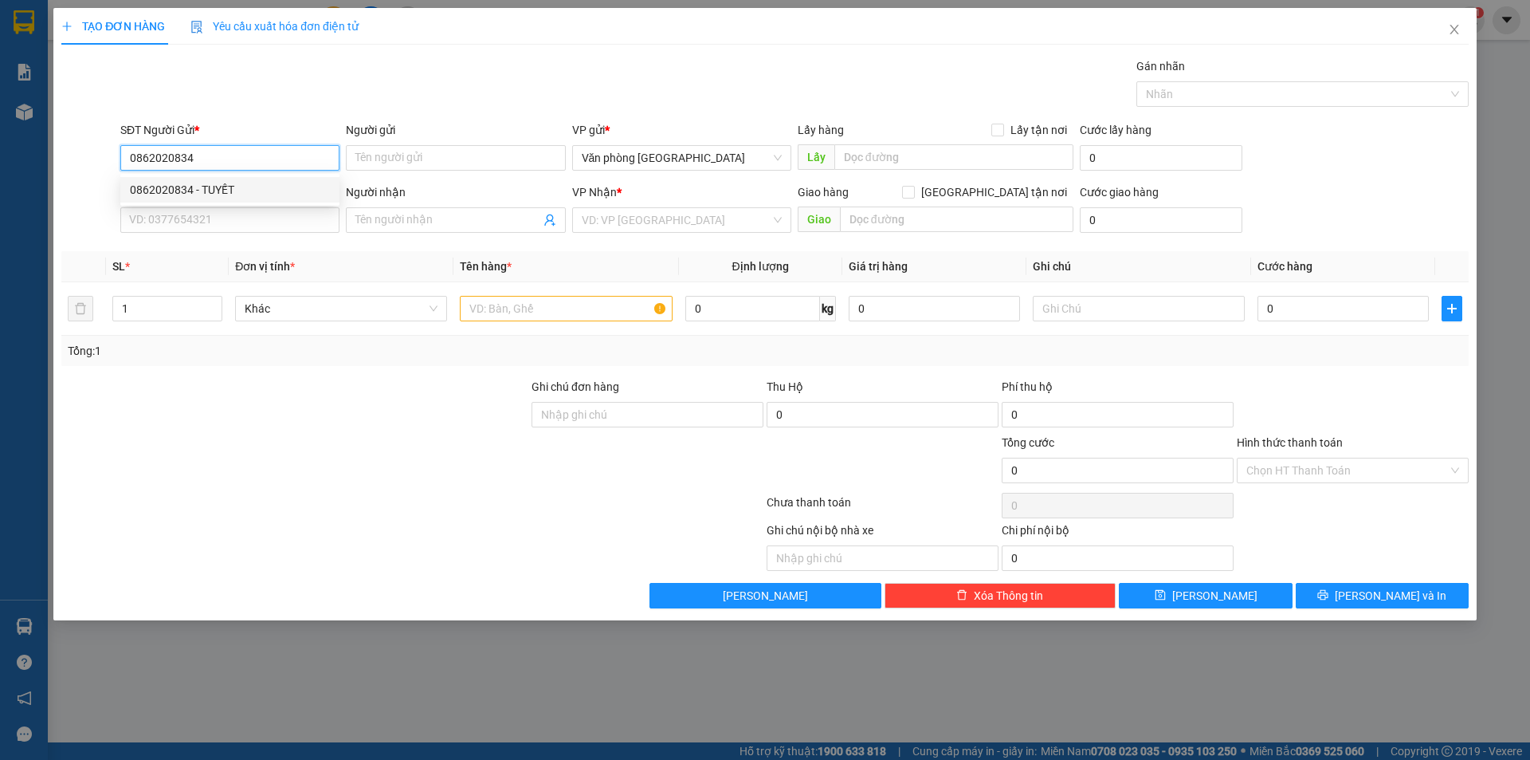
type input "0944363850"
type input "LUYỆN"
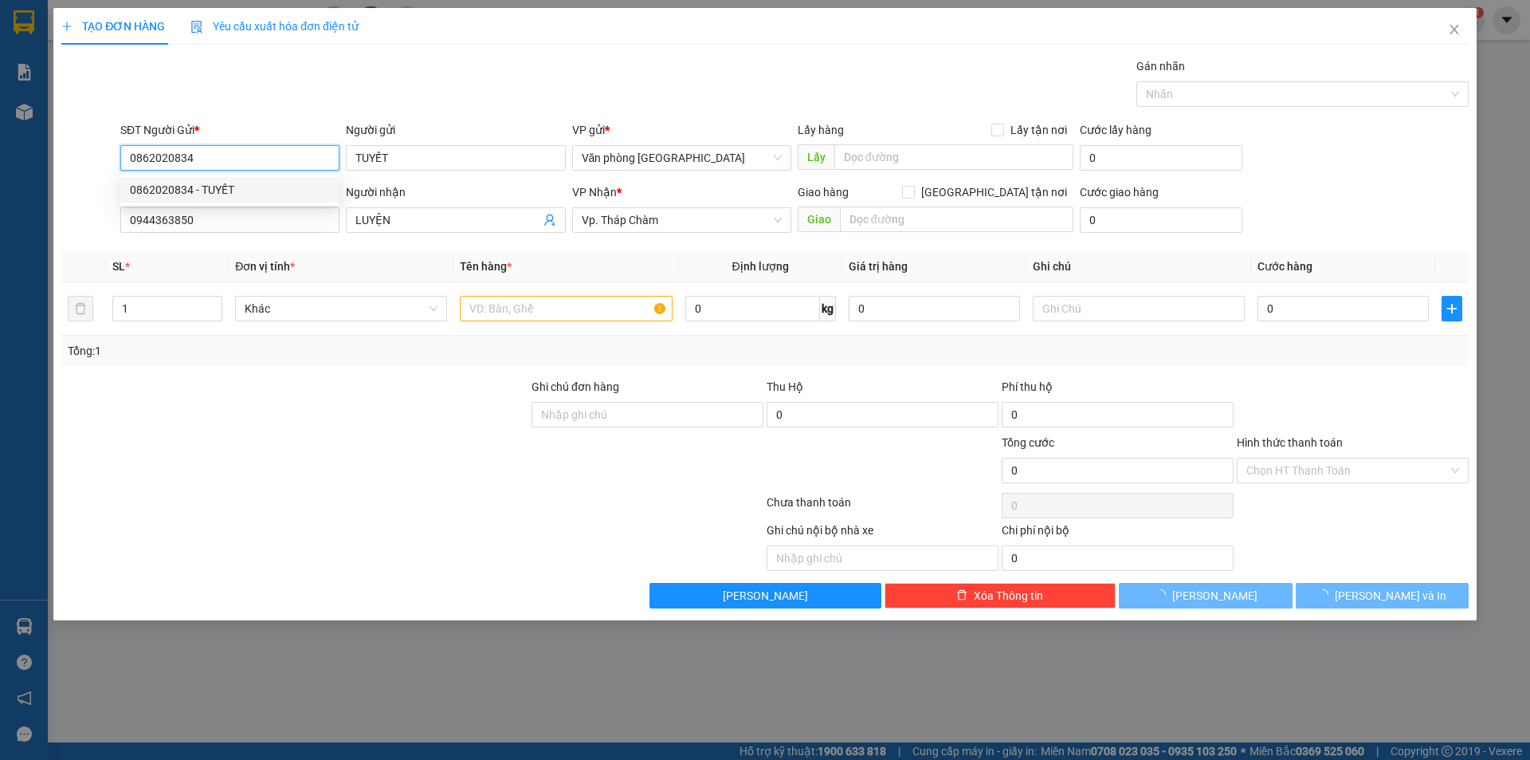
type input "50.000"
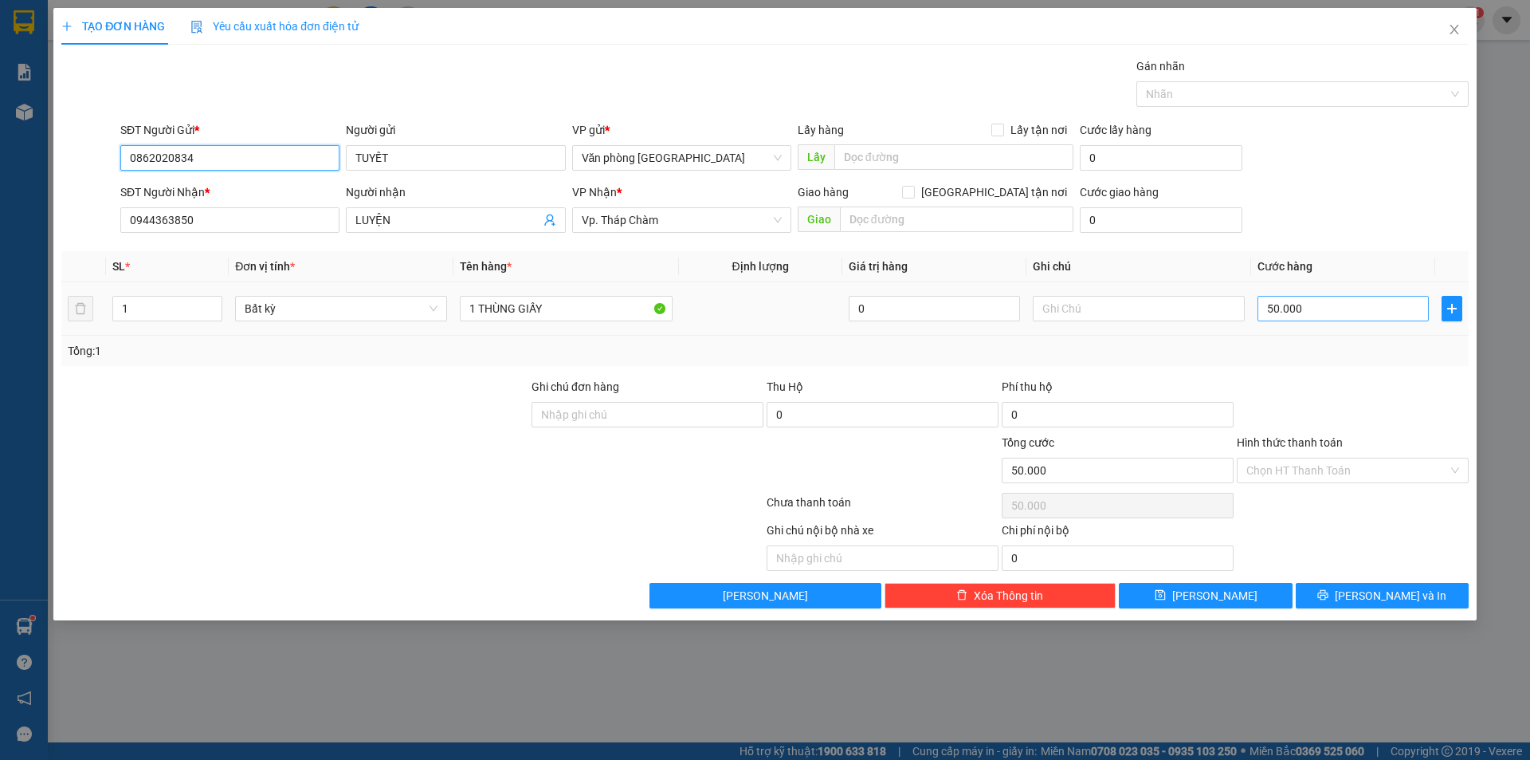
type input "0862020834"
click at [1306, 296] on input "50.000" at bounding box center [1343, 309] width 171 height 26
type input "4"
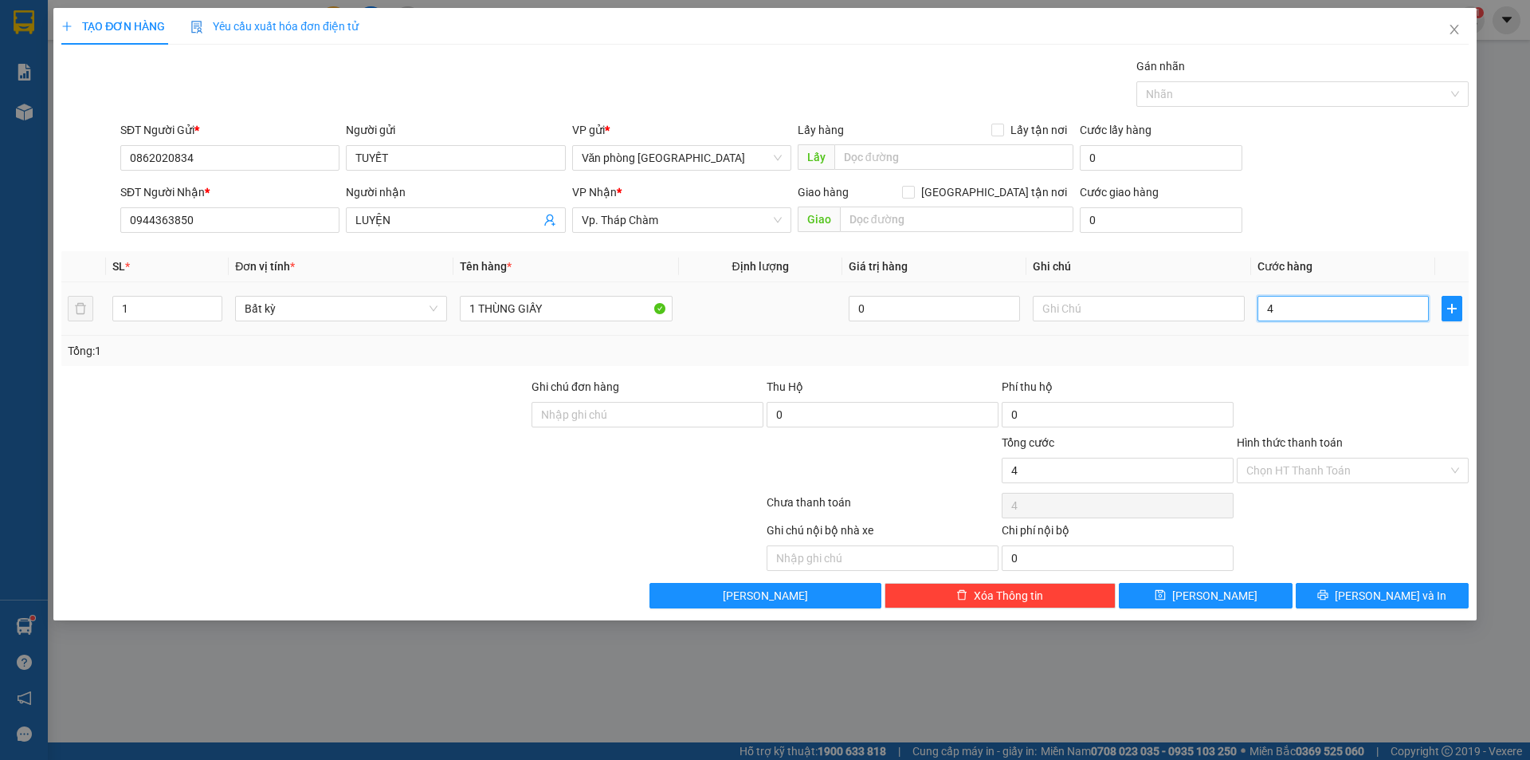
type input "40"
type input "40.000"
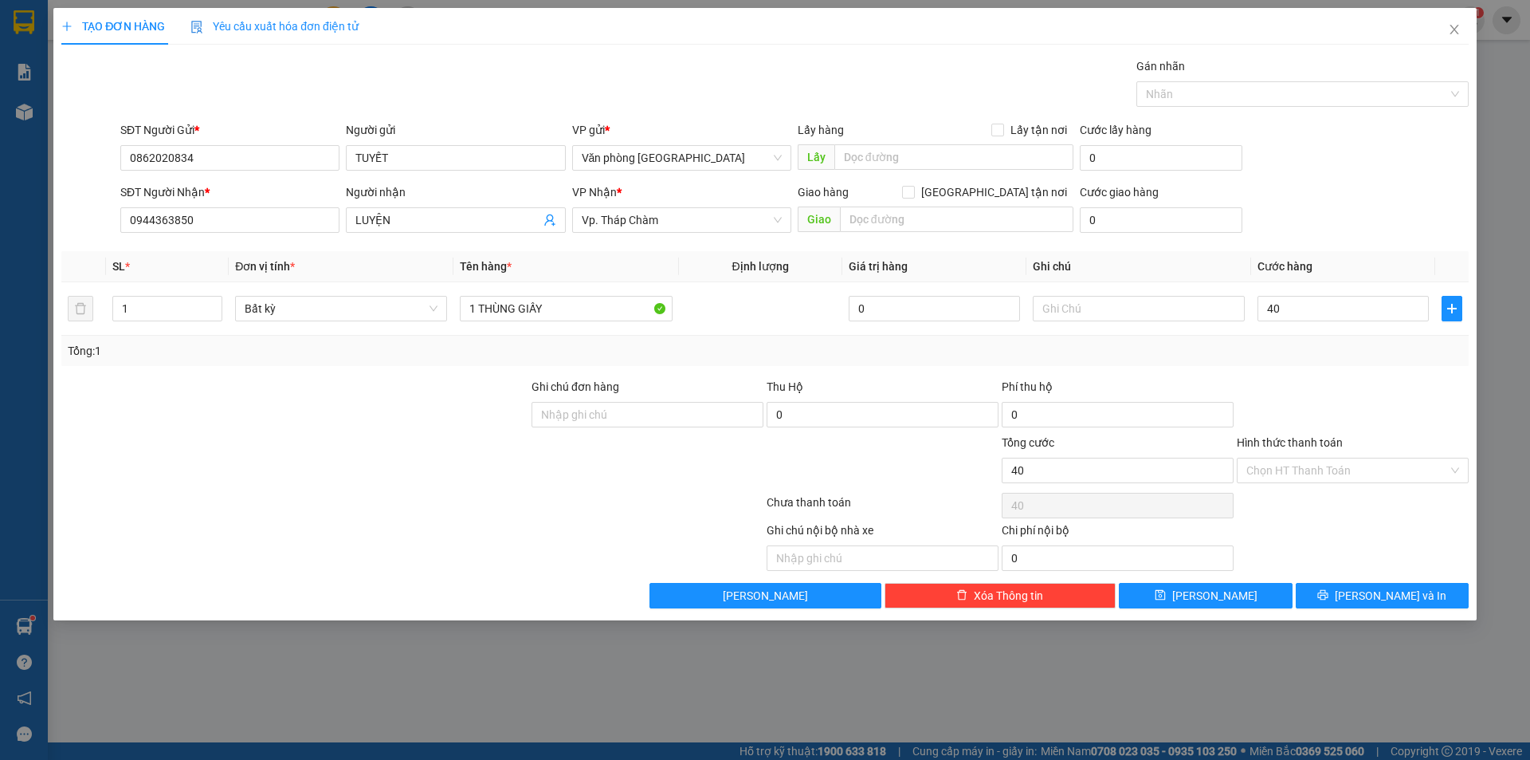
type input "40.000"
click at [1288, 389] on div at bounding box center [1352, 406] width 235 height 56
click at [1318, 469] on input "Hình thức thanh toán" at bounding box center [1348, 470] width 202 height 24
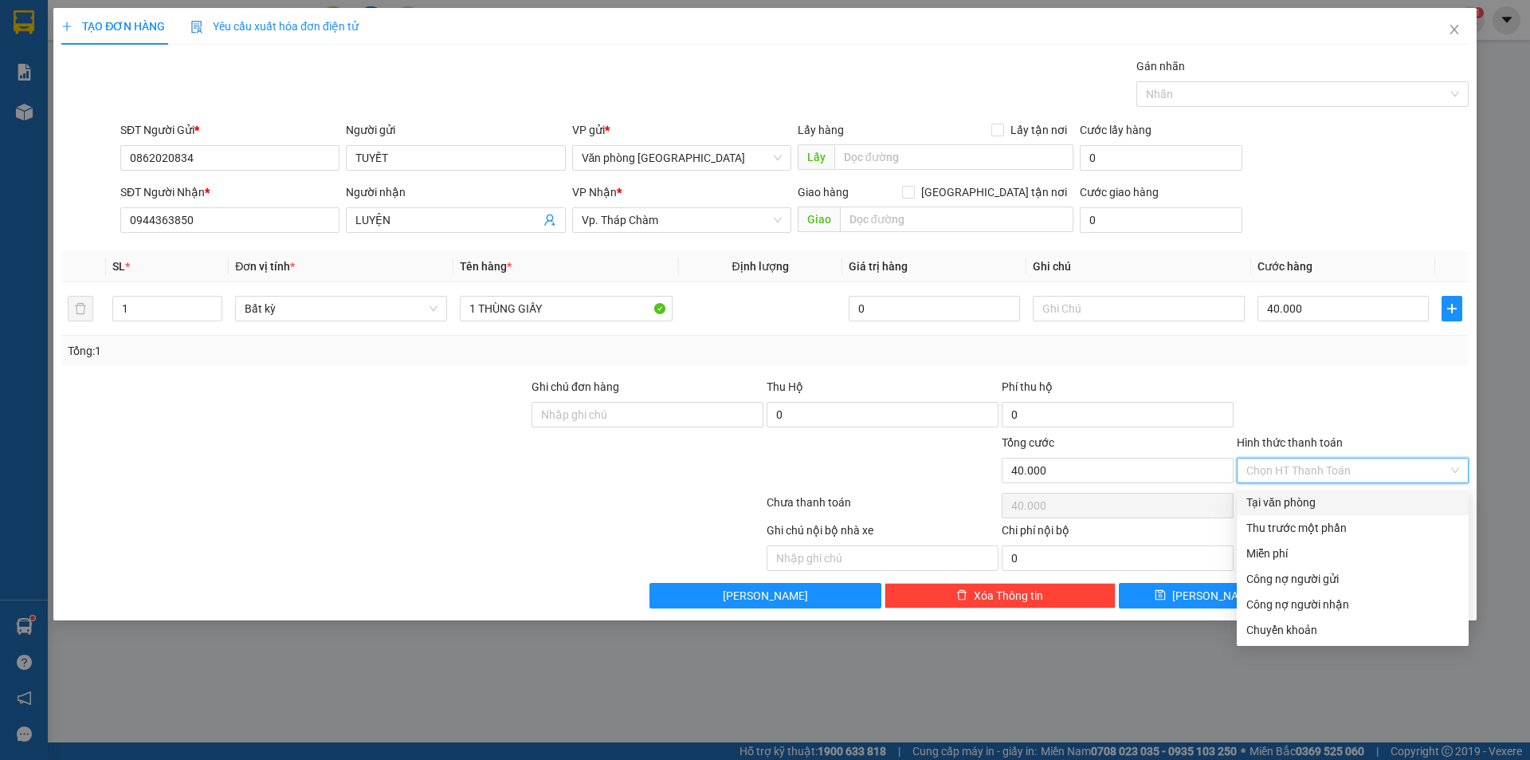
click at [1298, 504] on div "Tại văn phòng" at bounding box center [1353, 502] width 213 height 18
type input "0"
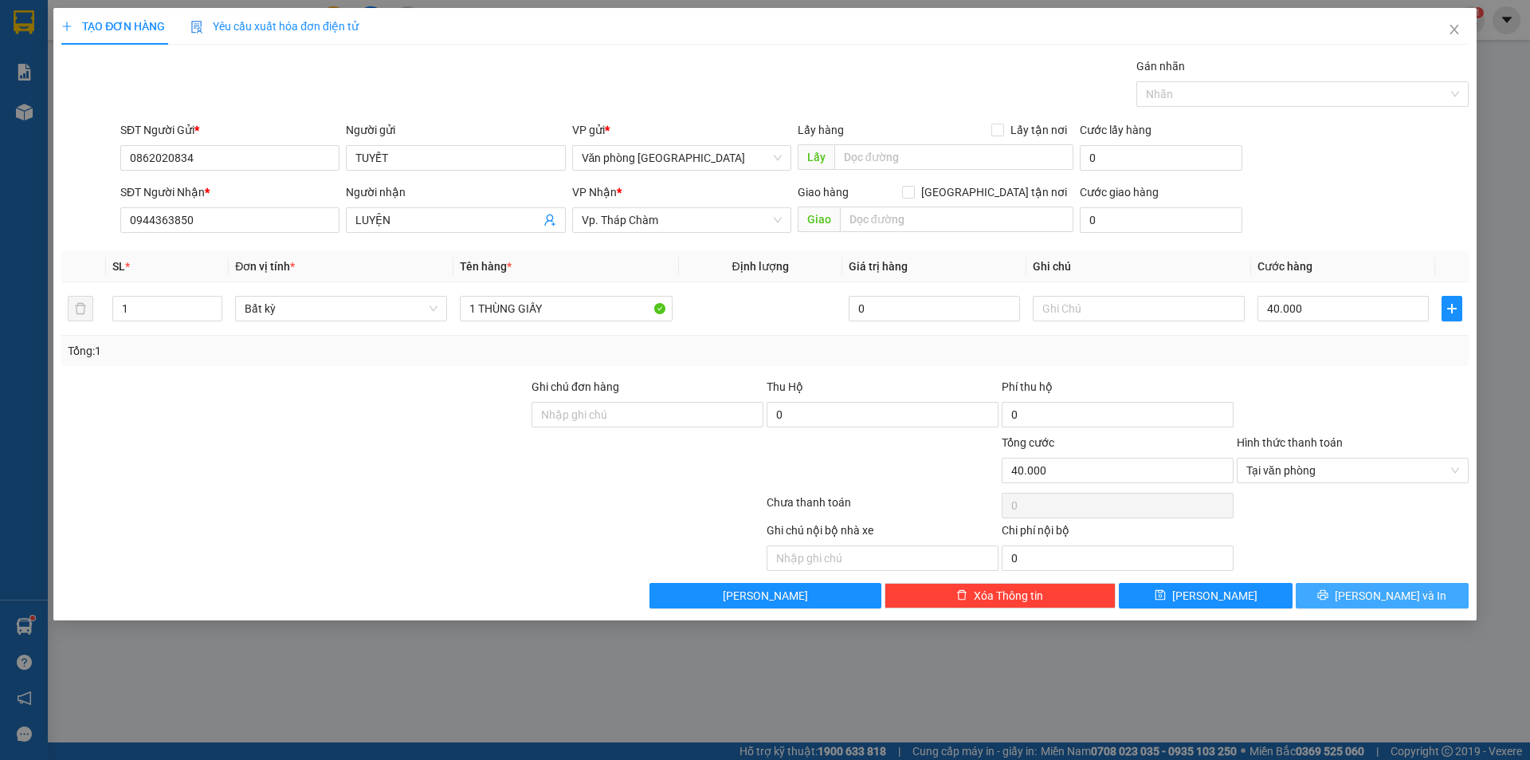
click at [1361, 588] on button "[PERSON_NAME] và In" at bounding box center [1382, 596] width 173 height 26
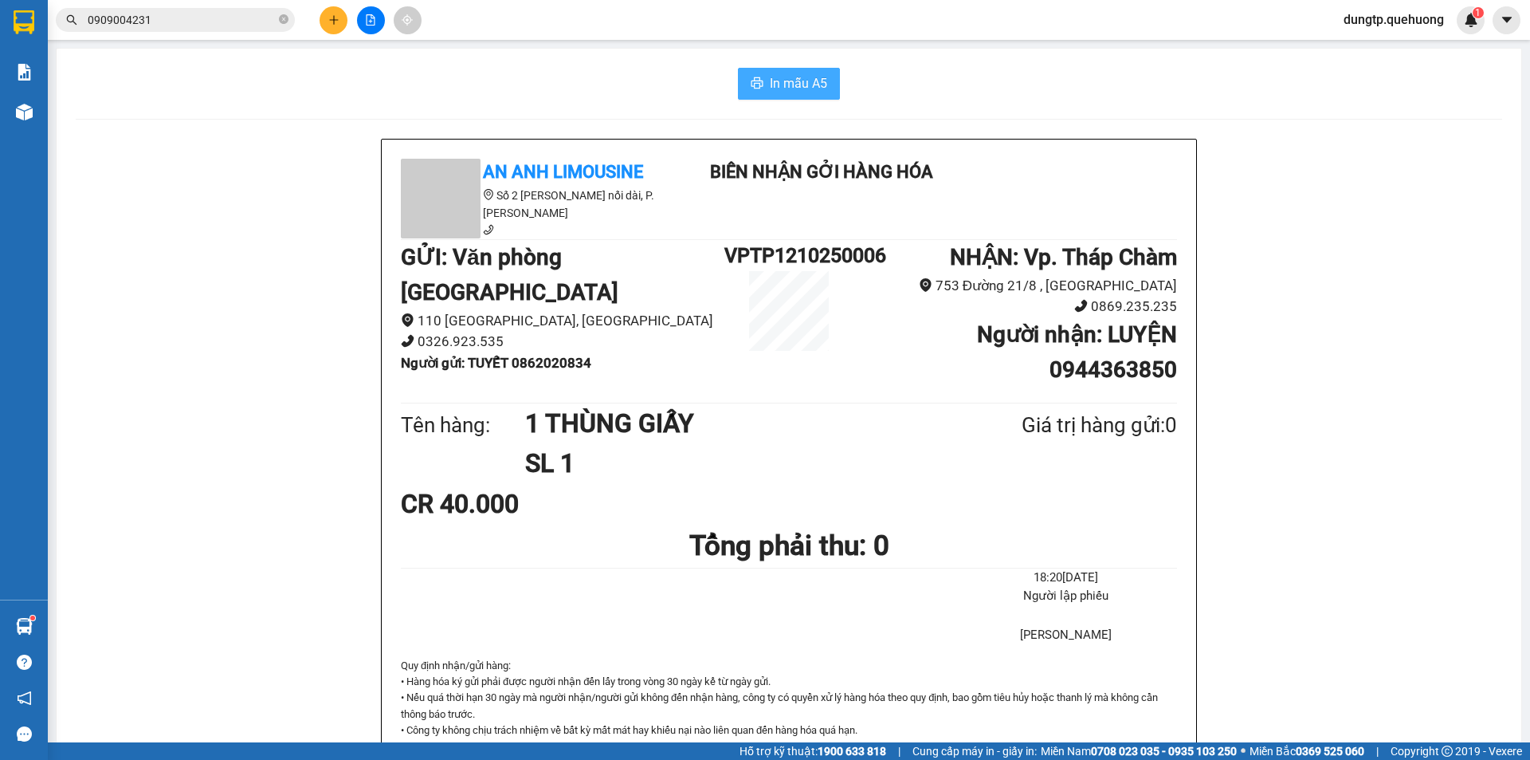
click at [777, 81] on span "In mẫu A5" at bounding box center [798, 83] width 57 height 20
click at [277, 464] on div "An Anh Limousine Số 2 [PERSON_NAME] nối dài, P. [PERSON_NAME] Biên nhận gởi hàn…" at bounding box center [789, 745] width 1427 height 1212
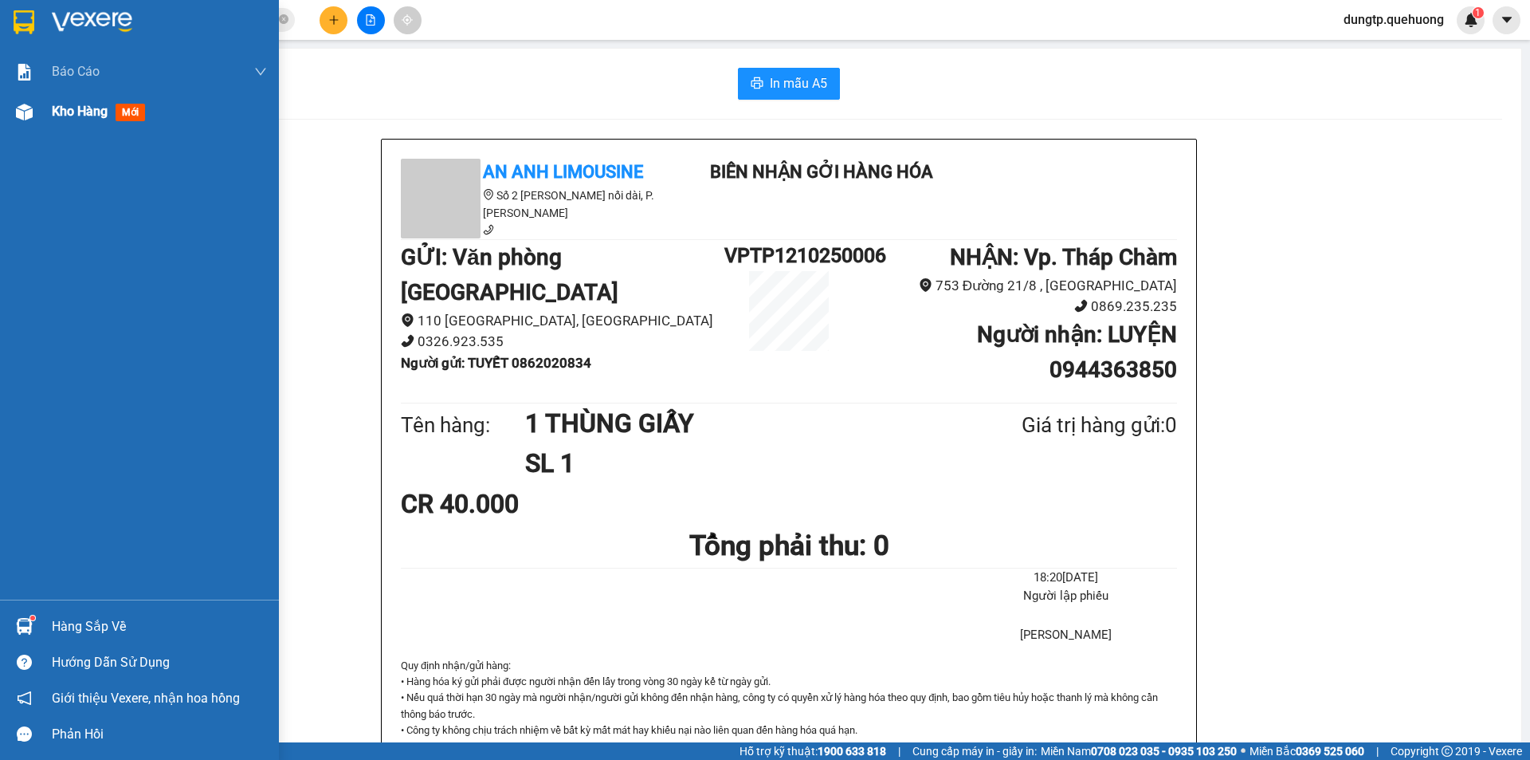
click at [27, 109] on img at bounding box center [24, 112] width 17 height 17
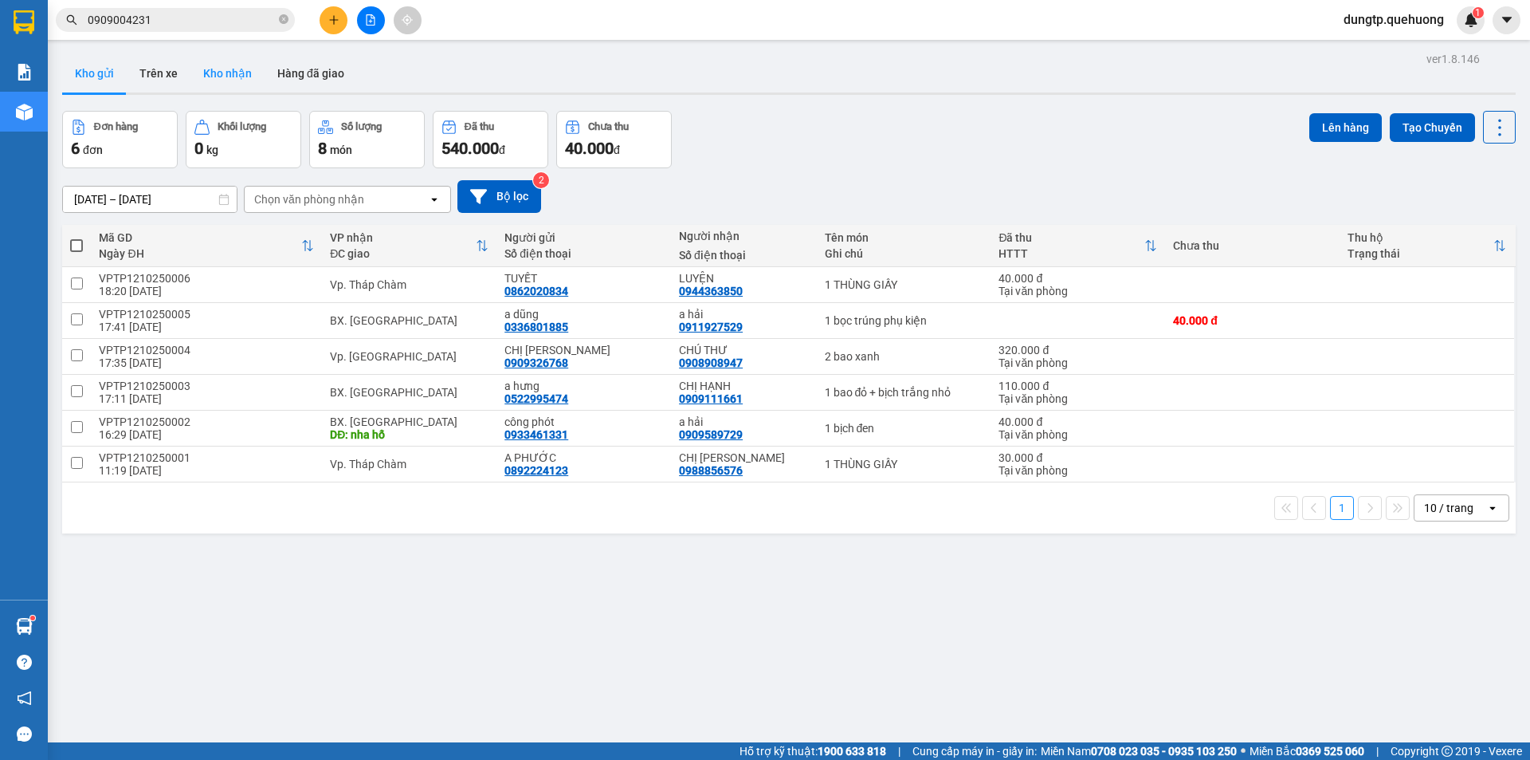
click at [227, 77] on button "Kho nhận" at bounding box center [227, 73] width 74 height 38
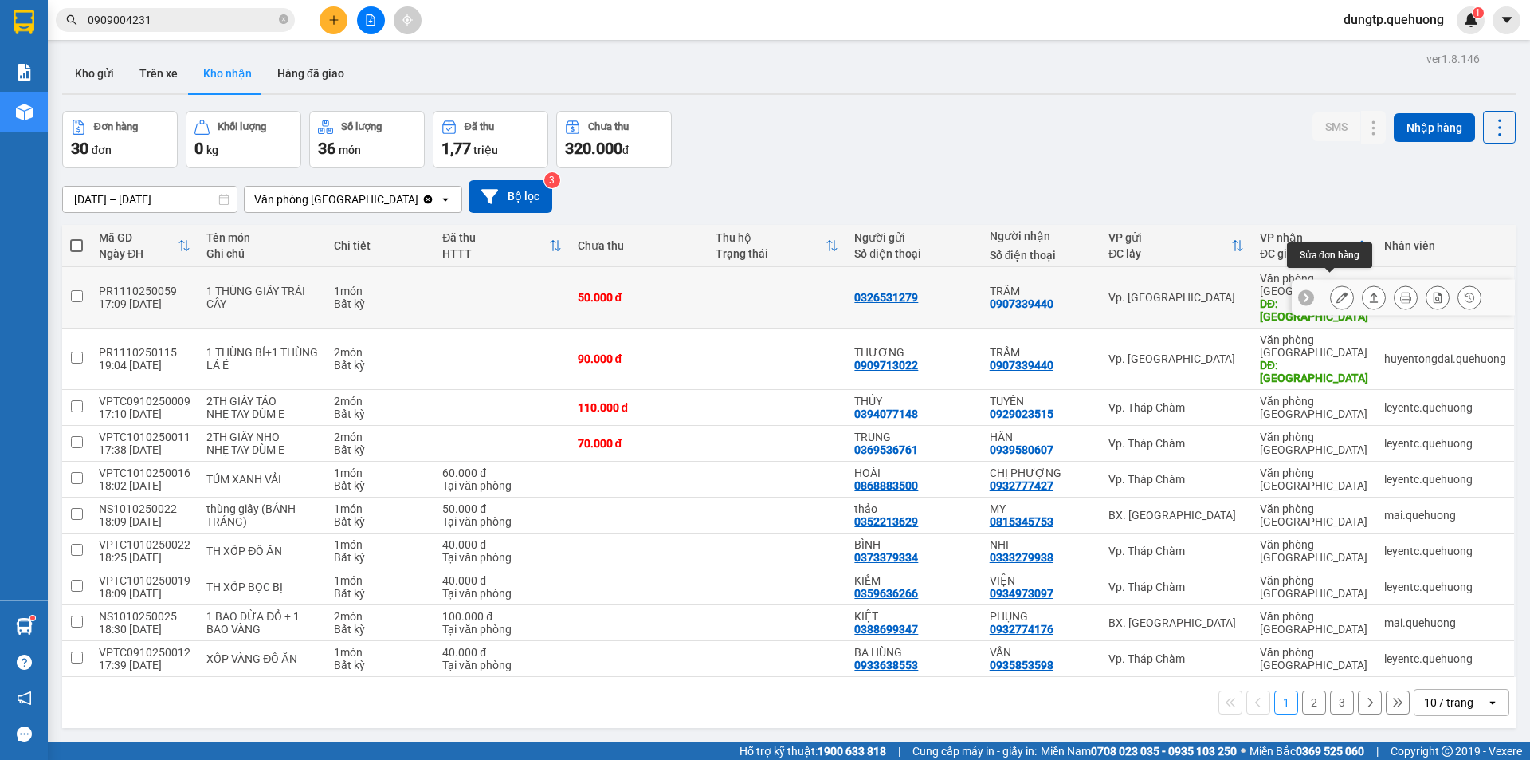
click at [1337, 292] on icon at bounding box center [1342, 297] width 11 height 11
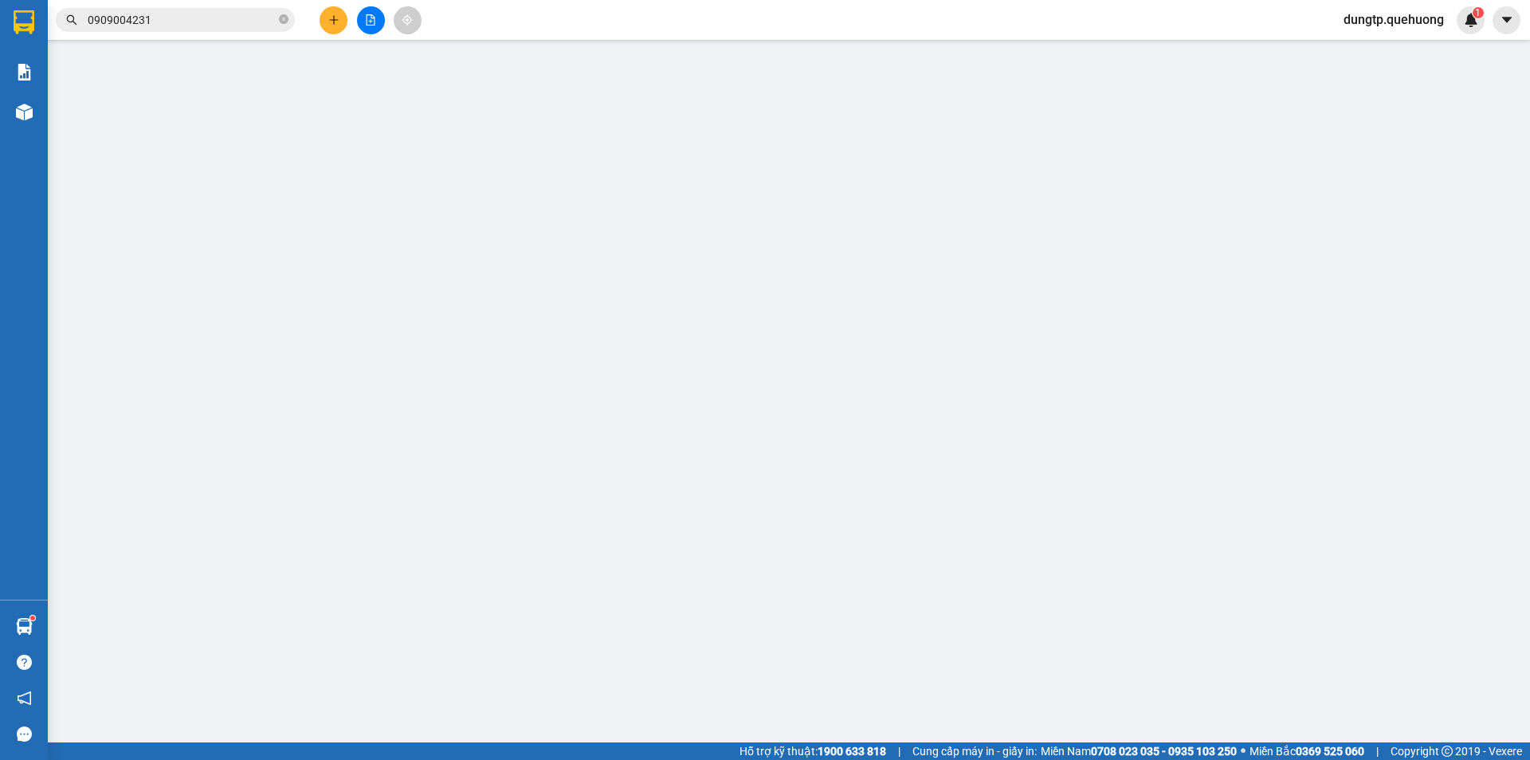
type input "0326531279"
type input "0907339440"
type input "TRÂM"
type input "TÂN PHÚ"
type input "0"
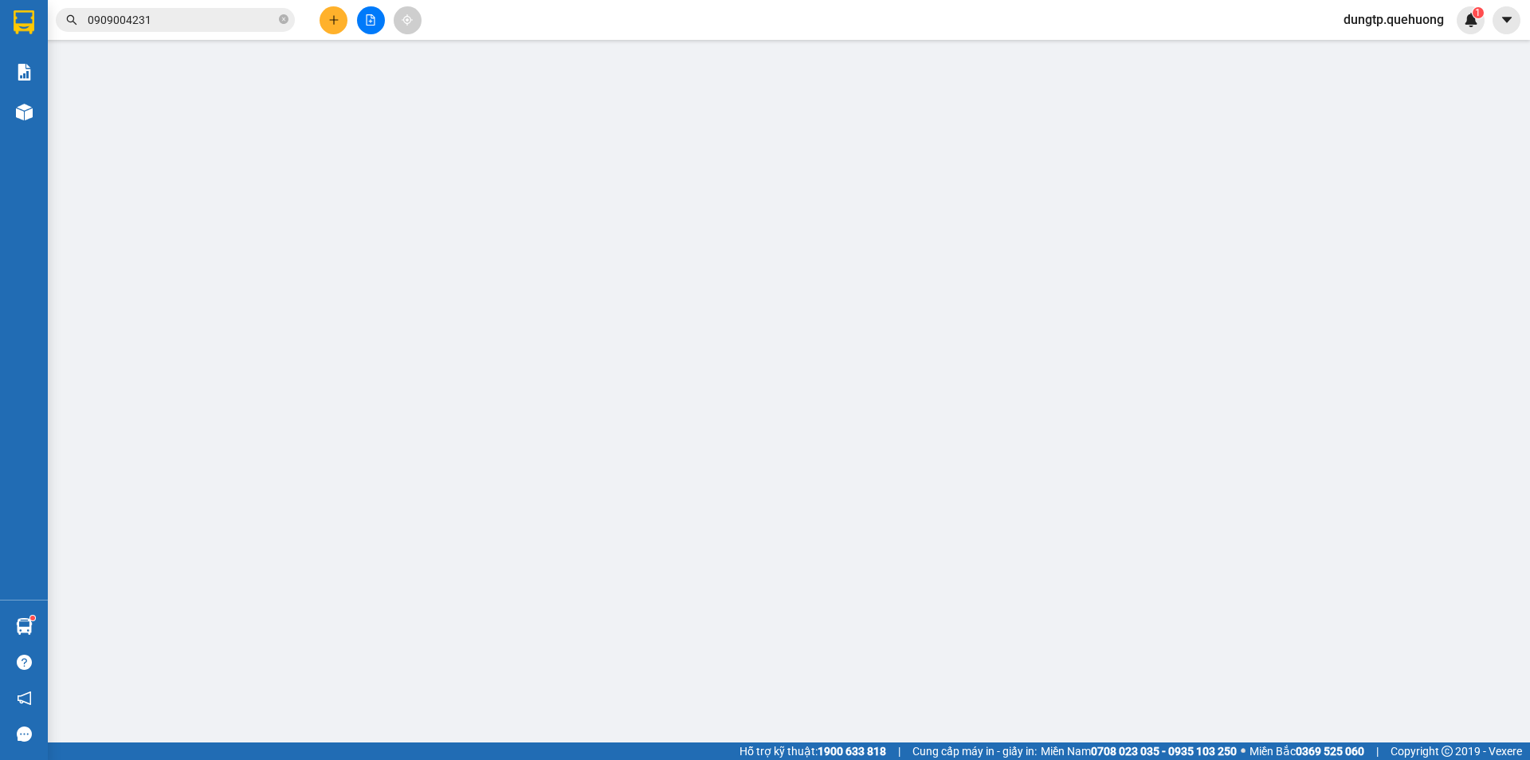
type input "50.000"
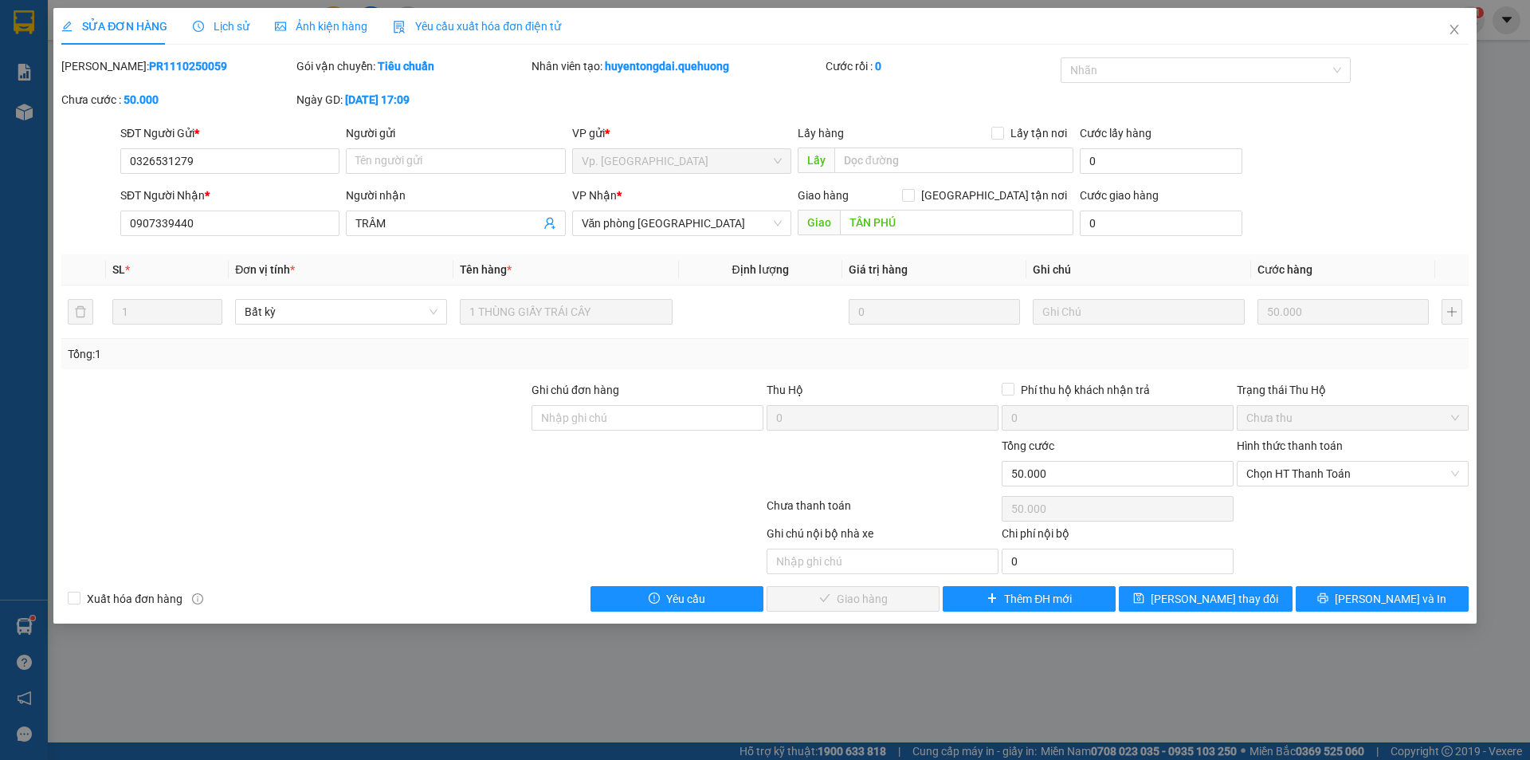
click at [1291, 430] on div "Trạng thái Thu Hộ Chưa thu" at bounding box center [1353, 409] width 232 height 56
click at [1287, 476] on span "Chọn HT Thanh Toán" at bounding box center [1353, 473] width 213 height 24
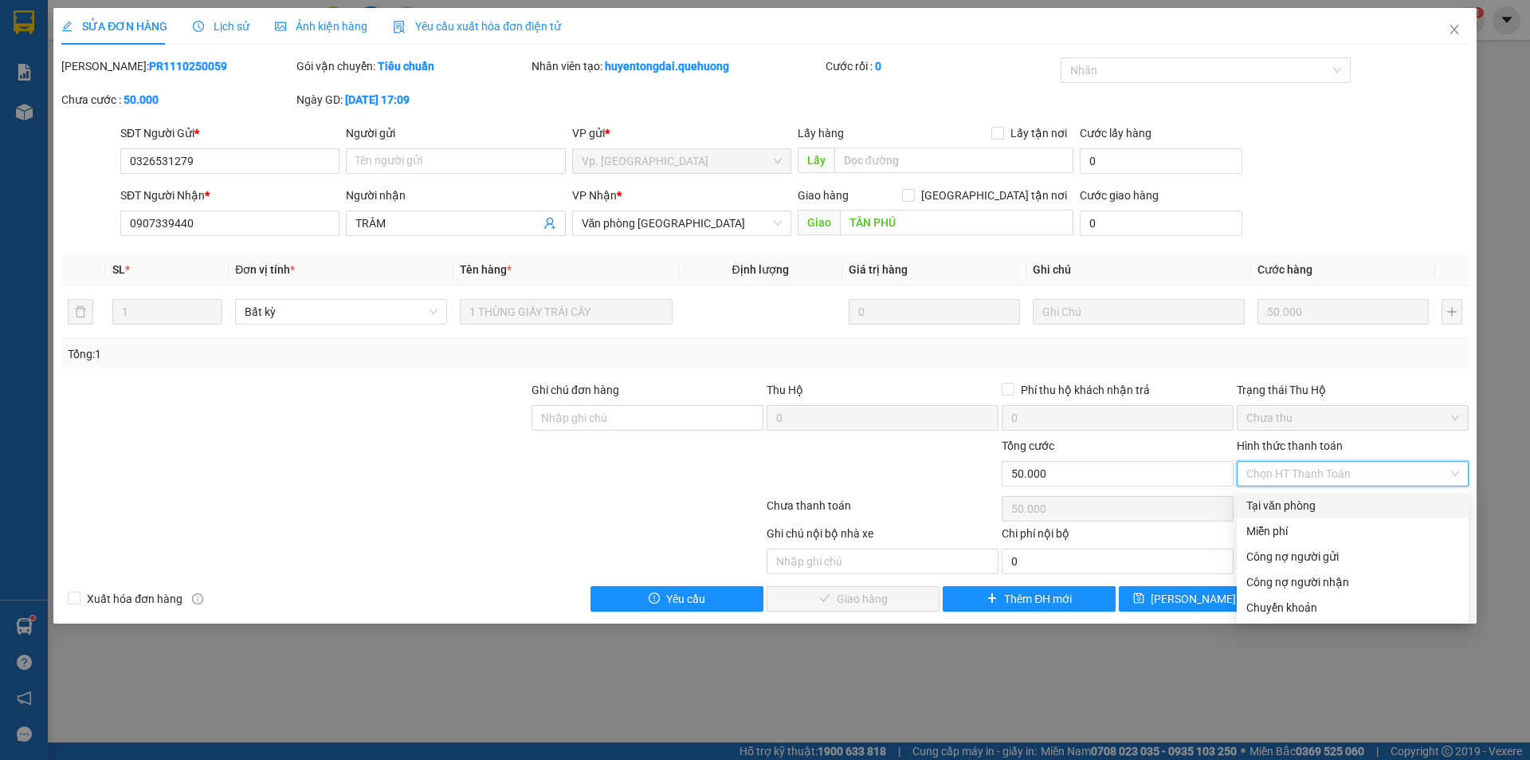
click at [1279, 499] on div "Tại văn phòng" at bounding box center [1353, 506] width 213 height 18
type input "0"
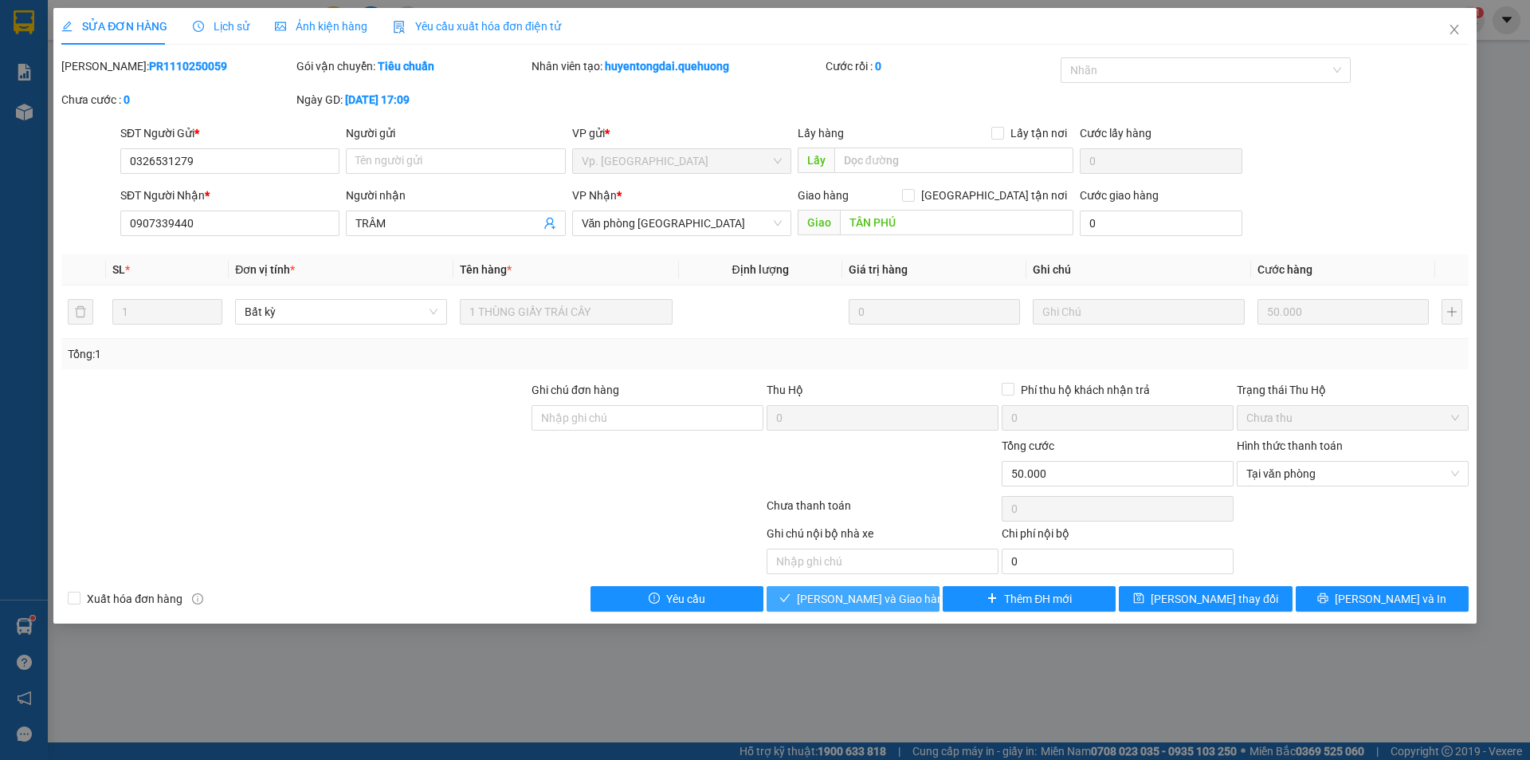
click at [895, 598] on span "[PERSON_NAME] và Giao hàng" at bounding box center [873, 599] width 153 height 18
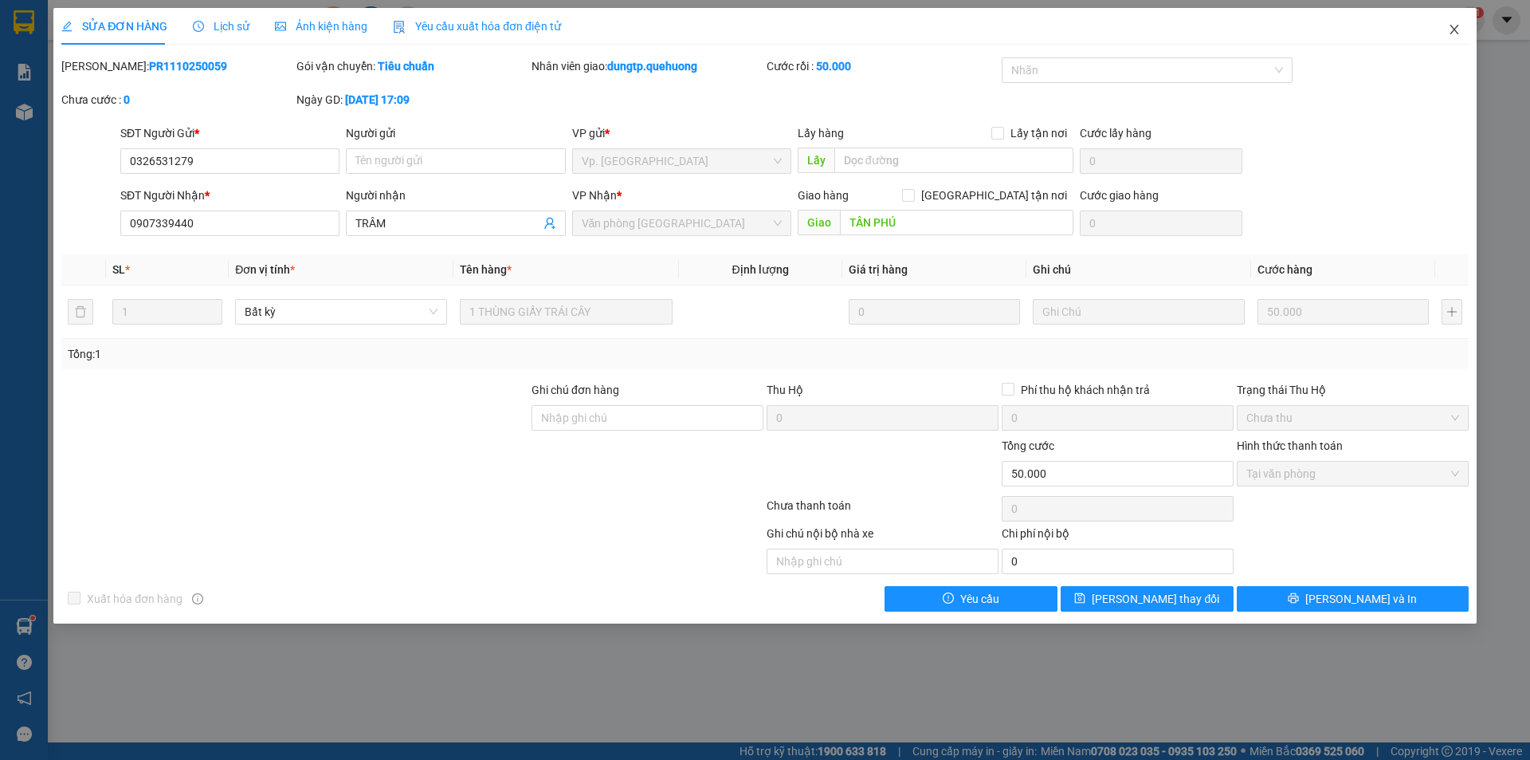
click at [1451, 32] on icon "close" at bounding box center [1454, 29] width 13 height 13
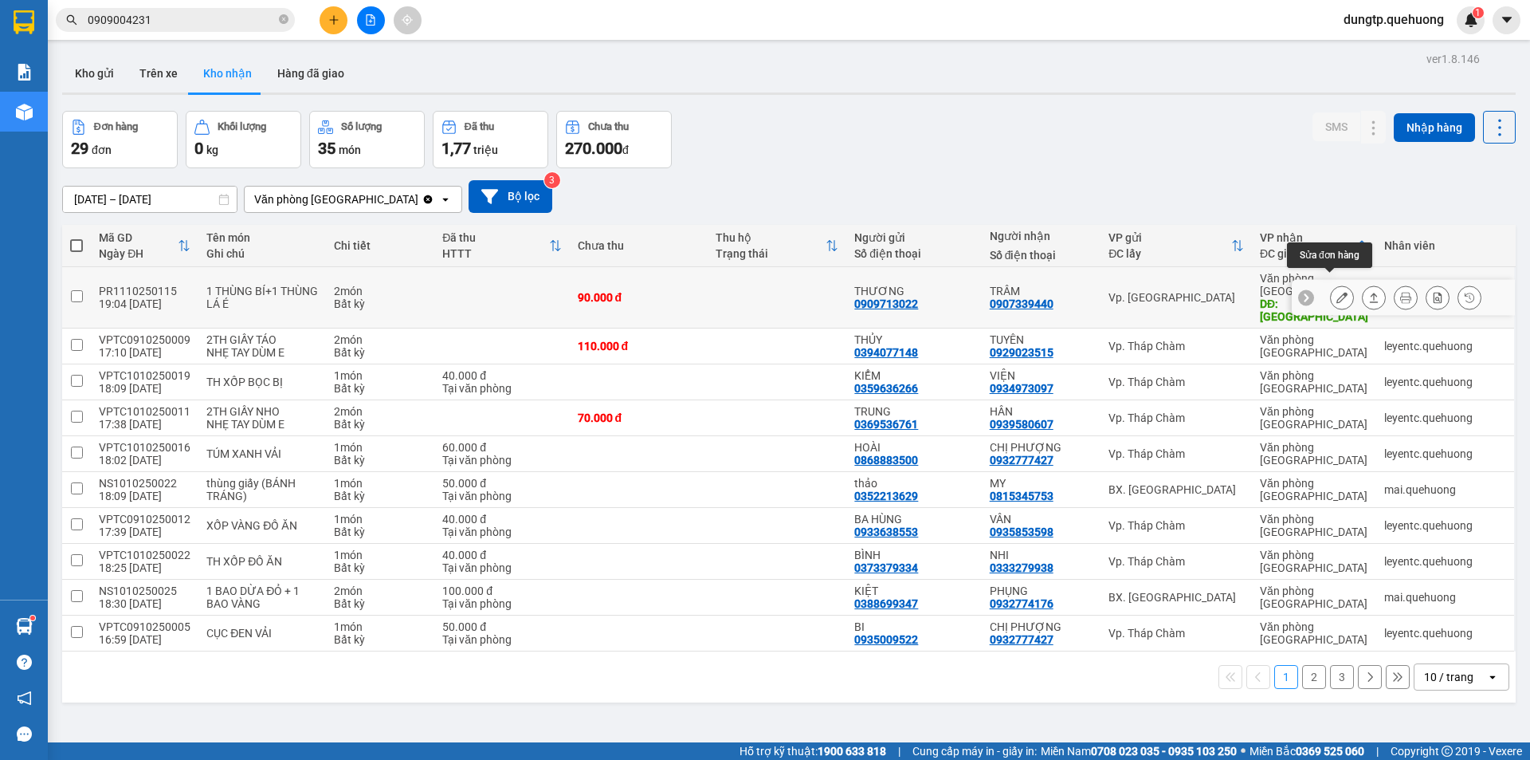
click at [1337, 292] on icon at bounding box center [1342, 297] width 11 height 11
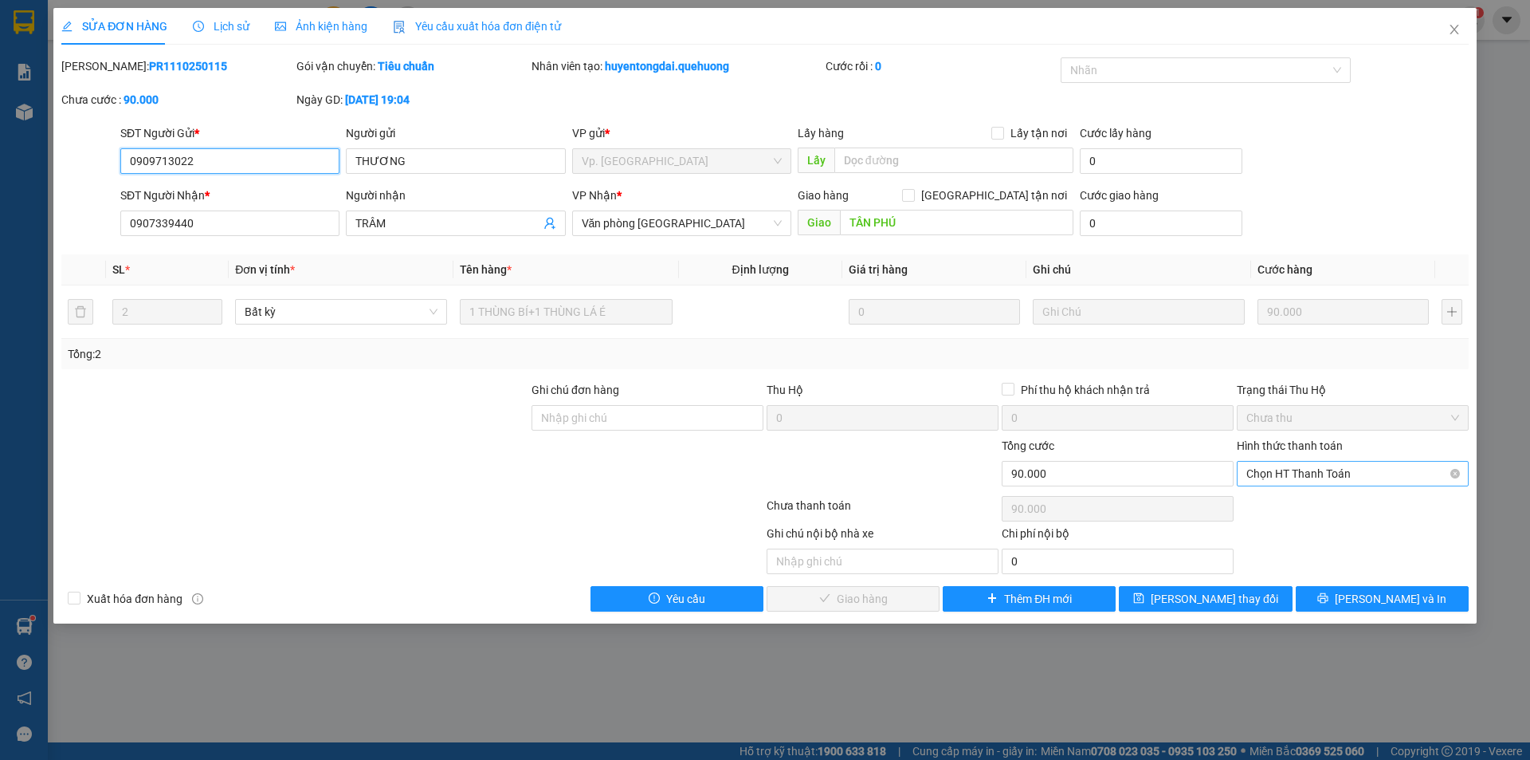
drag, startPoint x: 1293, startPoint y: 483, endPoint x: 1300, endPoint y: 473, distance: 12.6
click at [1294, 483] on span "Chọn HT Thanh Toán" at bounding box center [1353, 473] width 213 height 24
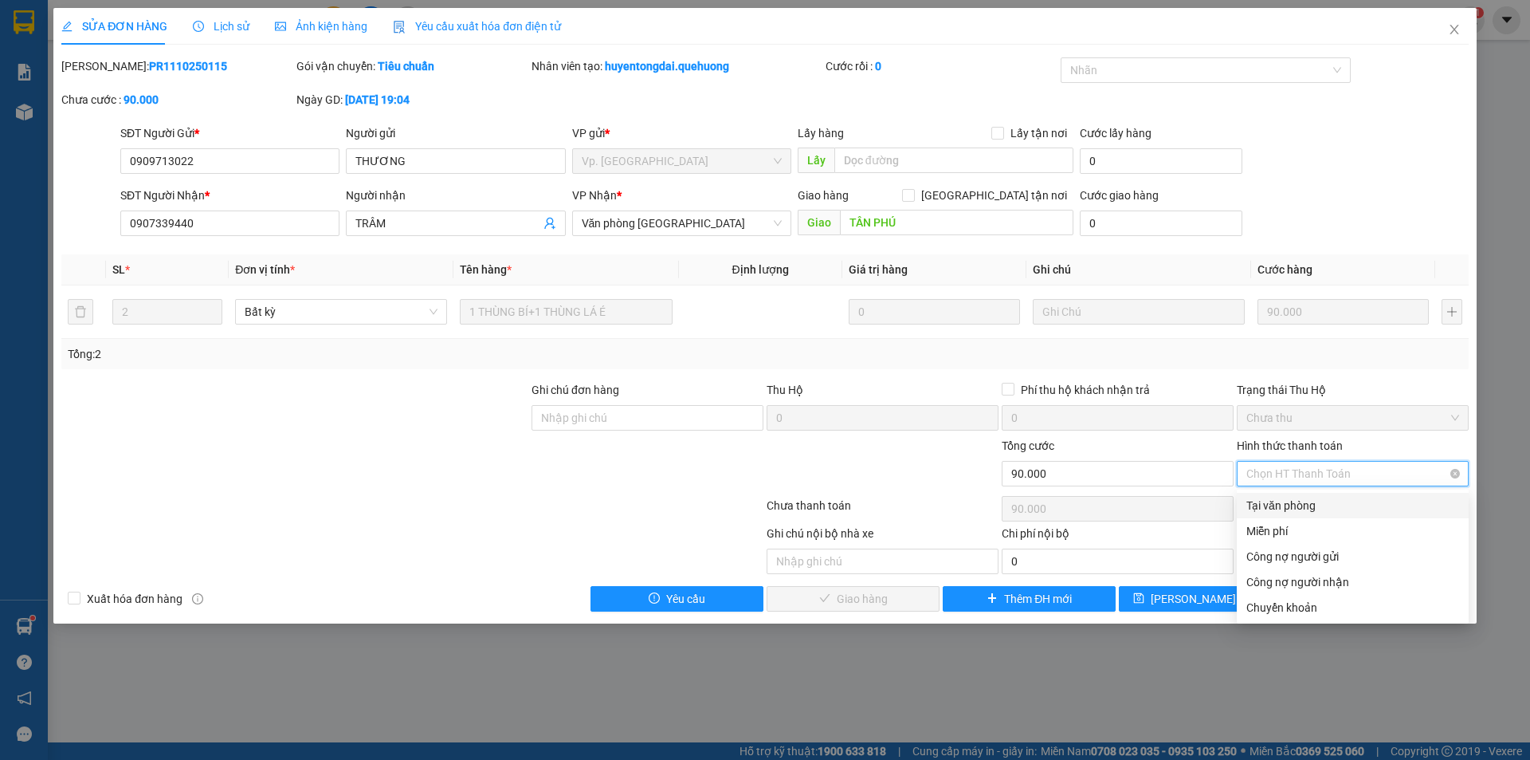
click at [1301, 472] on span "Chọn HT Thanh Toán" at bounding box center [1353, 473] width 213 height 24
click at [1282, 502] on div "Tại văn phòng" at bounding box center [1353, 506] width 213 height 18
type input "0"
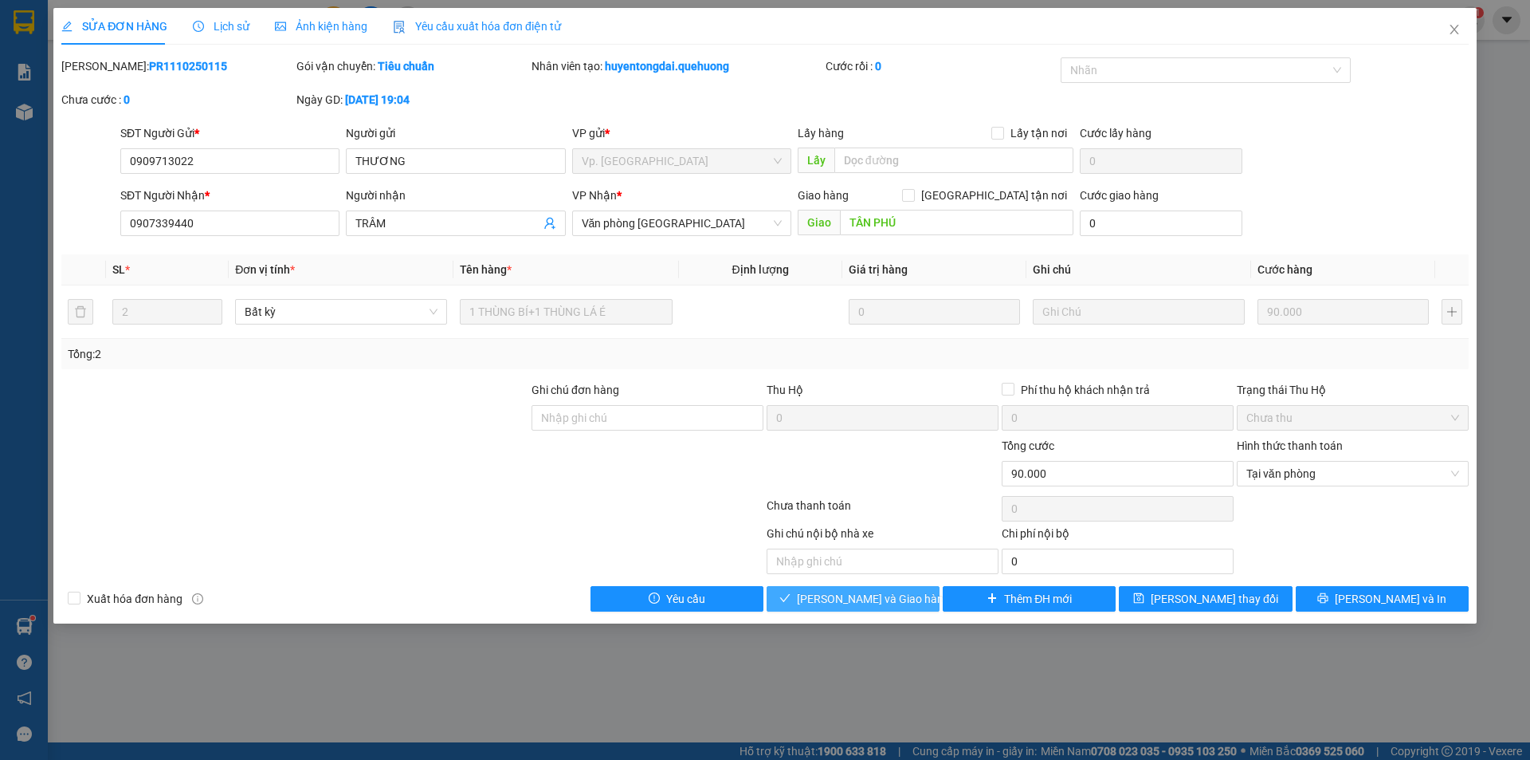
click at [906, 596] on button "[PERSON_NAME] và Giao hàng" at bounding box center [853, 599] width 173 height 26
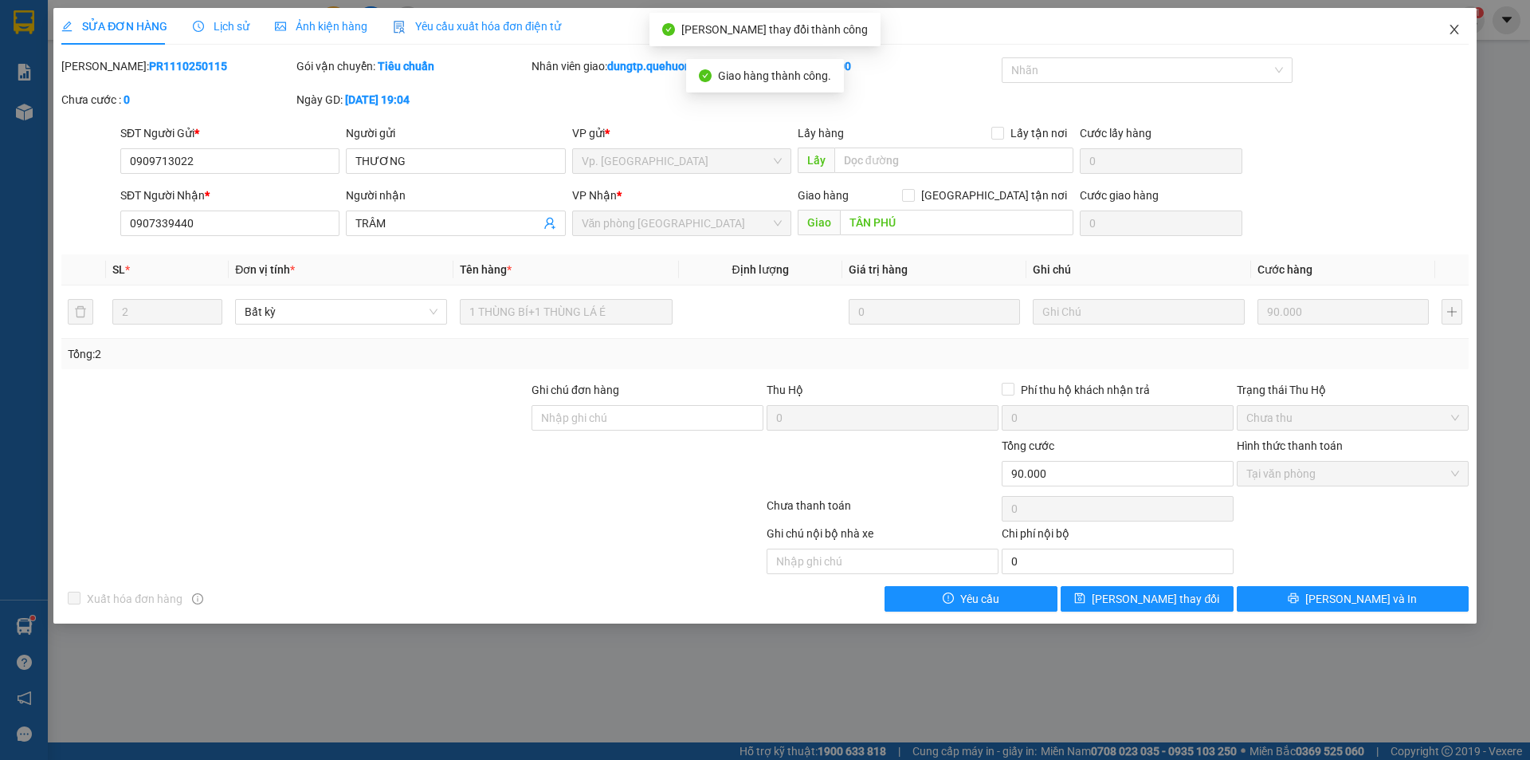
click at [1451, 31] on icon "close" at bounding box center [1454, 29] width 13 height 13
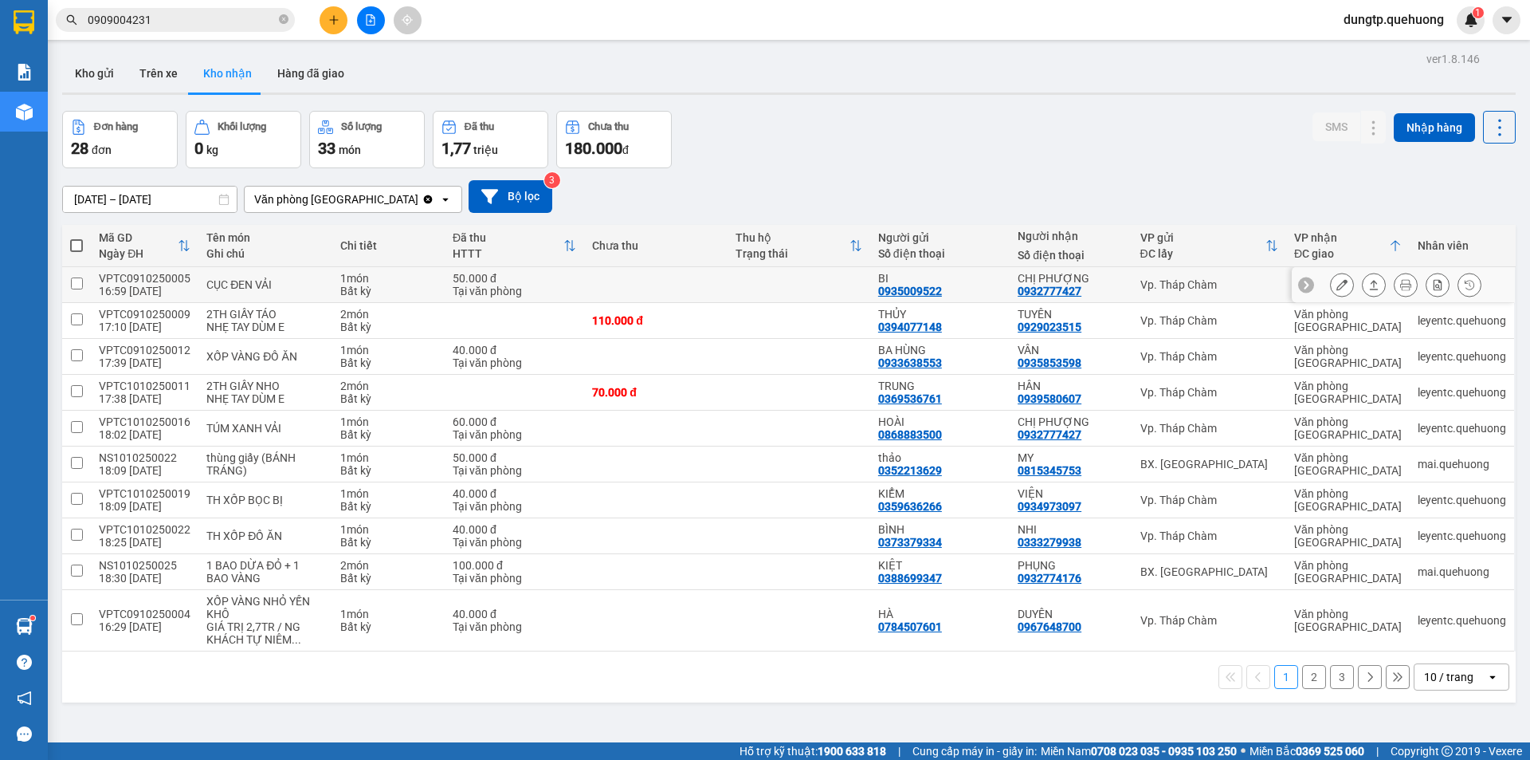
click at [1176, 284] on div "Vp. Tháp Chàm" at bounding box center [1210, 284] width 138 height 13
checkbox input "true"
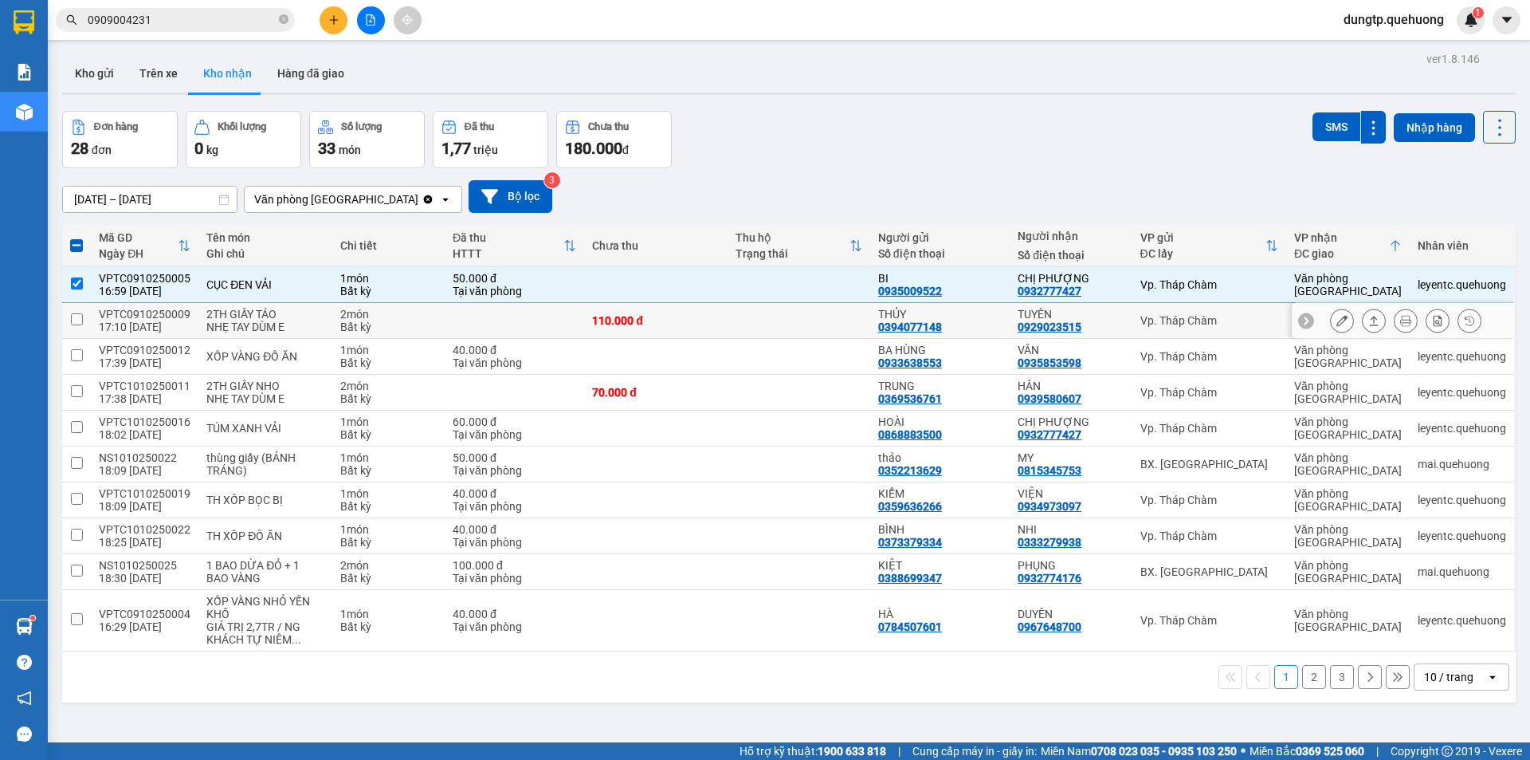
click at [1337, 319] on icon at bounding box center [1342, 320] width 11 height 11
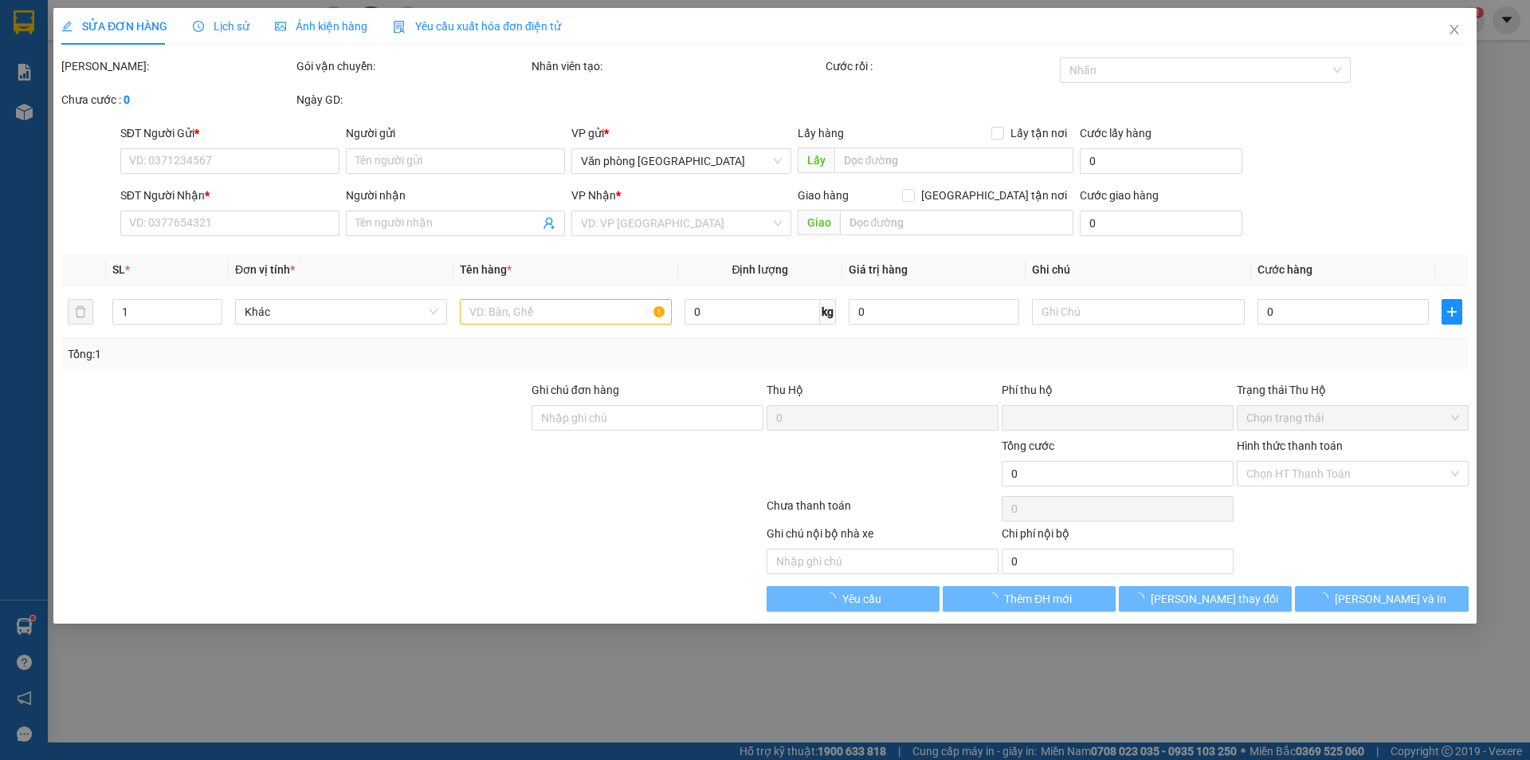
type input "0394077148"
type input "THỦY"
type input "0929023515"
type input "TUYÊN"
type input "0"
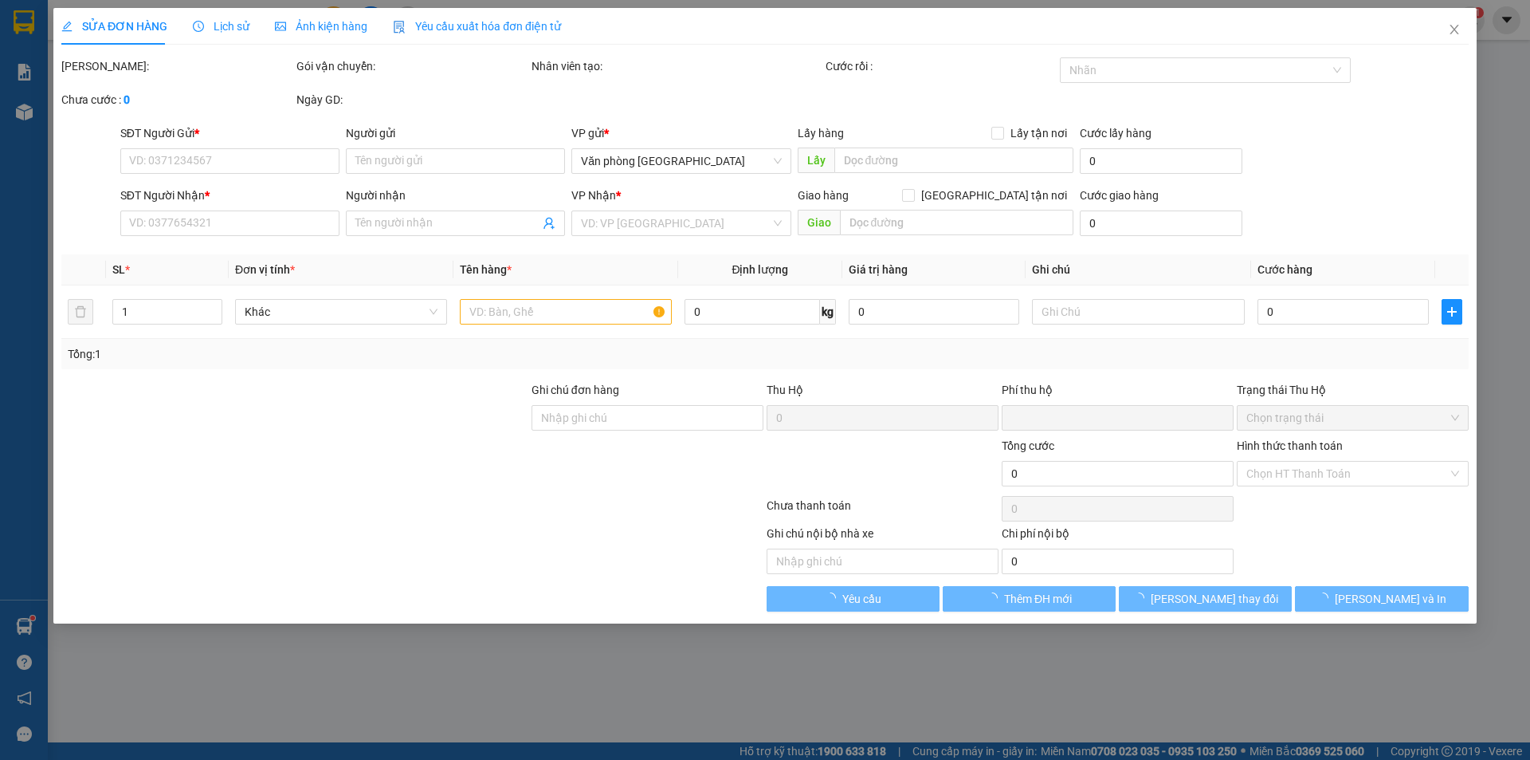
type input "110.000"
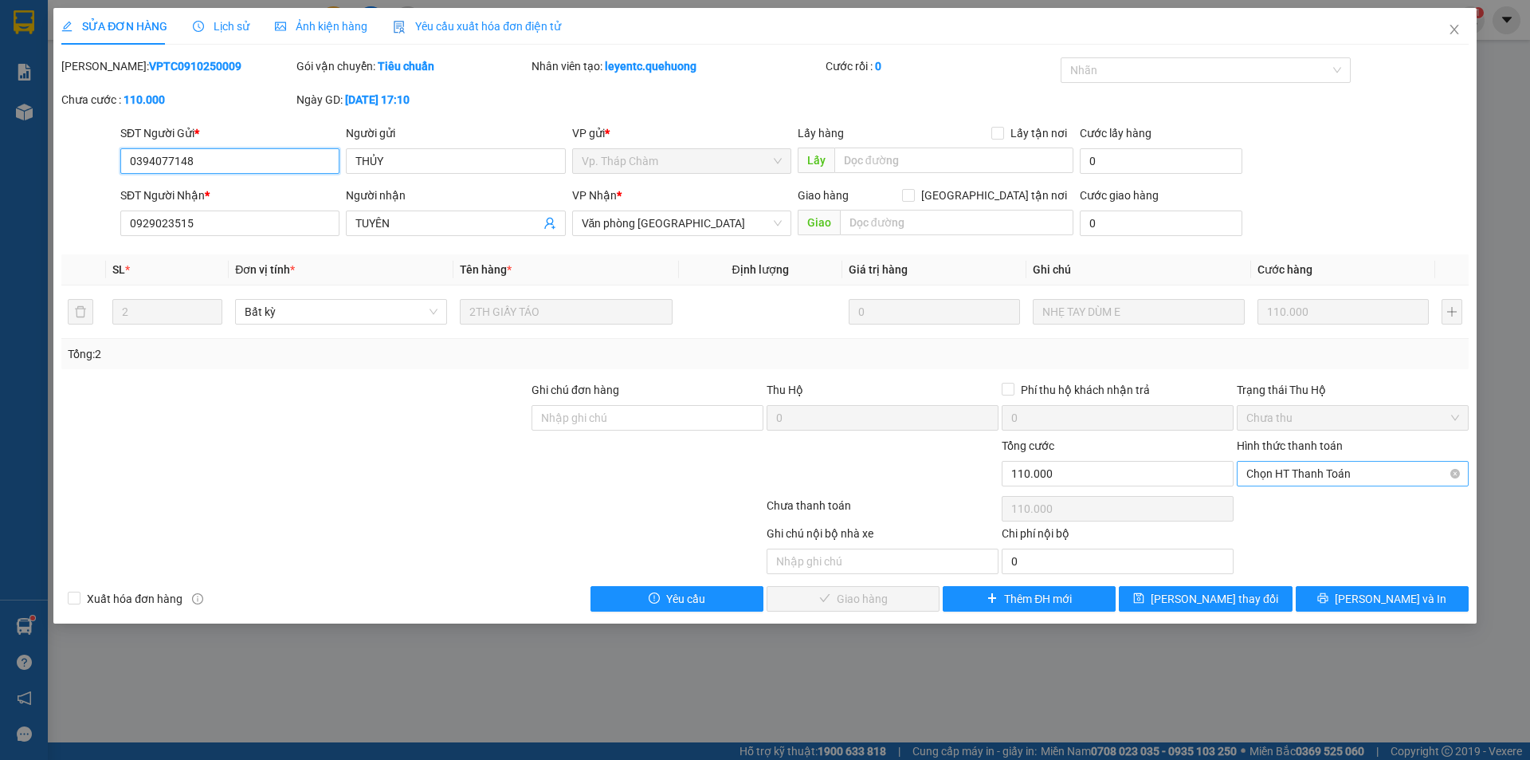
click at [1345, 472] on span "Chọn HT Thanh Toán" at bounding box center [1353, 473] width 213 height 24
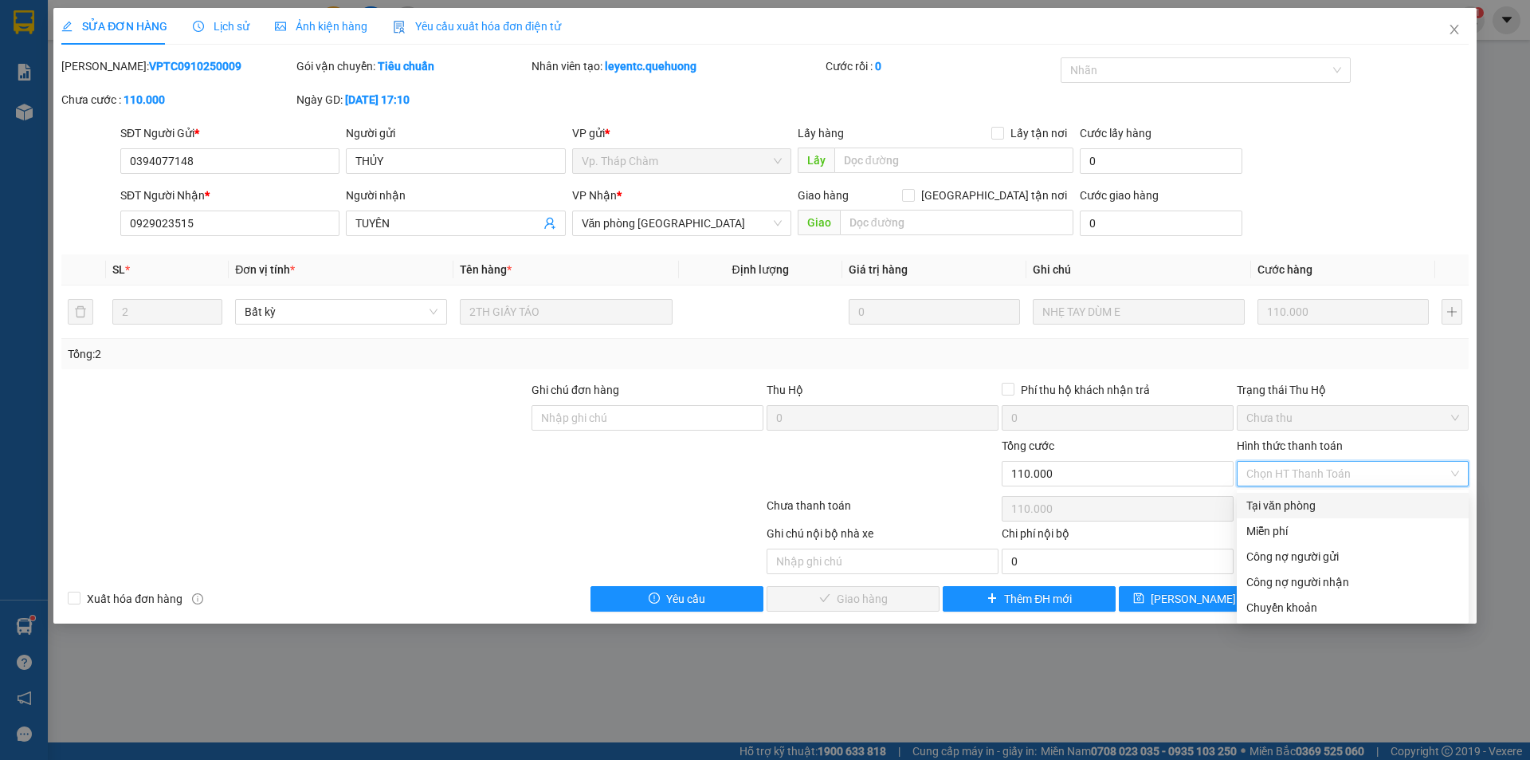
click at [1300, 504] on div "Tại văn phòng" at bounding box center [1353, 506] width 213 height 18
type input "0"
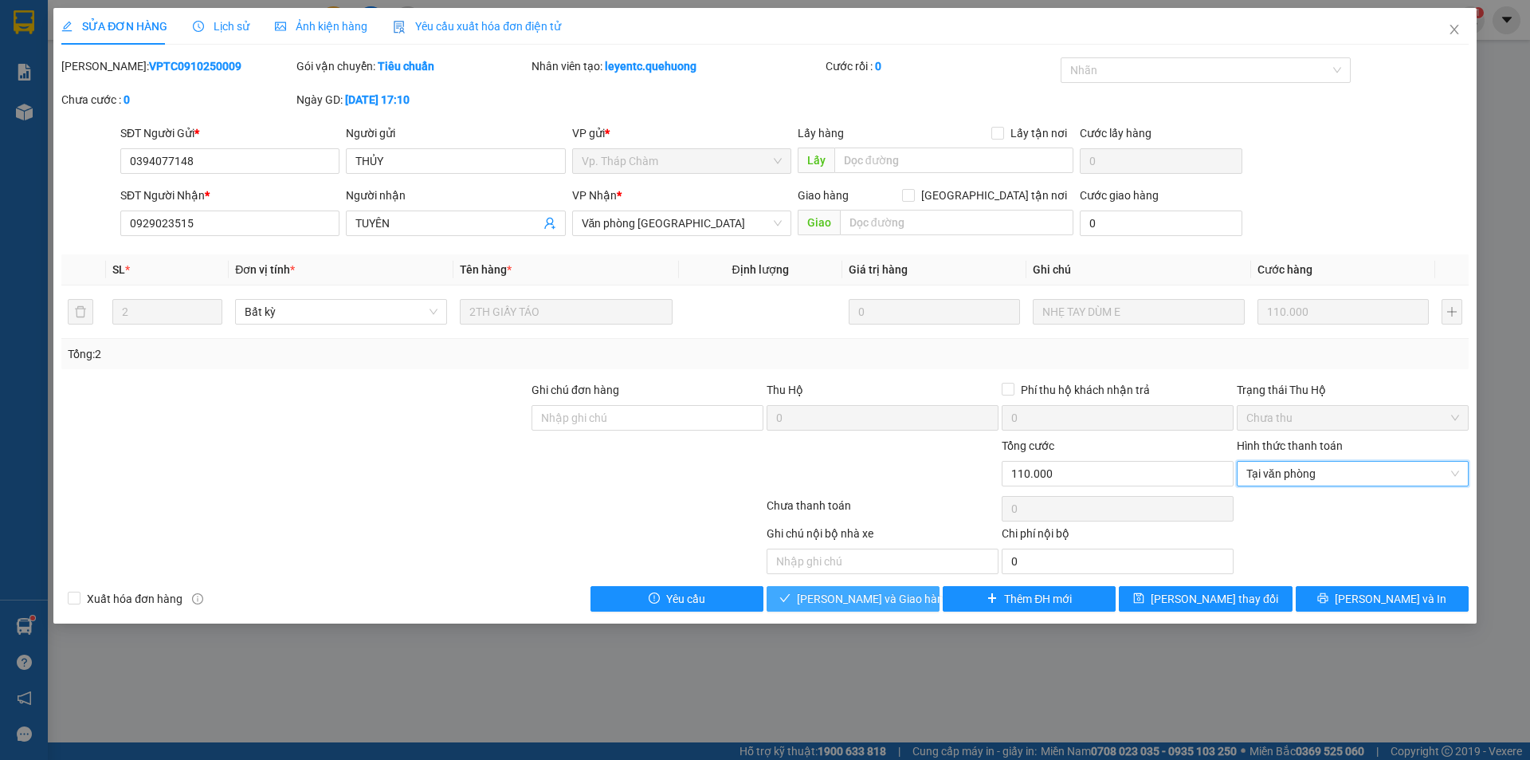
click at [918, 598] on button "[PERSON_NAME] và Giao hàng" at bounding box center [853, 599] width 173 height 26
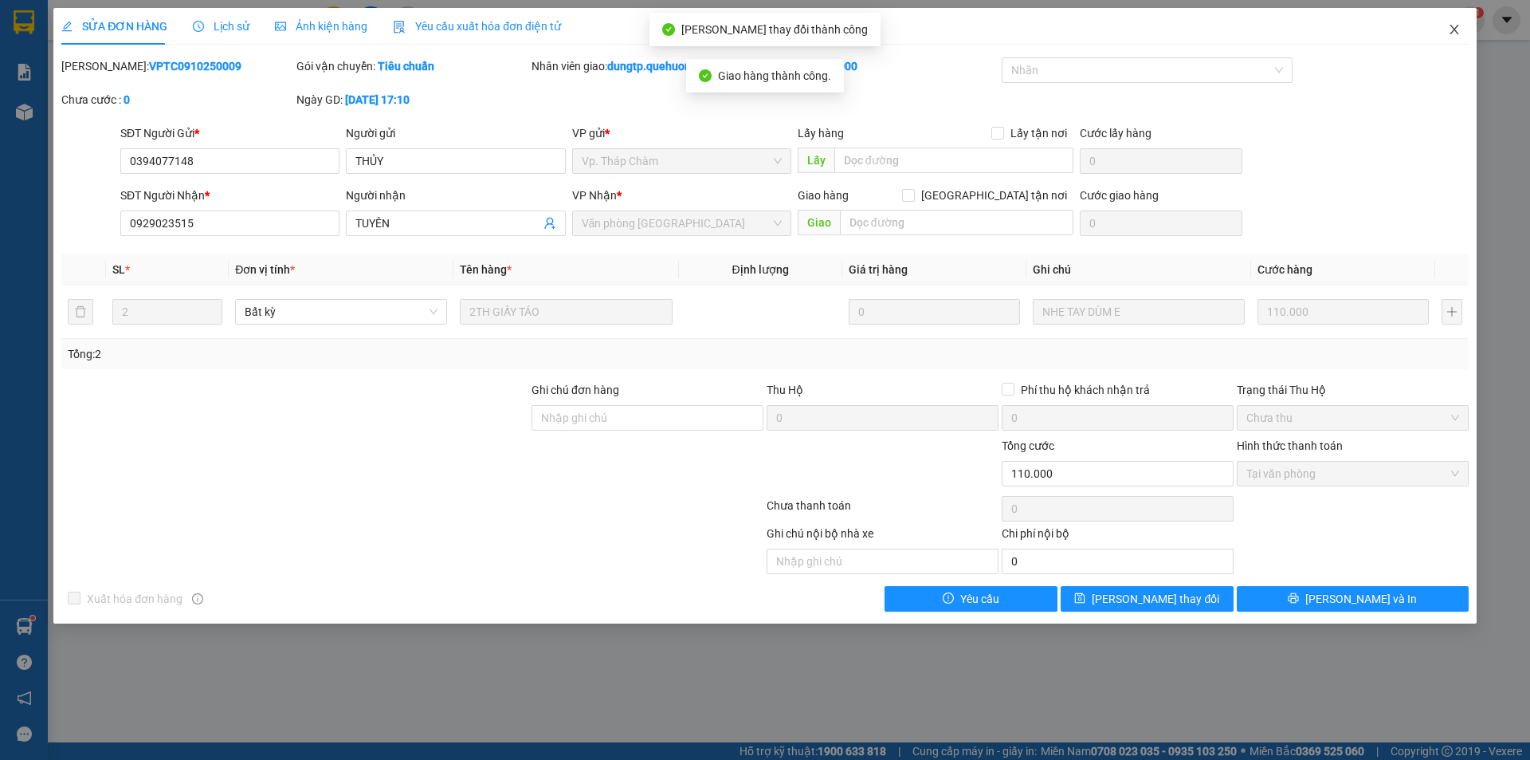
click at [1455, 30] on icon "close" at bounding box center [1454, 30] width 9 height 10
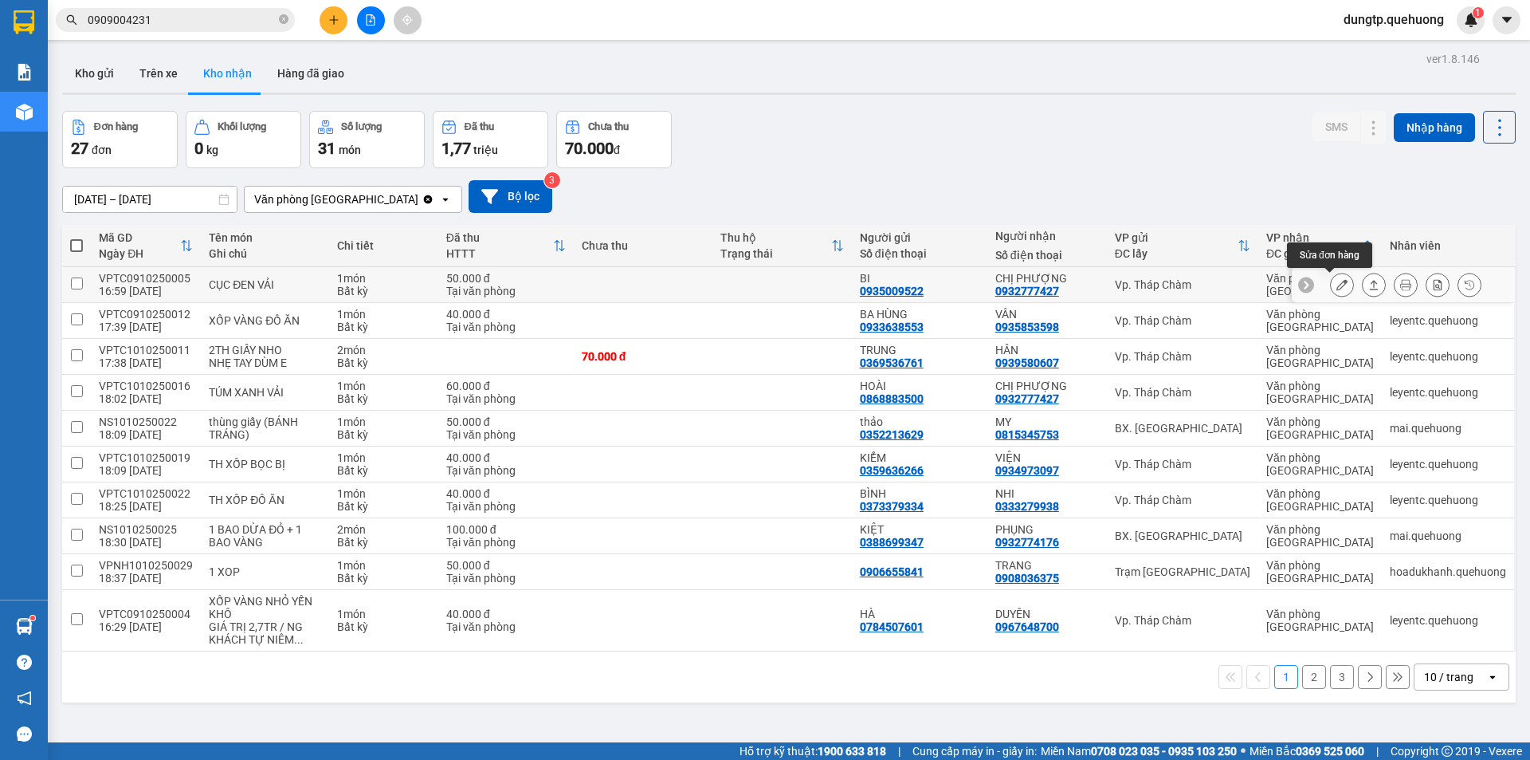
click at [1337, 289] on icon at bounding box center [1342, 284] width 11 height 11
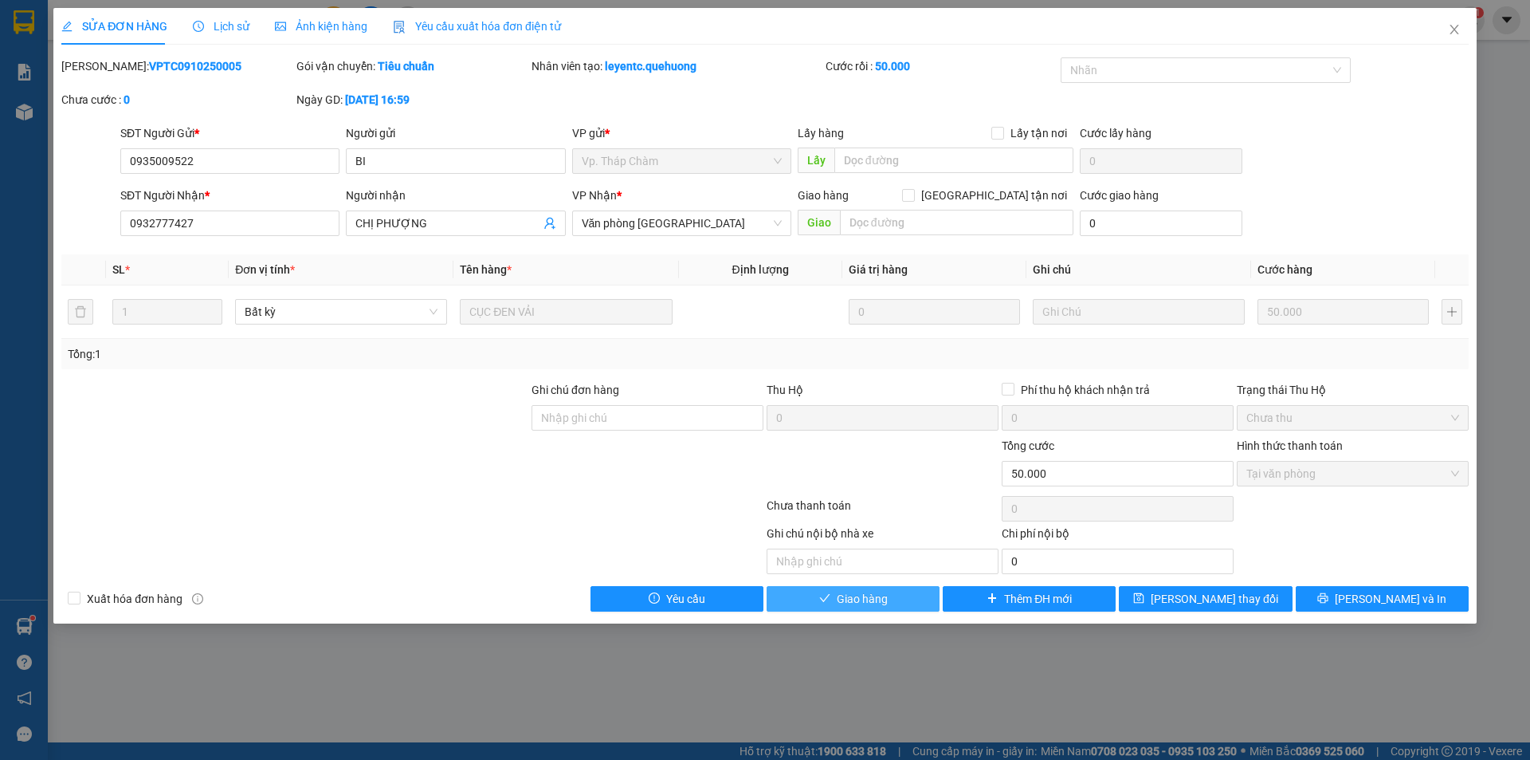
click at [909, 595] on button "Giao hàng" at bounding box center [853, 599] width 173 height 26
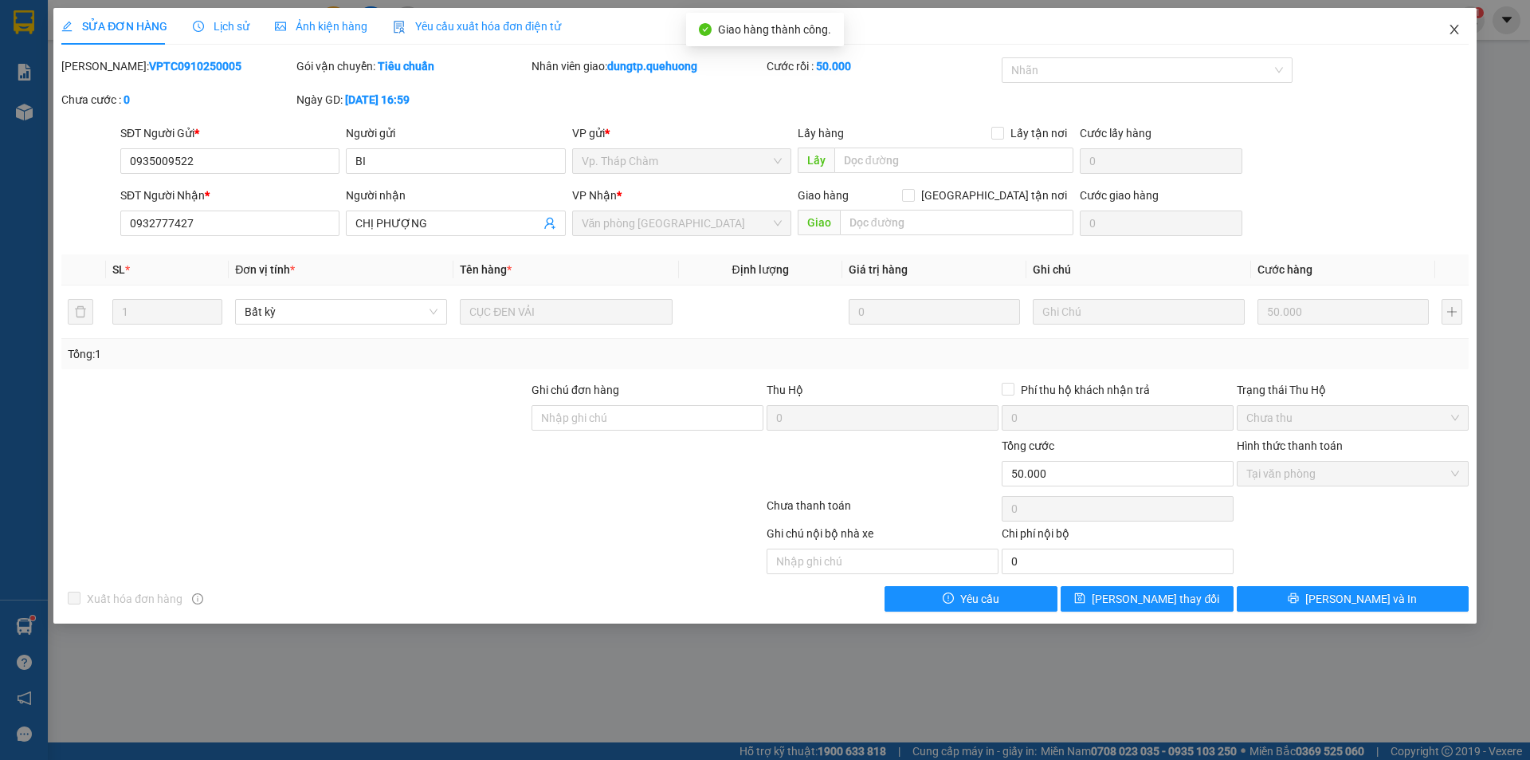
click at [1448, 24] on icon "close" at bounding box center [1454, 29] width 13 height 13
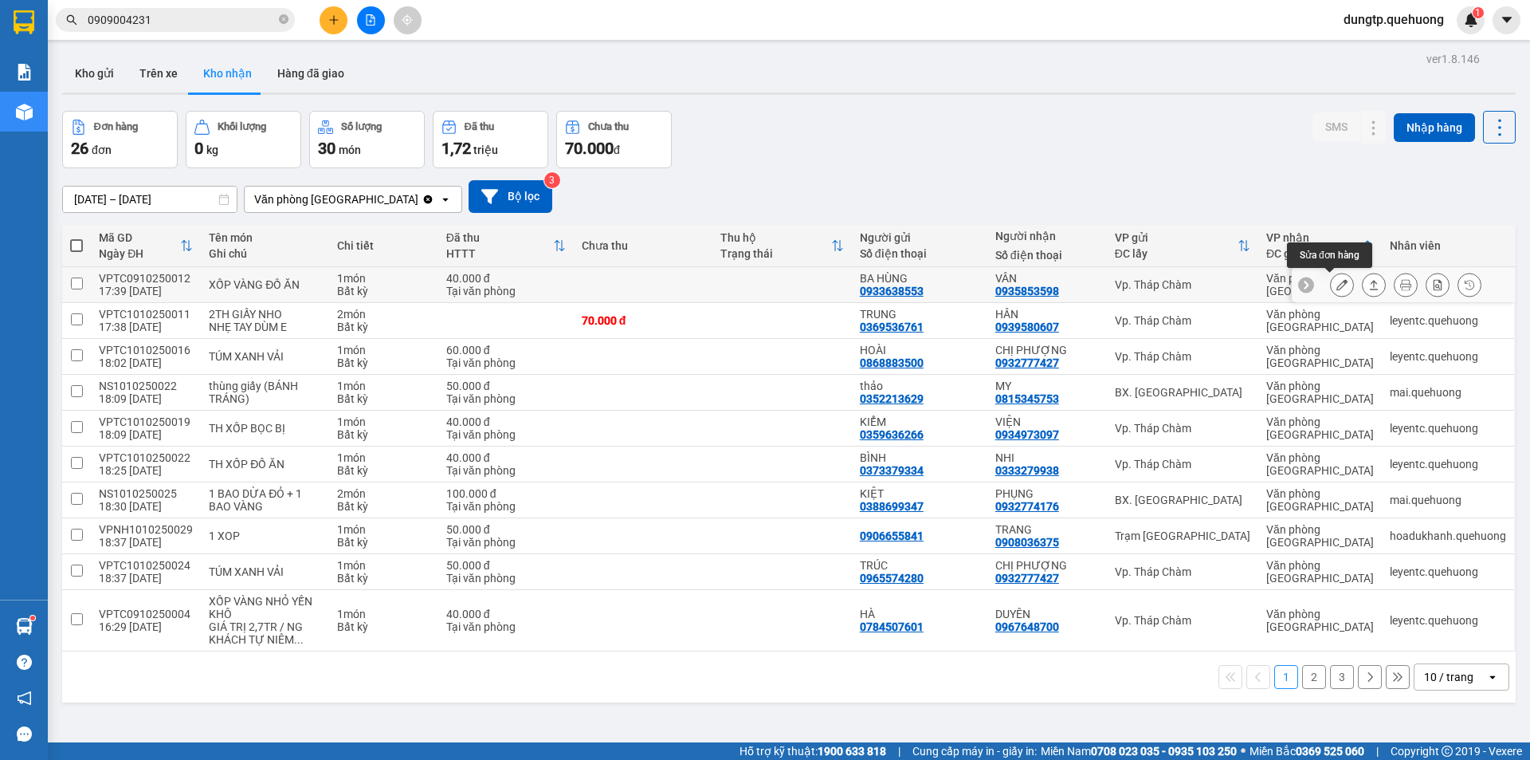
click at [1337, 285] on icon at bounding box center [1342, 284] width 11 height 11
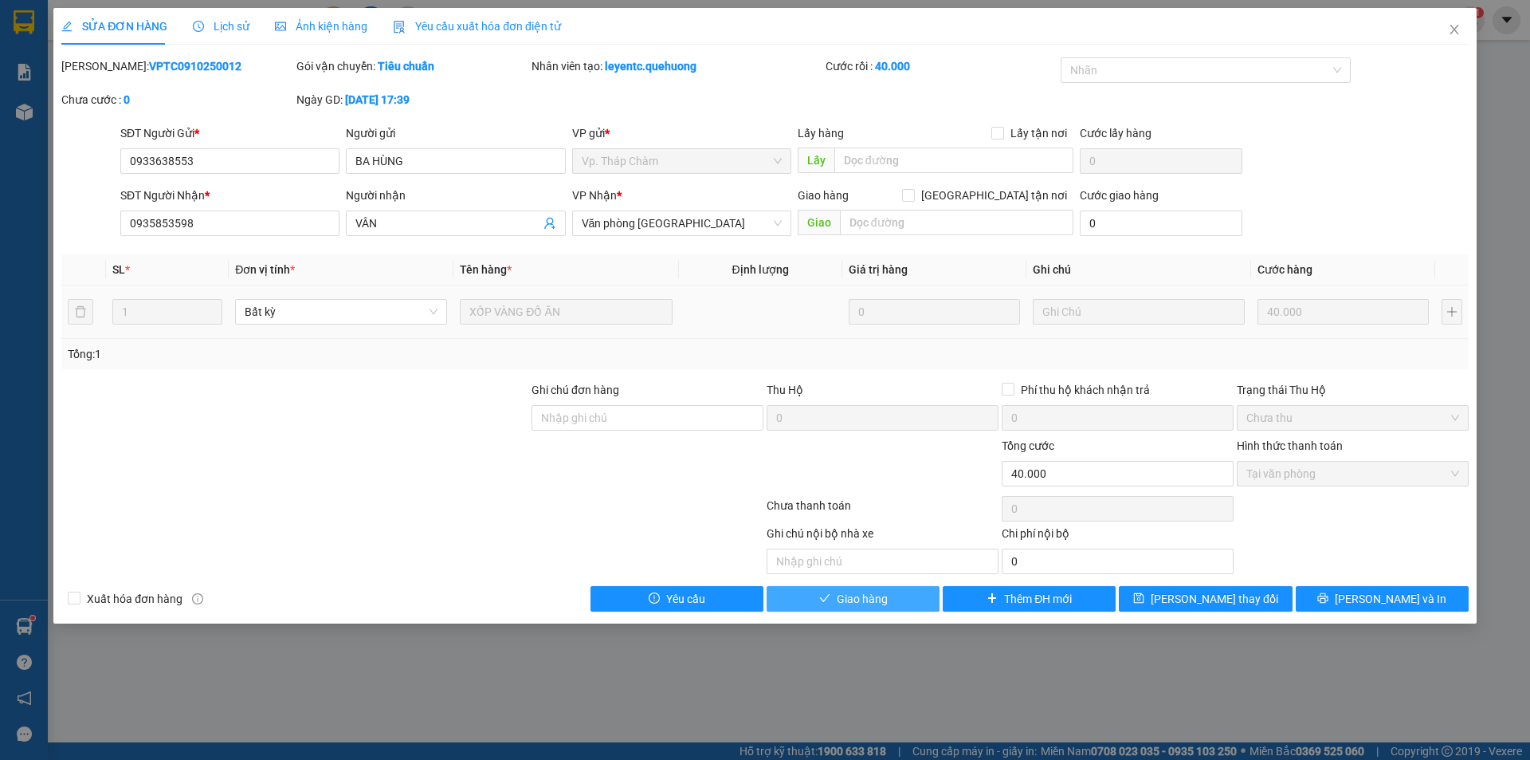
click at [868, 603] on span "Giao hàng" at bounding box center [862, 599] width 51 height 18
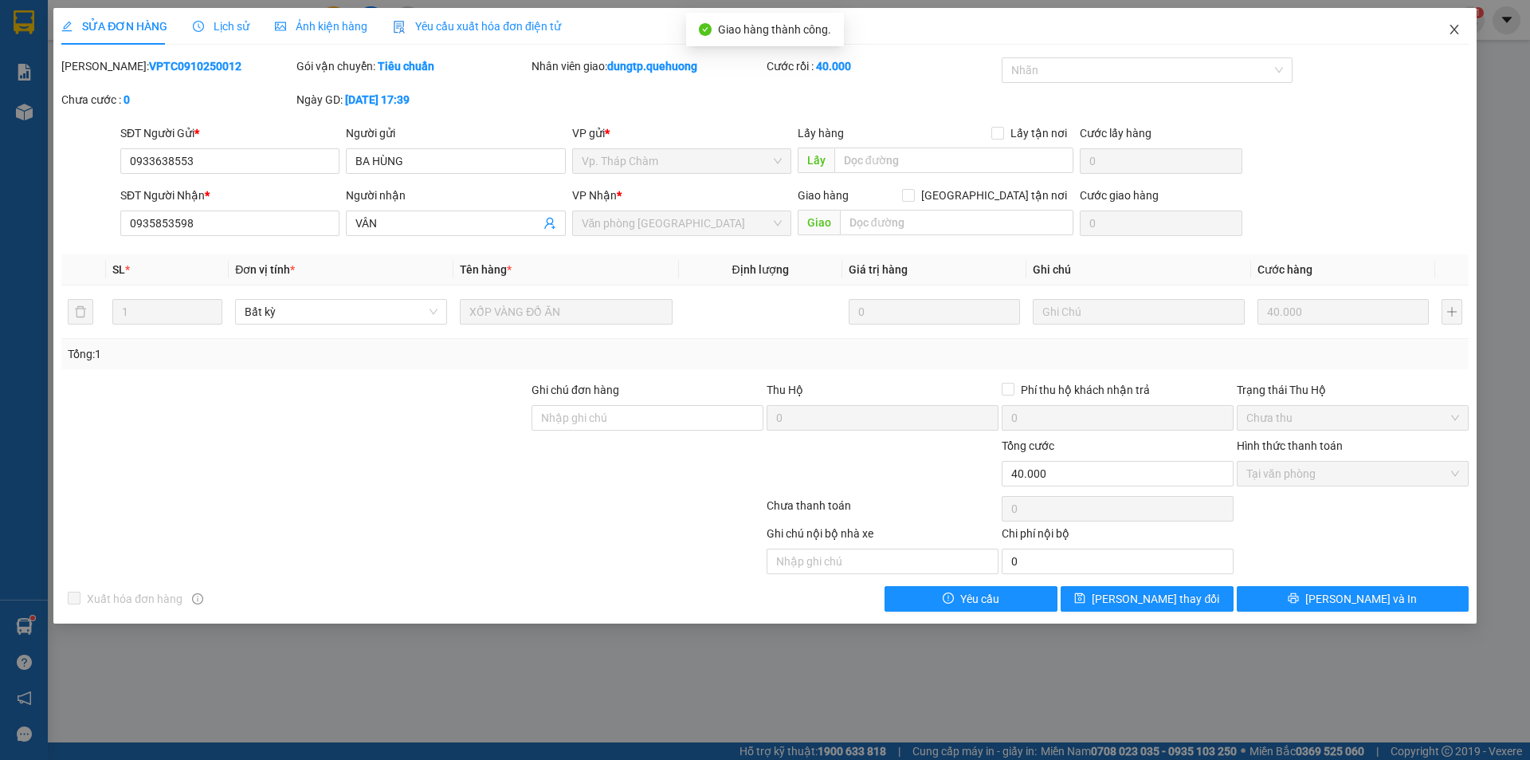
click at [1452, 30] on icon "close" at bounding box center [1454, 29] width 13 height 13
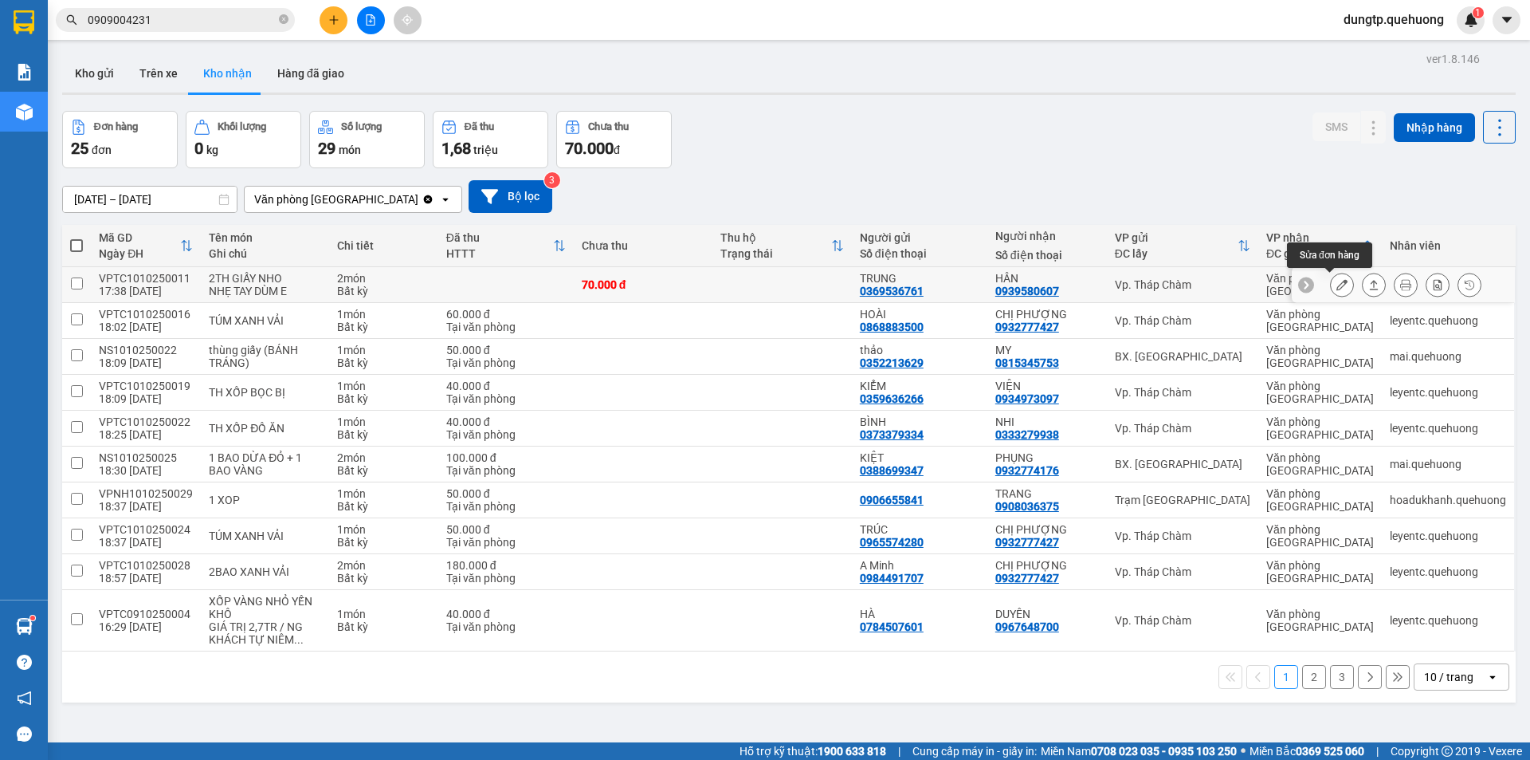
click at [1331, 289] on button at bounding box center [1342, 285] width 22 height 28
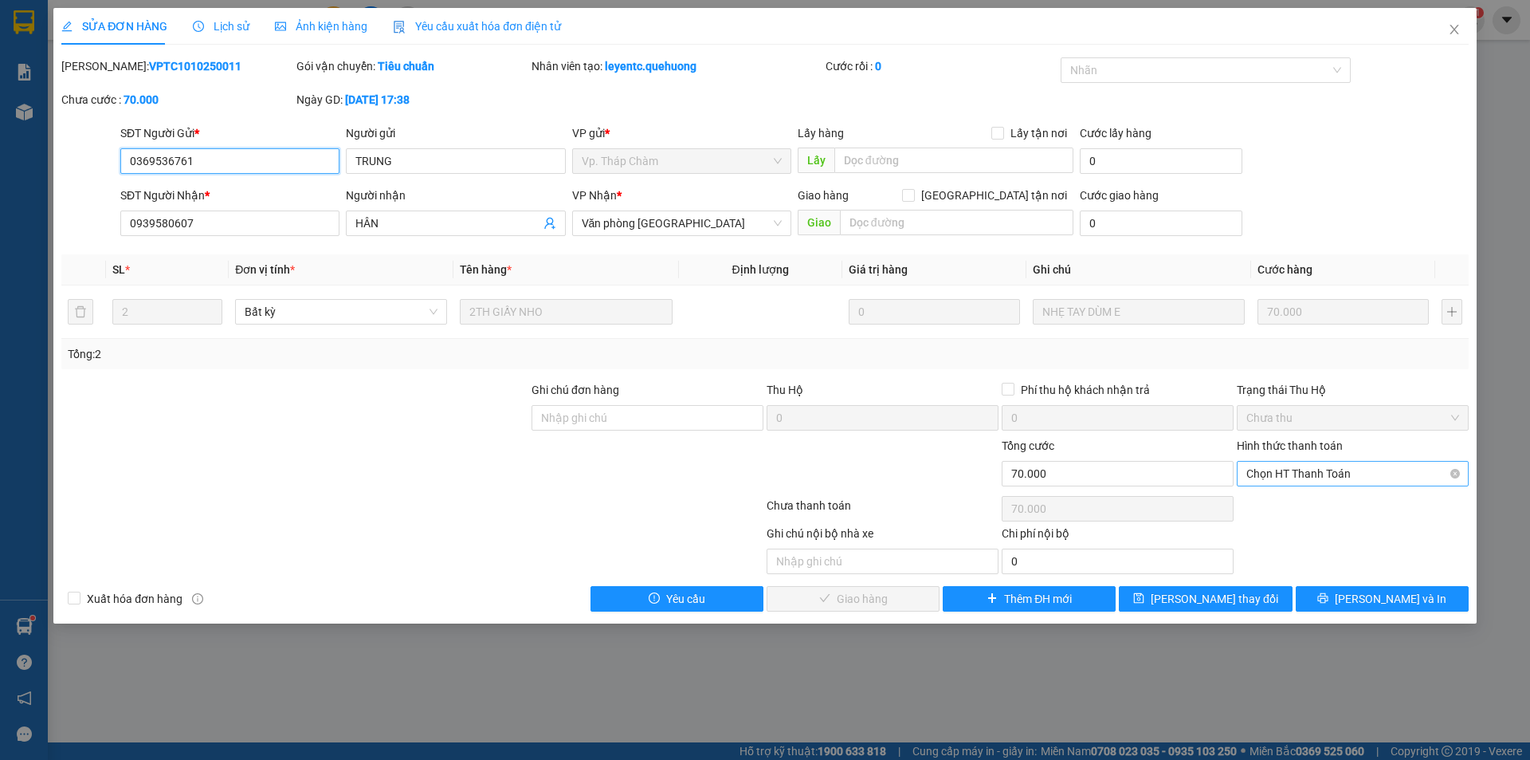
click at [1310, 483] on span "Chọn HT Thanh Toán" at bounding box center [1353, 473] width 213 height 24
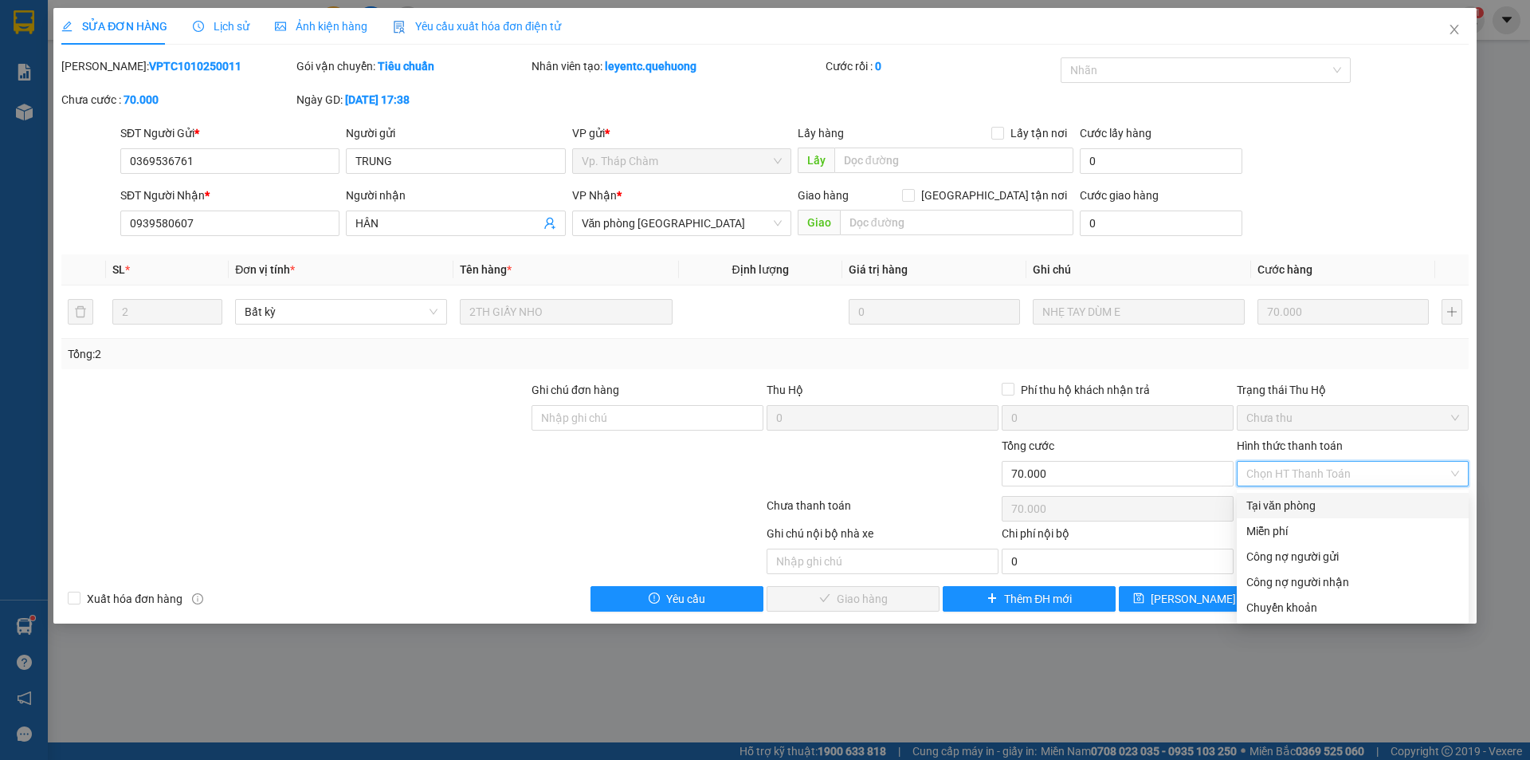
click at [1284, 500] on div "Tại văn phòng" at bounding box center [1353, 506] width 213 height 18
type input "0"
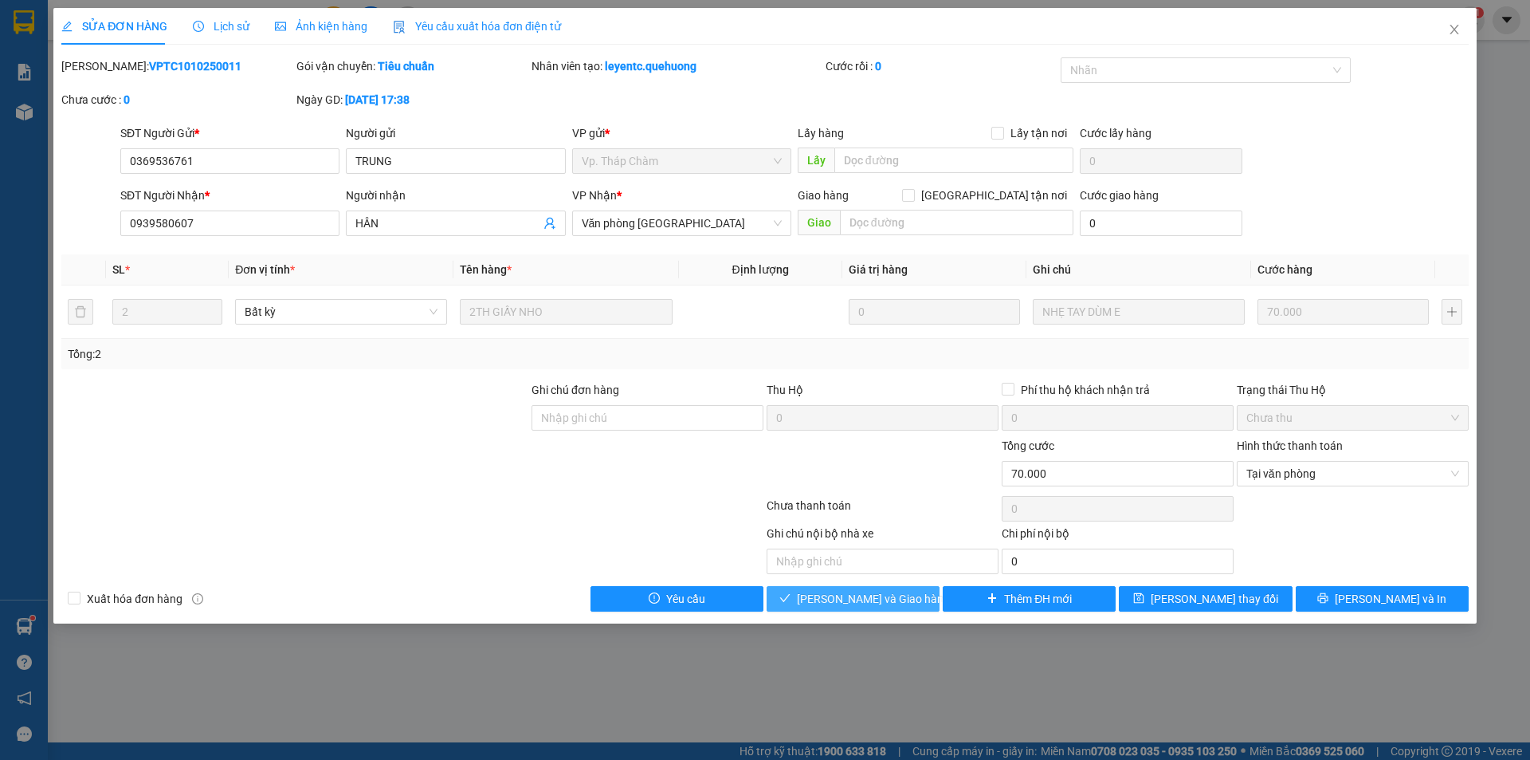
click at [851, 607] on button "[PERSON_NAME] và Giao hàng" at bounding box center [853, 599] width 173 height 26
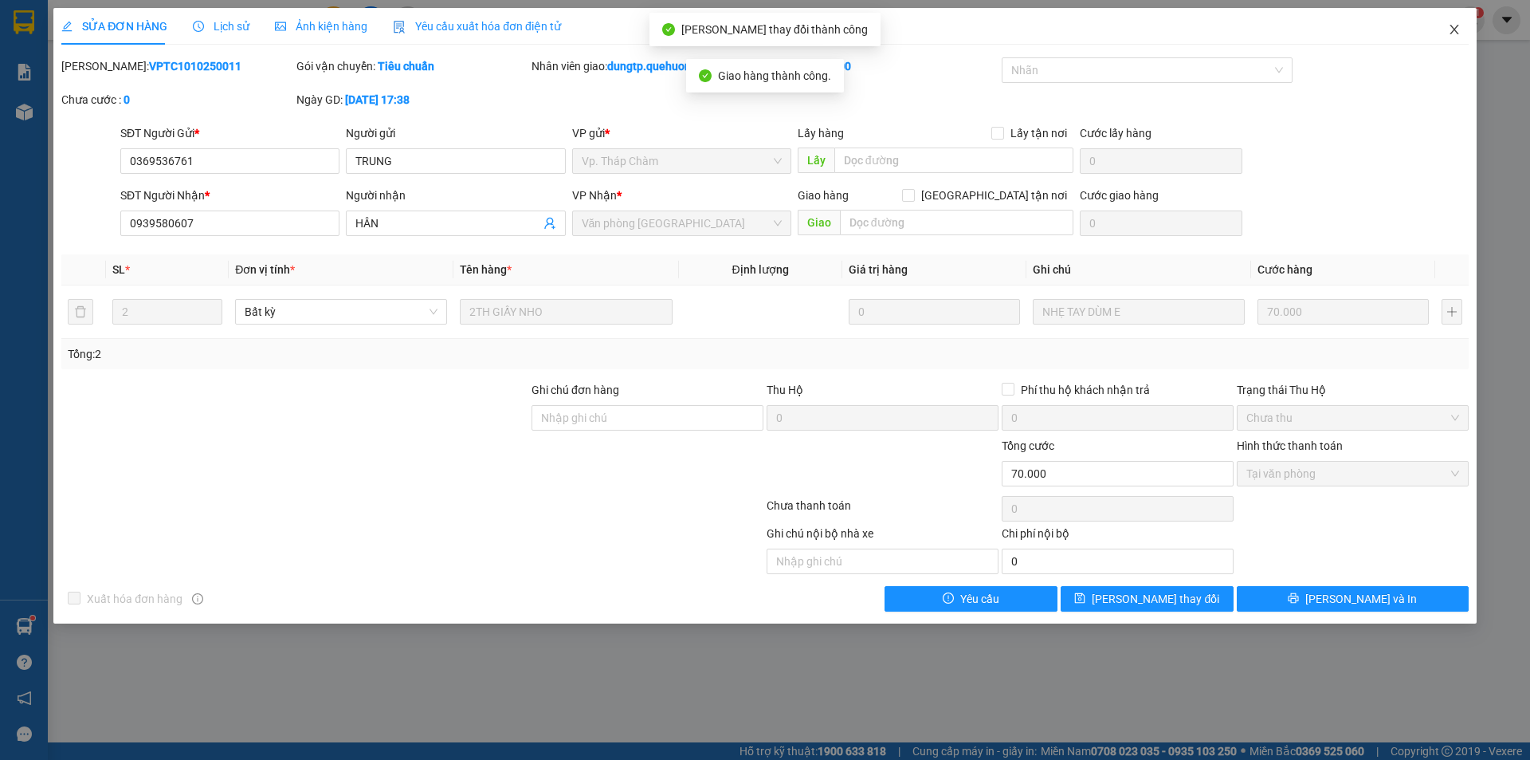
click at [1458, 27] on icon "close" at bounding box center [1454, 30] width 9 height 10
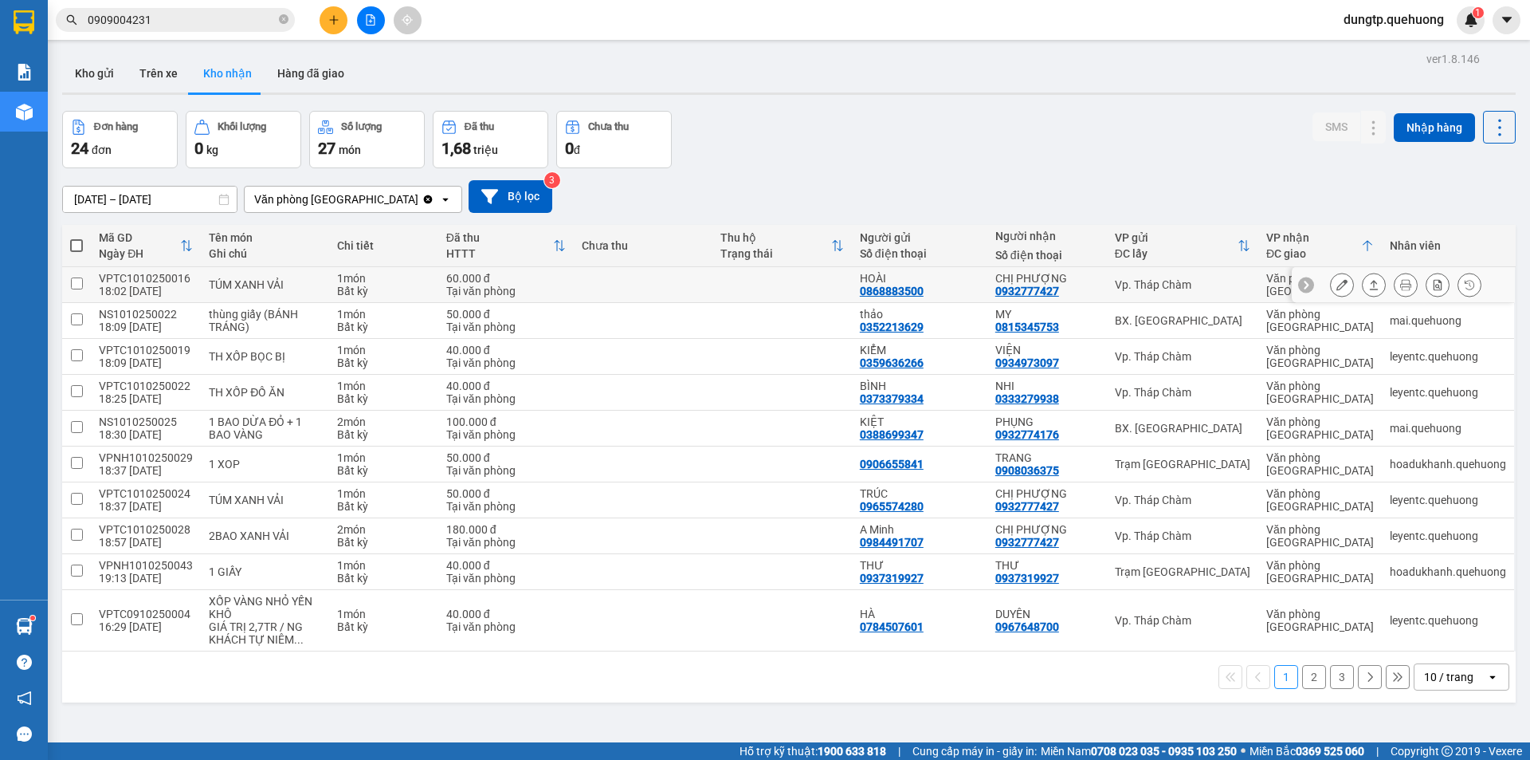
click at [1337, 279] on icon at bounding box center [1342, 284] width 11 height 11
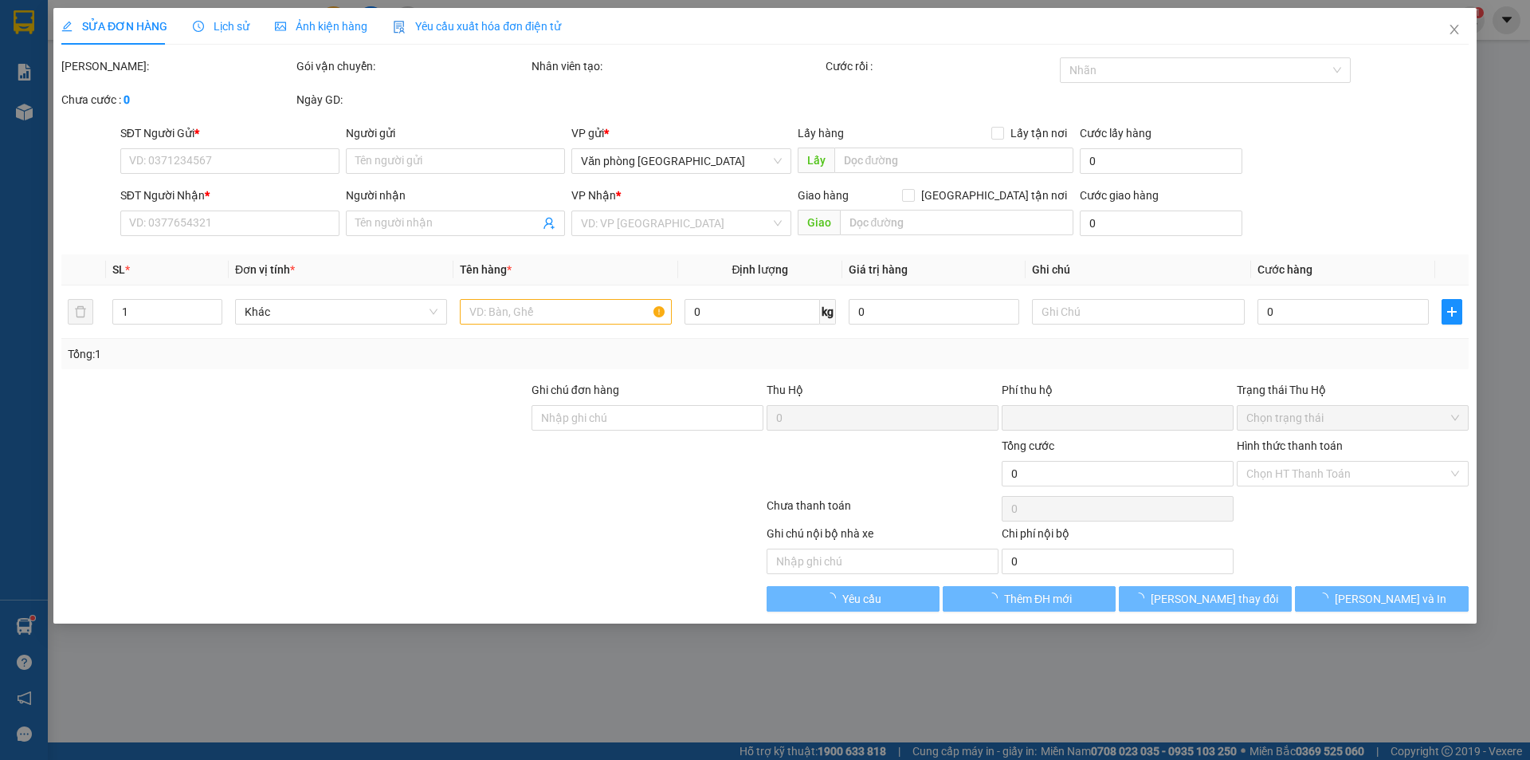
type input "0868883500"
type input "HOÀI"
type input "0932777427"
type input "CHỊ PHƯỢNG"
type input "0"
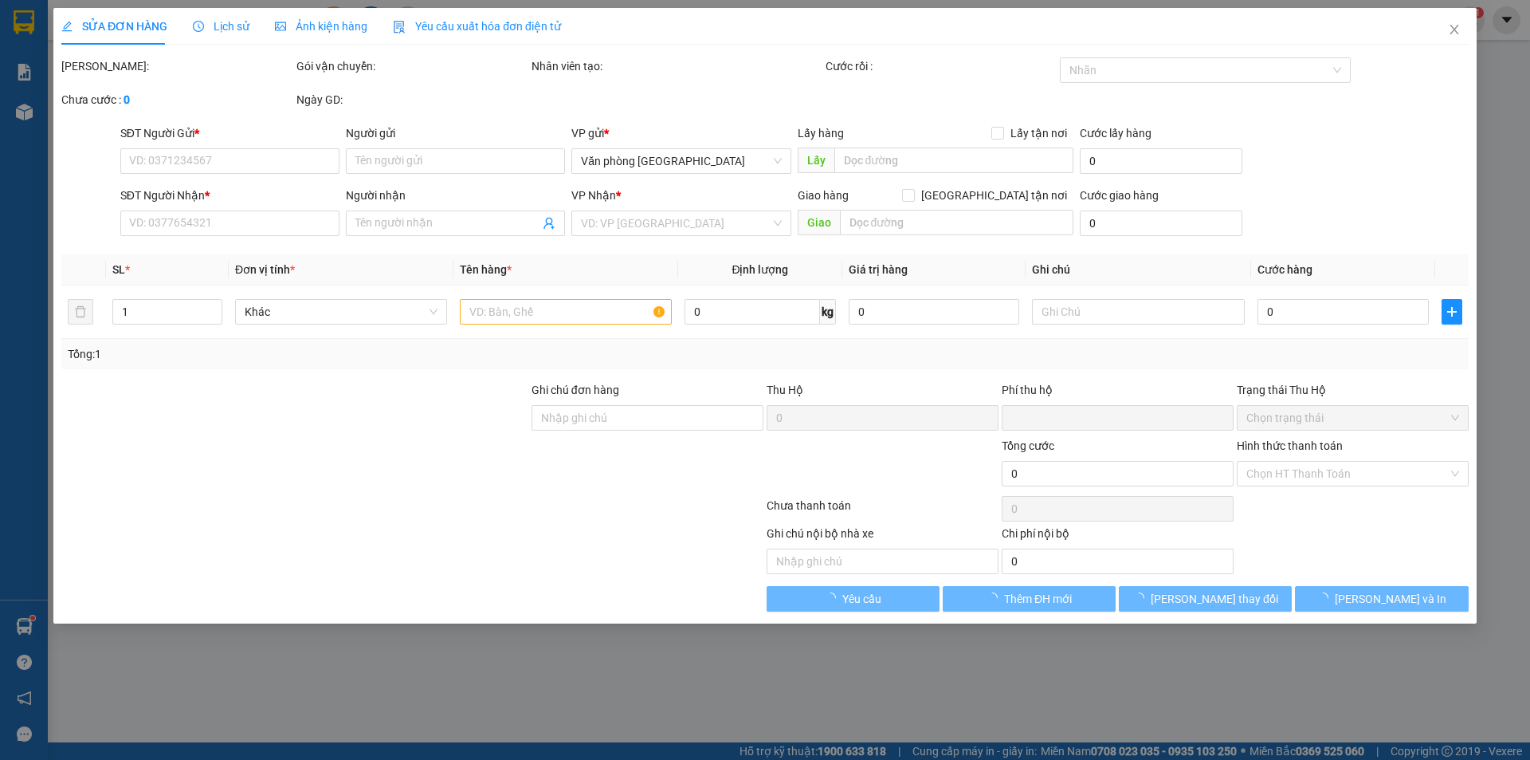
type input "60.000"
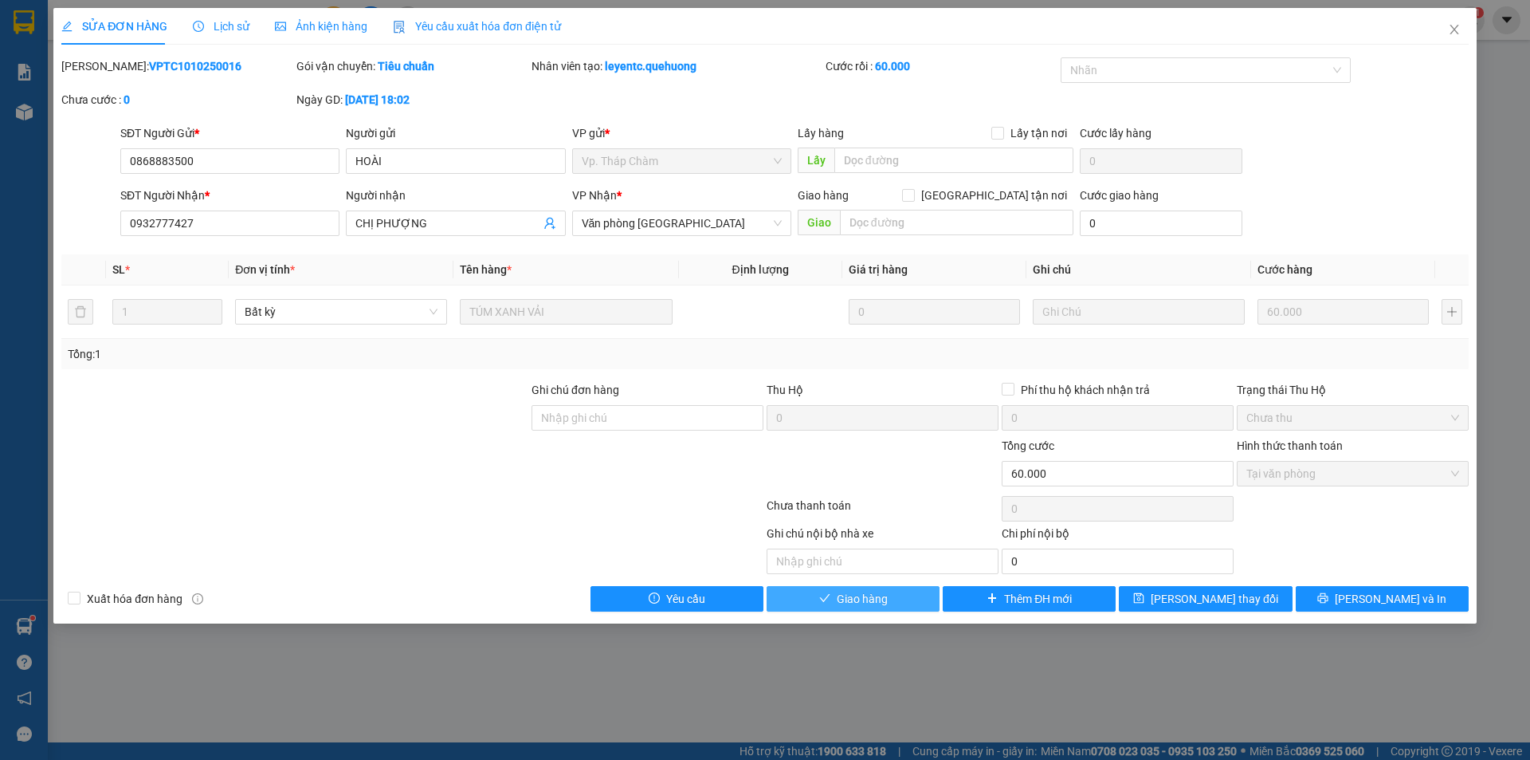
click at [899, 599] on button "Giao hàng" at bounding box center [853, 599] width 173 height 26
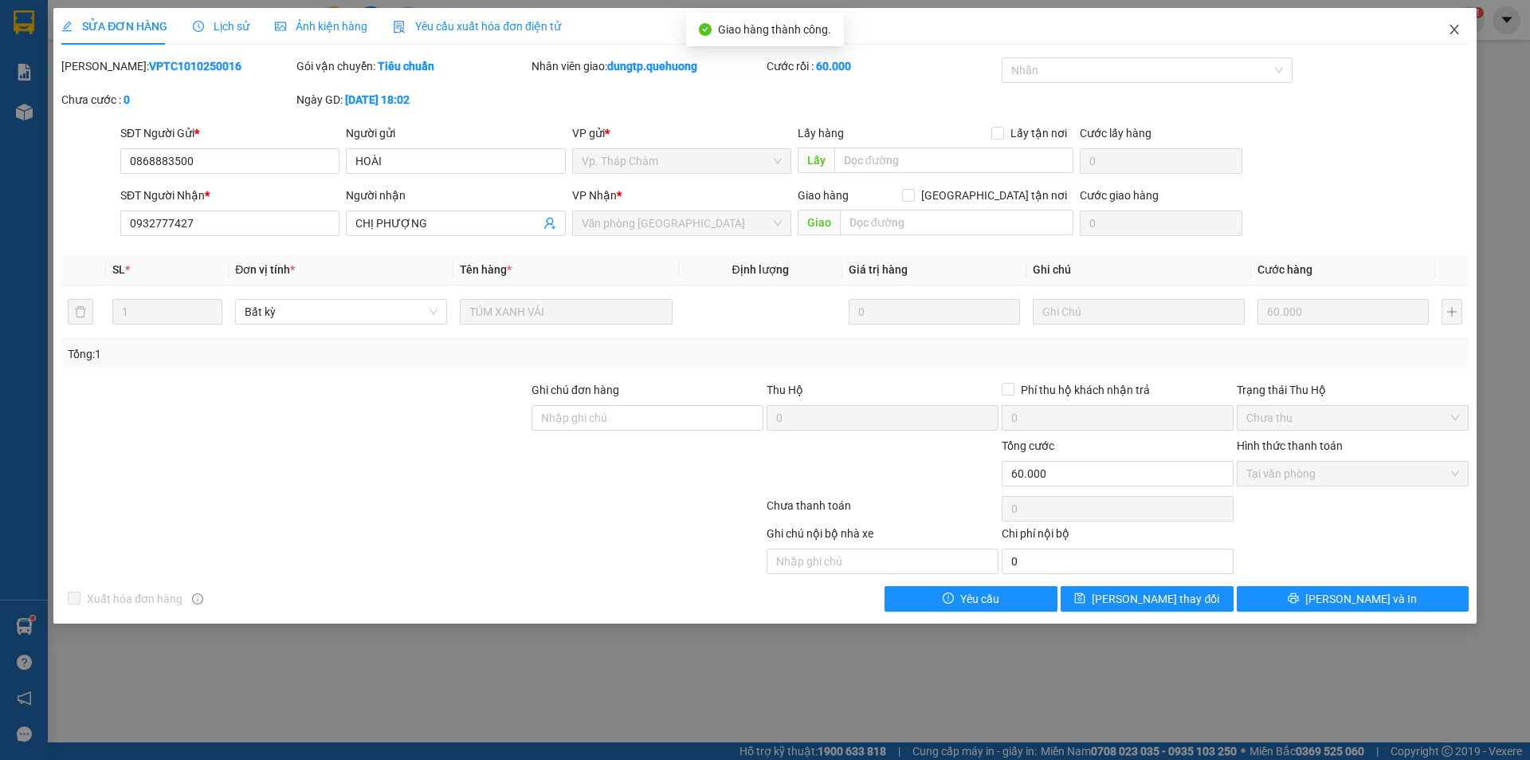
click at [1452, 31] on icon "close" at bounding box center [1454, 29] width 13 height 13
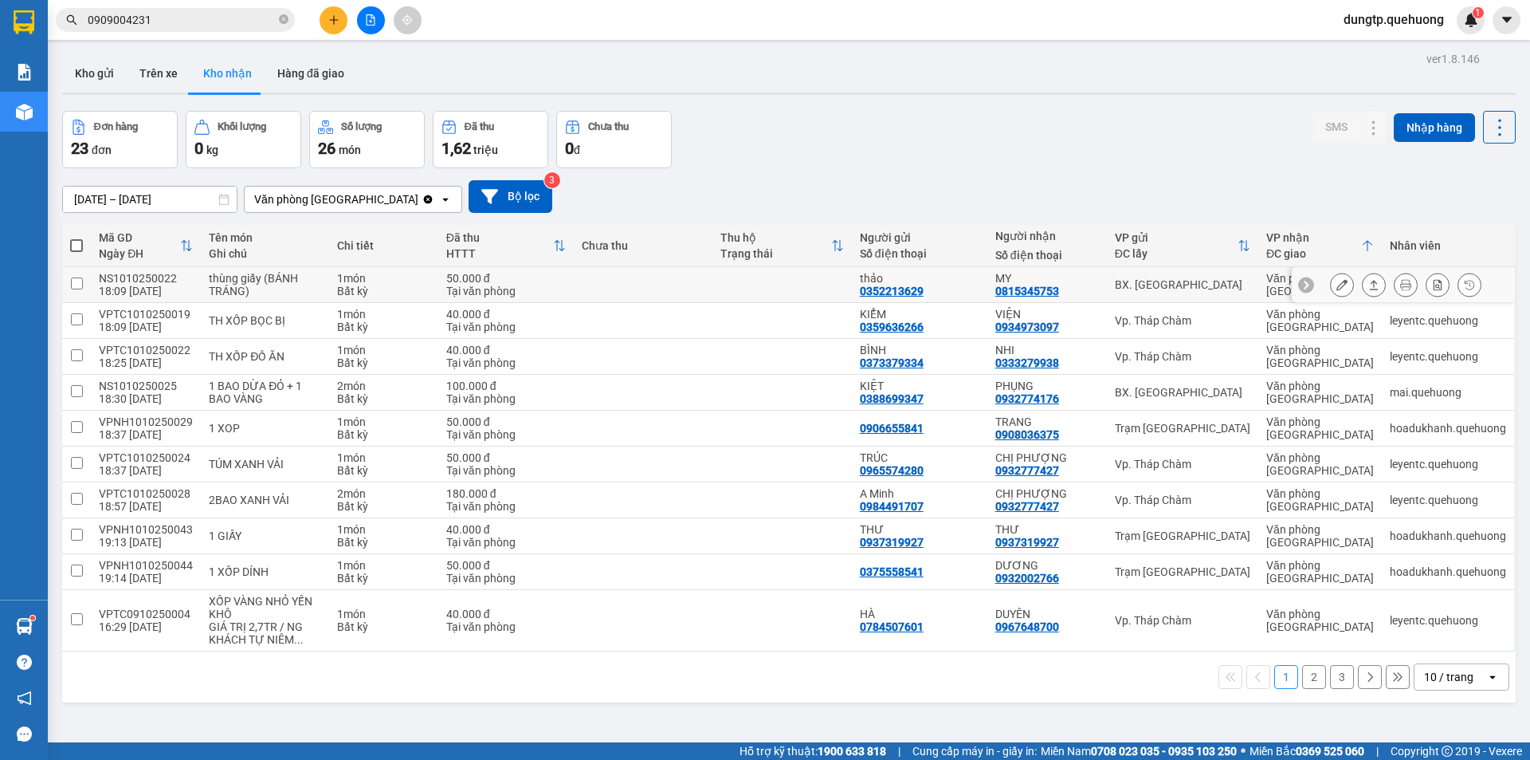
click at [1337, 289] on button at bounding box center [1342, 285] width 22 height 28
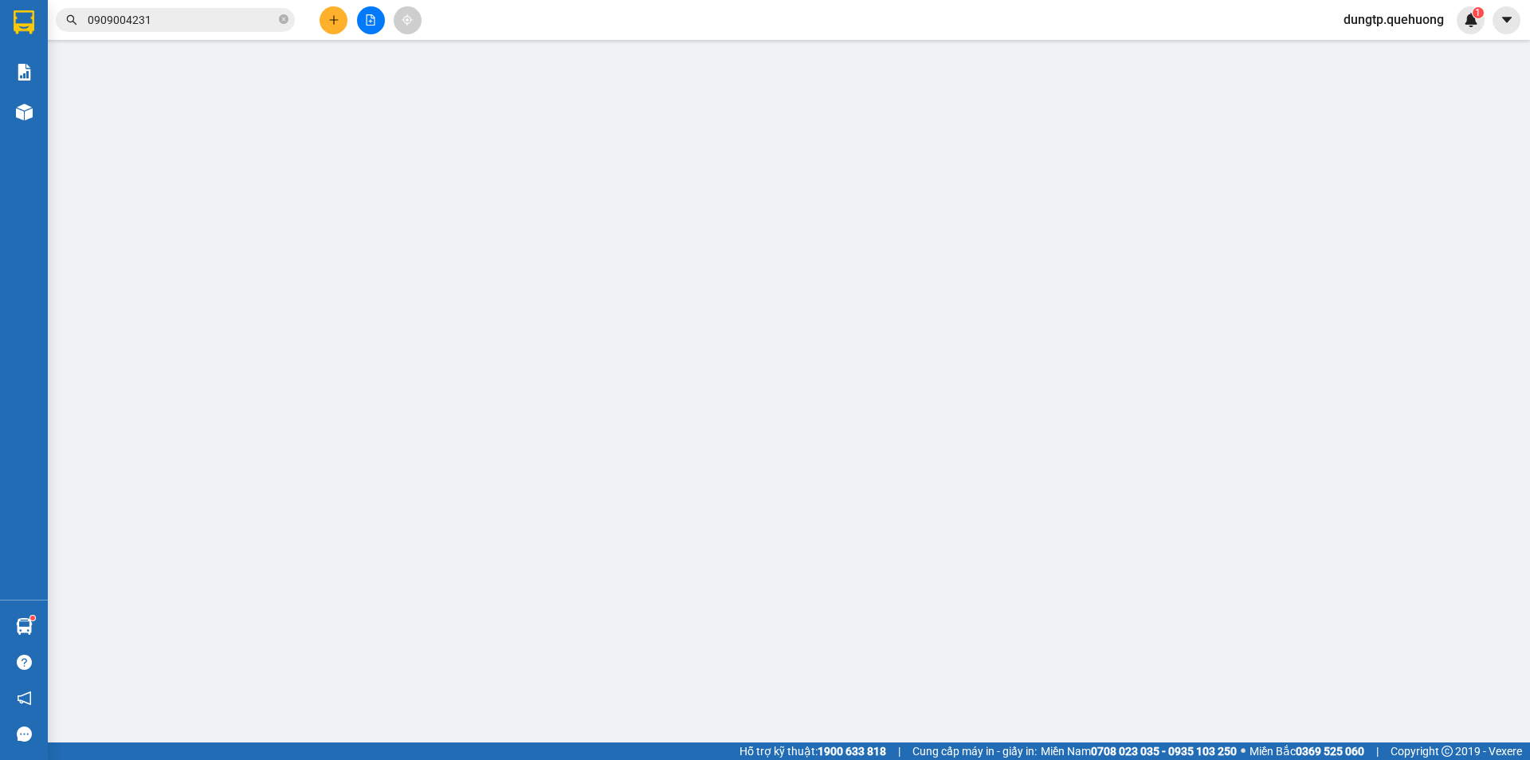
type input "0352213629"
type input "thảo"
type input "0815345753"
type input "MY"
type input "0"
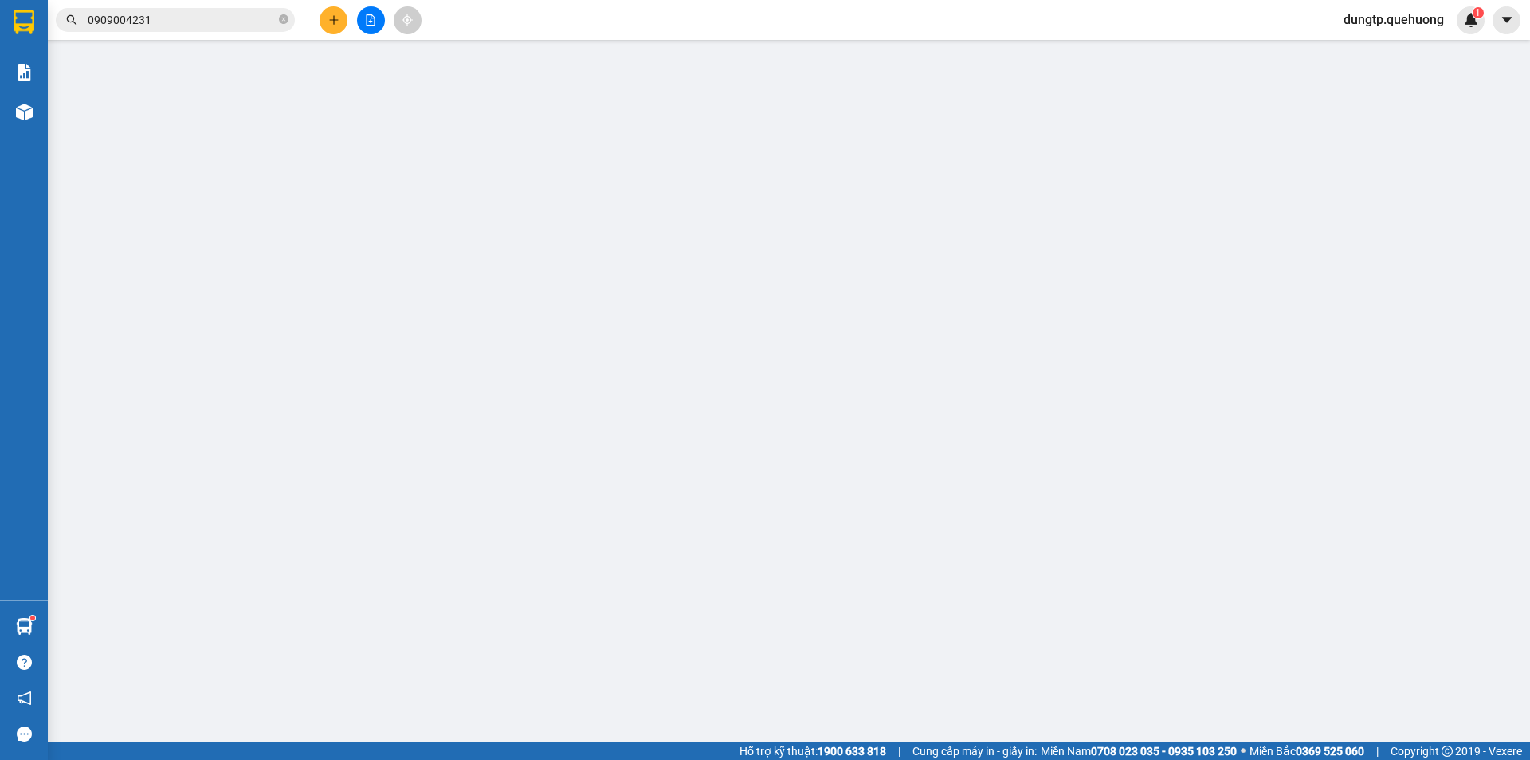
type input "50.000"
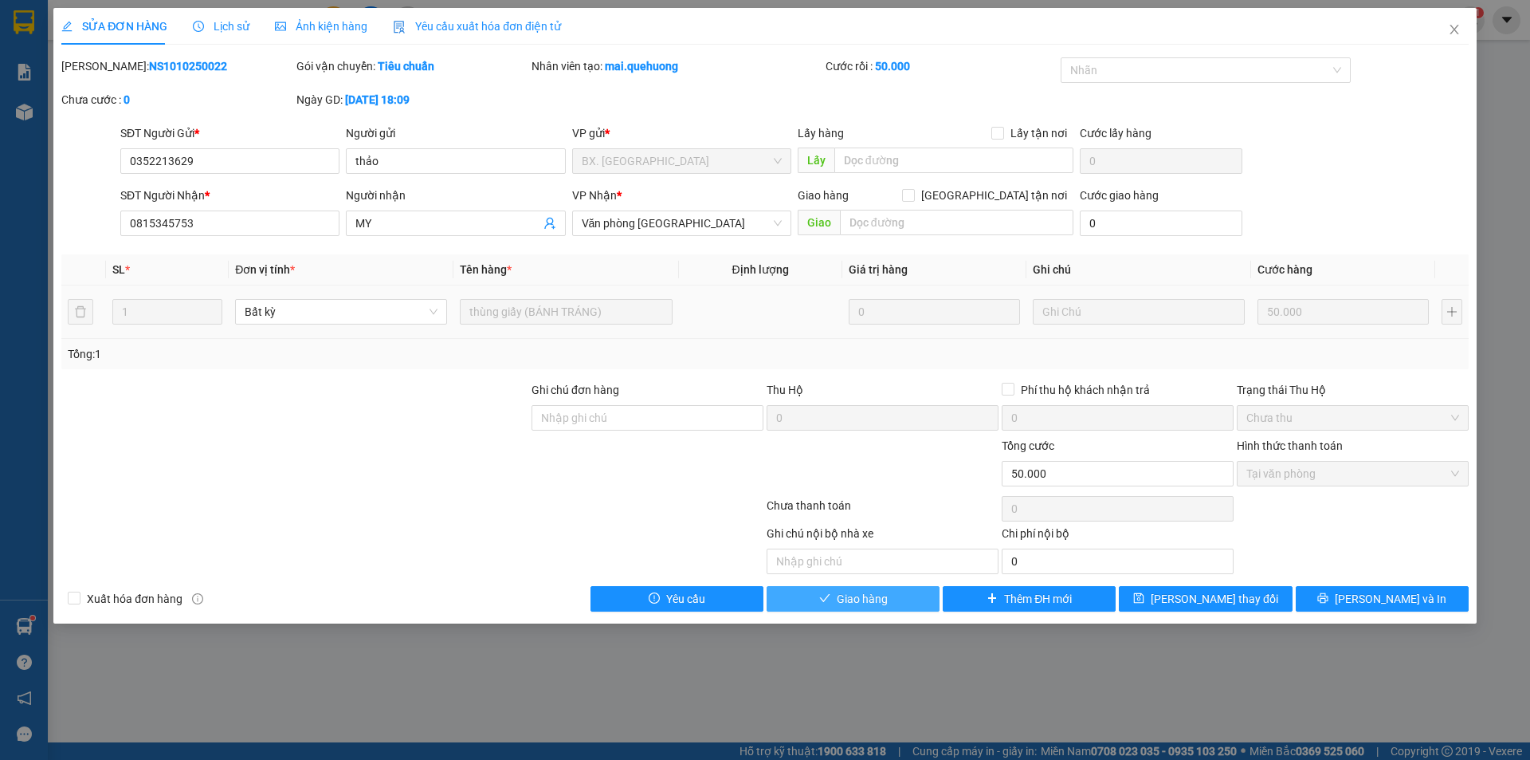
click at [897, 611] on button "Giao hàng" at bounding box center [853, 599] width 173 height 26
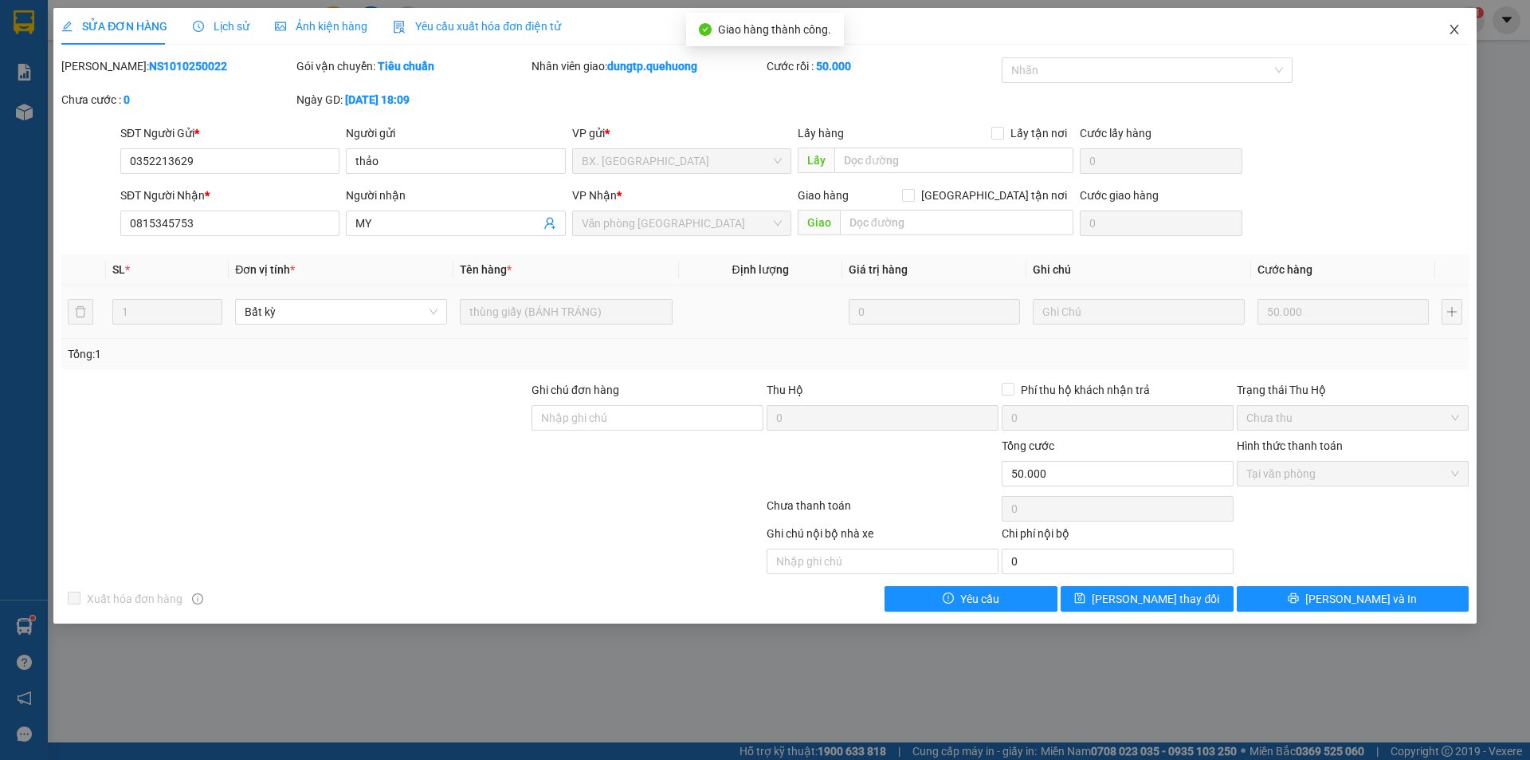
click at [1457, 28] on icon "close" at bounding box center [1454, 30] width 9 height 10
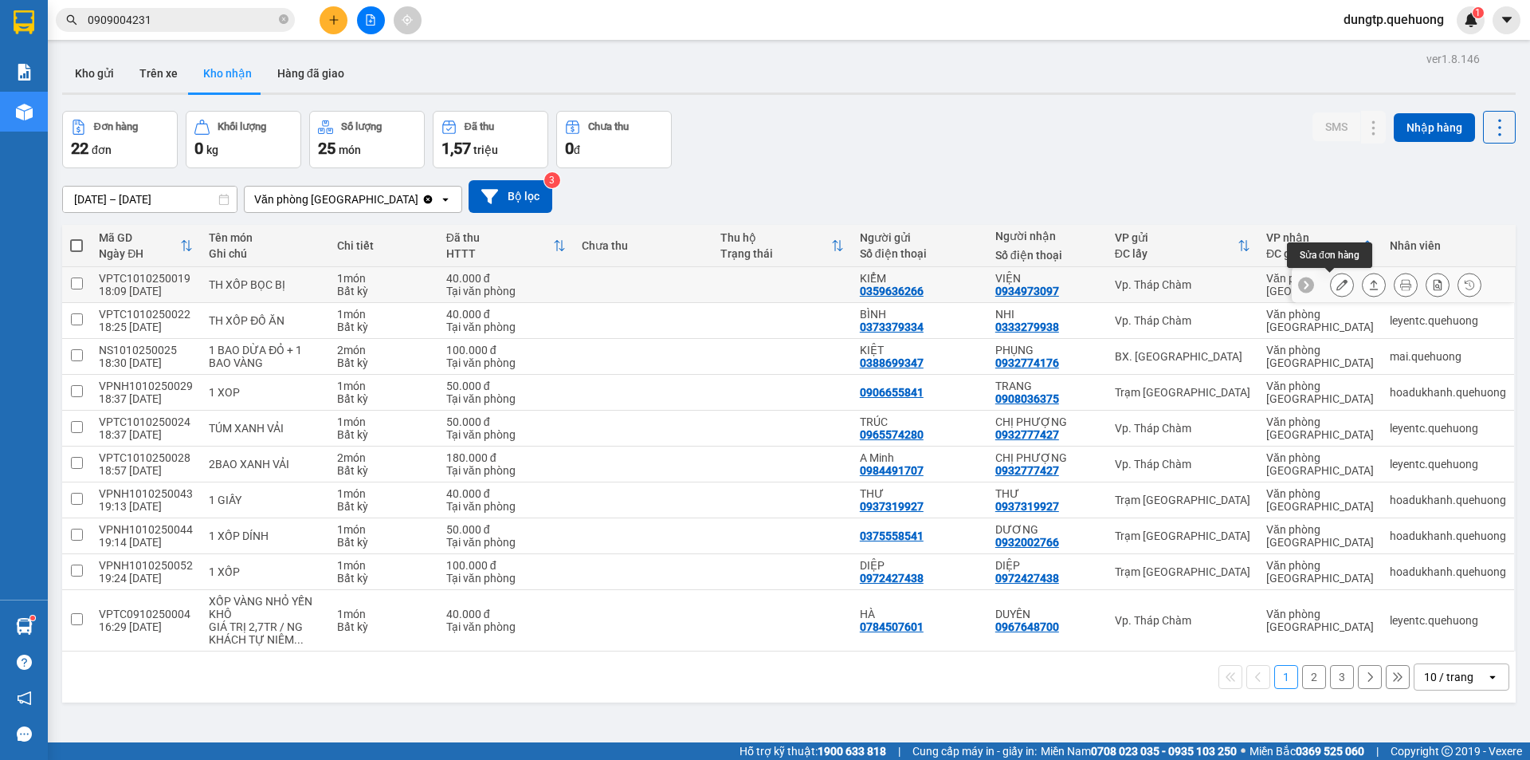
click at [1337, 281] on icon at bounding box center [1342, 284] width 11 height 11
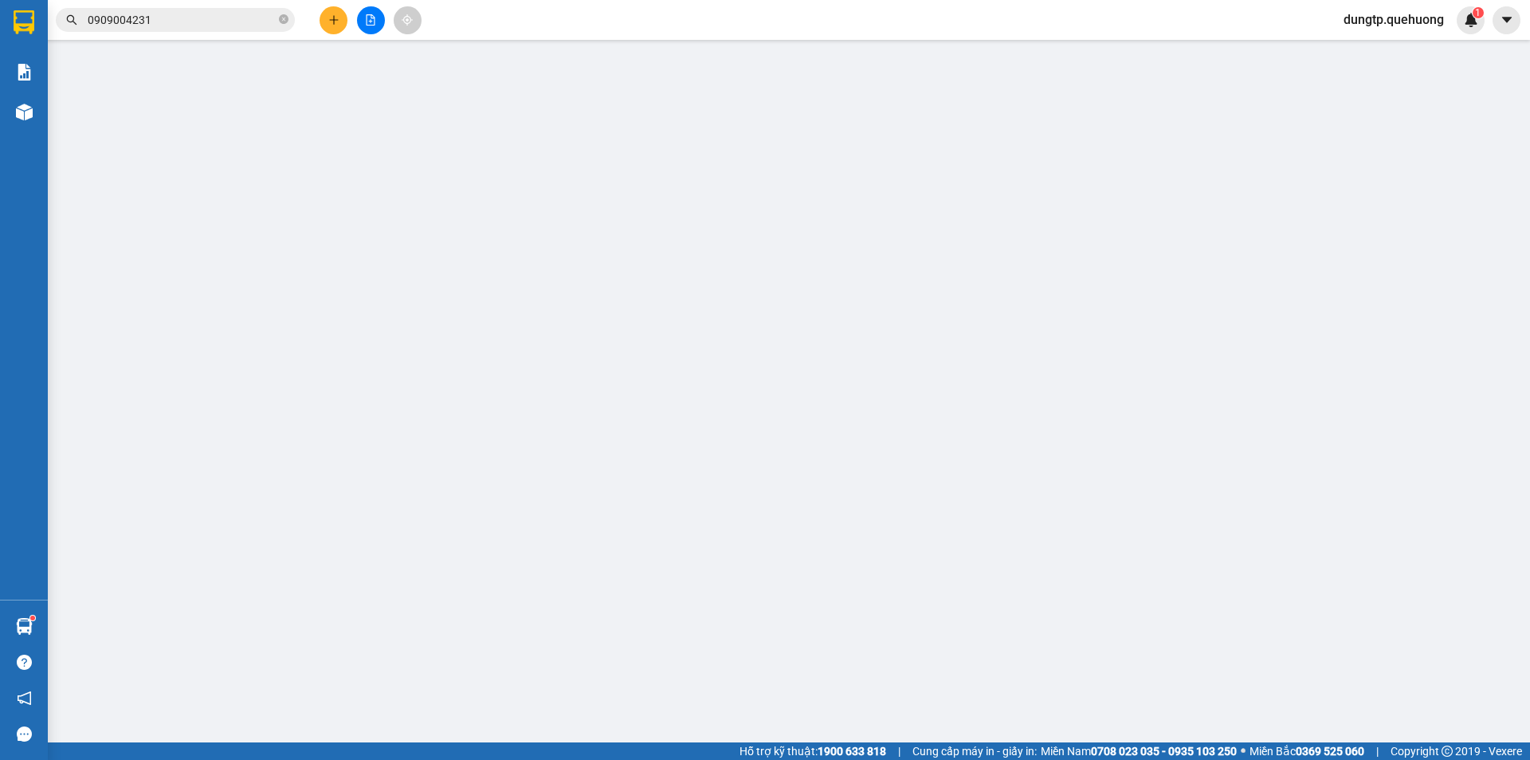
type input "0359636266"
type input "KIỂM"
type input "0934973097"
type input "VIỆN"
type input "0"
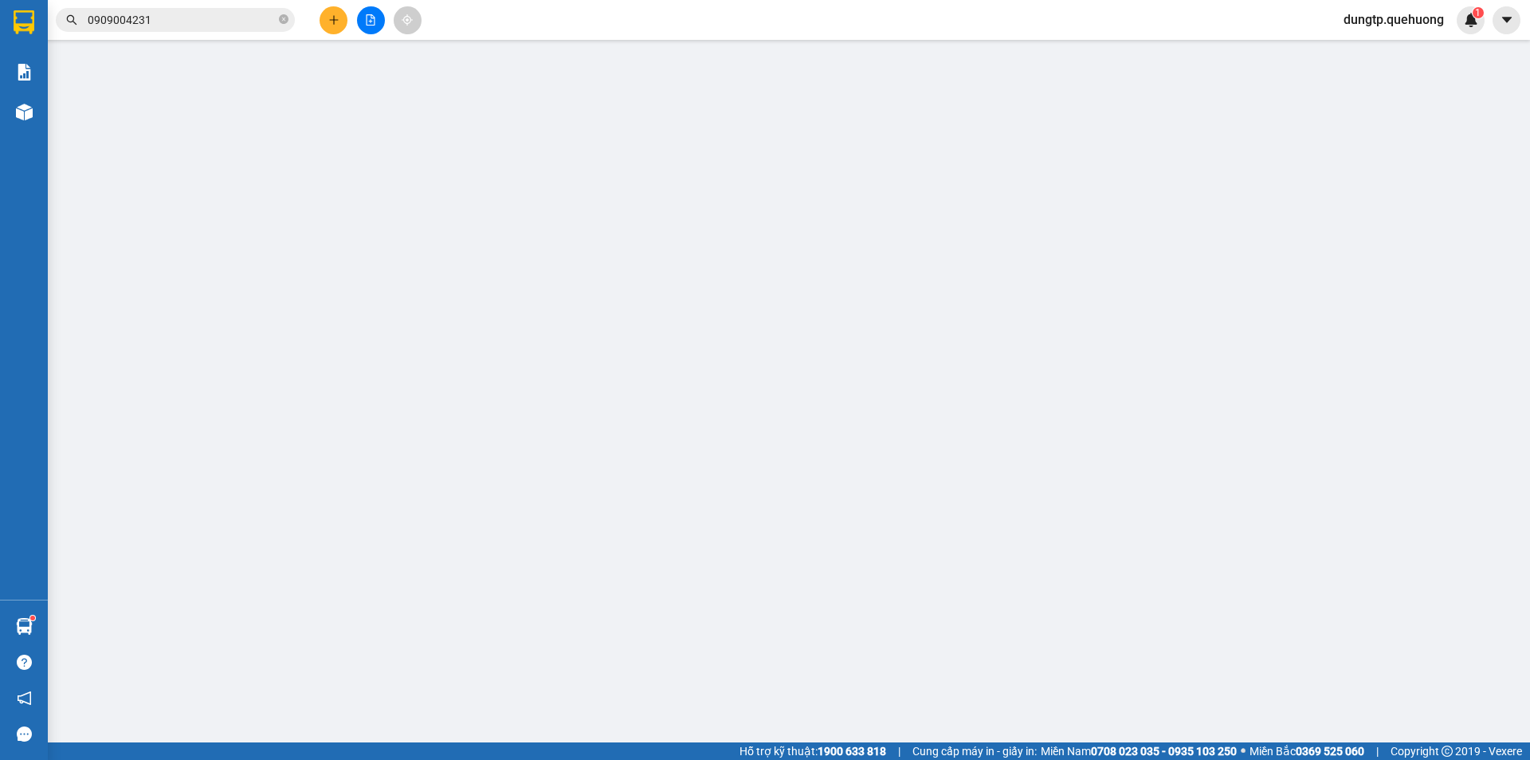
type input "40.000"
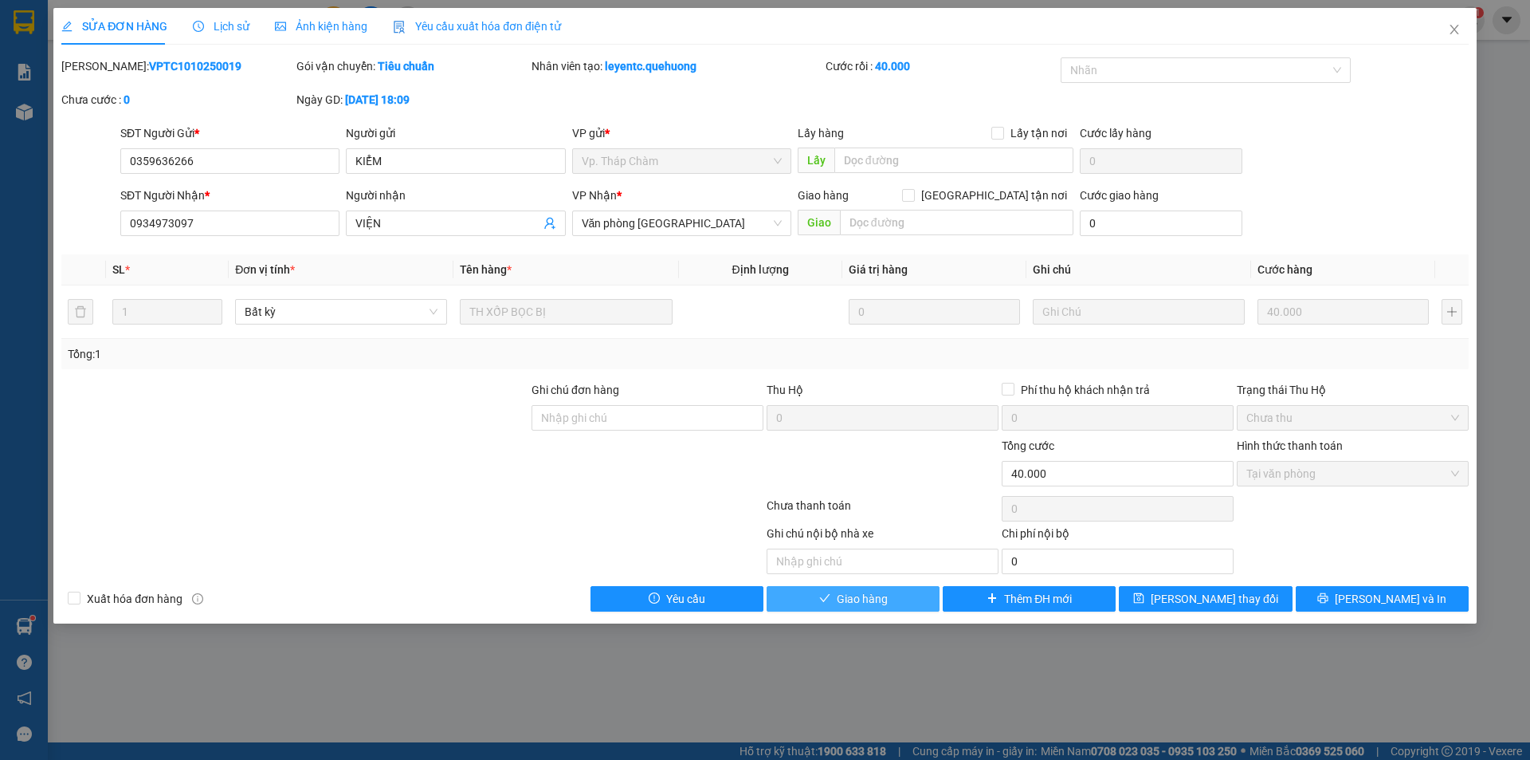
click at [905, 600] on button "Giao hàng" at bounding box center [853, 599] width 173 height 26
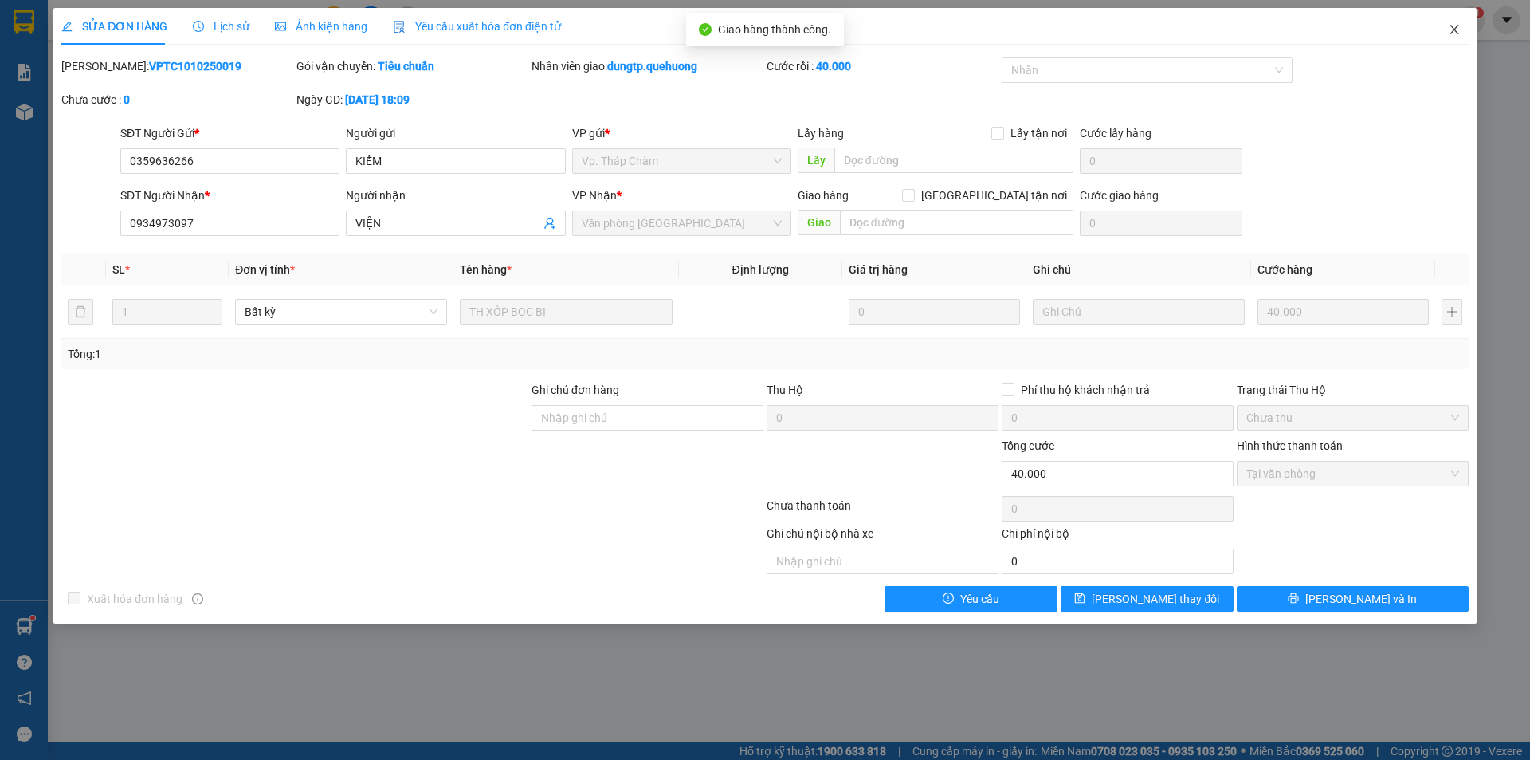
click at [1455, 22] on span "Close" at bounding box center [1454, 30] width 45 height 45
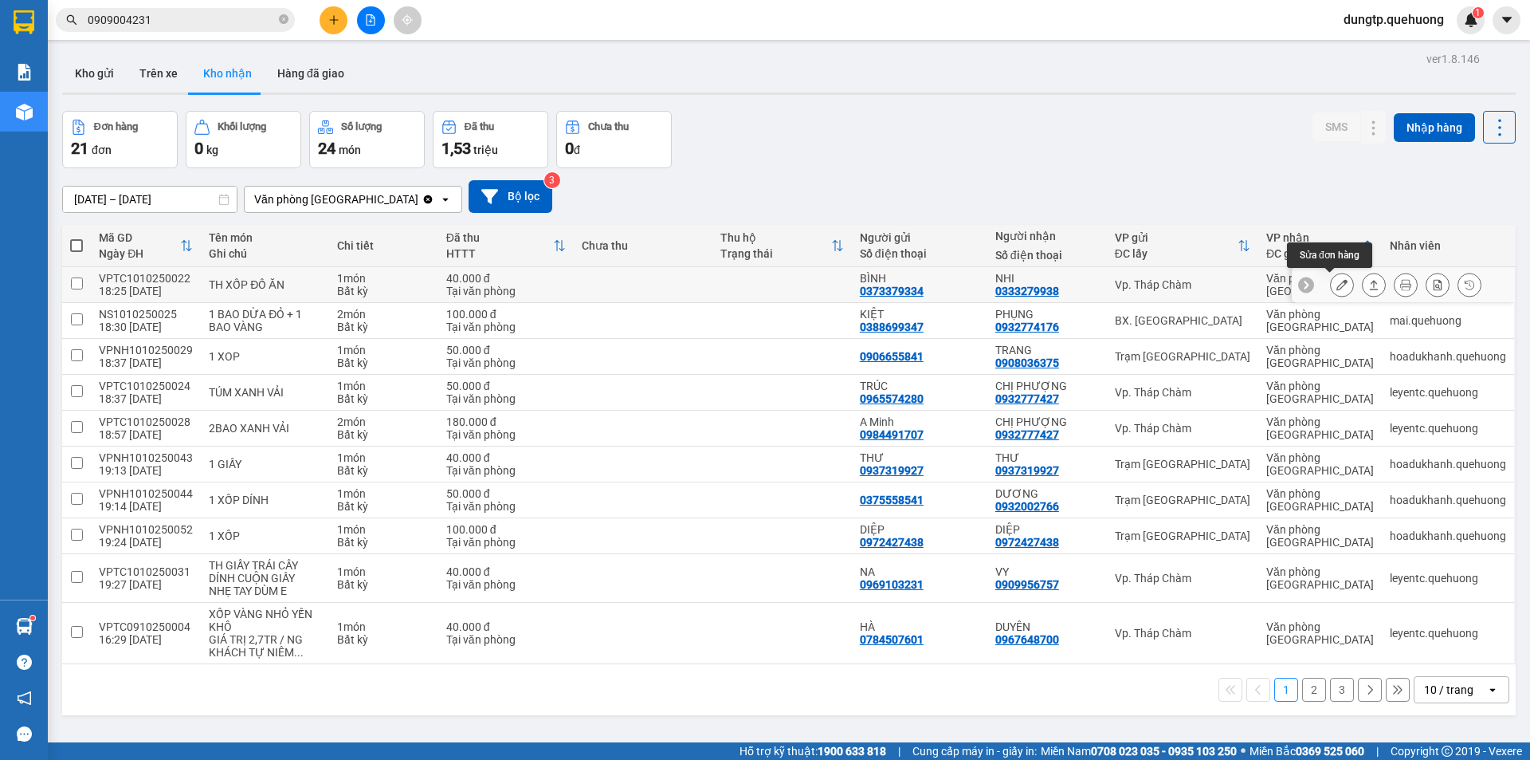
click at [1337, 286] on icon at bounding box center [1342, 284] width 11 height 11
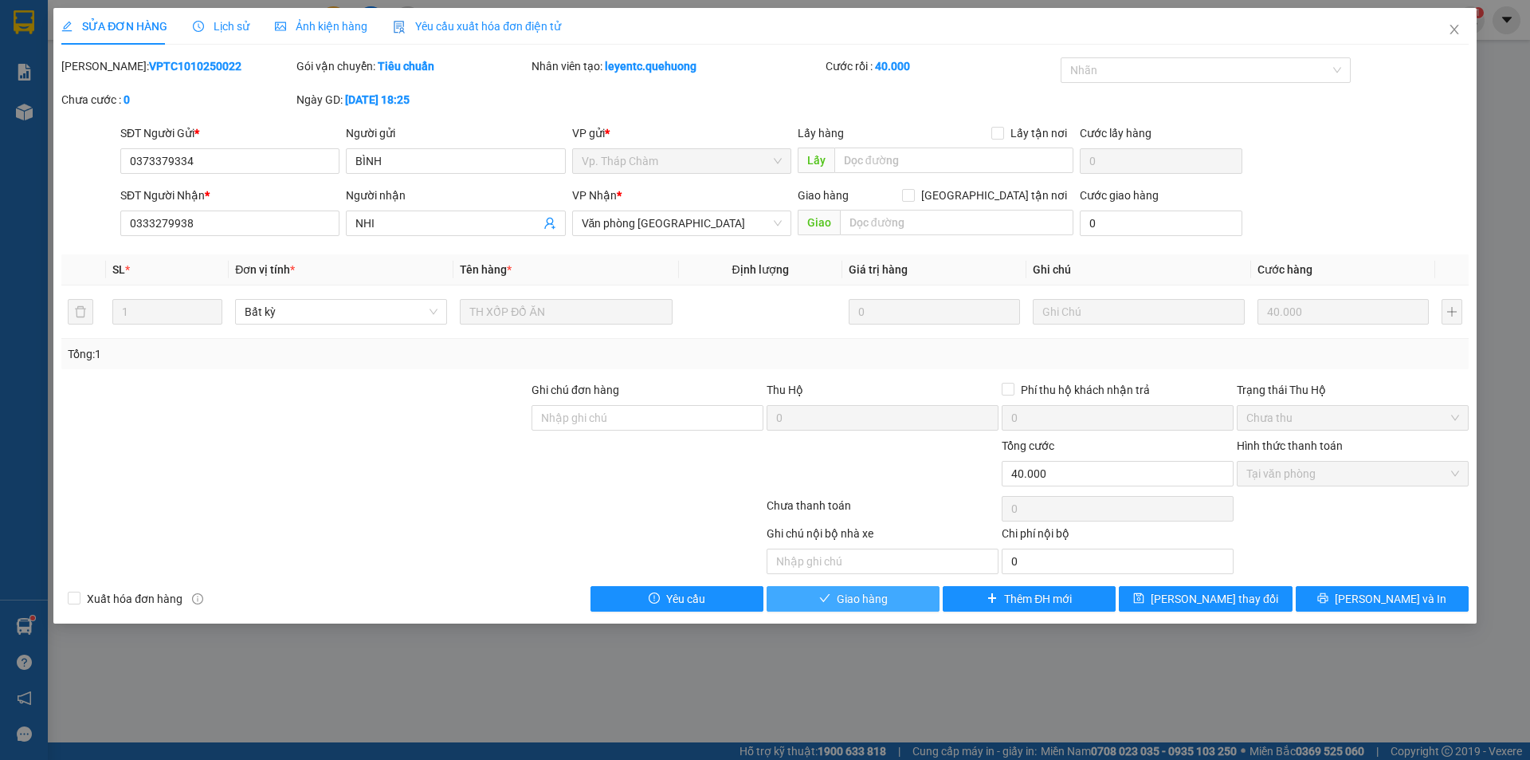
click at [874, 604] on span "Giao hàng" at bounding box center [862, 599] width 51 height 18
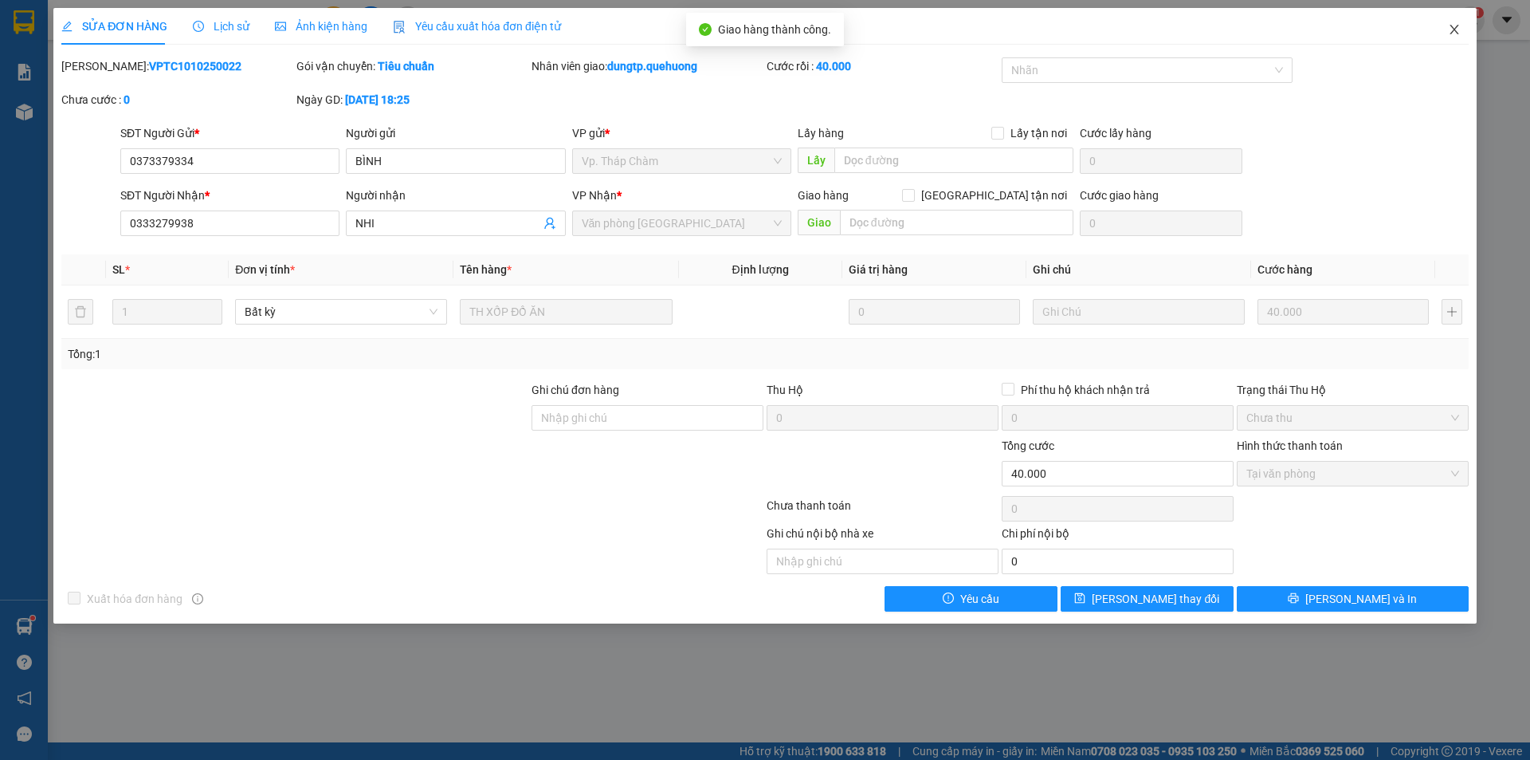
click at [1454, 33] on icon "close" at bounding box center [1454, 29] width 13 height 13
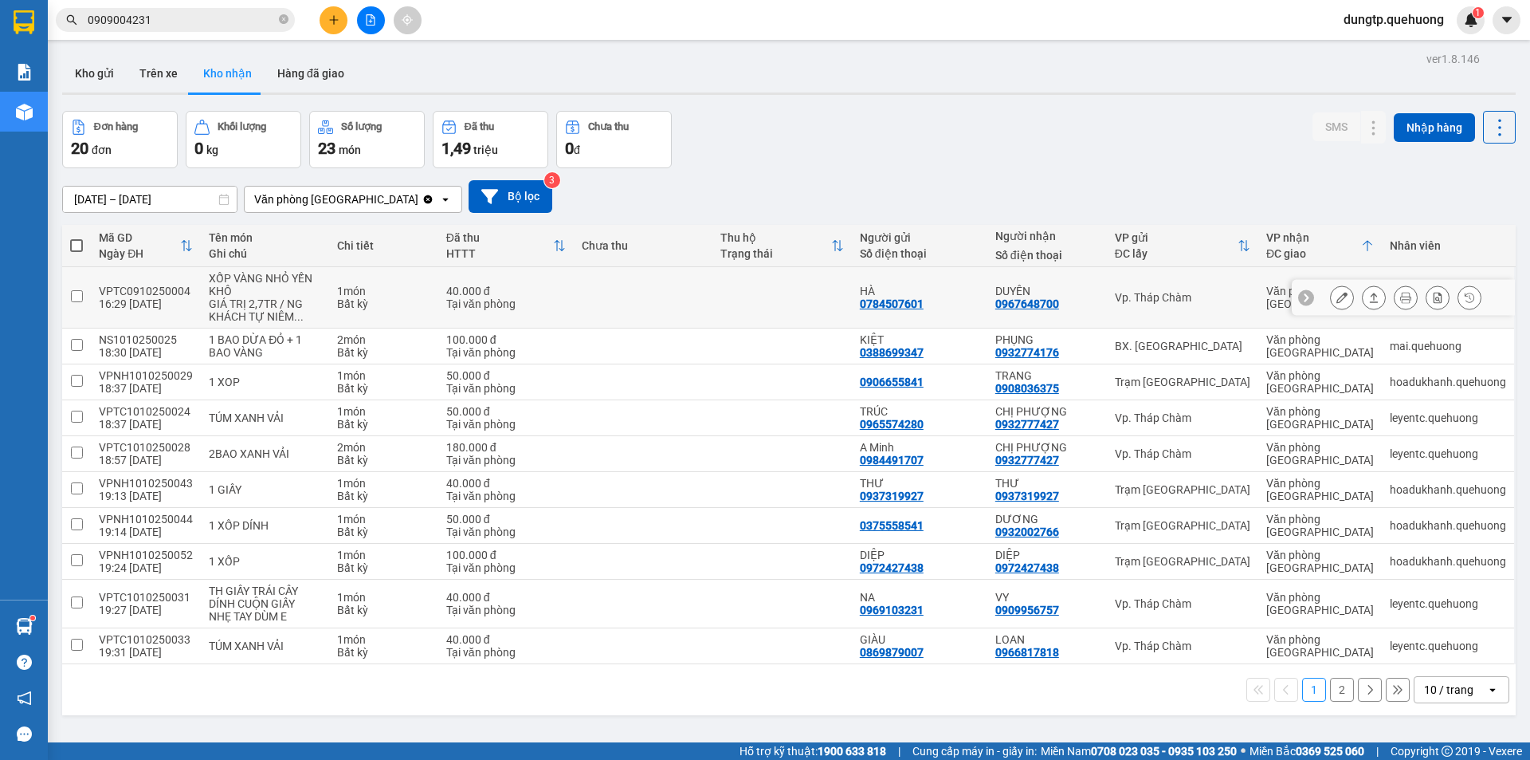
click at [1331, 305] on button at bounding box center [1342, 298] width 22 height 28
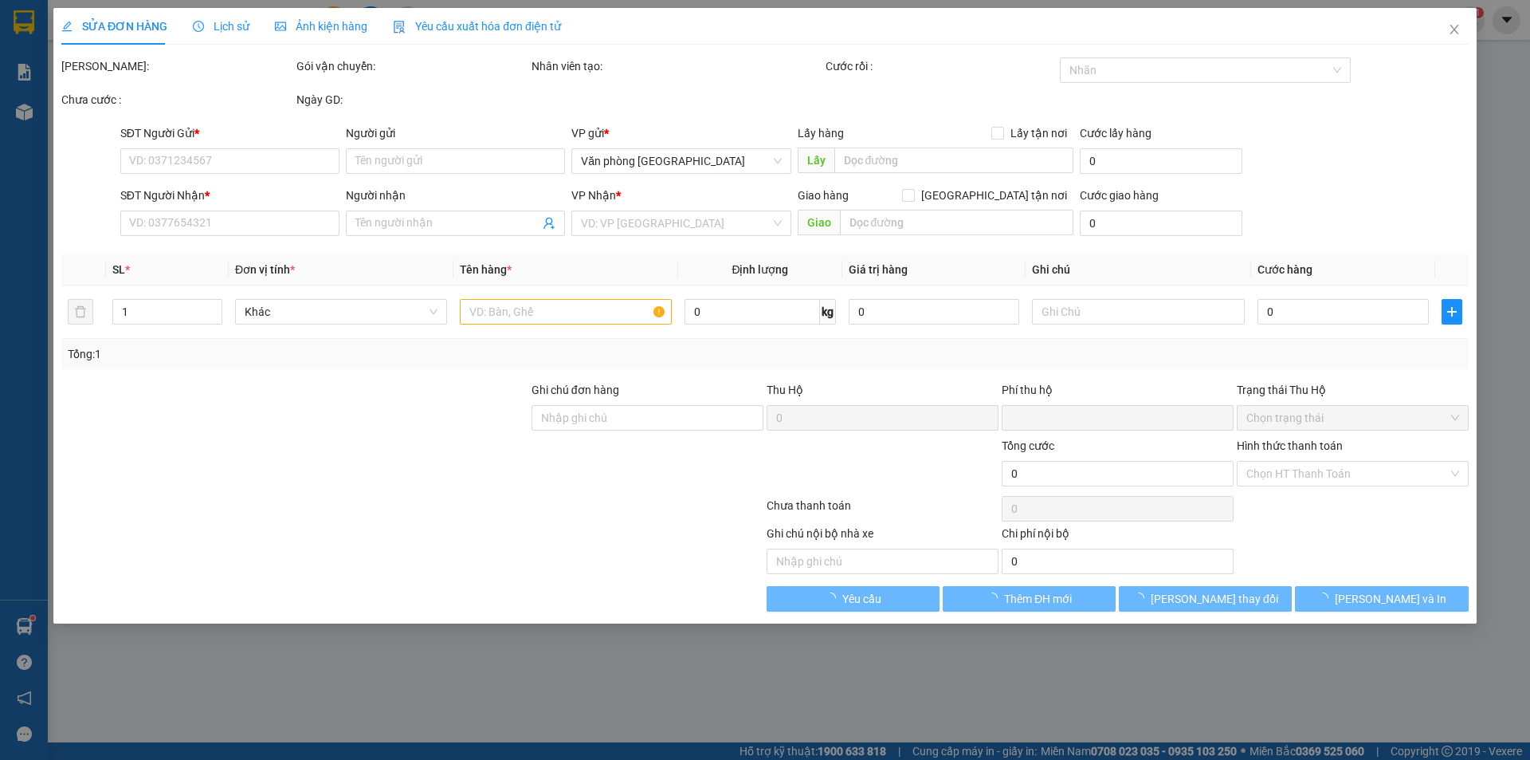
type input "0784507601"
type input "HÀ"
type input "0967648700"
type input "DUYÊN"
type input "0"
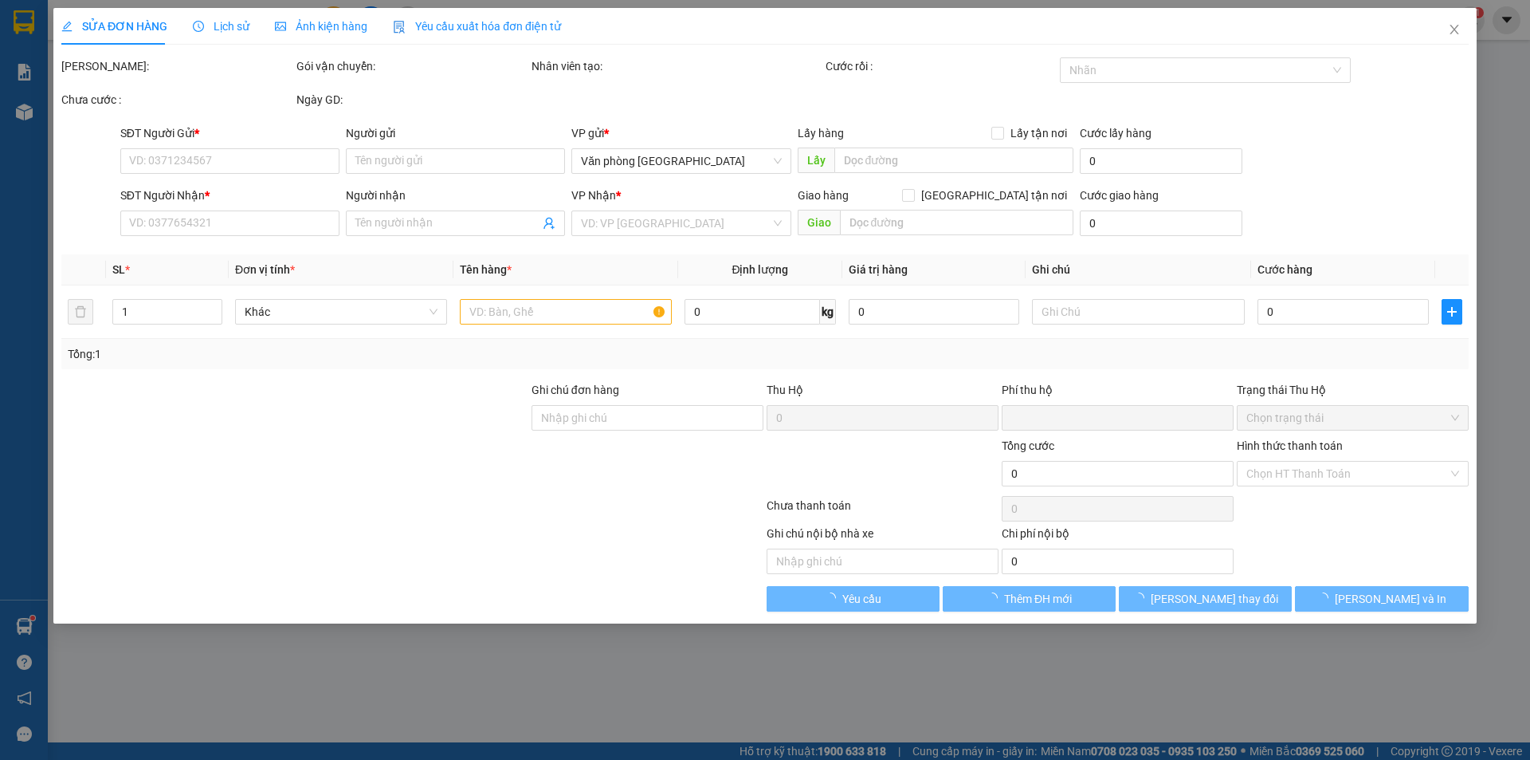
type input "40.000"
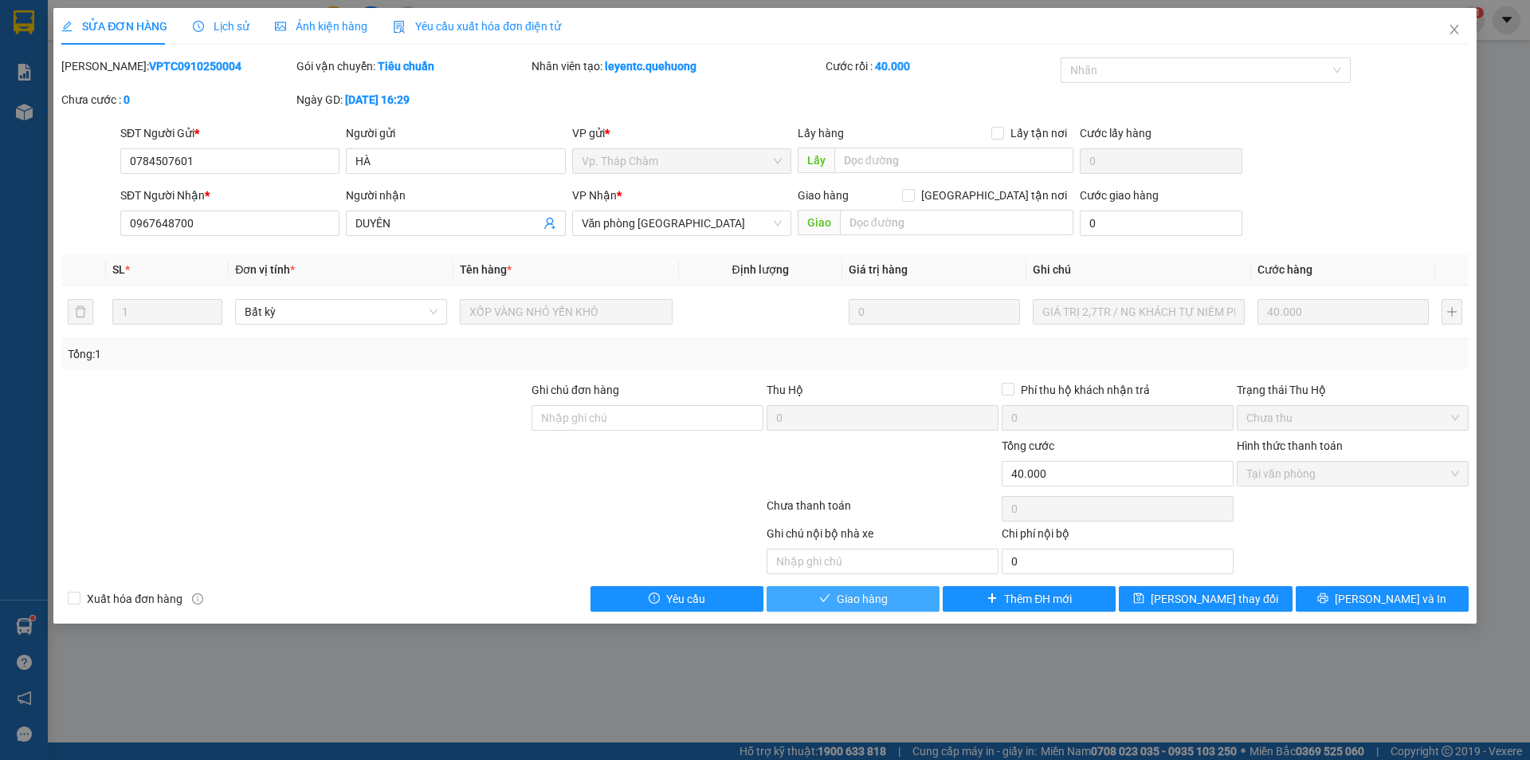
click at [893, 602] on button "Giao hàng" at bounding box center [853, 599] width 173 height 26
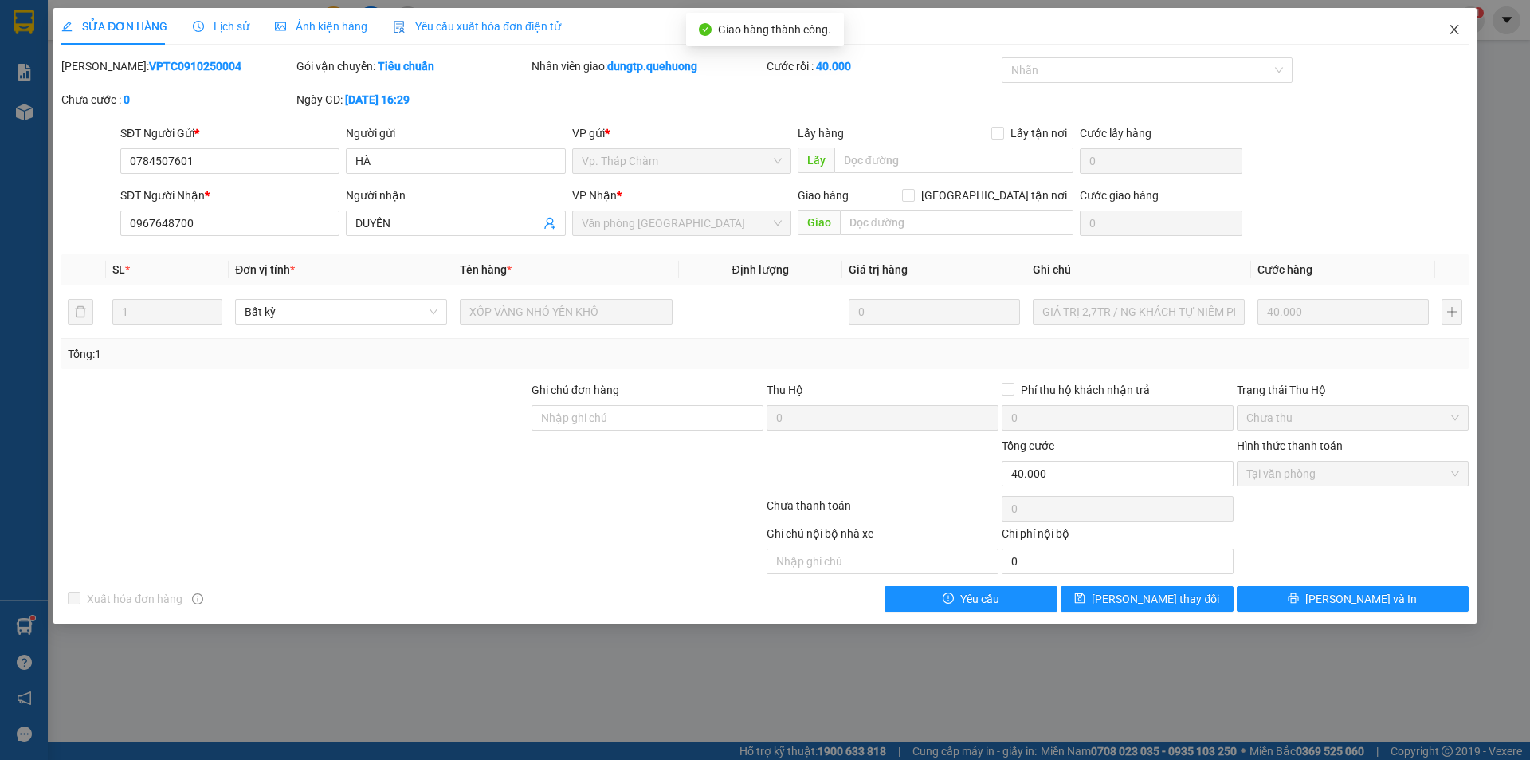
click at [1455, 29] on icon "close" at bounding box center [1454, 30] width 9 height 10
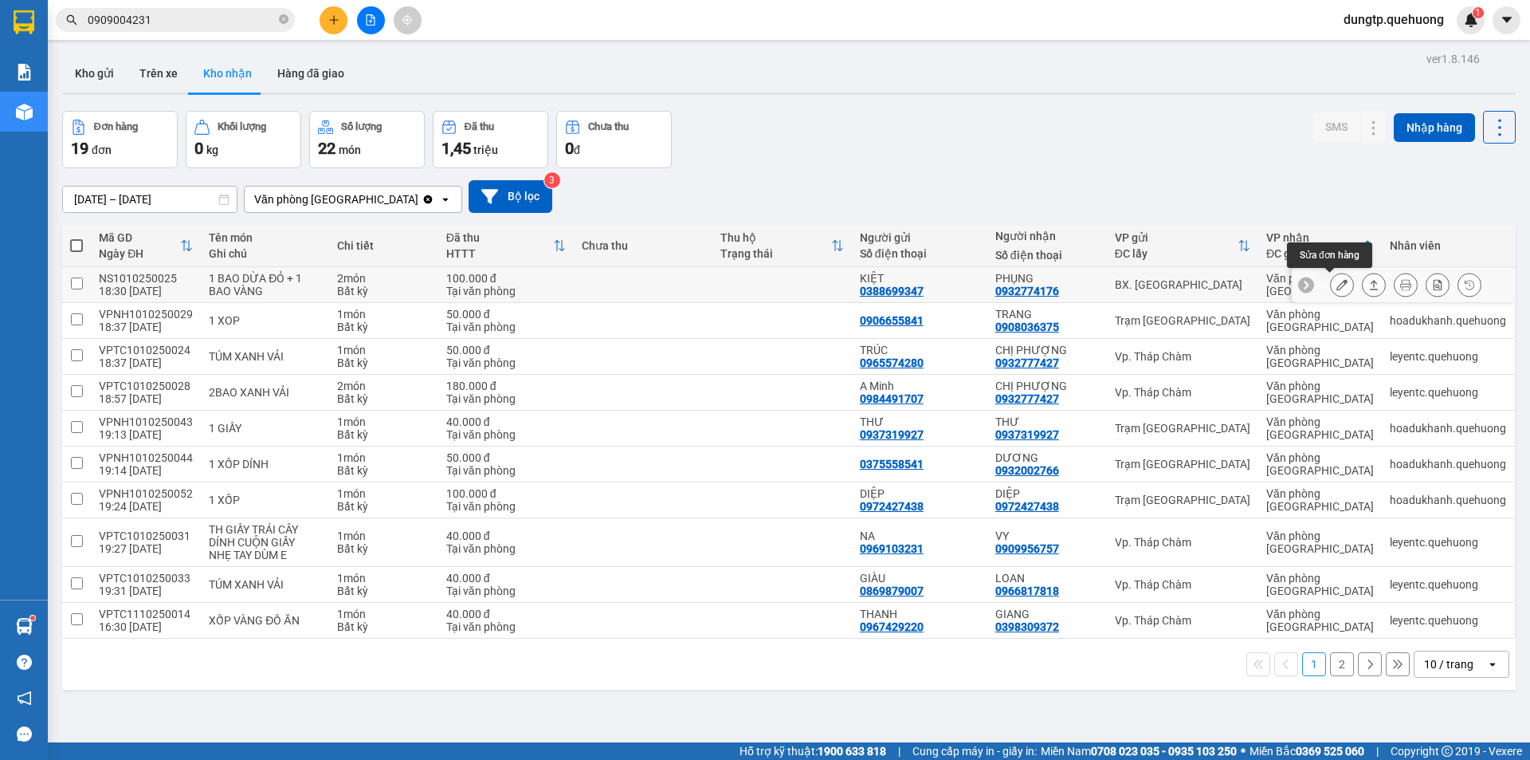
click at [1331, 284] on button at bounding box center [1342, 285] width 22 height 28
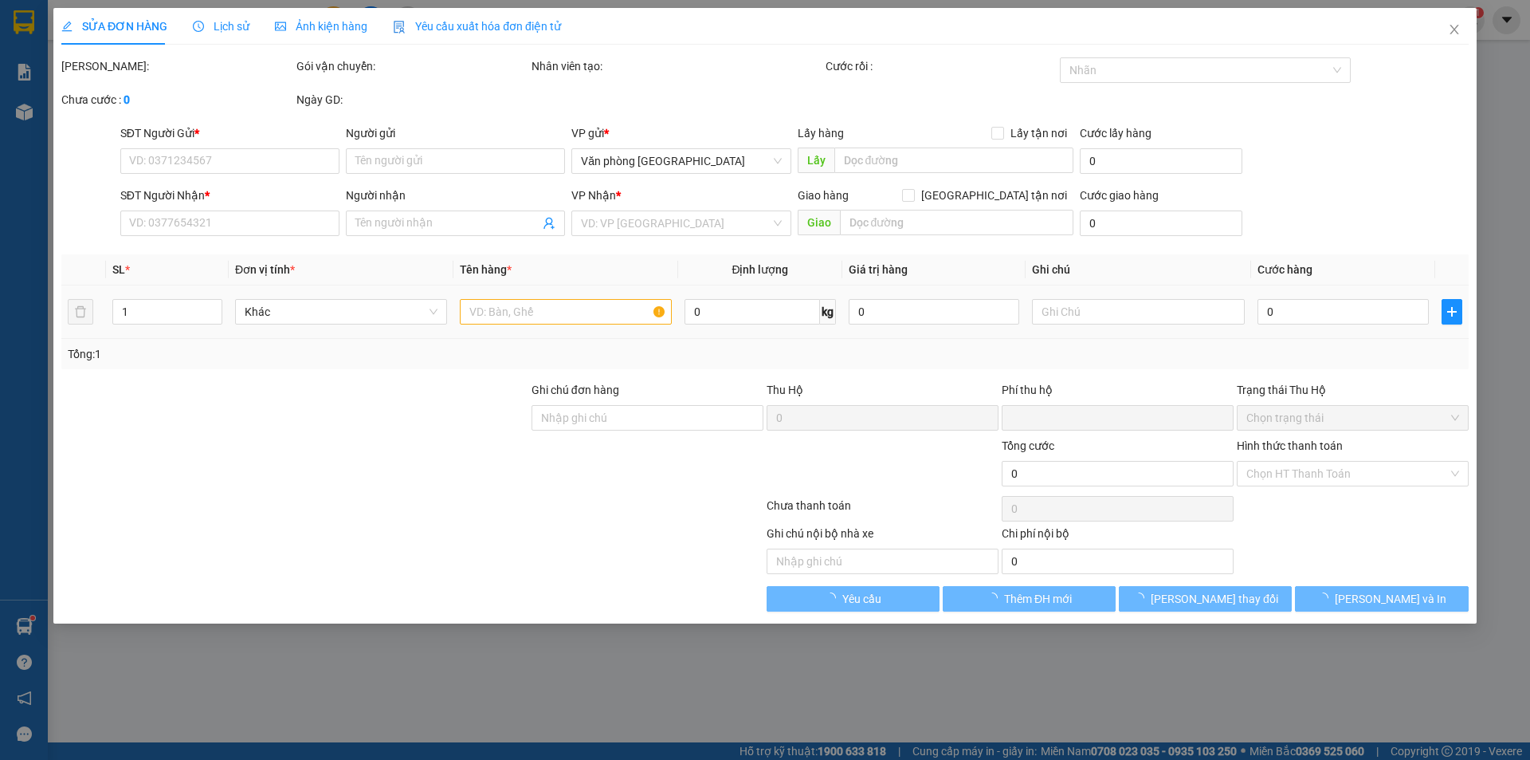
type input "0388699347"
type input "KIỆT"
type input "0932774176"
type input "PHỤNG"
type input "0"
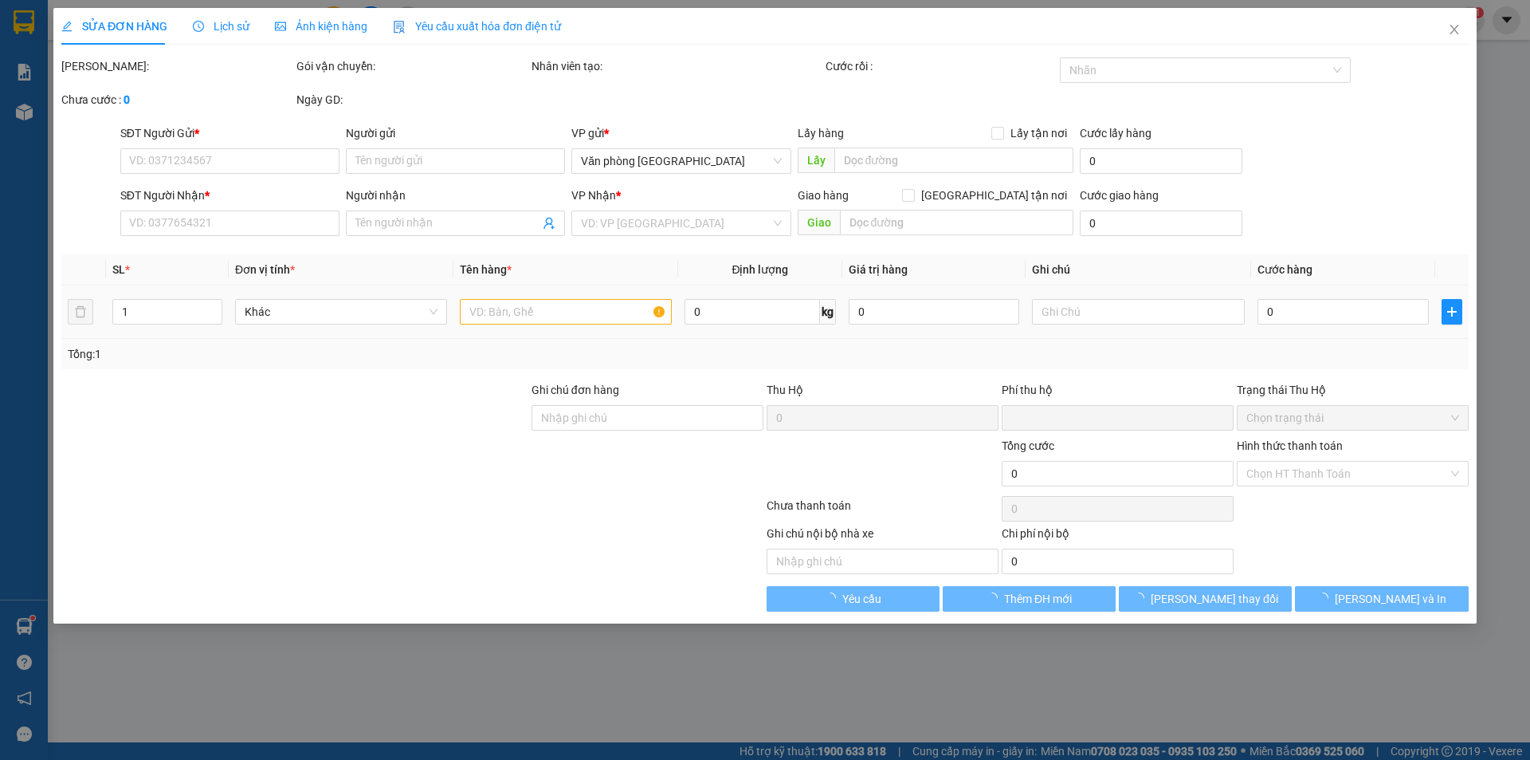
type input "100.000"
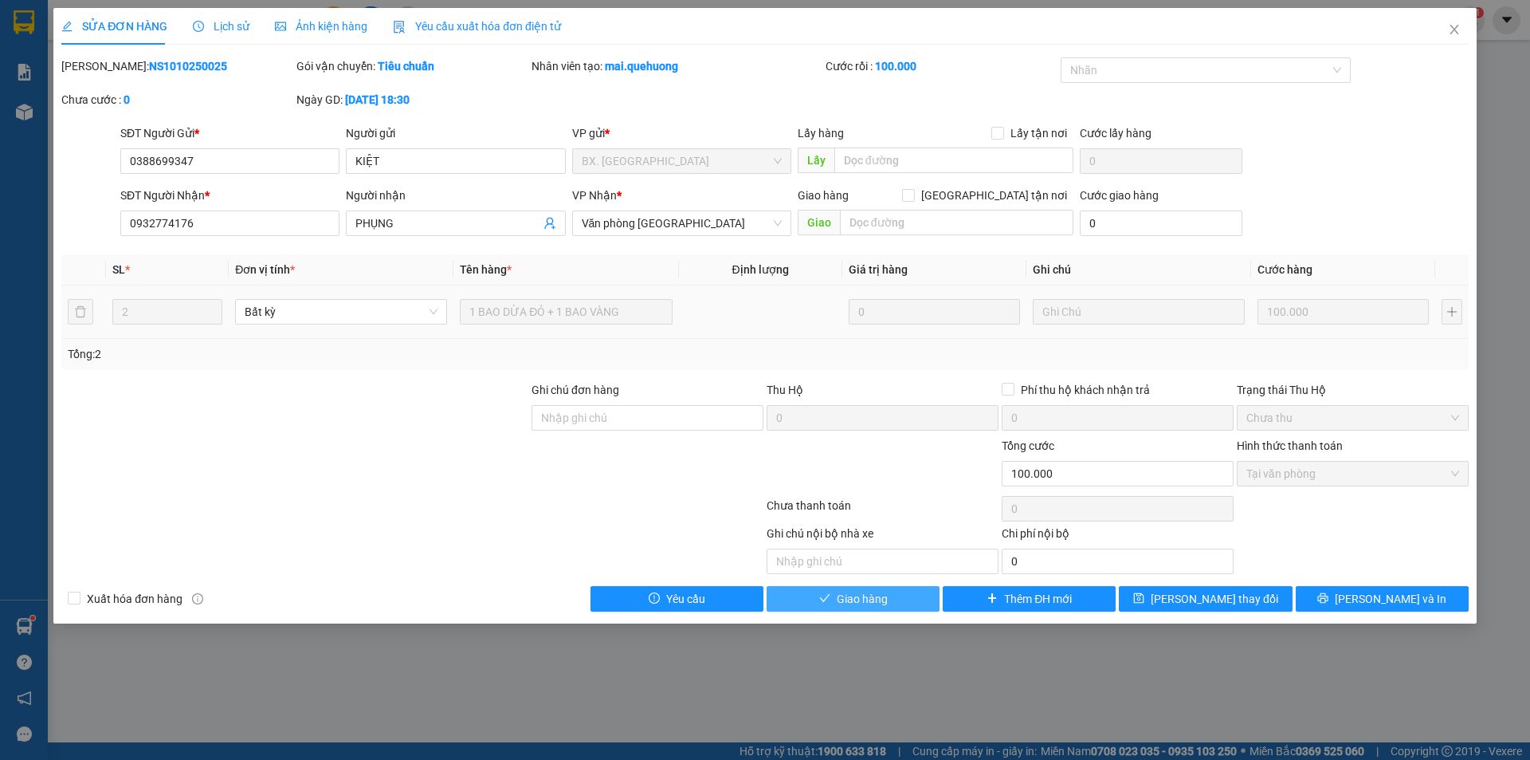
click at [921, 596] on button "Giao hàng" at bounding box center [853, 599] width 173 height 26
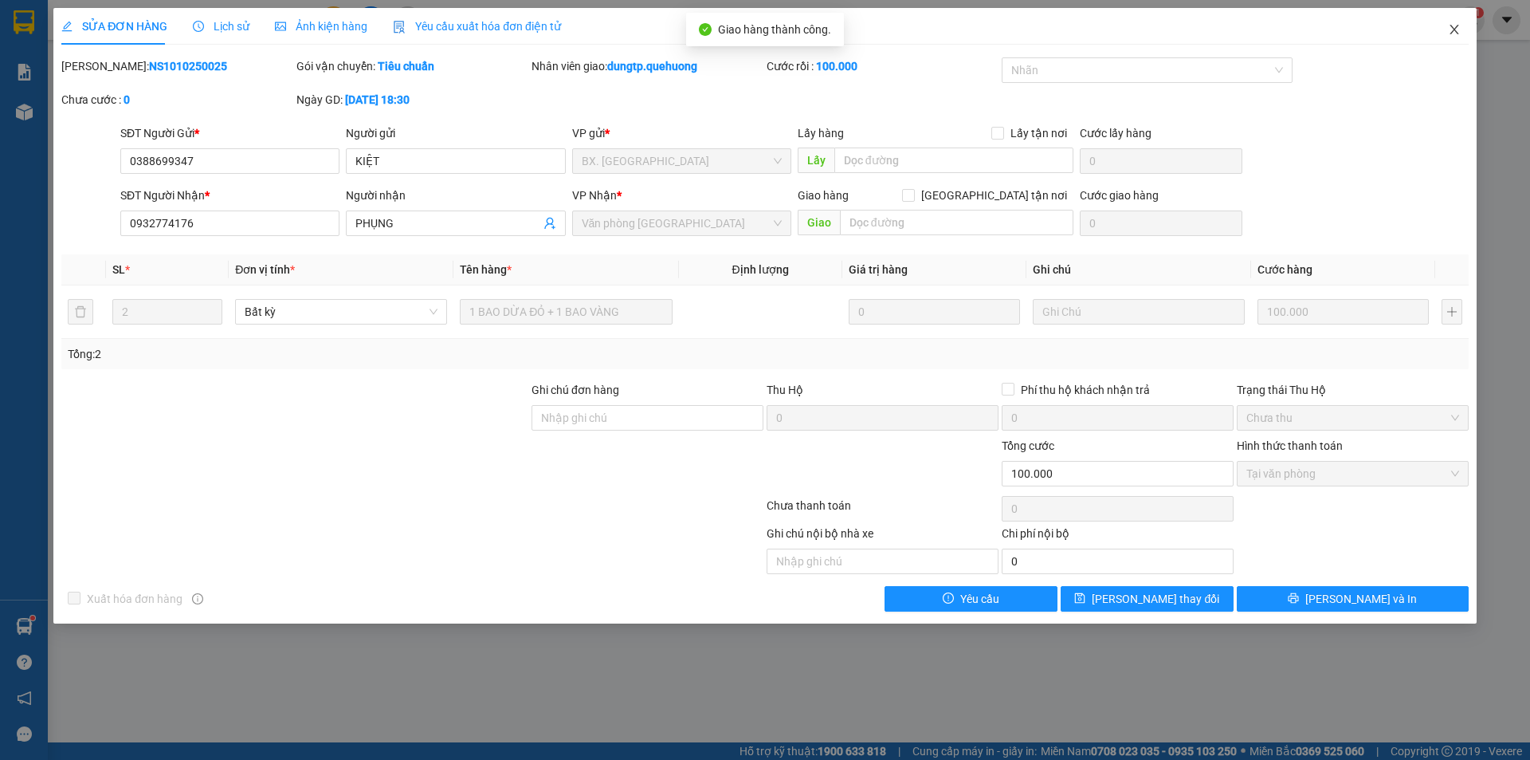
click at [1451, 26] on icon "close" at bounding box center [1454, 30] width 9 height 10
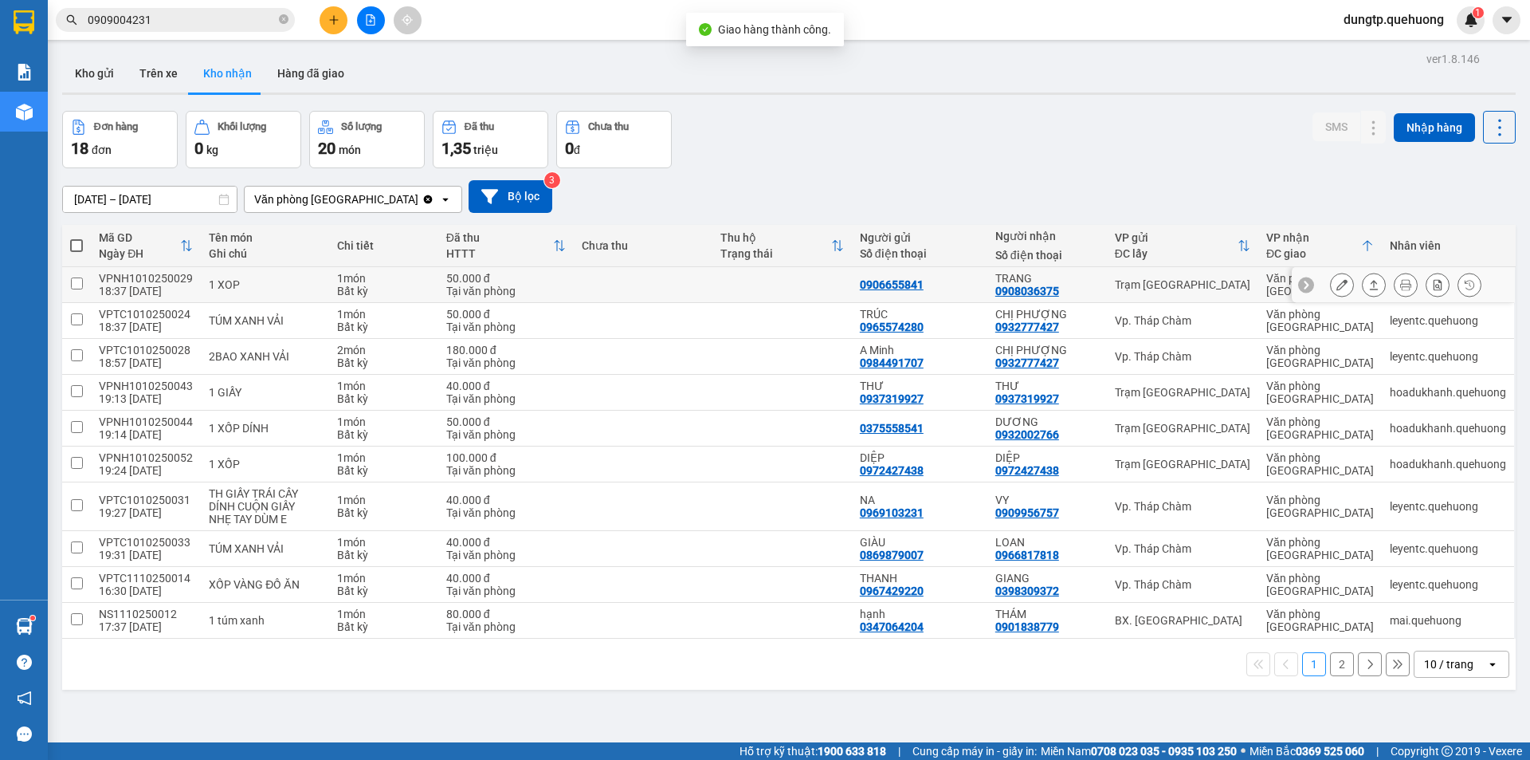
click at [1302, 286] on div at bounding box center [1403, 285] width 223 height 36
click at [1337, 284] on icon at bounding box center [1342, 284] width 11 height 11
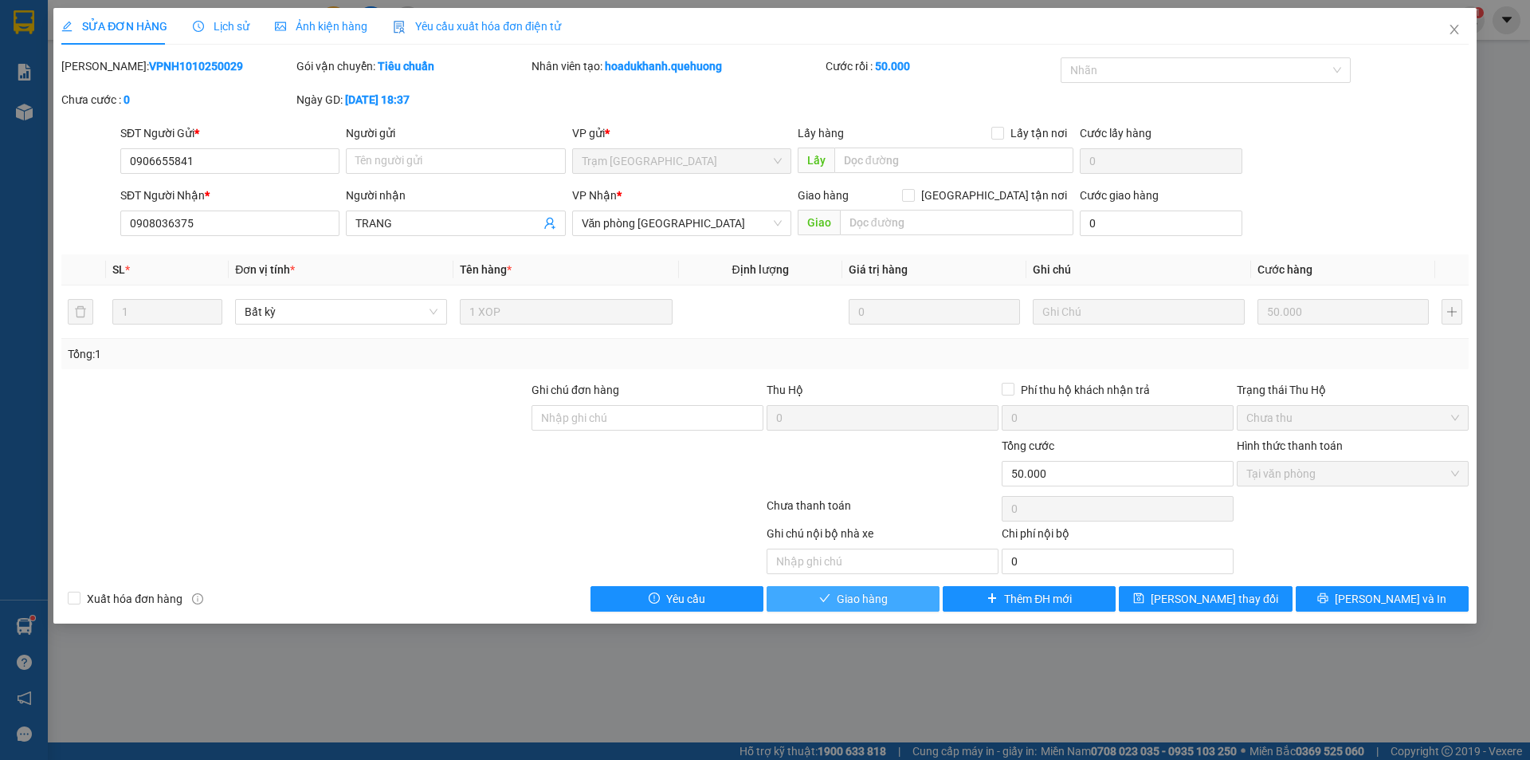
click at [907, 599] on button "Giao hàng" at bounding box center [853, 599] width 173 height 26
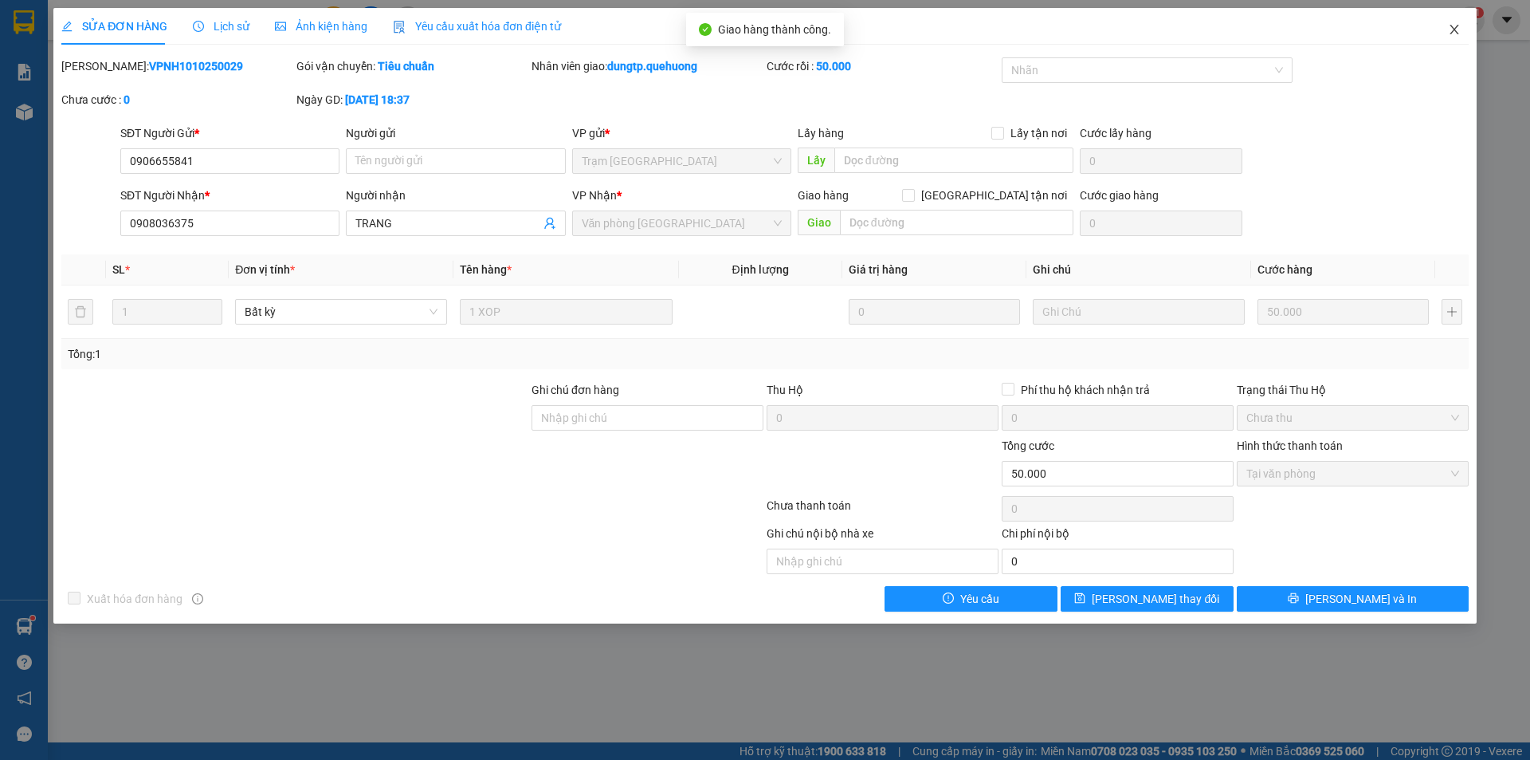
click at [1456, 25] on icon "close" at bounding box center [1454, 29] width 13 height 13
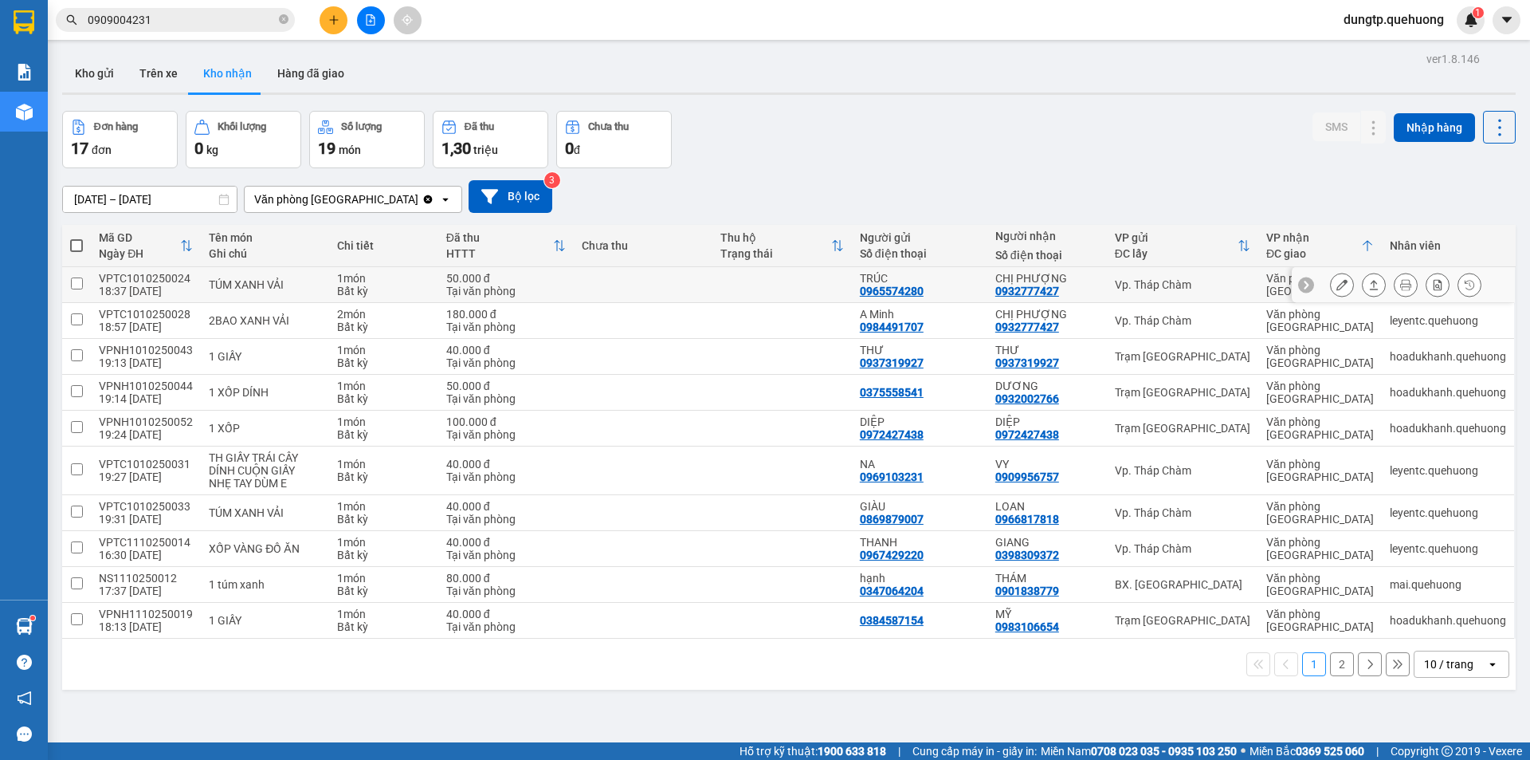
click at [1331, 284] on button at bounding box center [1342, 285] width 22 height 28
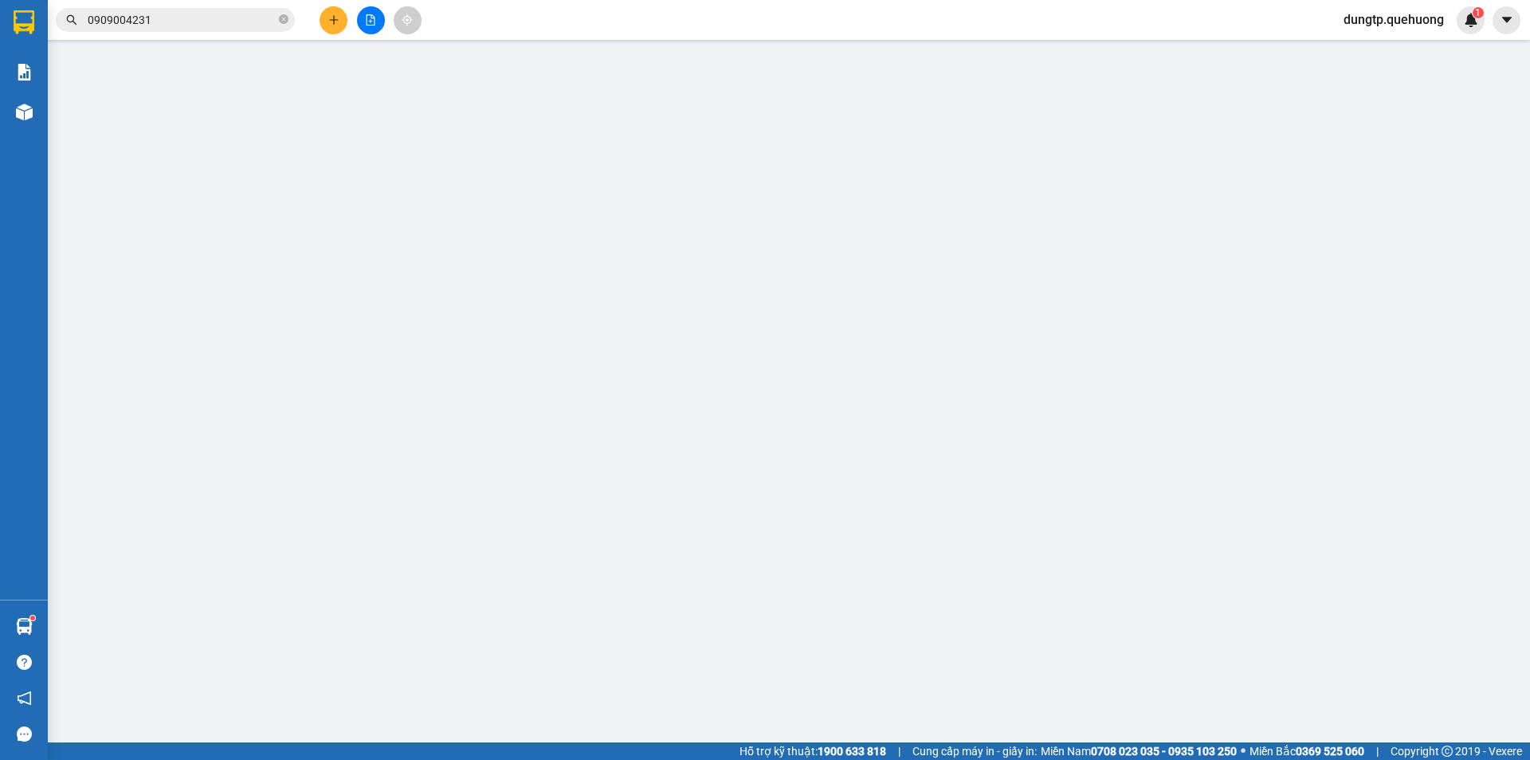
type input "0965574280"
type input "TRÚC"
type input "0932777427"
type input "CHỊ PHƯỢNG"
type input "0"
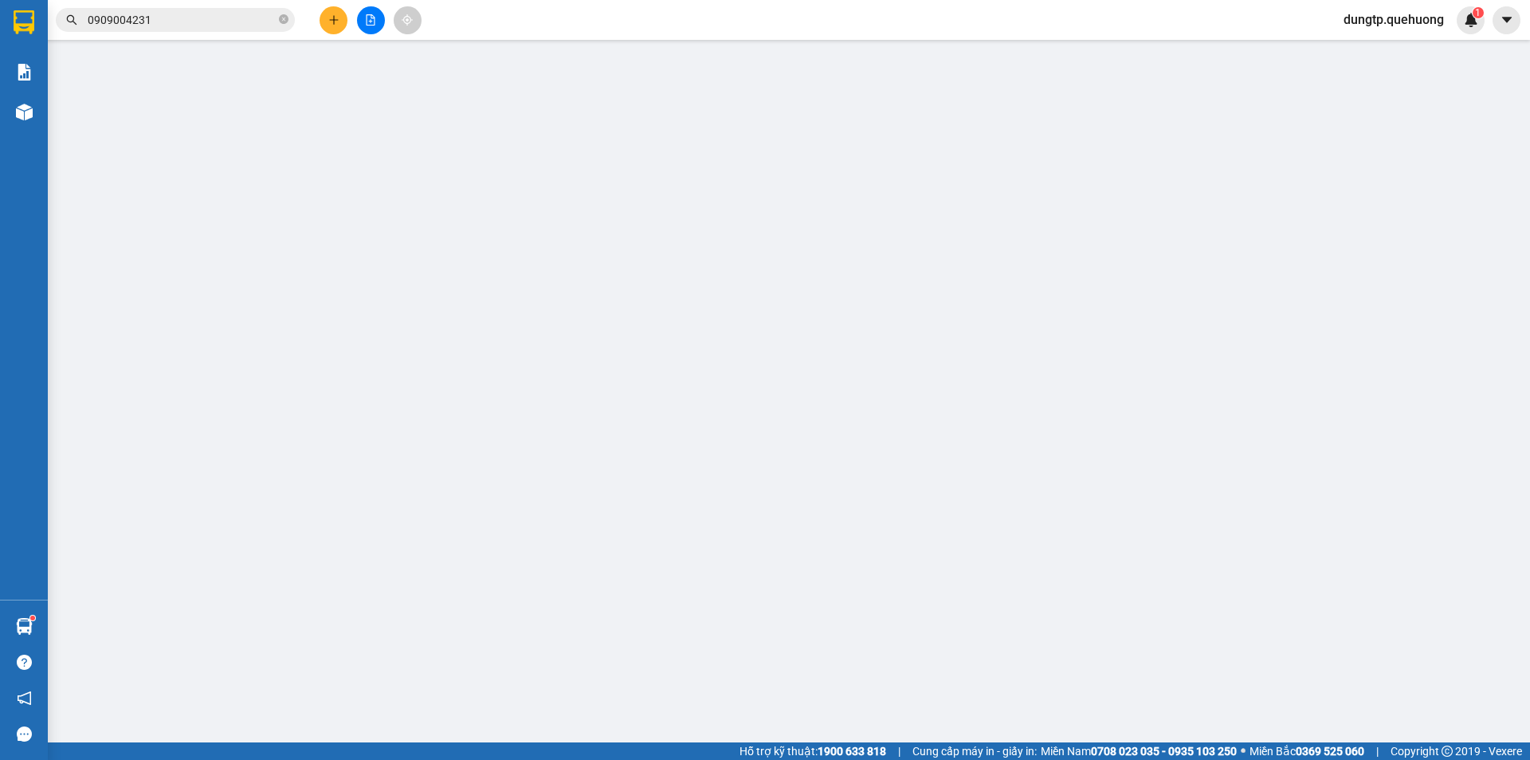
type input "50.000"
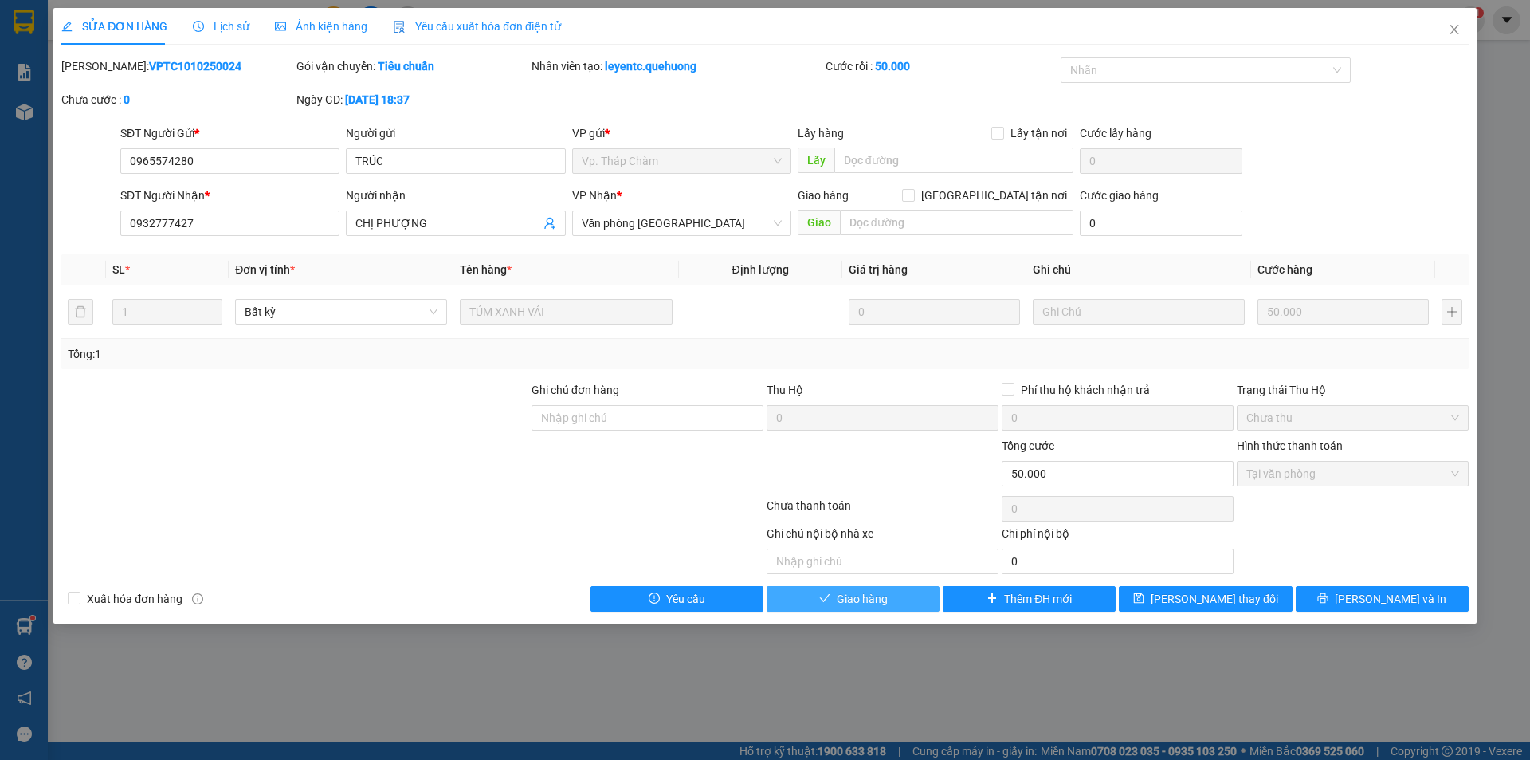
click at [872, 594] on span "Giao hàng" at bounding box center [862, 599] width 51 height 18
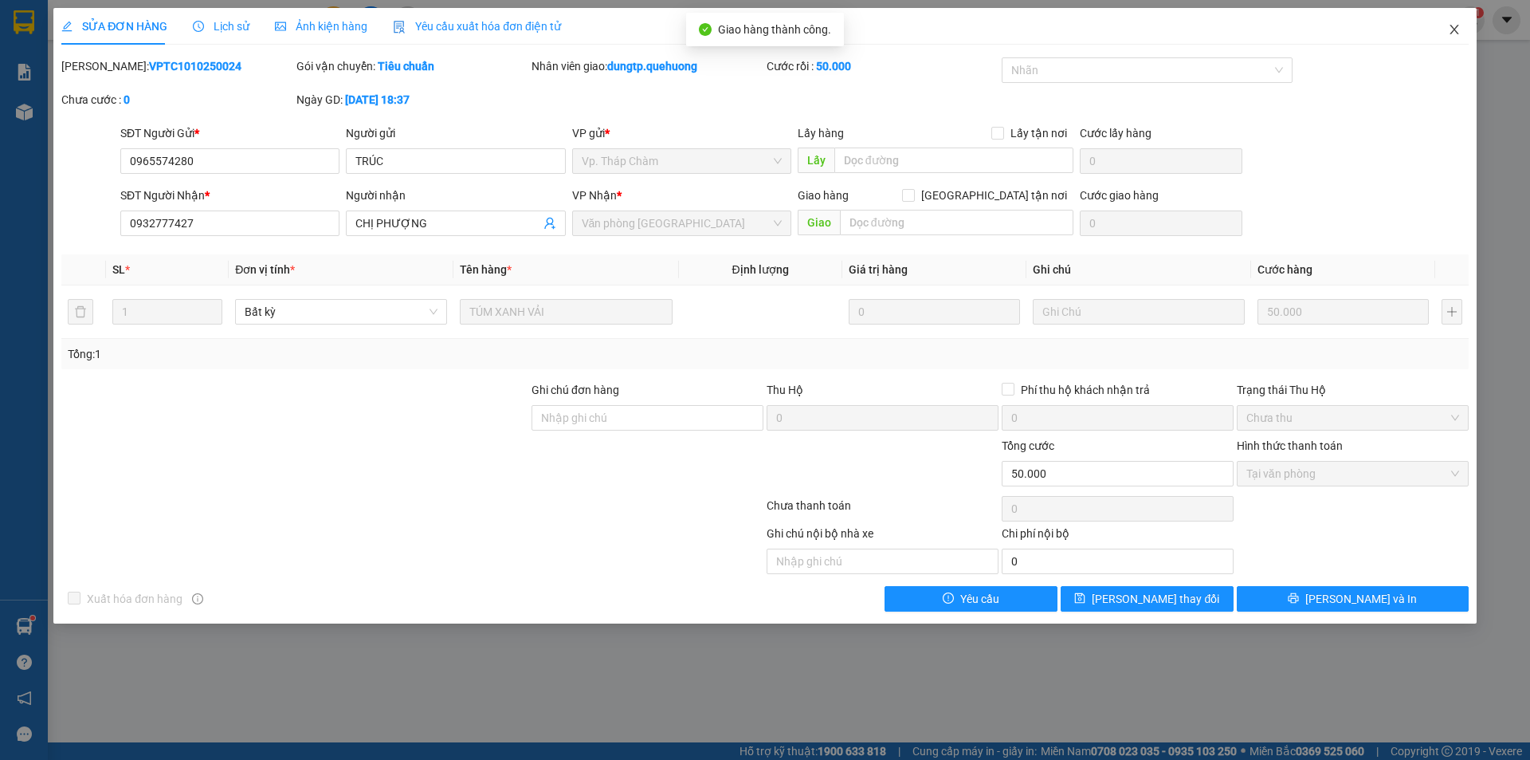
click at [1454, 30] on icon "close" at bounding box center [1454, 30] width 9 height 10
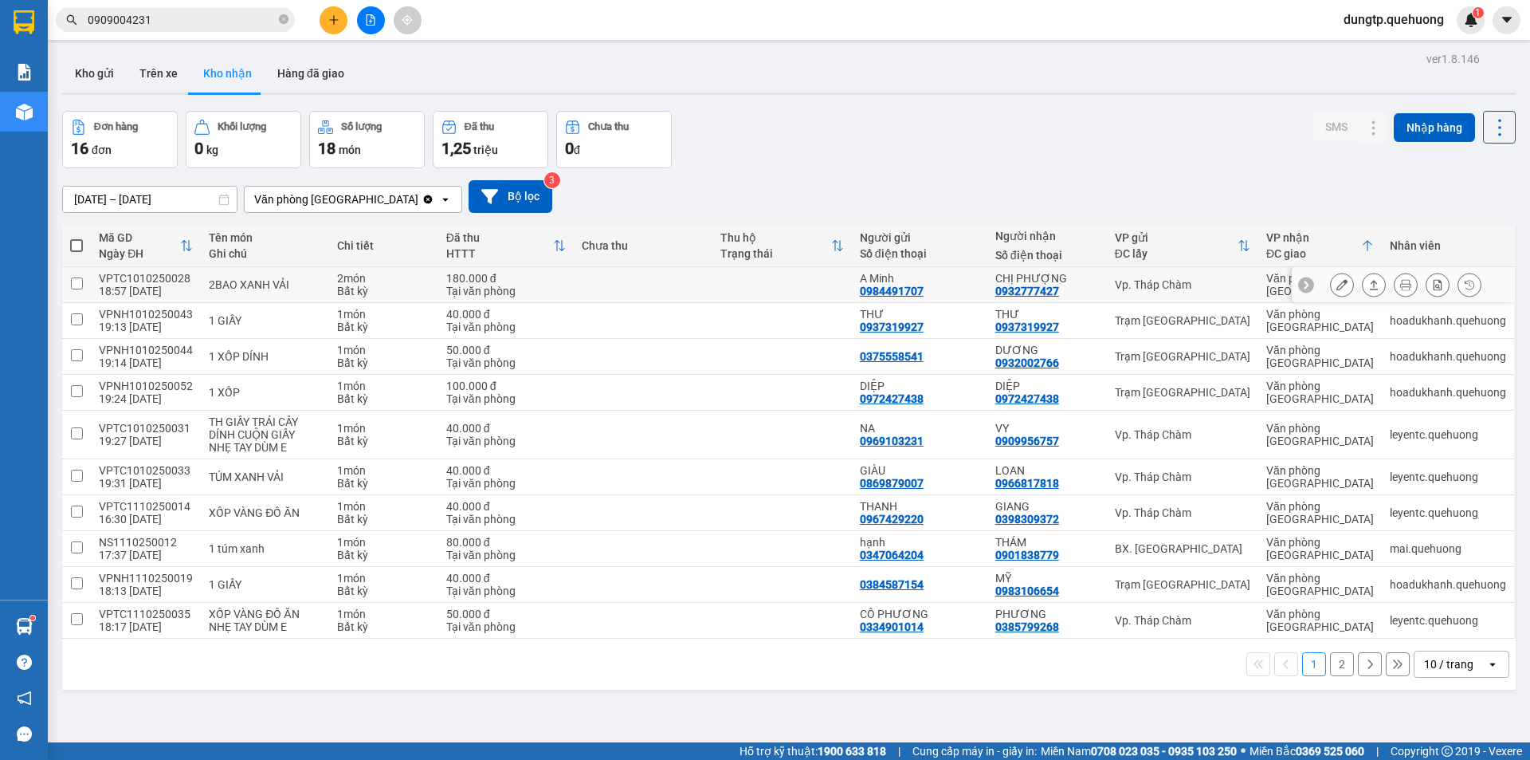
click at [1337, 289] on icon at bounding box center [1342, 284] width 11 height 11
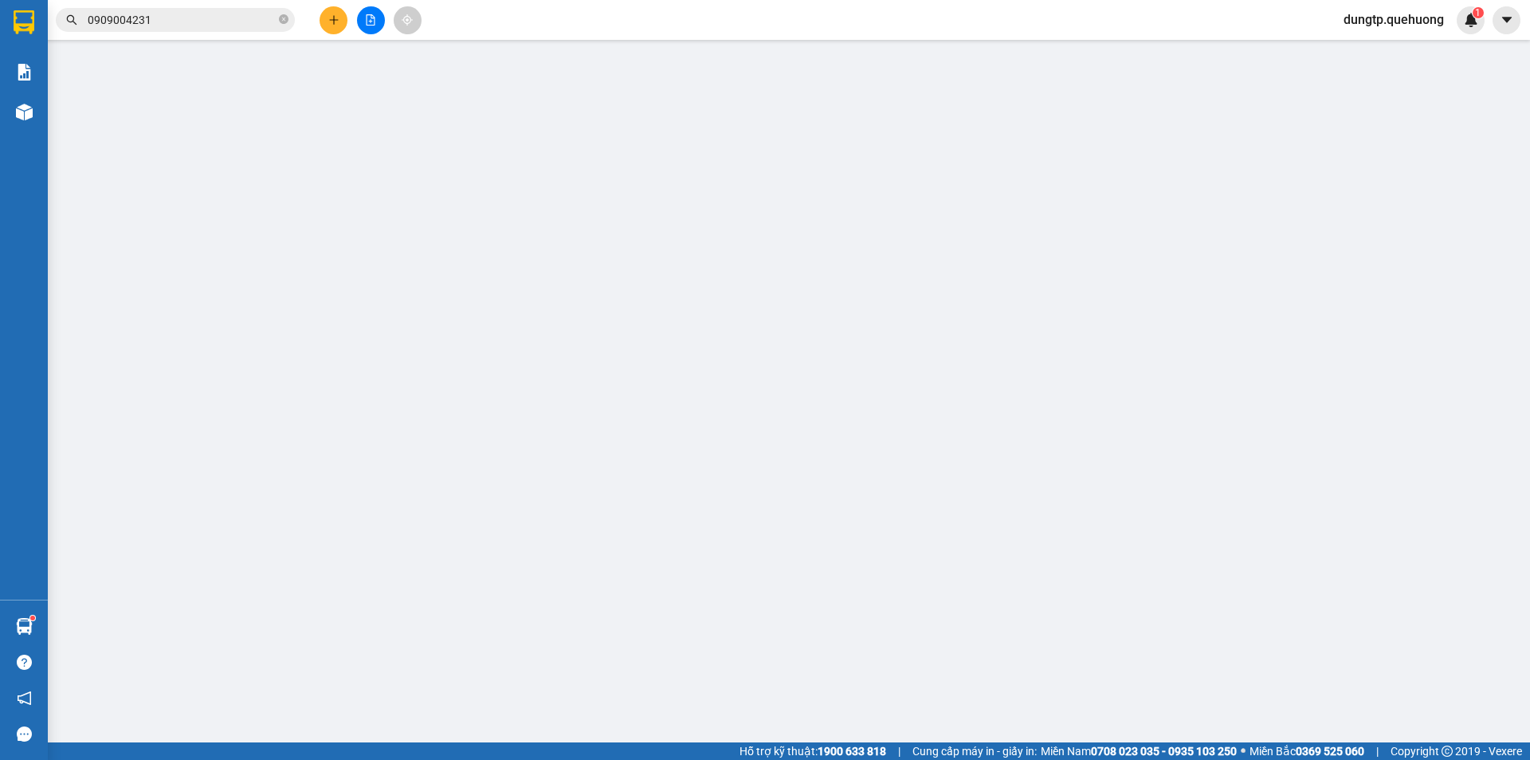
type input "0984491707"
type input "A Minh"
type input "0932777427"
type input "CHỊ PHƯỢNG"
type input "0"
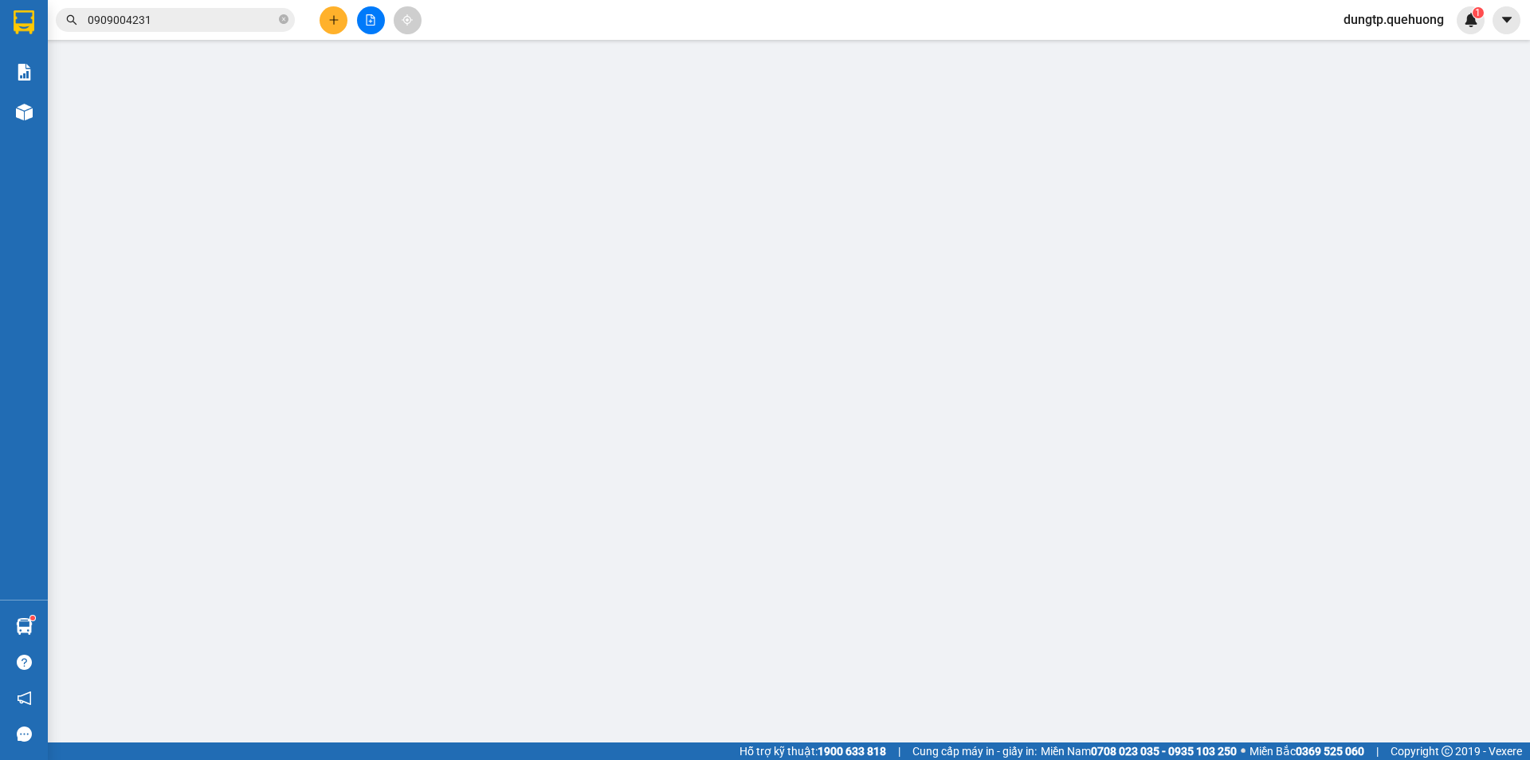
type input "180.000"
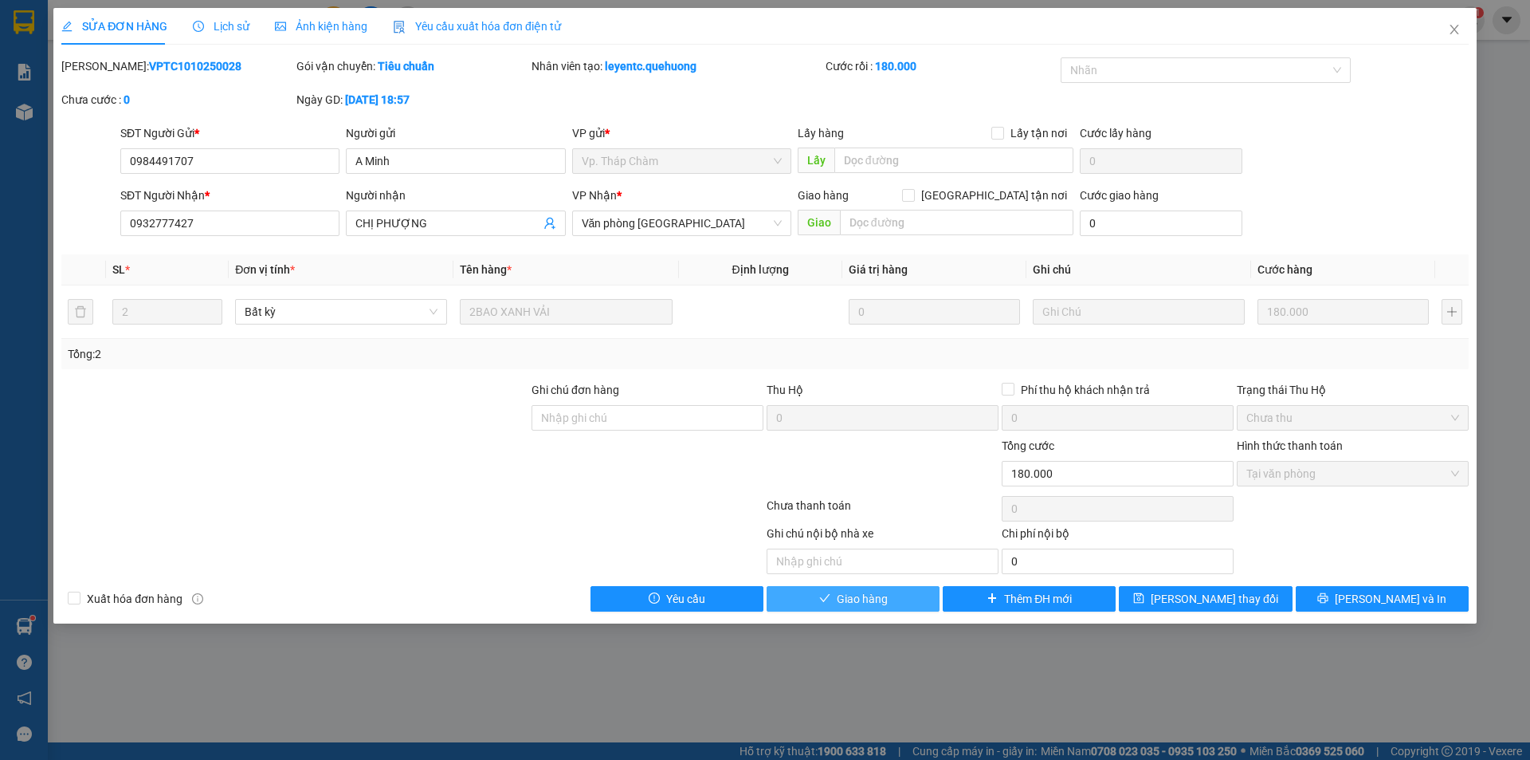
click at [904, 603] on button "Giao hàng" at bounding box center [853, 599] width 173 height 26
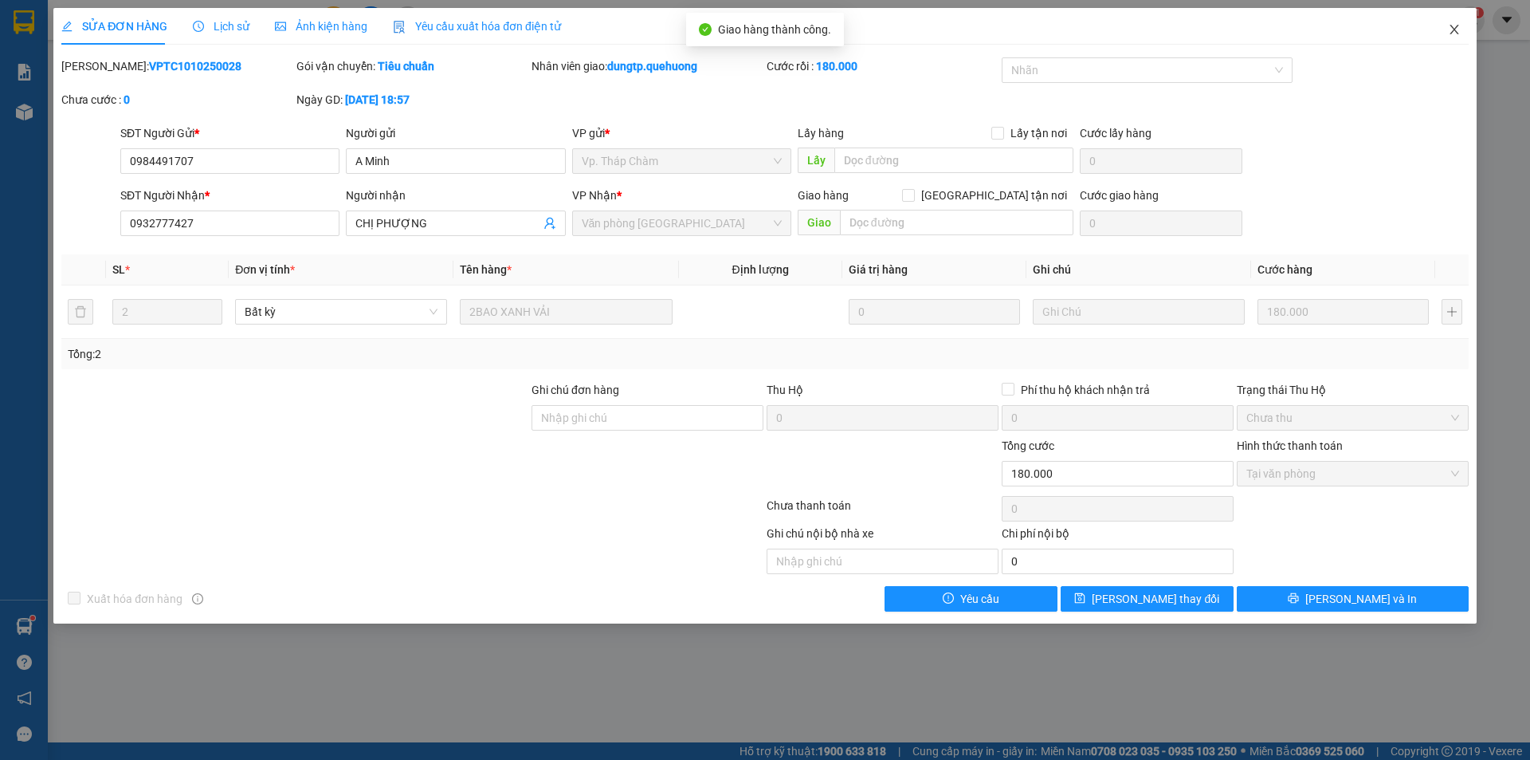
click at [1454, 35] on icon "close" at bounding box center [1454, 29] width 13 height 13
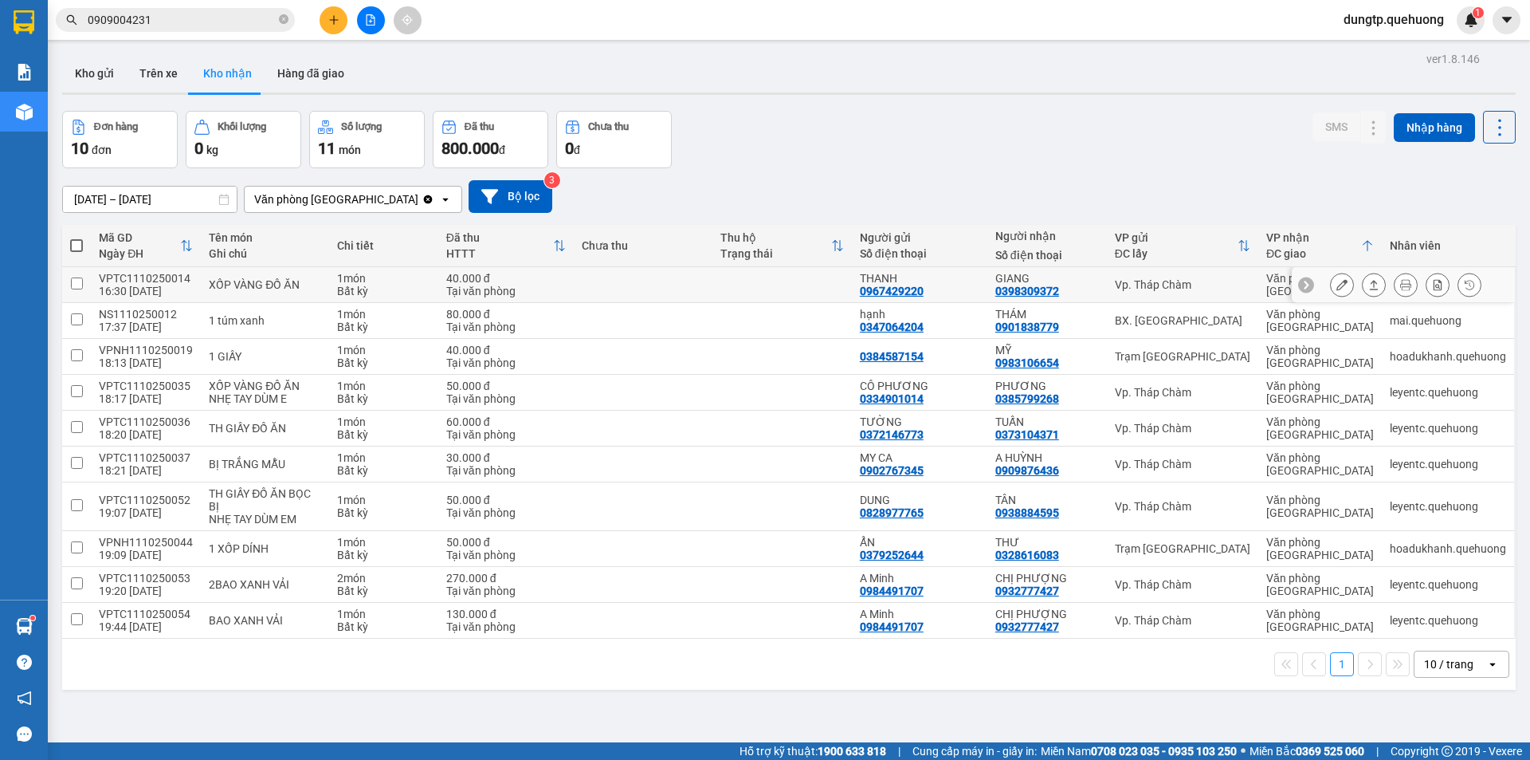
click at [1337, 285] on icon at bounding box center [1342, 284] width 11 height 11
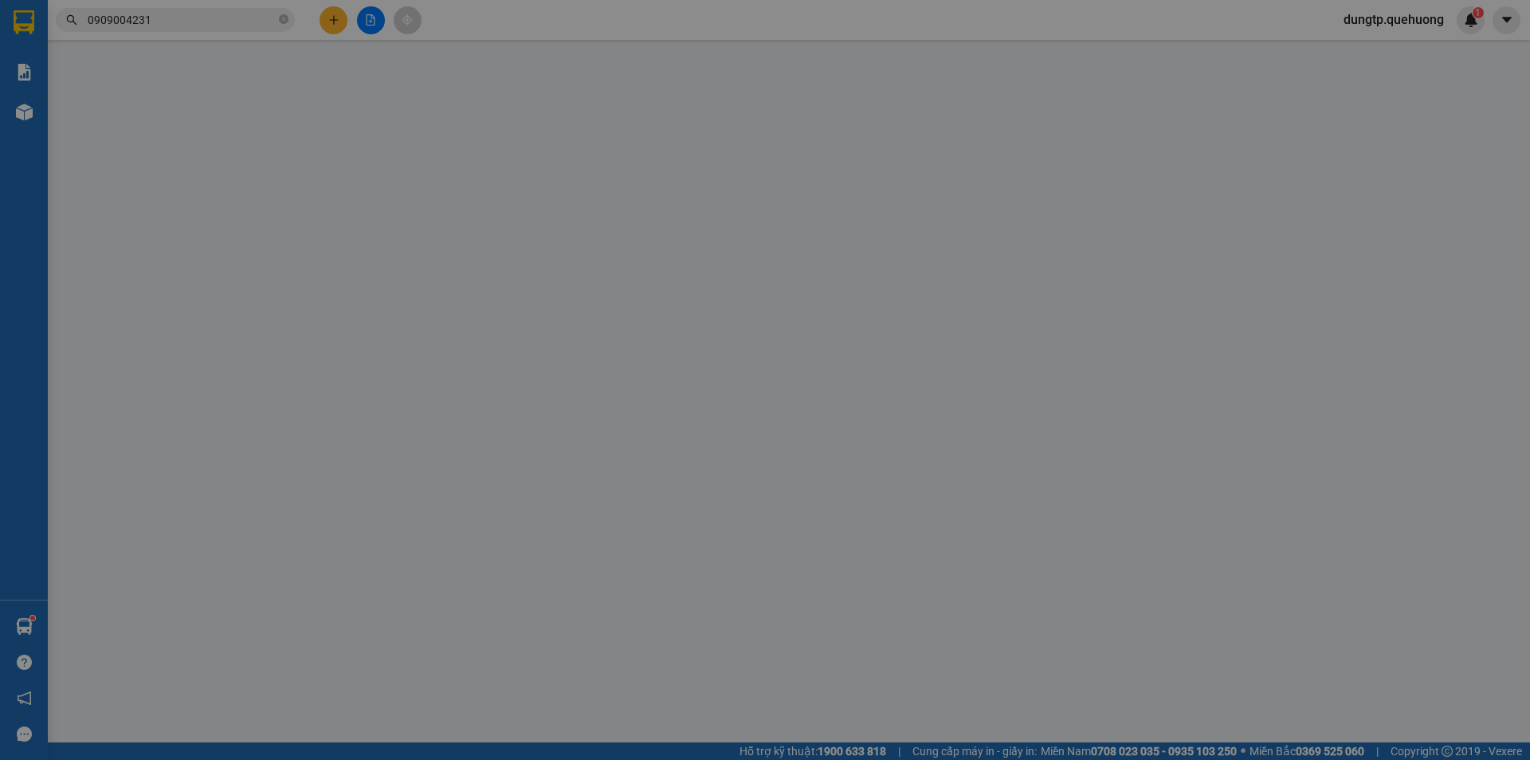
type input "0967429220"
type input "THANH"
type input "0398309372"
type input "GIANG"
type input "0"
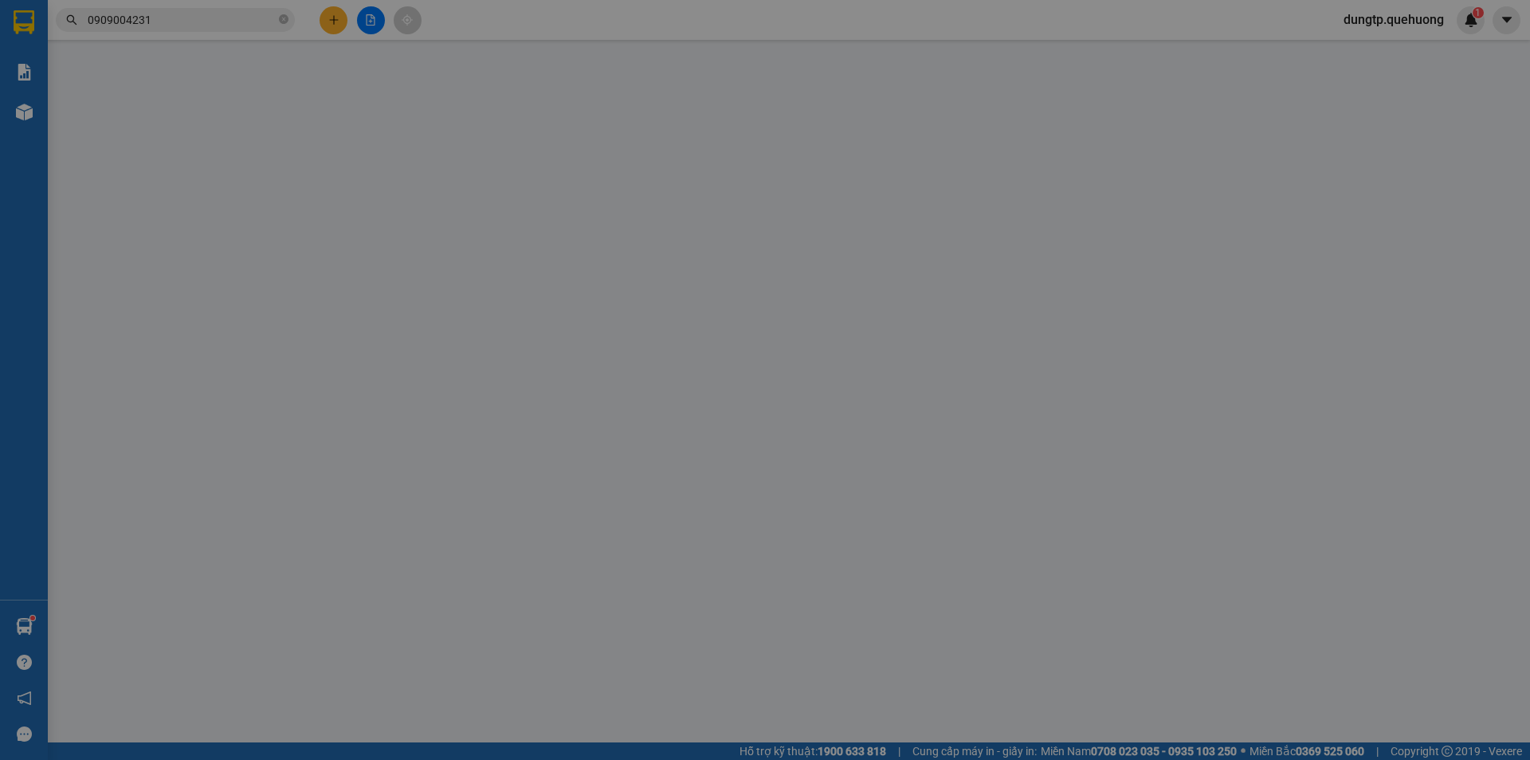
type input "40.000"
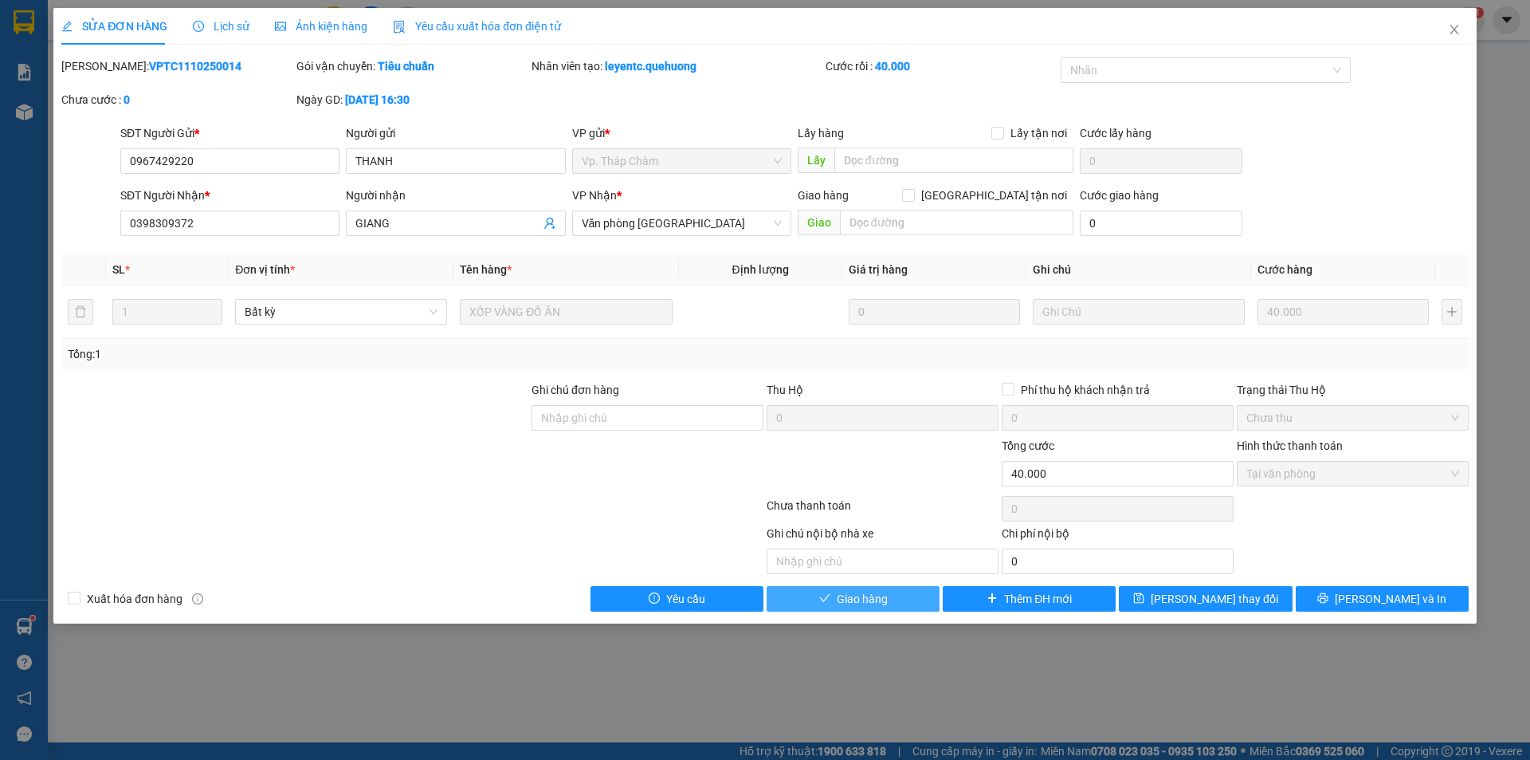
click at [841, 587] on button "Giao hàng" at bounding box center [853, 599] width 173 height 26
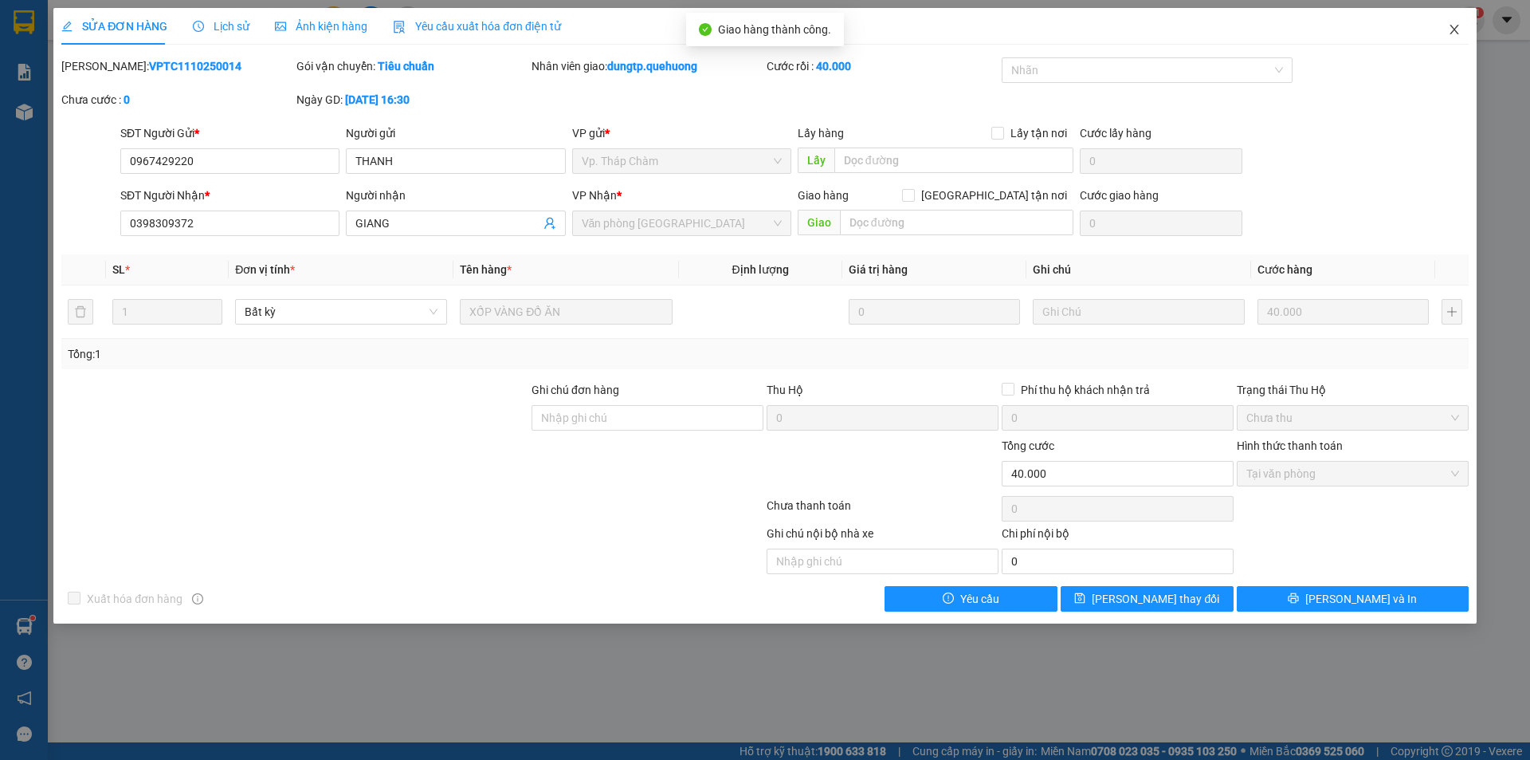
click at [1464, 29] on span "Close" at bounding box center [1454, 30] width 45 height 45
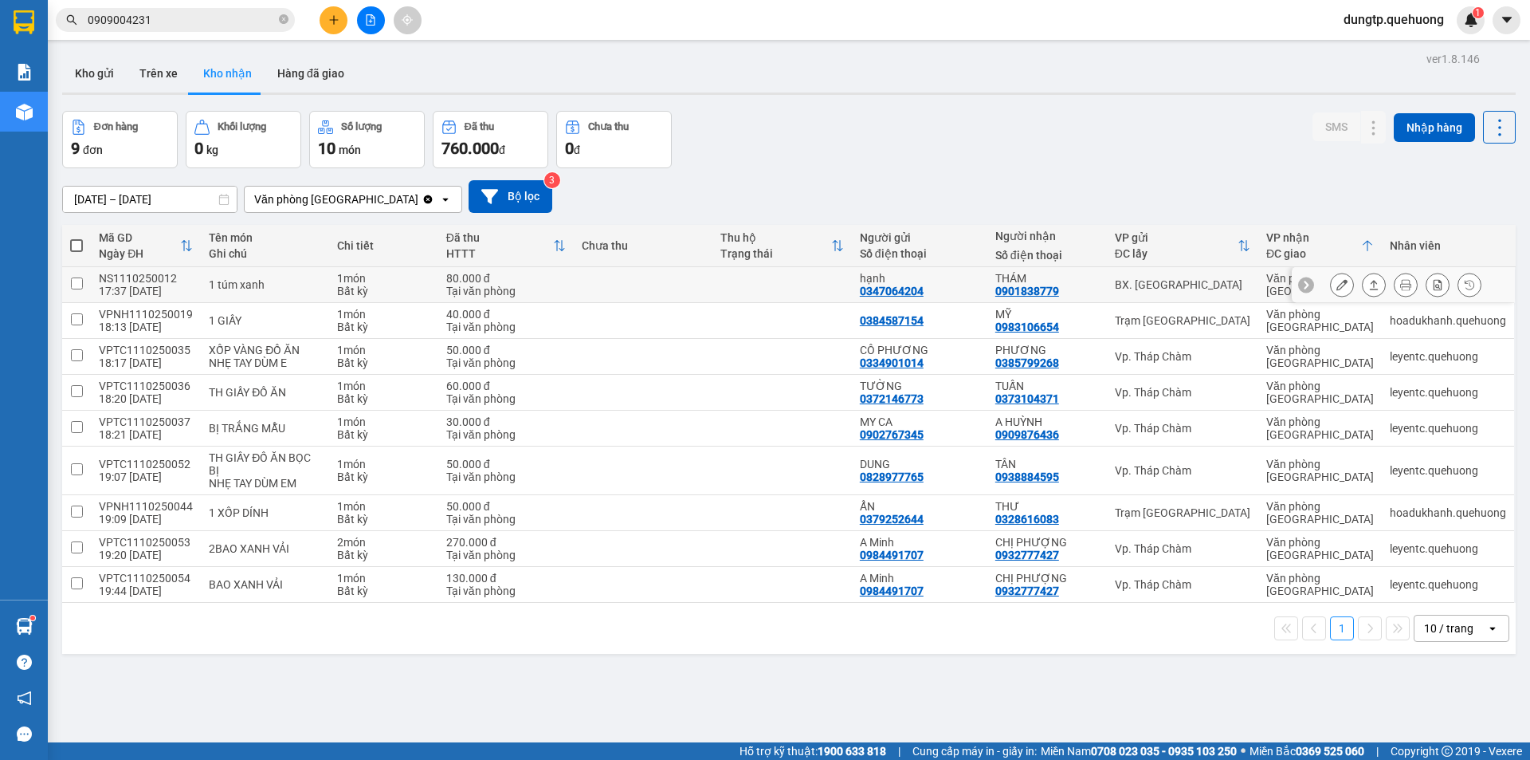
click at [1337, 284] on icon at bounding box center [1342, 284] width 11 height 11
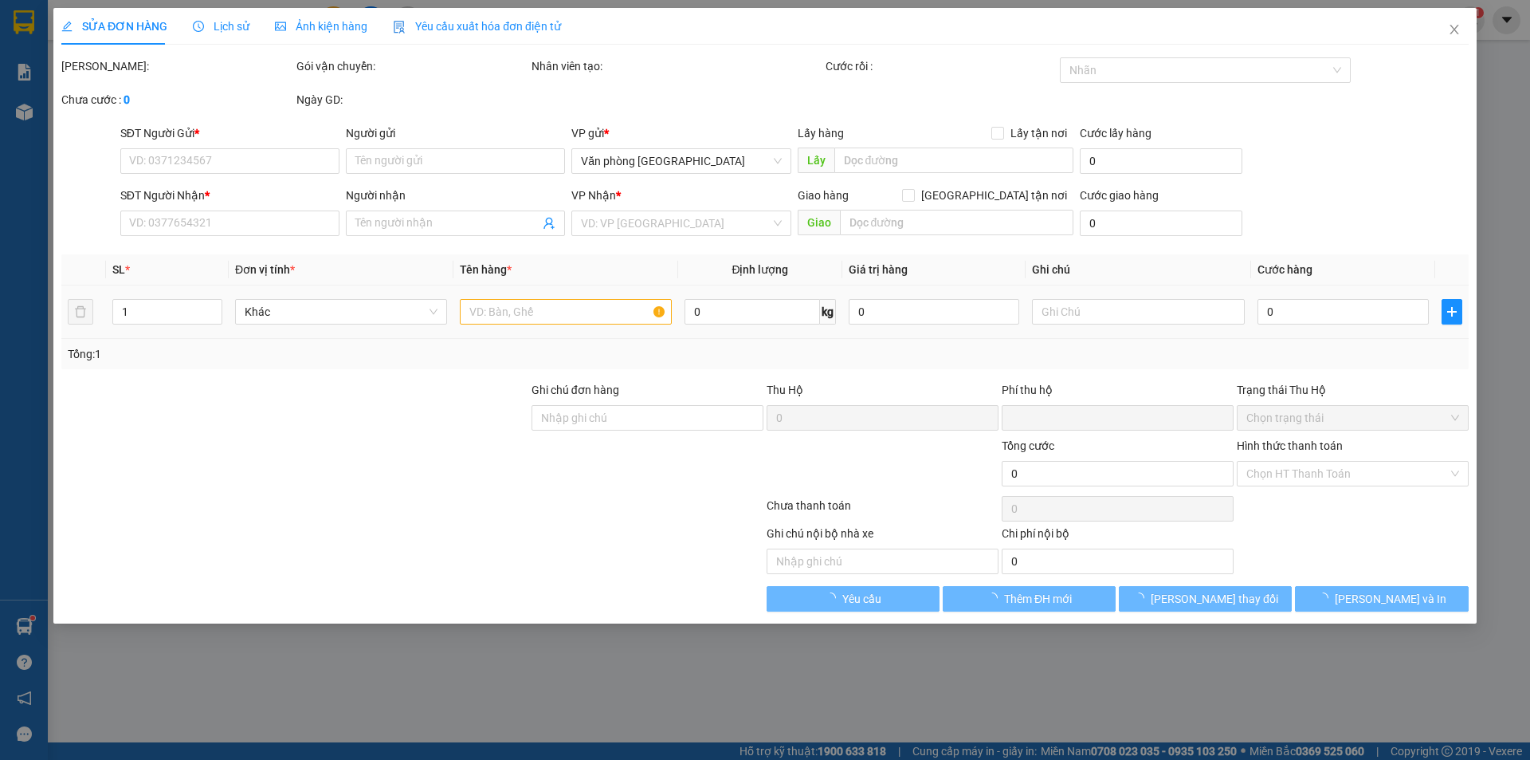
type input "0347064204"
type input "hạnh"
type input "0901838779"
type input "THÁM"
type input "0"
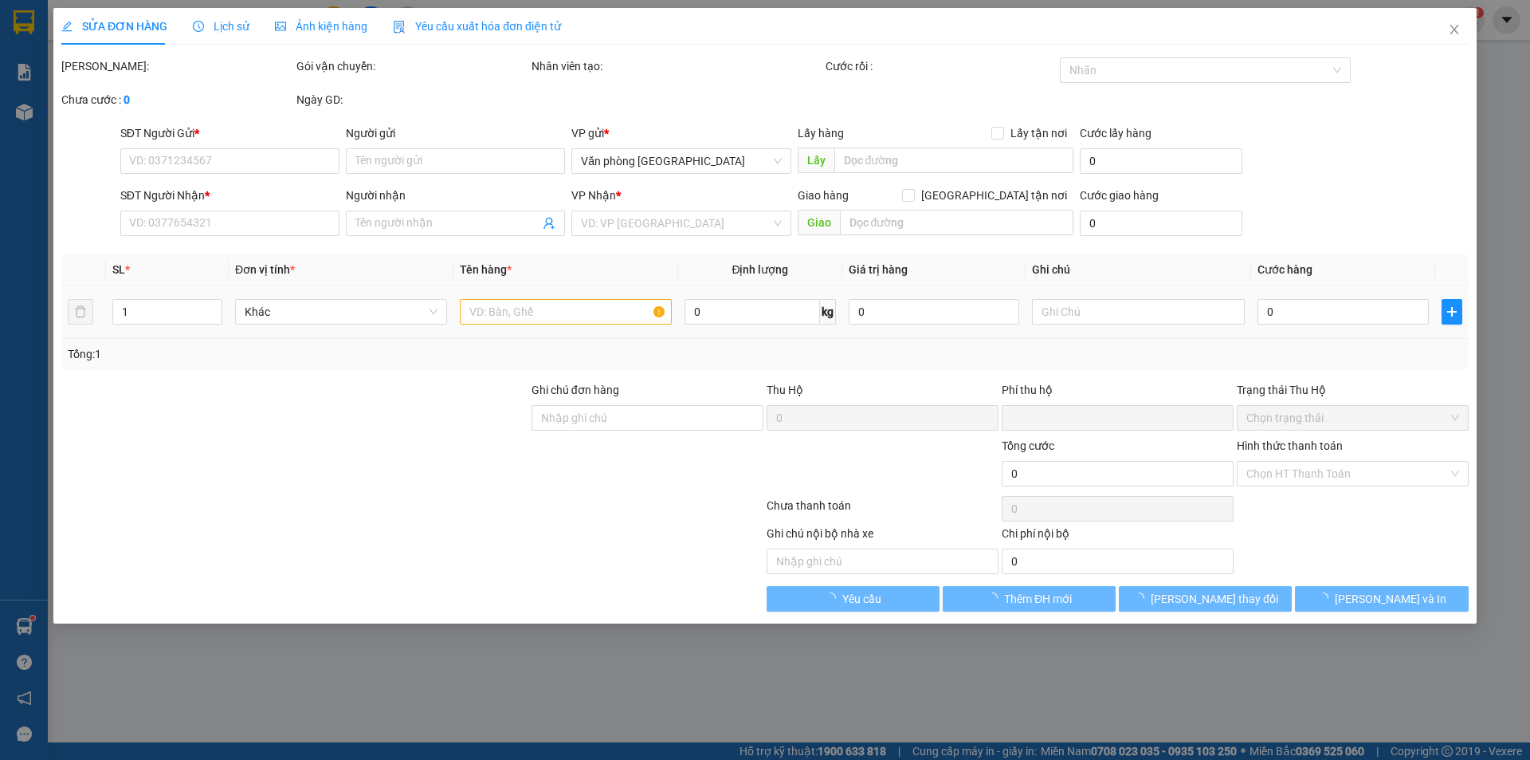
type input "80.000"
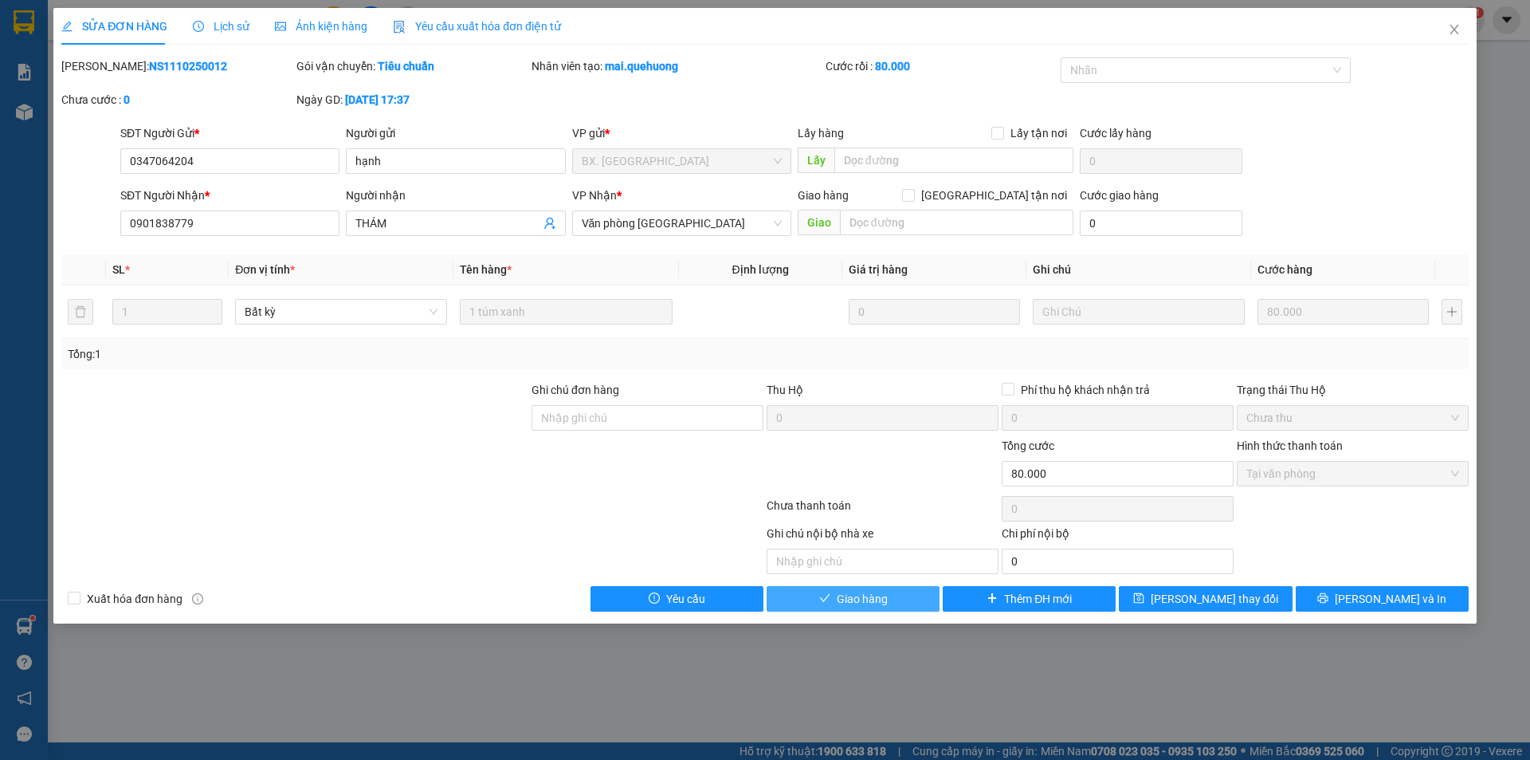
click at [859, 604] on span "Giao hàng" at bounding box center [862, 599] width 51 height 18
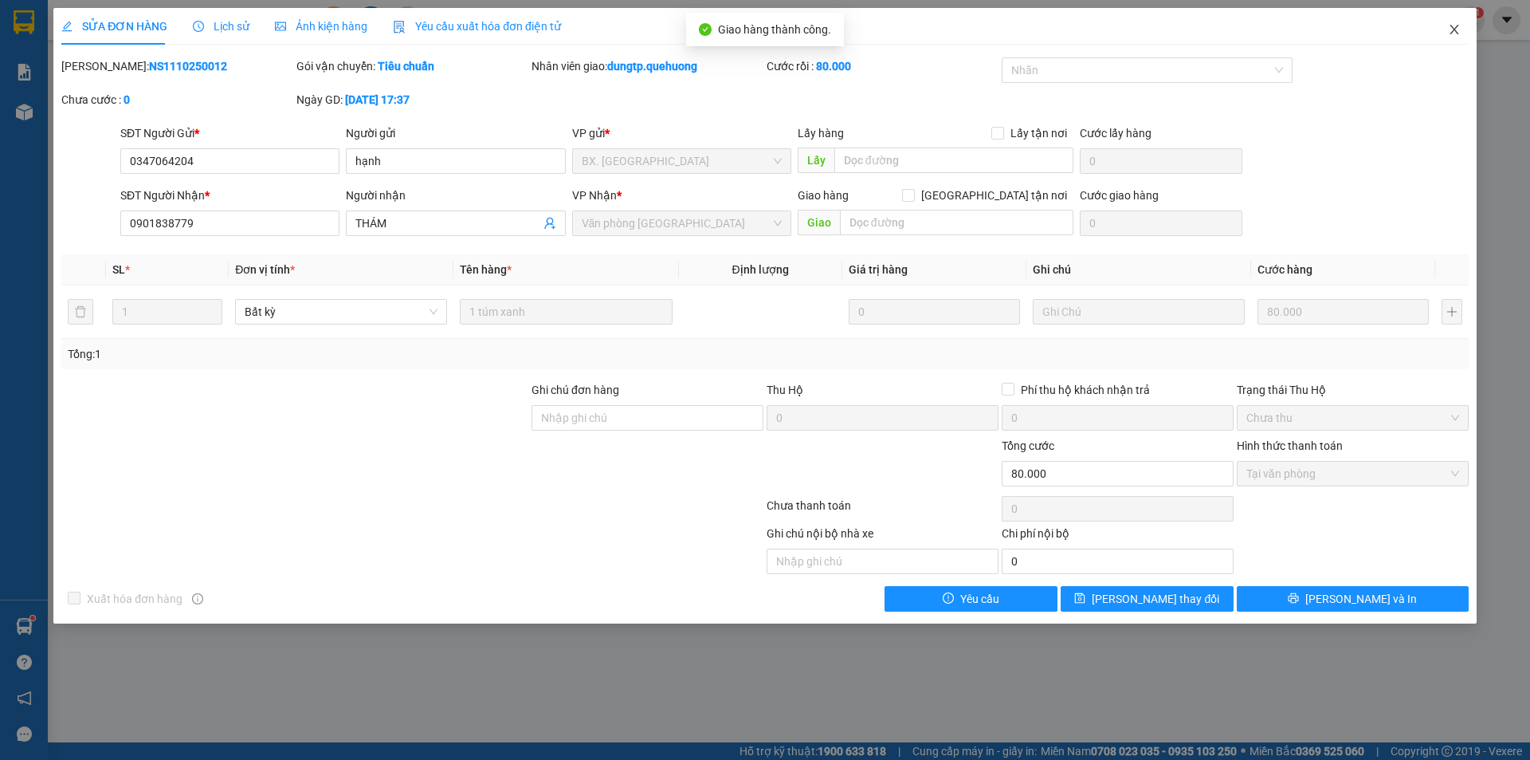
click at [1461, 24] on span "Close" at bounding box center [1454, 30] width 45 height 45
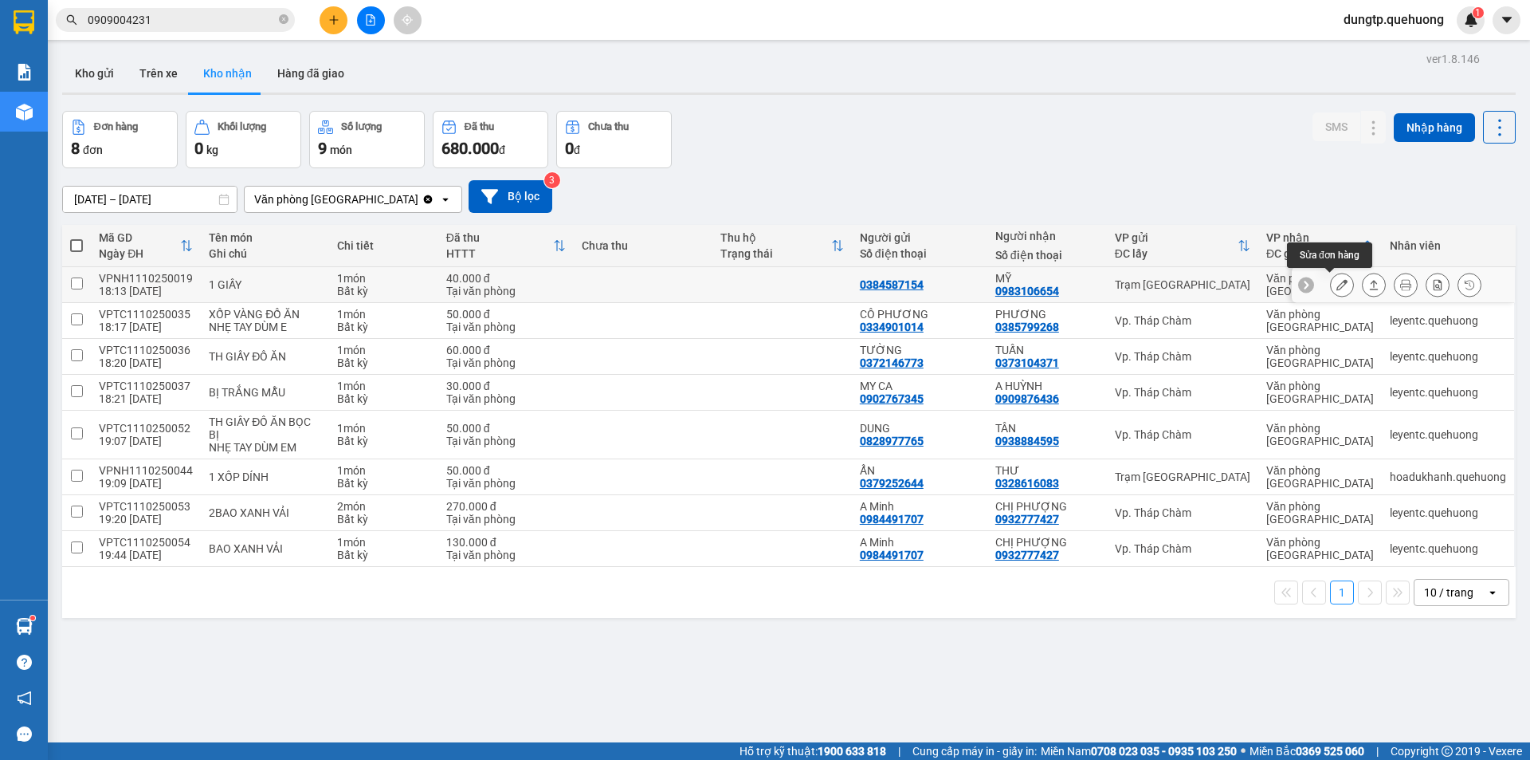
click at [1331, 292] on button at bounding box center [1342, 285] width 22 height 28
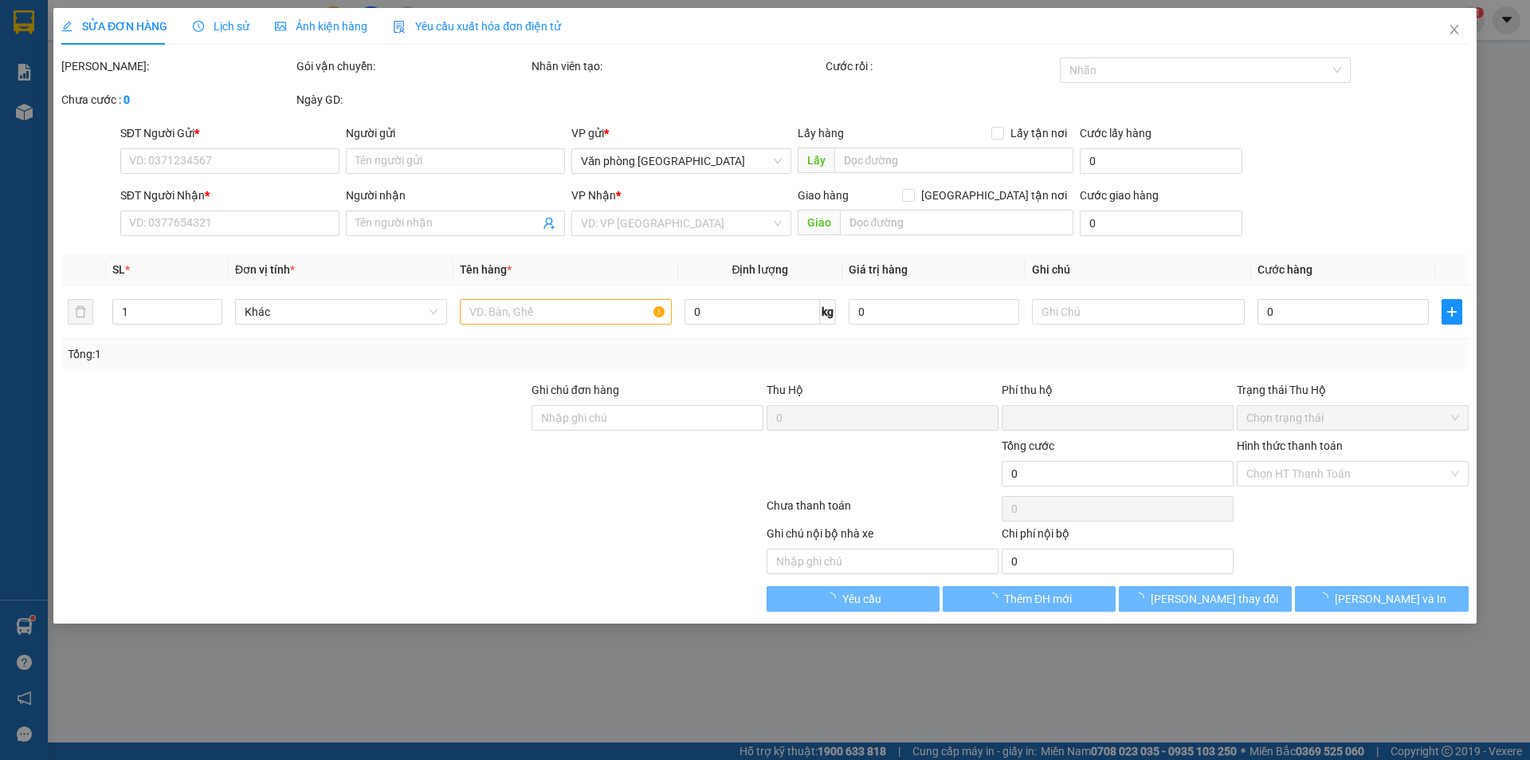
type input "0384587154"
type input "0983106654"
type input "MỸ"
type input "0"
type input "40.000"
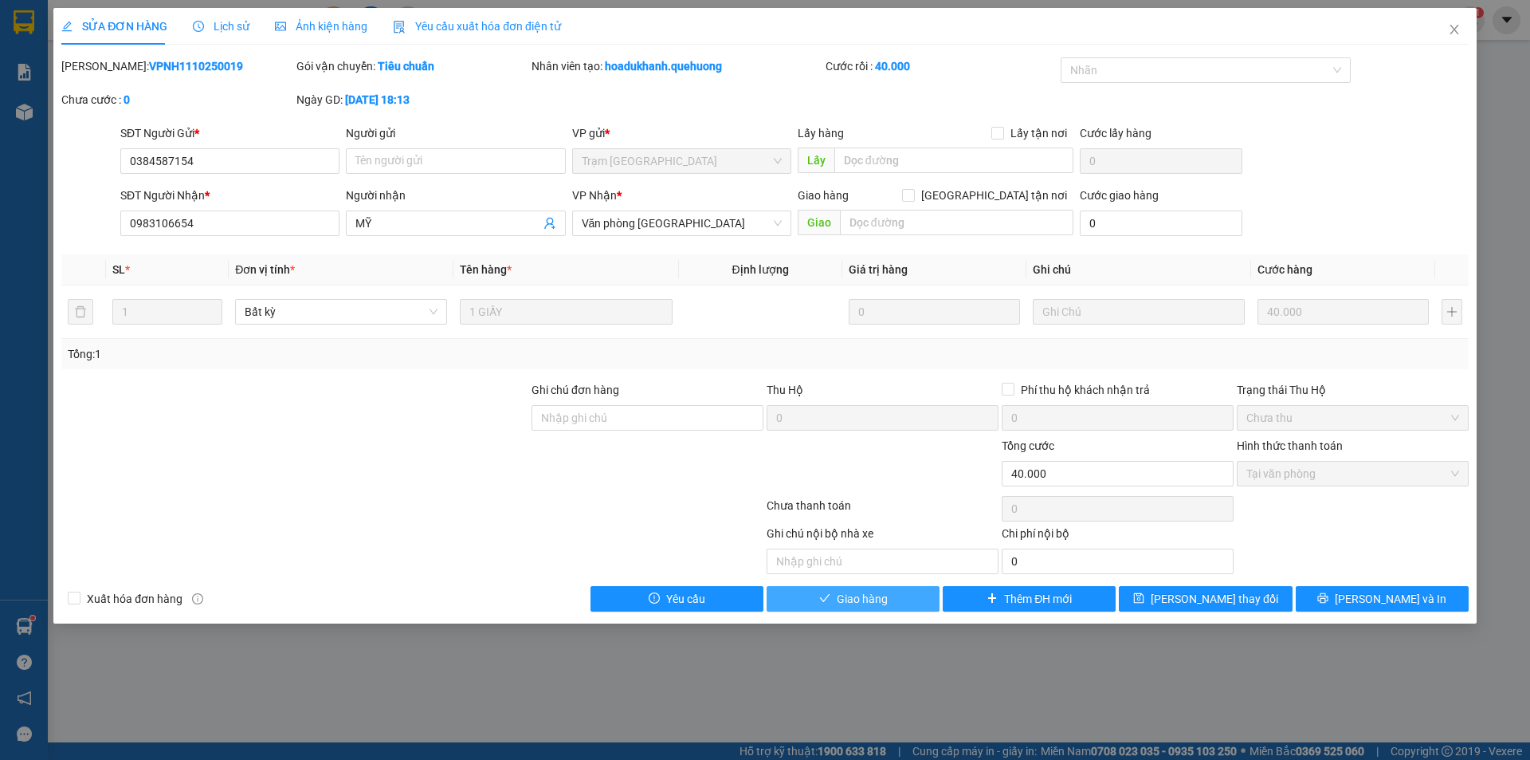
click at [858, 593] on span "Giao hàng" at bounding box center [862, 599] width 51 height 18
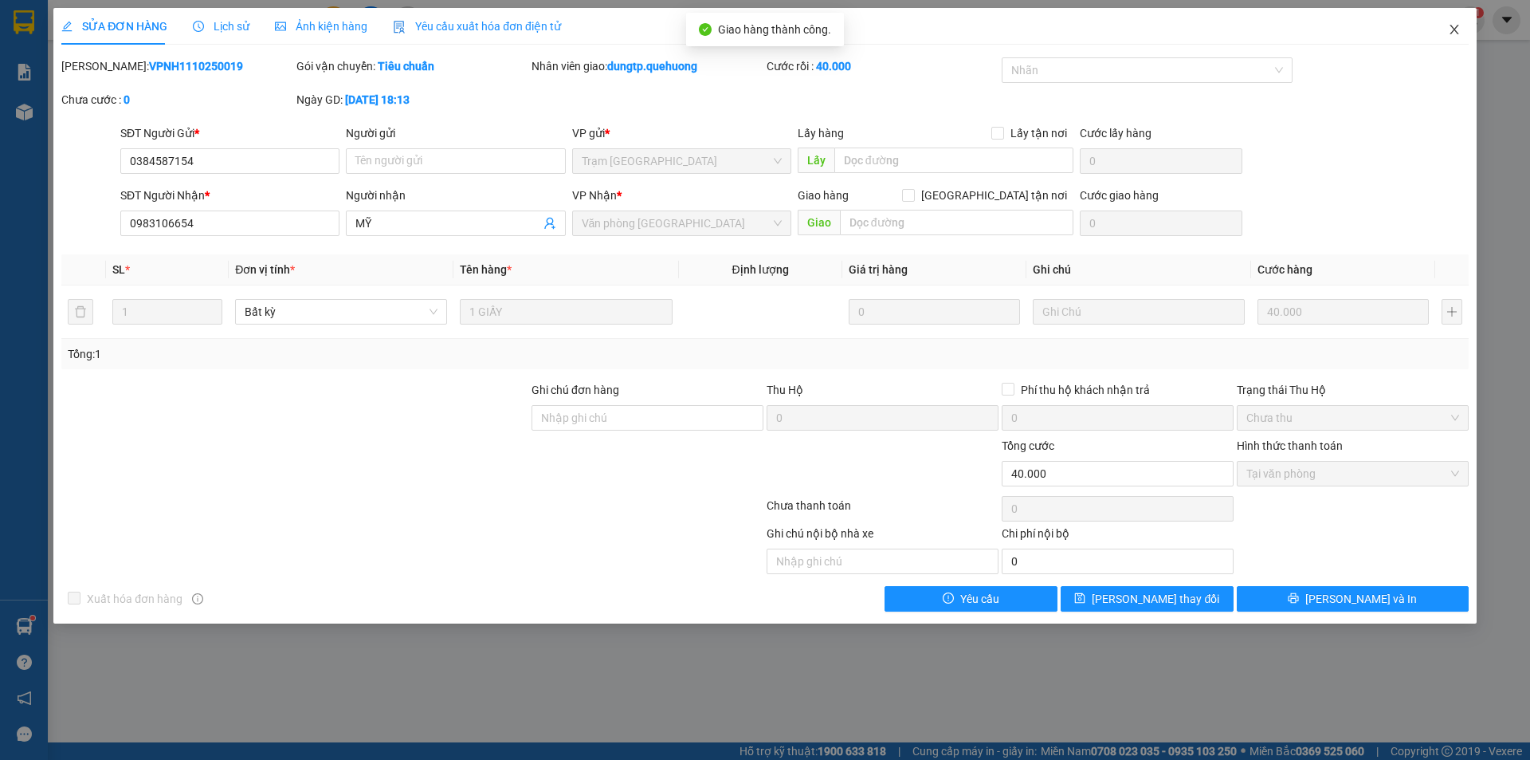
click at [1465, 29] on span "Close" at bounding box center [1454, 30] width 45 height 45
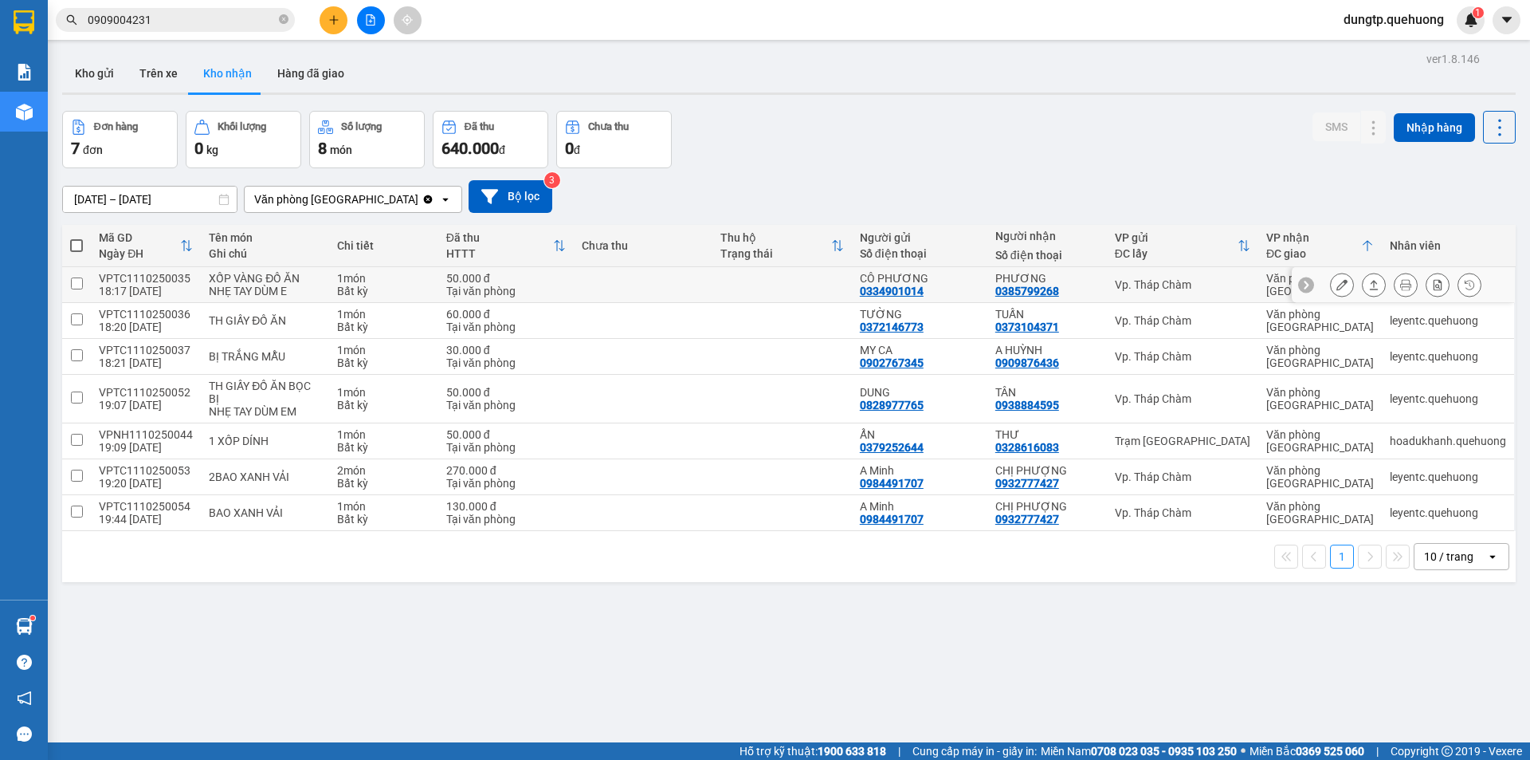
click at [1337, 283] on icon at bounding box center [1342, 284] width 11 height 11
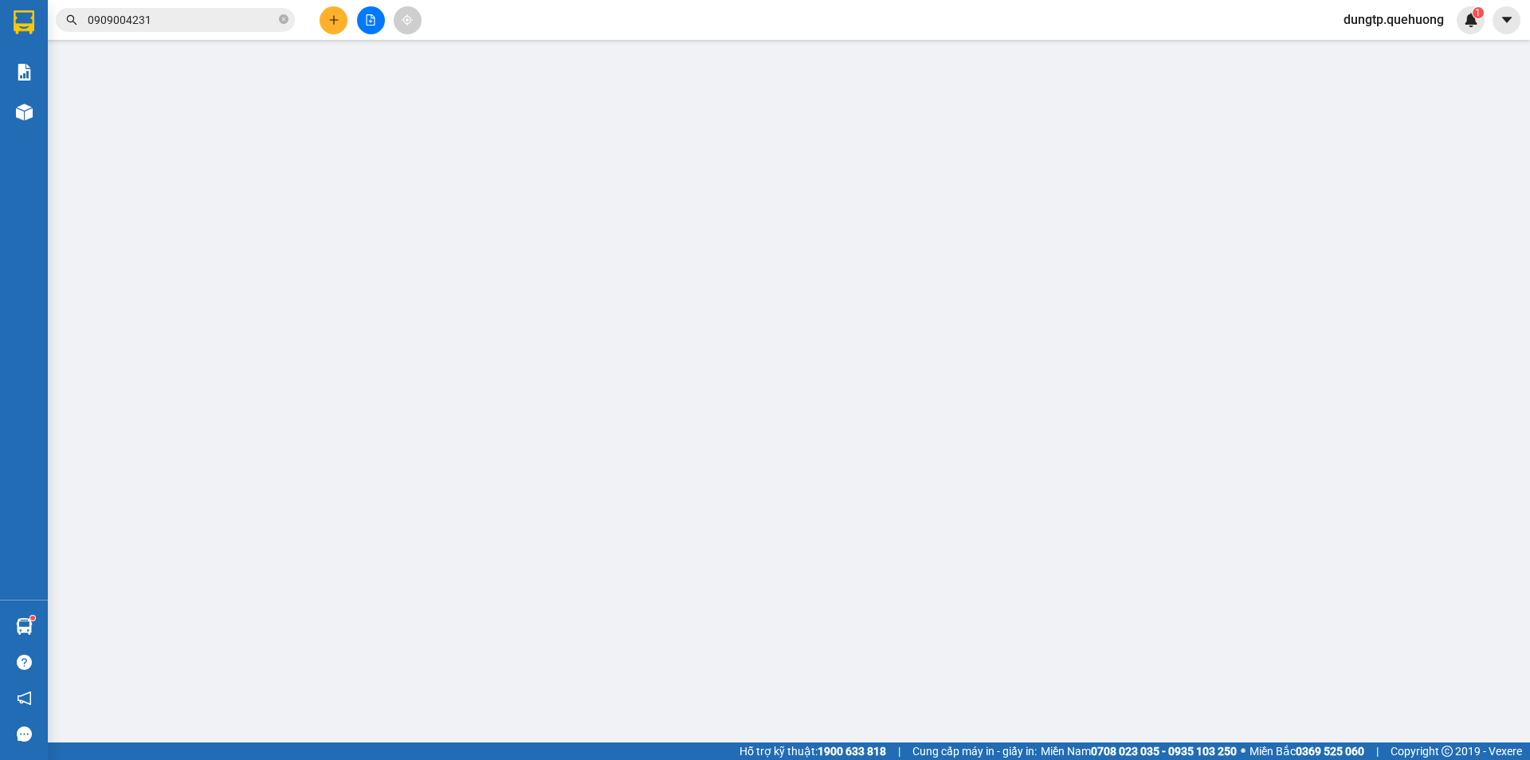
type input "0334901014"
type input "CÔ PHƯƠNG"
type input "0385799268"
type input "PHƯƠNG"
type input "0"
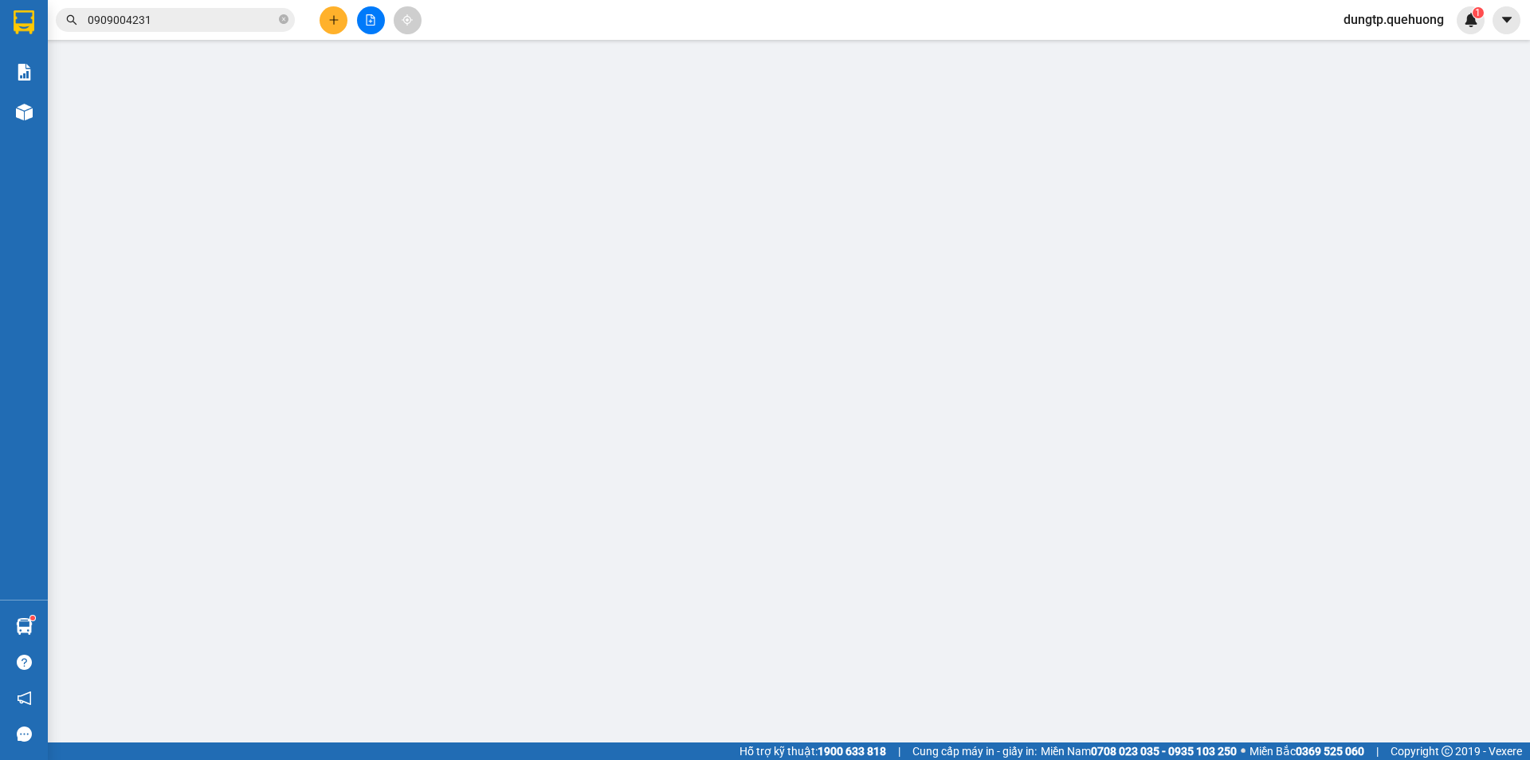
type input "50.000"
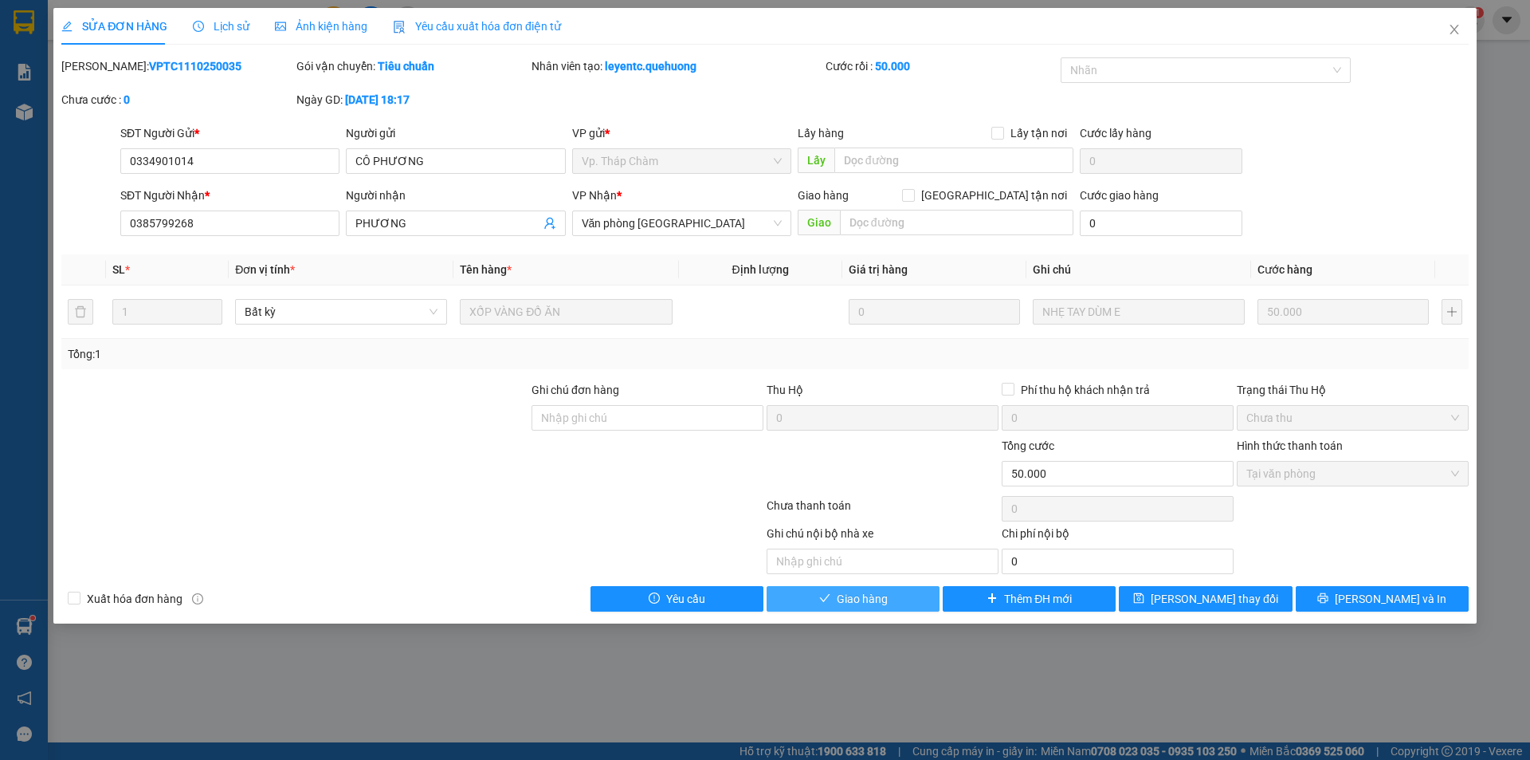
click at [863, 599] on span "Giao hàng" at bounding box center [862, 599] width 51 height 18
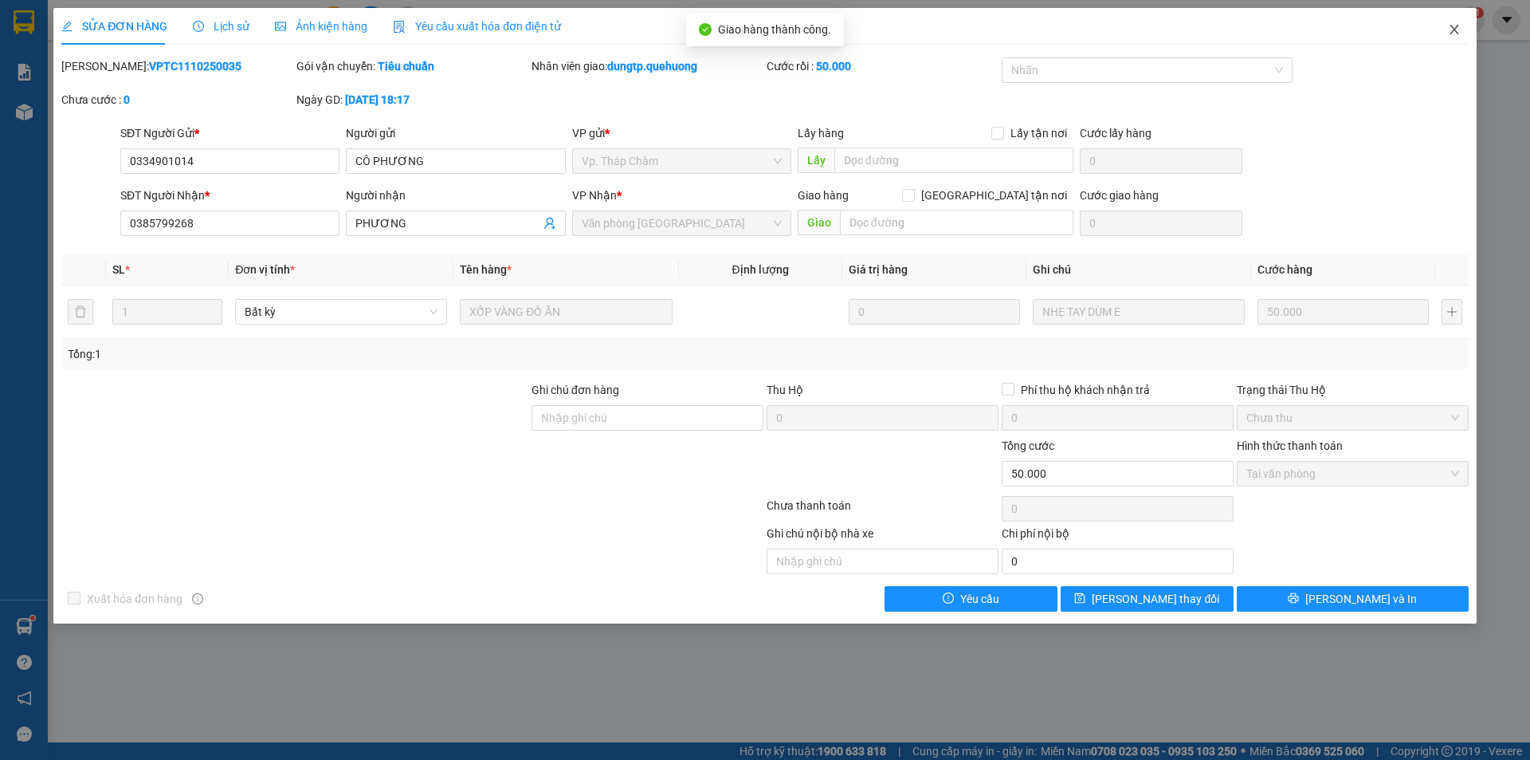
click at [1451, 33] on icon "close" at bounding box center [1454, 29] width 13 height 13
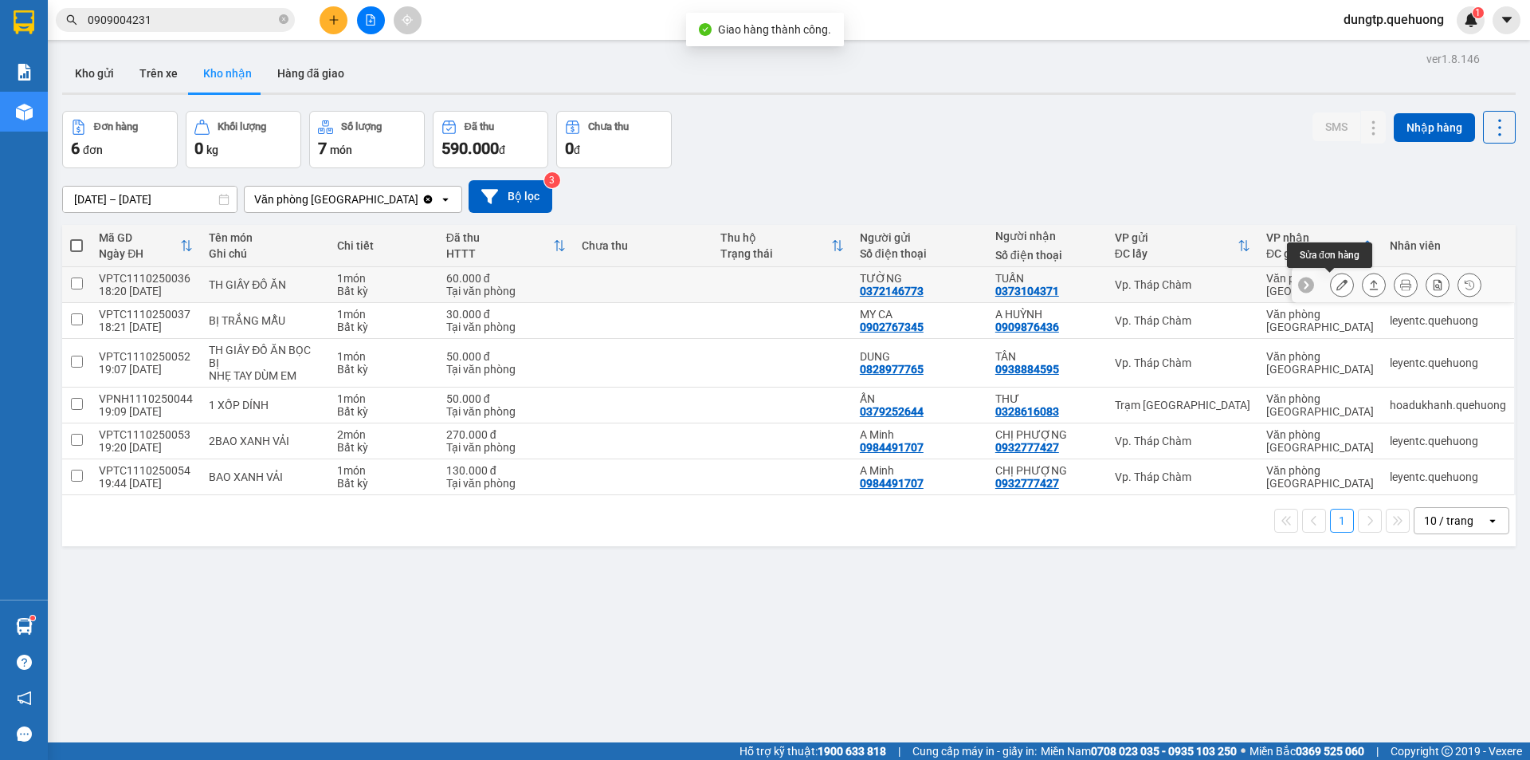
click at [1337, 281] on icon at bounding box center [1342, 284] width 11 height 11
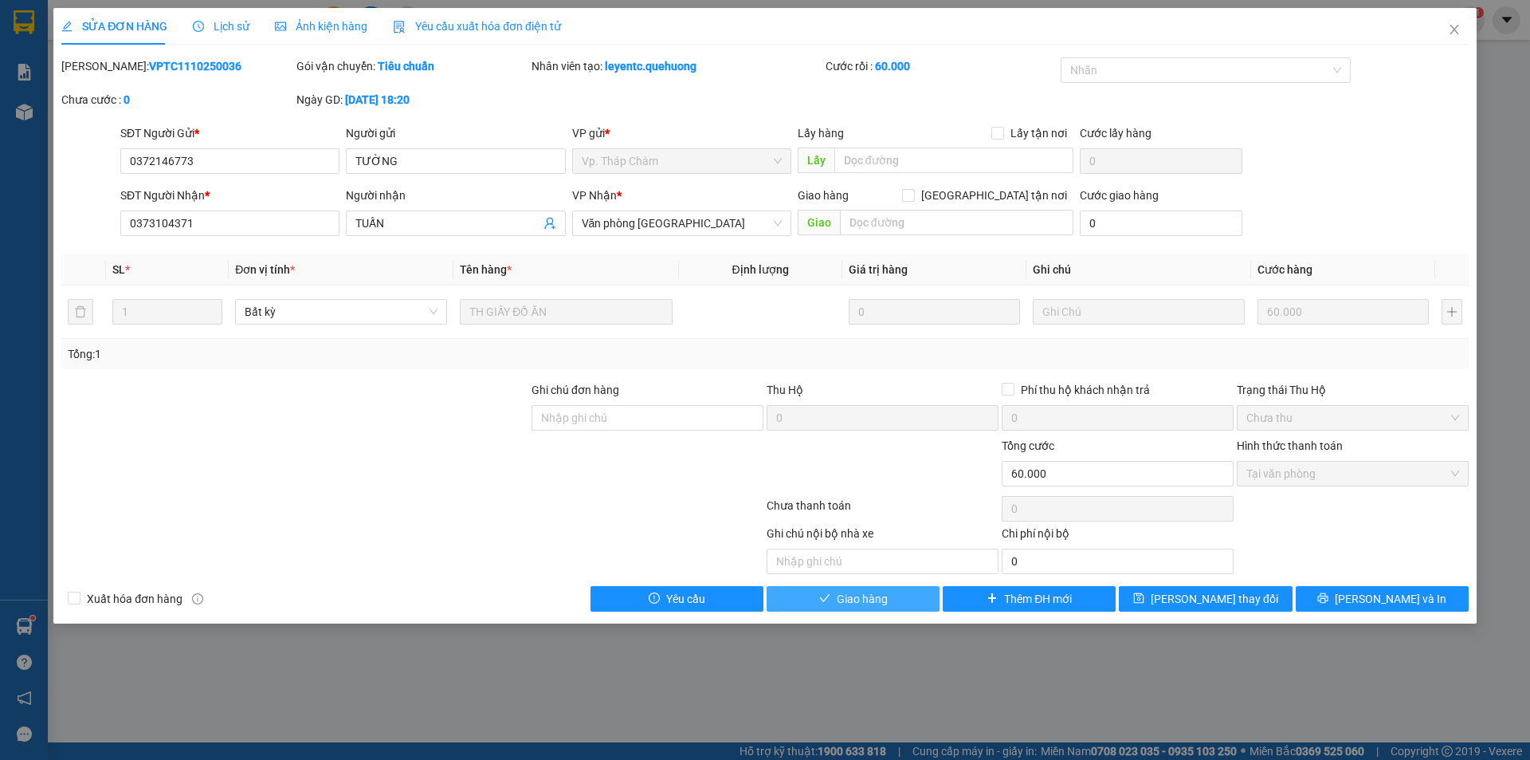
click at [870, 607] on button "Giao hàng" at bounding box center [853, 599] width 173 height 26
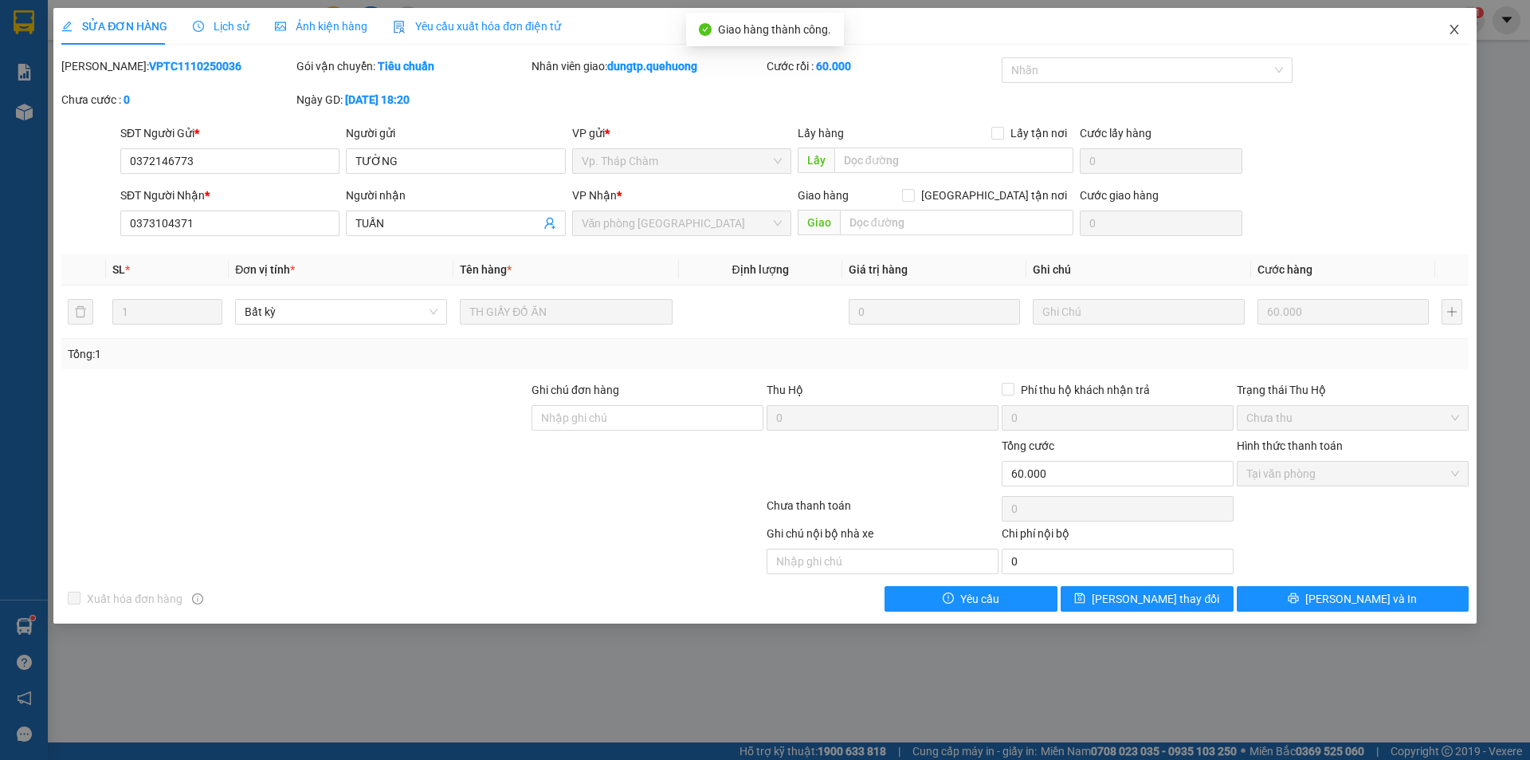
click at [1455, 37] on span "Close" at bounding box center [1454, 30] width 45 height 45
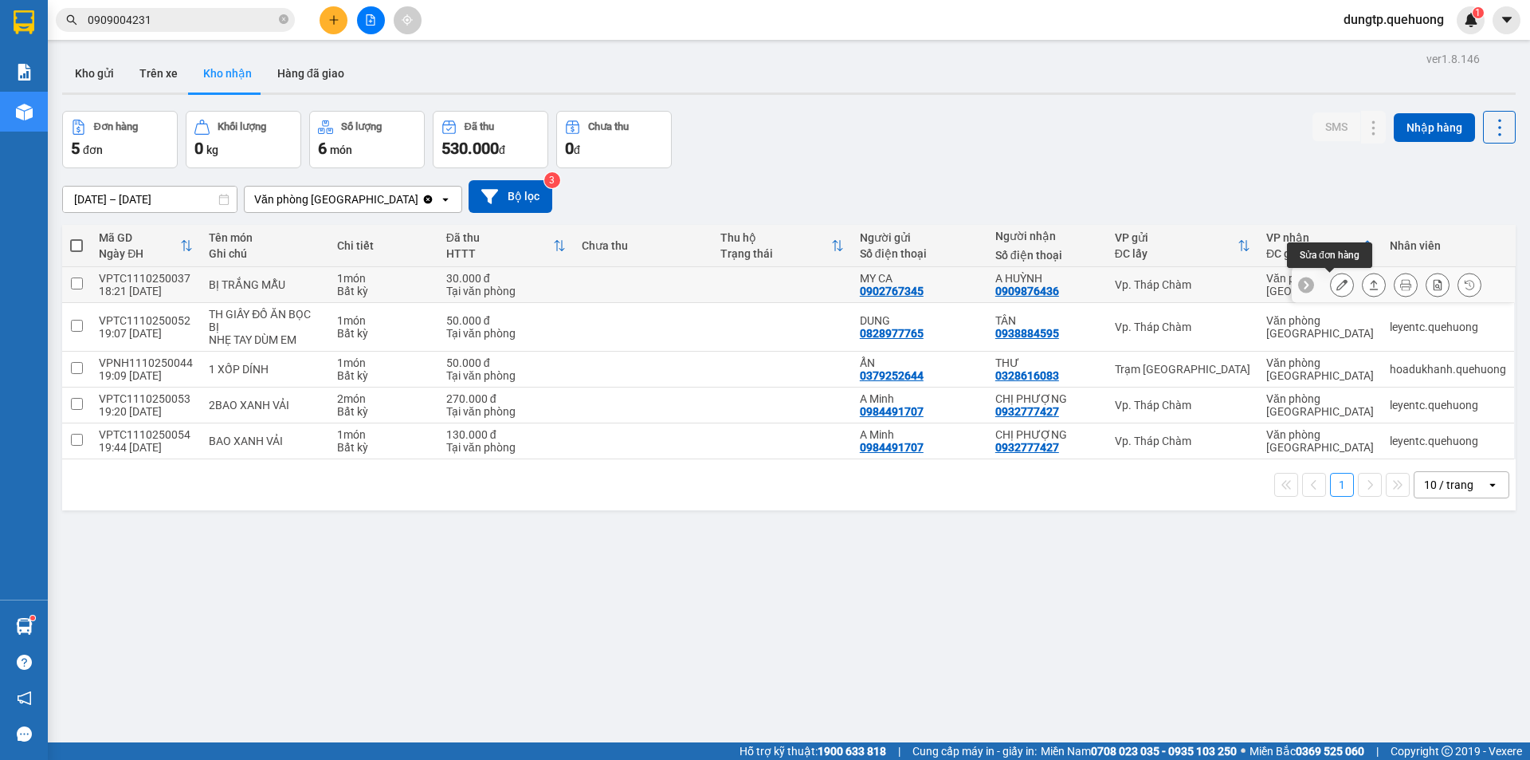
click at [1337, 284] on icon at bounding box center [1342, 284] width 11 height 11
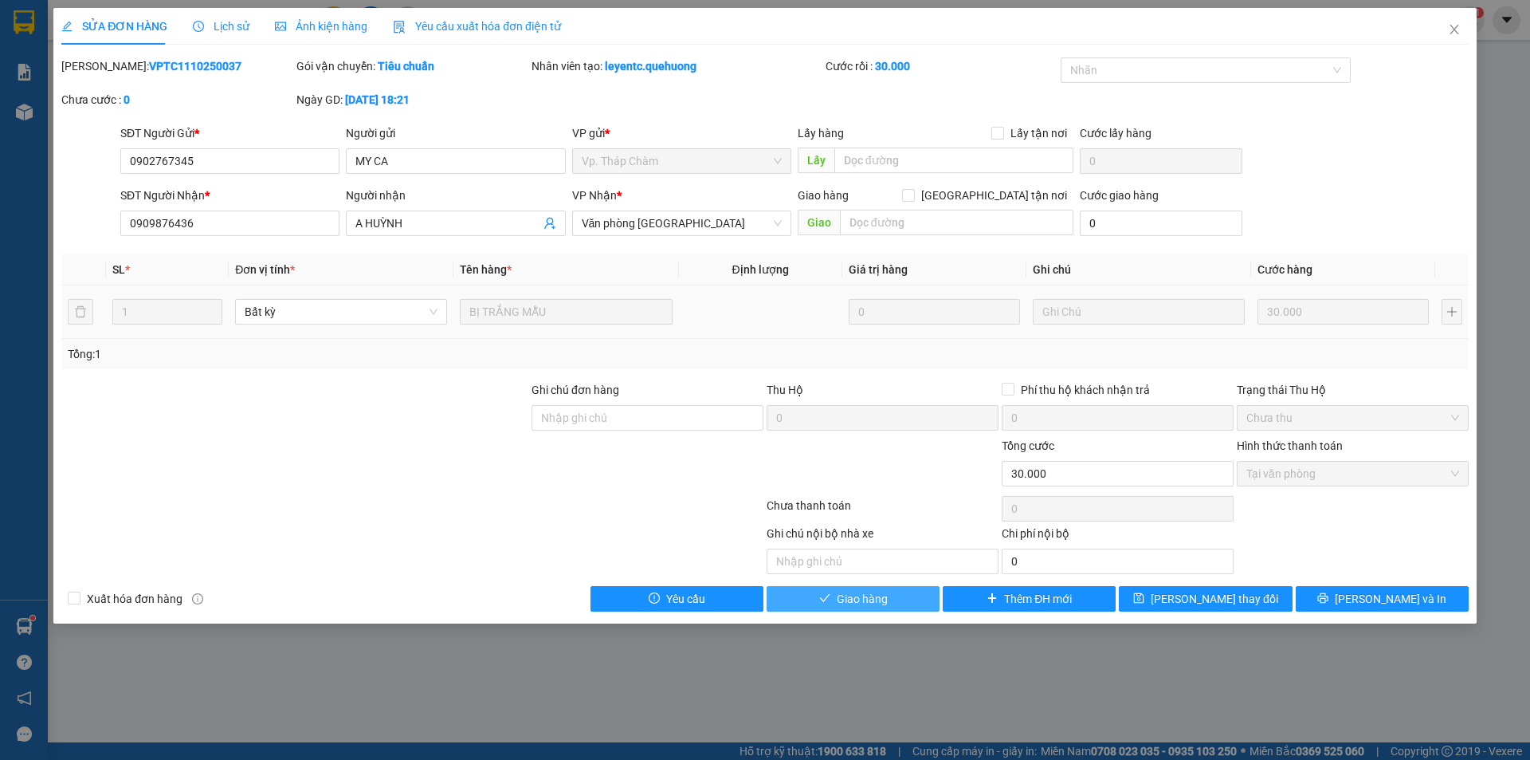
click at [885, 599] on span "Giao hàng" at bounding box center [862, 599] width 51 height 18
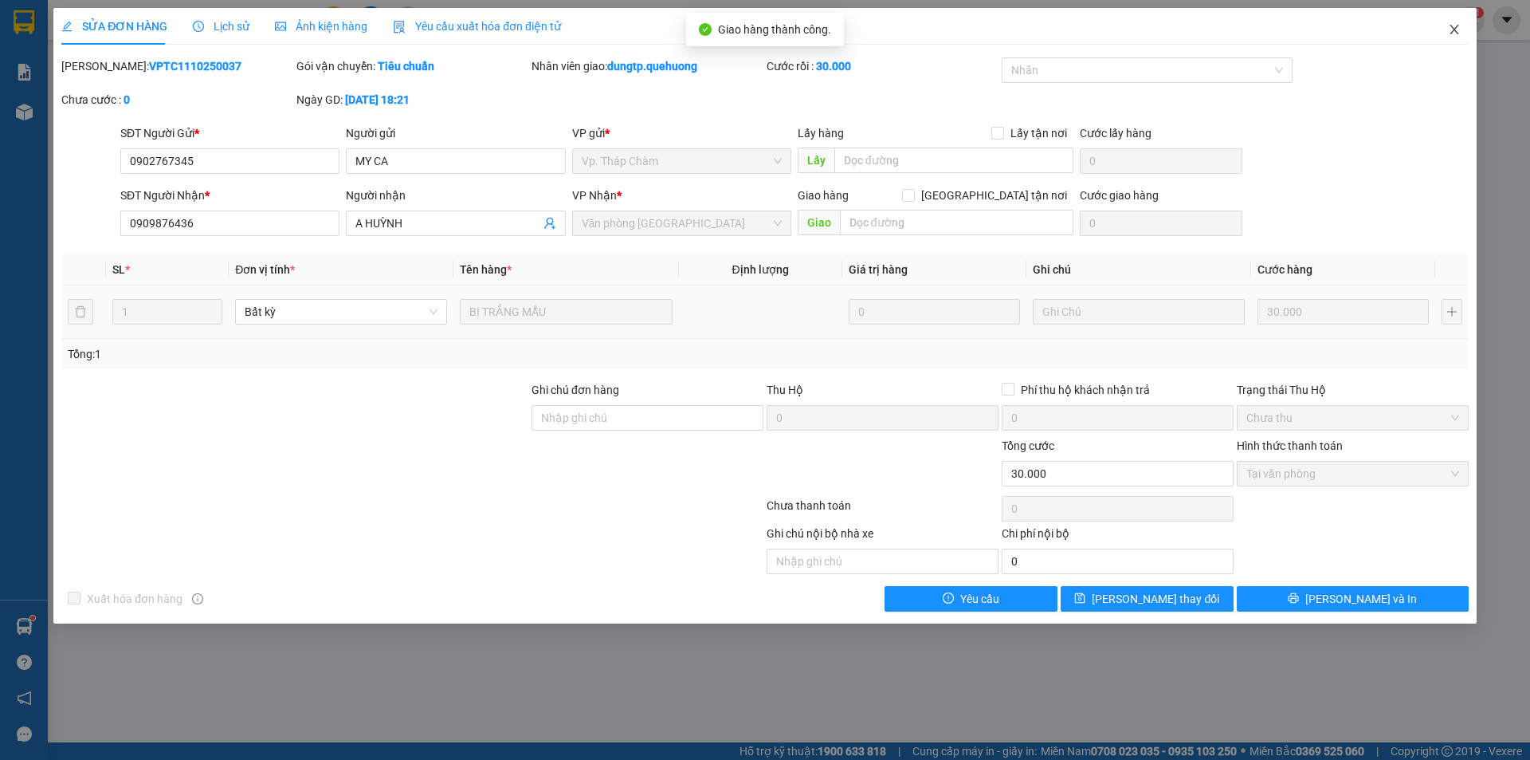
click at [1451, 36] on icon "close" at bounding box center [1454, 29] width 13 height 13
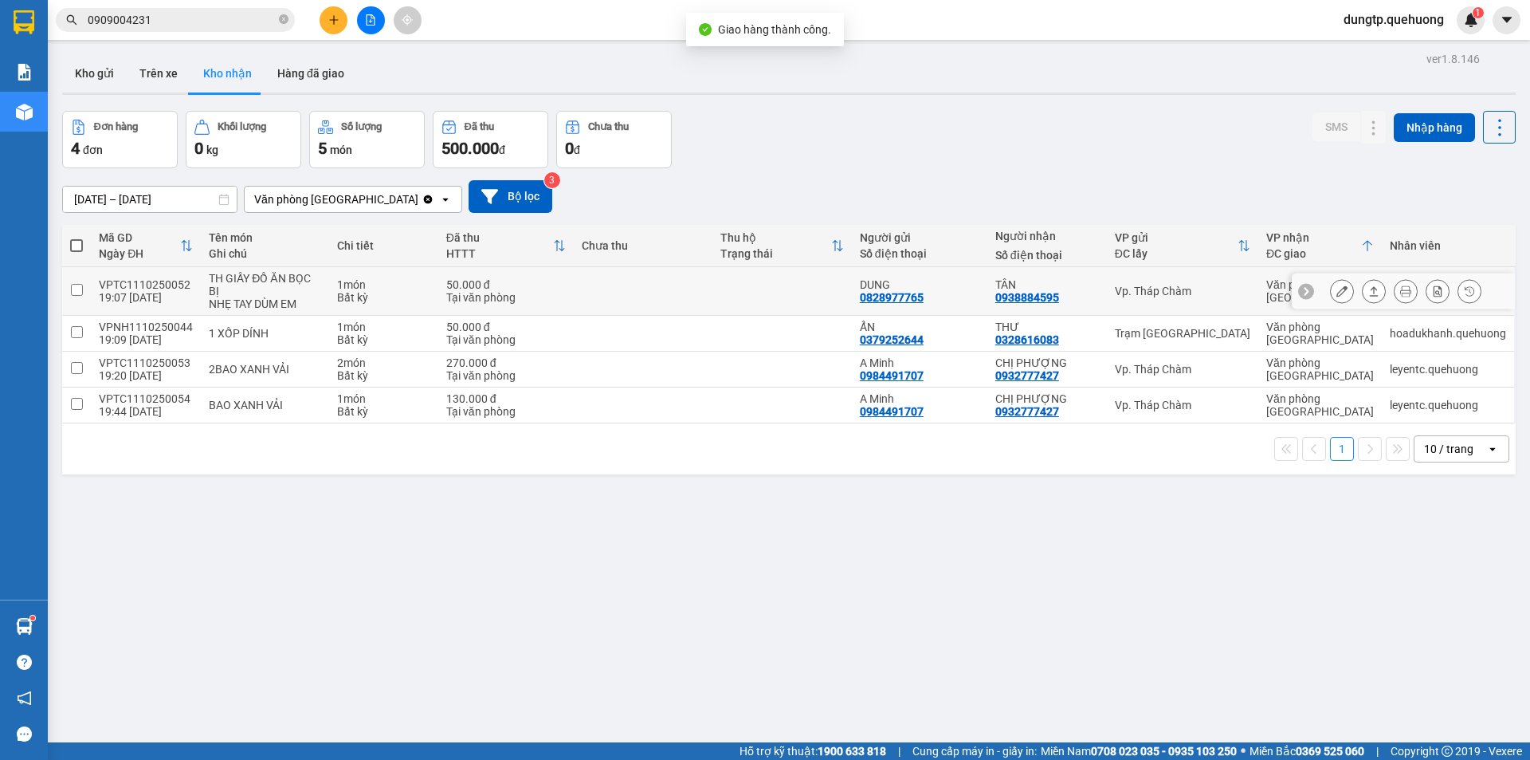
click at [1331, 285] on button at bounding box center [1342, 291] width 22 height 28
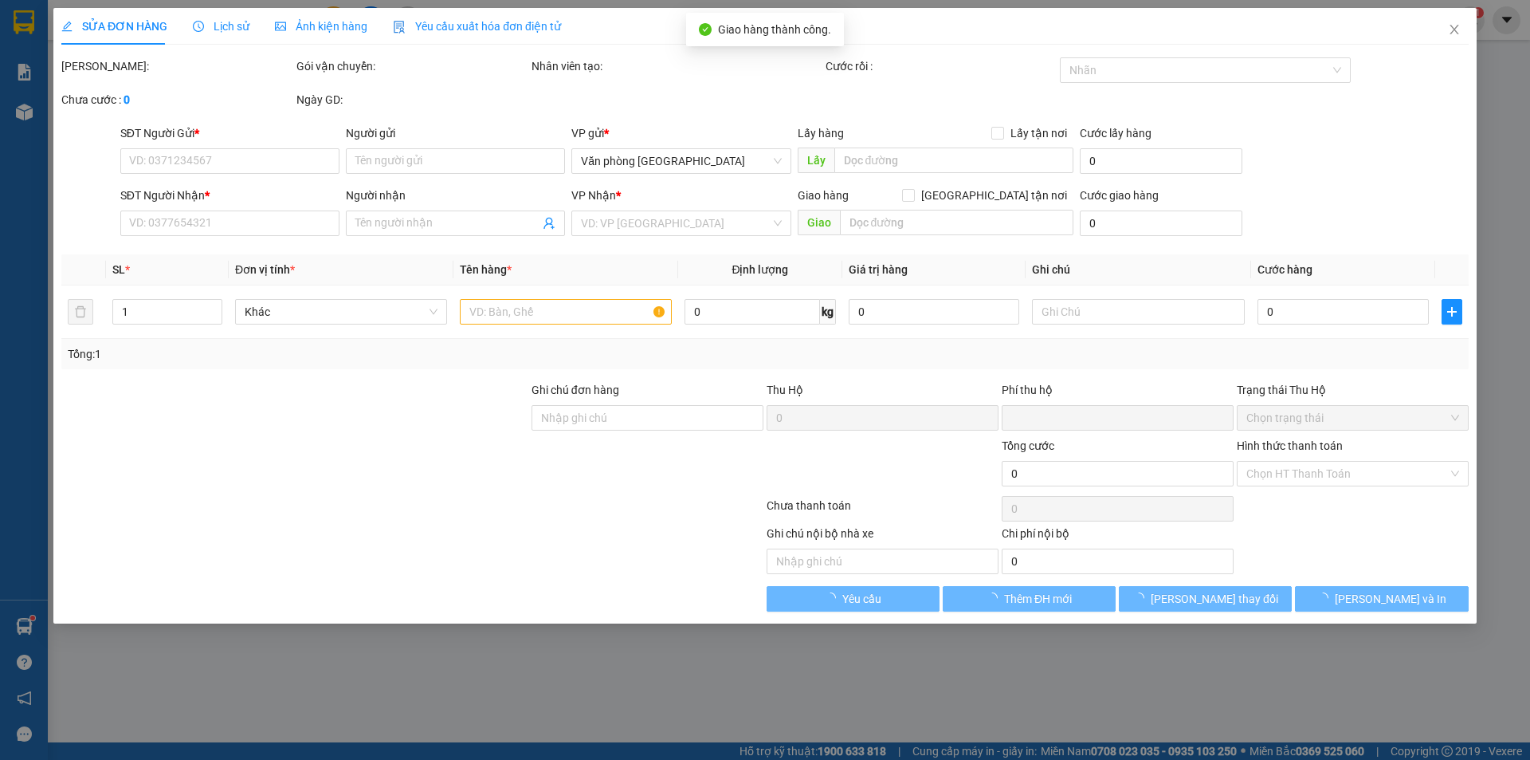
type input "0828977765"
type input "DUNG"
type input "0938884595"
type input "TÂN"
type input "0"
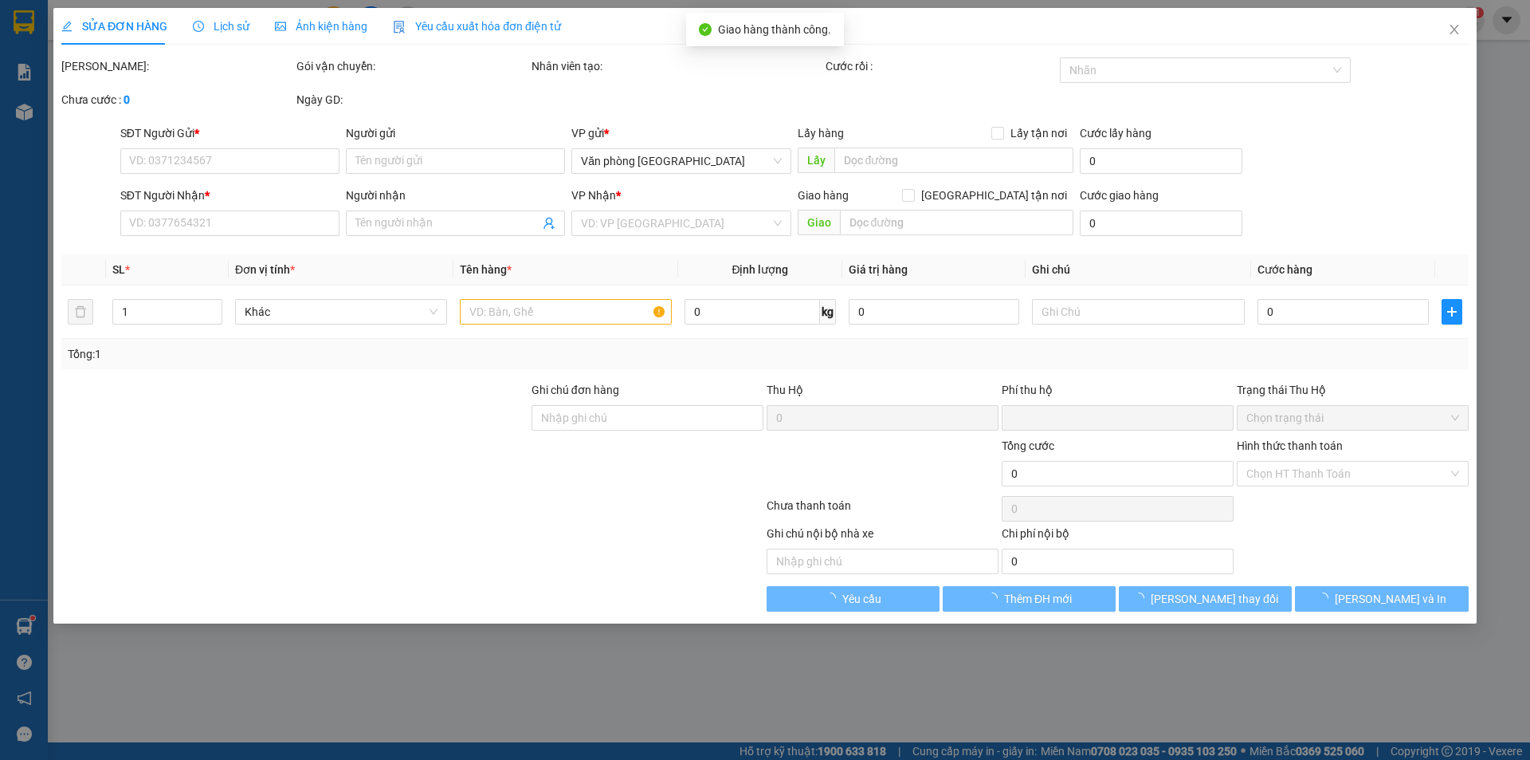
type input "50.000"
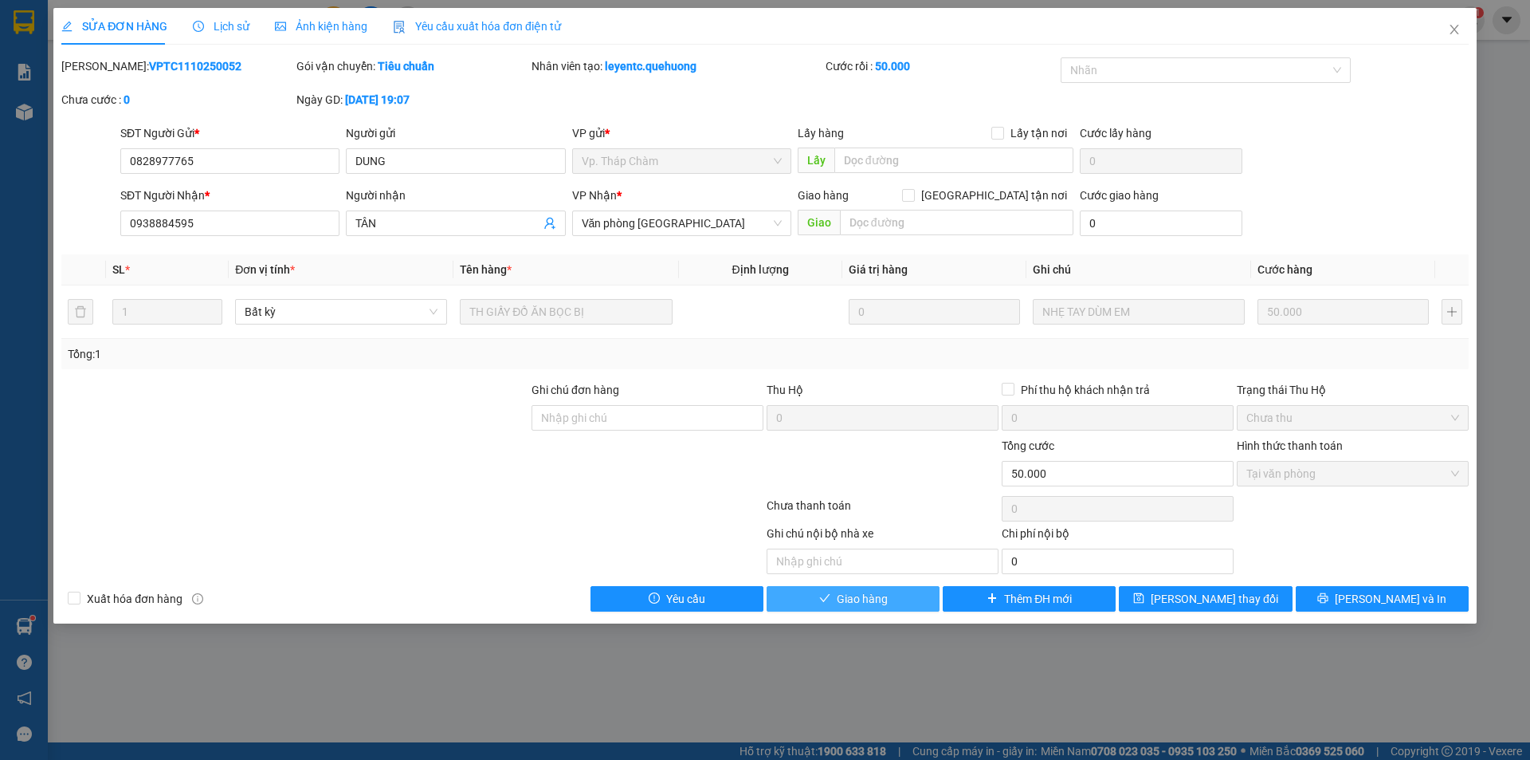
click at [871, 603] on span "Giao hàng" at bounding box center [862, 599] width 51 height 18
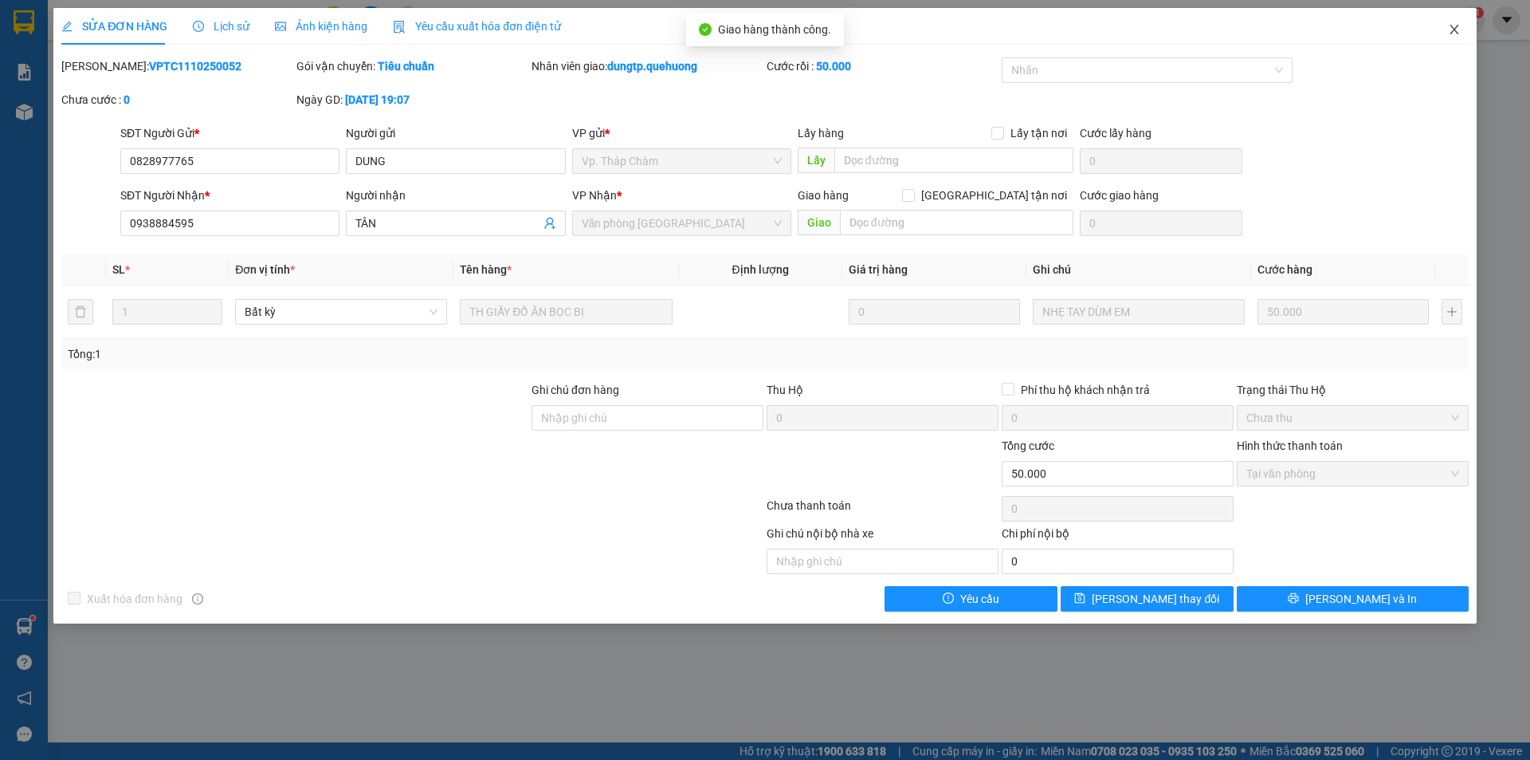
click at [1449, 30] on icon "close" at bounding box center [1454, 29] width 13 height 13
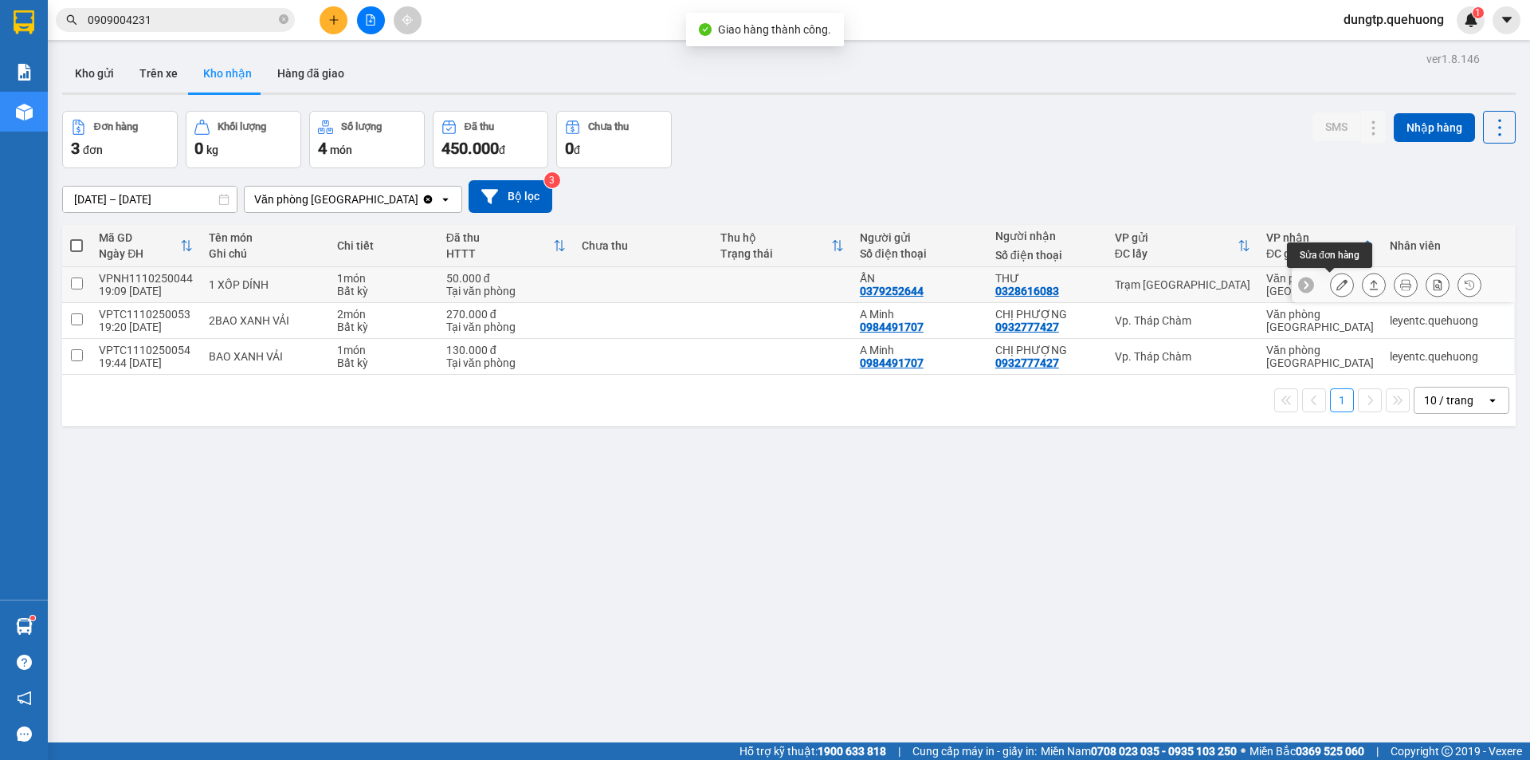
click at [1337, 285] on icon at bounding box center [1342, 284] width 11 height 11
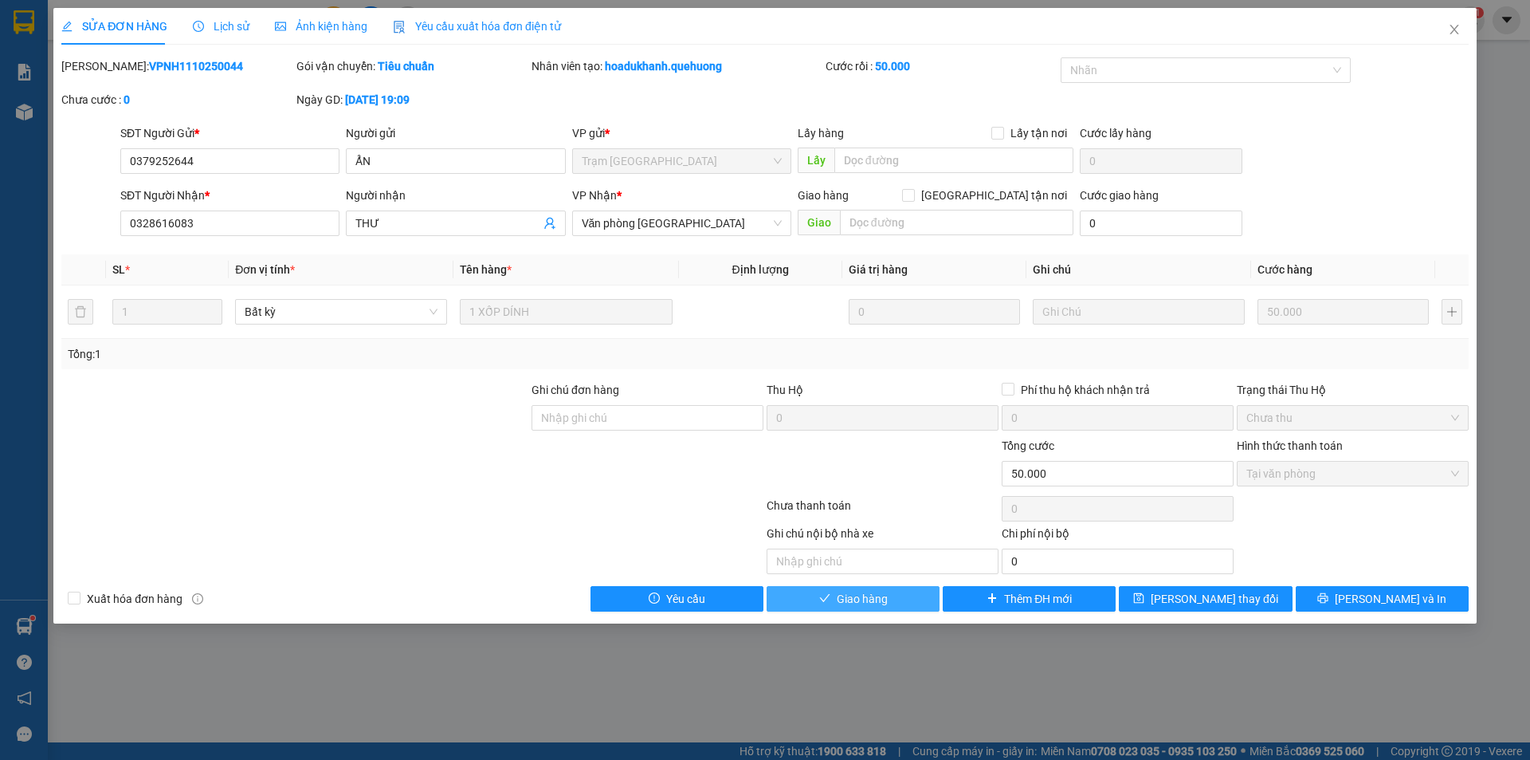
click at [915, 605] on button "Giao hàng" at bounding box center [853, 599] width 173 height 26
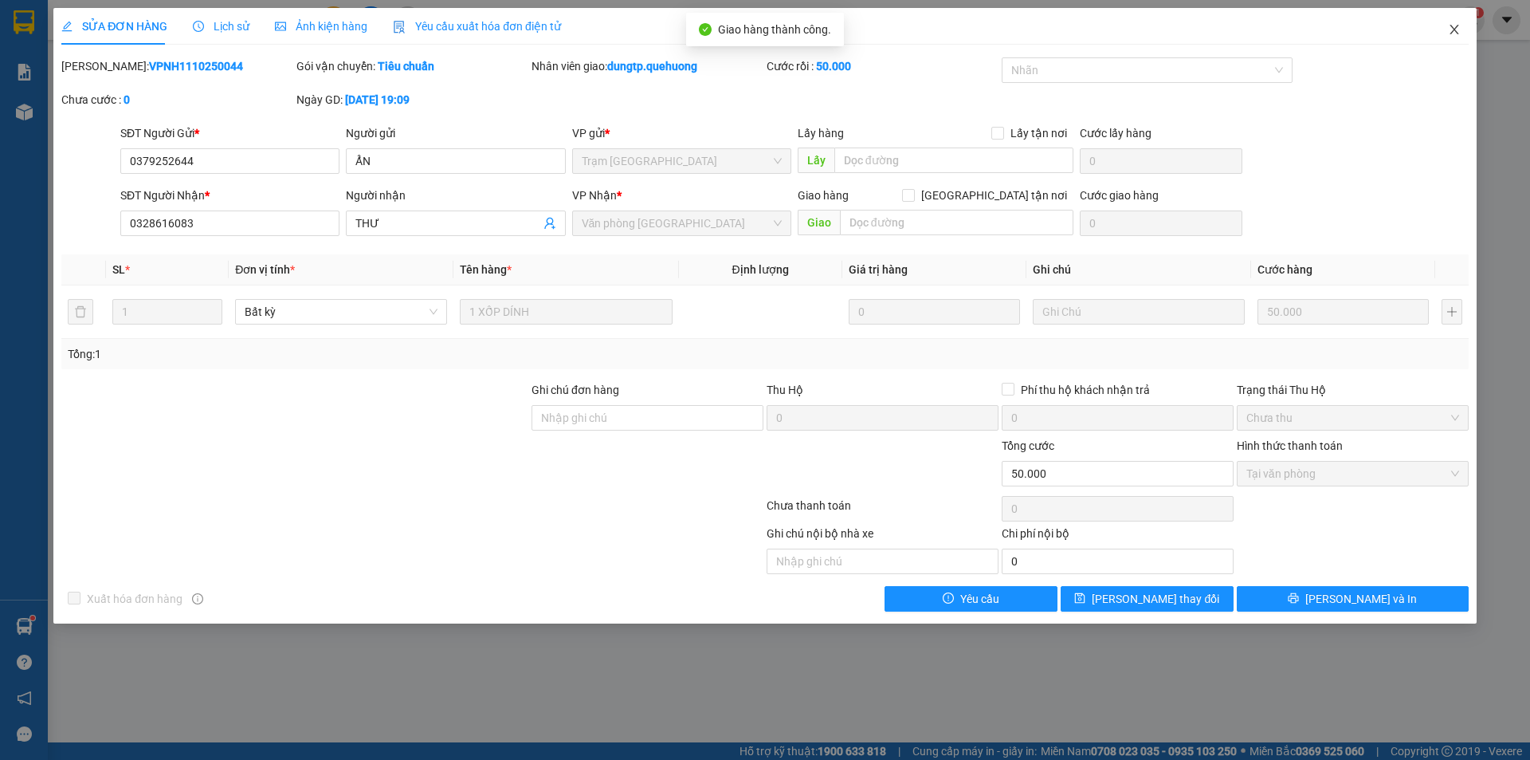
click at [1456, 26] on icon "close" at bounding box center [1454, 29] width 13 height 13
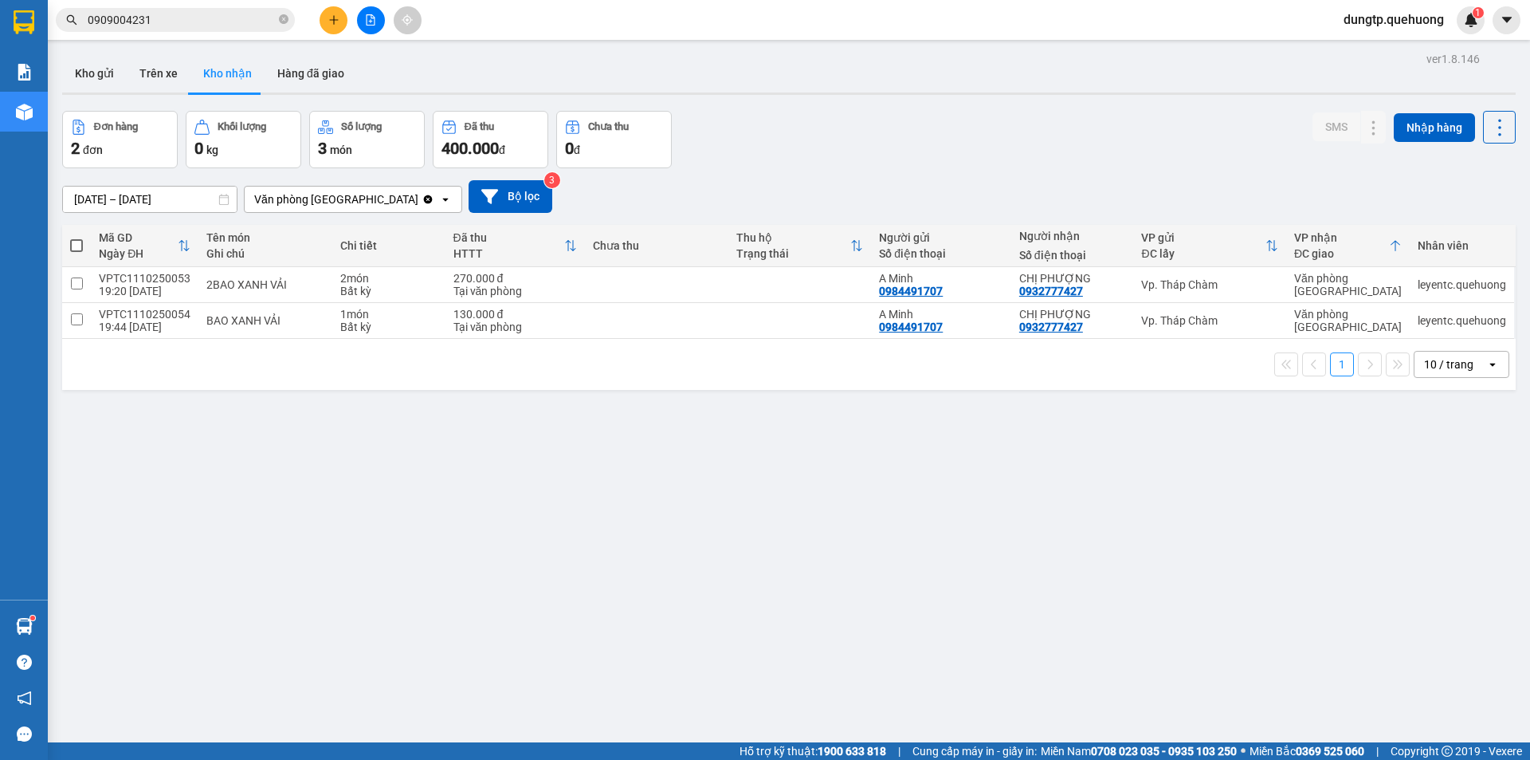
drag, startPoint x: 834, startPoint y: 599, endPoint x: 578, endPoint y: 469, distance: 286.6
click at [831, 599] on div "ver 1.8.146 Kho gửi Trên xe Kho nhận Hàng đã giao Đơn hàng 2 đơn Khối lượng 0 k…" at bounding box center [789, 428] width 1467 height 760
